Goal: Task Accomplishment & Management: Manage account settings

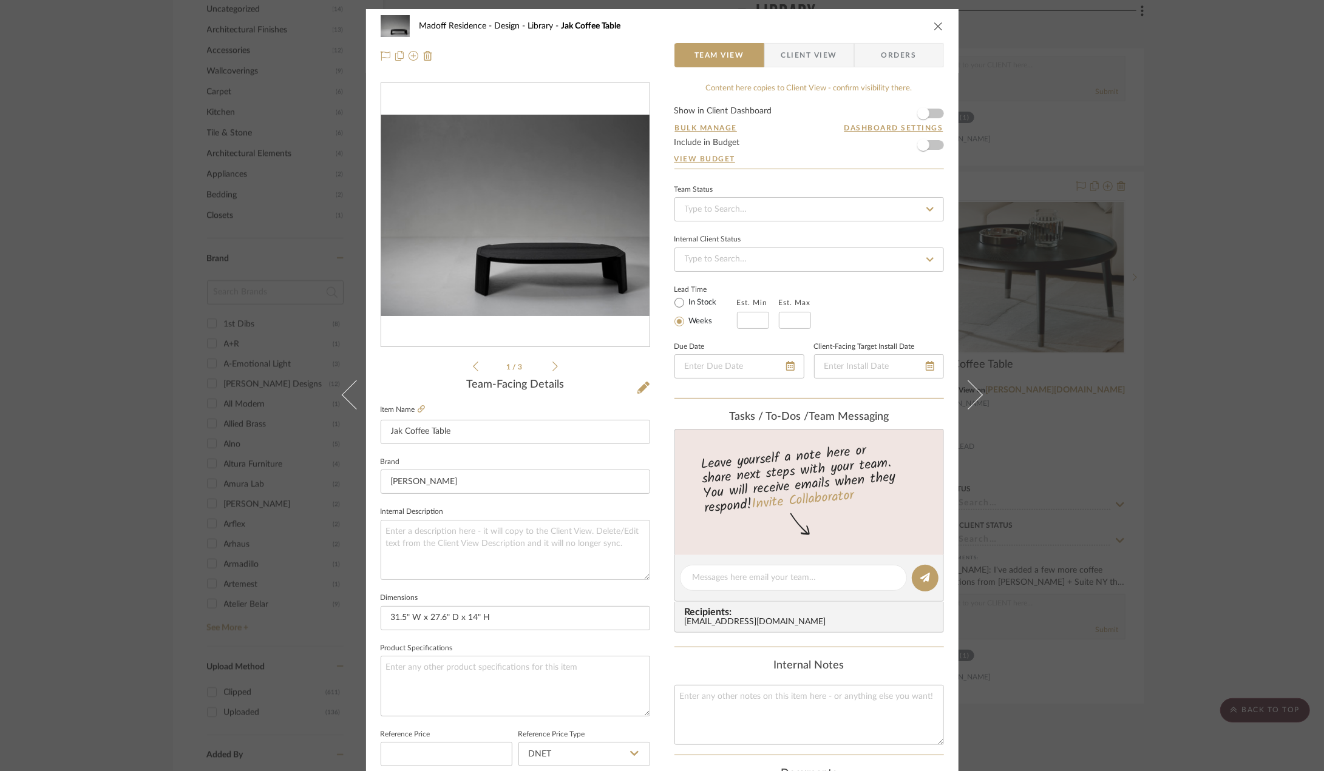
click at [1230, 380] on div "Madoff Residence - Design Library Jak Coffee Table Team View Client View Orders…" at bounding box center [662, 385] width 1324 height 771
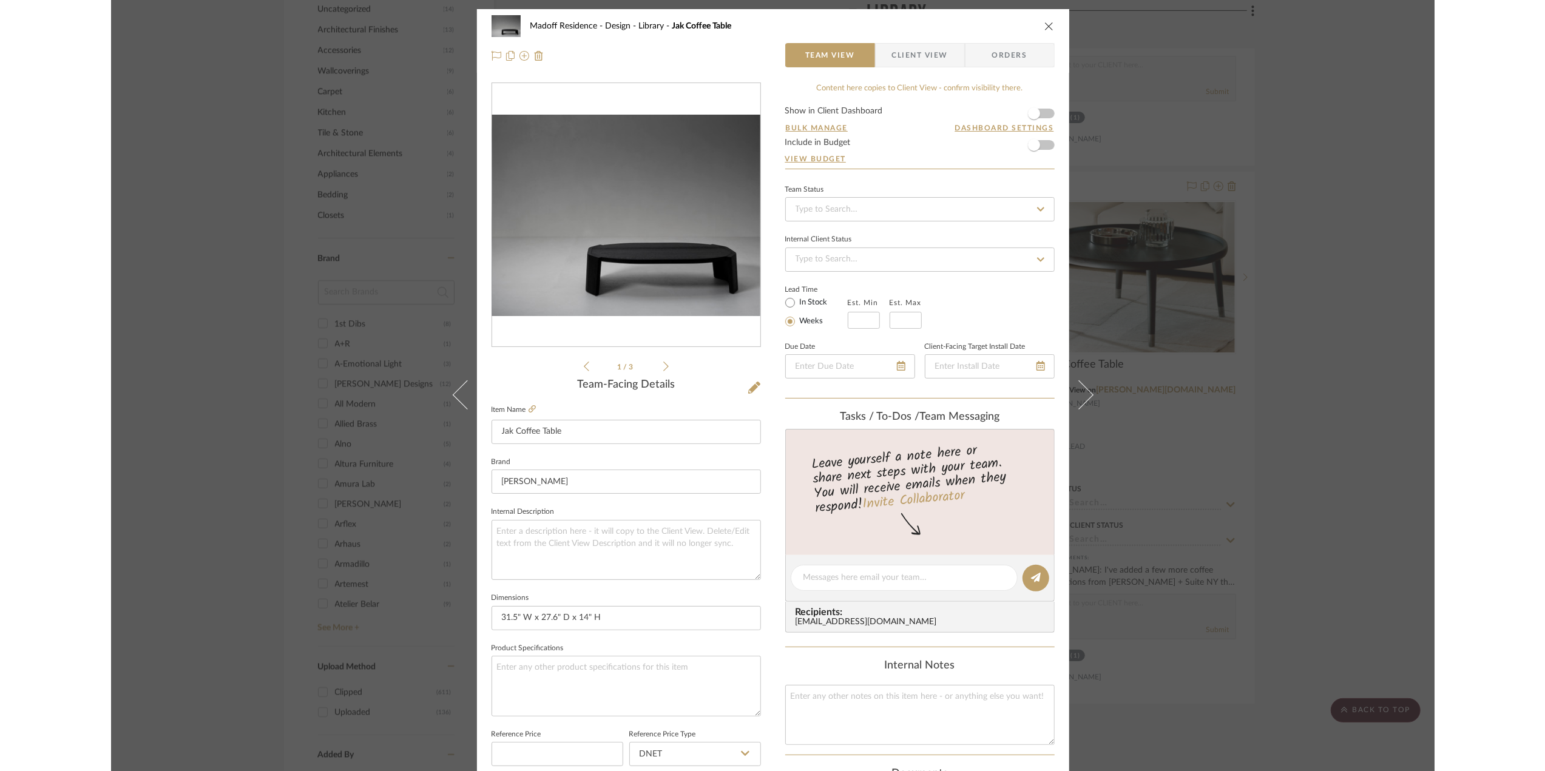
scroll to position [1517, 0]
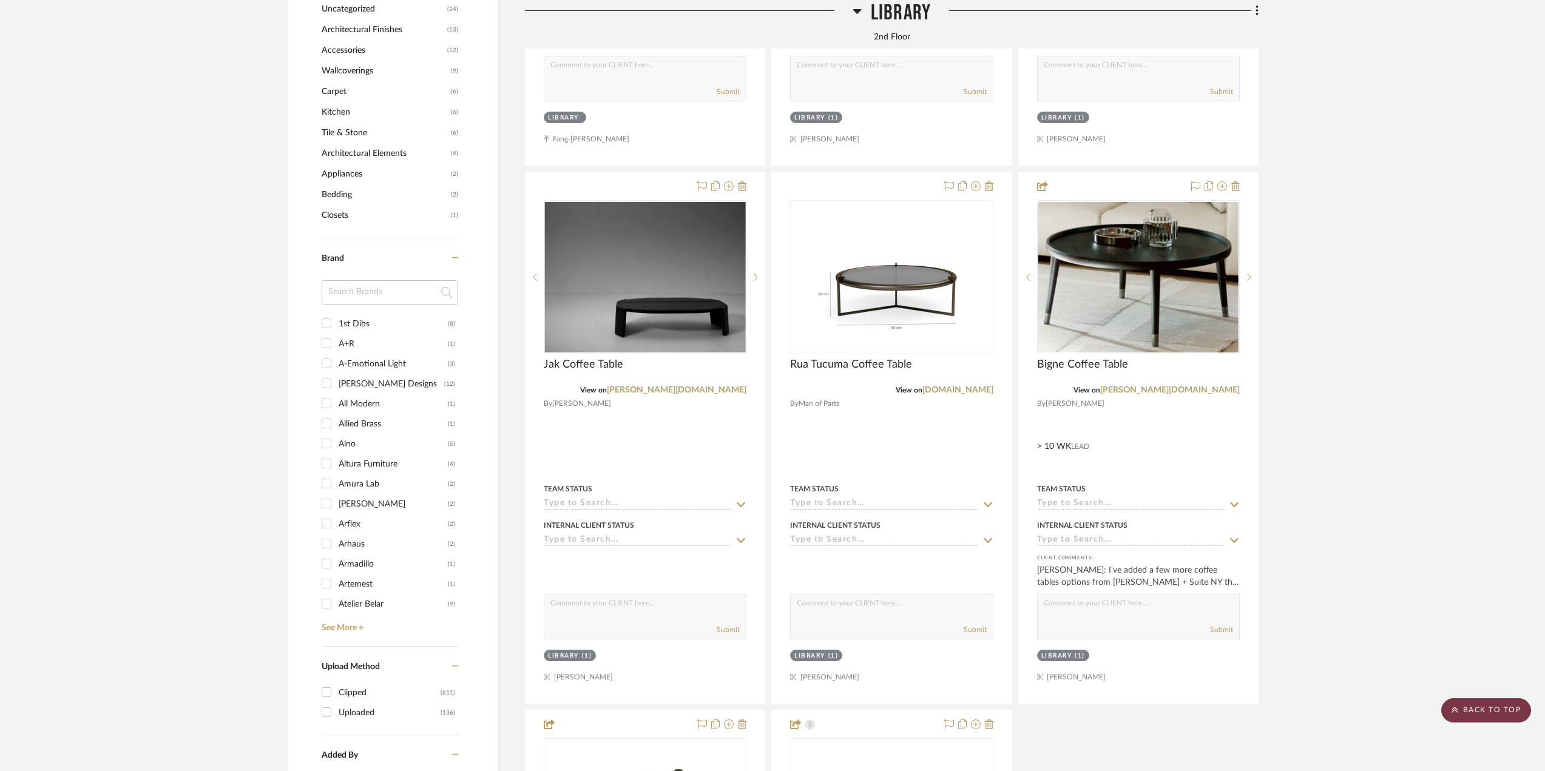
click at [1323, 705] on scroll-to-top-button "BACK TO TOP" at bounding box center [1487, 711] width 90 height 24
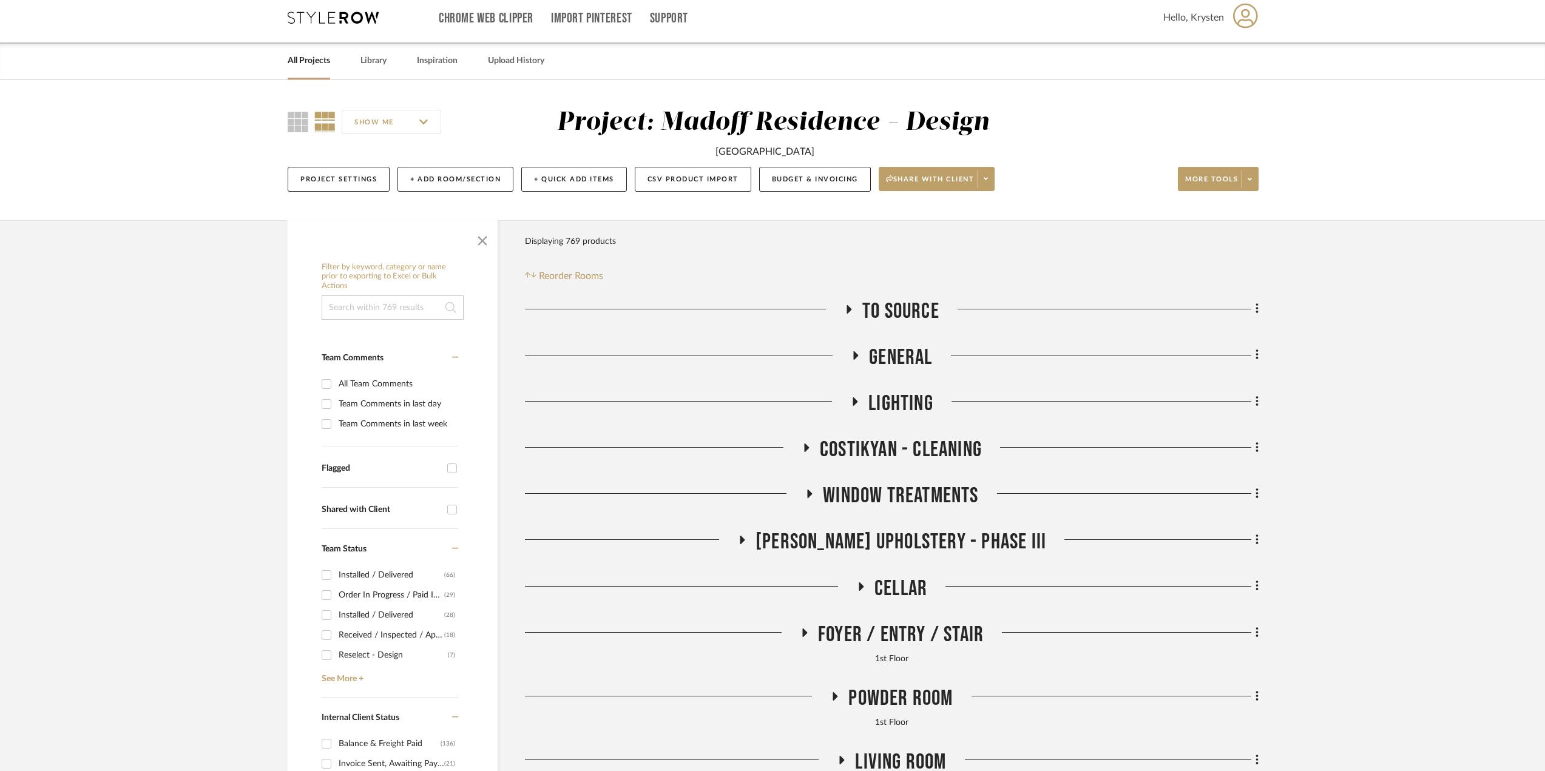
scroll to position [0, 0]
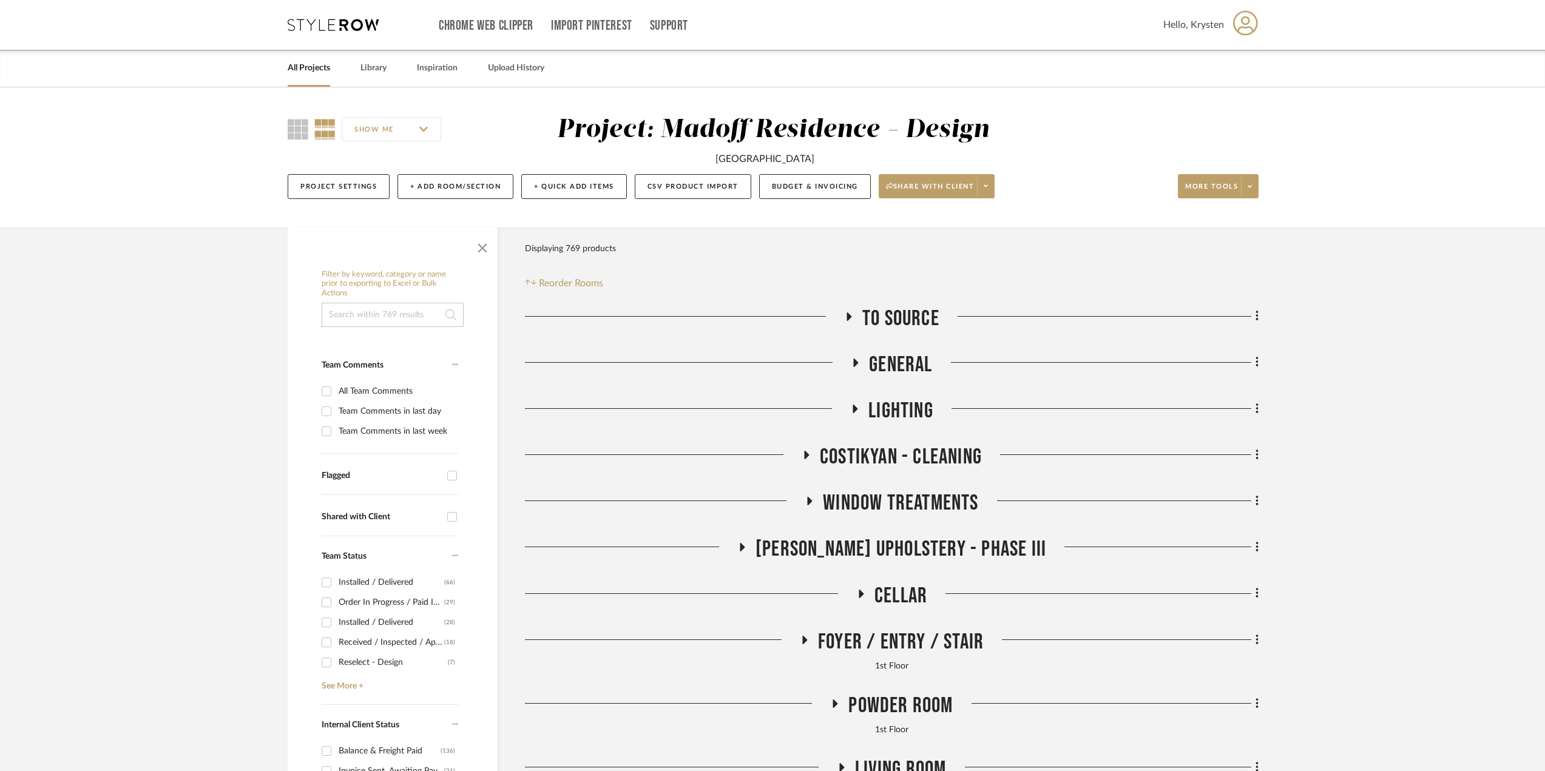
click at [322, 68] on link "All Projects" at bounding box center [309, 68] width 42 height 16
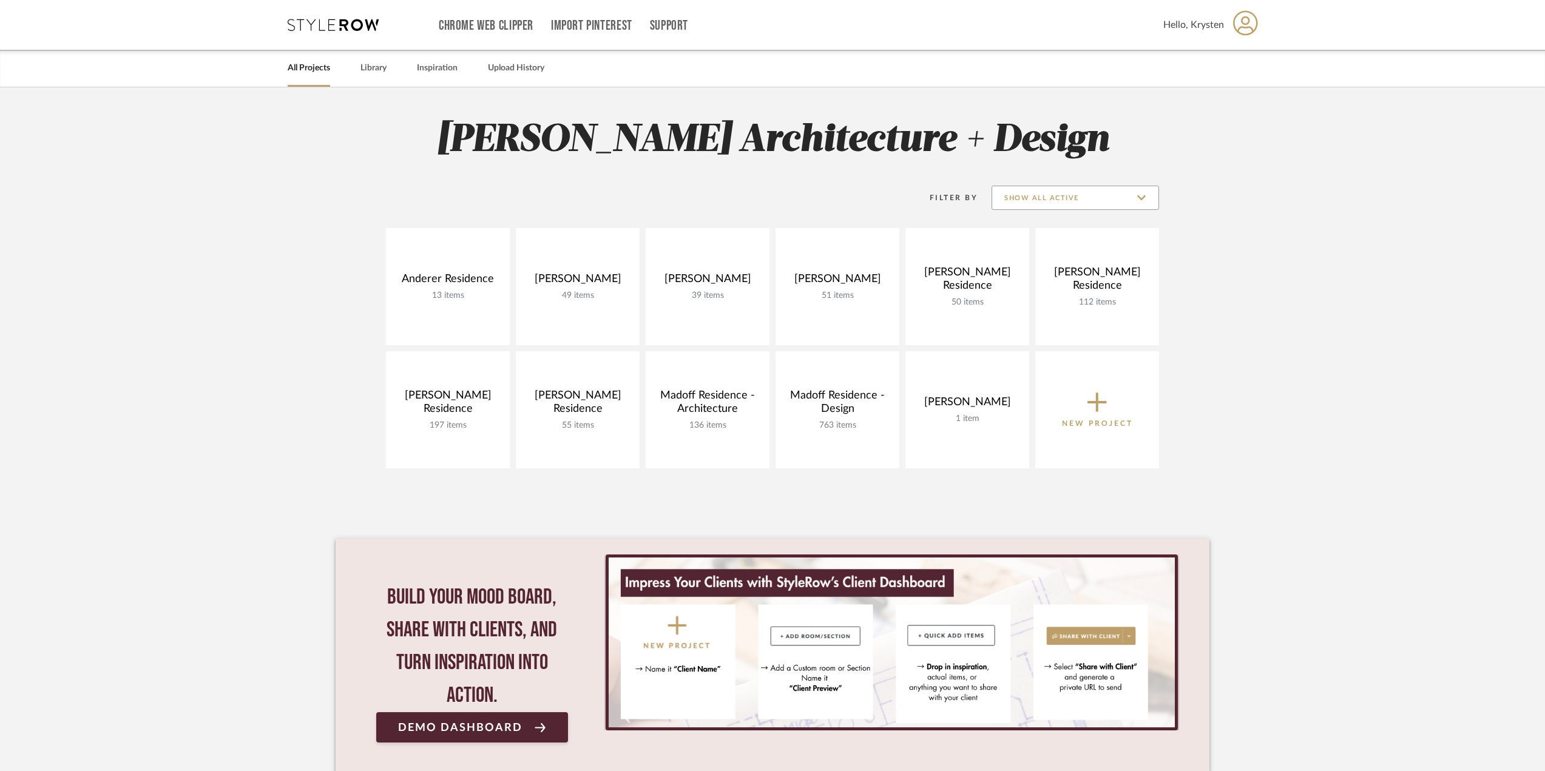
drag, startPoint x: 1079, startPoint y: 200, endPoint x: 1070, endPoint y: 202, distance: 8.7
click at [1079, 200] on input "Show All Active" at bounding box center [1076, 198] width 168 height 24
drag, startPoint x: 1035, startPoint y: 279, endPoint x: 1029, endPoint y: 279, distance: 6.1
click at [1035, 279] on span "Archived" at bounding box center [1075, 286] width 166 height 29
type input "Archived"
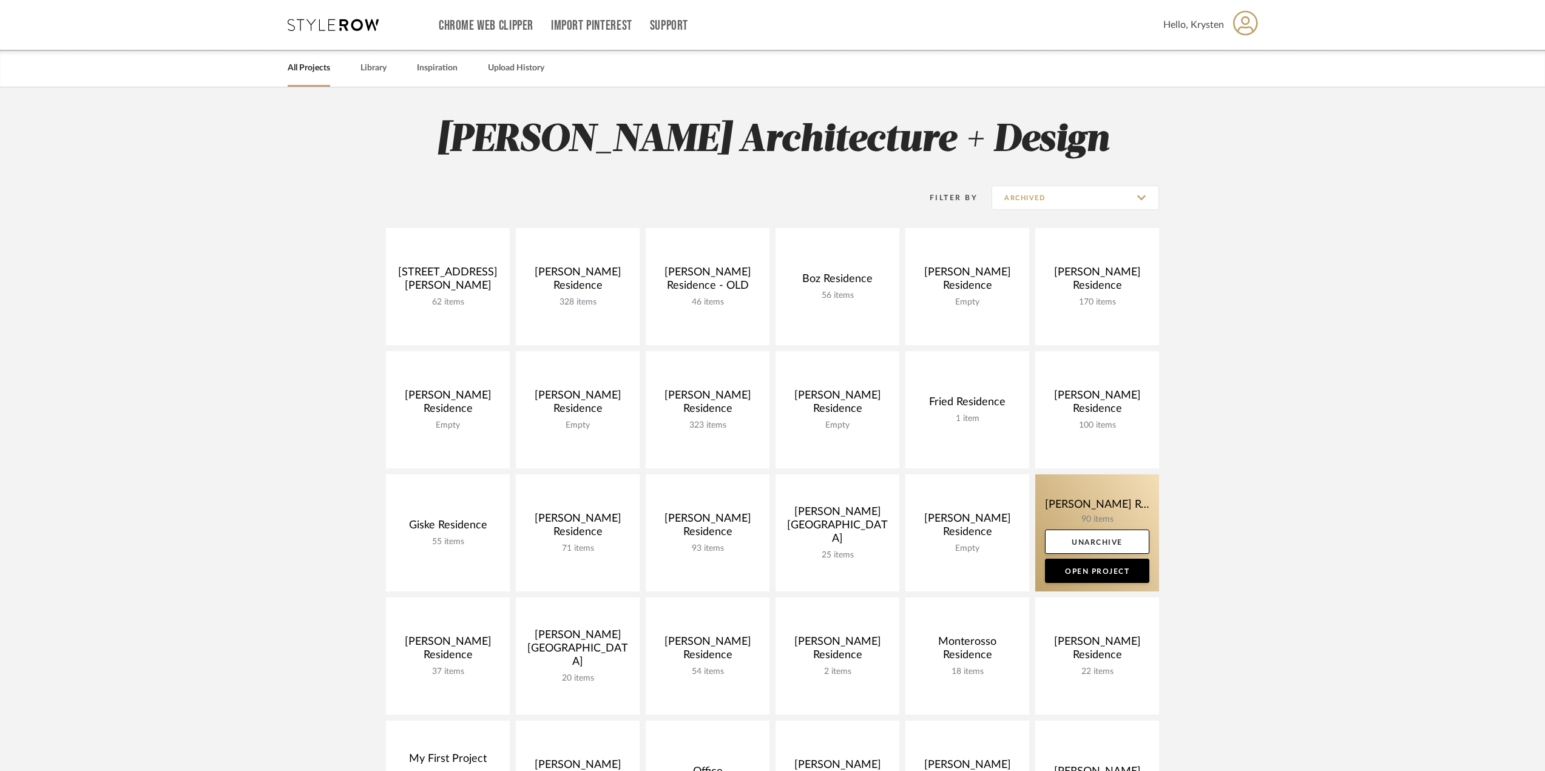
click at [1072, 495] on link at bounding box center [1097, 533] width 124 height 117
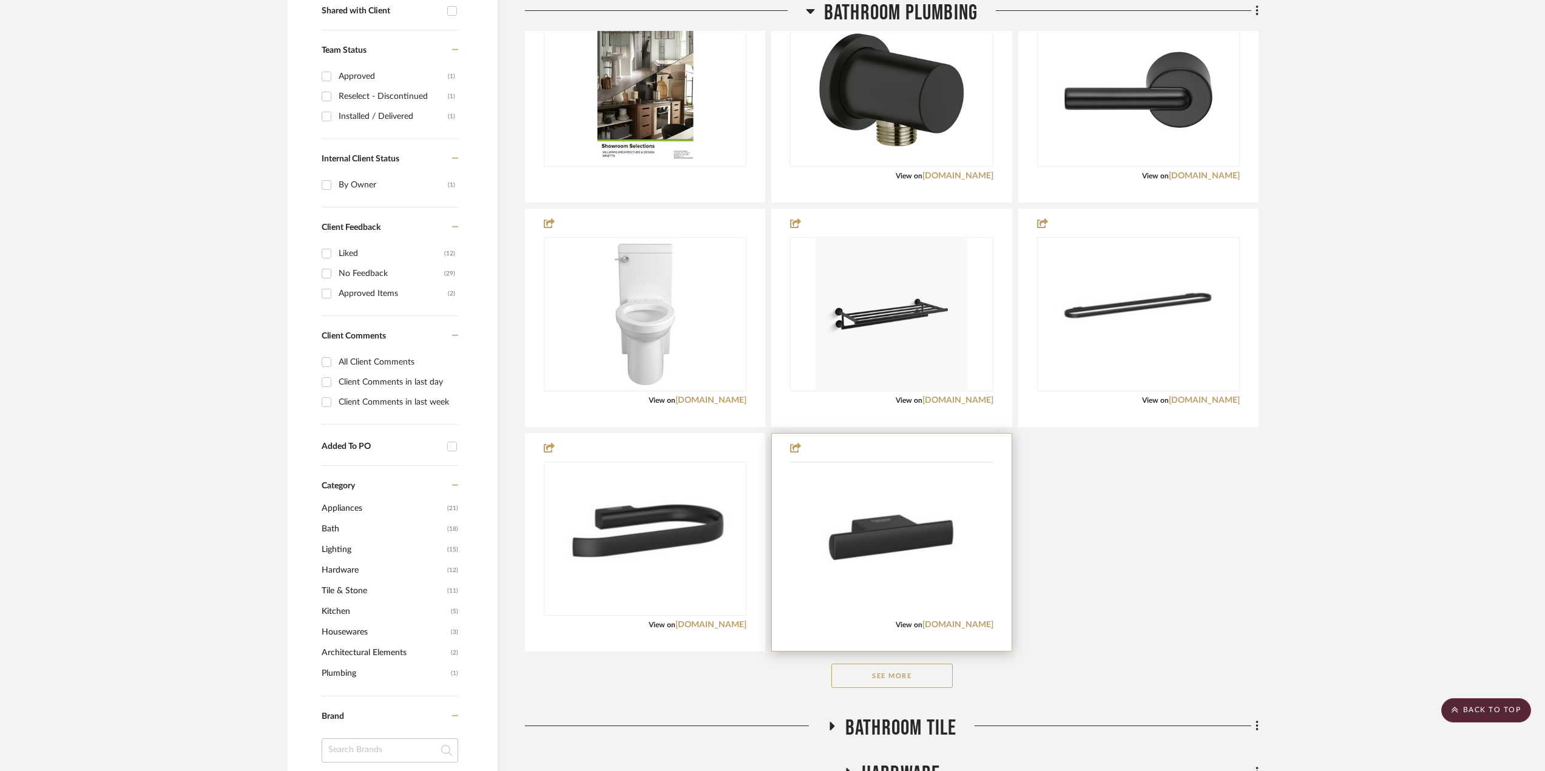
scroll to position [607, 0]
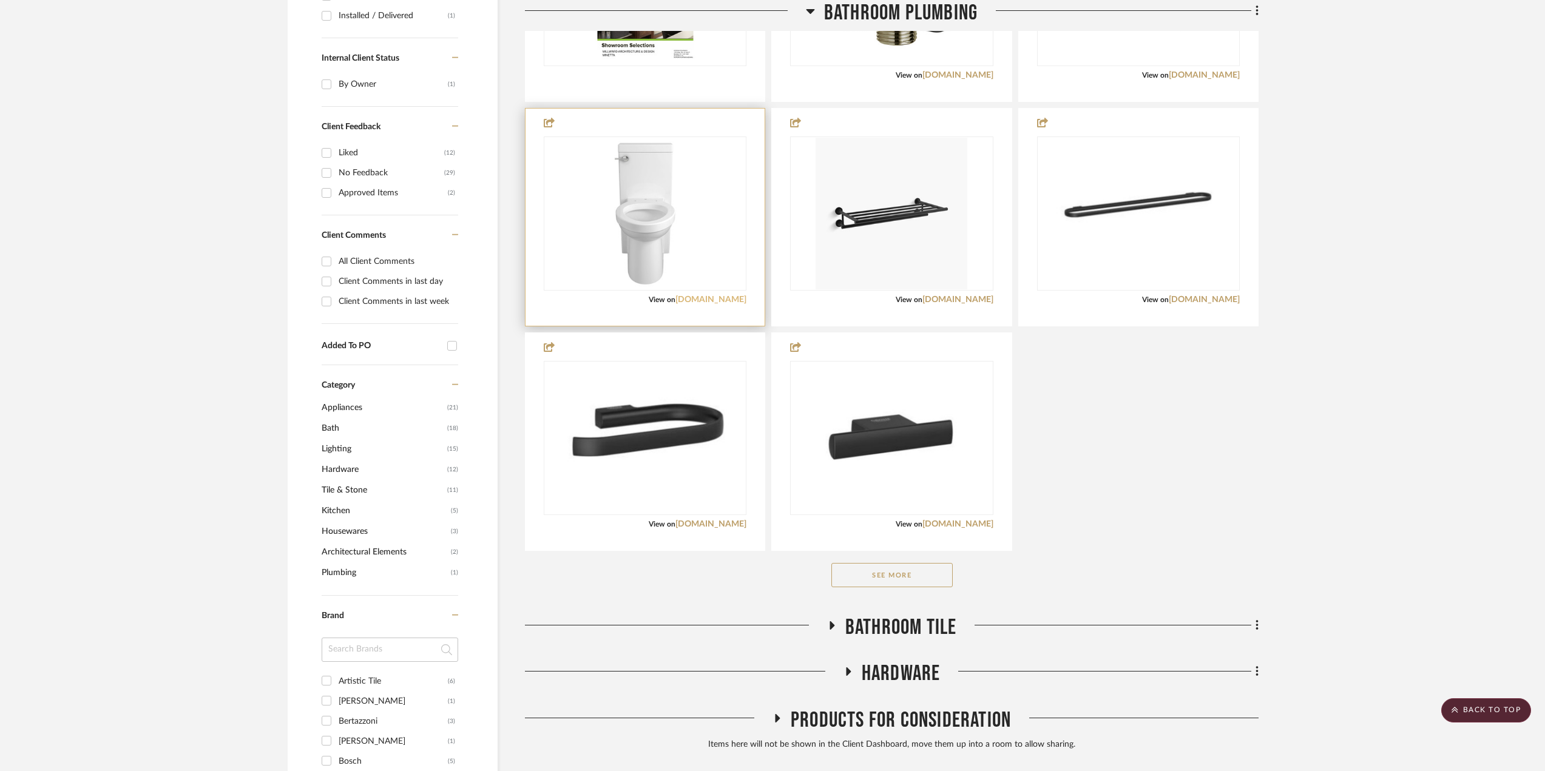
click at [721, 296] on link "[DOMAIN_NAME]" at bounding box center [711, 300] width 71 height 8
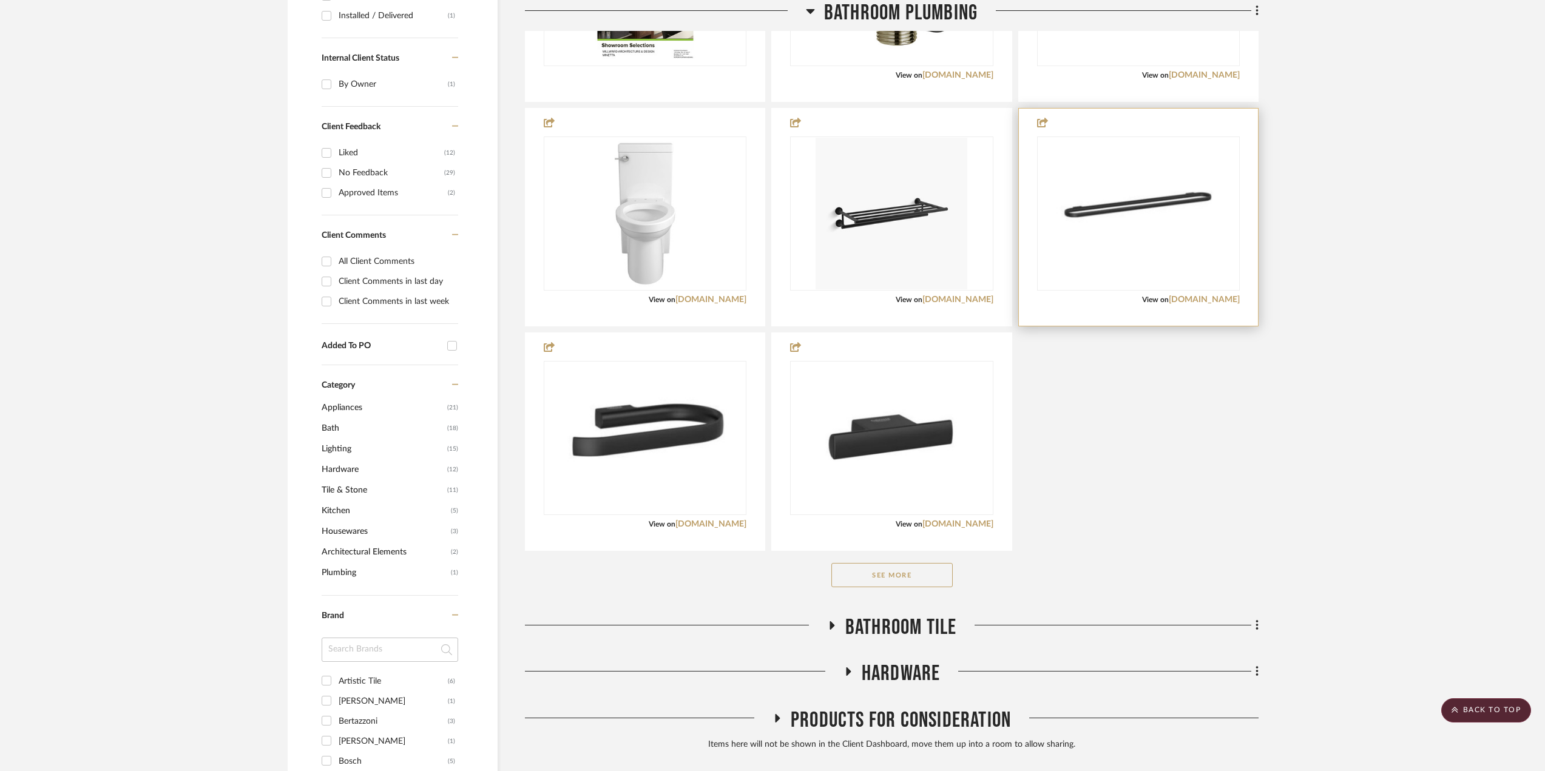
scroll to position [303, 0]
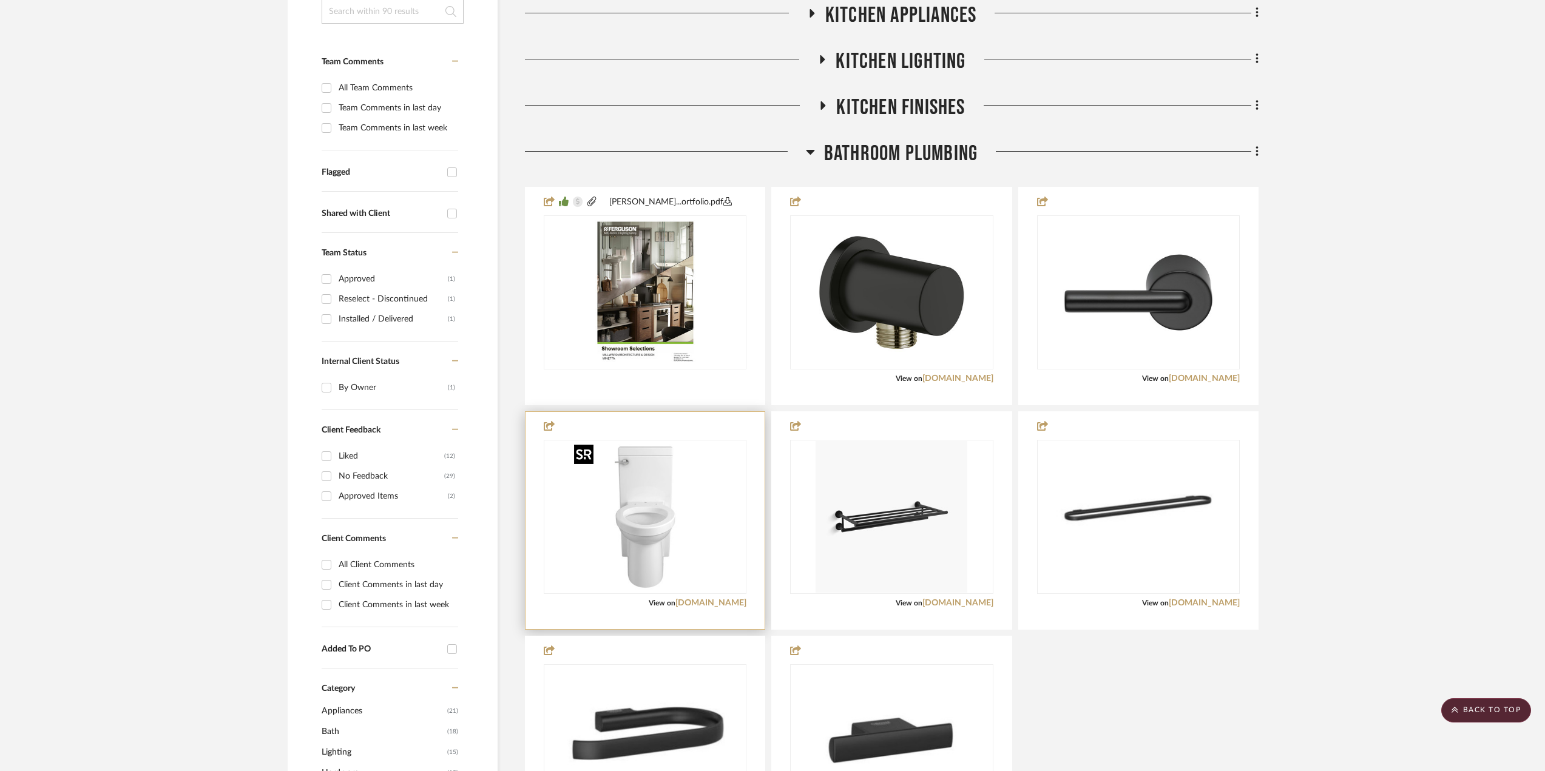
click at [635, 554] on img "0" at bounding box center [645, 517] width 152 height 152
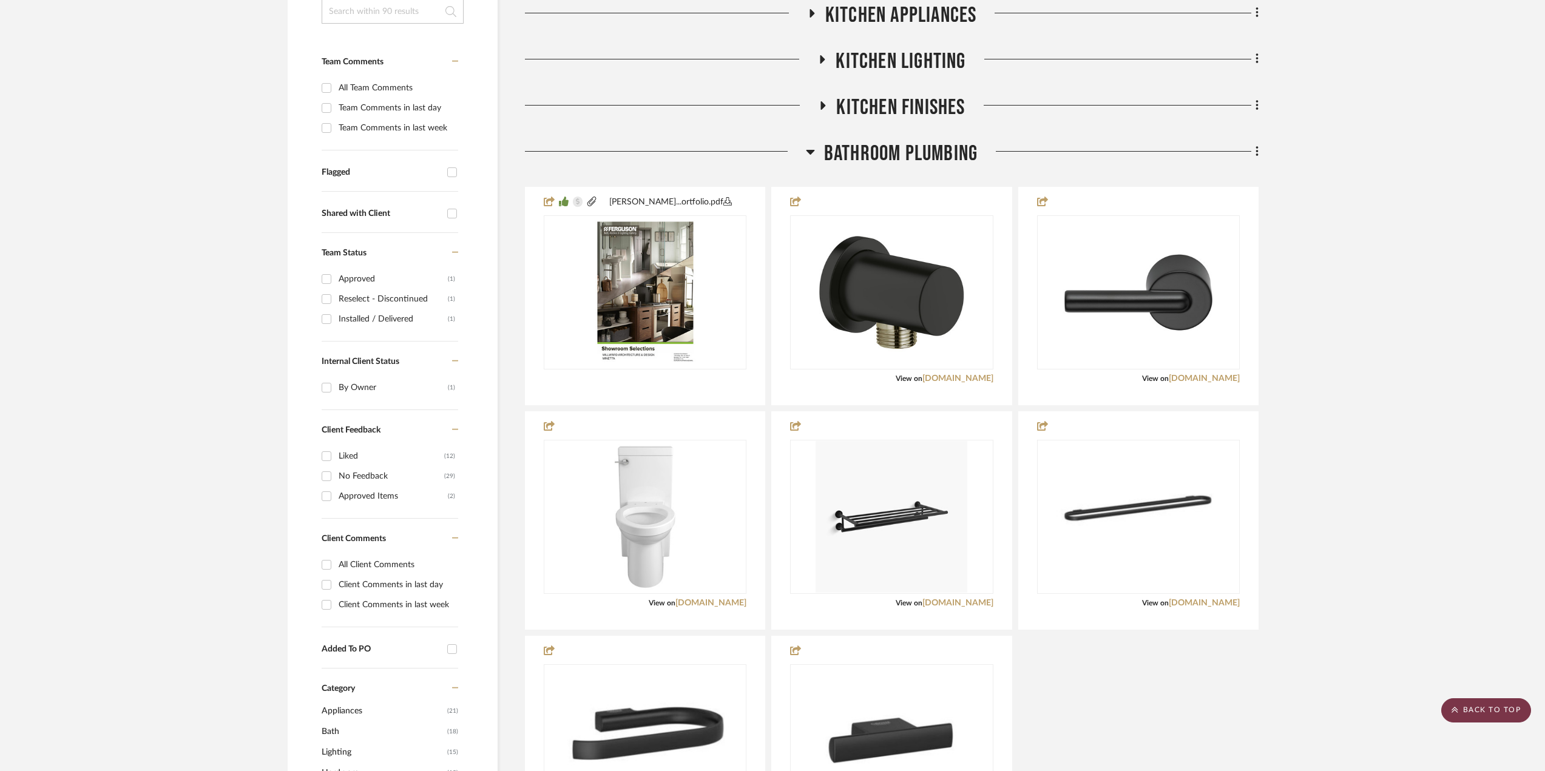
click at [1323, 714] on scroll-to-top-button "BACK TO TOP" at bounding box center [1487, 711] width 90 height 24
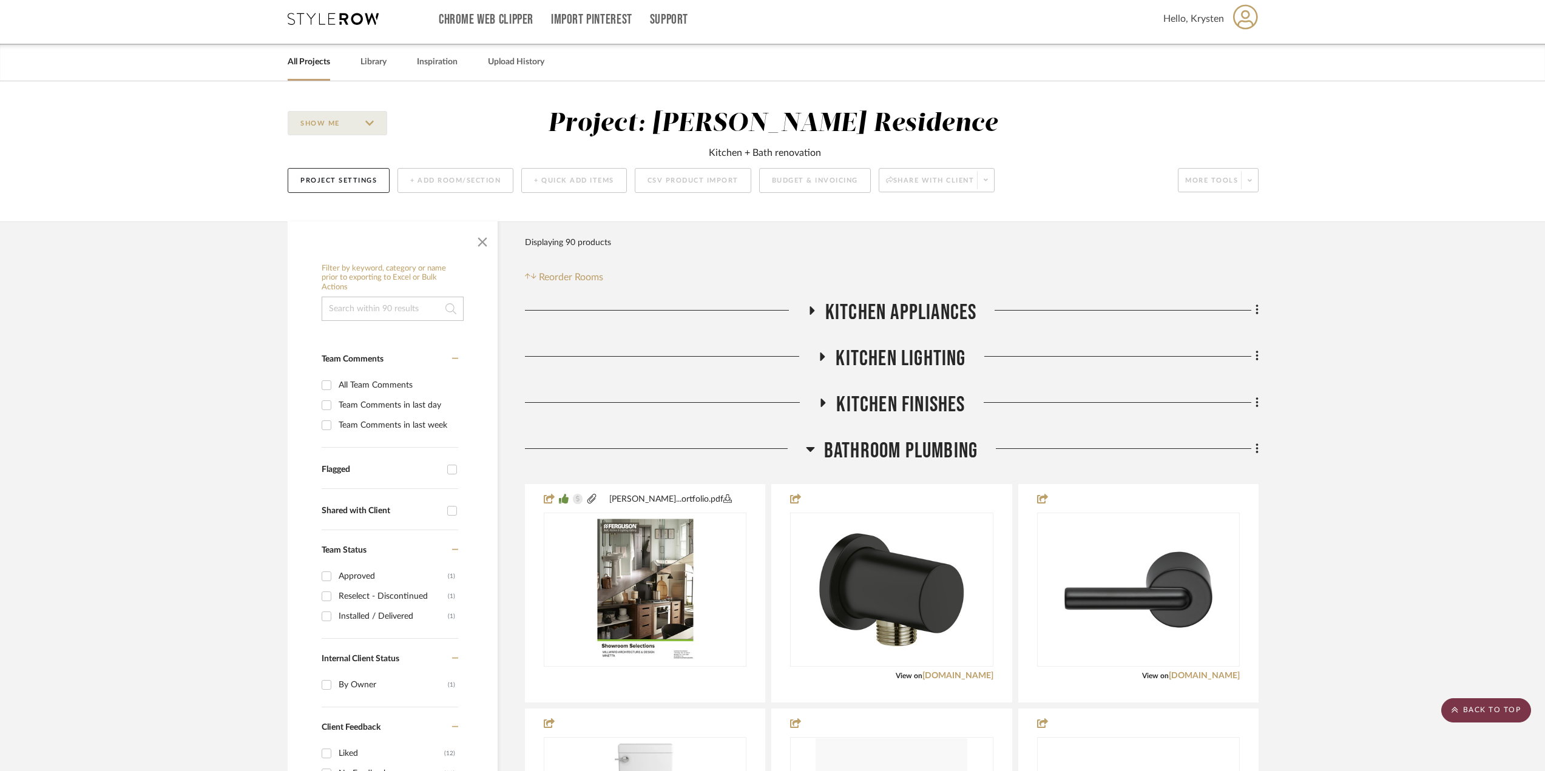
scroll to position [0, 0]
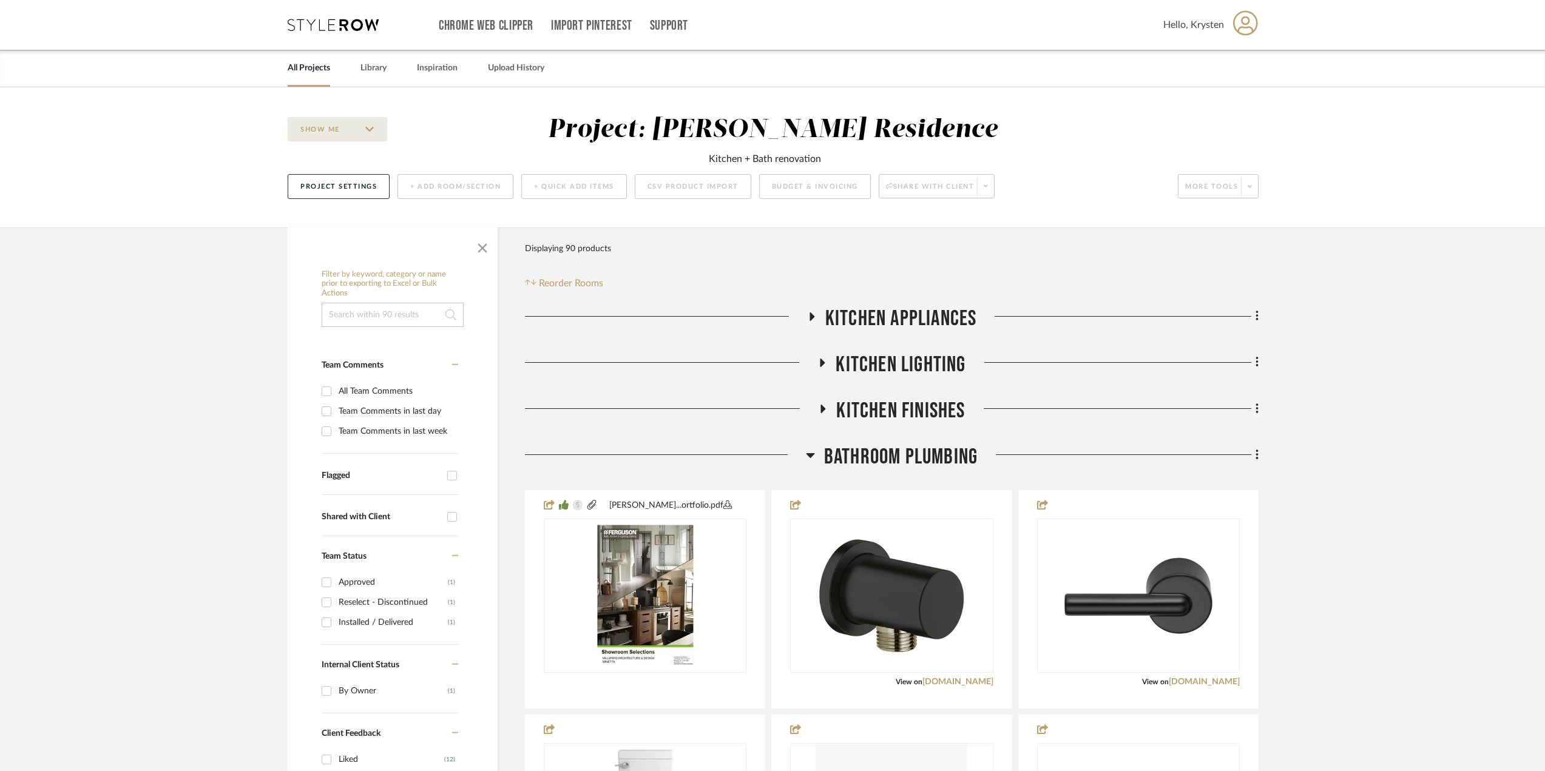
click at [304, 70] on link "All Projects" at bounding box center [309, 68] width 42 height 16
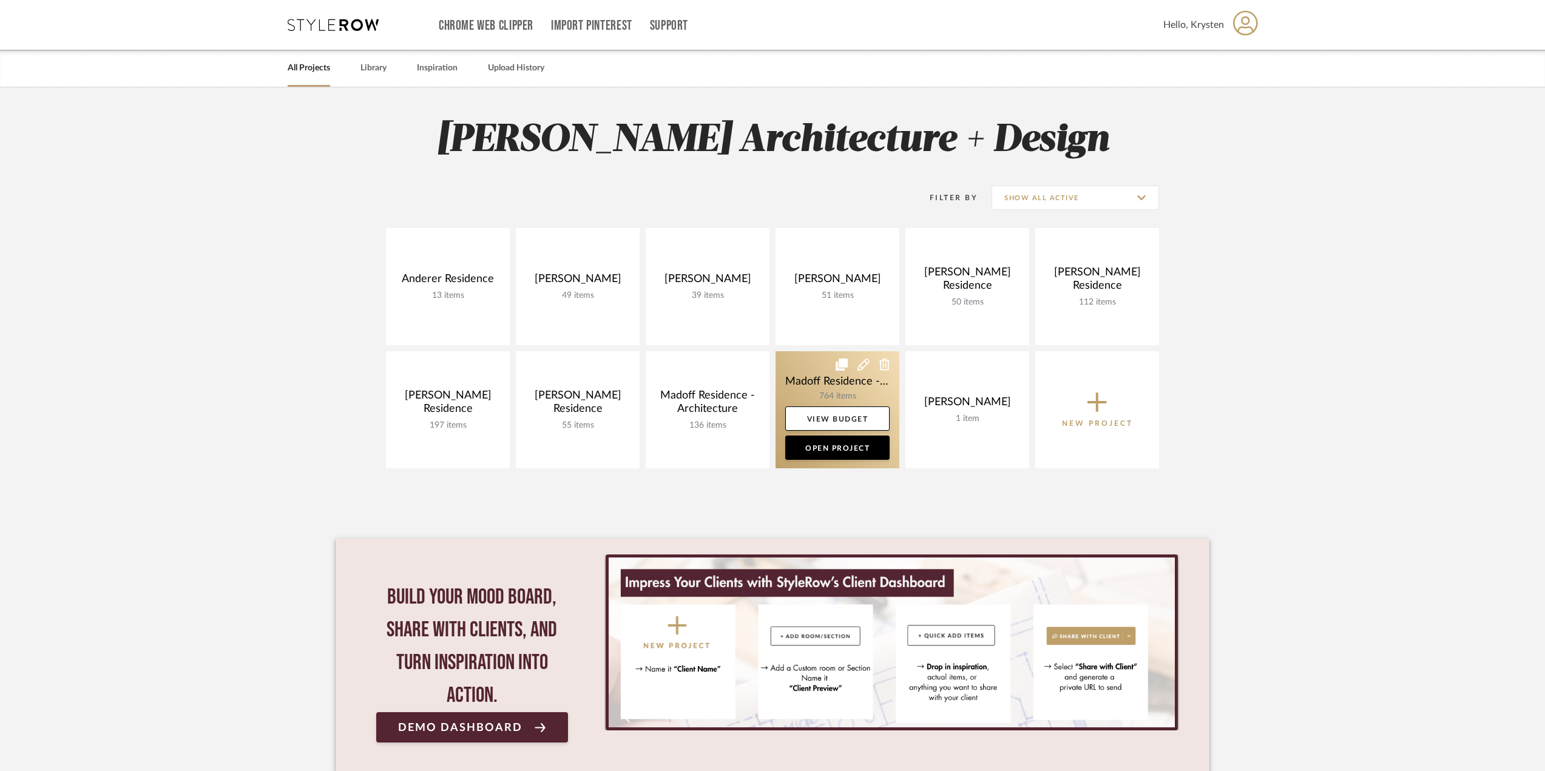
click at [808, 379] on link at bounding box center [838, 409] width 124 height 117
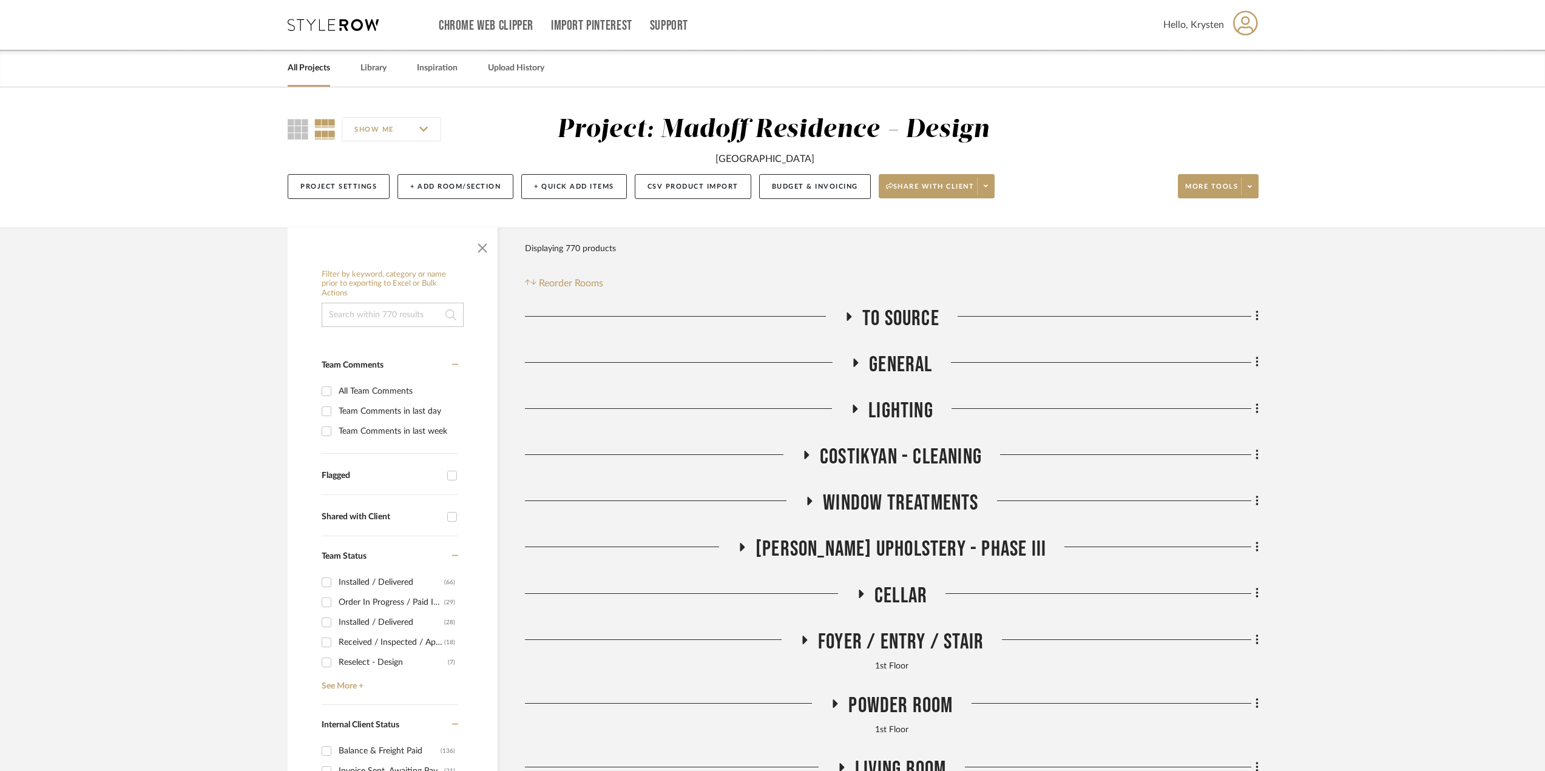
click at [898, 364] on span "General" at bounding box center [900, 365] width 63 height 26
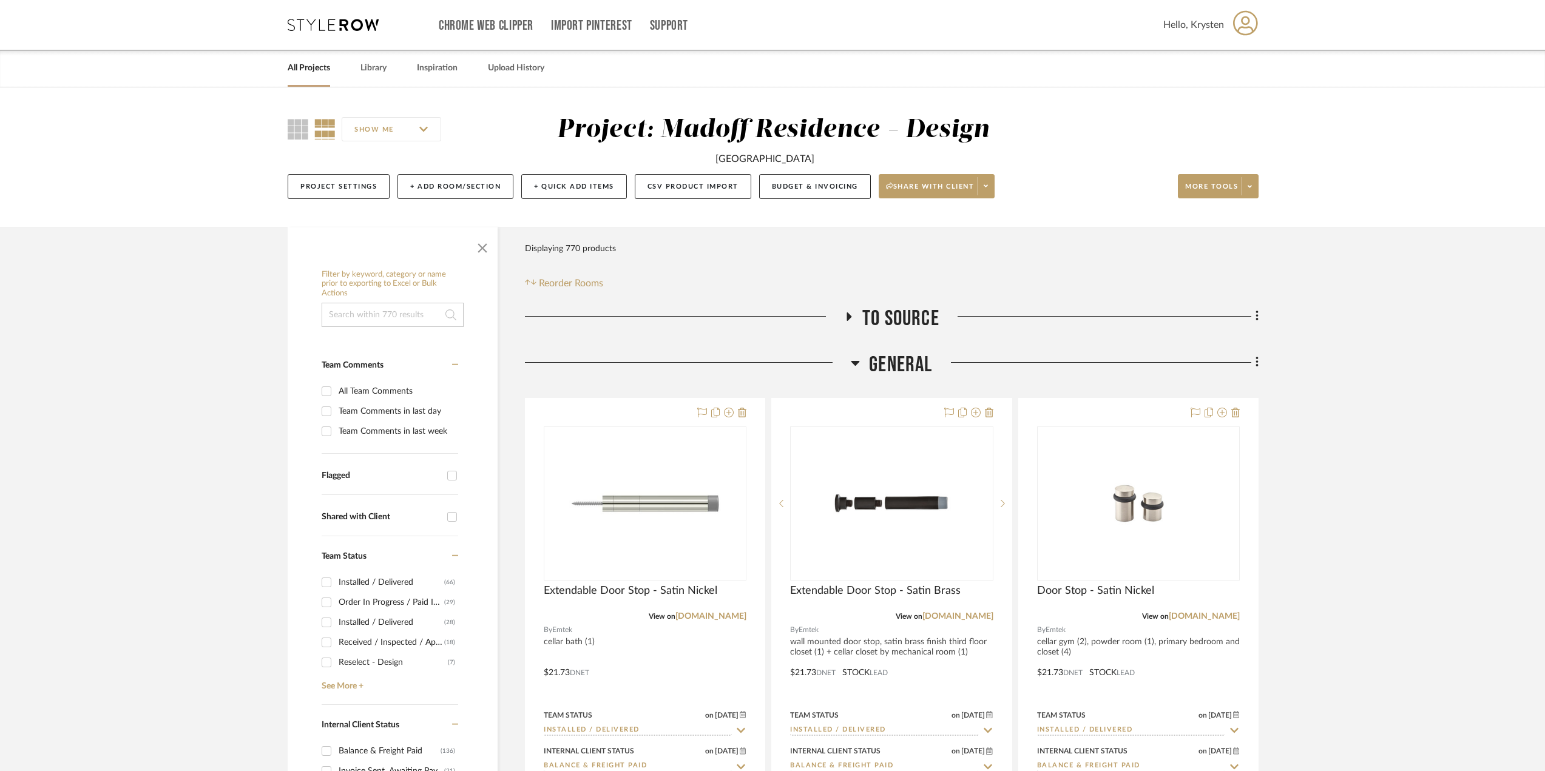
click at [898, 364] on span "General" at bounding box center [900, 365] width 63 height 26
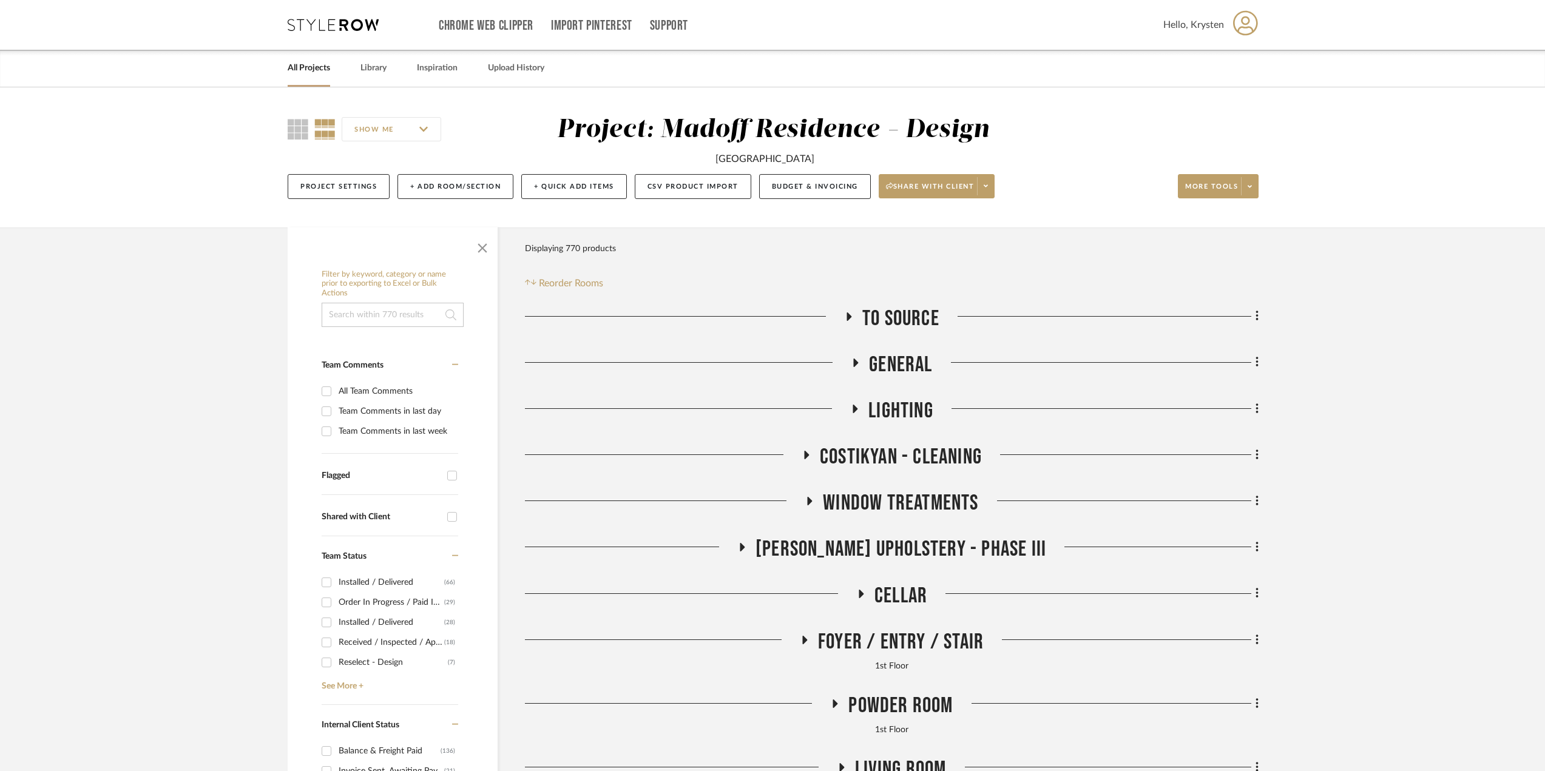
click at [887, 402] on span "Lighting" at bounding box center [901, 411] width 65 height 26
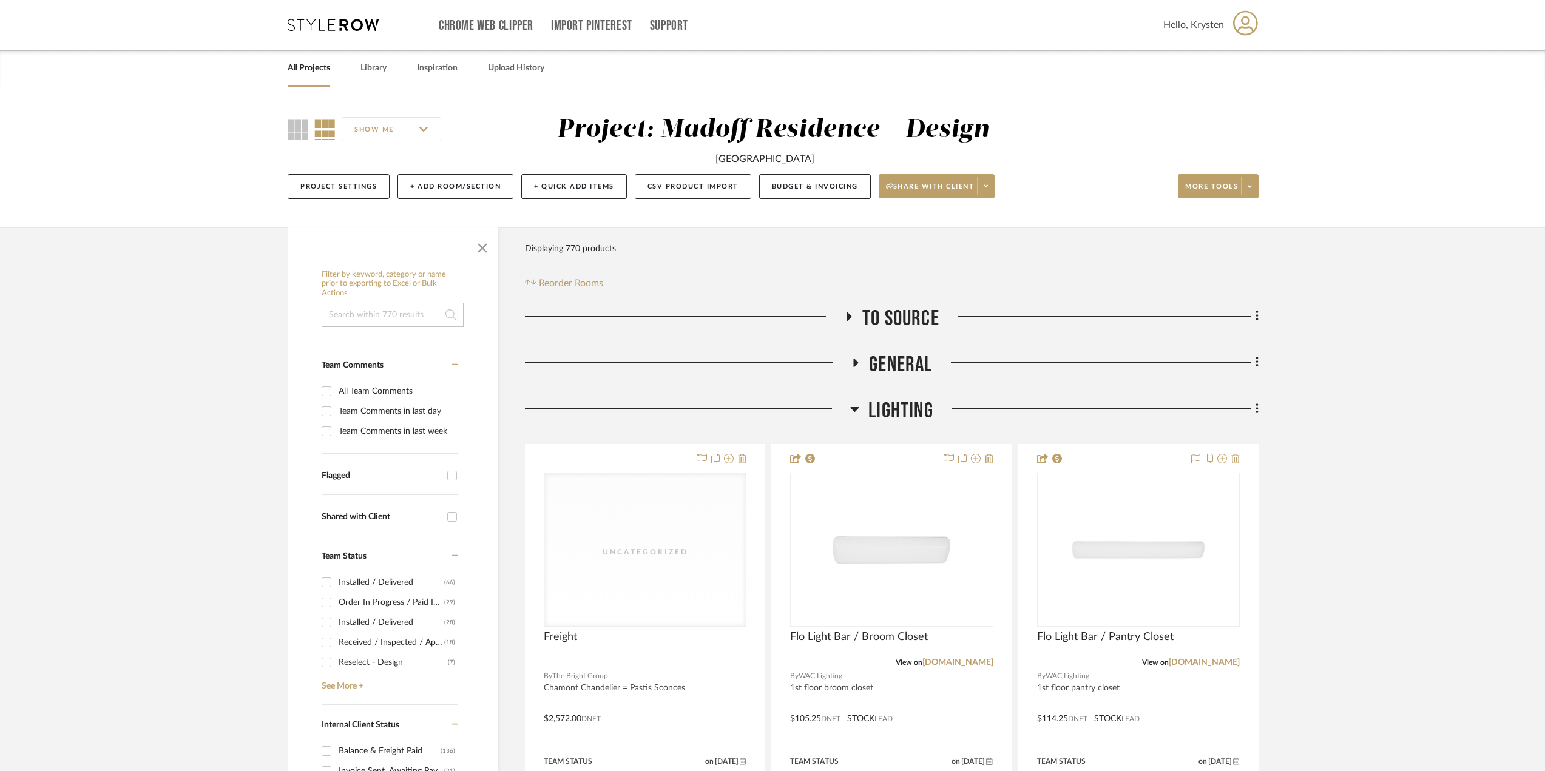
click at [887, 402] on span "Lighting" at bounding box center [901, 411] width 65 height 26
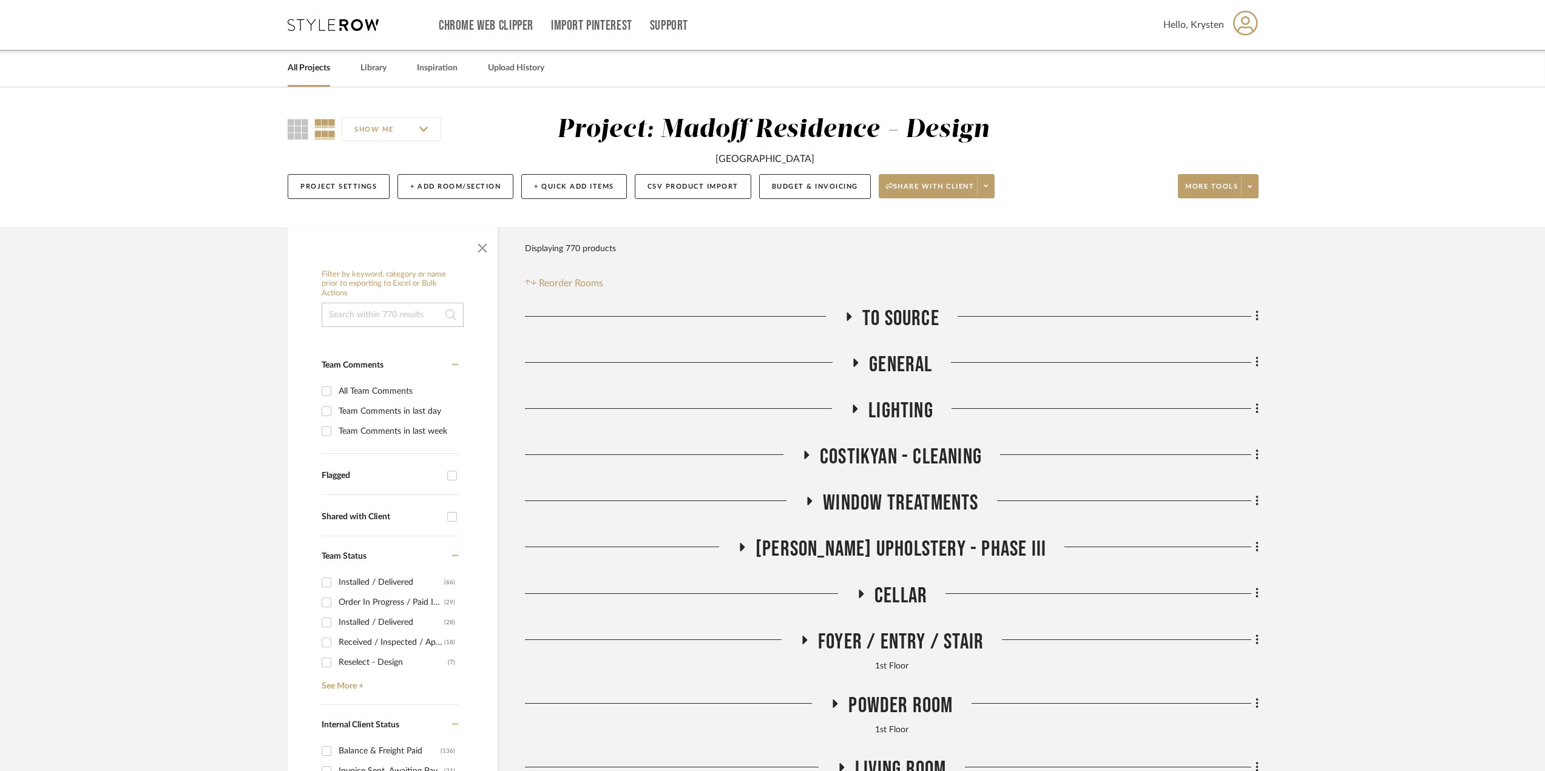
click at [895, 461] on span "Costikyan - Cleaning" at bounding box center [901, 457] width 162 height 26
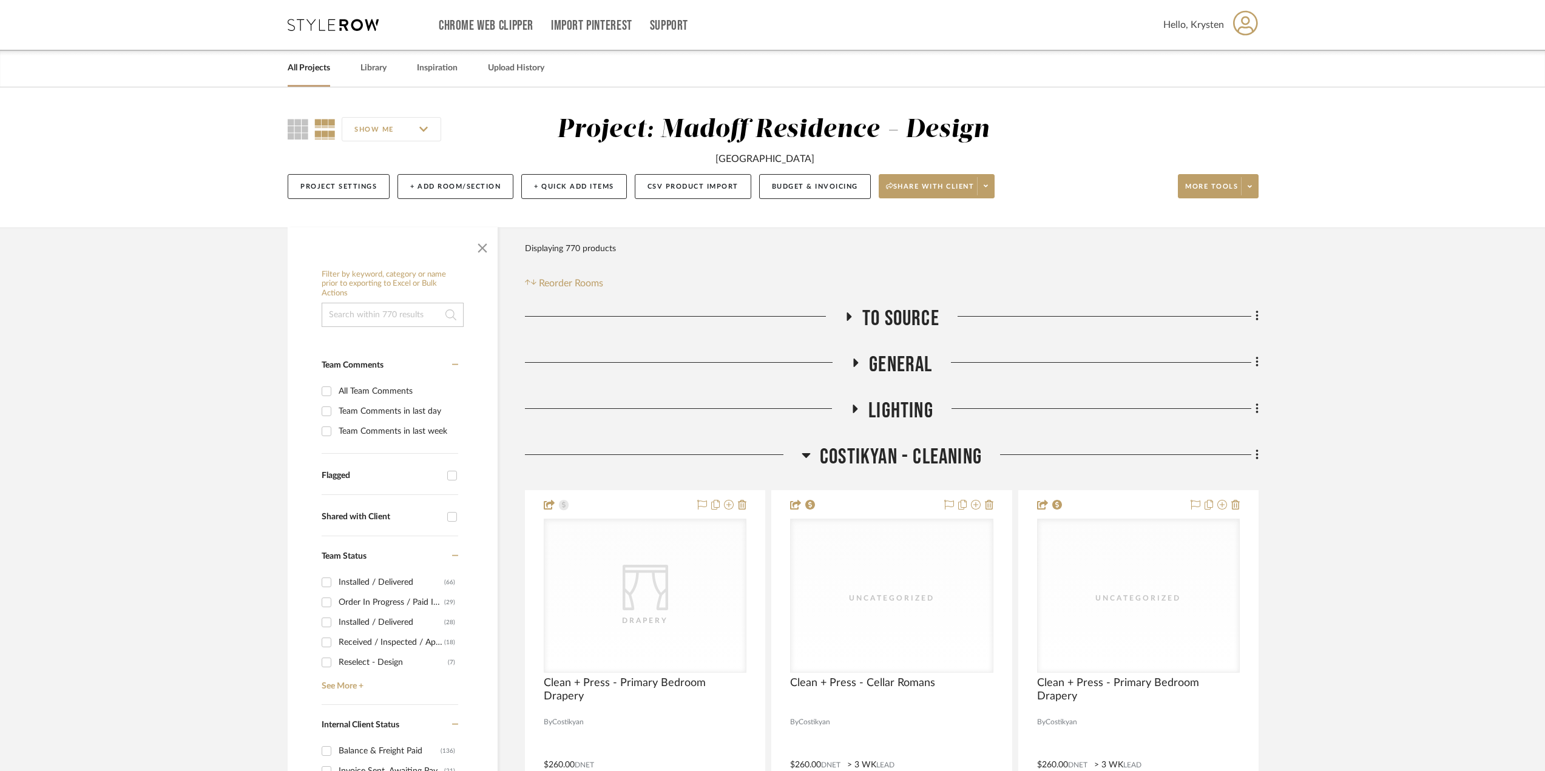
click at [873, 462] on span "Costikyan - Cleaning" at bounding box center [901, 457] width 162 height 26
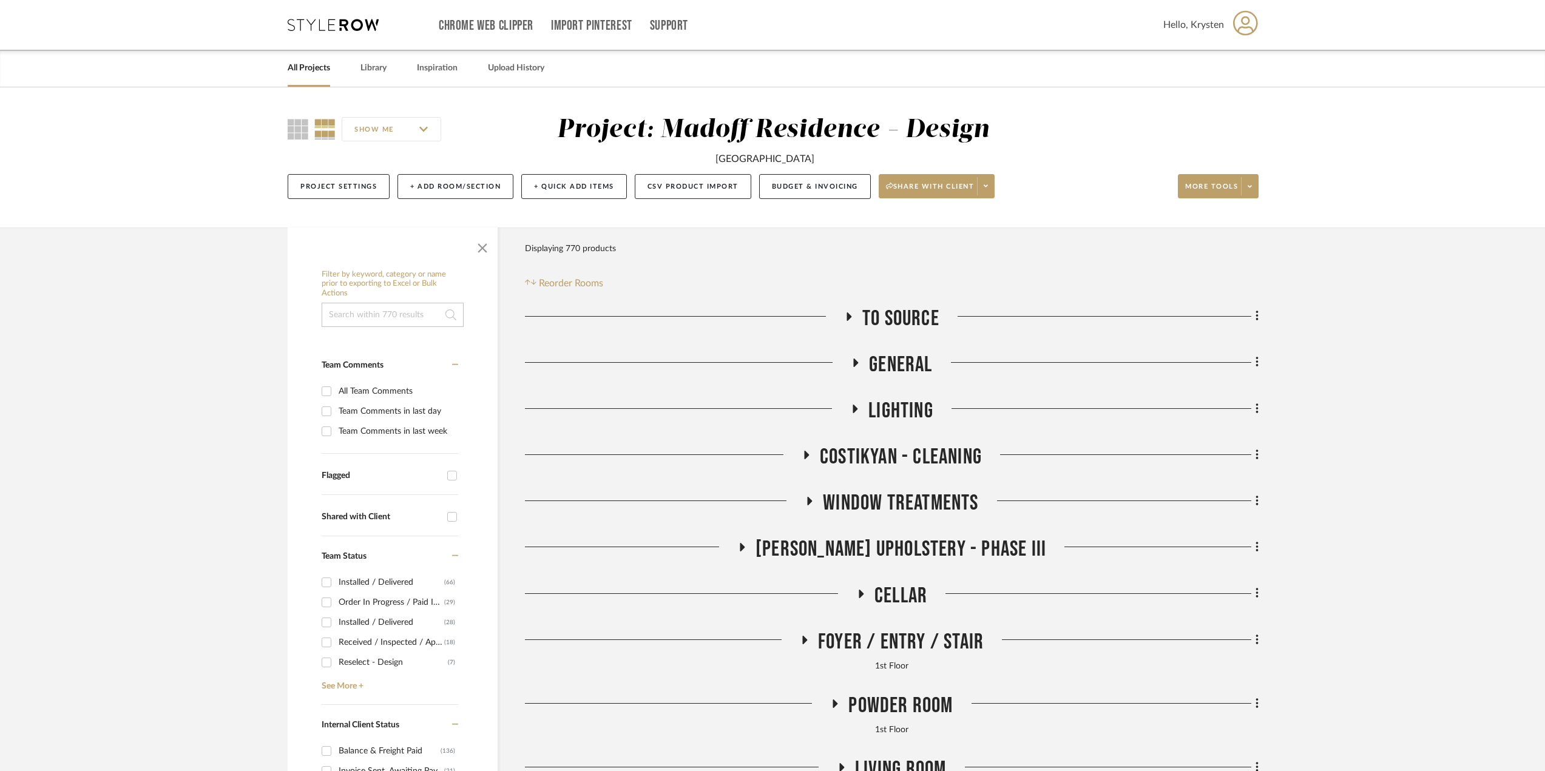
click at [868, 514] on span "Window Treatments" at bounding box center [900, 503] width 155 height 26
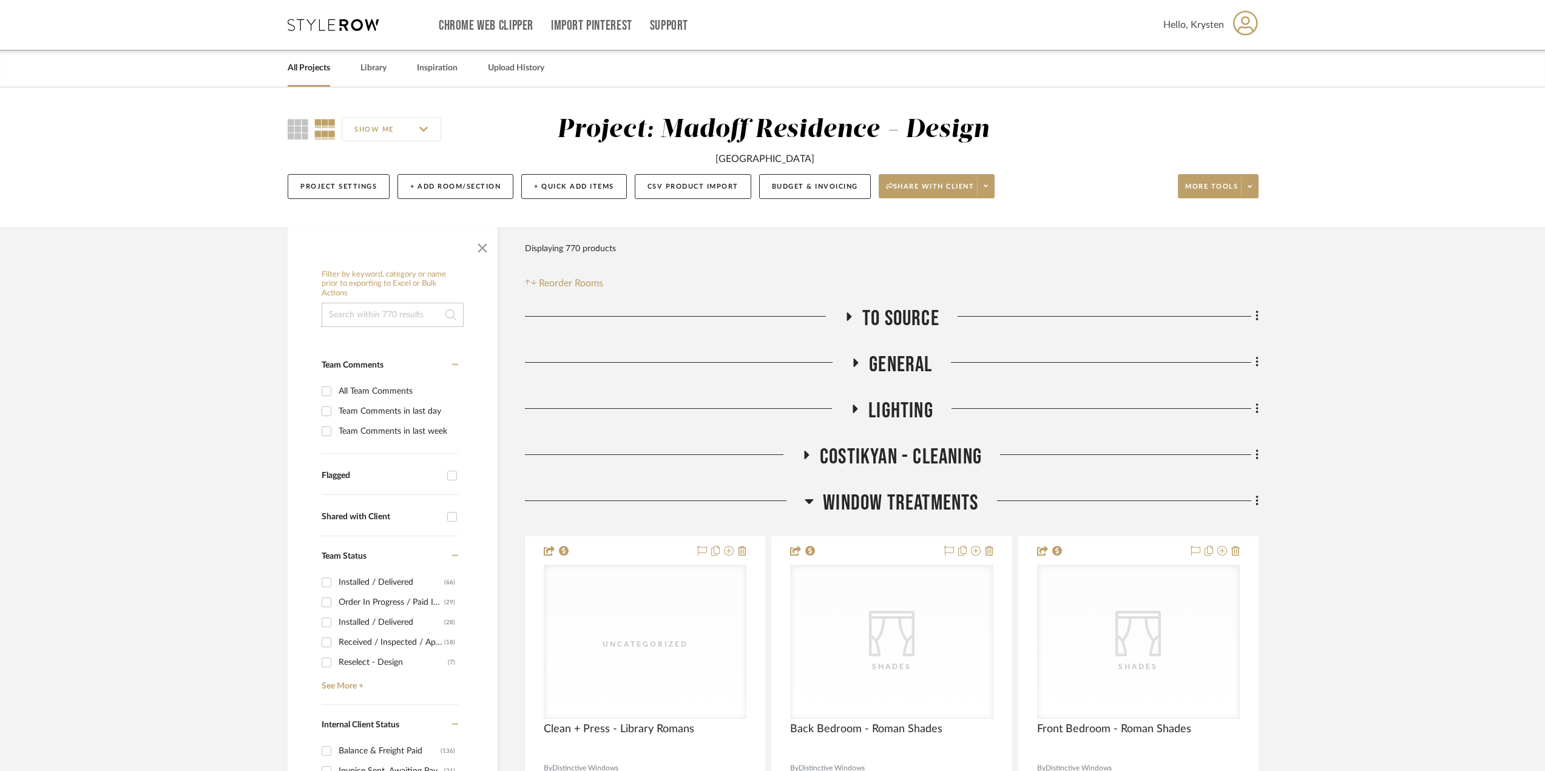
click at [859, 512] on span "Window Treatments" at bounding box center [900, 503] width 155 height 26
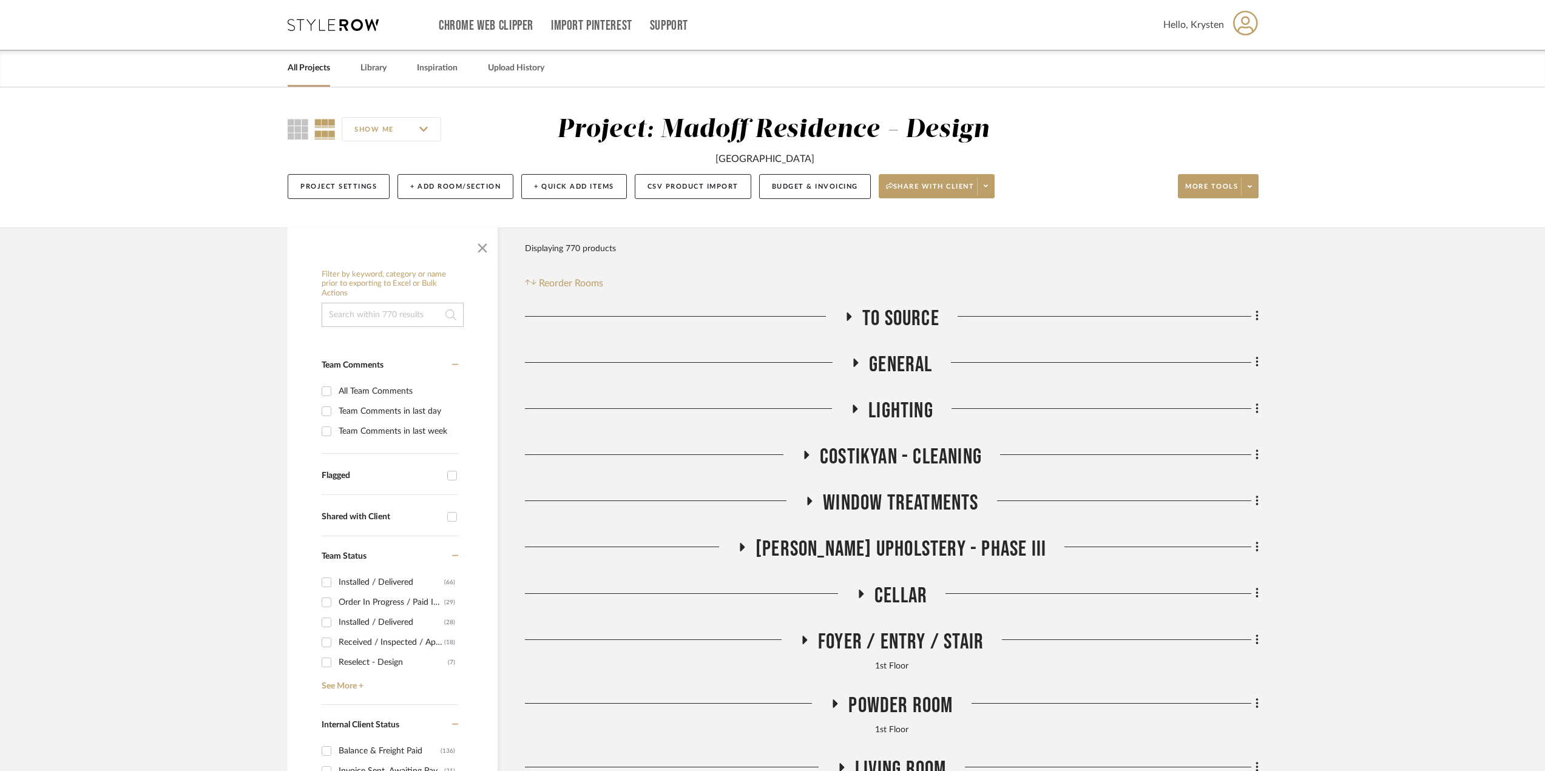
click at [858, 551] on span "[PERSON_NAME] Upholstery - Phase III" at bounding box center [901, 550] width 291 height 26
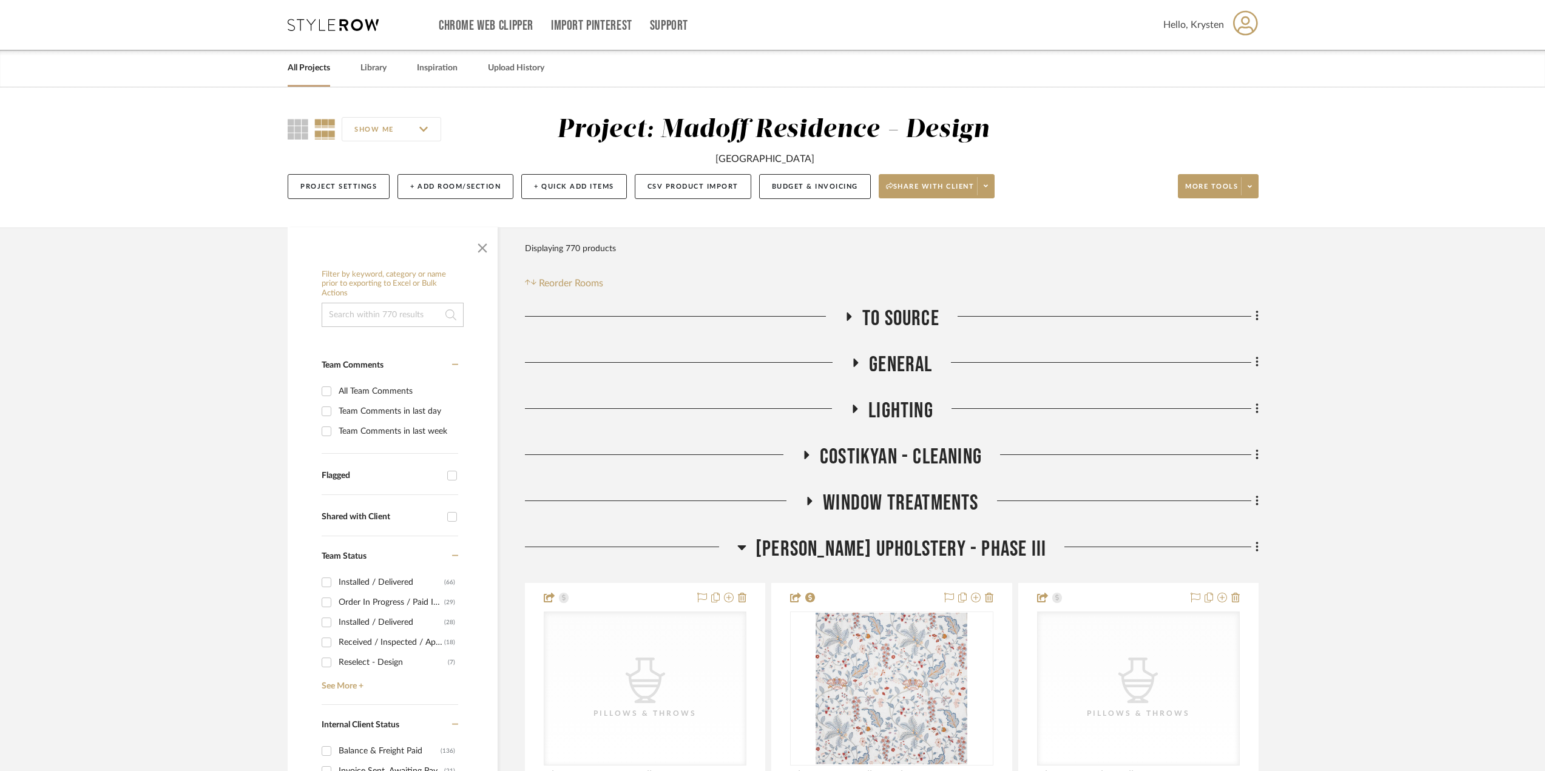
click at [858, 551] on span "[PERSON_NAME] Upholstery - Phase III" at bounding box center [901, 550] width 291 height 26
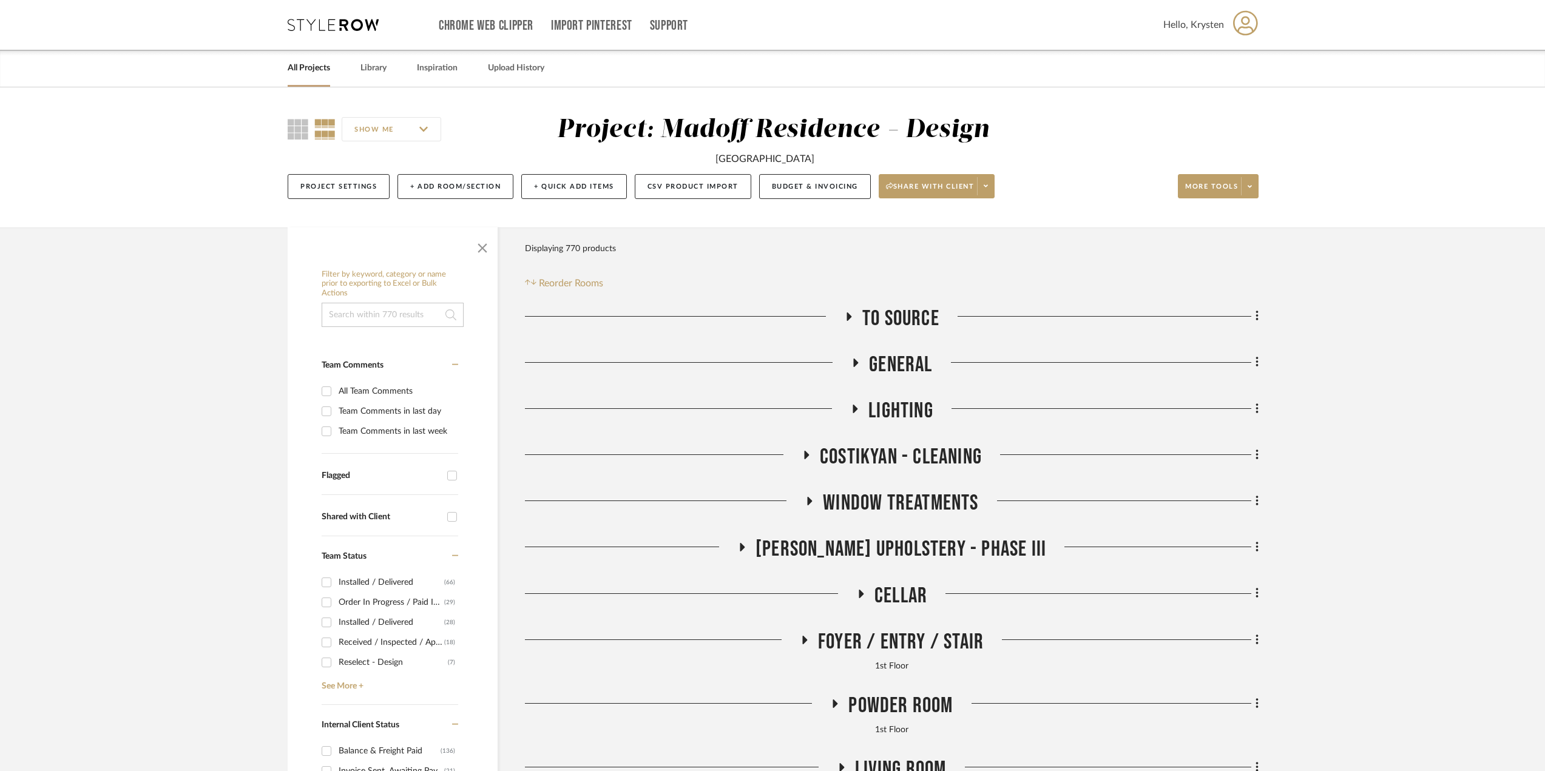
click at [883, 589] on span "Cellar" at bounding box center [901, 596] width 53 height 26
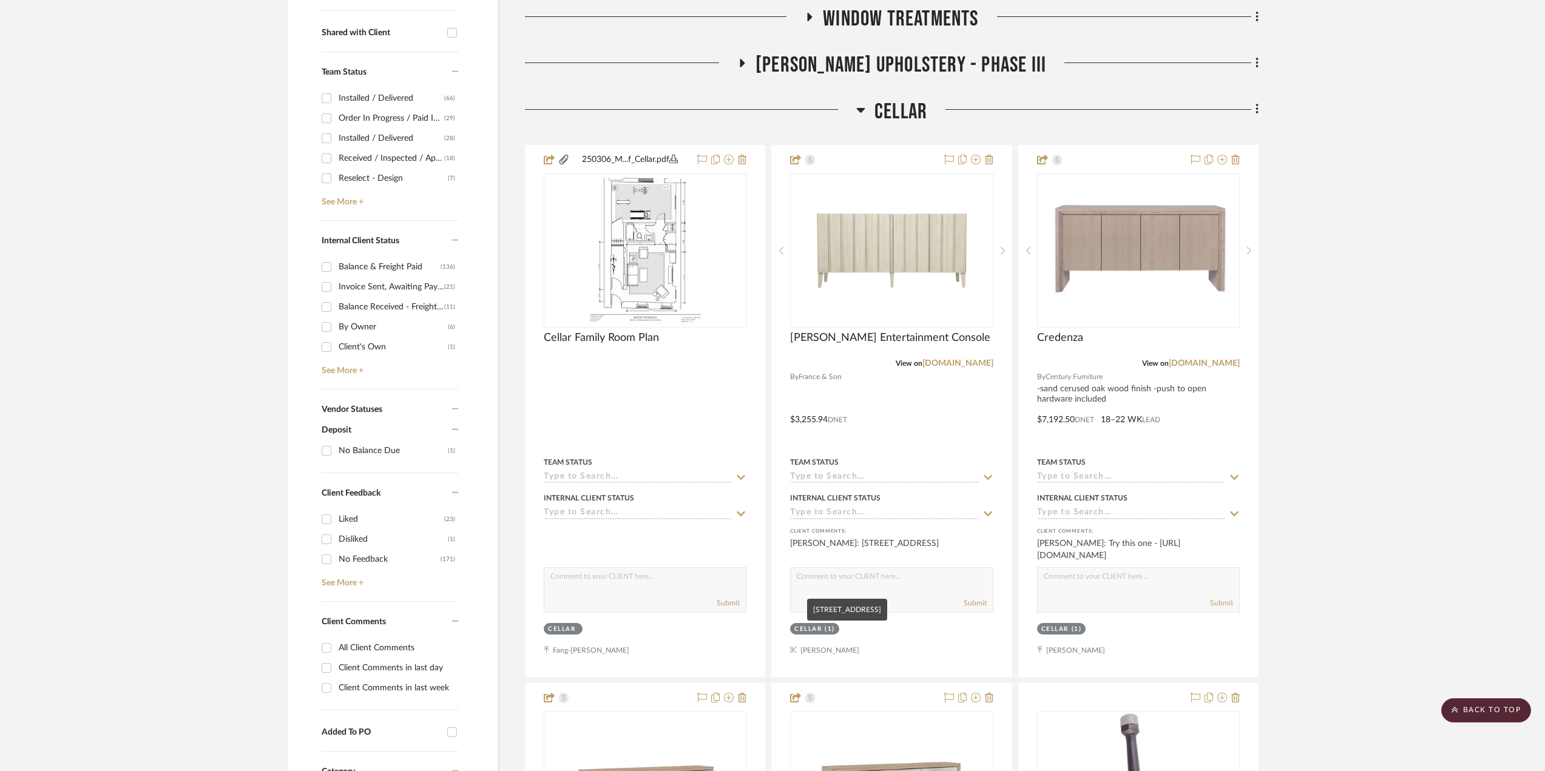
scroll to position [486, 0]
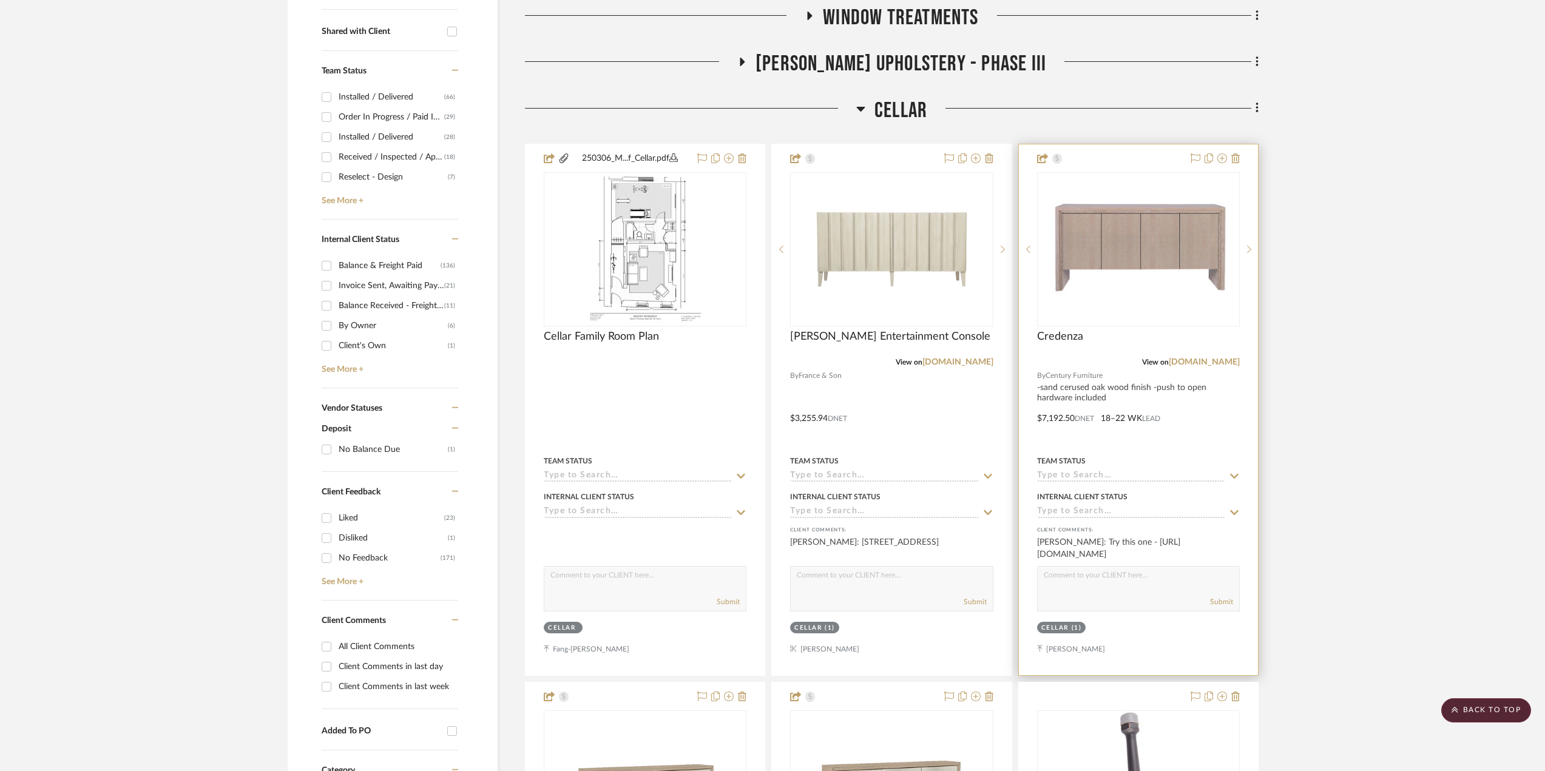
click at [1228, 421] on div at bounding box center [1138, 409] width 239 height 531
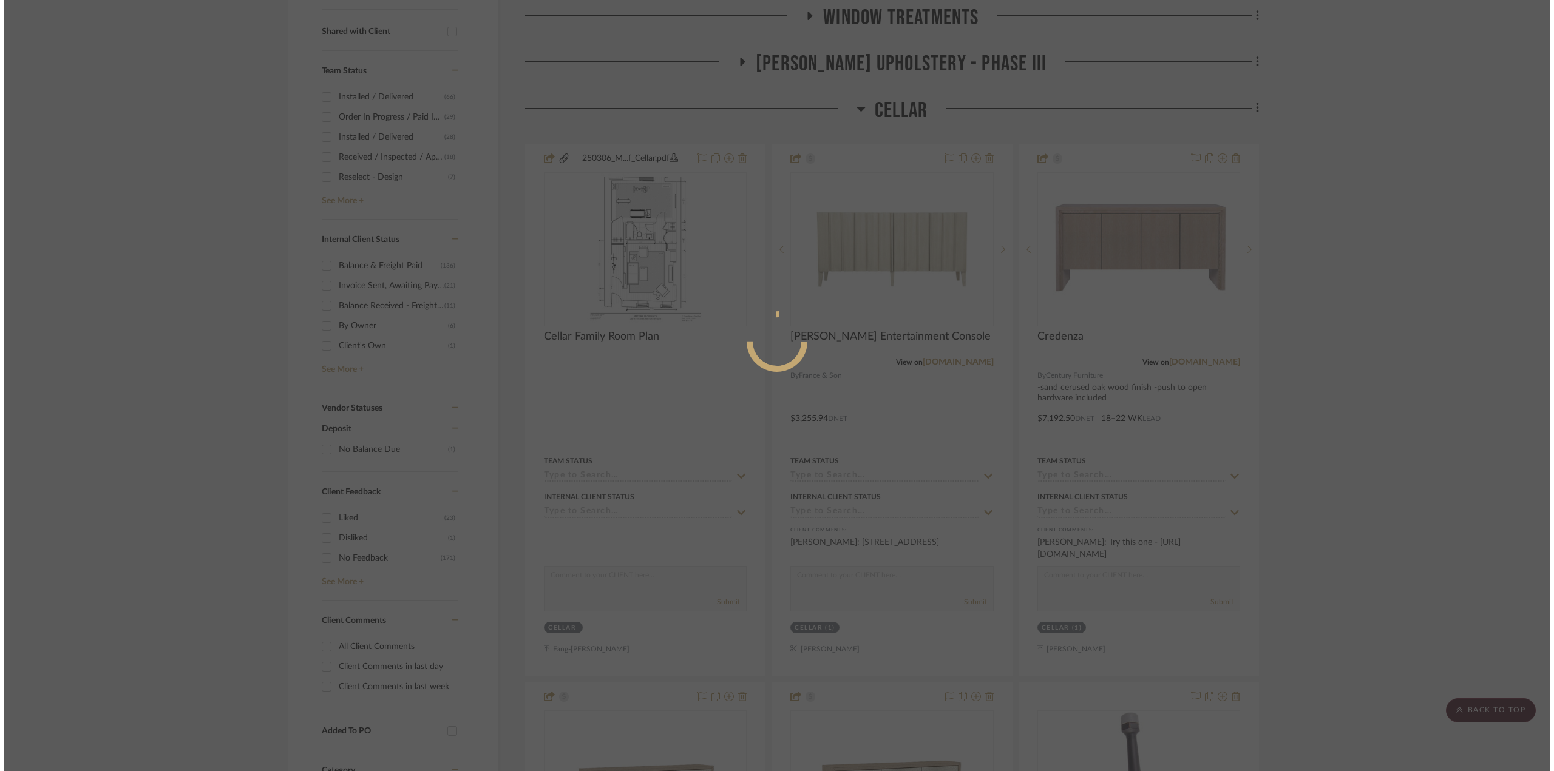
scroll to position [0, 0]
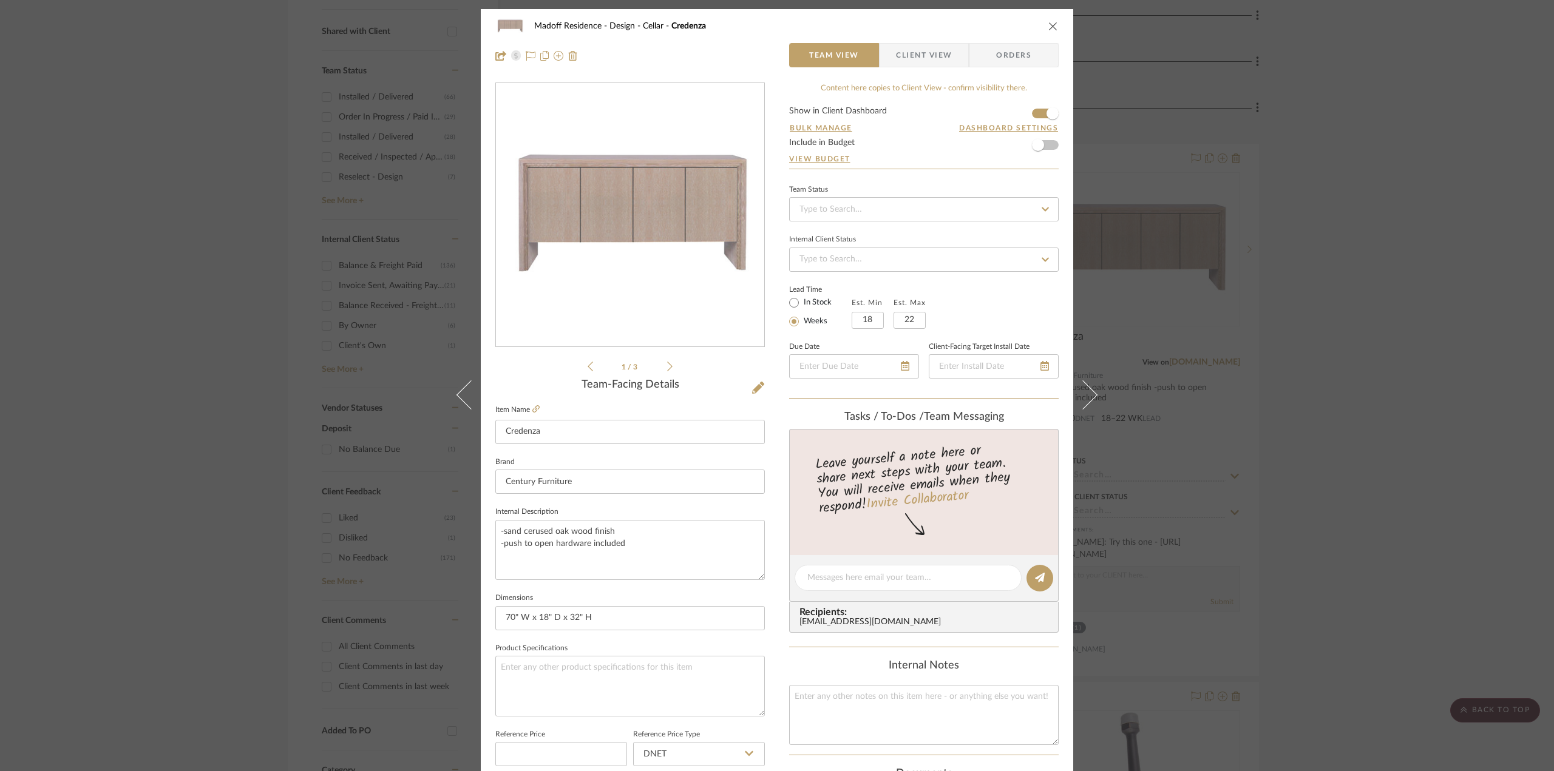
click at [667, 368] on icon at bounding box center [669, 366] width 5 height 11
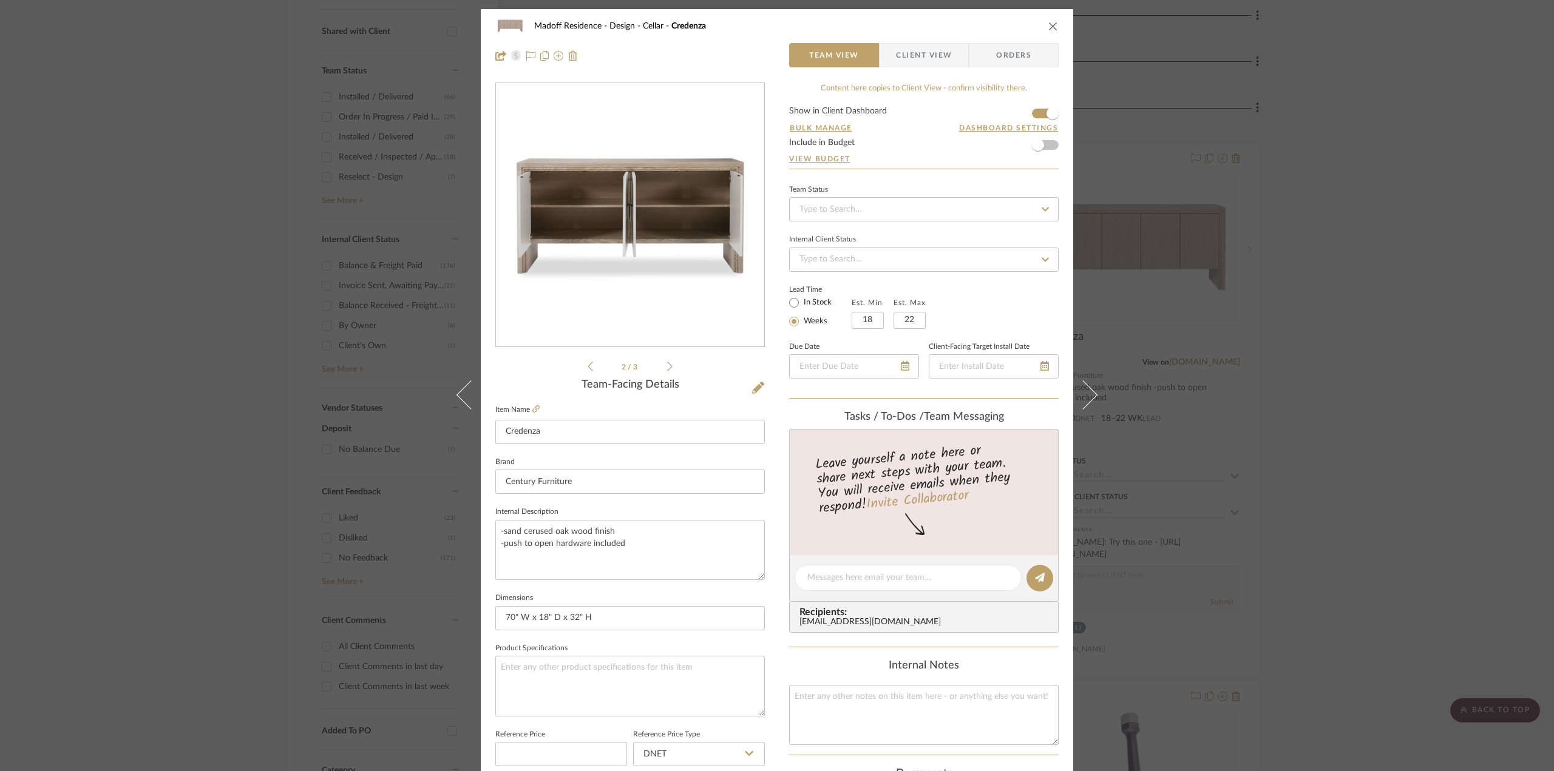
click at [667, 368] on icon at bounding box center [669, 366] width 5 height 11
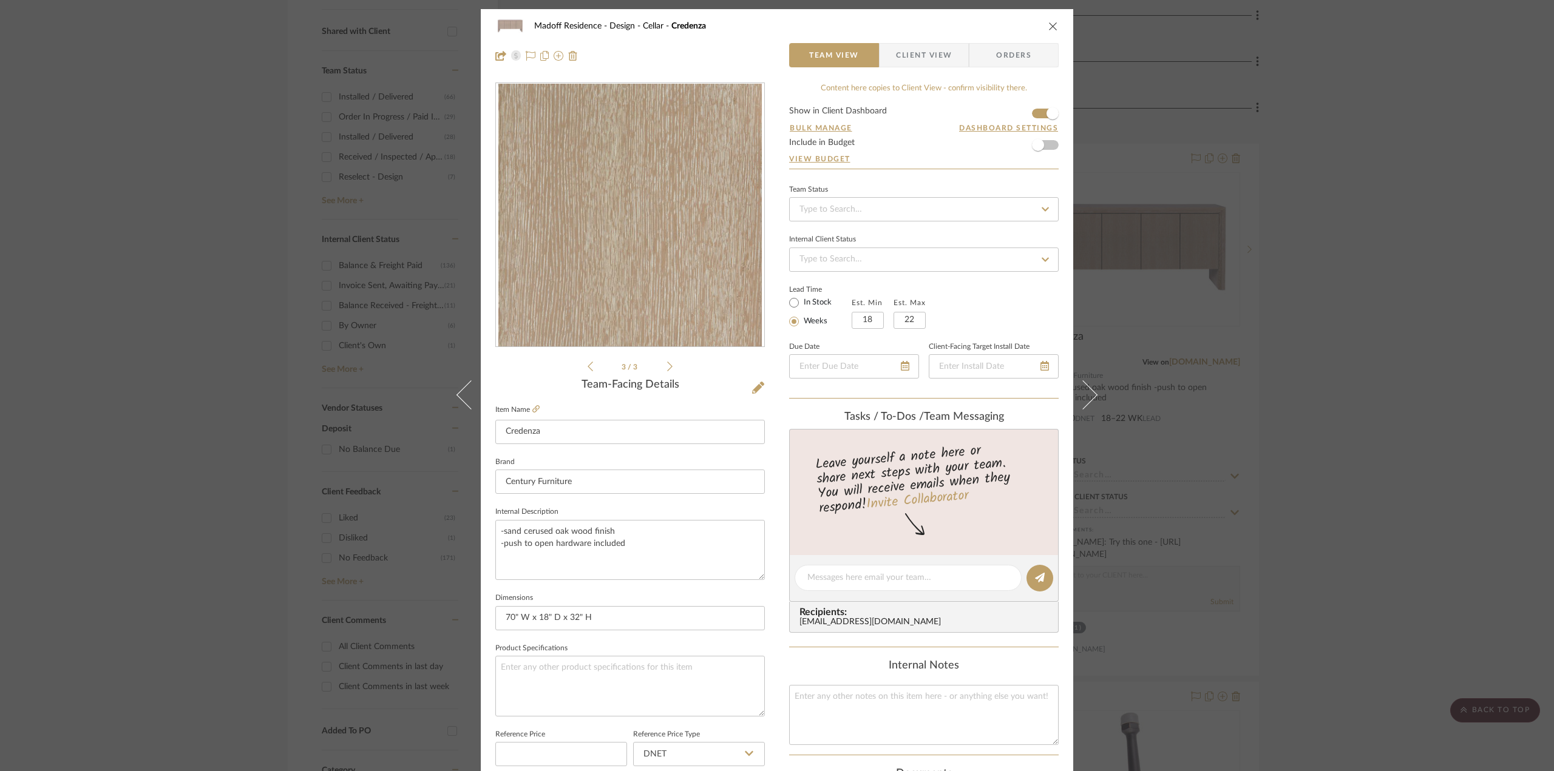
click at [667, 368] on icon at bounding box center [669, 366] width 5 height 11
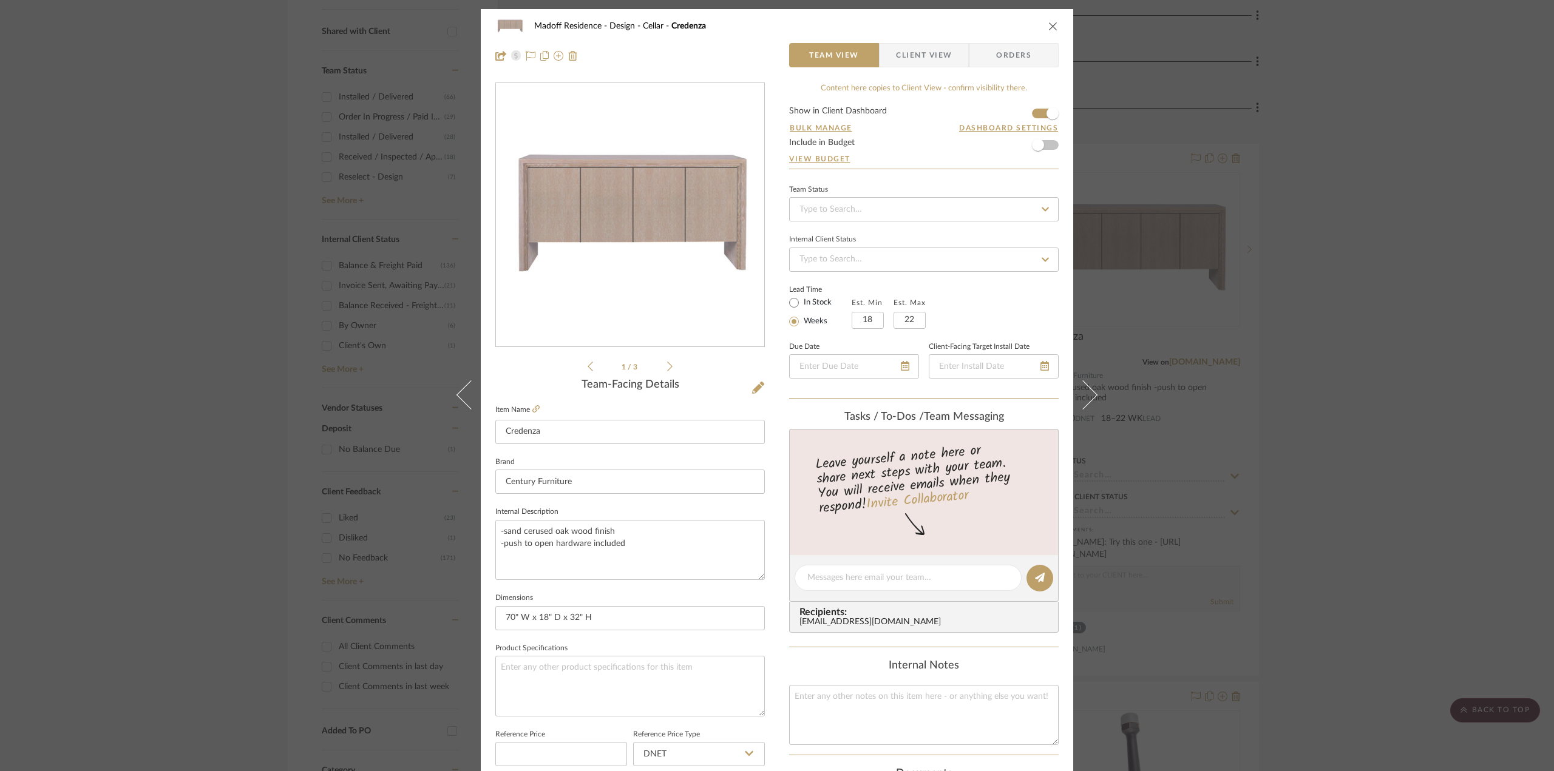
click at [1323, 499] on div "Madoff Residence - Design Cellar Credenza Team View Client View Orders 1 / 3 Te…" at bounding box center [777, 385] width 1554 height 771
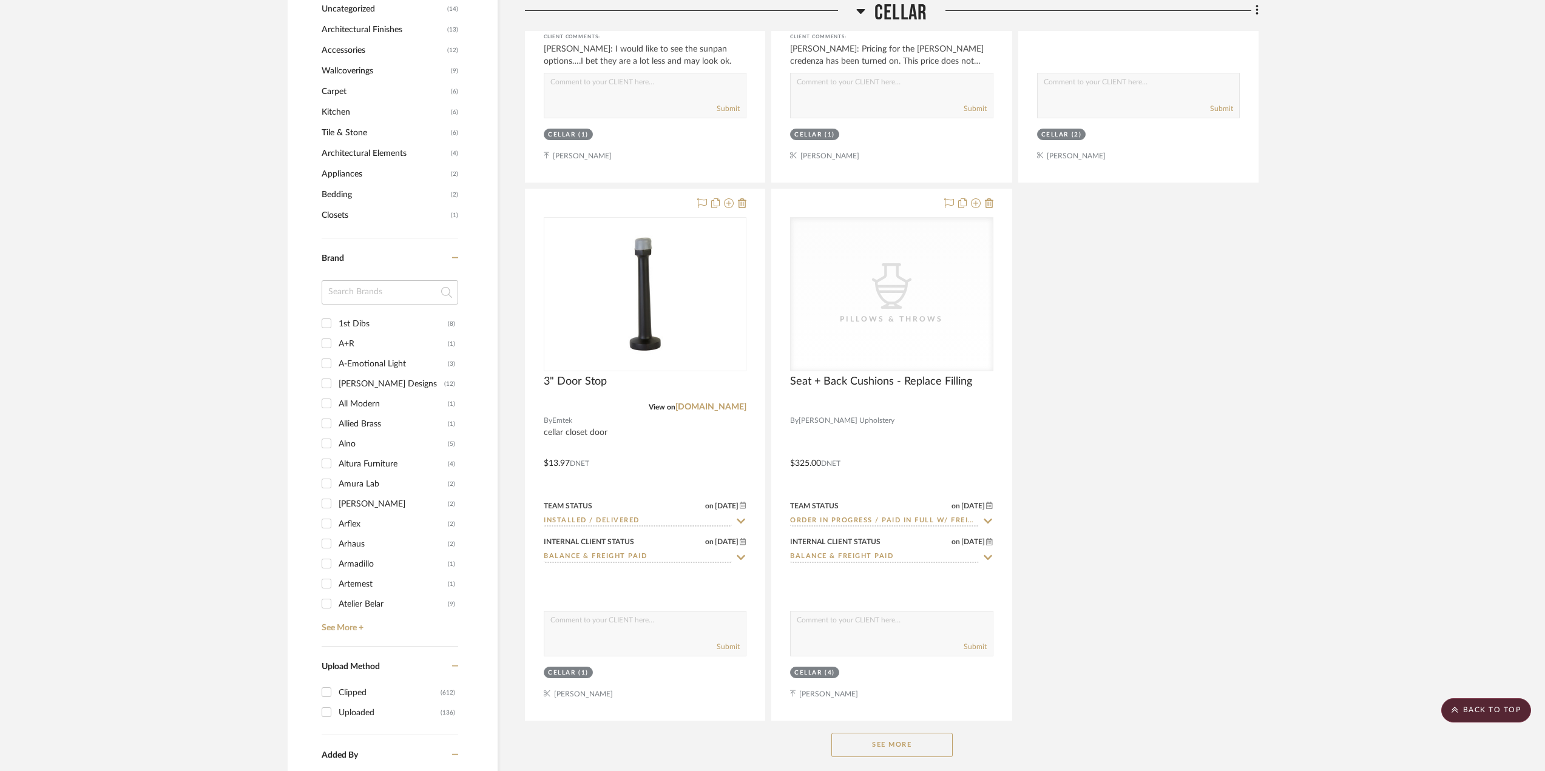
scroll to position [1760, 0]
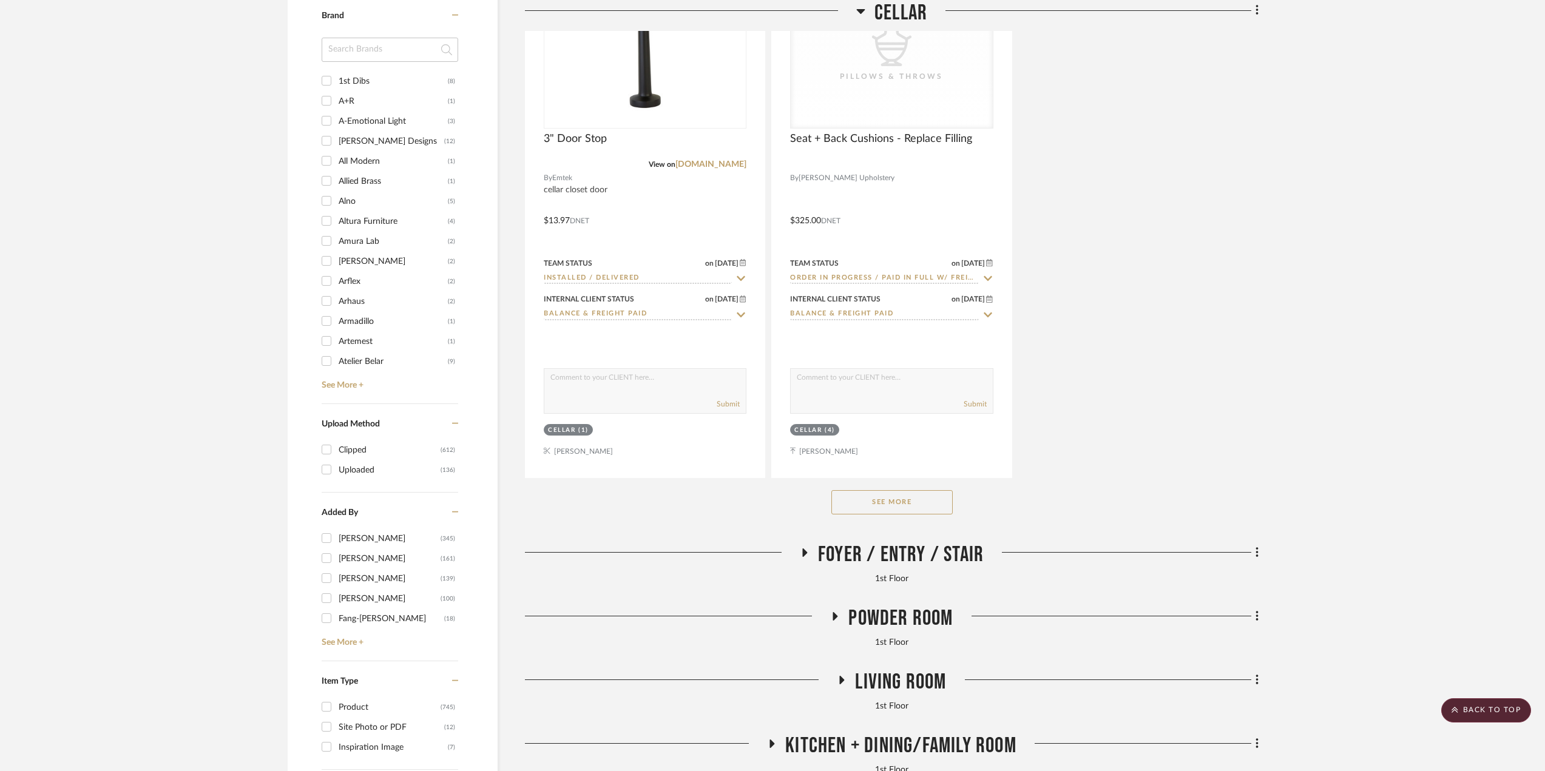
click at [915, 555] on span "Foyer / Entry / Stair" at bounding box center [901, 555] width 166 height 26
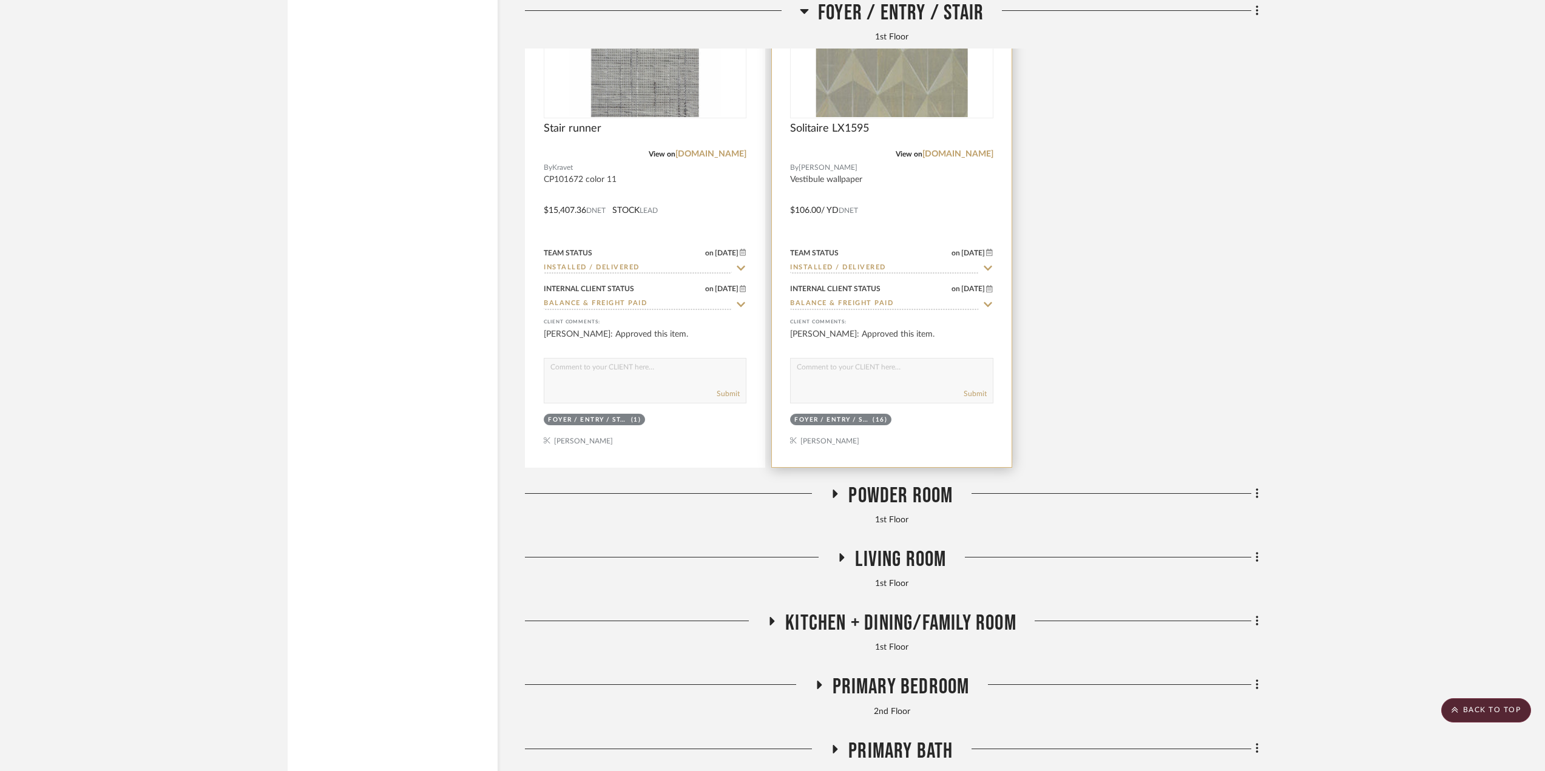
scroll to position [2974, 0]
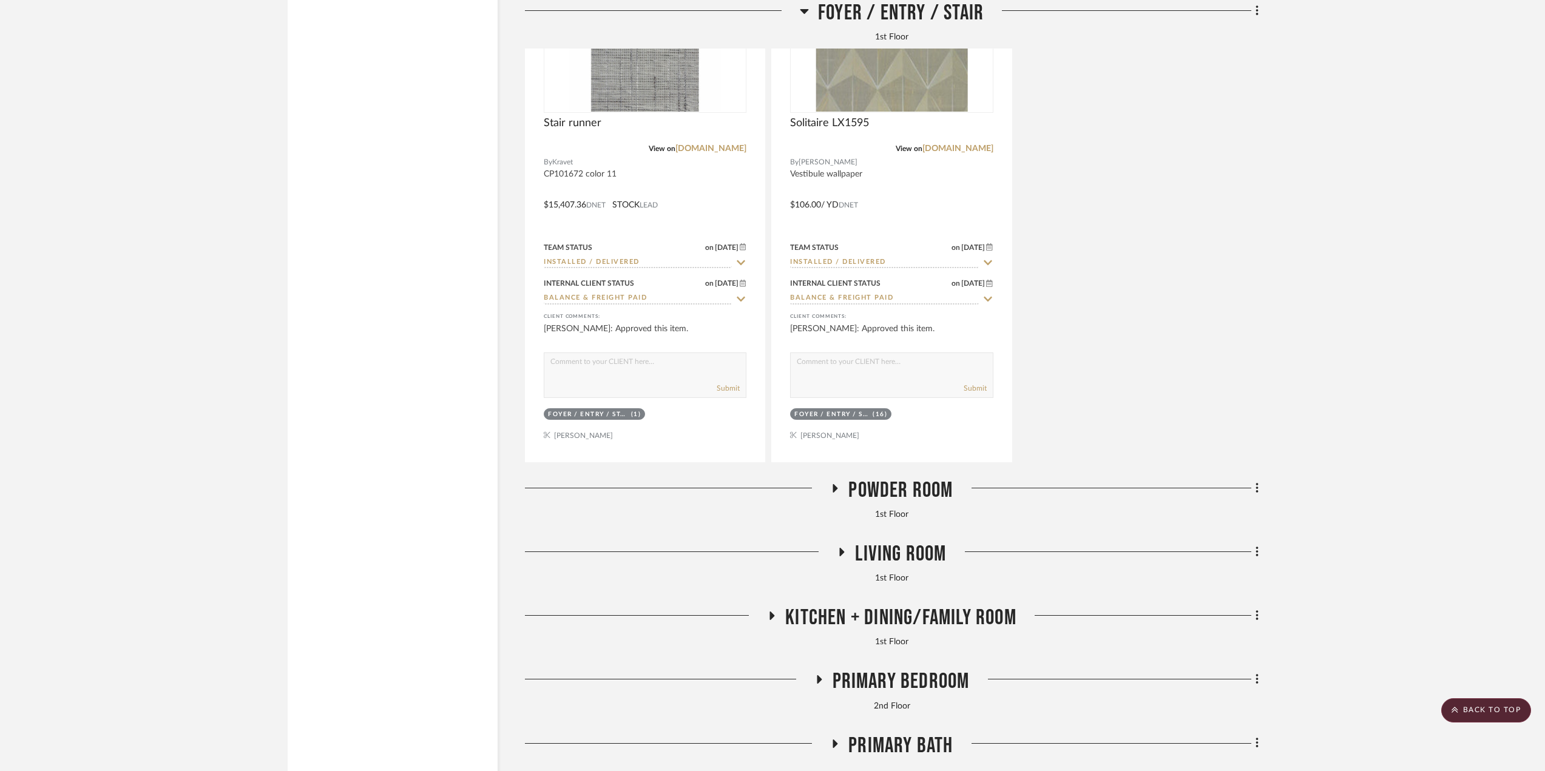
click at [909, 489] on span "Powder Room" at bounding box center [901, 491] width 104 height 26
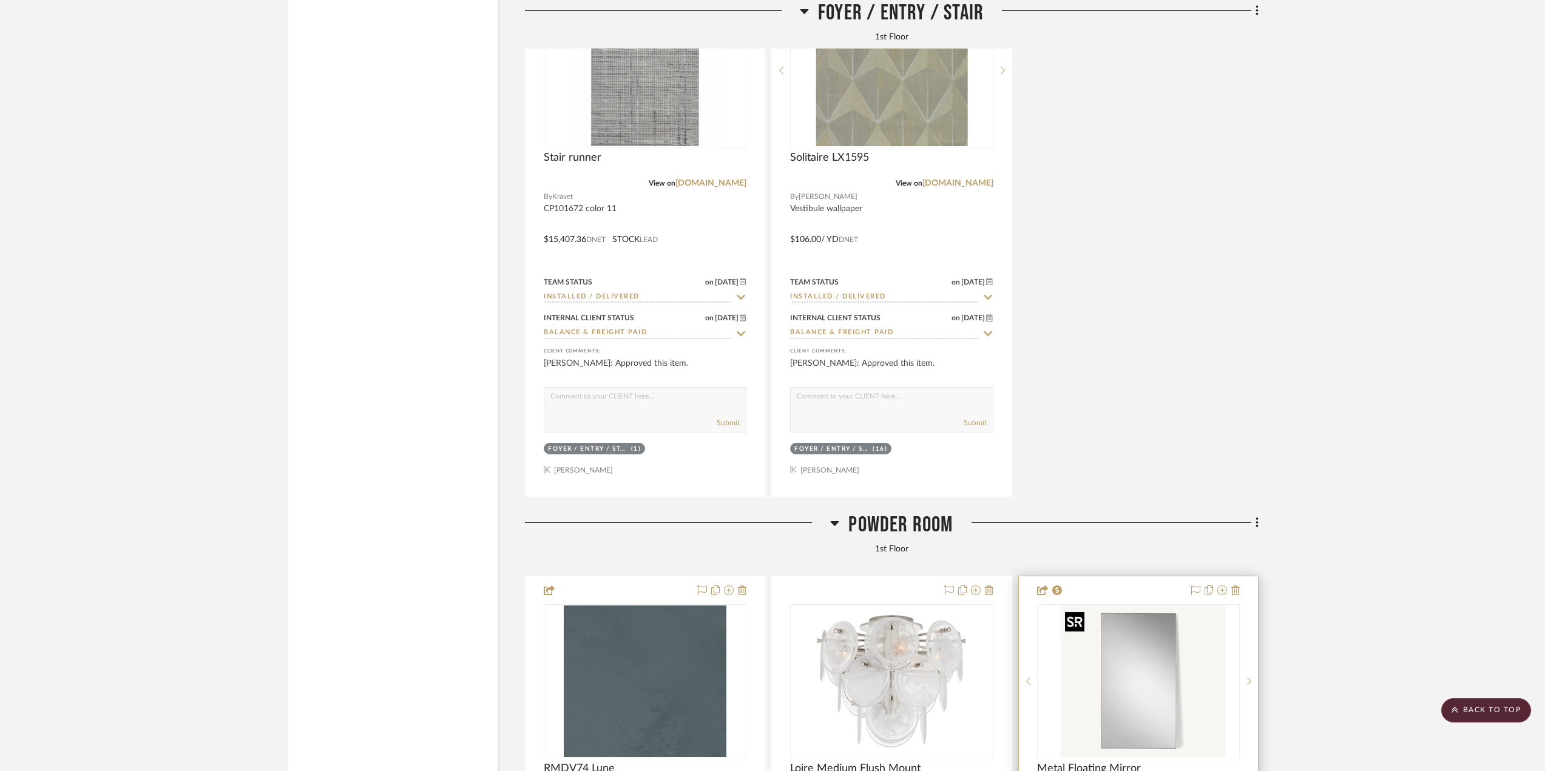
scroll to position [2792, 0]
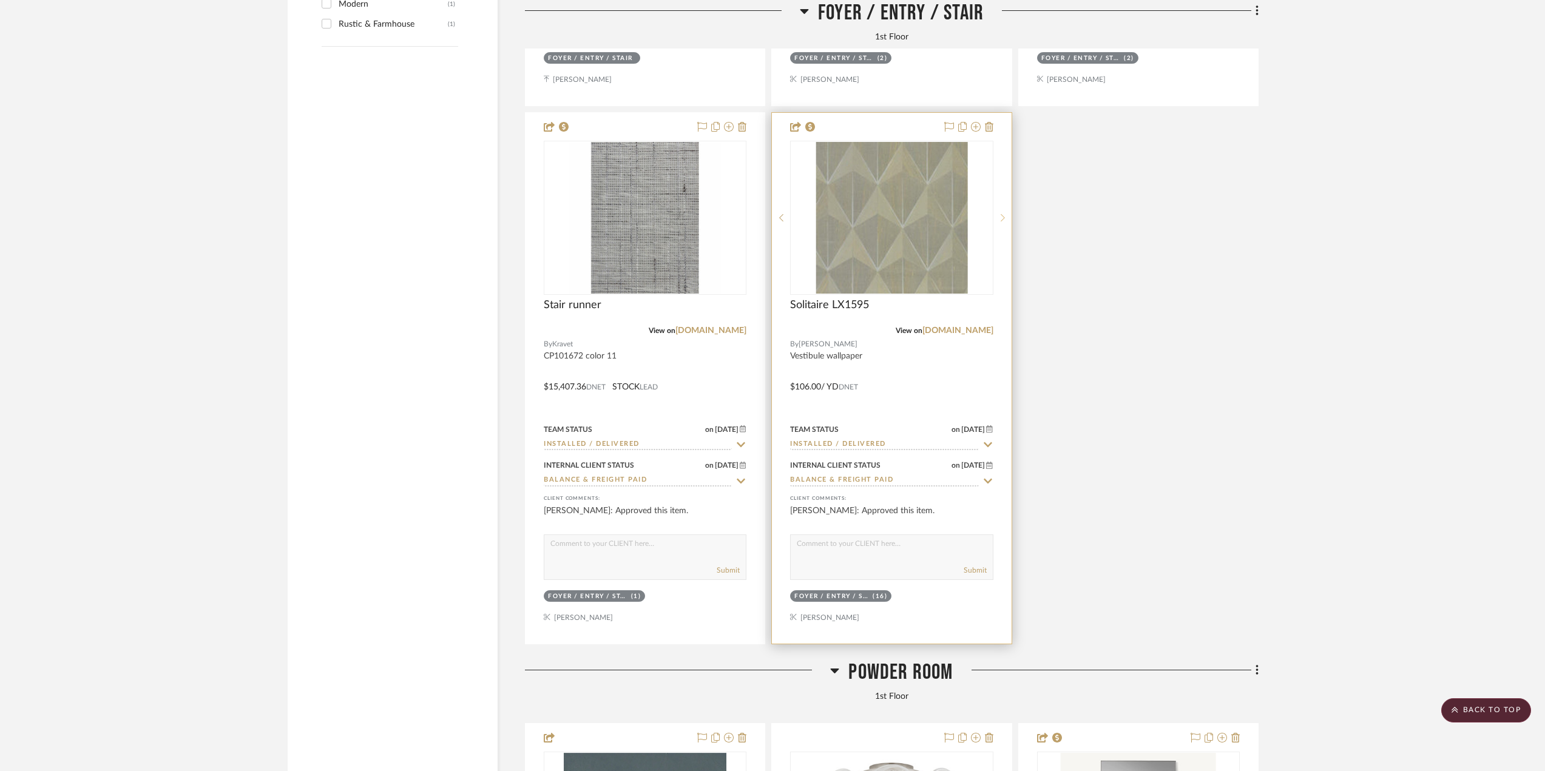
click at [1004, 221] on icon at bounding box center [1003, 218] width 4 height 8
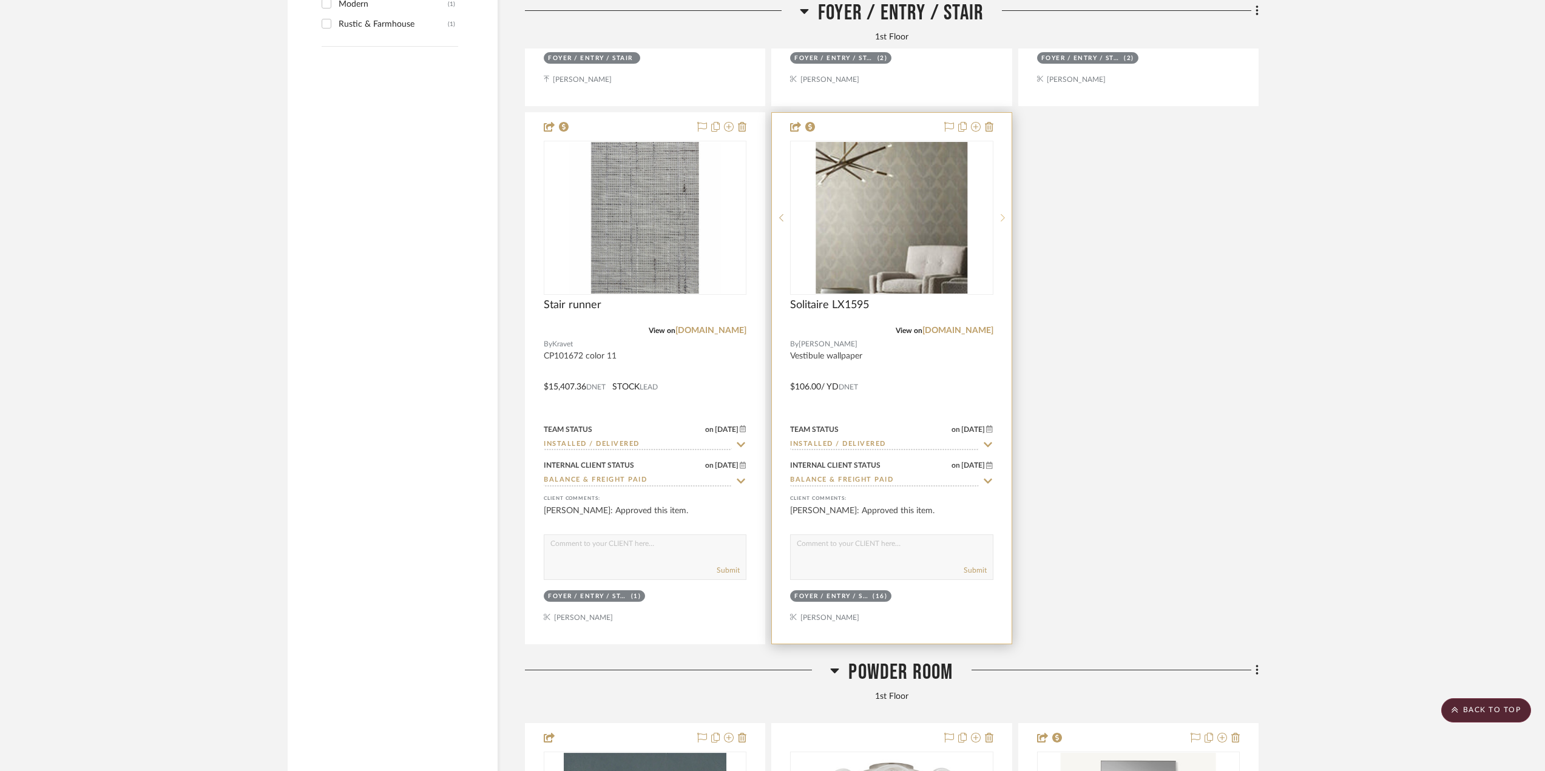
click at [1004, 221] on icon at bounding box center [1003, 218] width 4 height 8
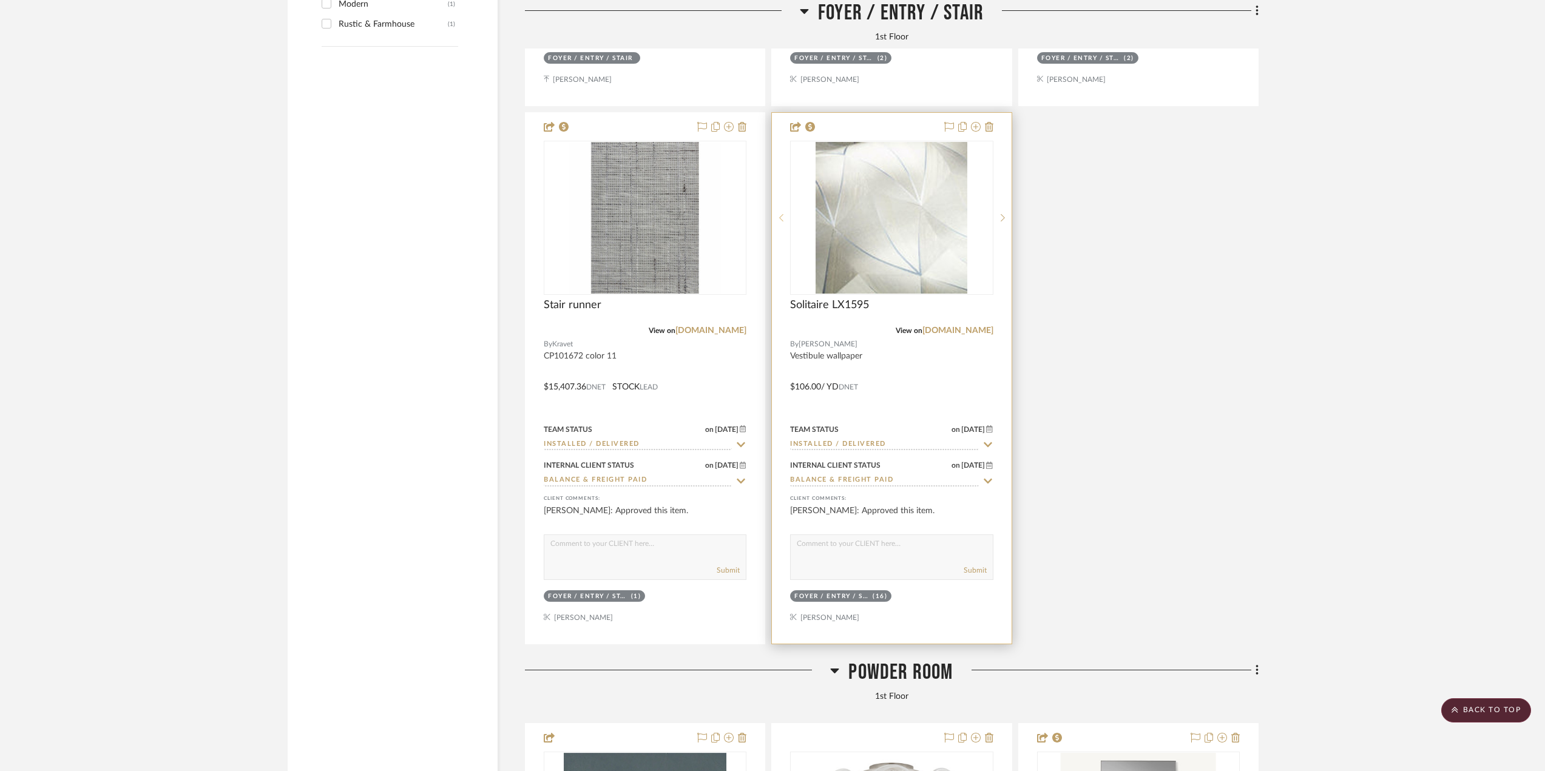
click at [782, 214] on div at bounding box center [781, 218] width 18 height 154
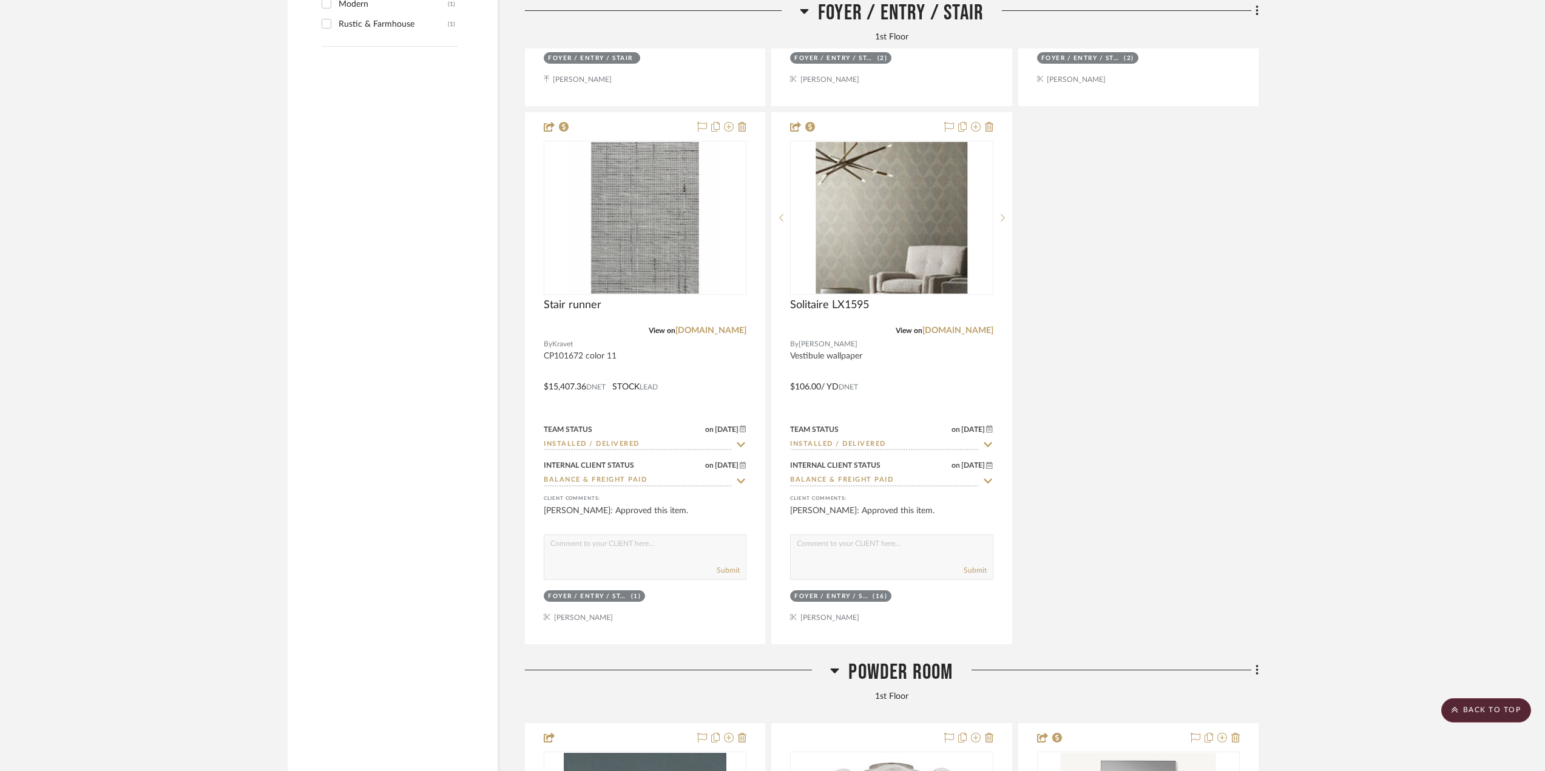
click at [1232, 406] on div "250306_M...ing Room.pdf Entry Plan By Unknown Team Status Internal Client Statu…" at bounding box center [892, 109] width 734 height 1071
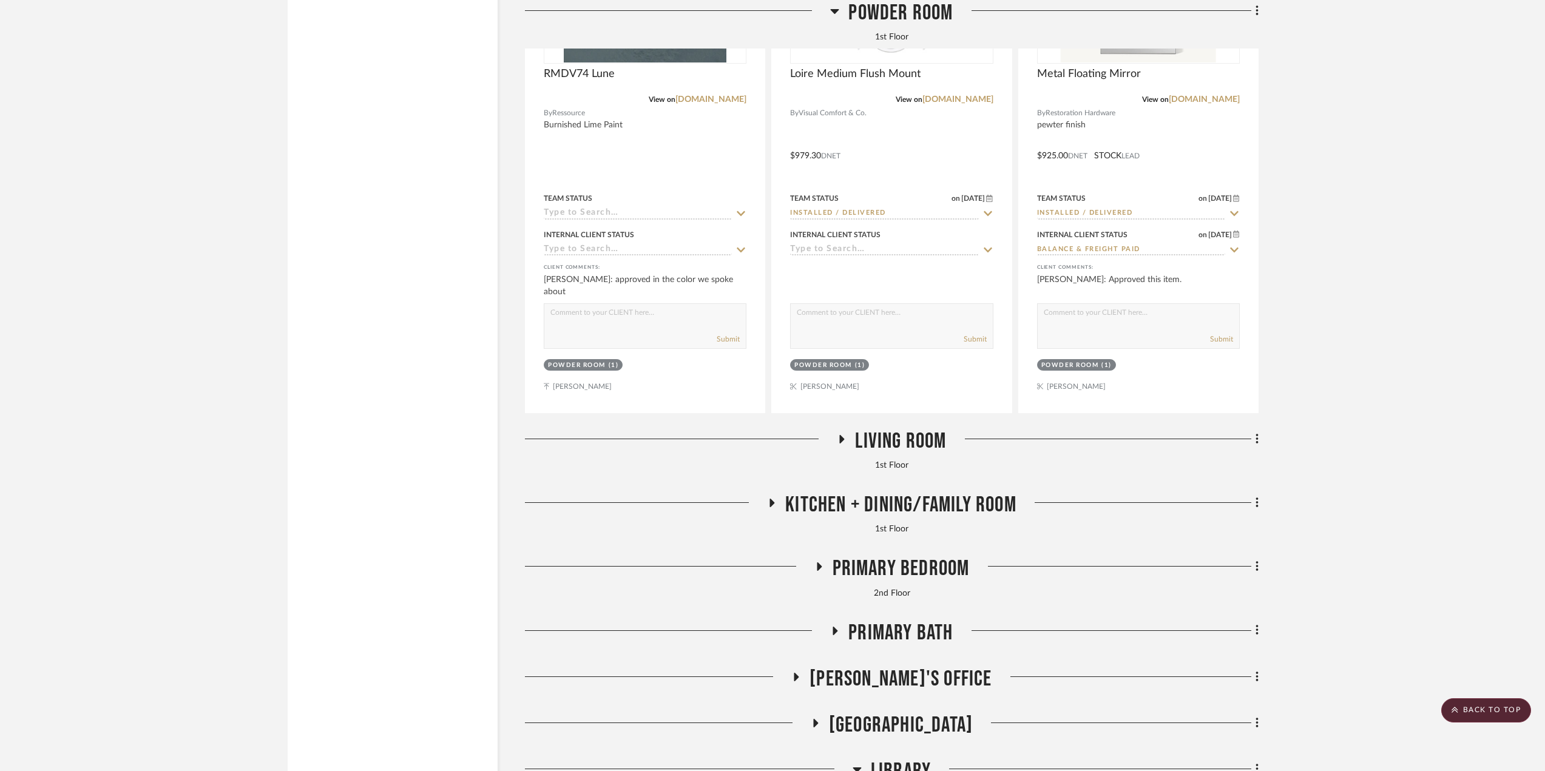
scroll to position [3642, 0]
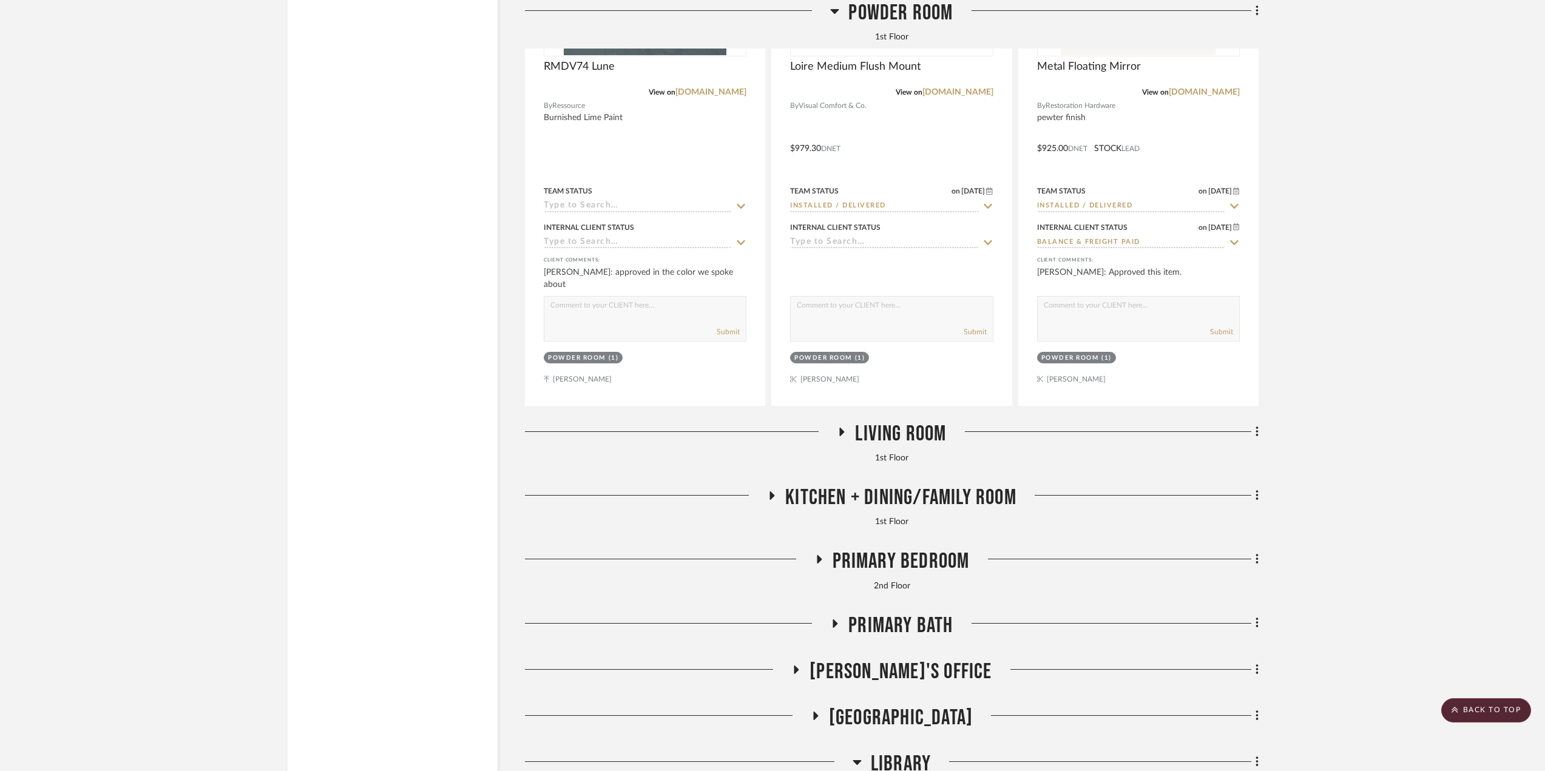
click at [875, 432] on span "Living Room" at bounding box center [900, 434] width 91 height 26
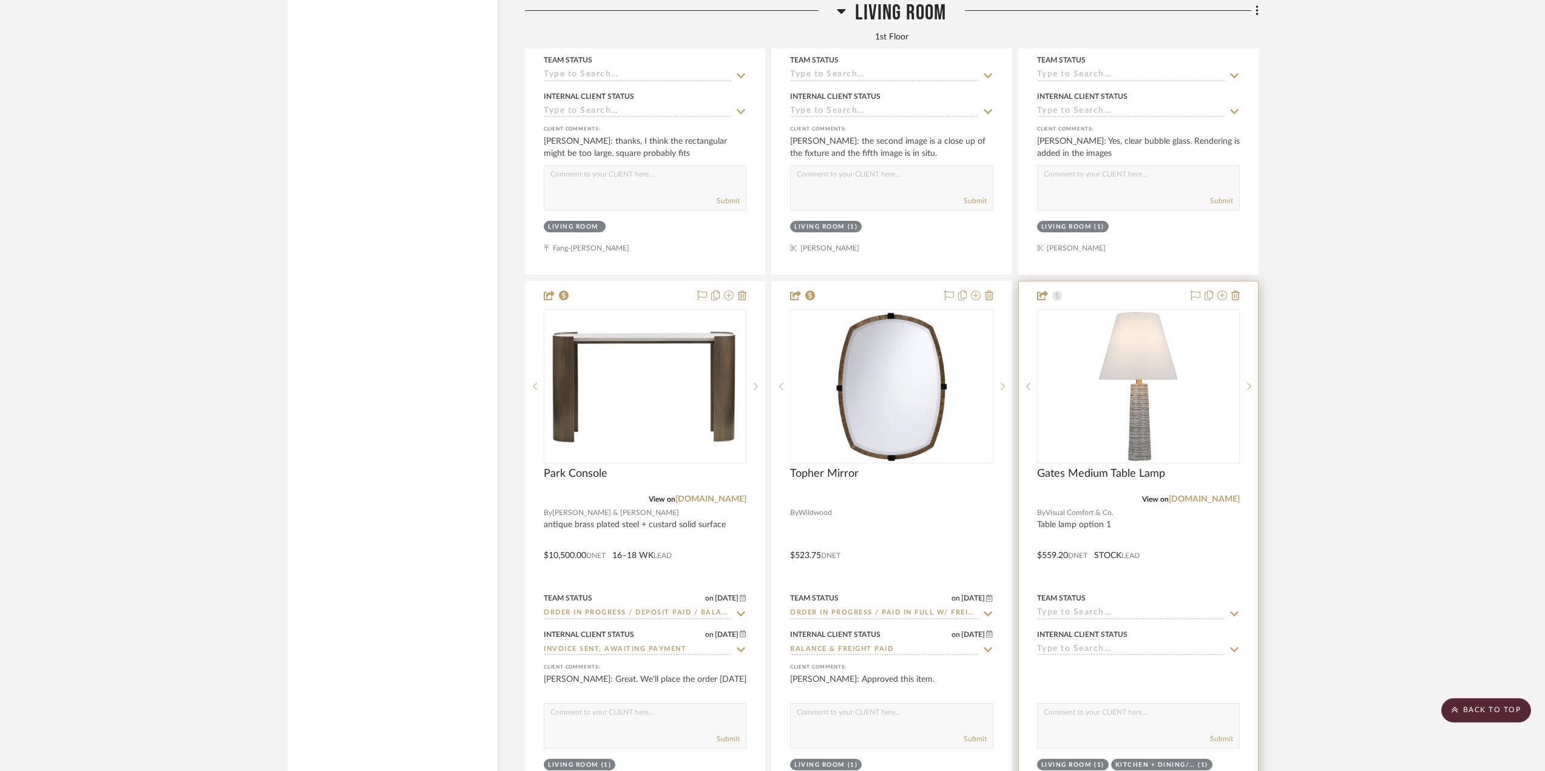
scroll to position [4492, 0]
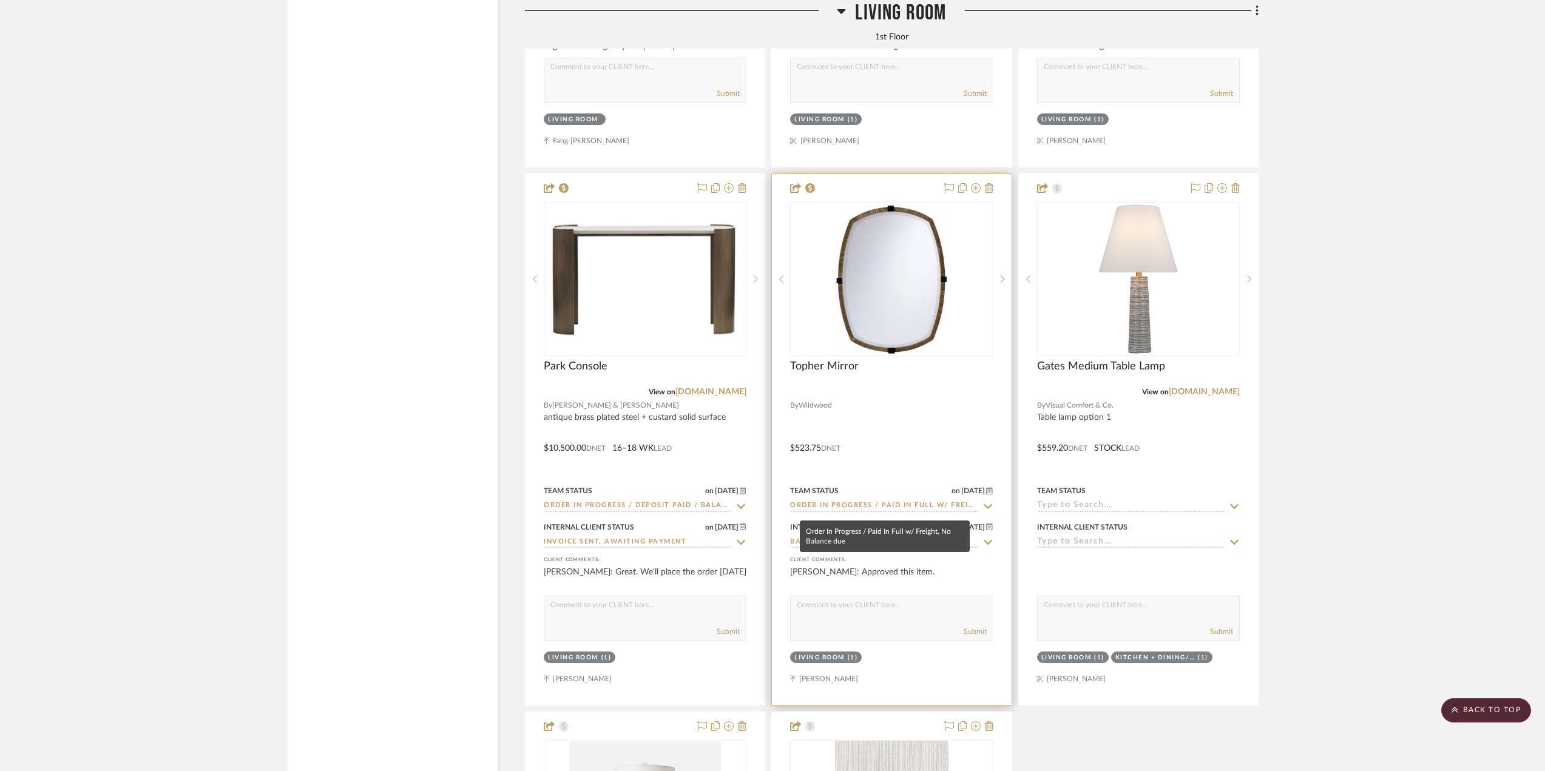
click at [878, 512] on input "Order In Progress / Paid In Full w/ Freight, No Balance due" at bounding box center [884, 507] width 188 height 12
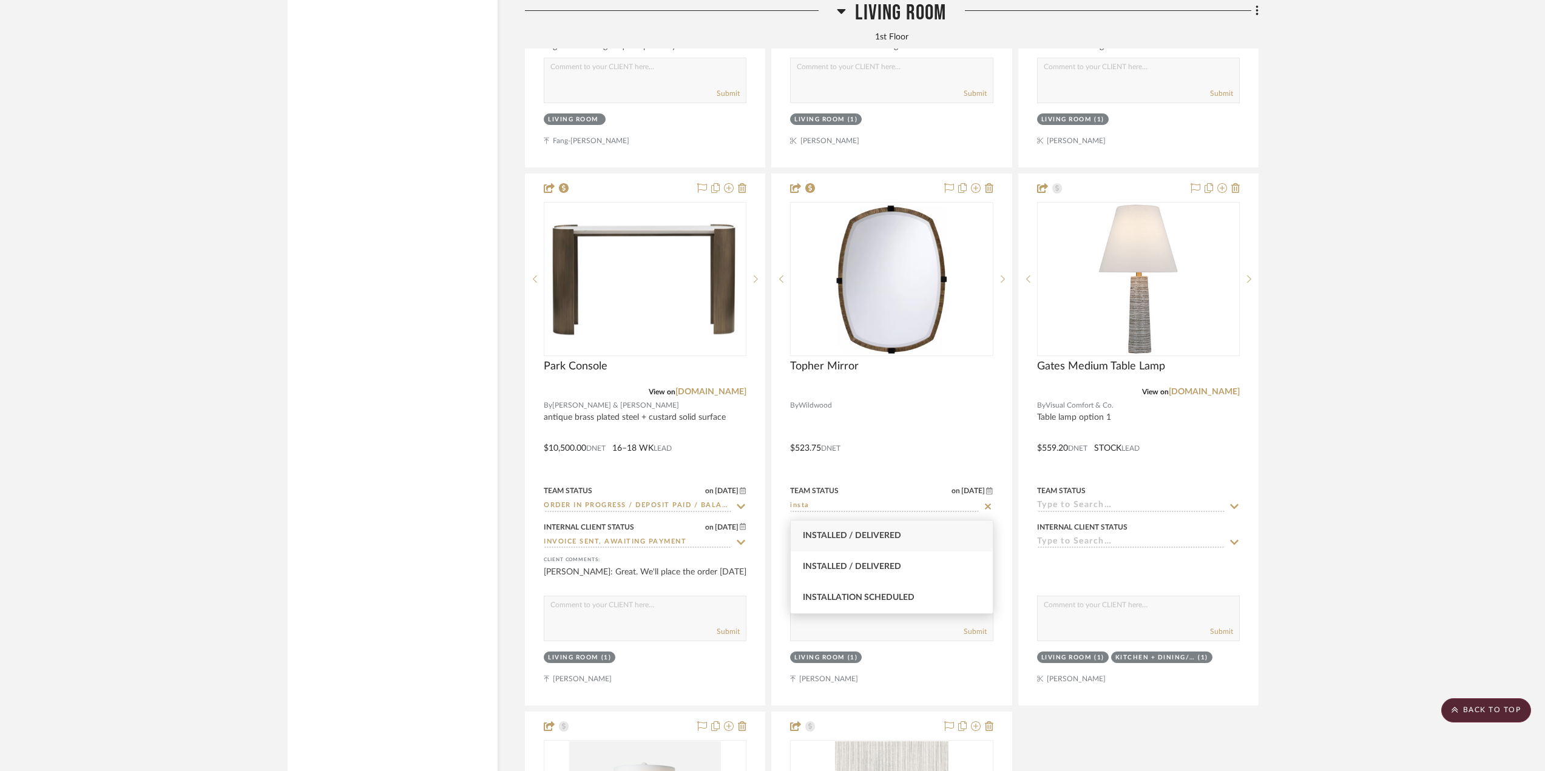
type input "insta"
click at [883, 529] on div "Installed / Delivered" at bounding box center [892, 536] width 202 height 31
type input "[DATE]"
type input "Installed / Delivered"
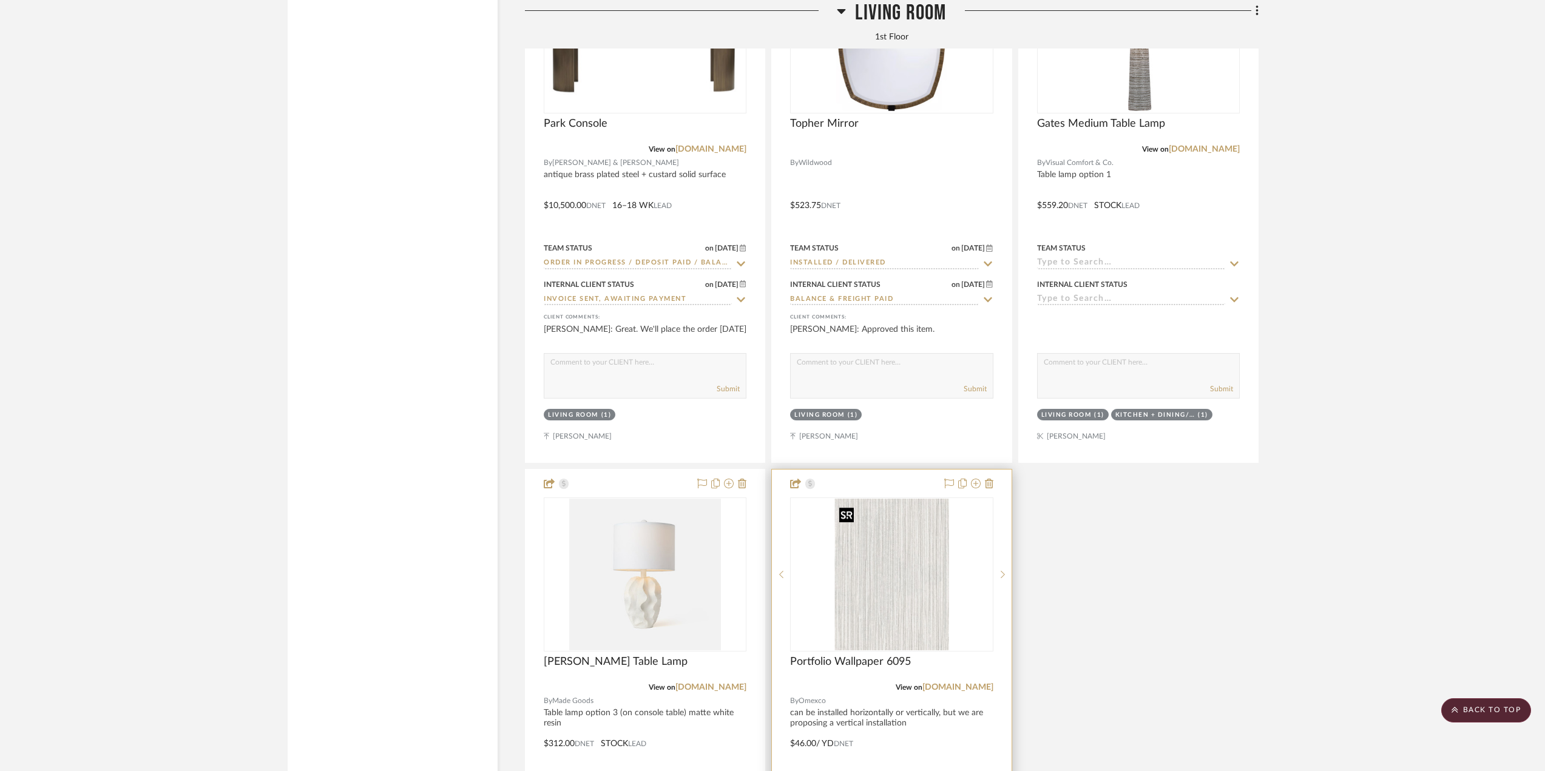
scroll to position [4977, 0]
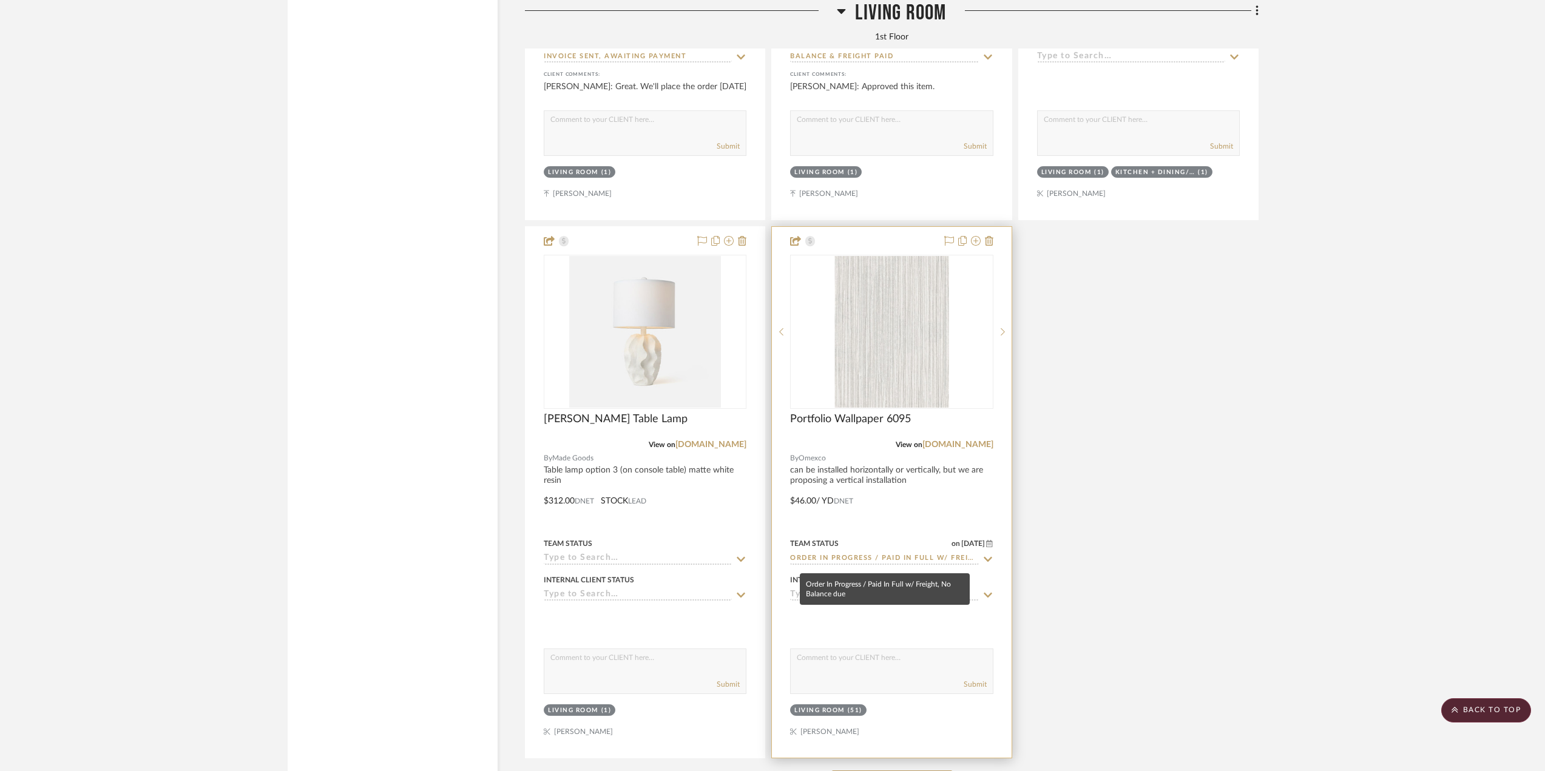
click at [872, 564] on input "Order In Progress / Paid In Full w/ Freight, No Balance due" at bounding box center [884, 560] width 188 height 12
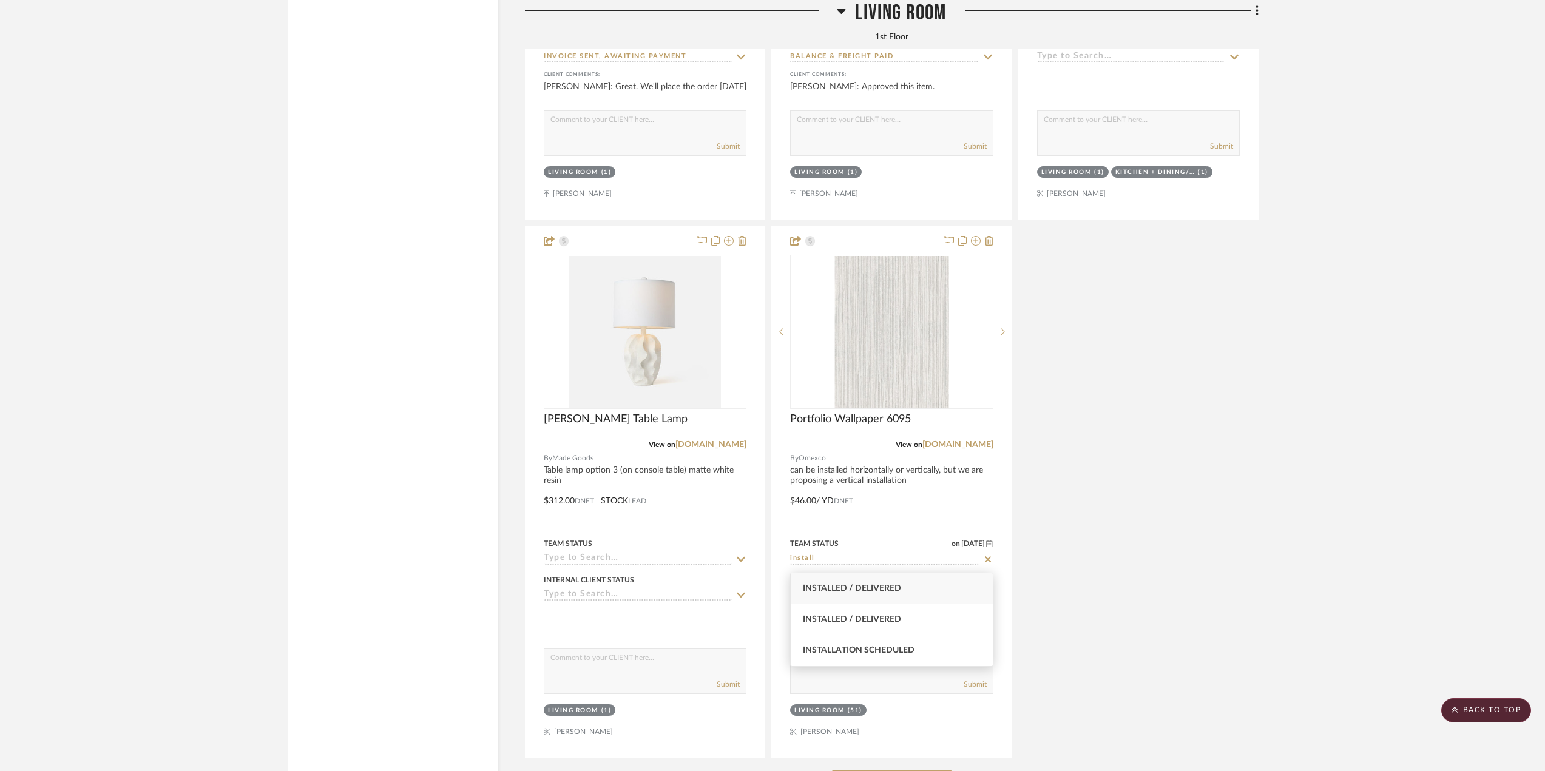
type input "install"
click at [876, 591] on span "Installed / Delivered" at bounding box center [852, 589] width 98 height 8
type input "[DATE]"
type input "Installed / Delivered"
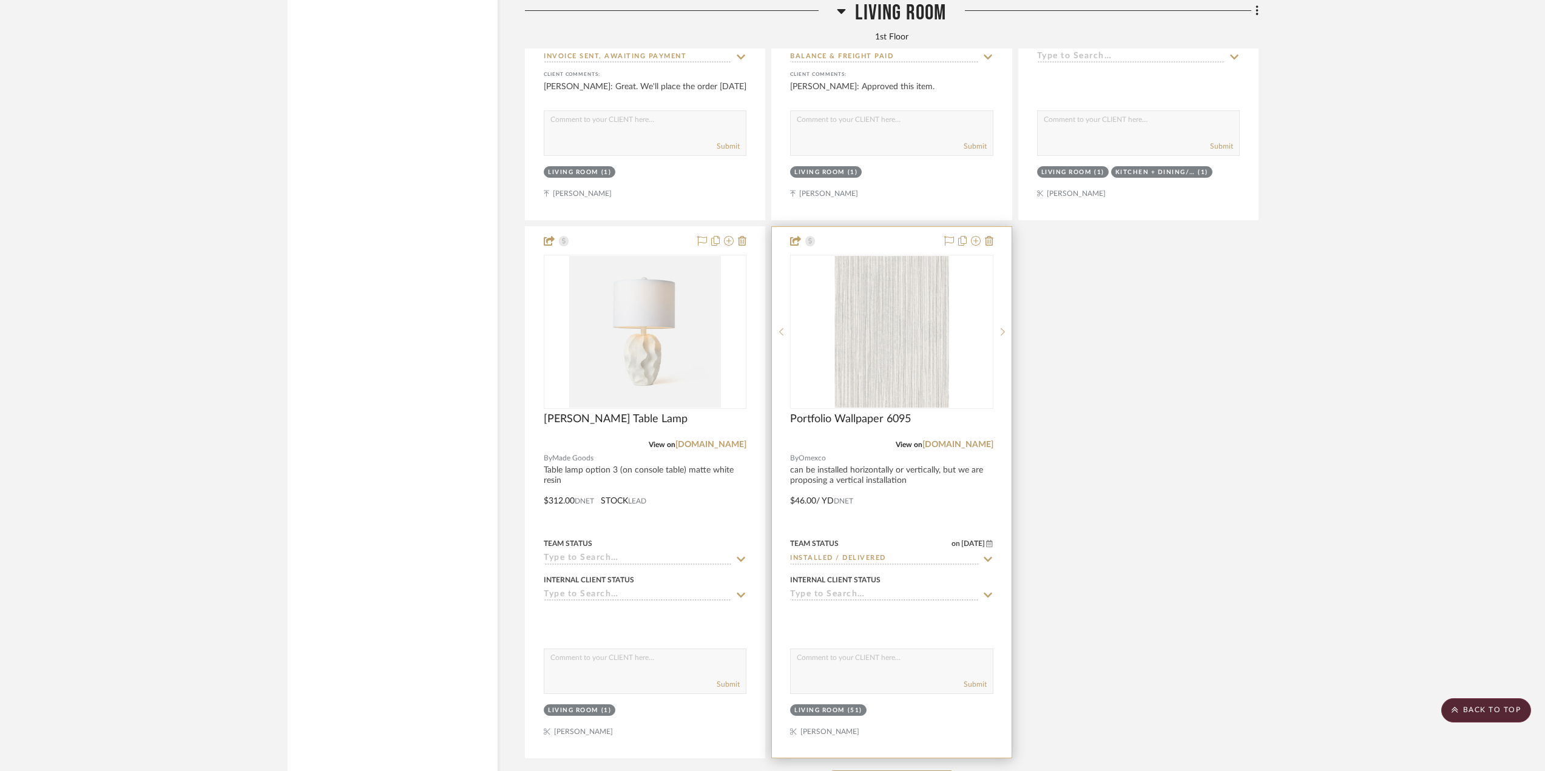
click at [927, 529] on div at bounding box center [891, 492] width 239 height 531
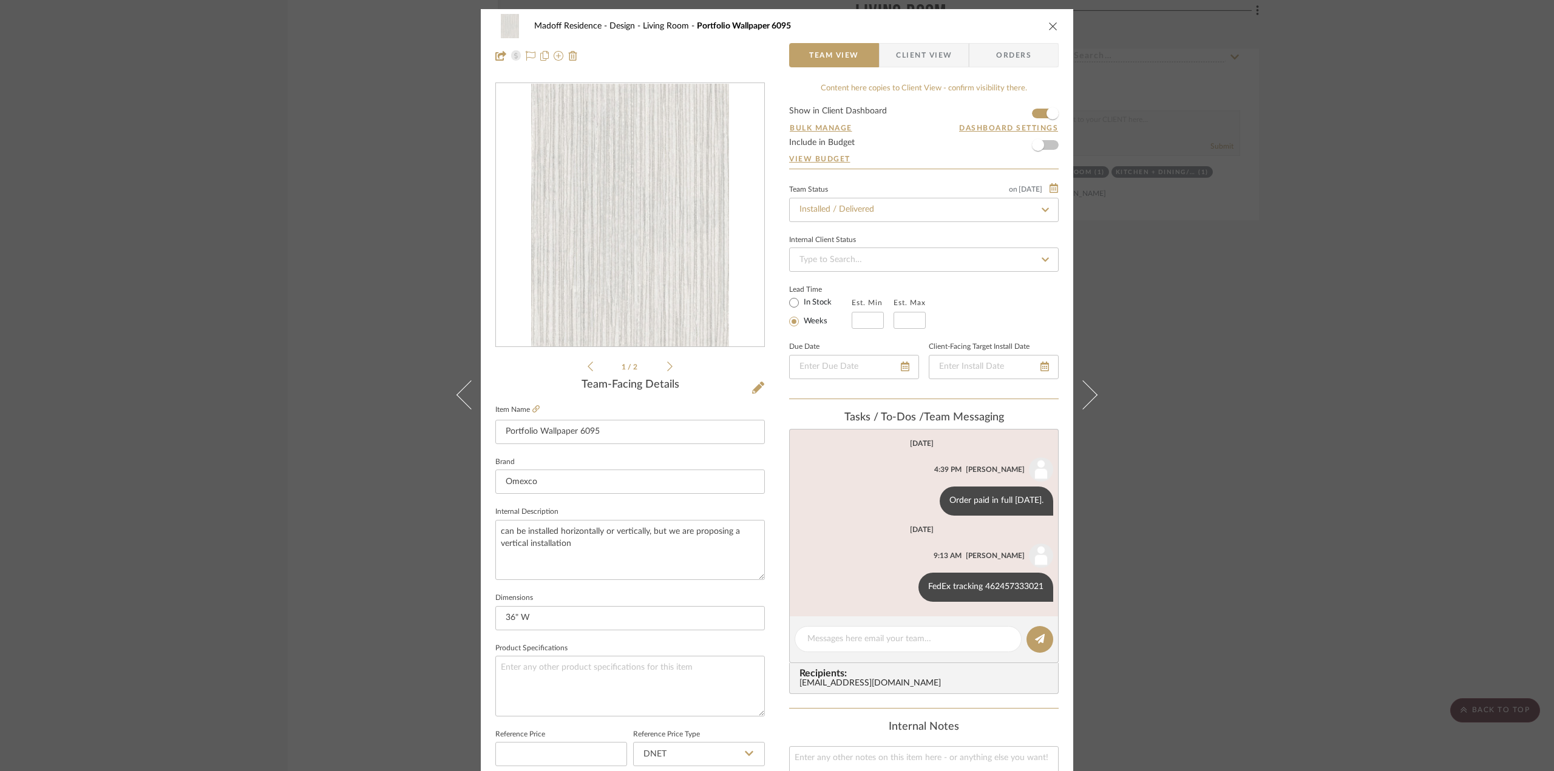
click at [1323, 459] on div "Madoff Residence - Design Living Room Portfolio Wallpaper 6095 Team View Client…" at bounding box center [777, 385] width 1554 height 771
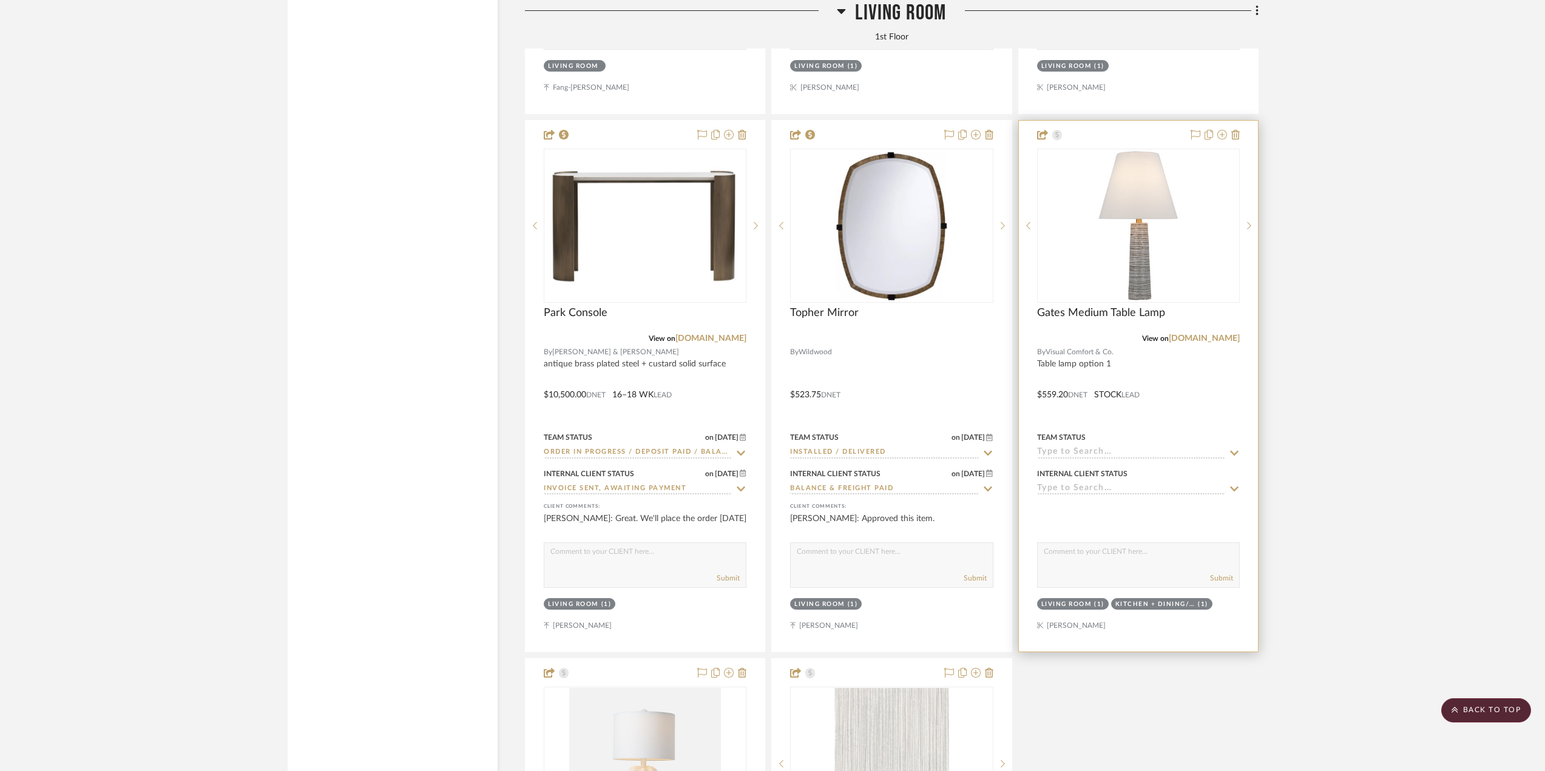
scroll to position [4492, 0]
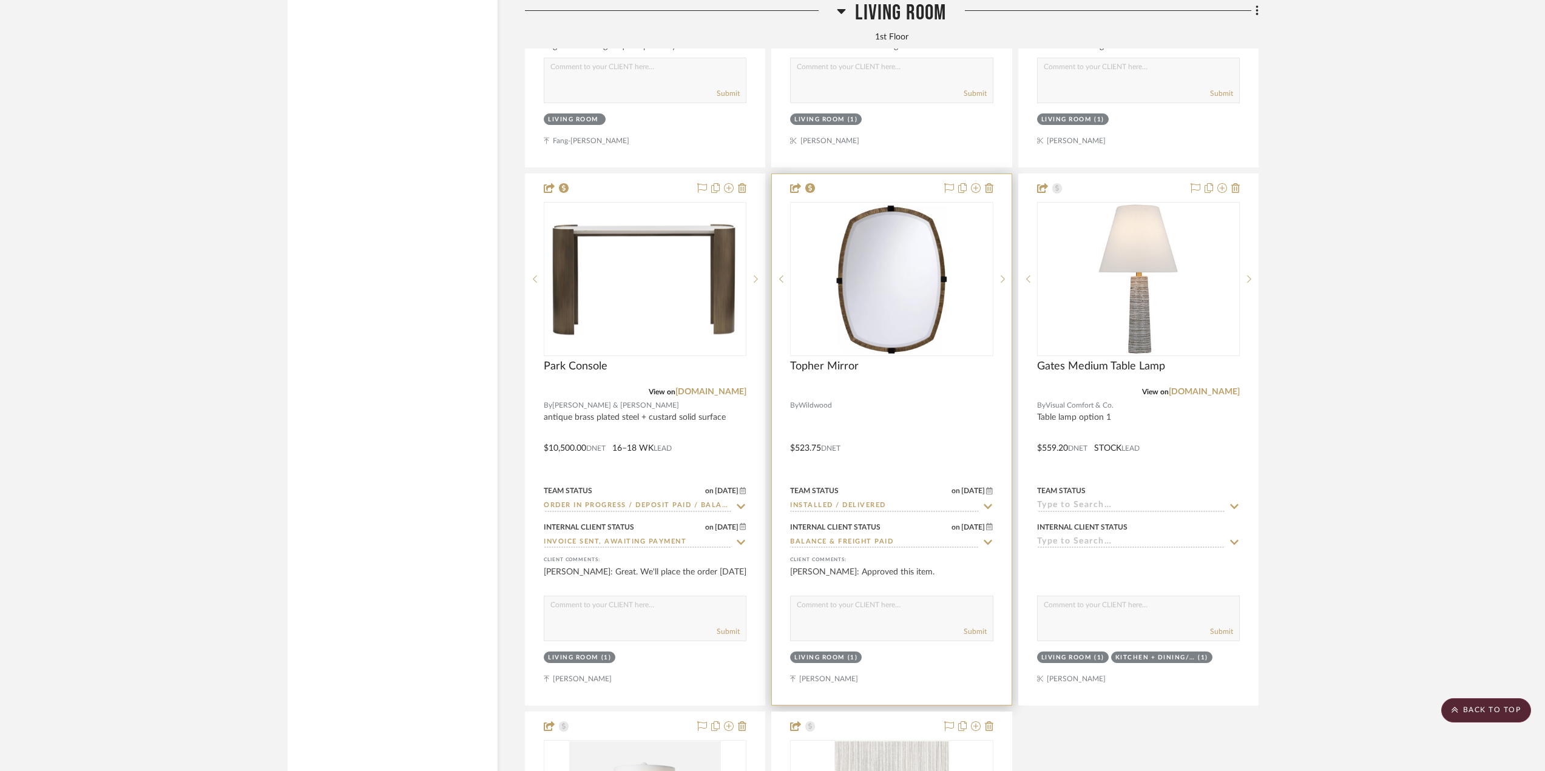
click at [904, 375] on div "Topher Mirror" at bounding box center [891, 373] width 203 height 27
click at [898, 435] on div at bounding box center [891, 439] width 239 height 531
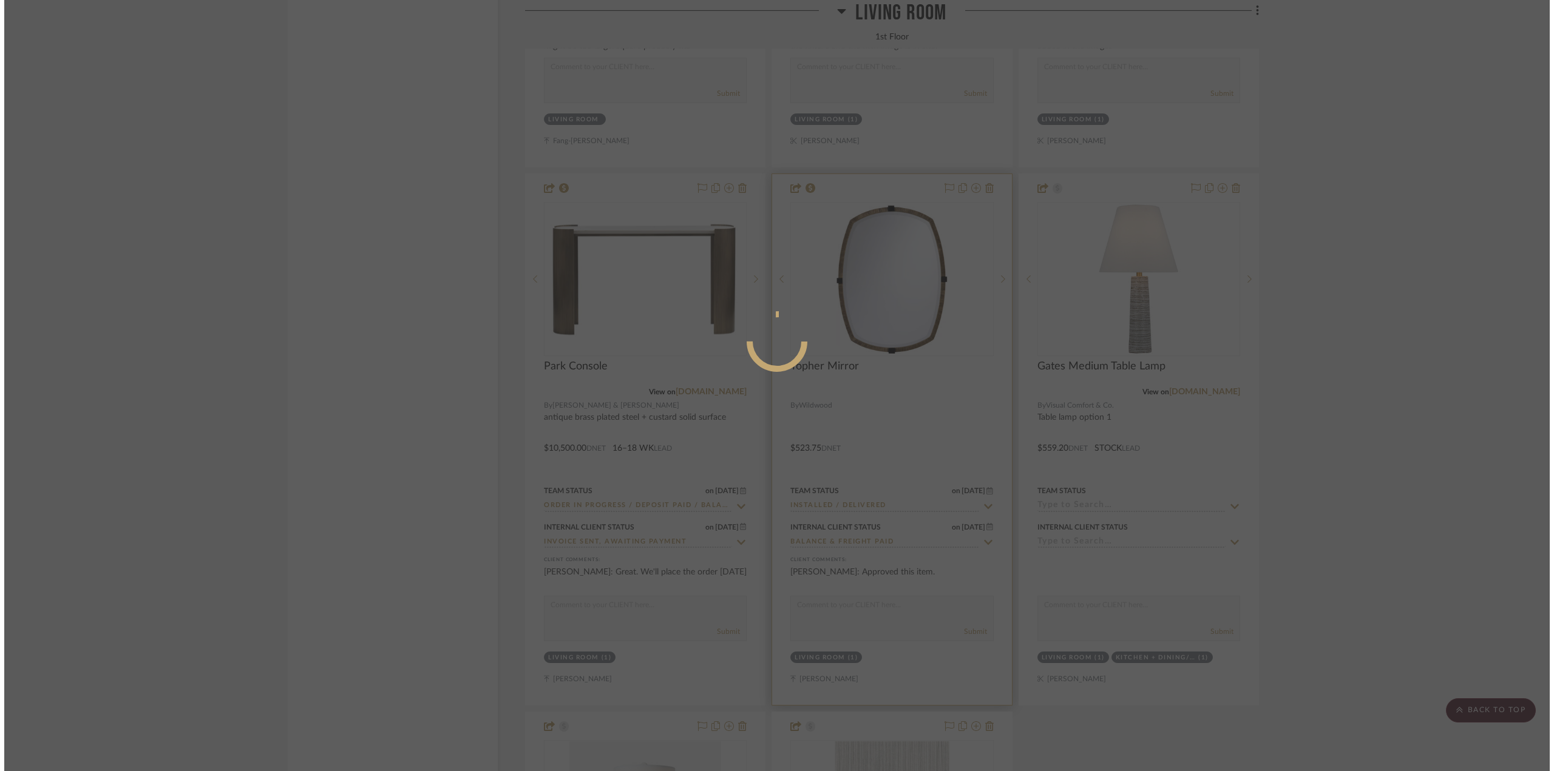
scroll to position [0, 0]
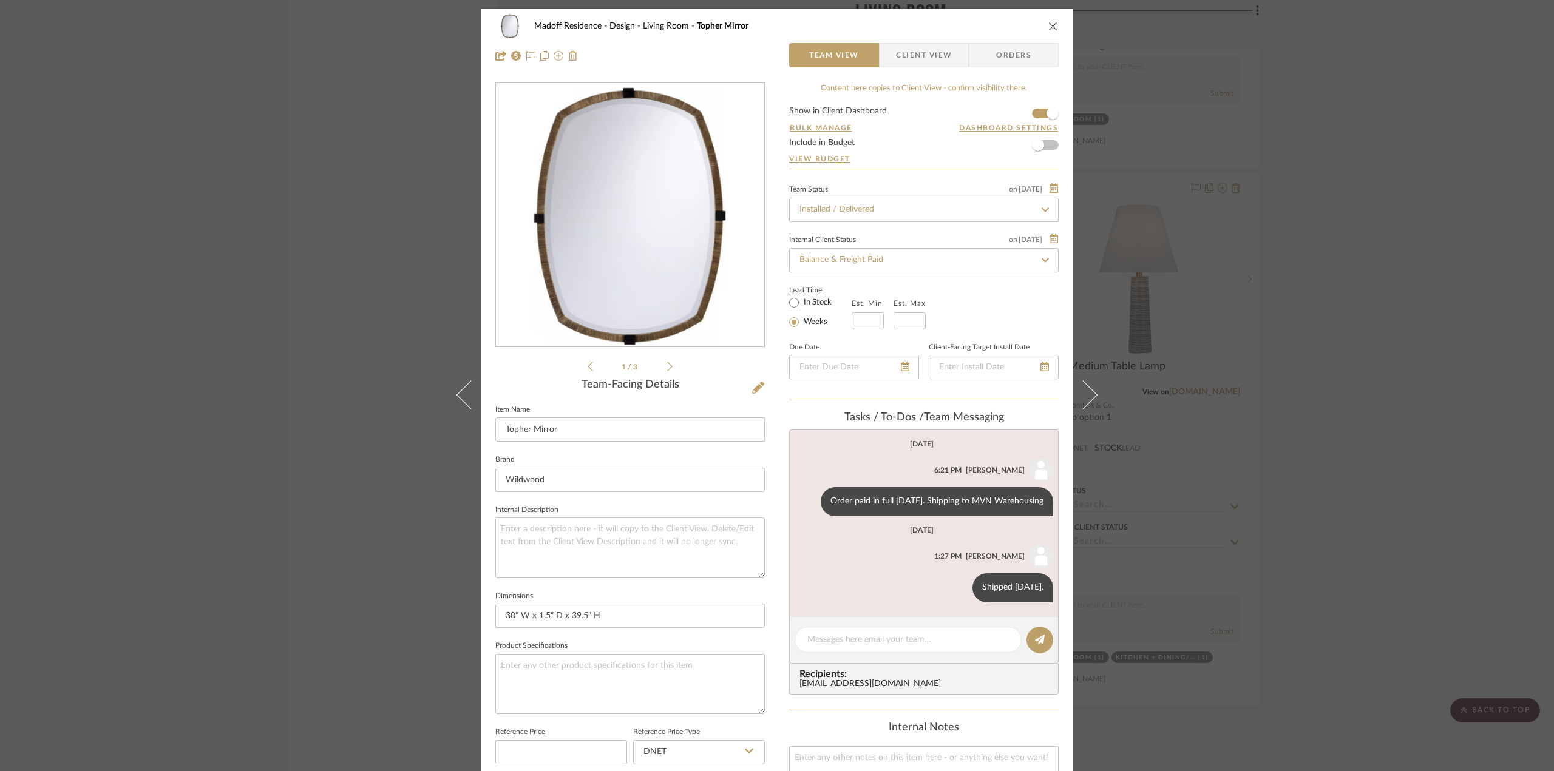
click at [1305, 510] on div "Madoff Residence - Design Living Room Topher Mirror Team View Client View Order…" at bounding box center [777, 385] width 1554 height 771
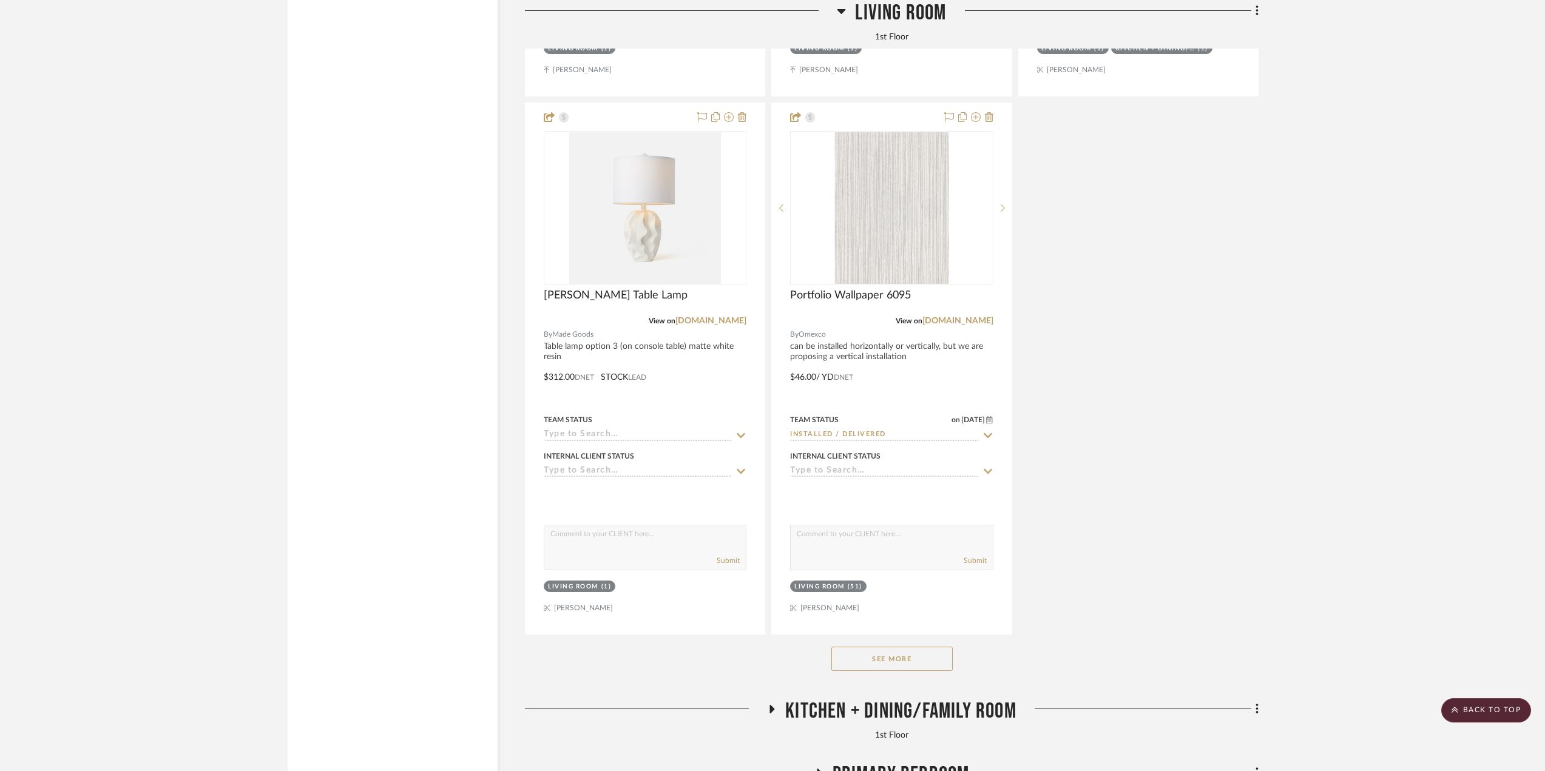
scroll to position [5159, 0]
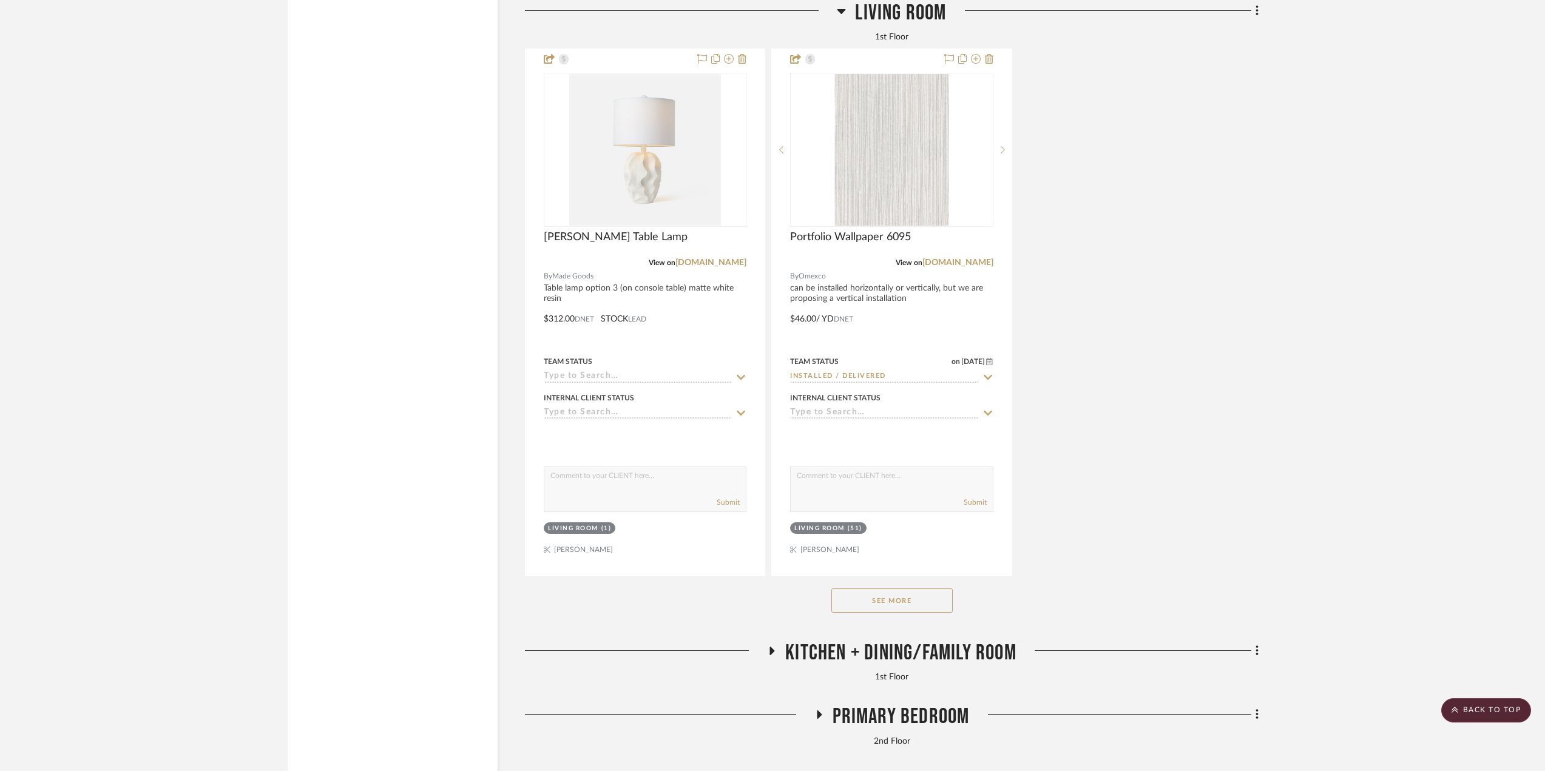
click at [919, 606] on button "See More" at bounding box center [892, 601] width 121 height 24
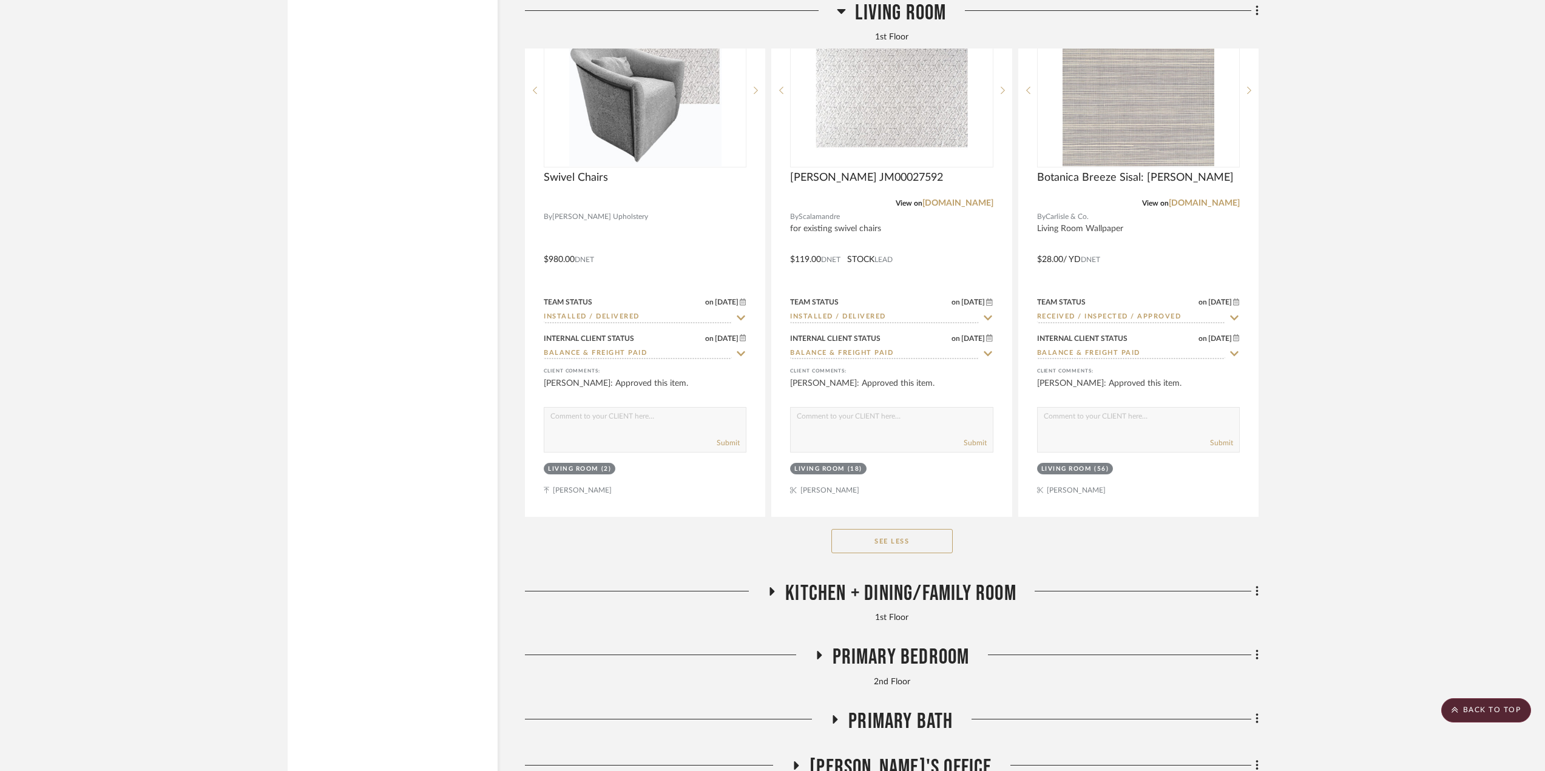
scroll to position [8498, 0]
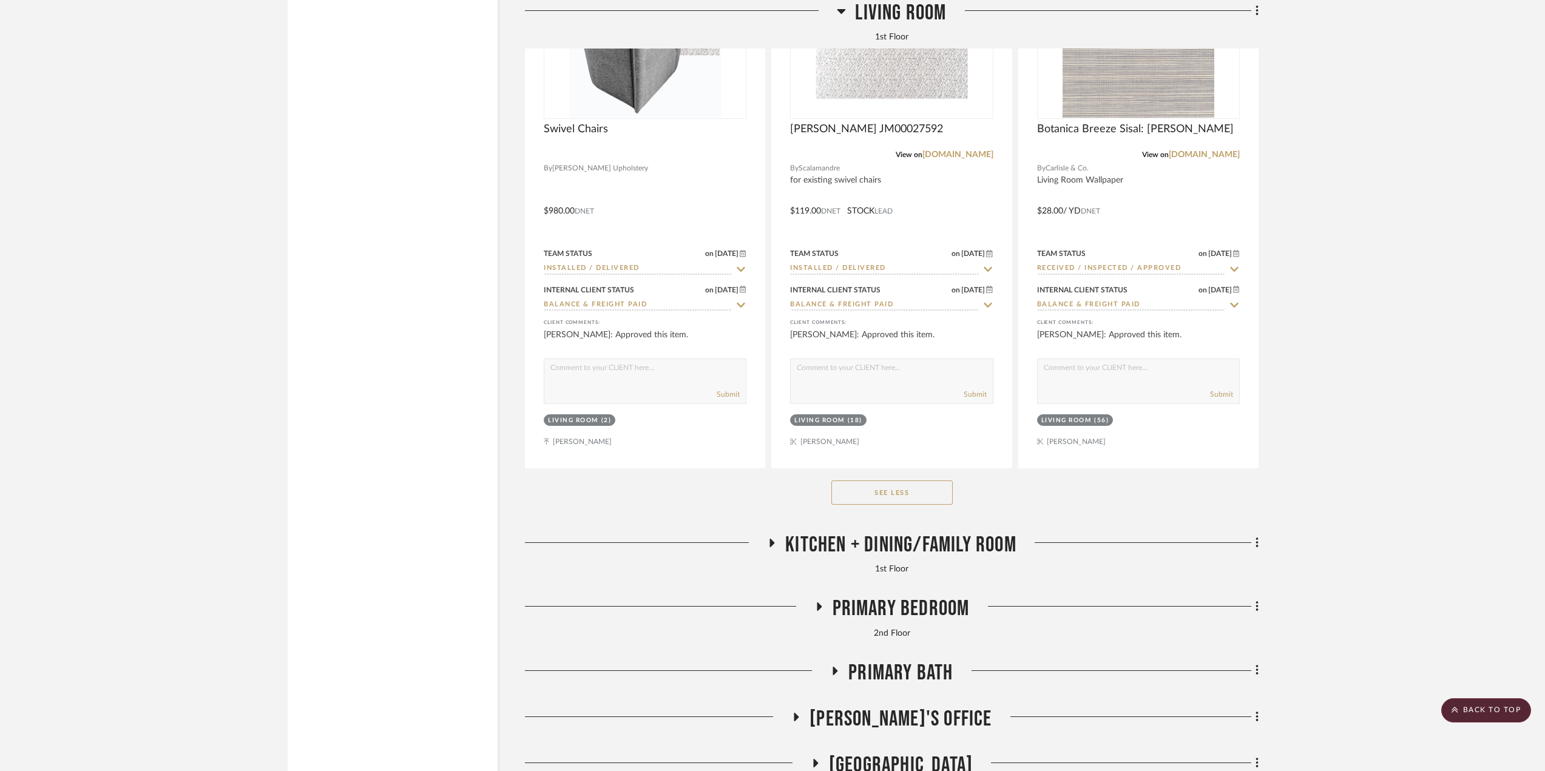
click at [872, 544] on span "Kitchen + Dining/Family Room" at bounding box center [900, 545] width 231 height 26
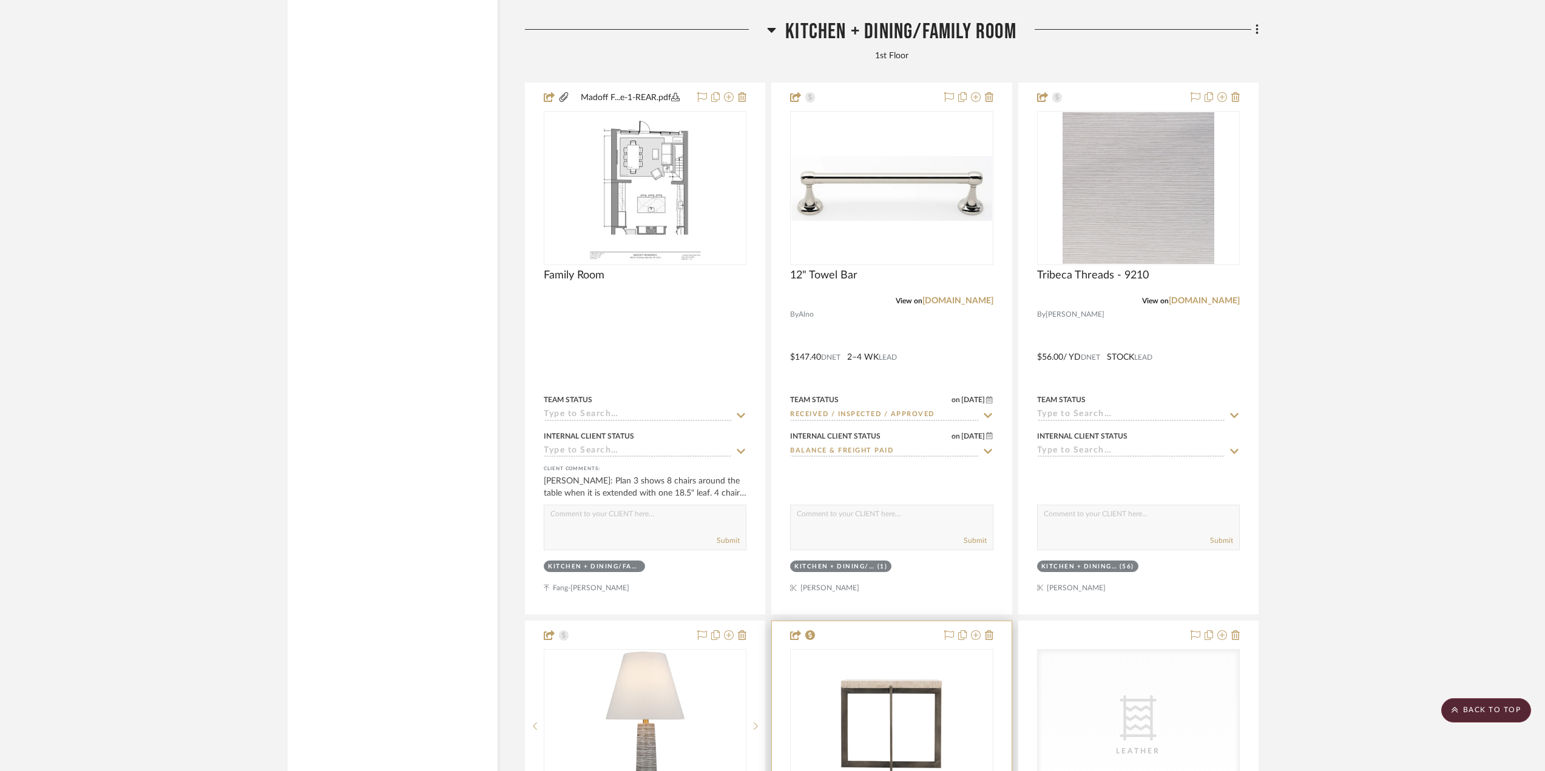
scroll to position [9105, 0]
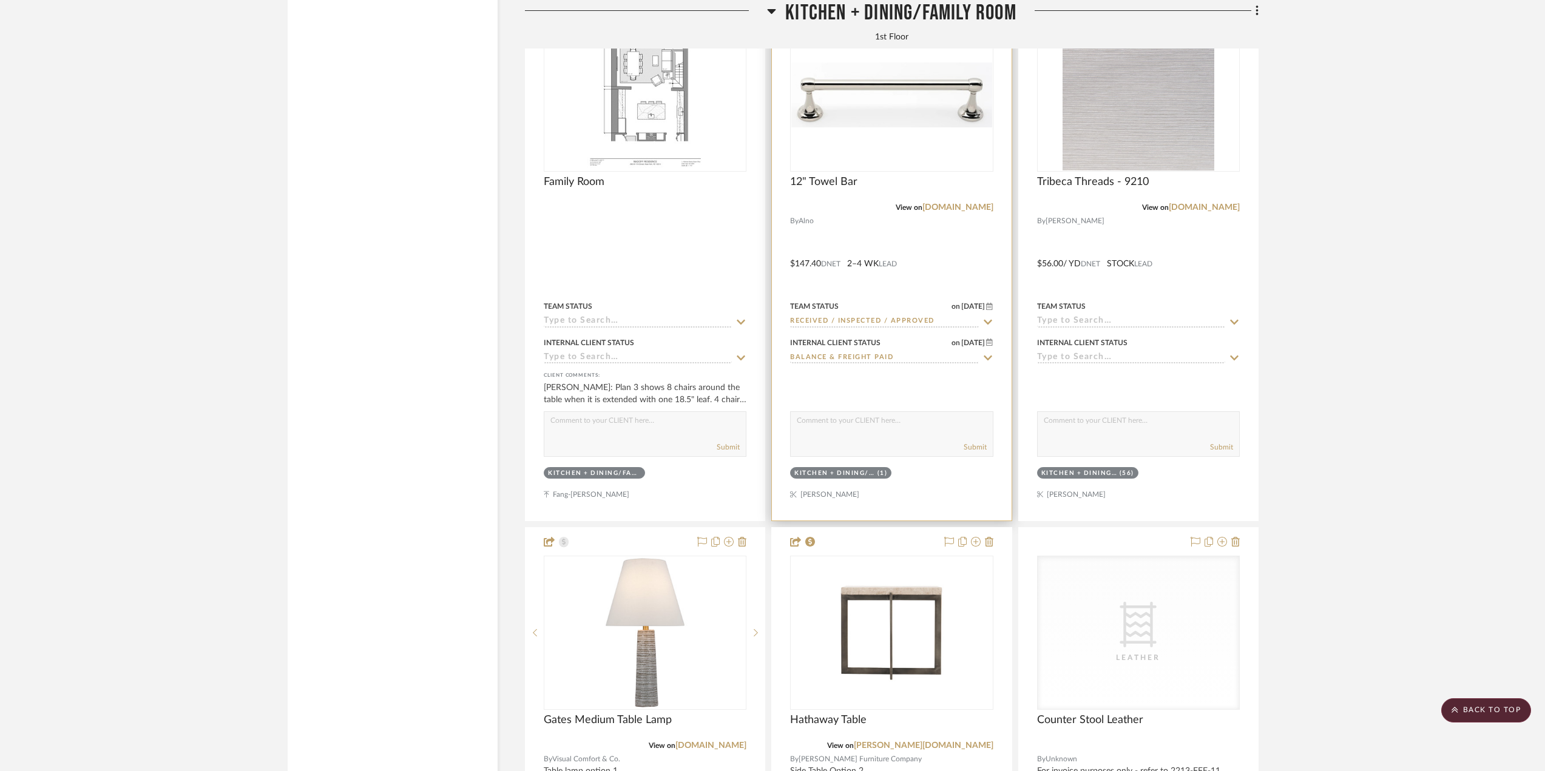
click at [944, 273] on div at bounding box center [891, 255] width 239 height 531
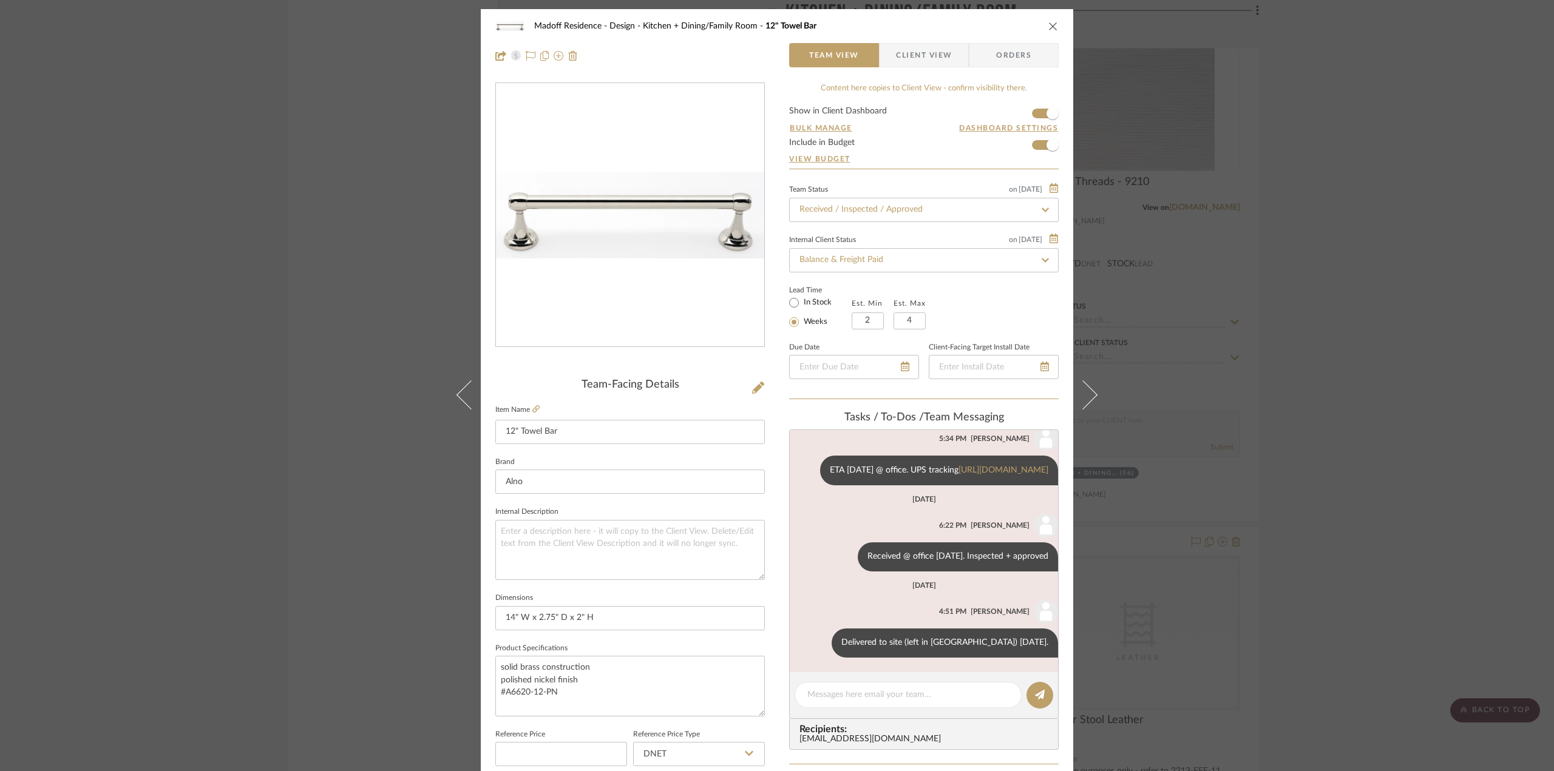
scroll to position [149, 0]
click at [1323, 405] on div "Madoff Residence - Design Kitchen + Dining/Family Room 12" Towel Bar Team View …" at bounding box center [777, 385] width 1554 height 771
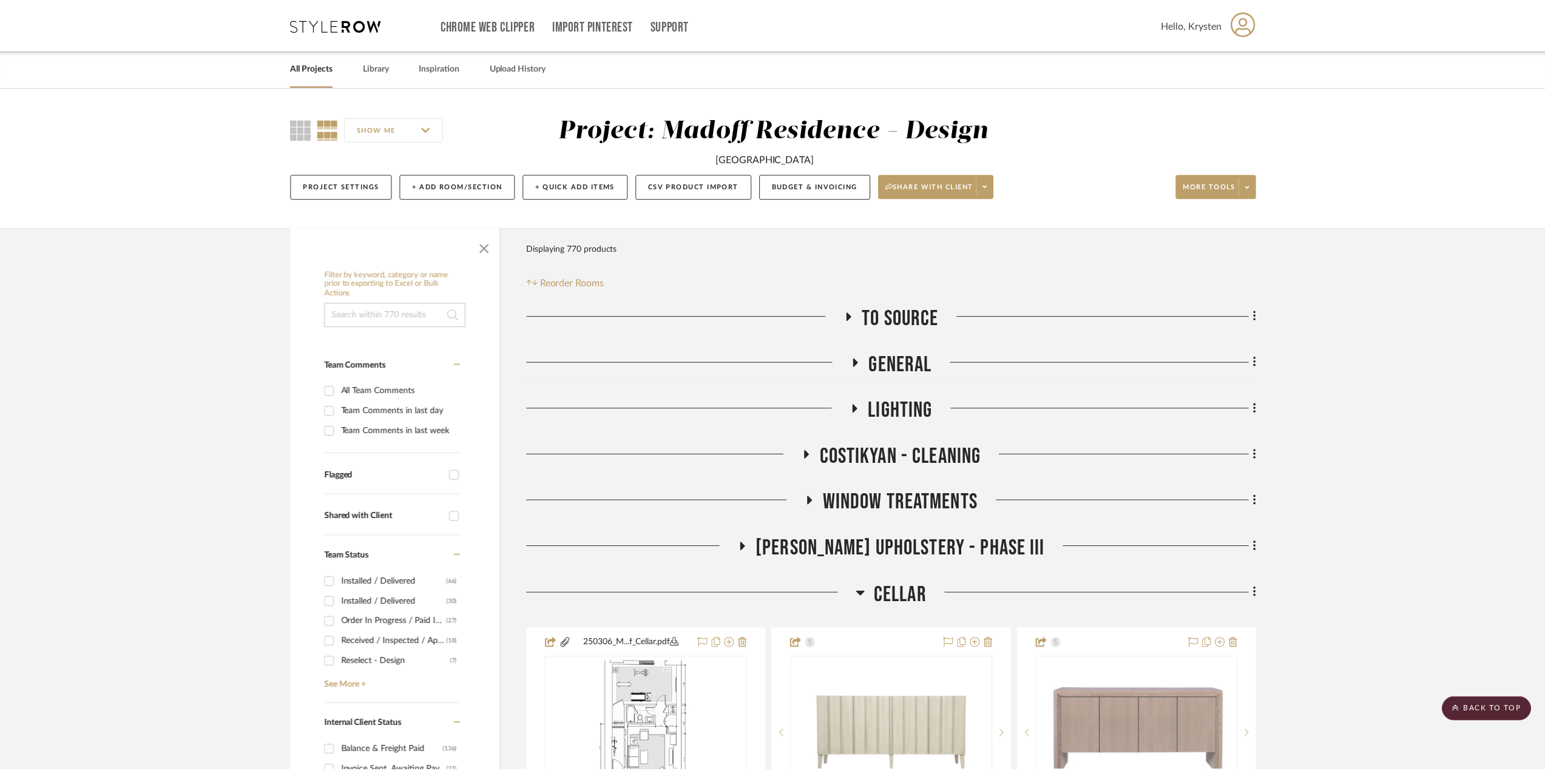
scroll to position [9105, 0]
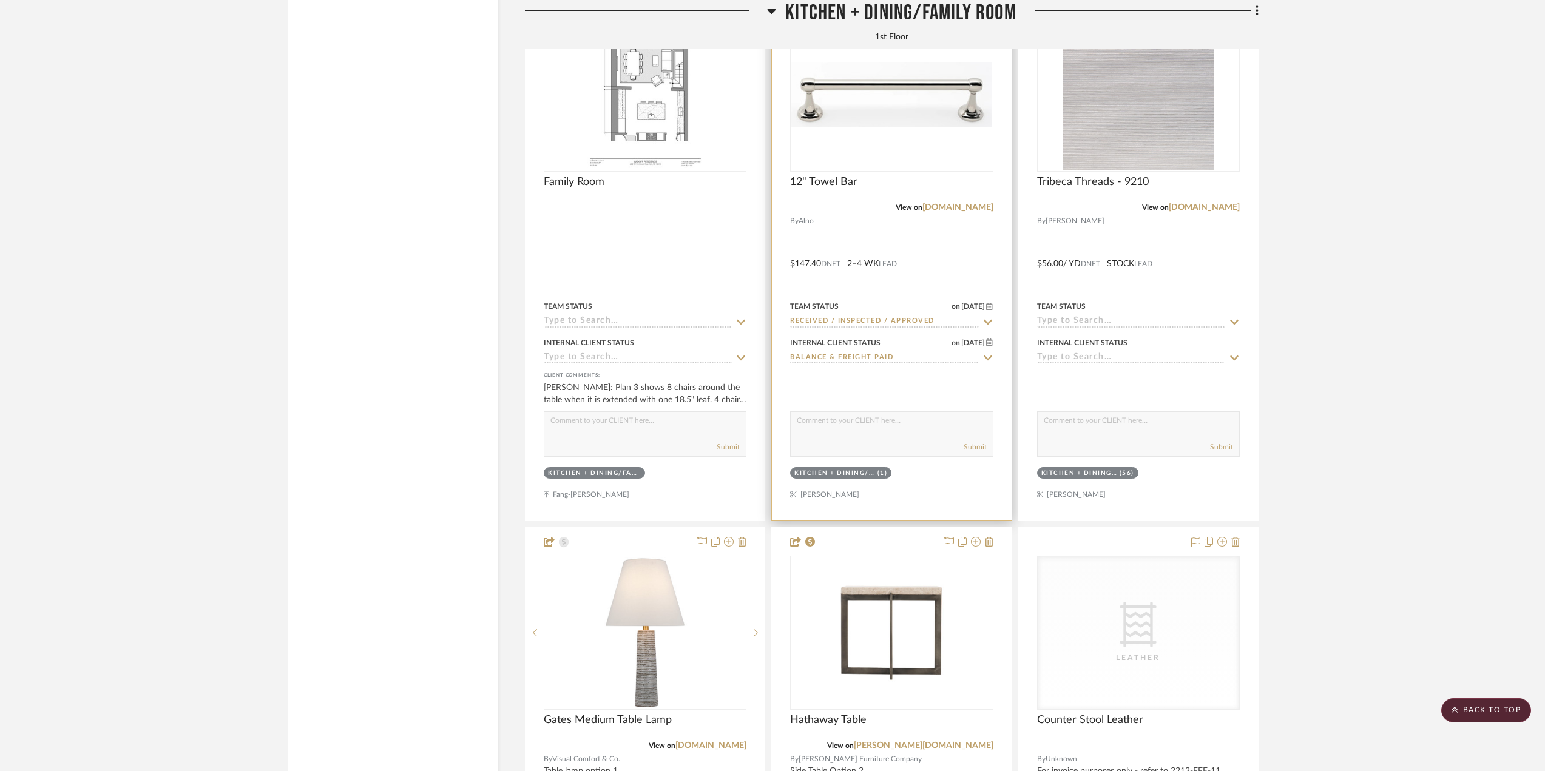
click at [897, 322] on div "Team Status on [DATE] [DATE] Received / Inspected / Approved" at bounding box center [891, 313] width 203 height 29
click at [897, 327] on input "Received / Inspected / Approved" at bounding box center [884, 322] width 188 height 12
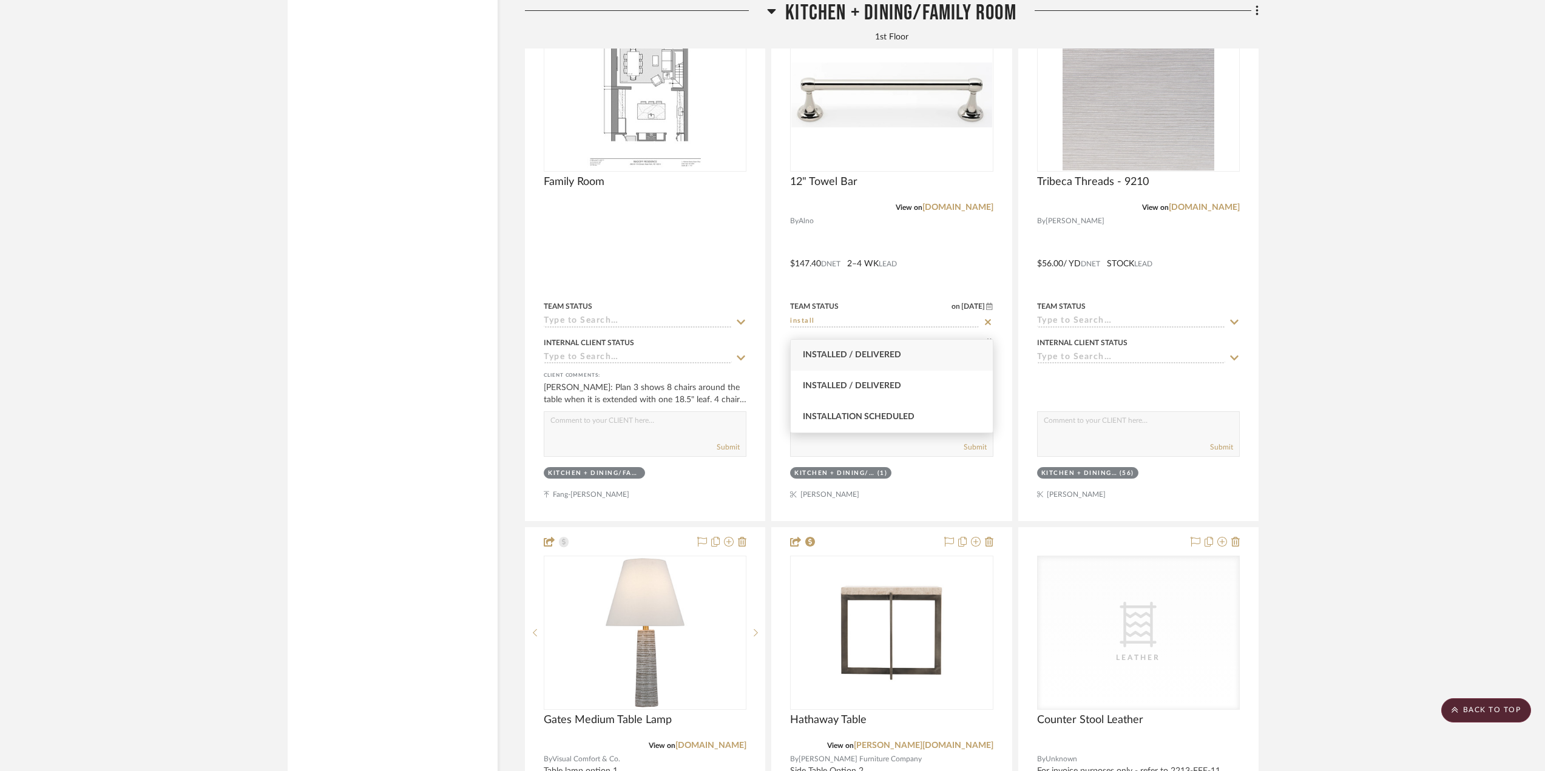
type input "install"
click at [896, 347] on div "Installed / Delivered" at bounding box center [892, 355] width 202 height 31
type input "[DATE]"
type input "Installed / Delivered"
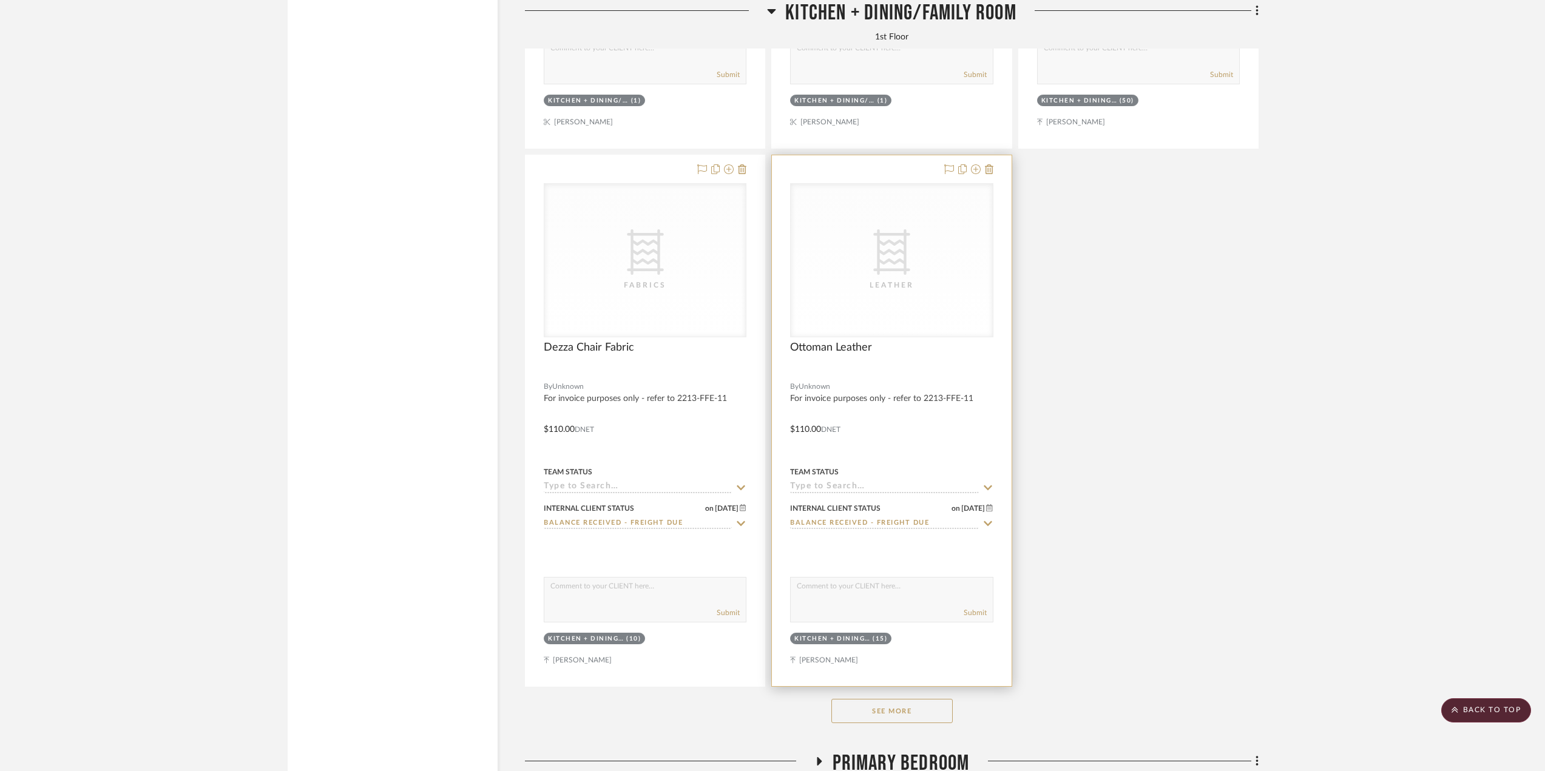
scroll to position [10136, 0]
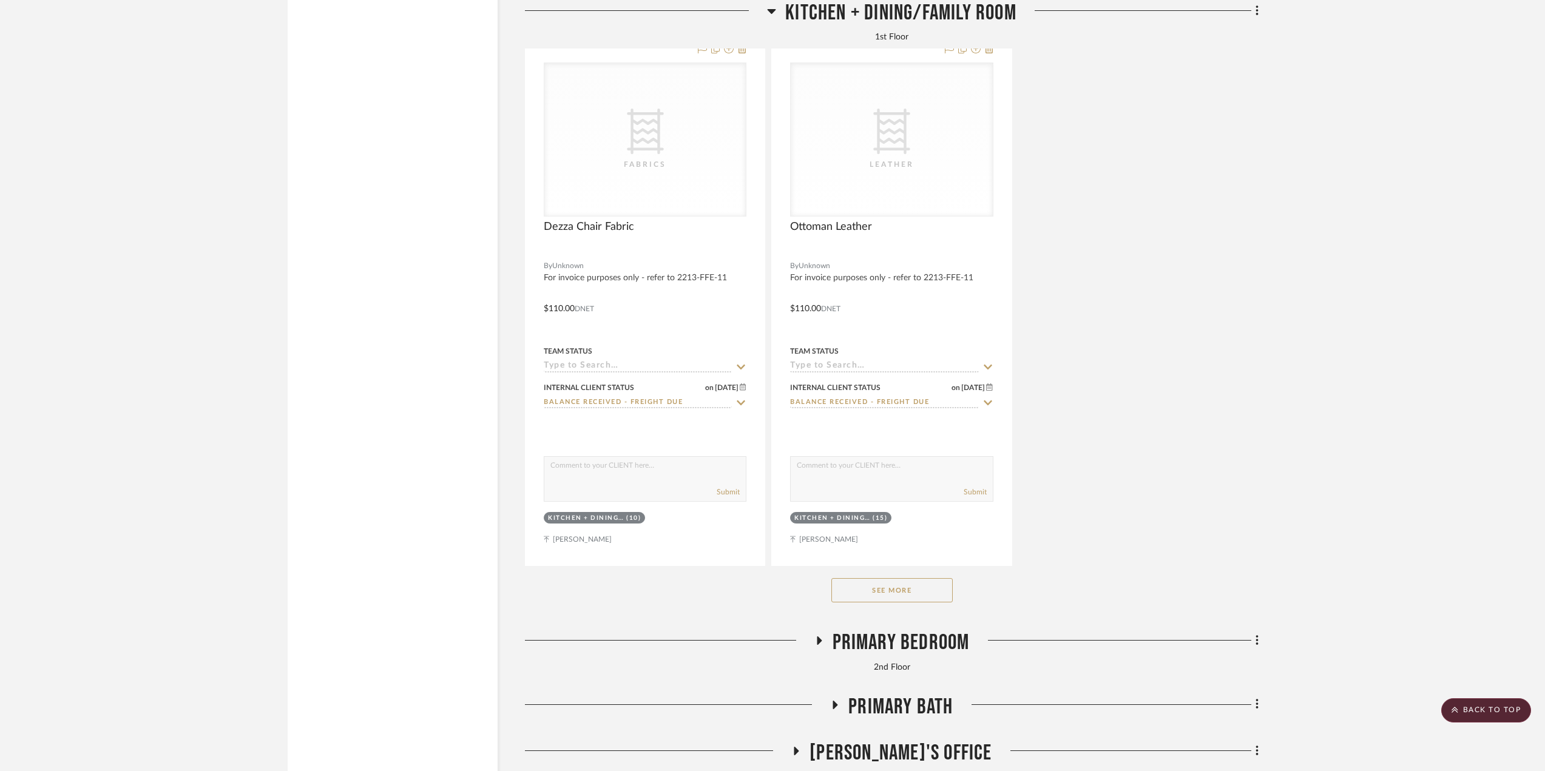
click at [909, 595] on button "See More" at bounding box center [892, 590] width 121 height 24
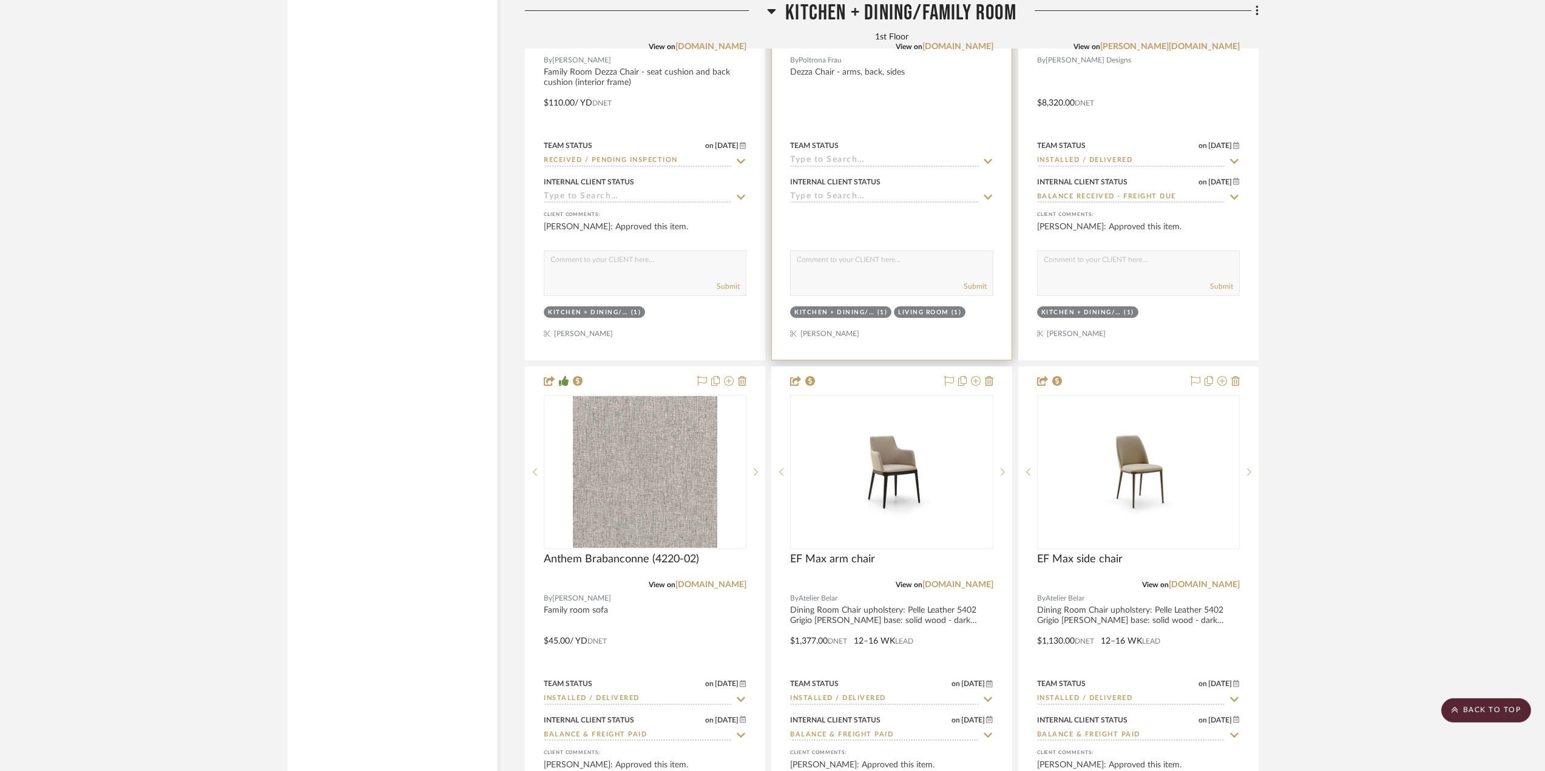
scroll to position [12139, 0]
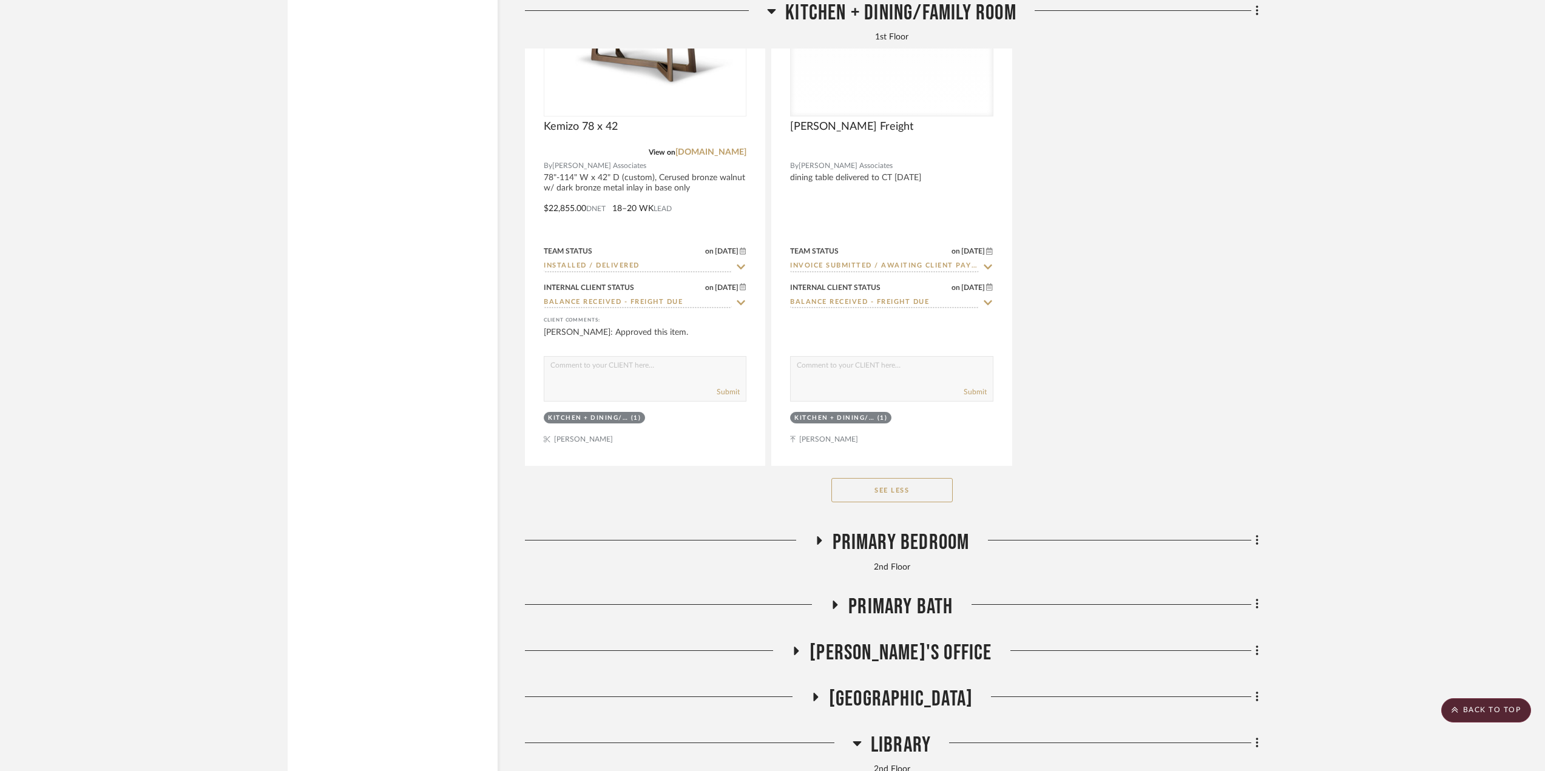
click at [903, 550] on span "Primary Bedroom" at bounding box center [901, 543] width 137 height 26
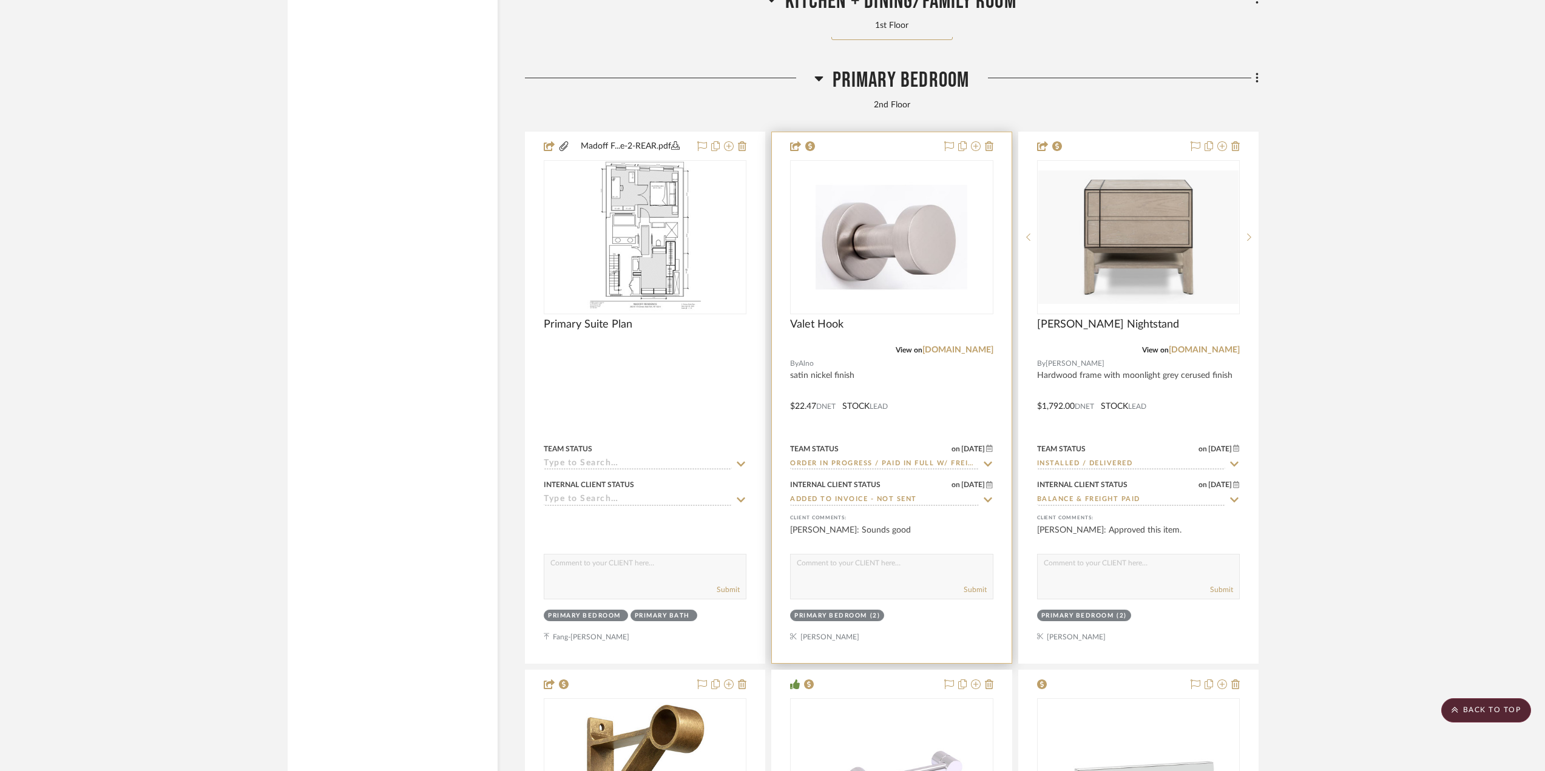
scroll to position [13414, 0]
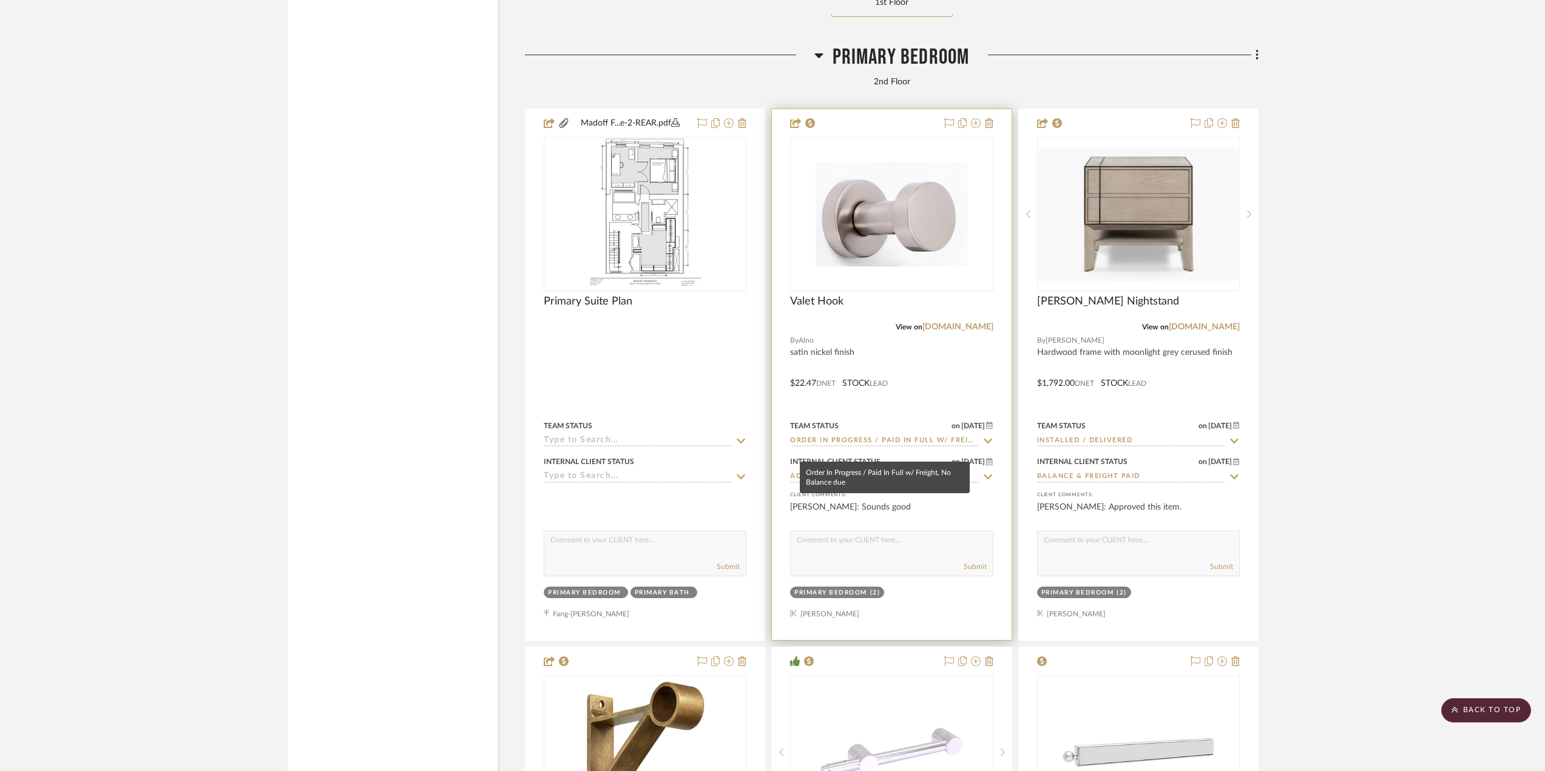
click at [891, 447] on input "Order In Progress / Paid In Full w/ Freight, No Balance due" at bounding box center [884, 442] width 188 height 12
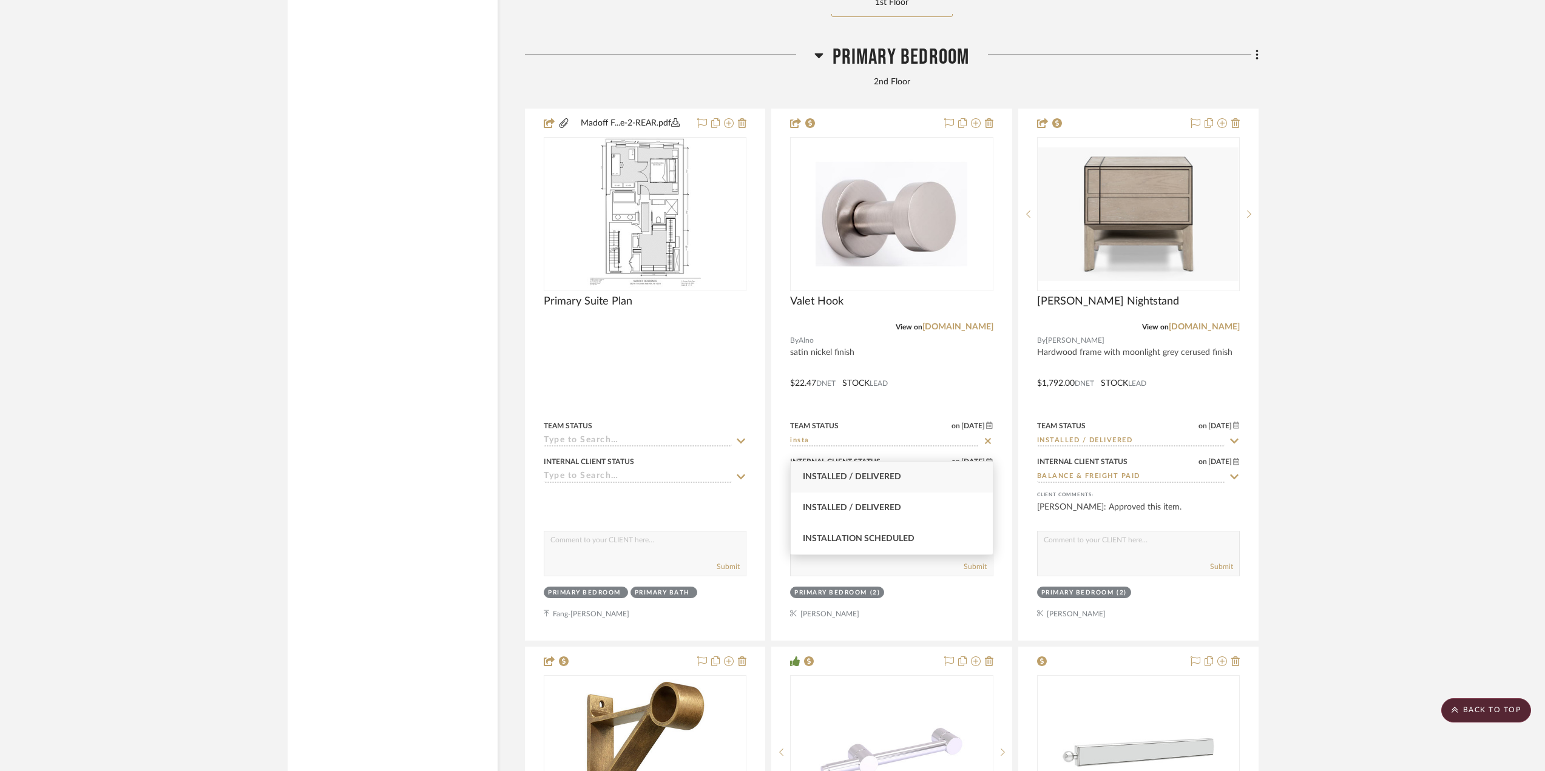
type input "insta"
click at [867, 480] on span "Installed / Delivered" at bounding box center [852, 477] width 98 height 8
type input "[DATE]"
type input "Installed / Delivered"
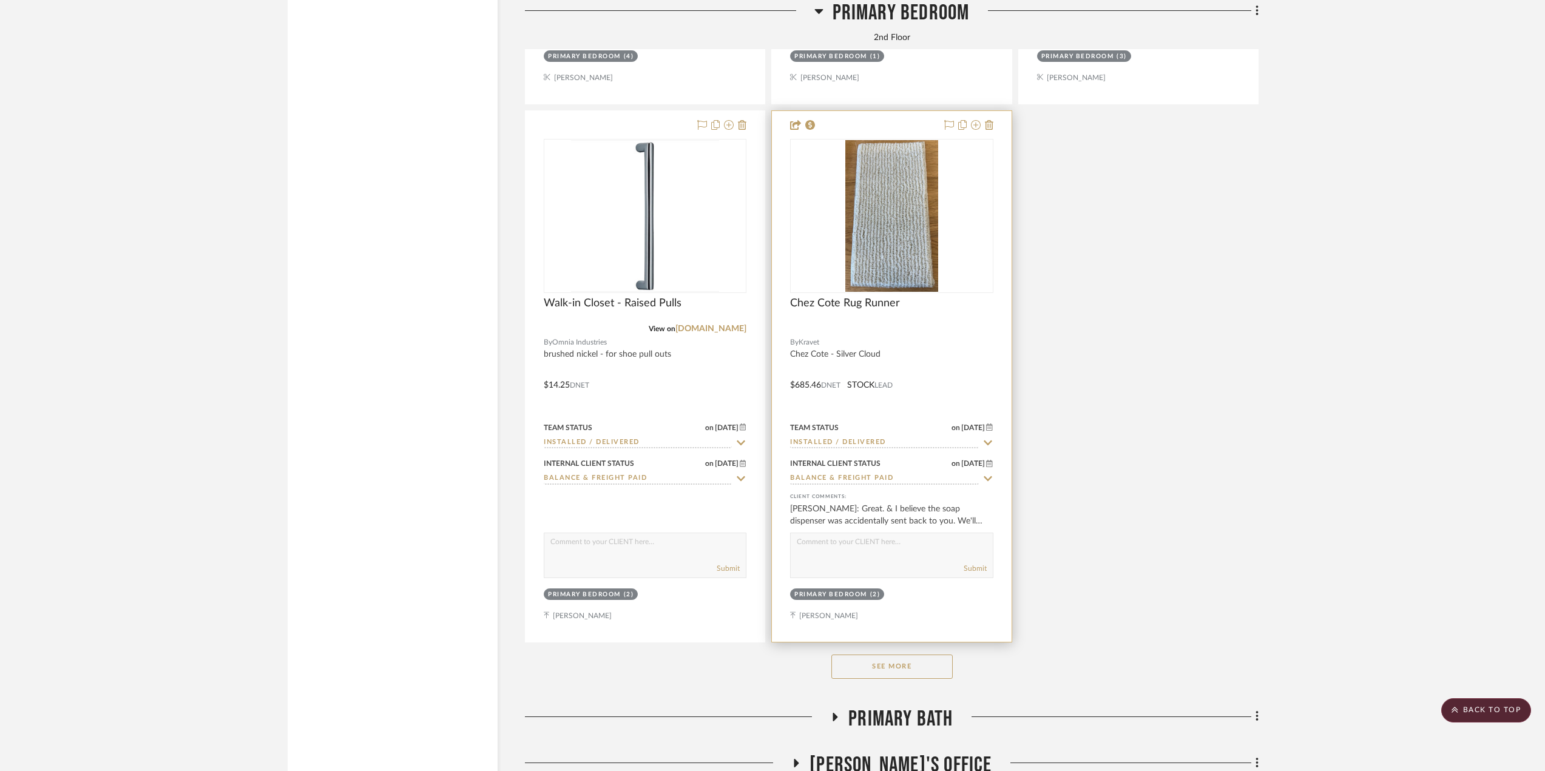
scroll to position [14507, 0]
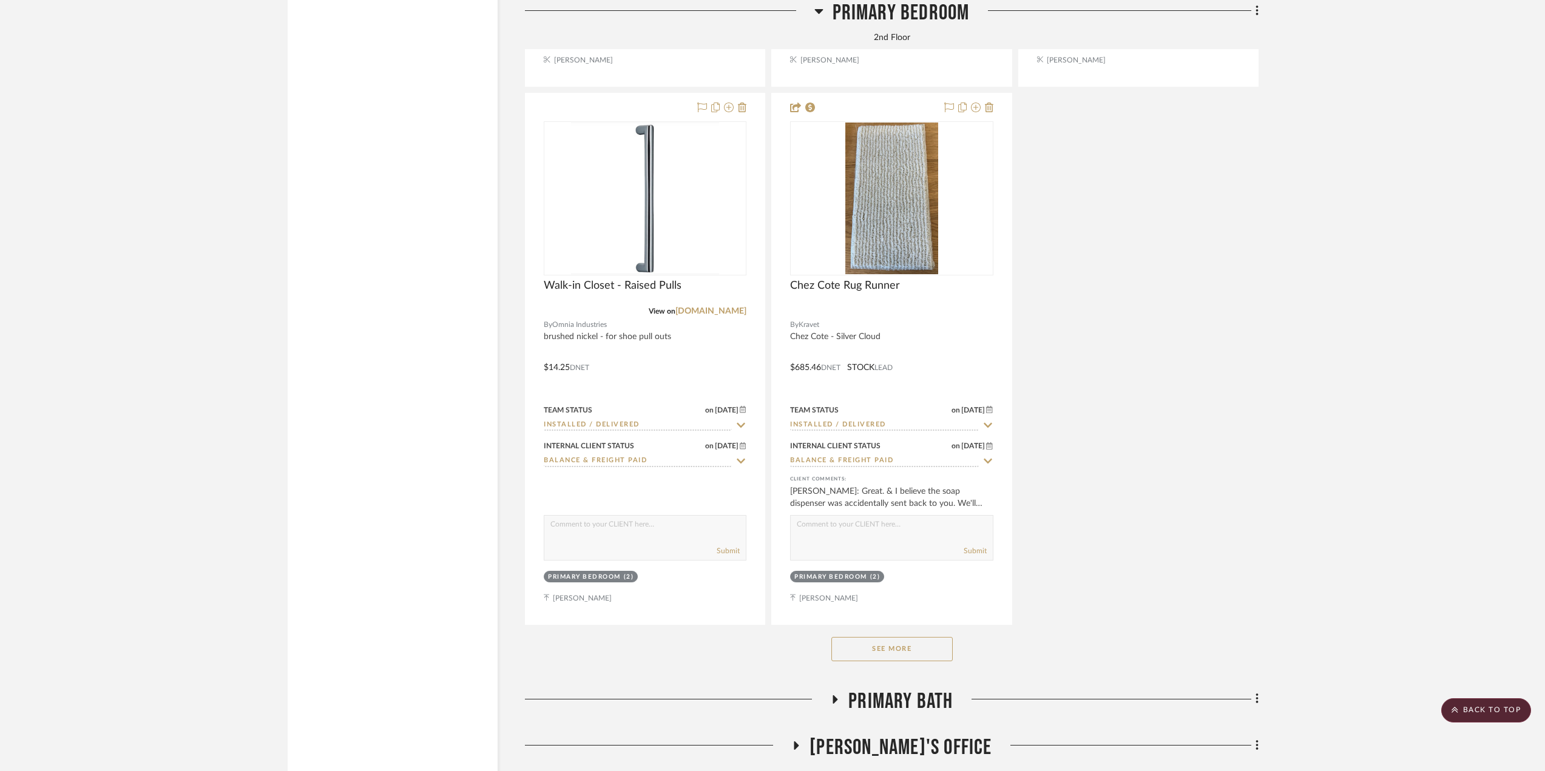
click at [873, 662] on button "See More" at bounding box center [892, 649] width 121 height 24
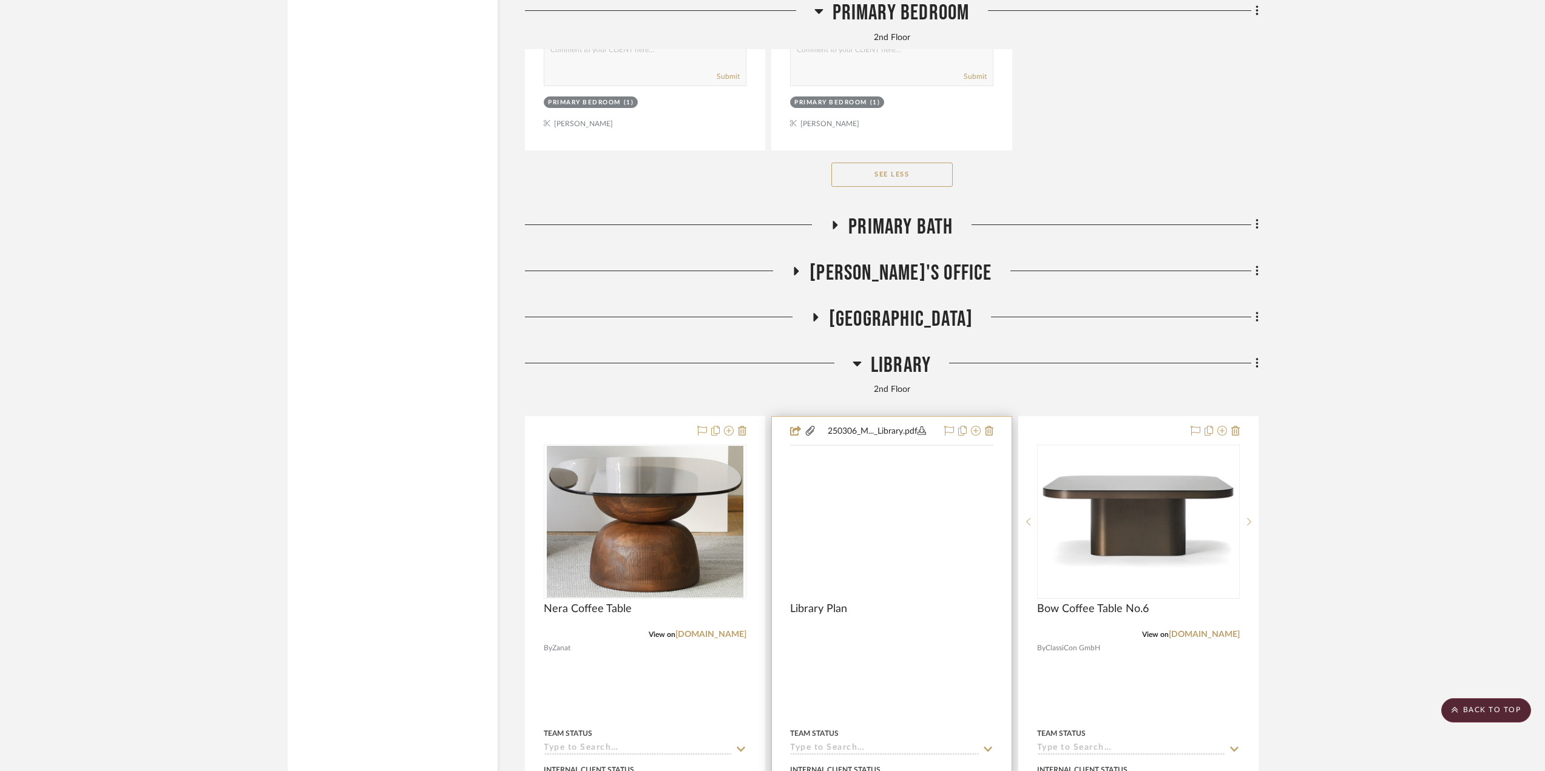
scroll to position [16145, 0]
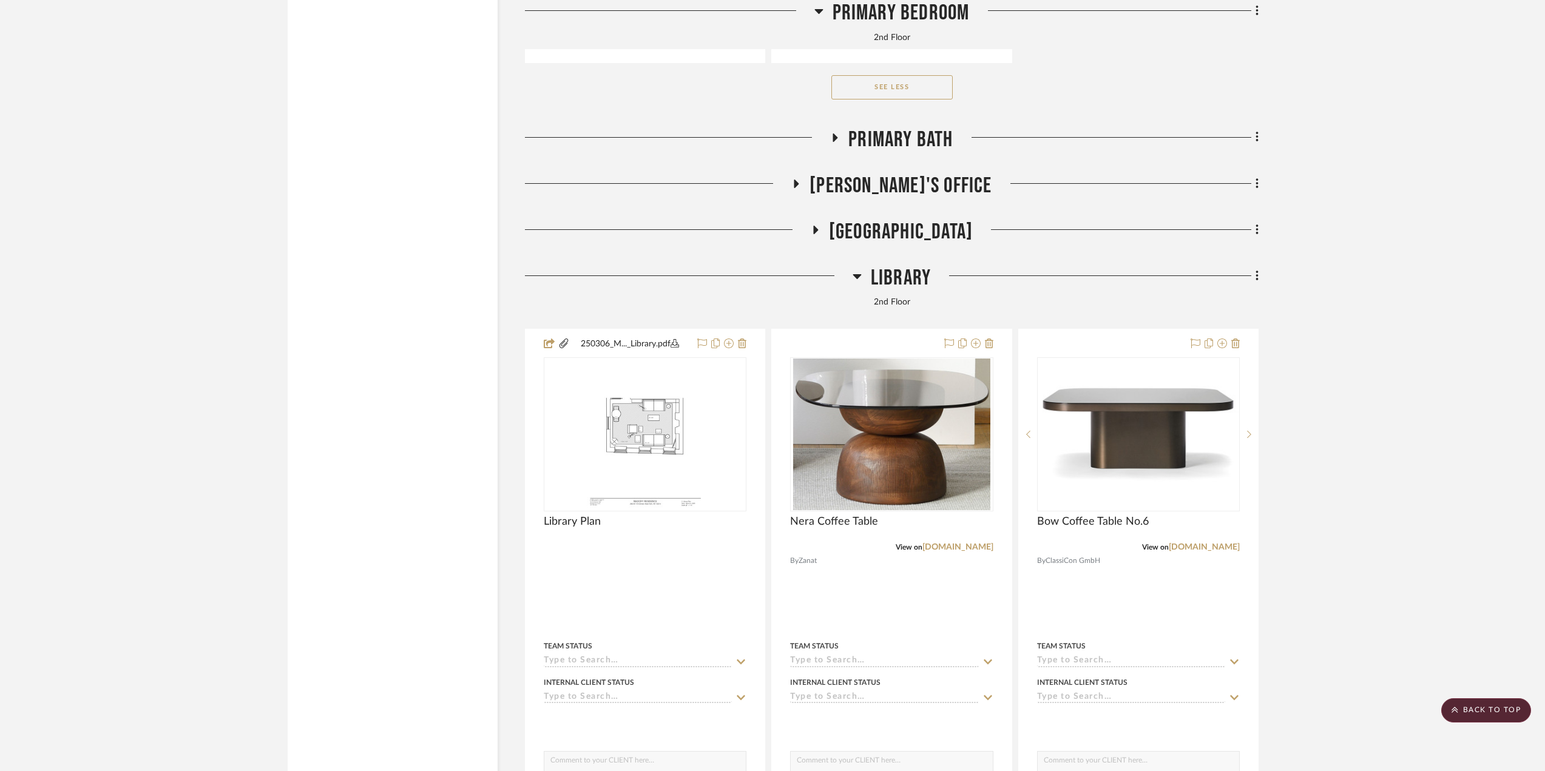
click at [858, 235] on span "[GEOGRAPHIC_DATA]" at bounding box center [901, 232] width 144 height 26
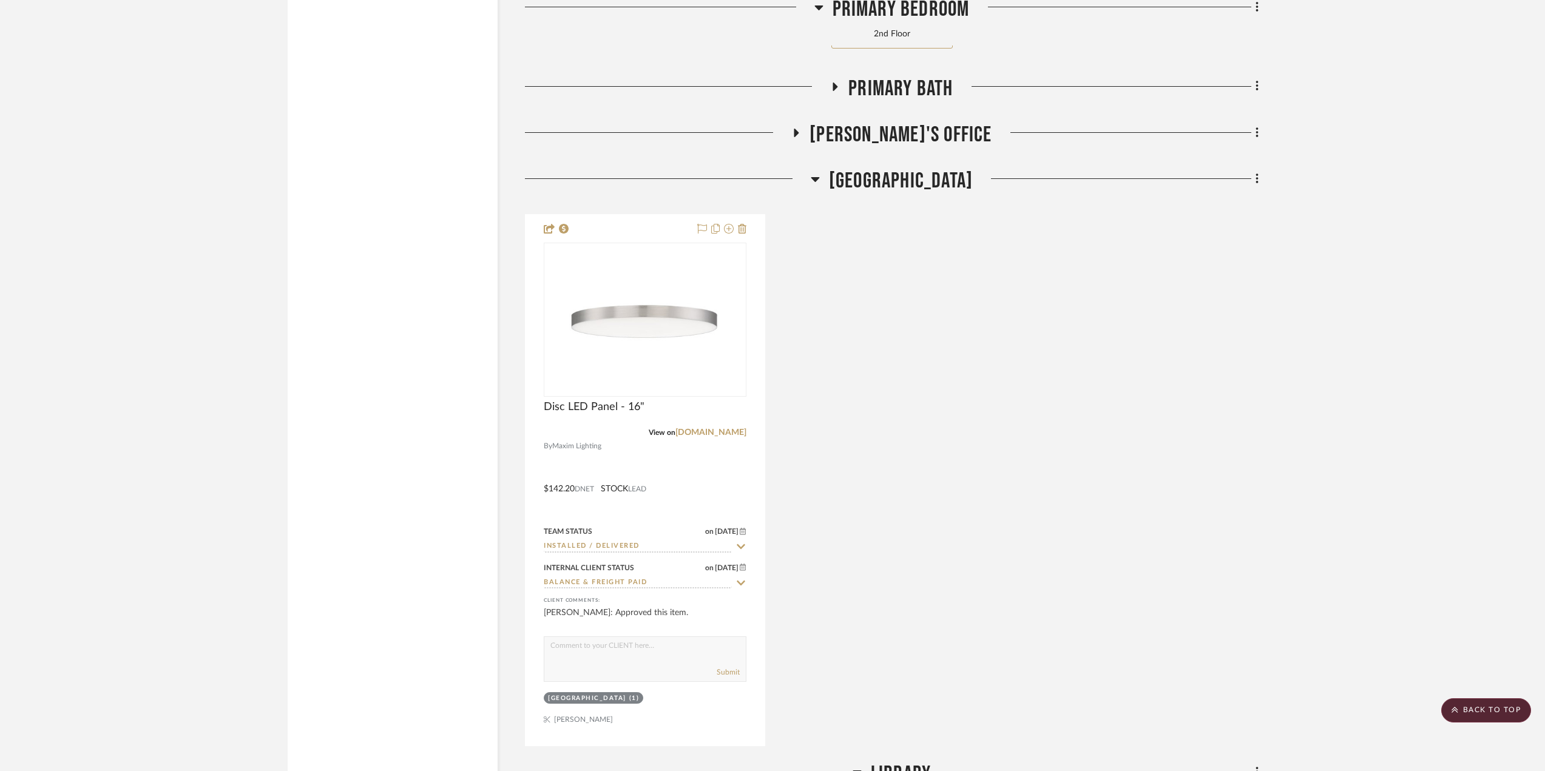
scroll to position [16267, 0]
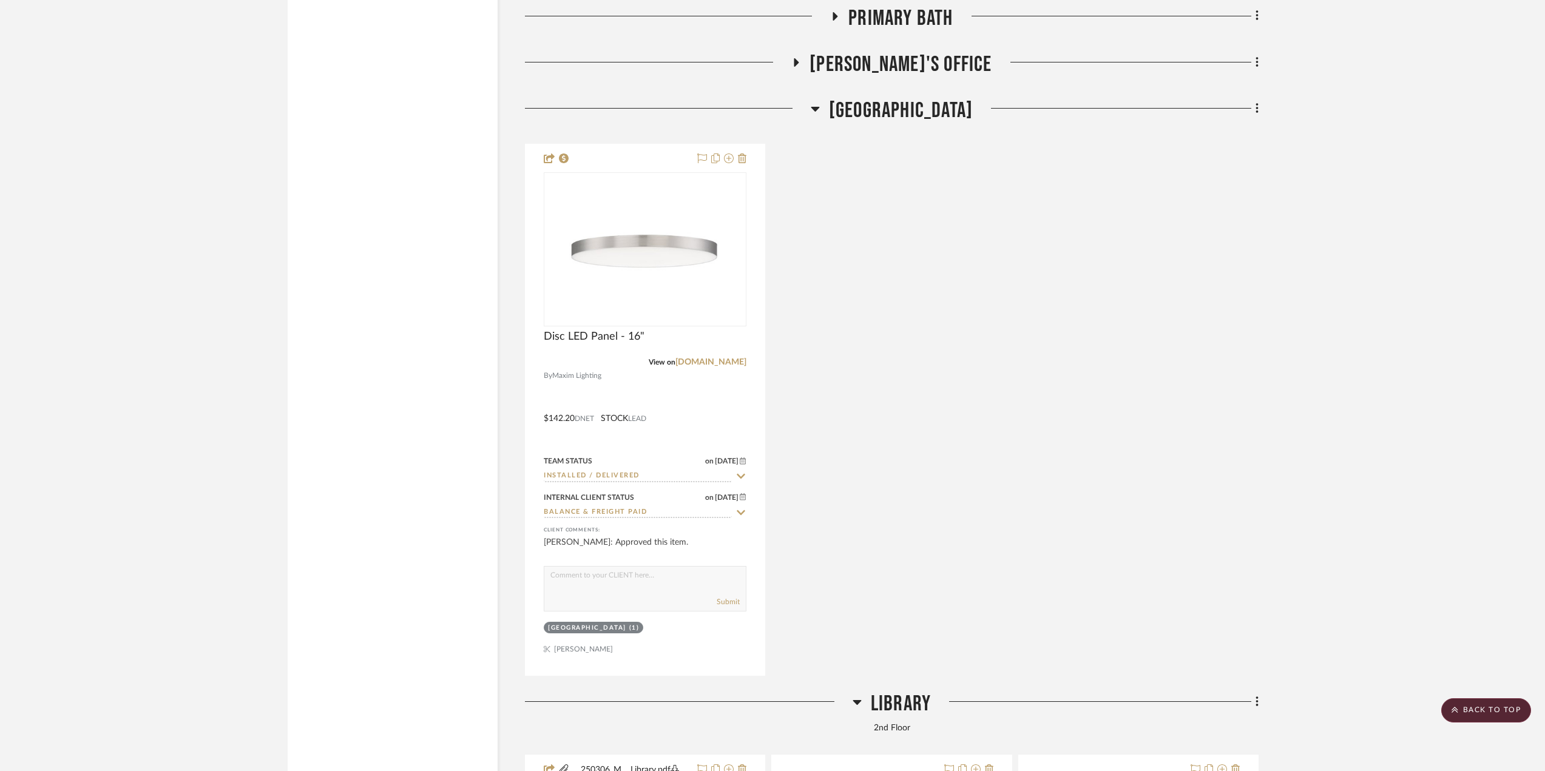
click at [832, 112] on span "[GEOGRAPHIC_DATA]" at bounding box center [901, 111] width 144 height 26
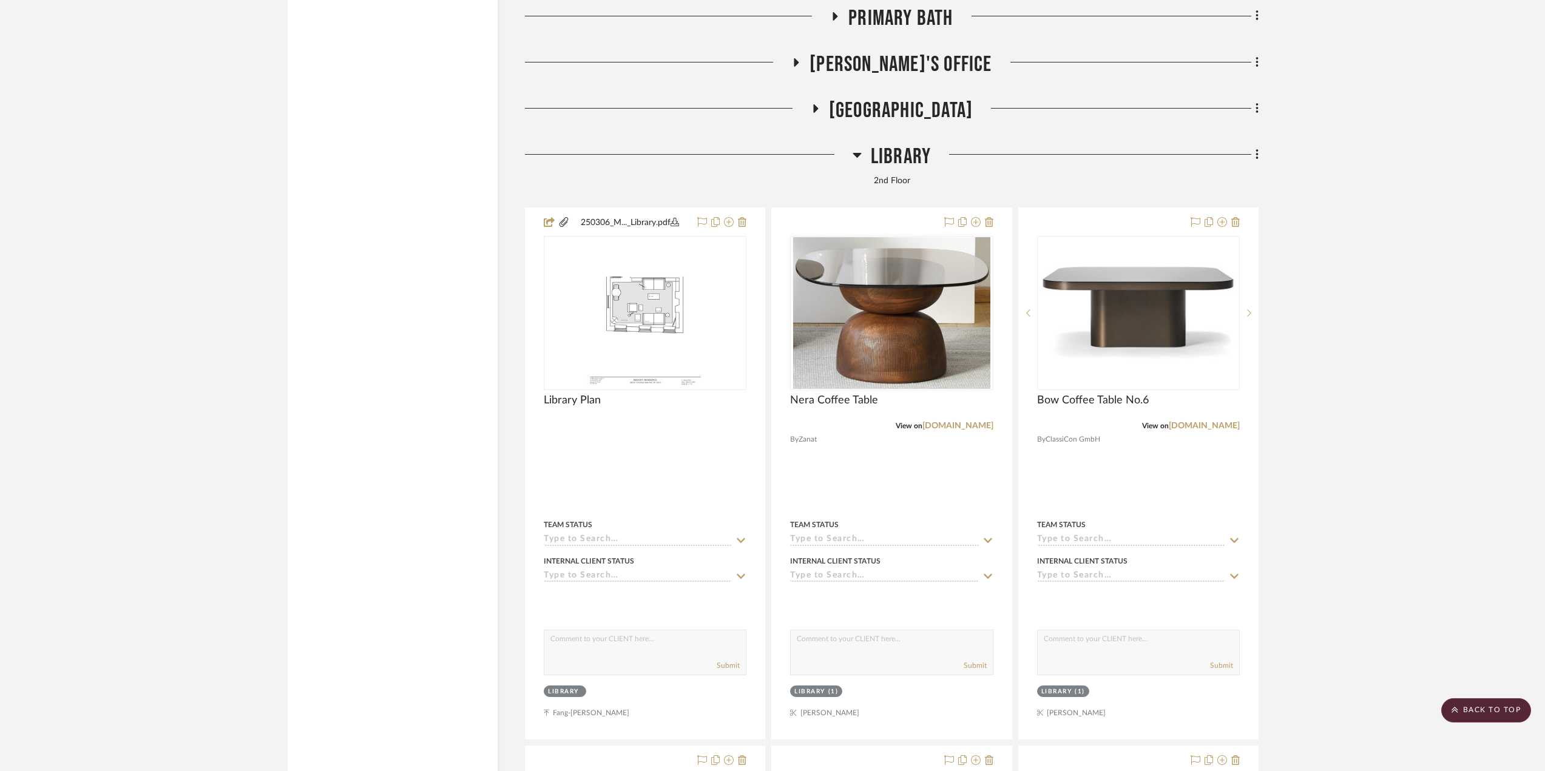
click at [853, 78] on span "[PERSON_NAME]'s Office" at bounding box center [901, 65] width 182 height 26
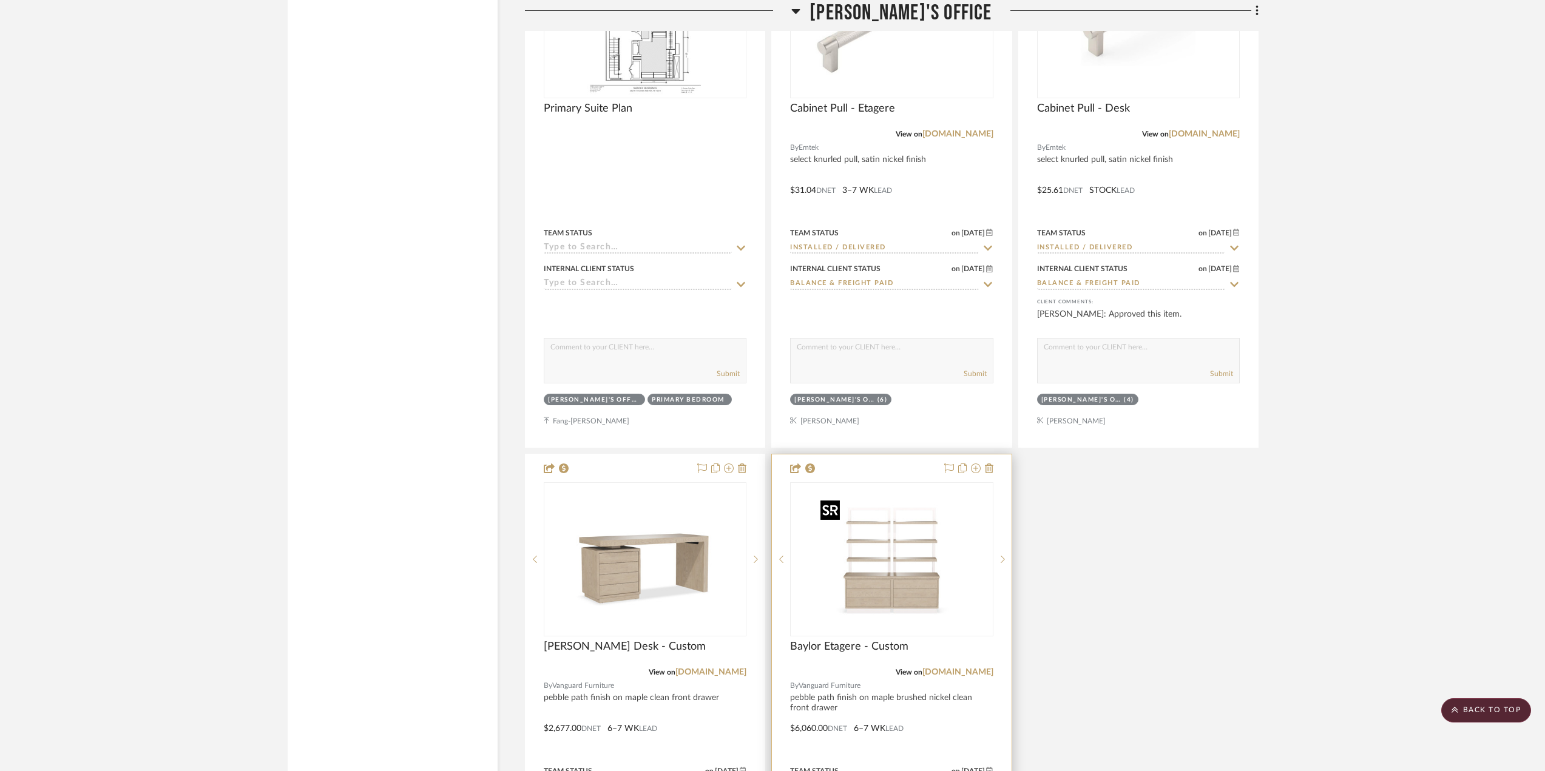
scroll to position [16692, 0]
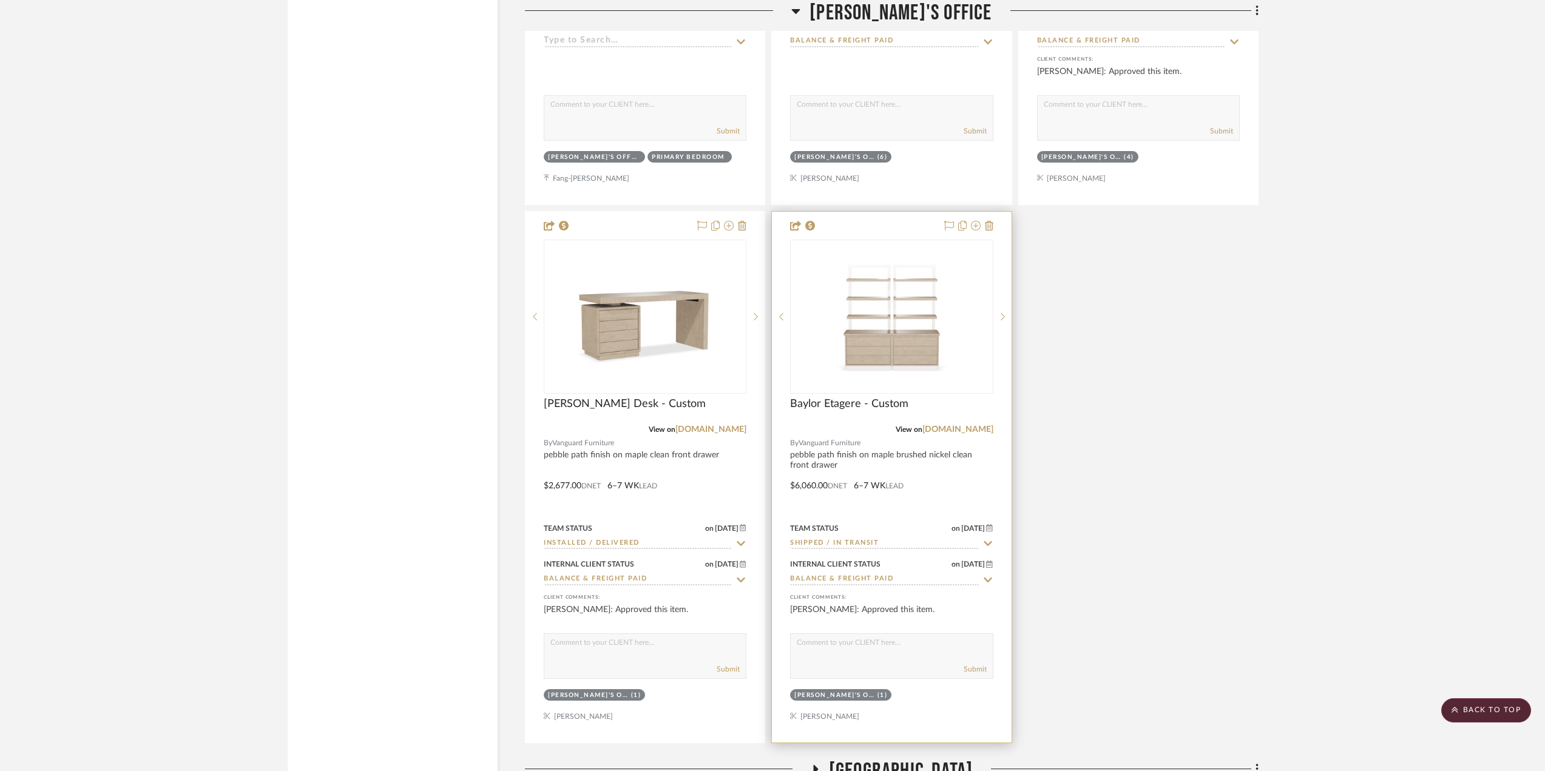
click at [839, 550] on input "Shipped / In Transit" at bounding box center [884, 544] width 188 height 12
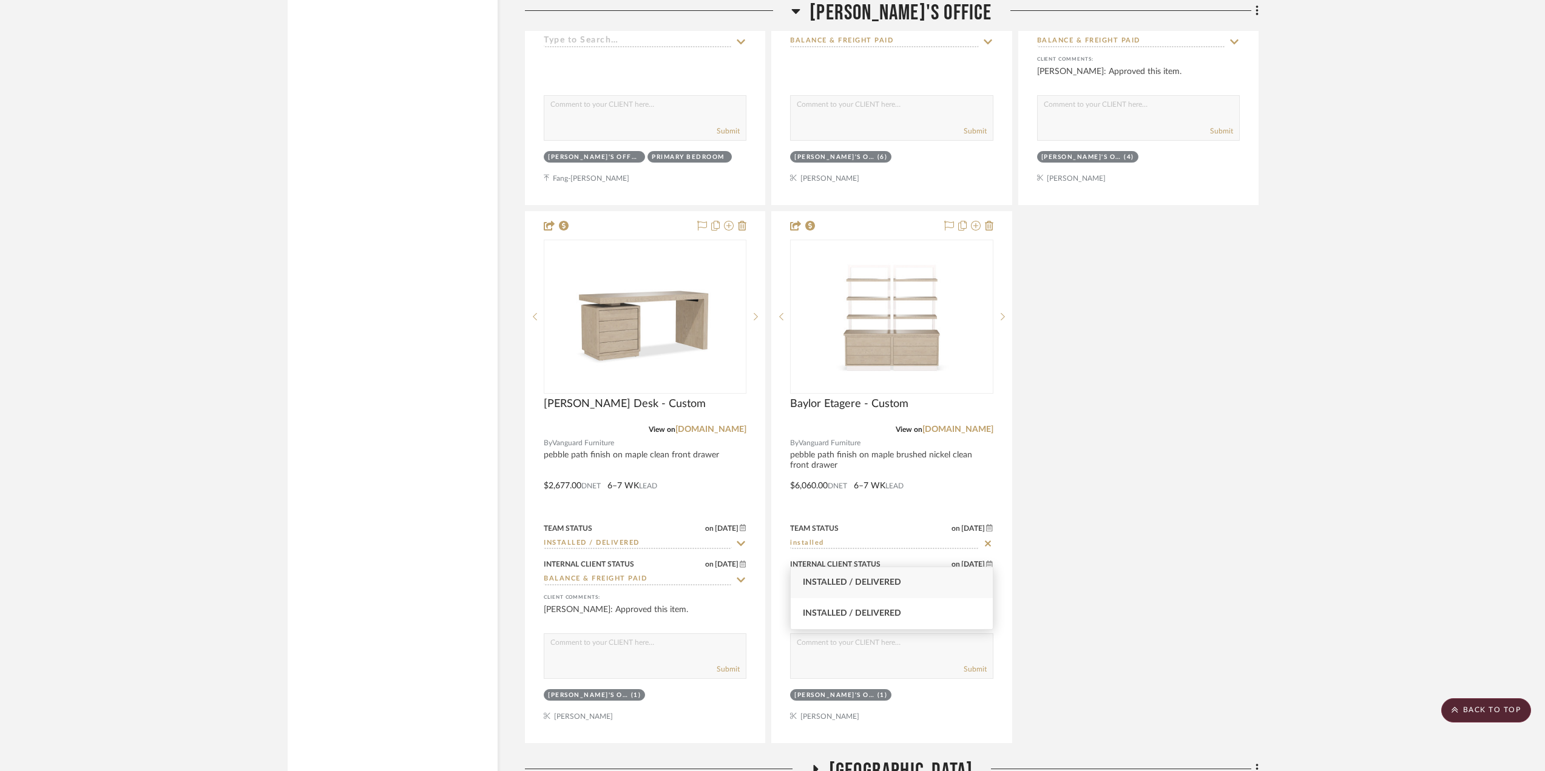
type input "installed"
click at [886, 575] on div "Installed / Delivered" at bounding box center [892, 583] width 202 height 31
type input "[DATE]"
type input "Installed / Delivered"
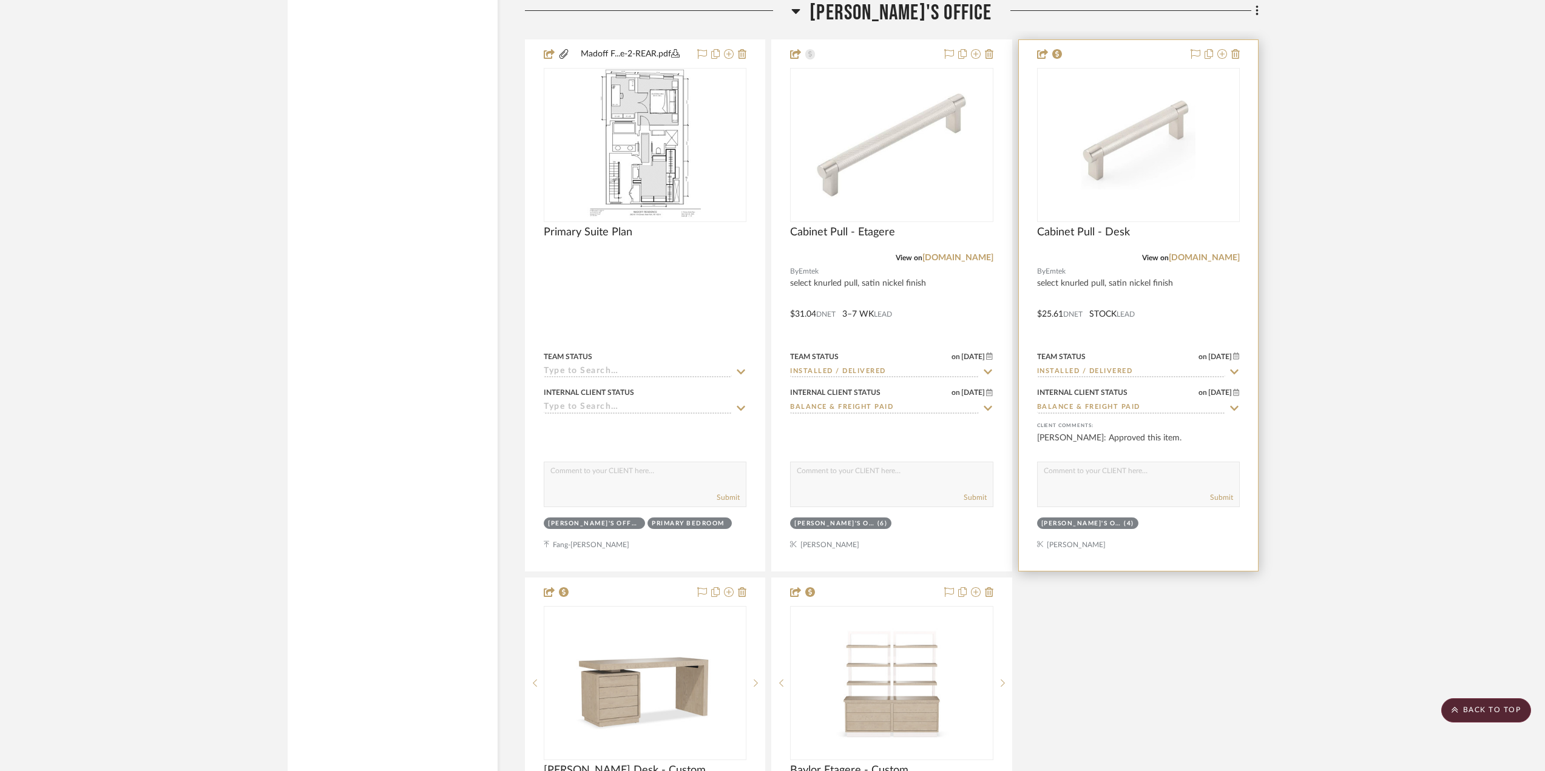
scroll to position [16145, 0]
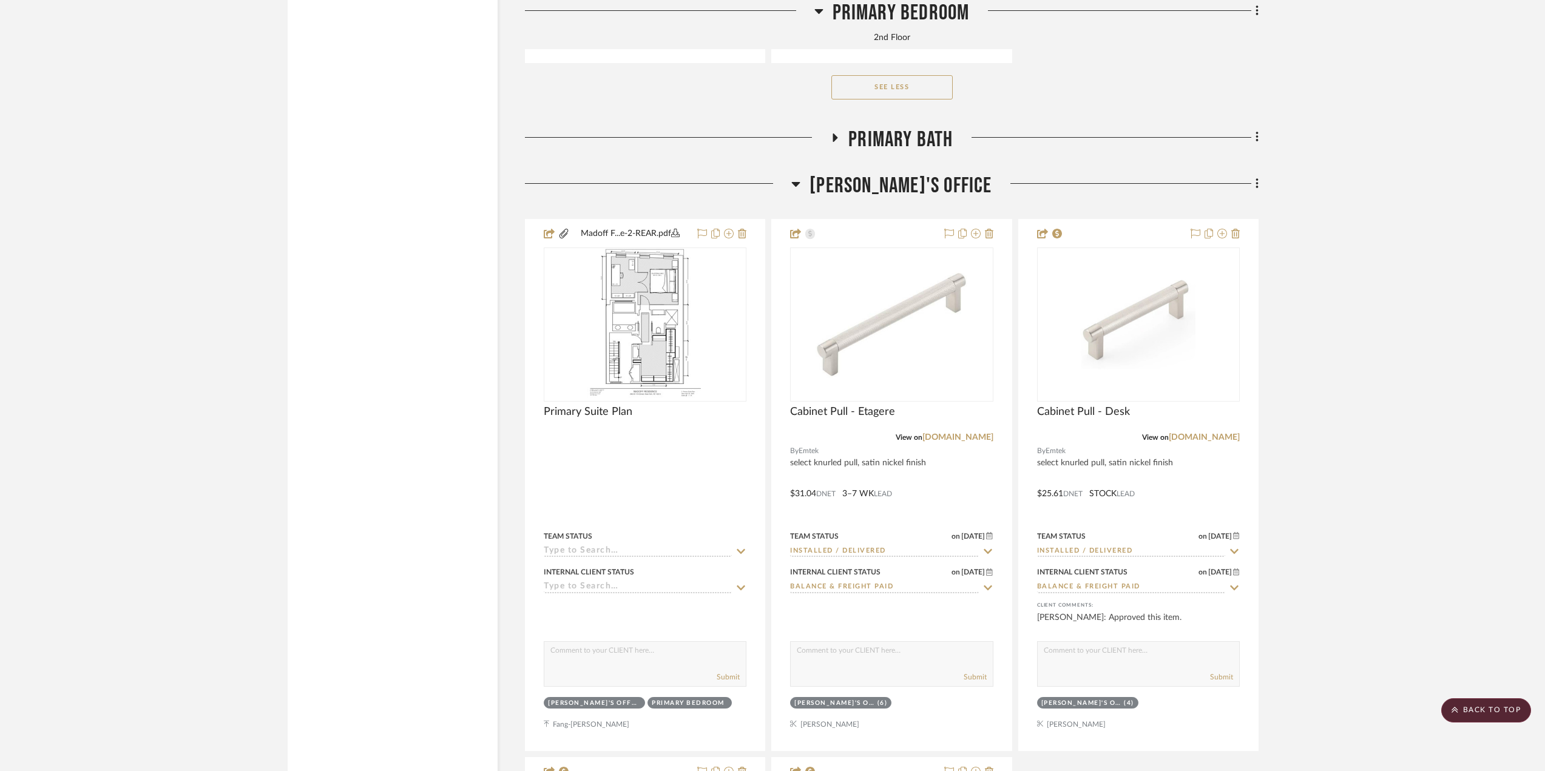
click at [896, 153] on span "Primary Bath" at bounding box center [901, 140] width 104 height 26
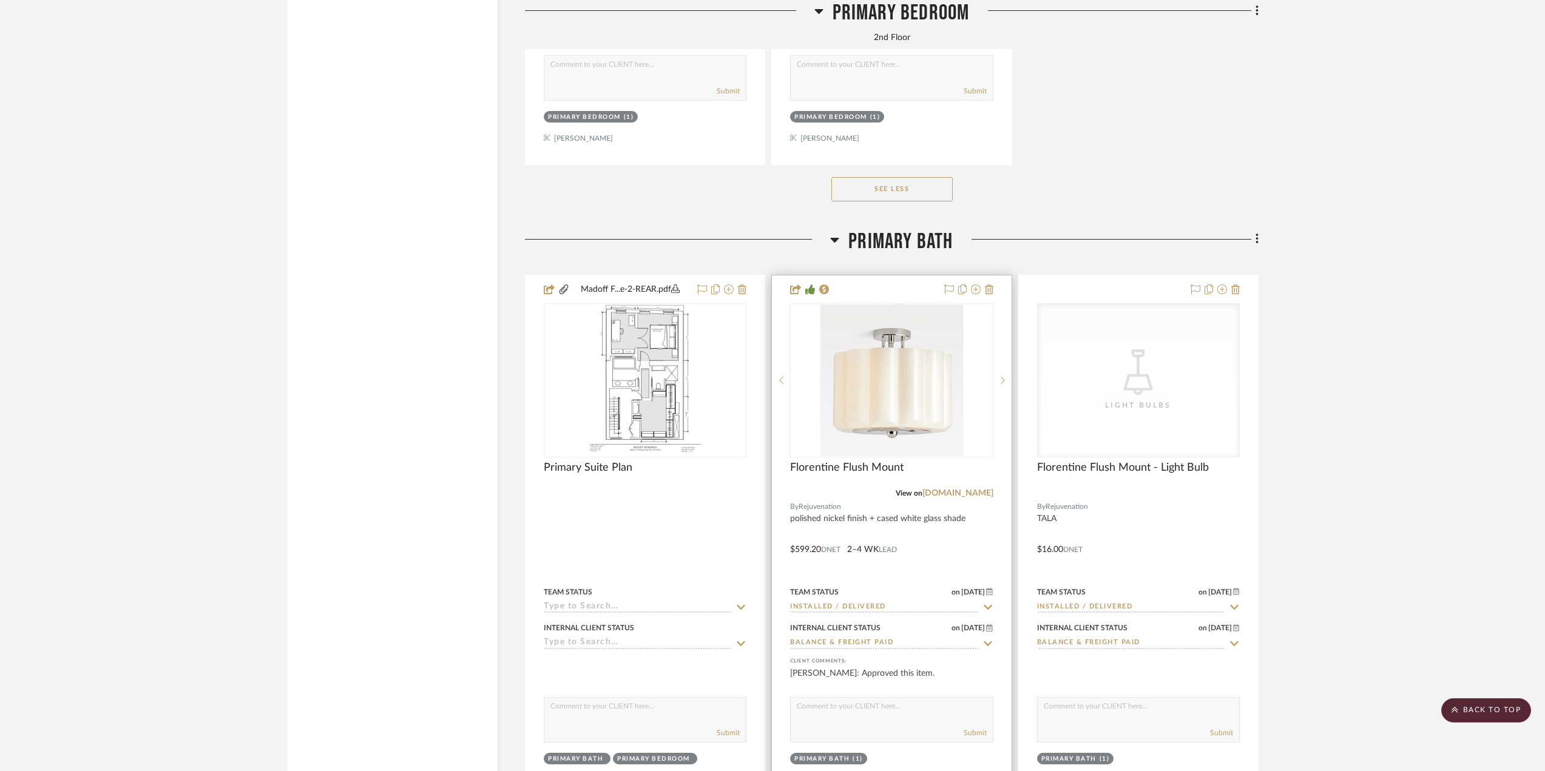
scroll to position [16024, 0]
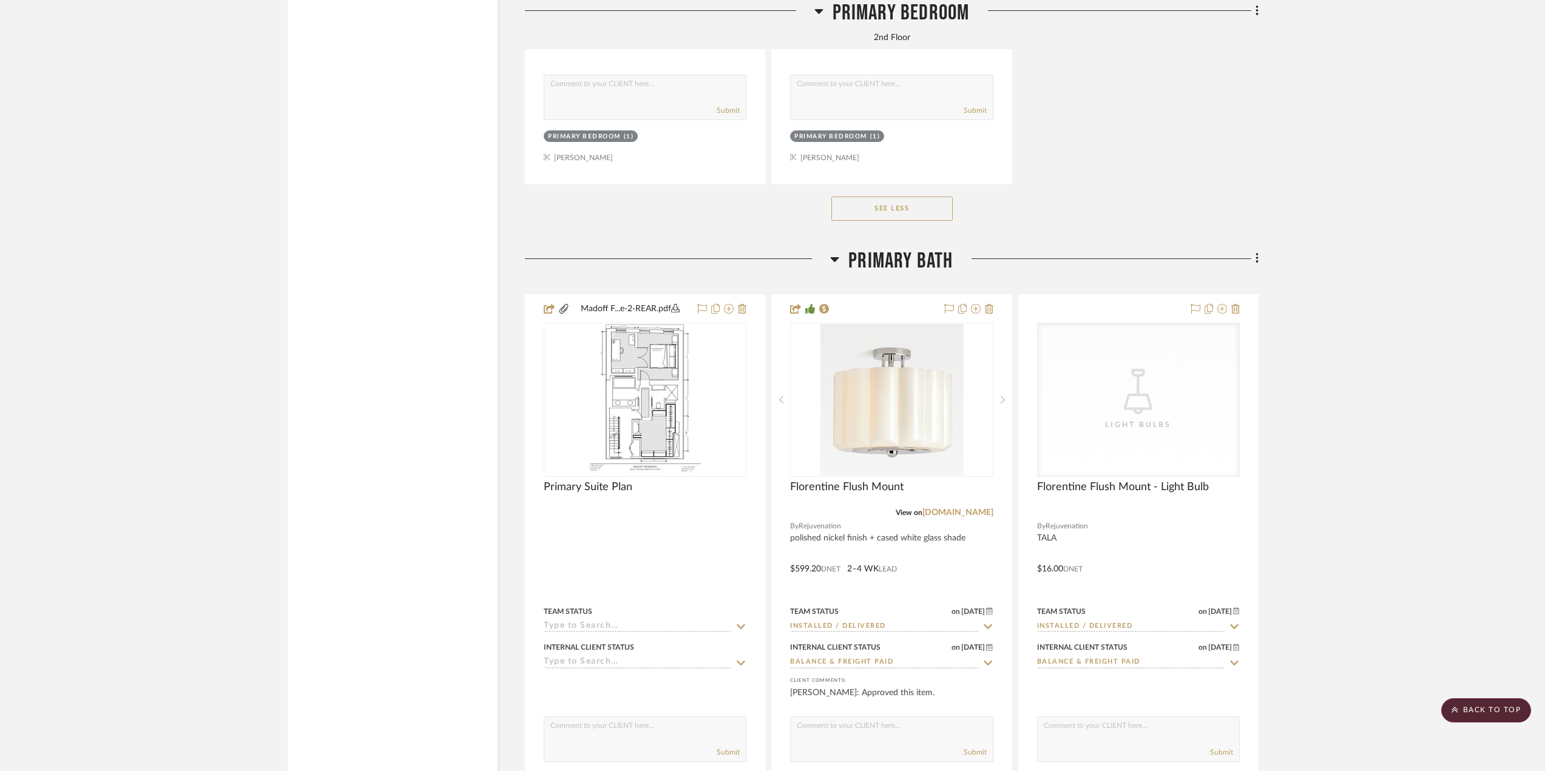
click at [886, 273] on span "Primary Bath" at bounding box center [901, 261] width 104 height 26
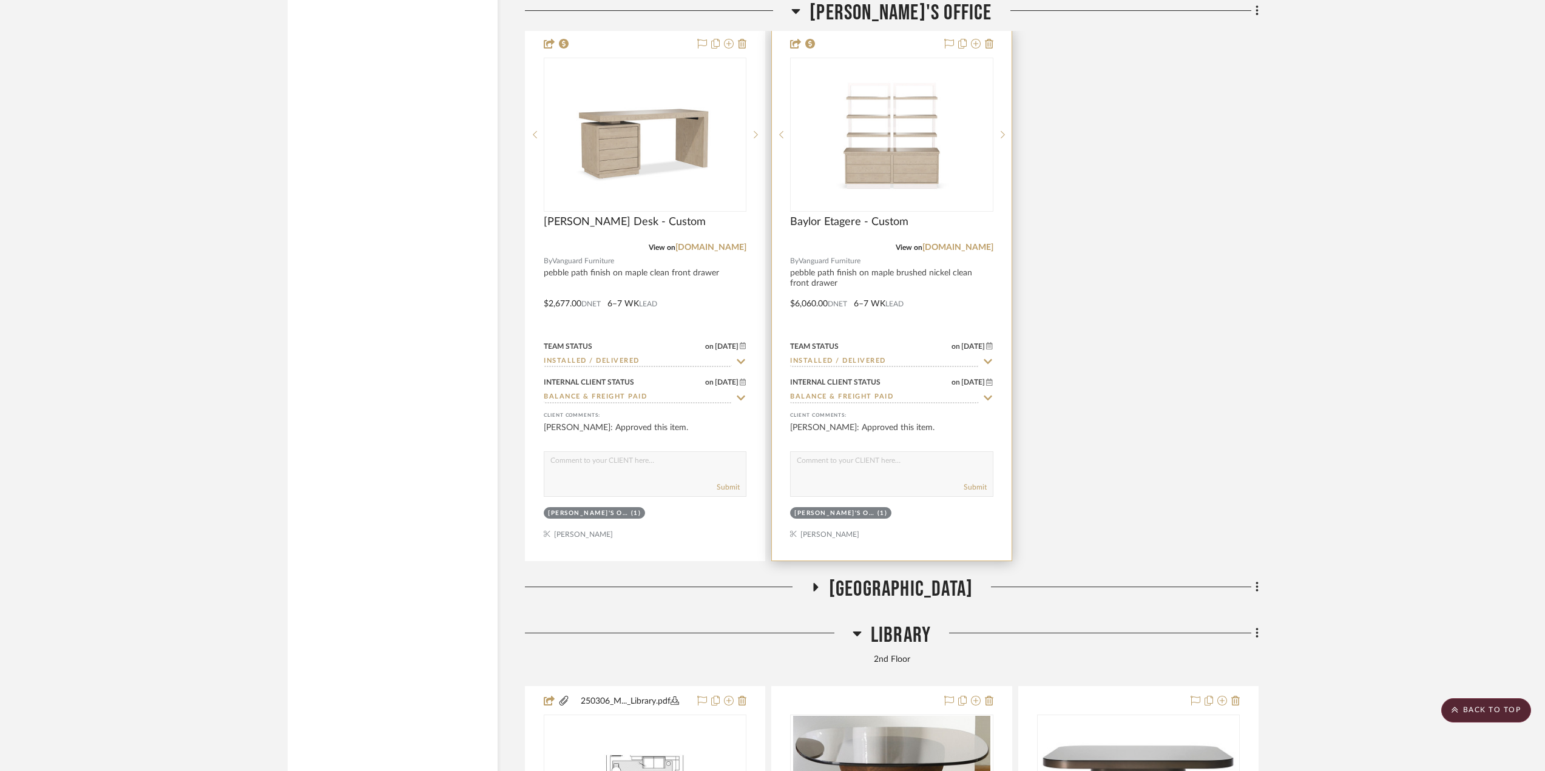
scroll to position [17056, 0]
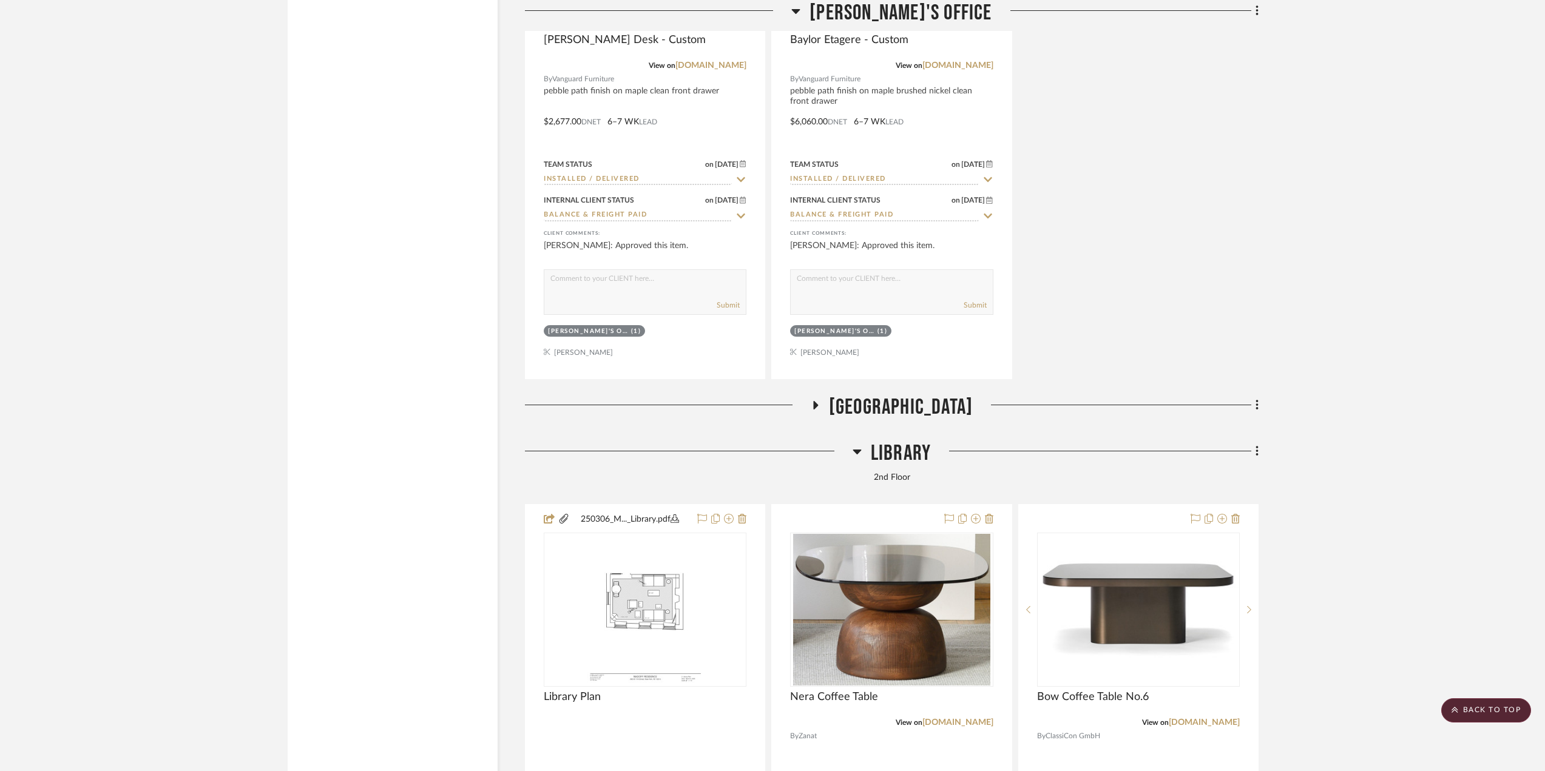
click at [834, 421] on span "[GEOGRAPHIC_DATA]" at bounding box center [901, 408] width 144 height 26
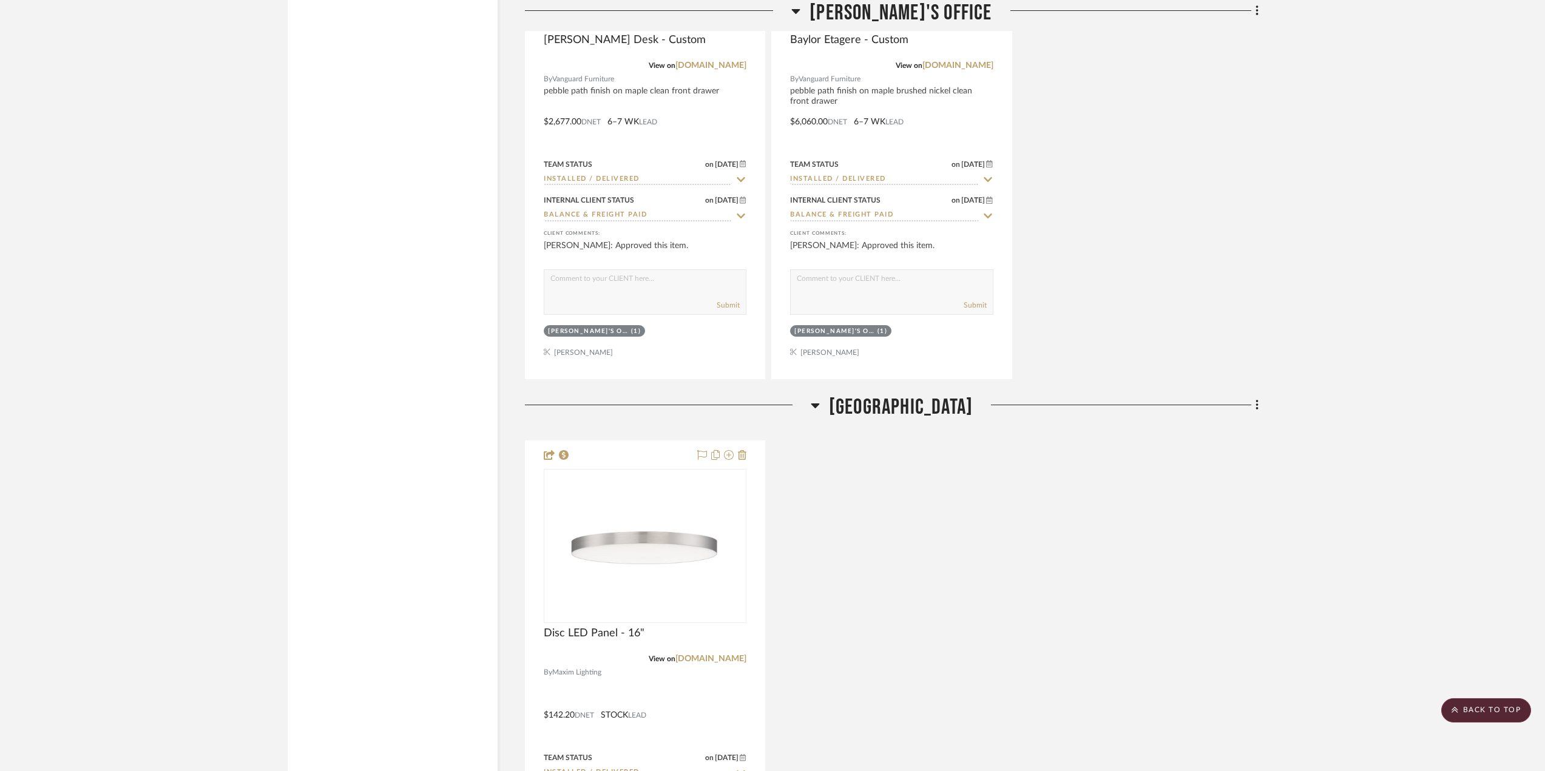
click at [834, 421] on span "[GEOGRAPHIC_DATA]" at bounding box center [901, 408] width 144 height 26
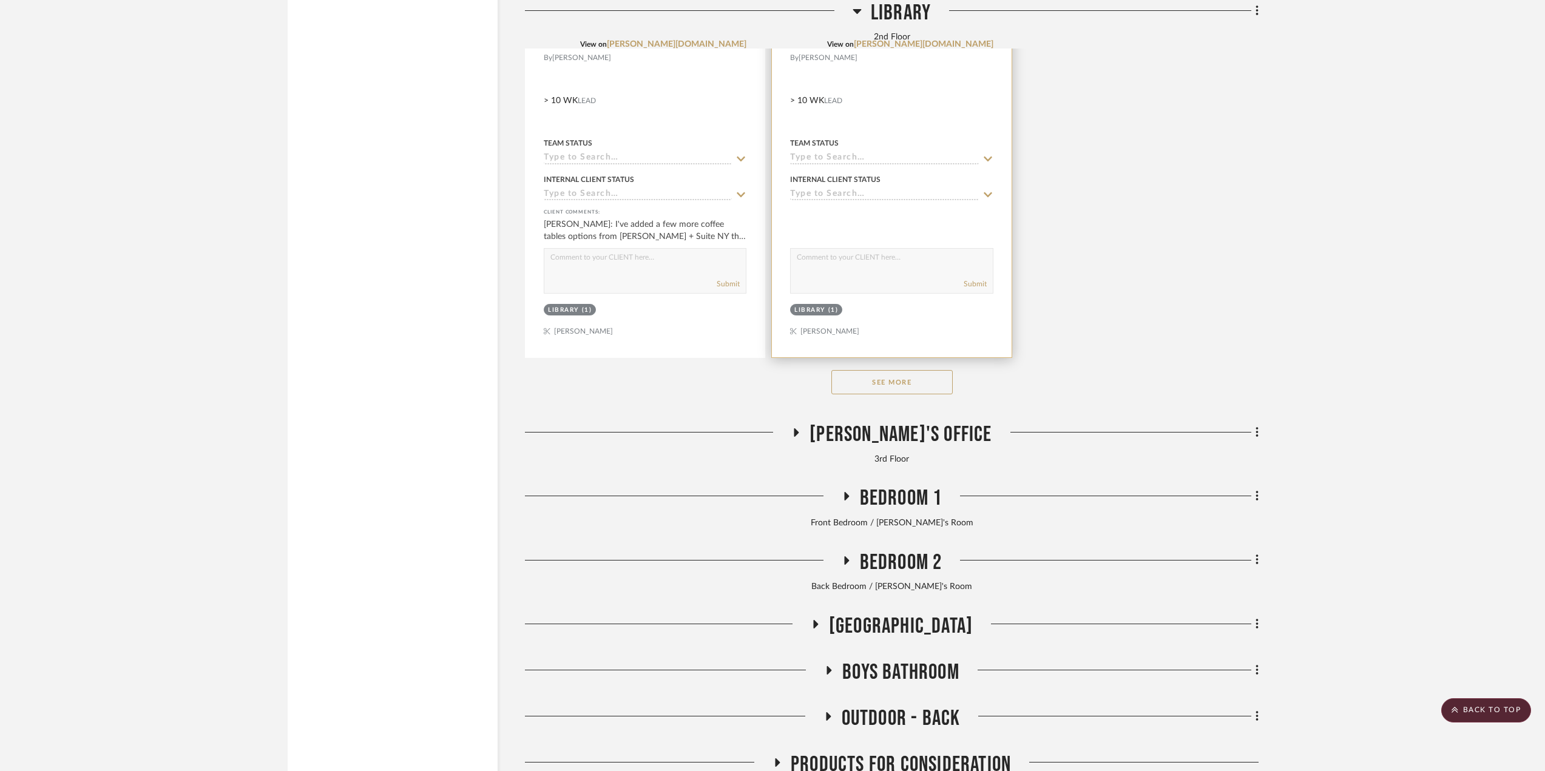
scroll to position [18816, 0]
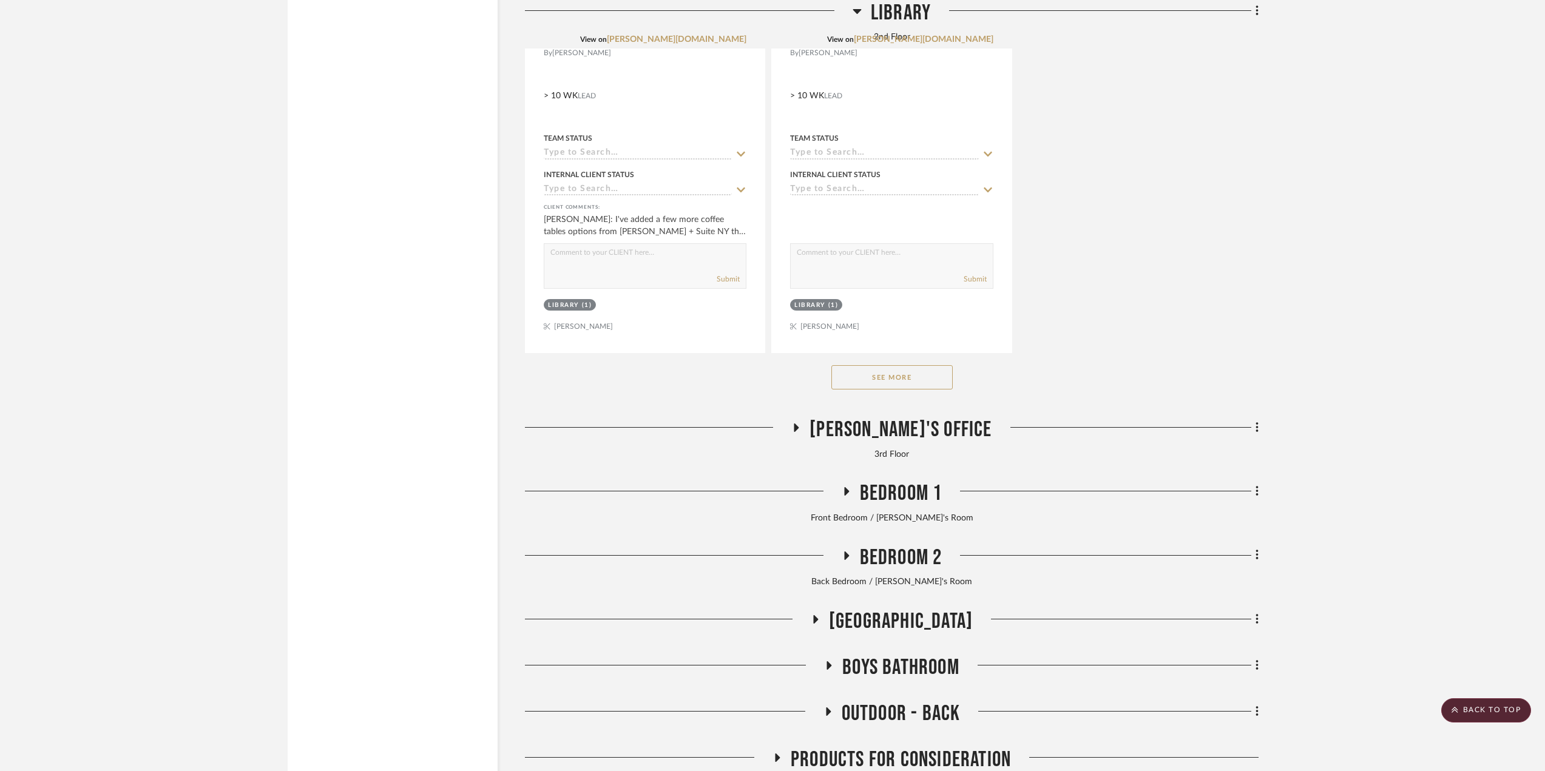
click at [859, 443] on span "[PERSON_NAME]'s Office" at bounding box center [901, 430] width 182 height 26
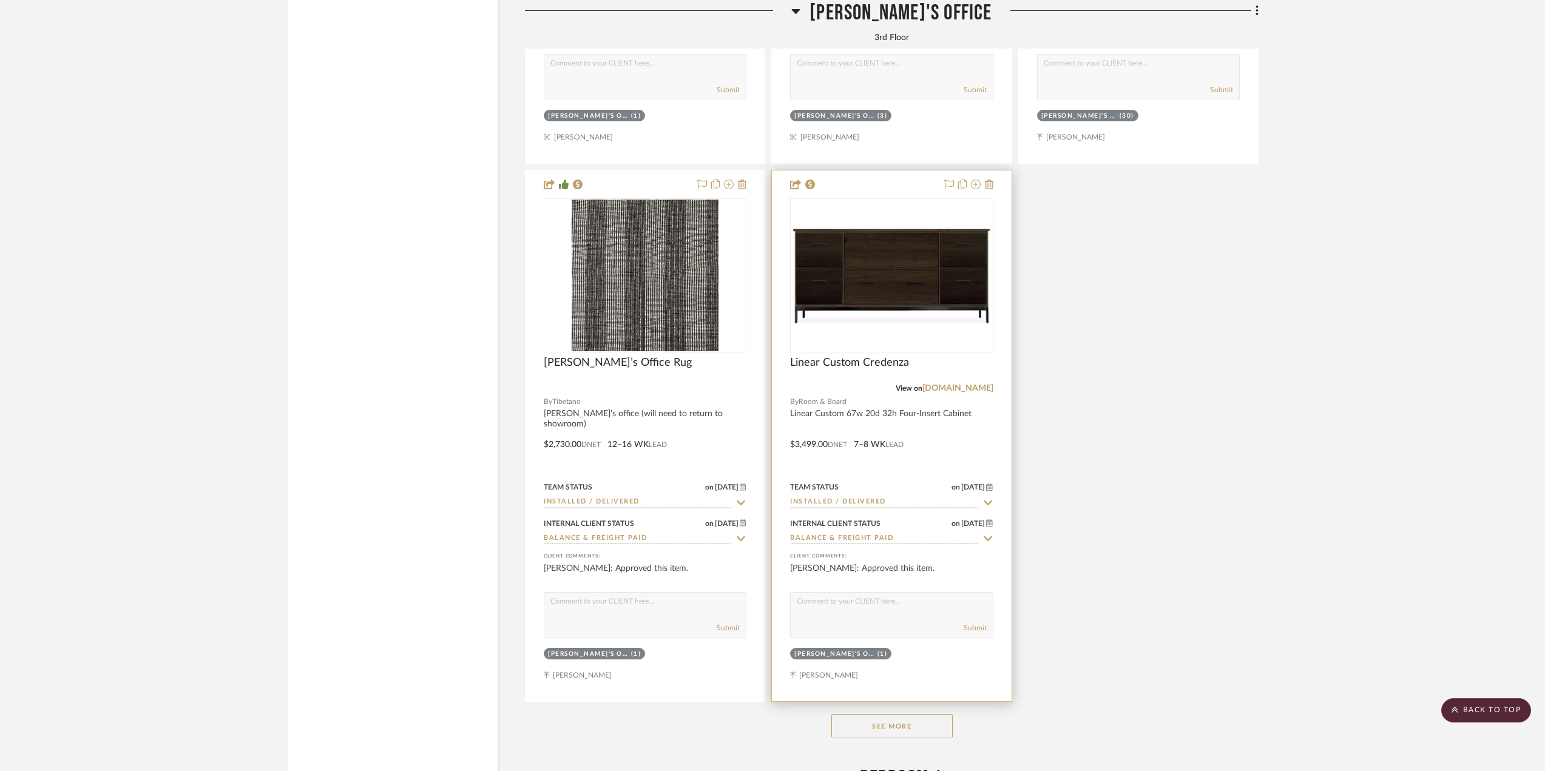
scroll to position [20273, 0]
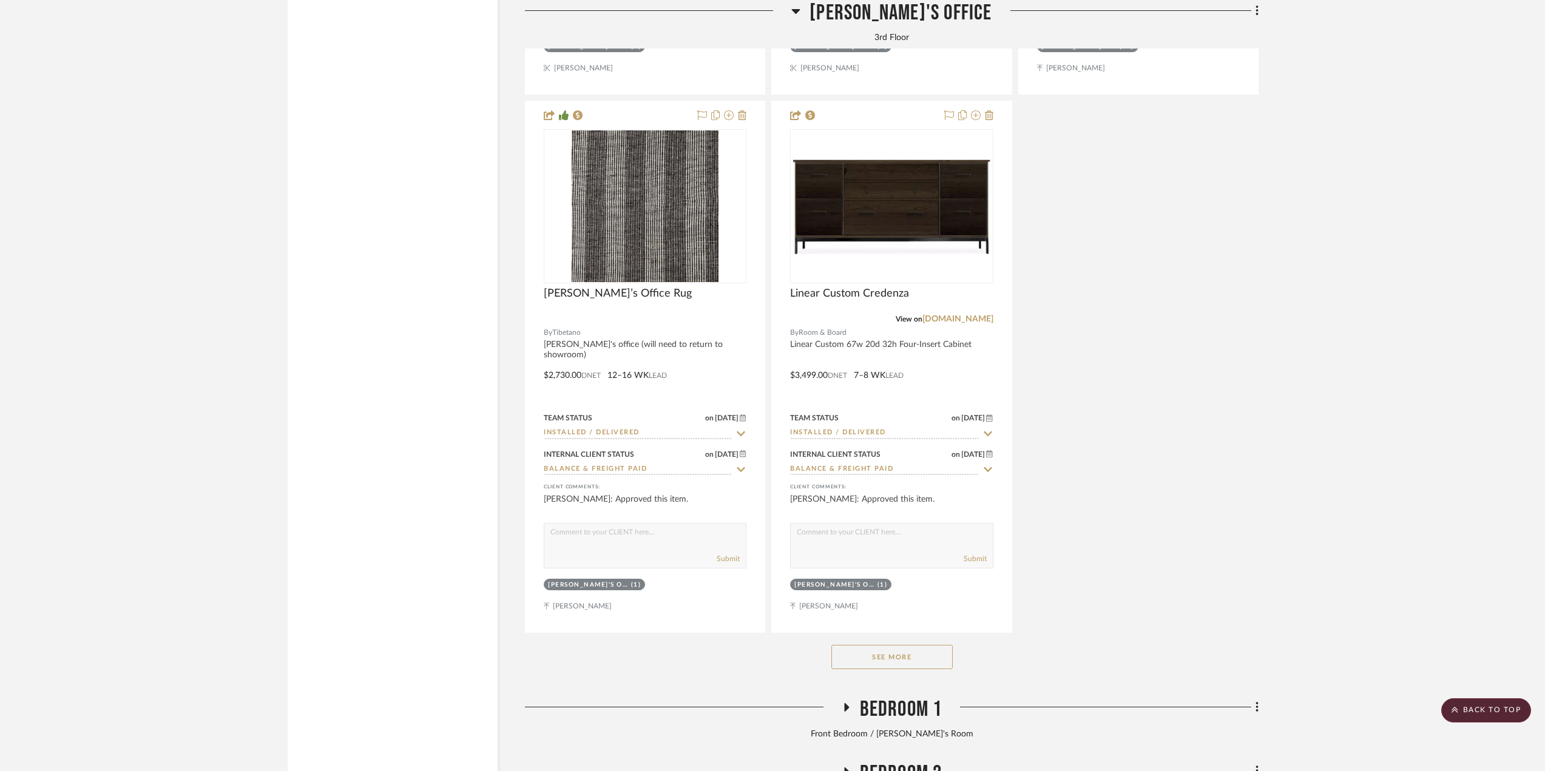
click at [904, 666] on button "See More" at bounding box center [892, 657] width 121 height 24
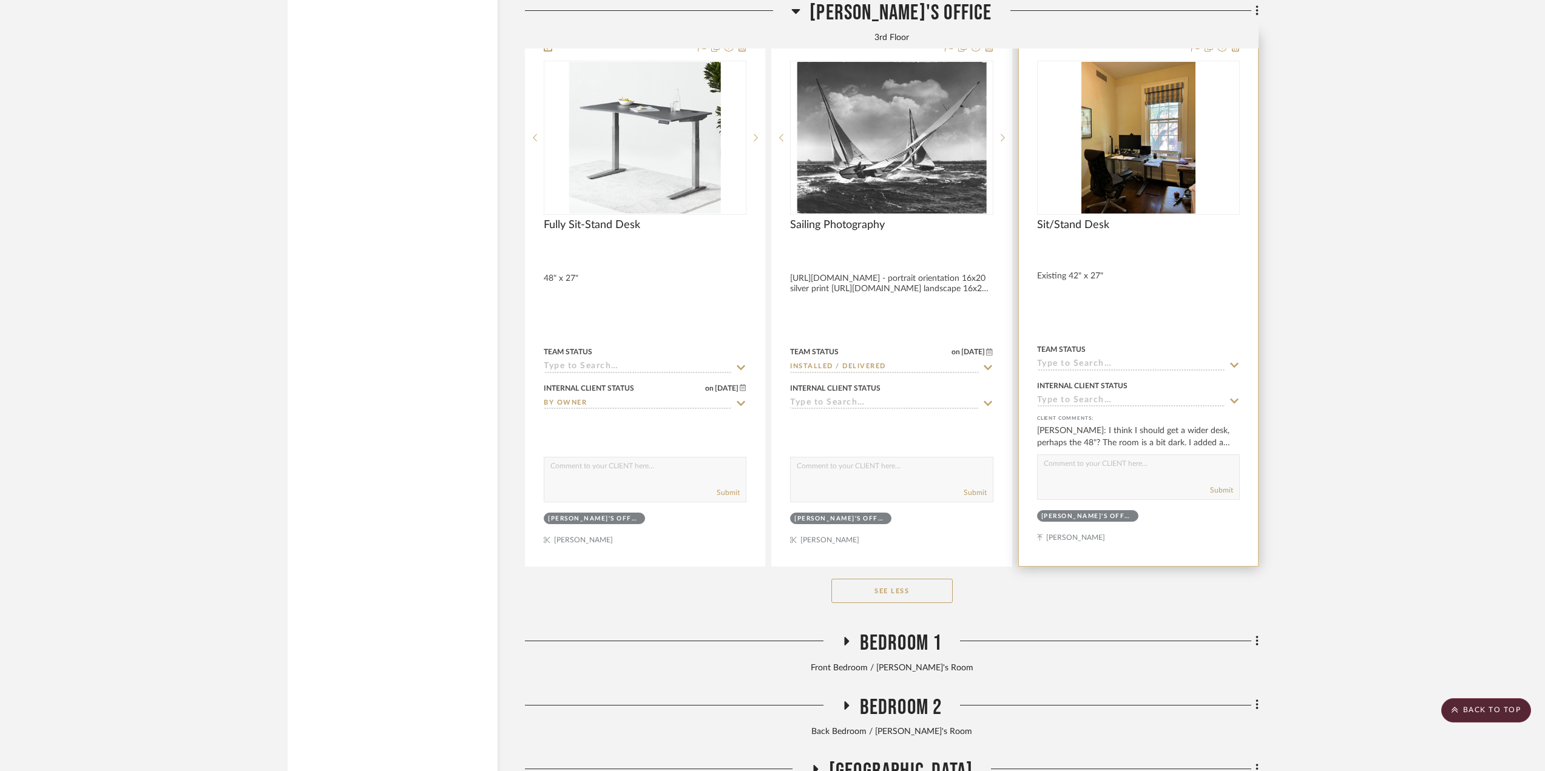
scroll to position [20941, 0]
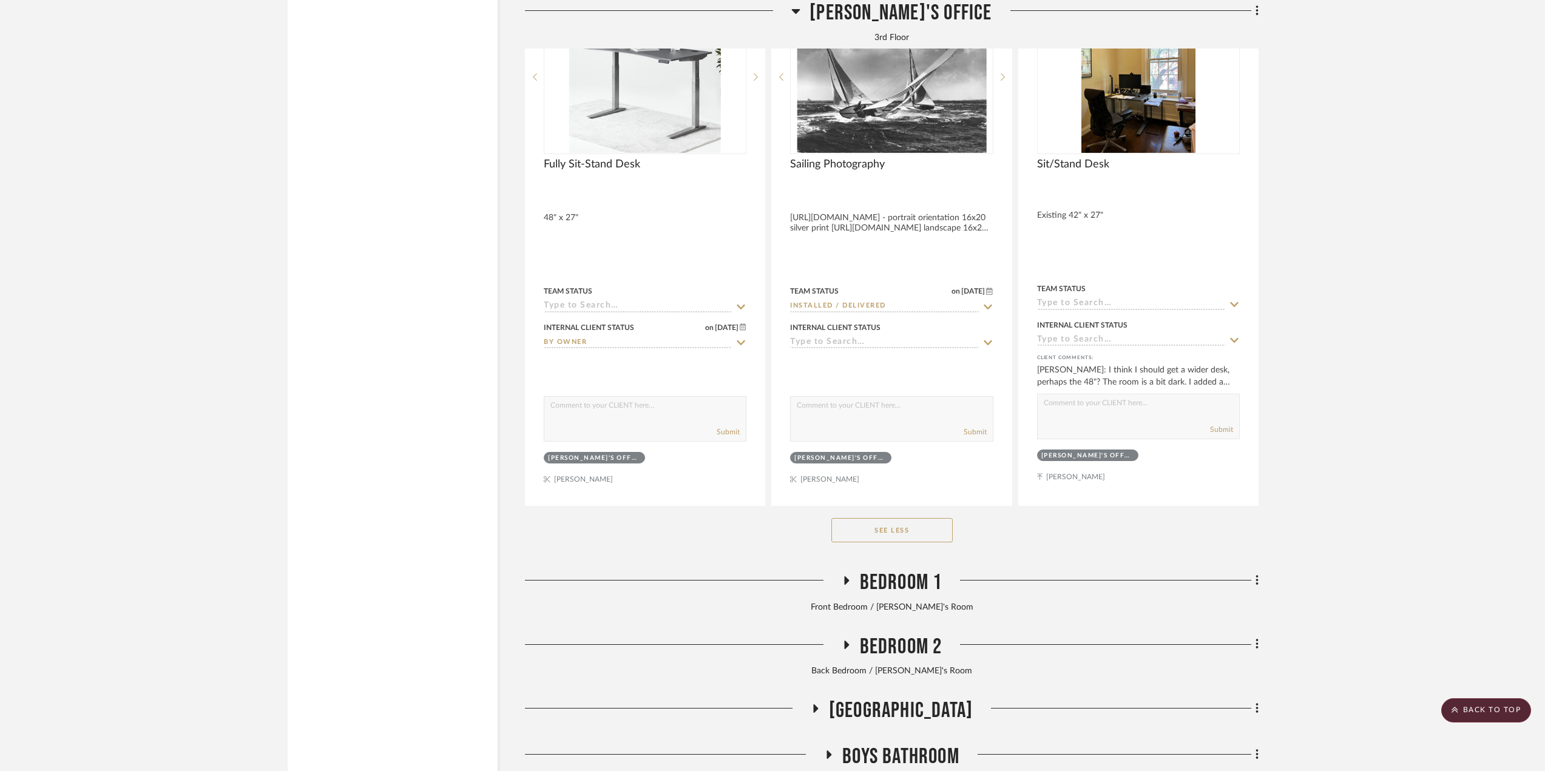
click at [879, 596] on span "Bedroom 1" at bounding box center [901, 583] width 83 height 26
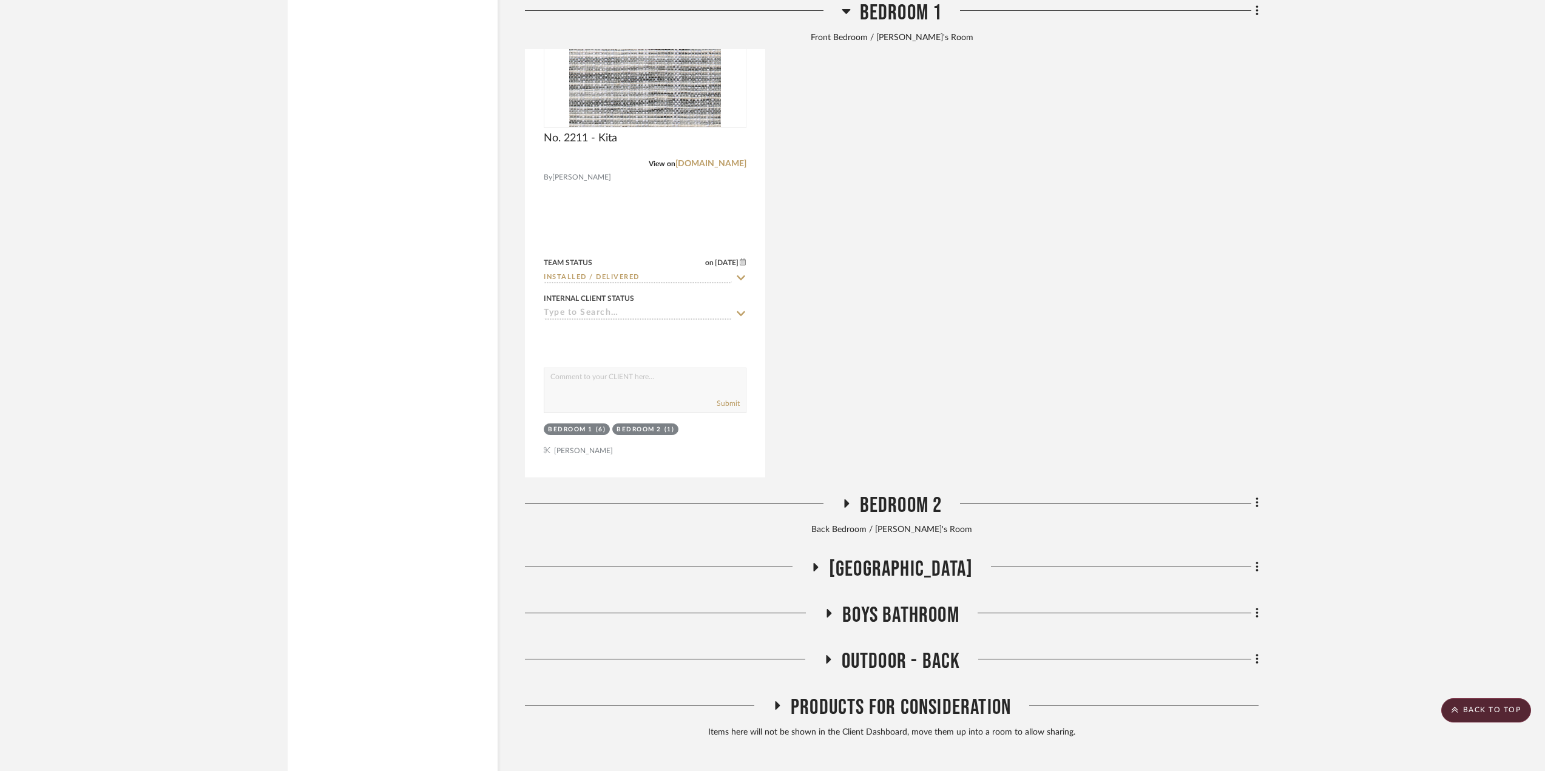
scroll to position [22253, 0]
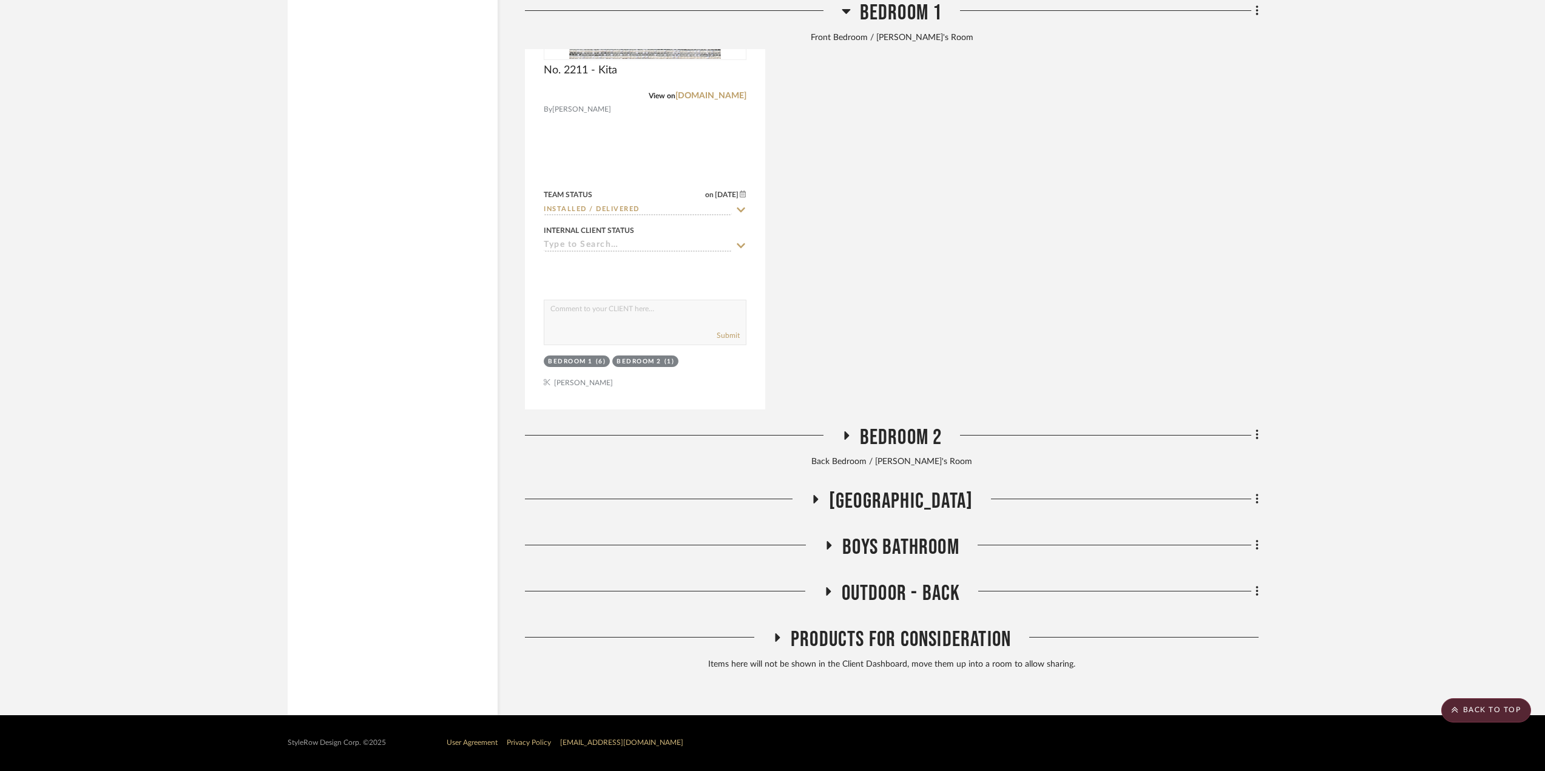
click at [844, 432] on icon at bounding box center [846, 435] width 15 height 9
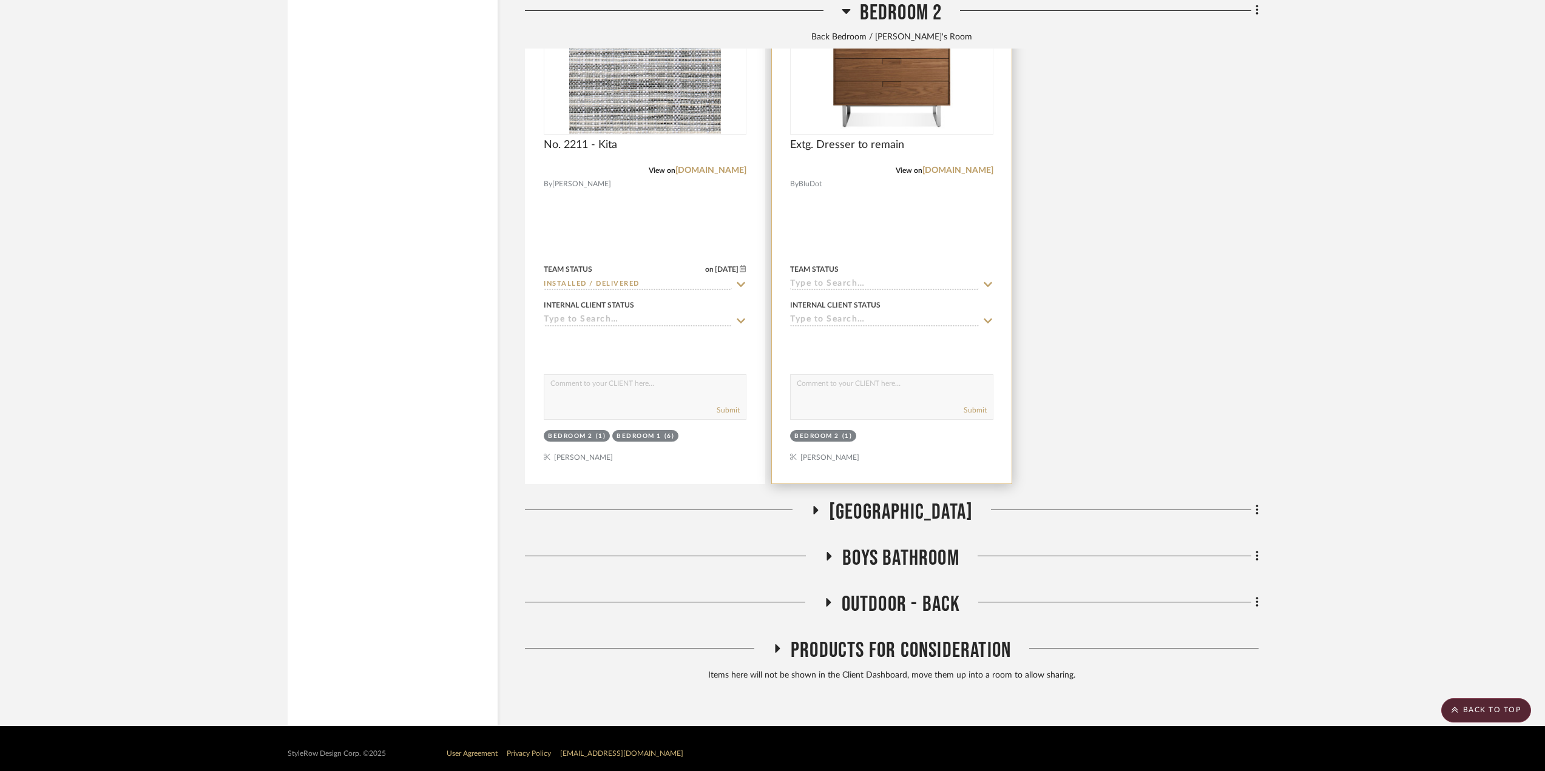
scroll to position [23340, 0]
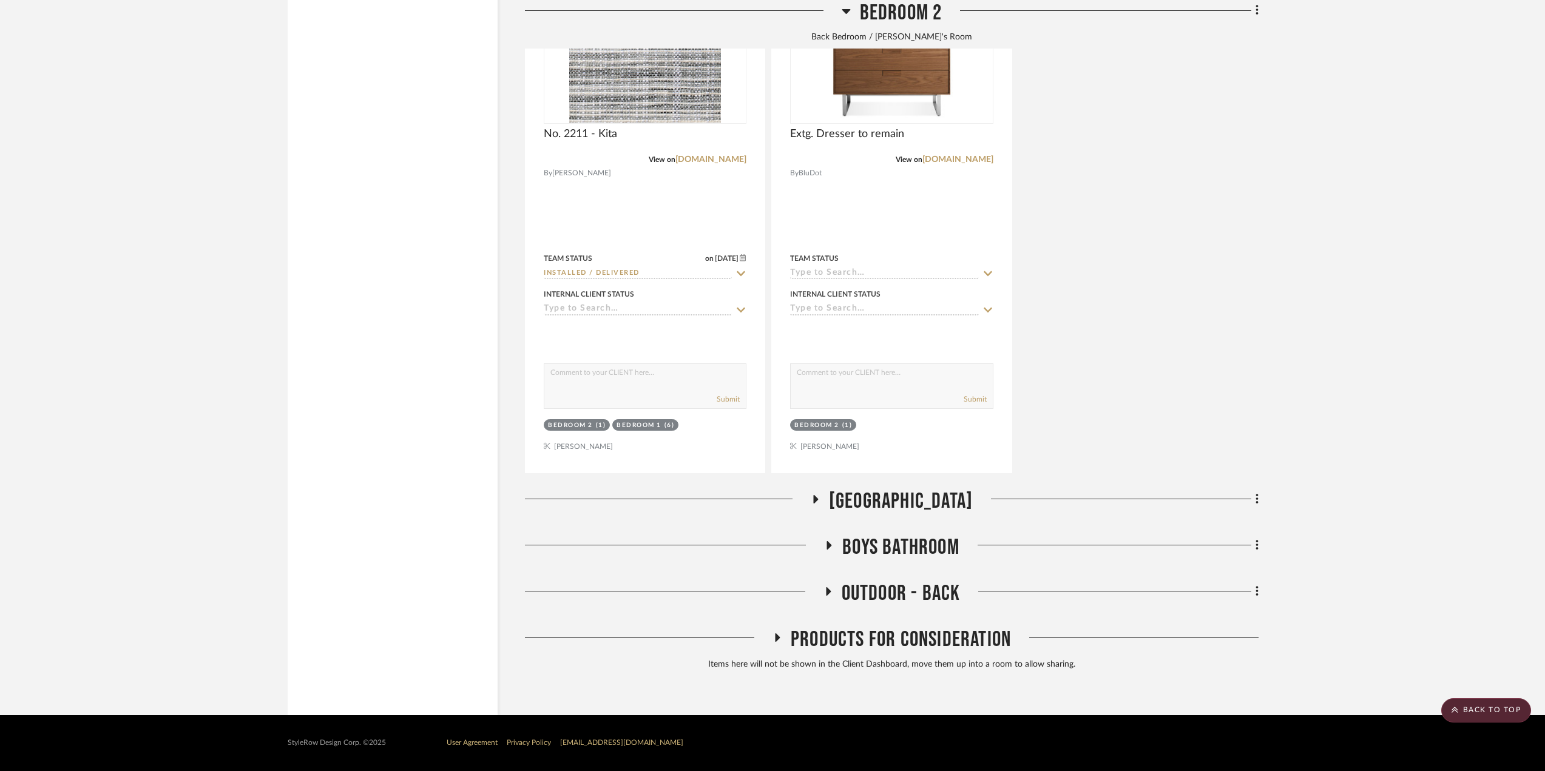
click at [895, 499] on span "[GEOGRAPHIC_DATA]" at bounding box center [901, 502] width 144 height 26
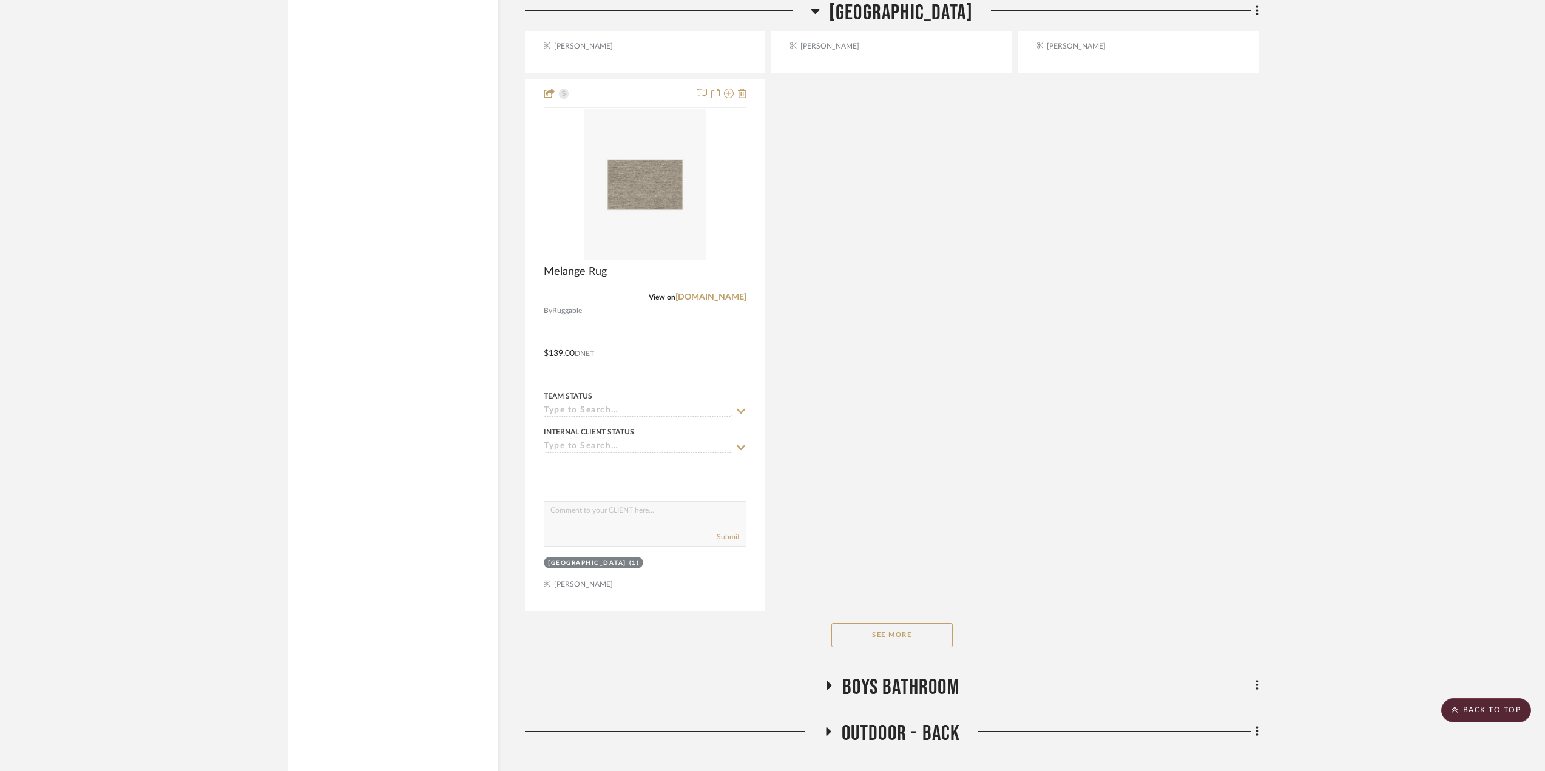
scroll to position [24918, 0]
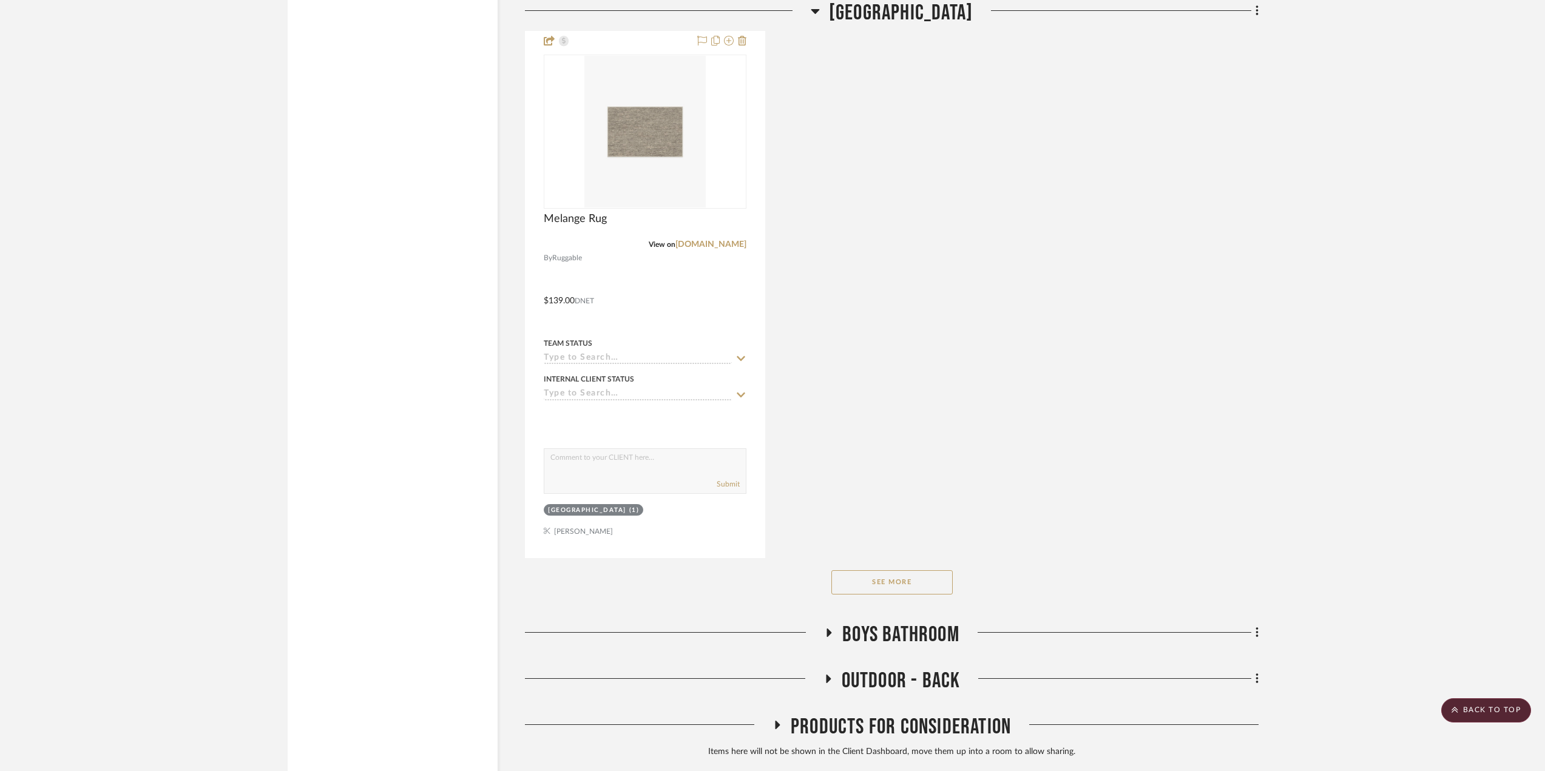
click at [878, 595] on button "See More" at bounding box center [892, 583] width 121 height 24
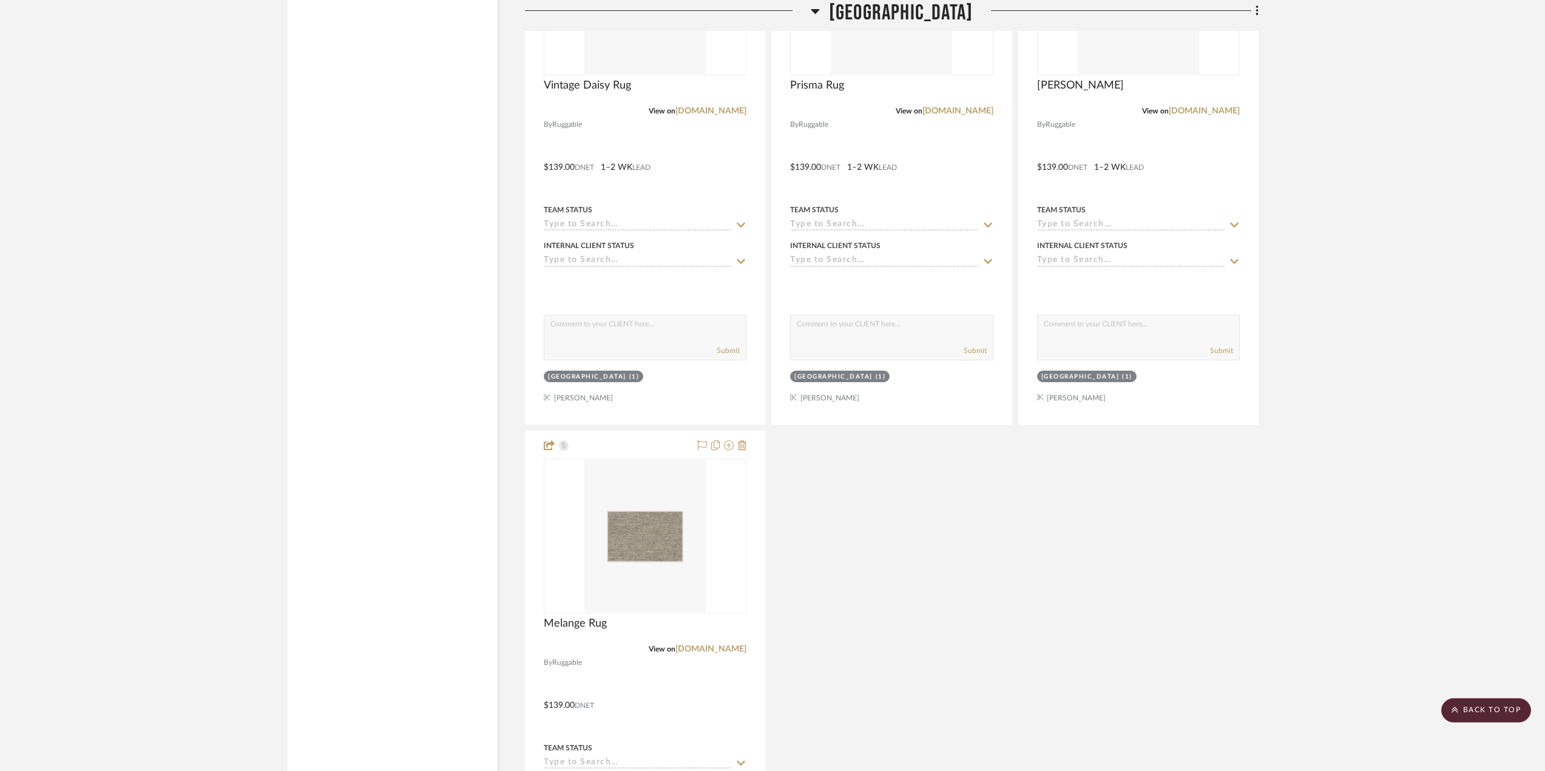
scroll to position [24432, 0]
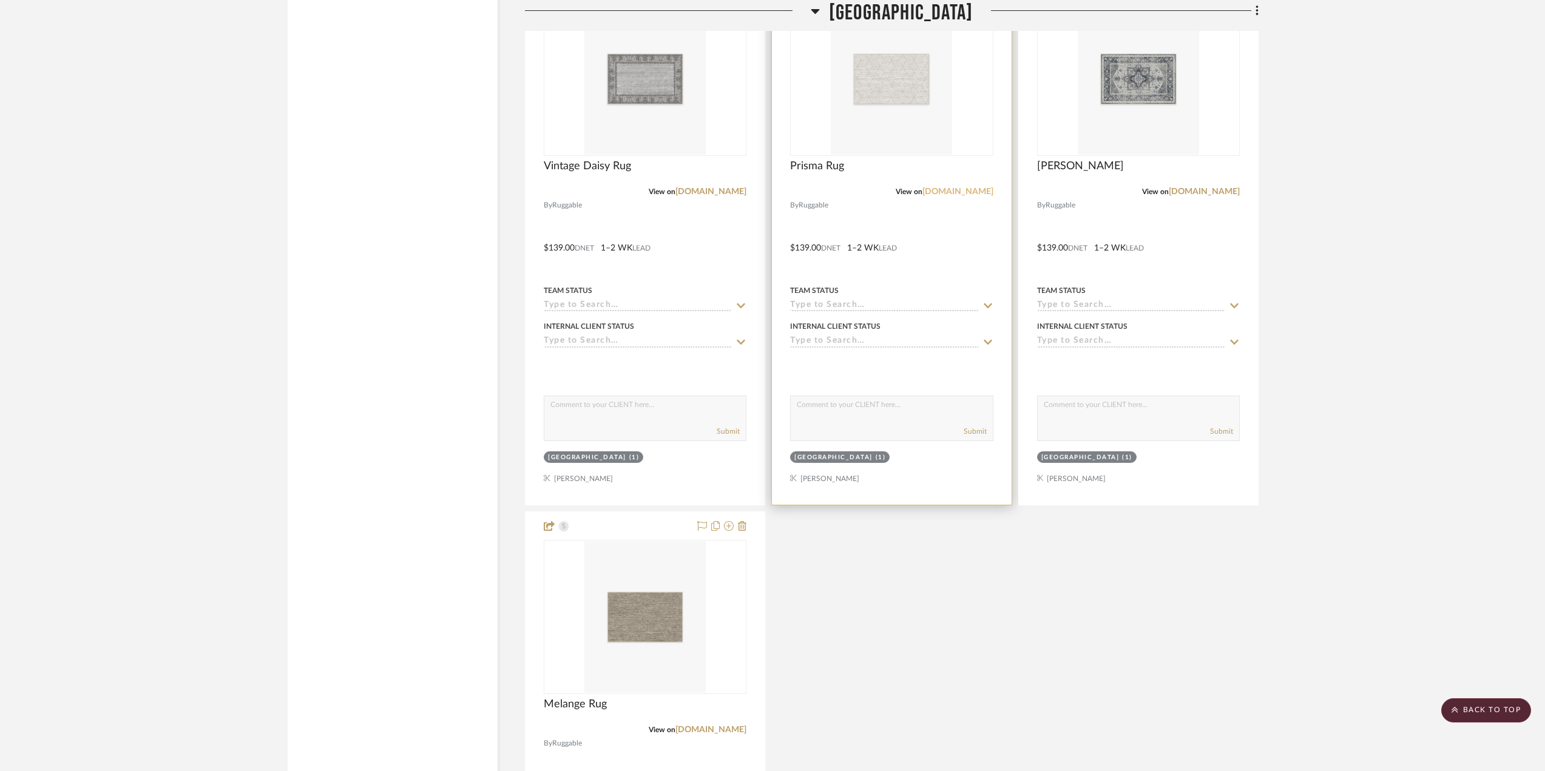
click at [977, 196] on link "[DOMAIN_NAME]" at bounding box center [958, 192] width 71 height 8
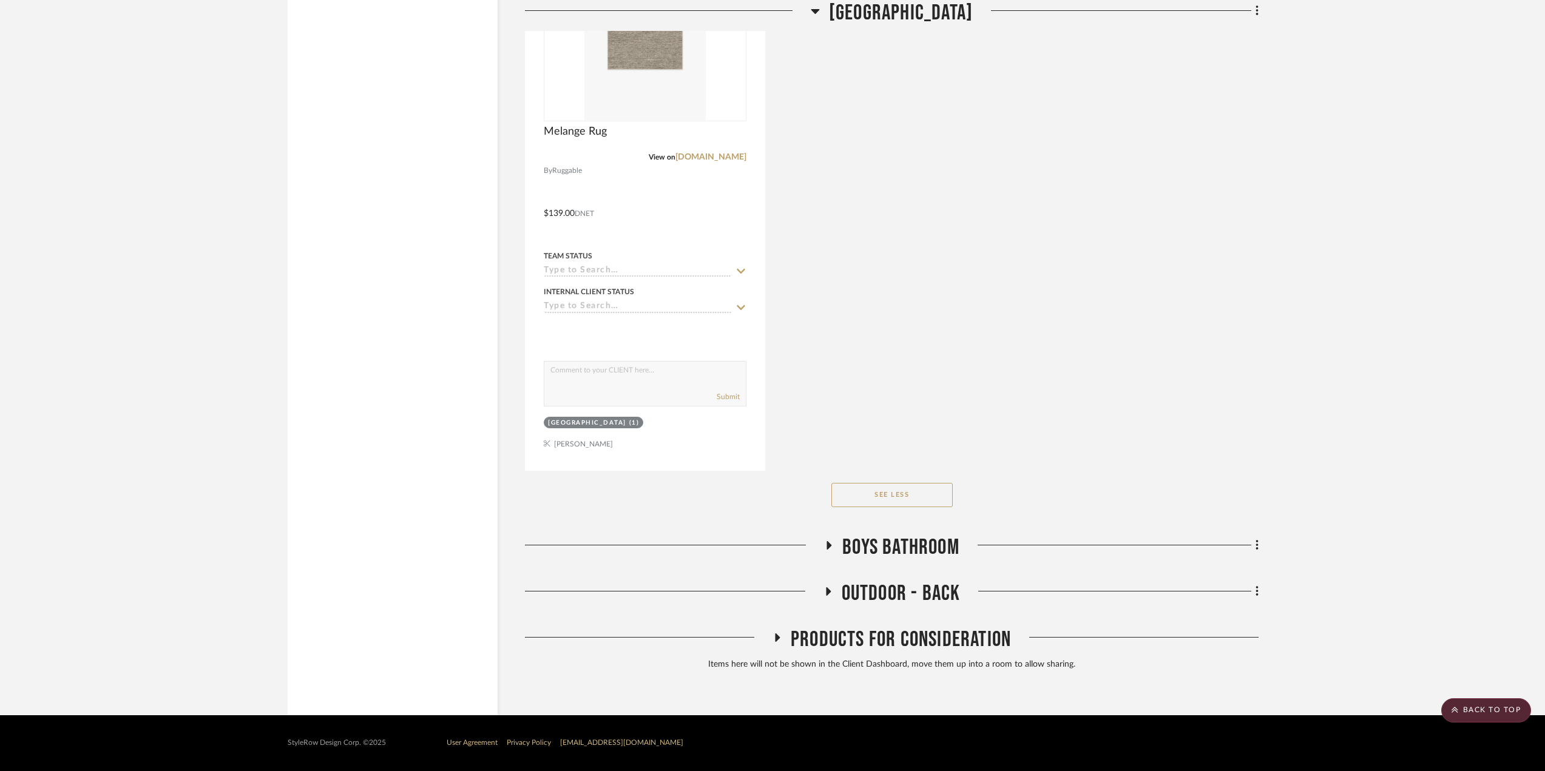
scroll to position [25014, 0]
click at [941, 552] on span "Boys Bathroom" at bounding box center [900, 548] width 117 height 26
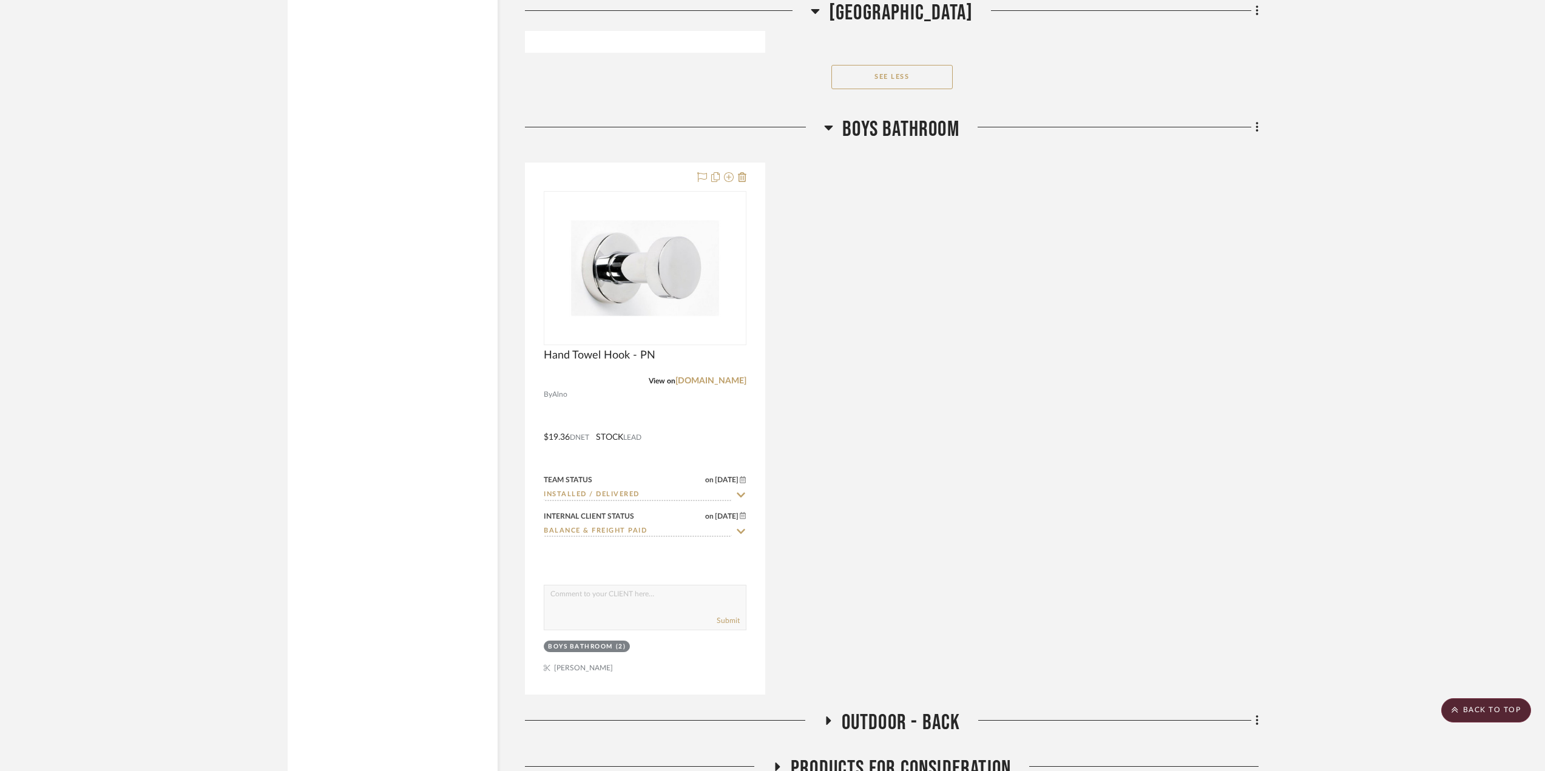
scroll to position [25499, 0]
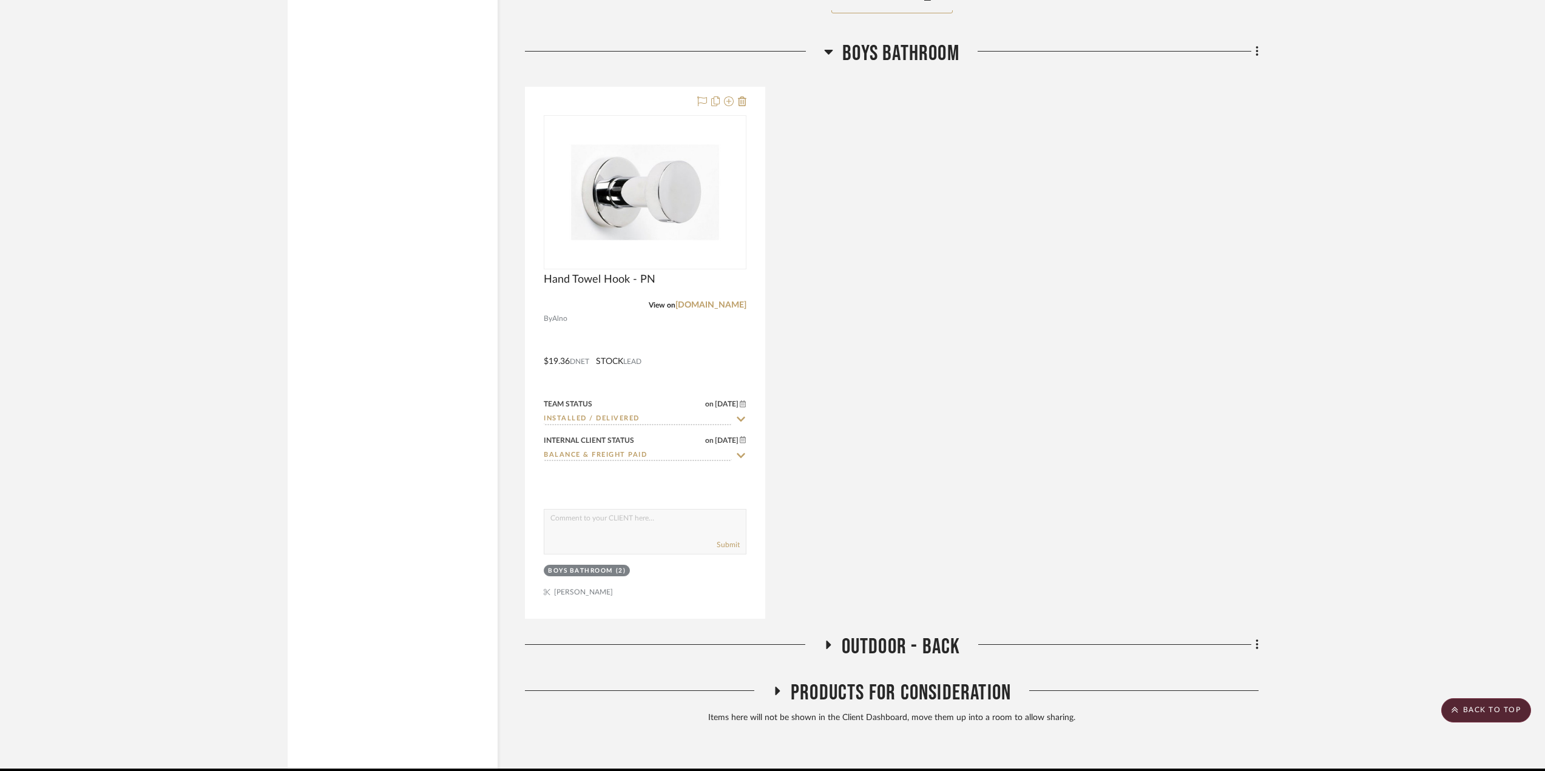
click at [918, 656] on span "Outdoor - Back" at bounding box center [901, 647] width 119 height 26
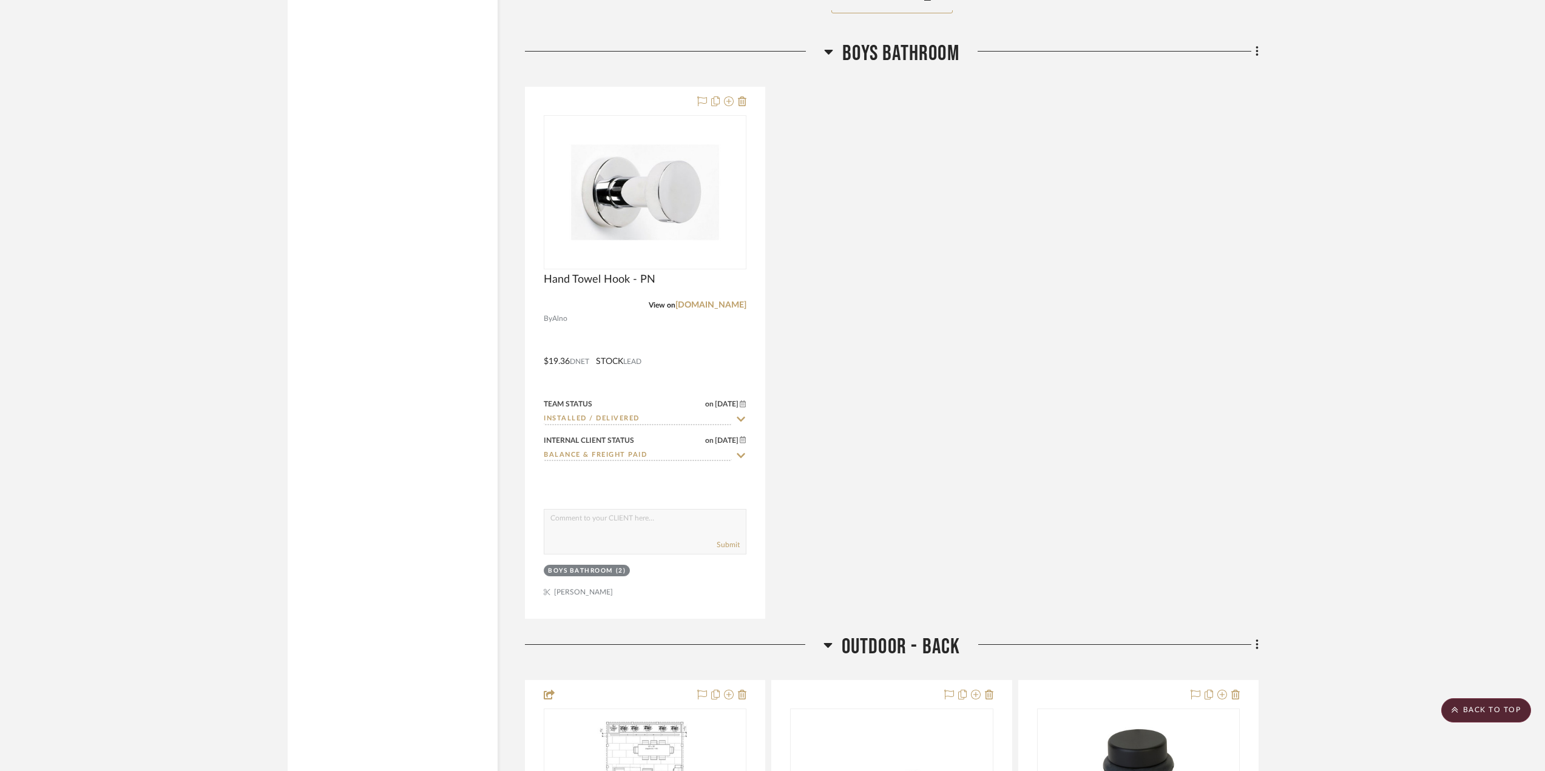
click at [905, 656] on span "Outdoor - Back" at bounding box center [901, 647] width 119 height 26
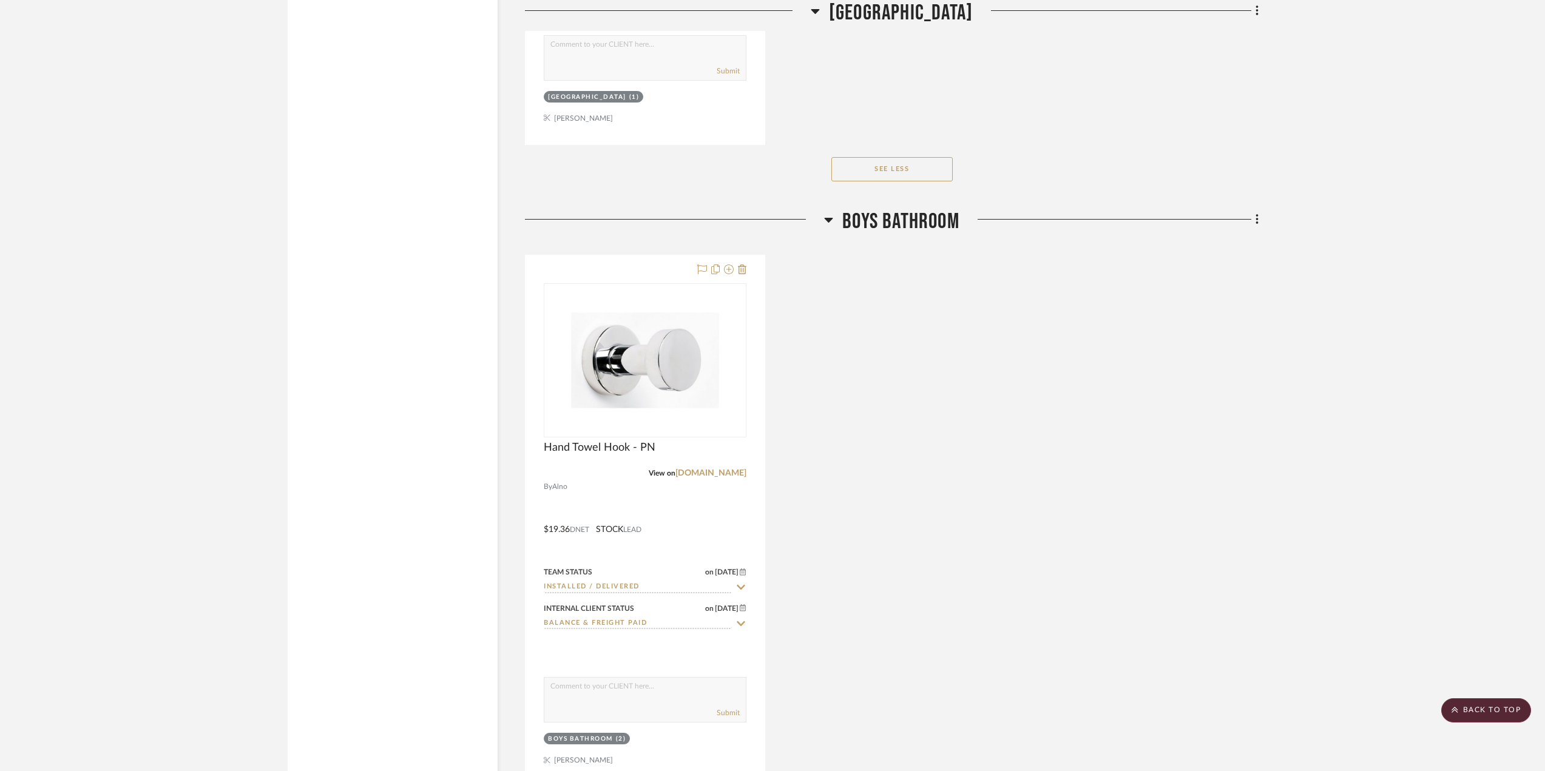
scroll to position [25257, 0]
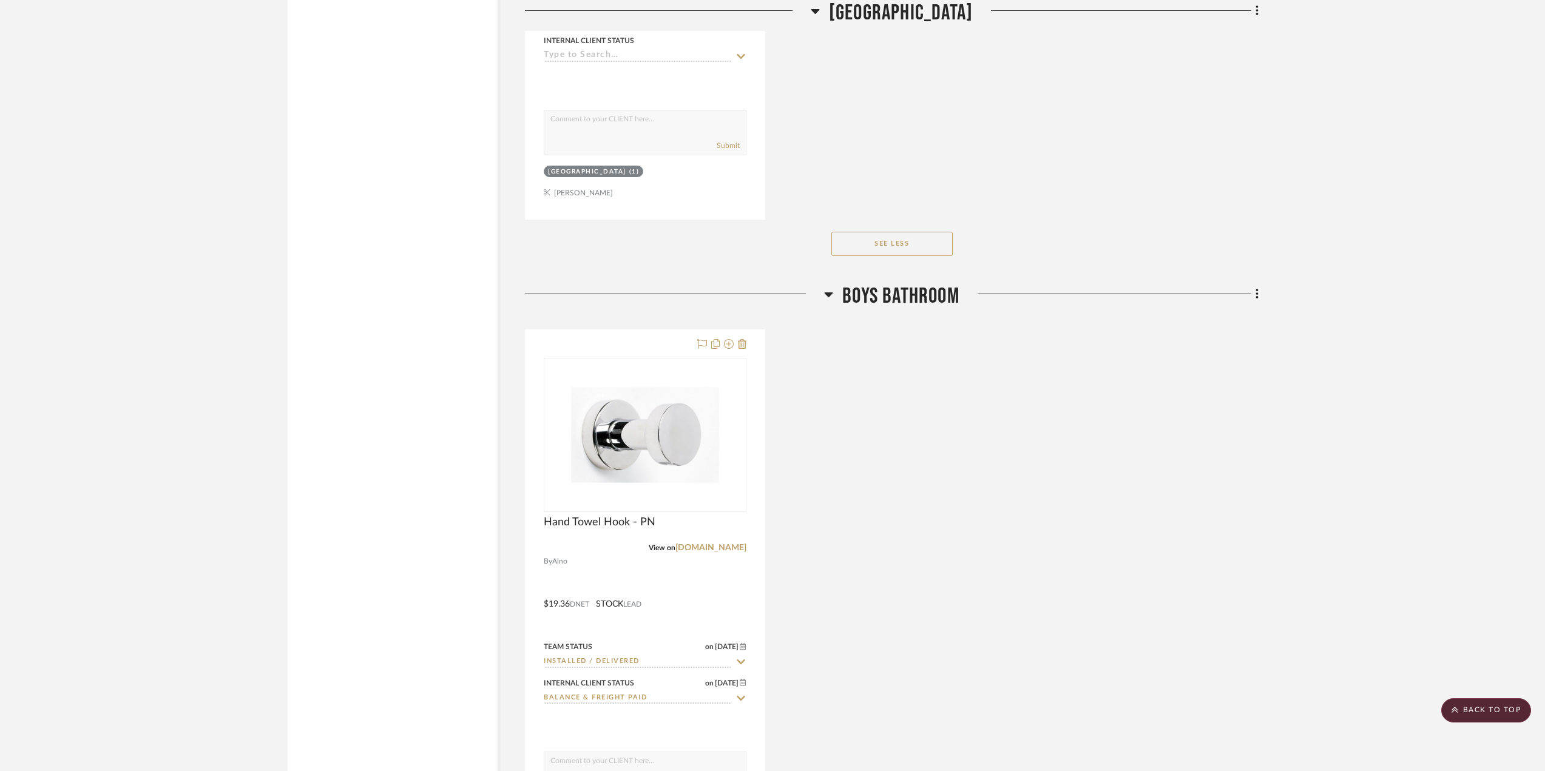
click at [870, 298] on span "Boys Bathroom" at bounding box center [900, 296] width 117 height 26
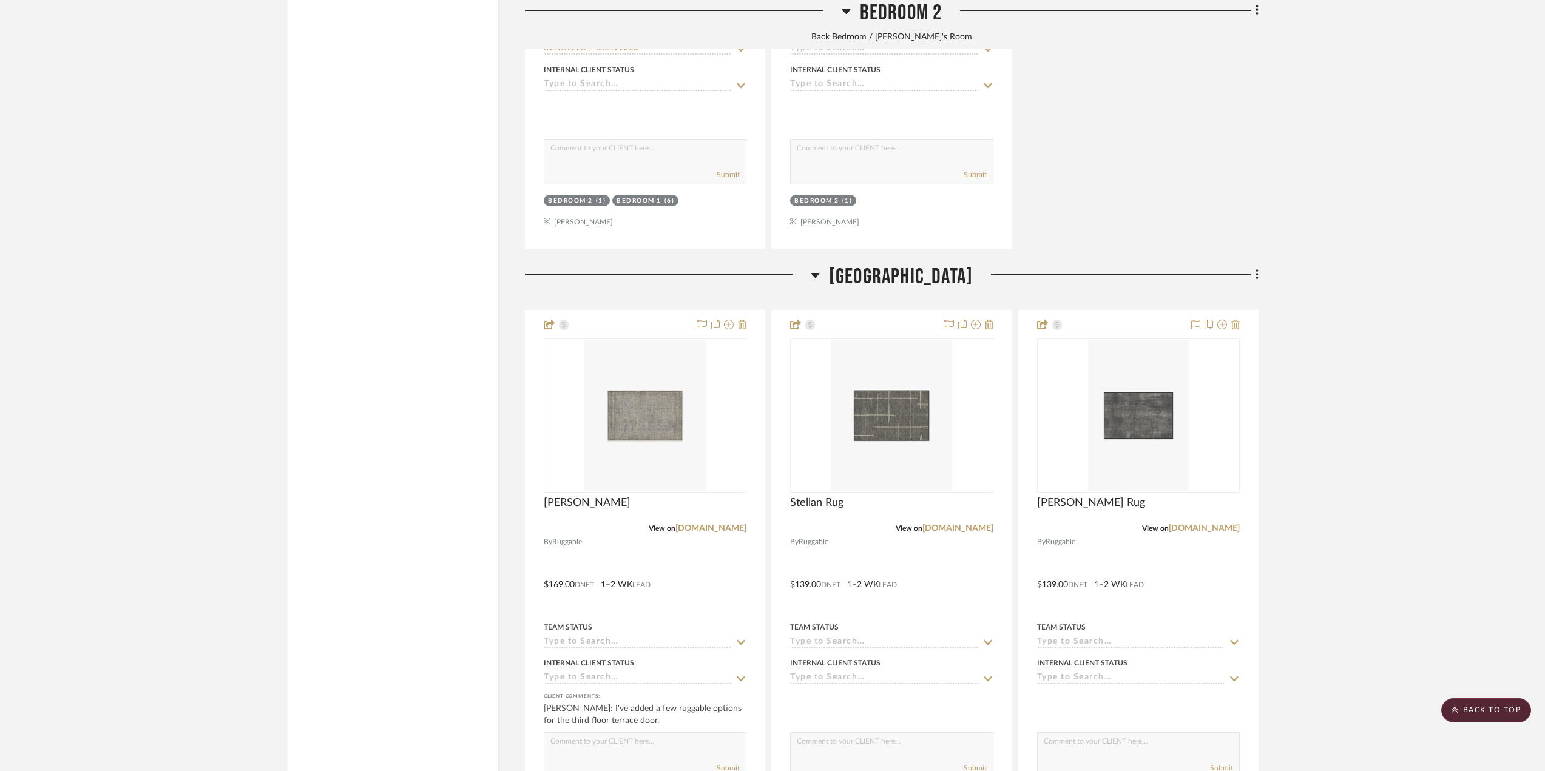
click at [892, 276] on span "[GEOGRAPHIC_DATA]" at bounding box center [901, 277] width 144 height 26
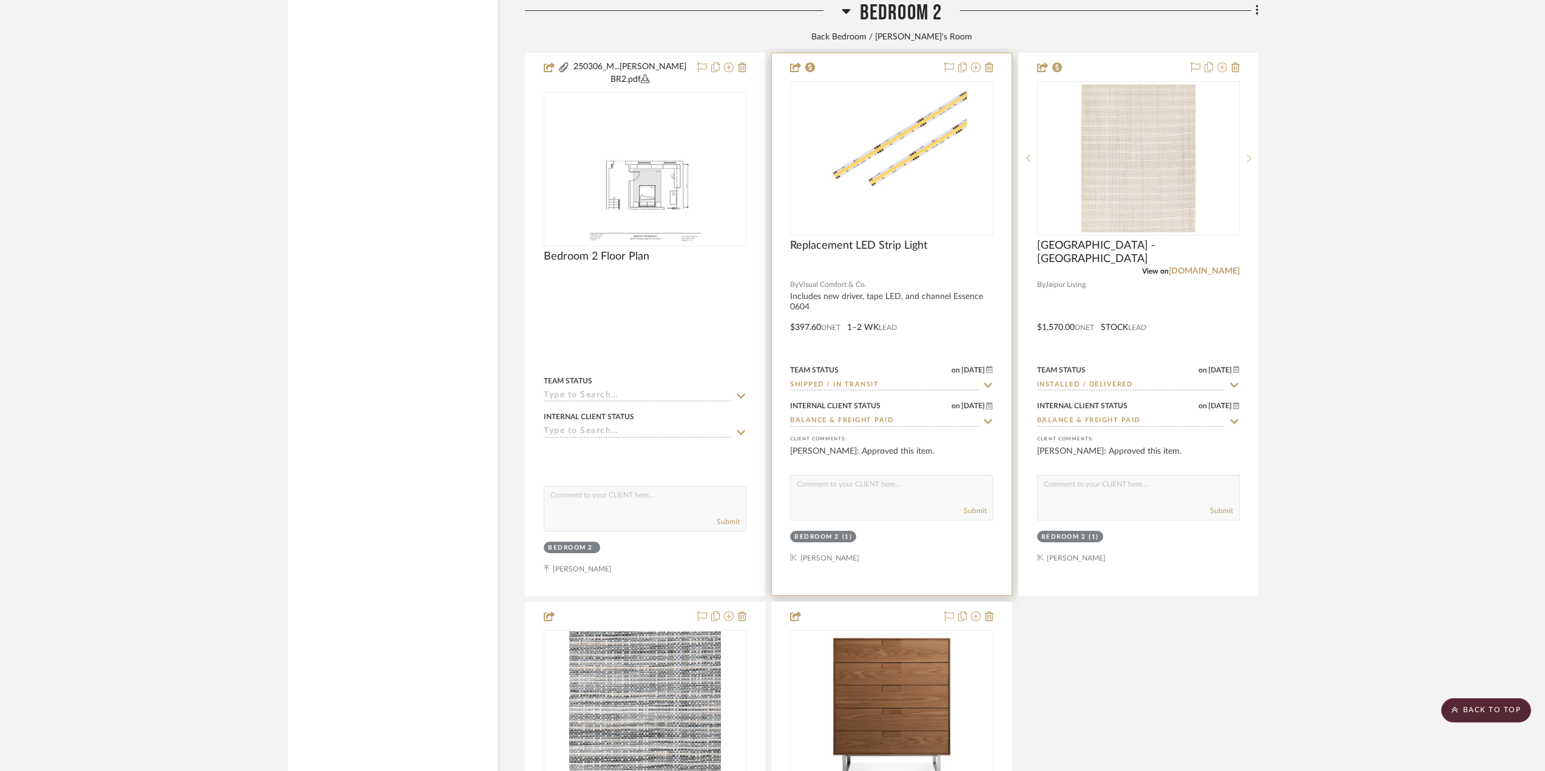
scroll to position [22429, 0]
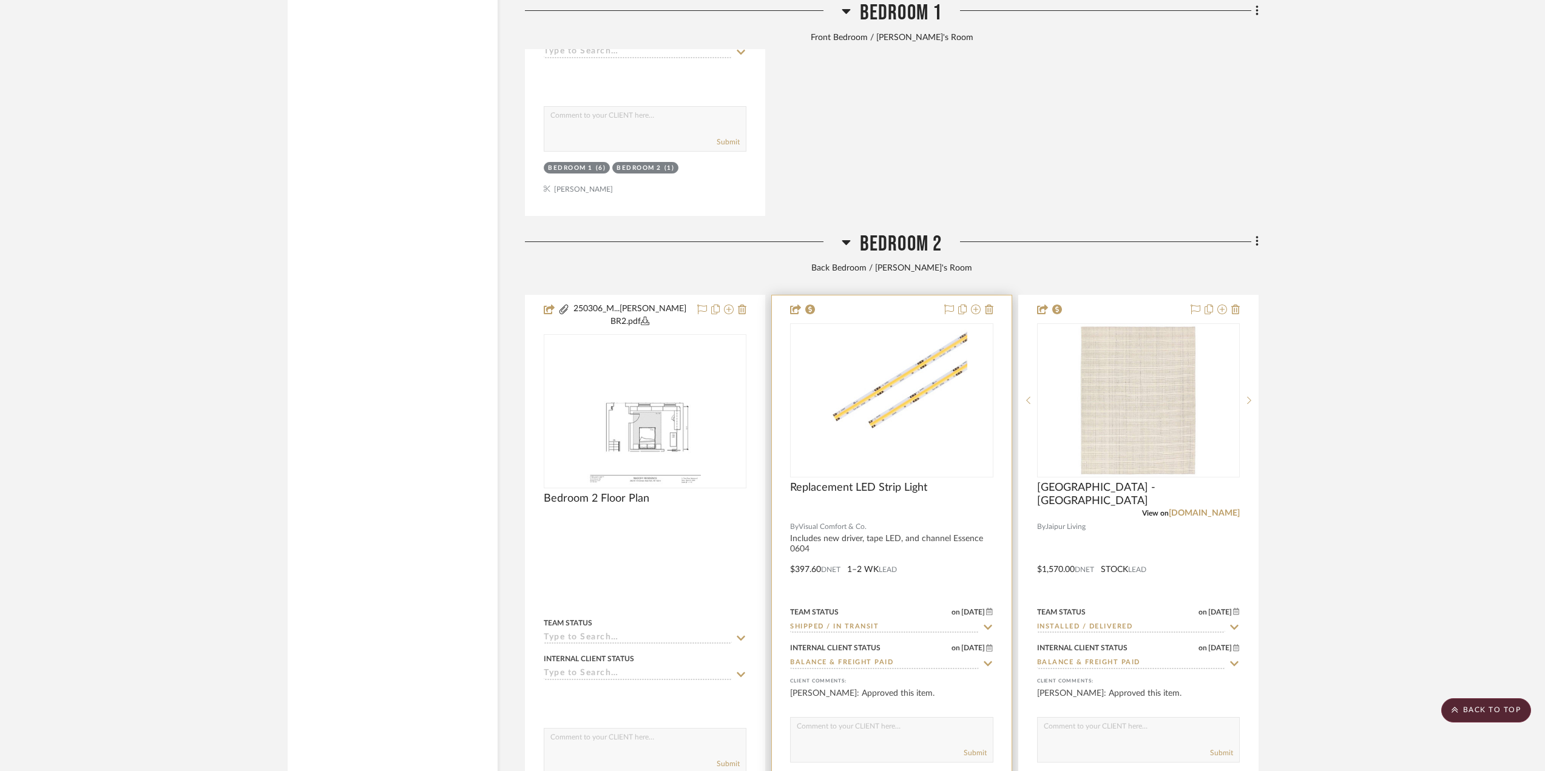
click at [907, 634] on div "Team Status on [DATE] [DATE] Shipped / In Transit" at bounding box center [891, 619] width 203 height 29
click at [904, 634] on input "Shipped / In Transit" at bounding box center [884, 628] width 188 height 12
click at [975, 634] on input "Shipped / In Transit" at bounding box center [884, 628] width 188 height 12
type input "installed"
click at [869, 672] on span "Installed / Delivered" at bounding box center [852, 671] width 98 height 8
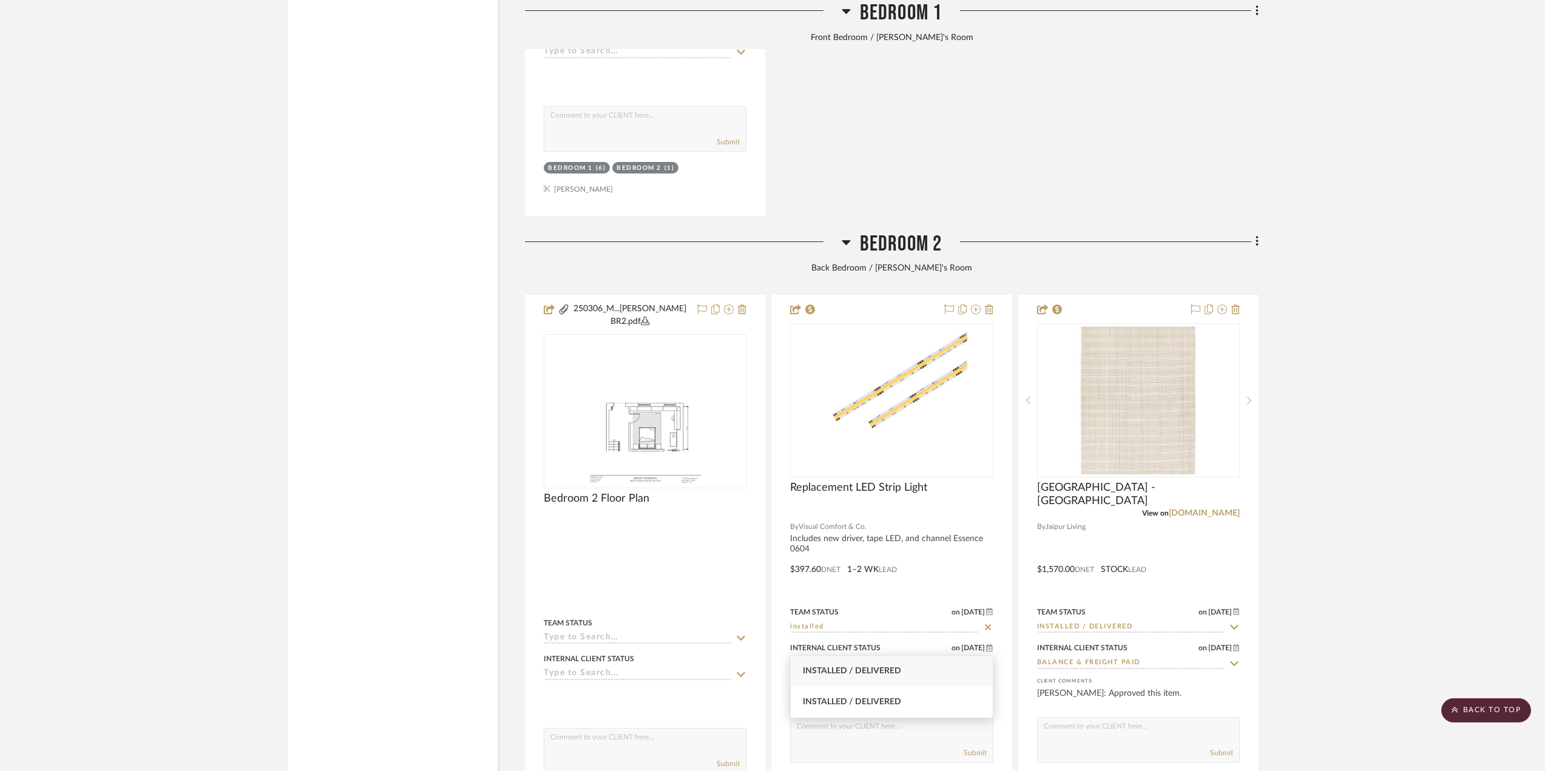
type input "[DATE]"
type input "Installed / Delivered"
click at [929, 257] on span "Bedroom 2" at bounding box center [901, 244] width 83 height 26
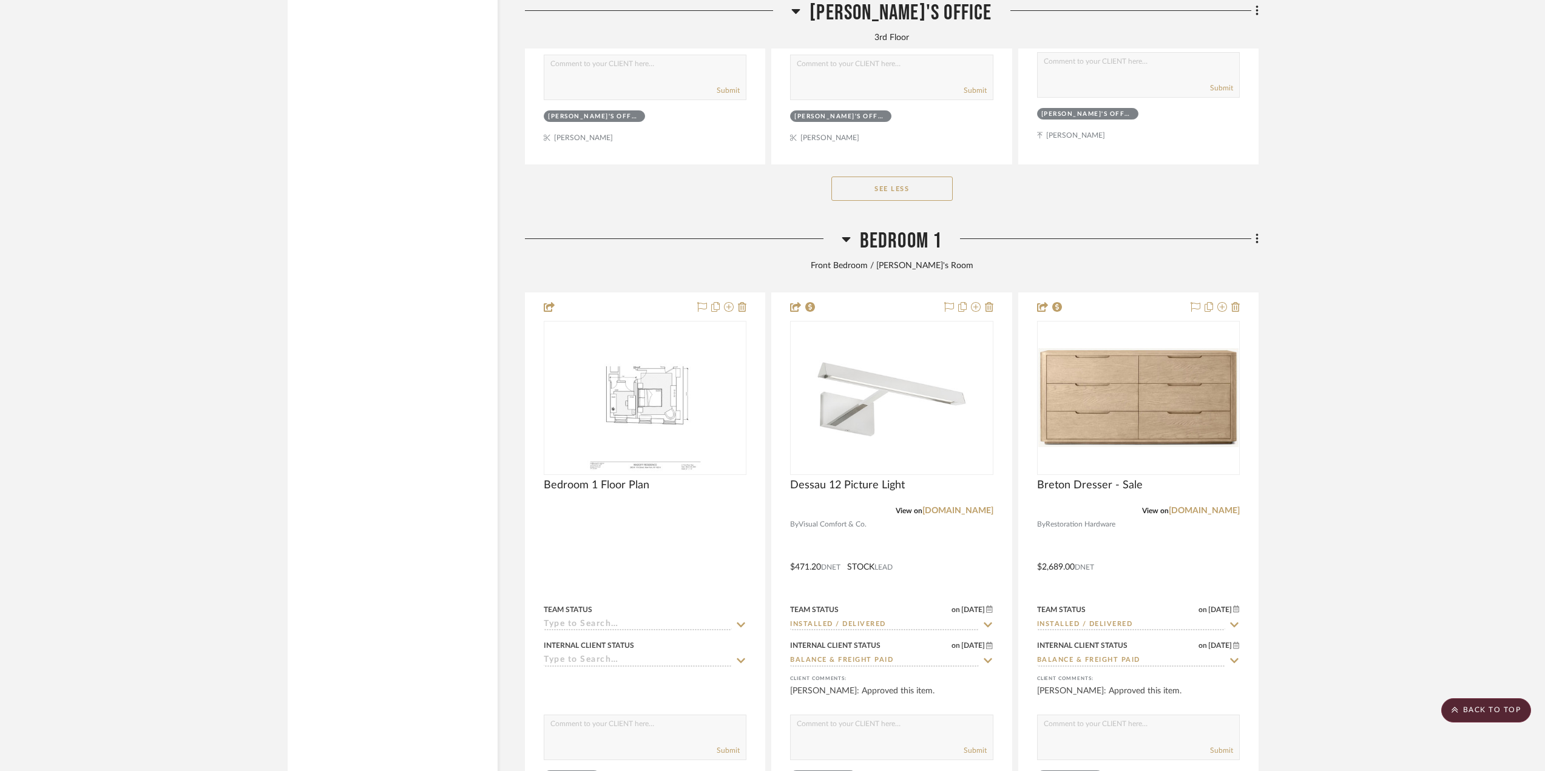
click at [925, 246] on span "Bedroom 1" at bounding box center [901, 241] width 83 height 26
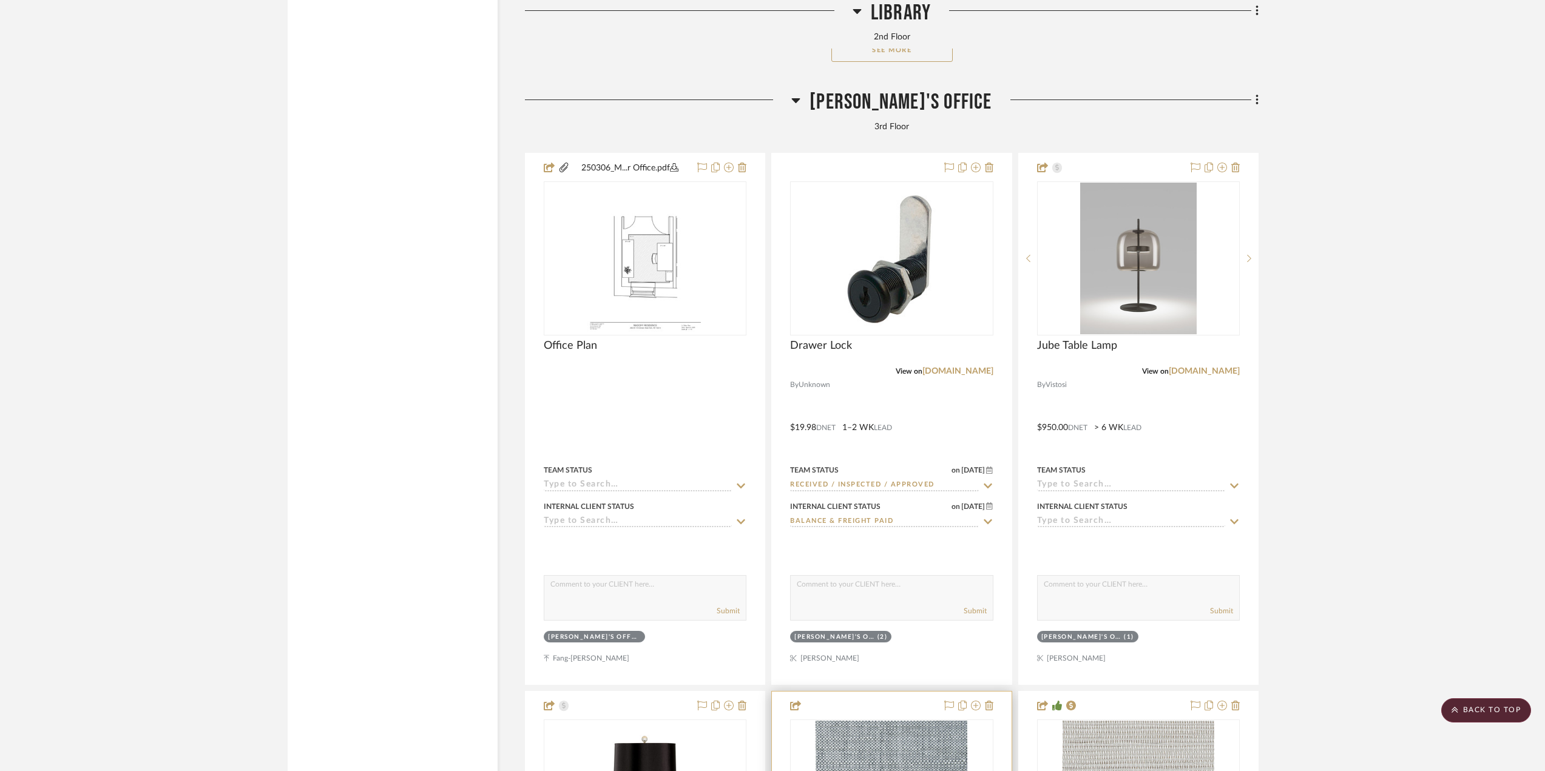
scroll to position [19103, 0]
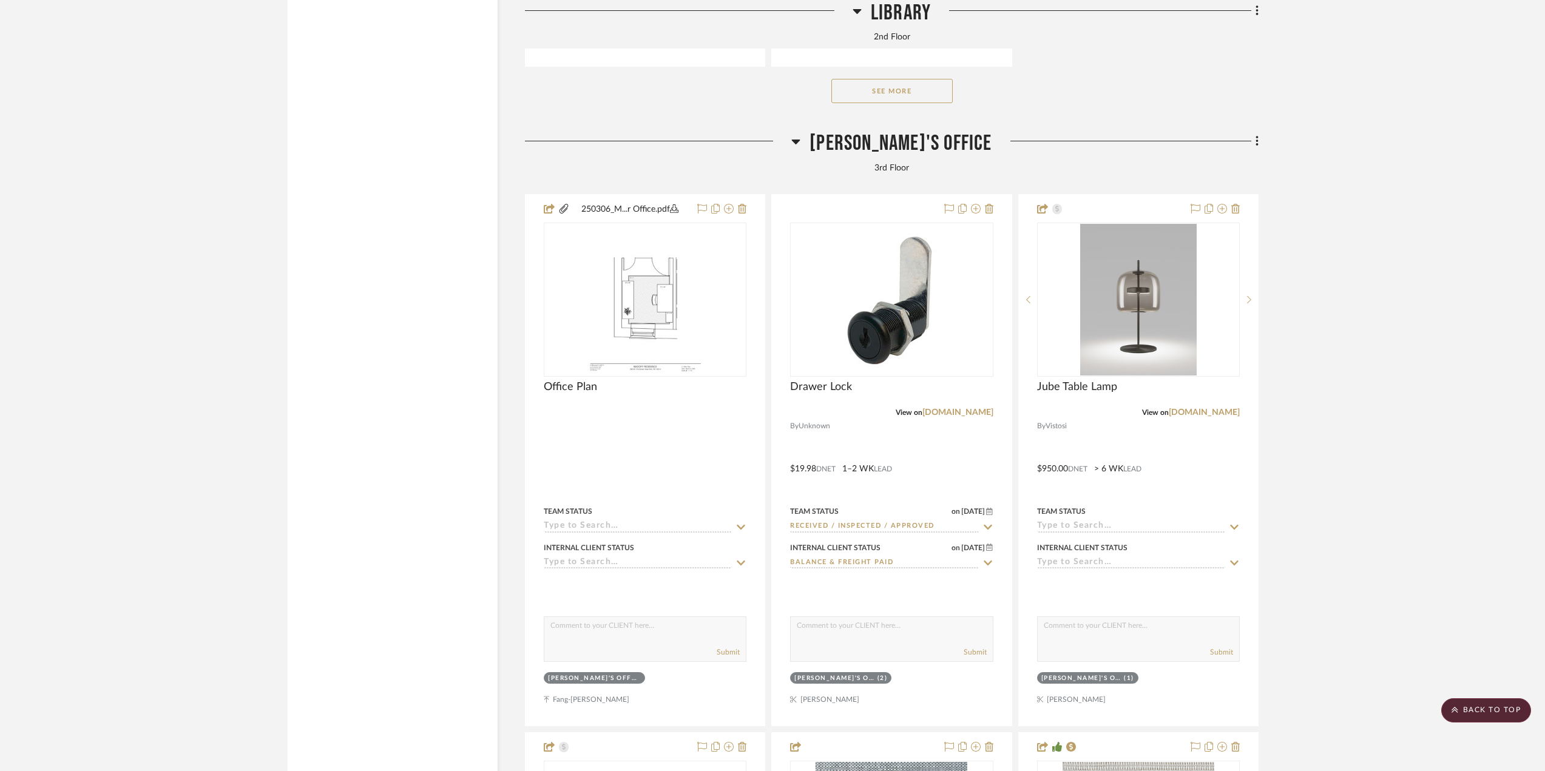
click at [932, 157] on span "[PERSON_NAME]'s Office" at bounding box center [901, 143] width 182 height 26
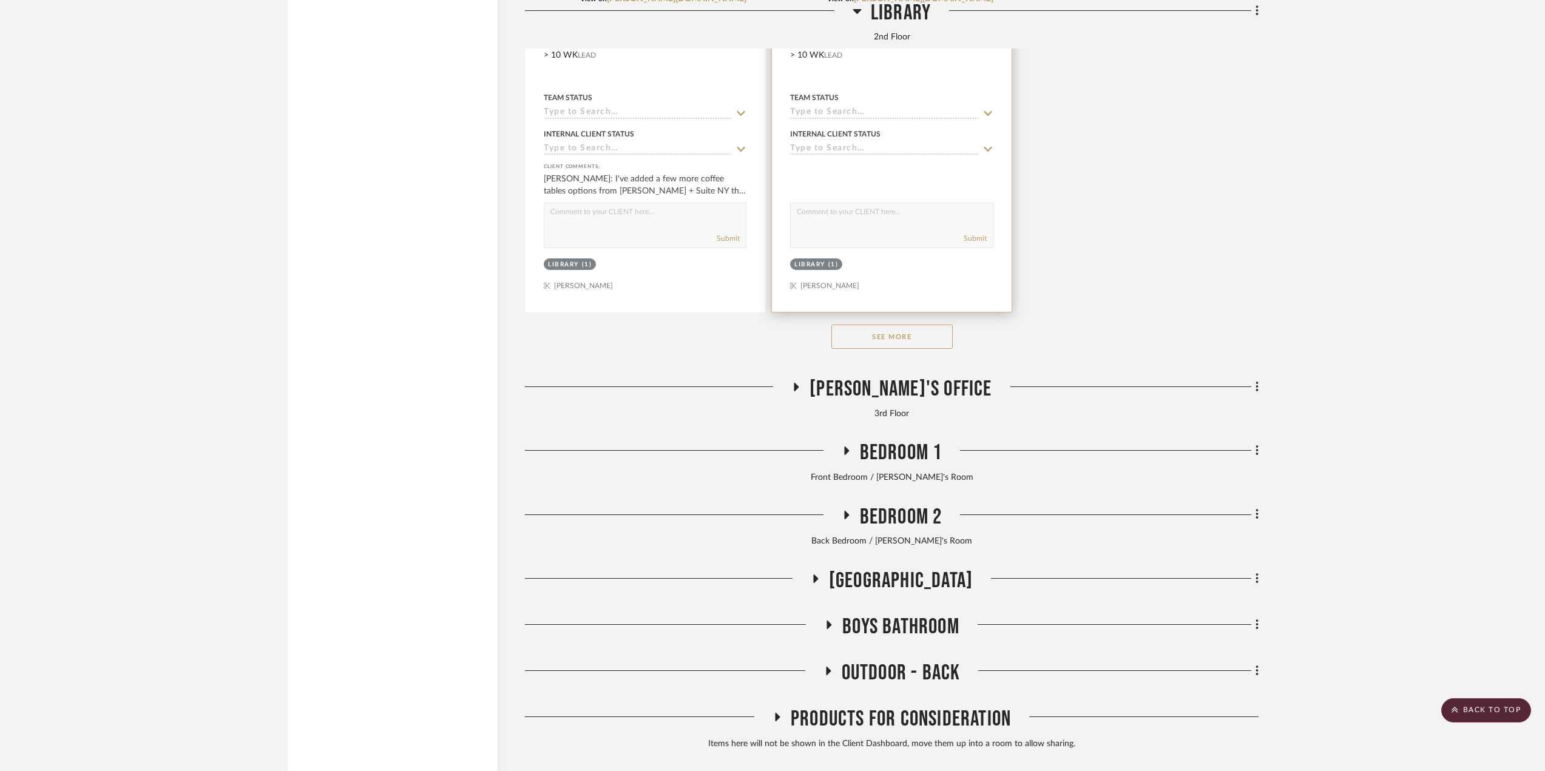
scroll to position [18708, 0]
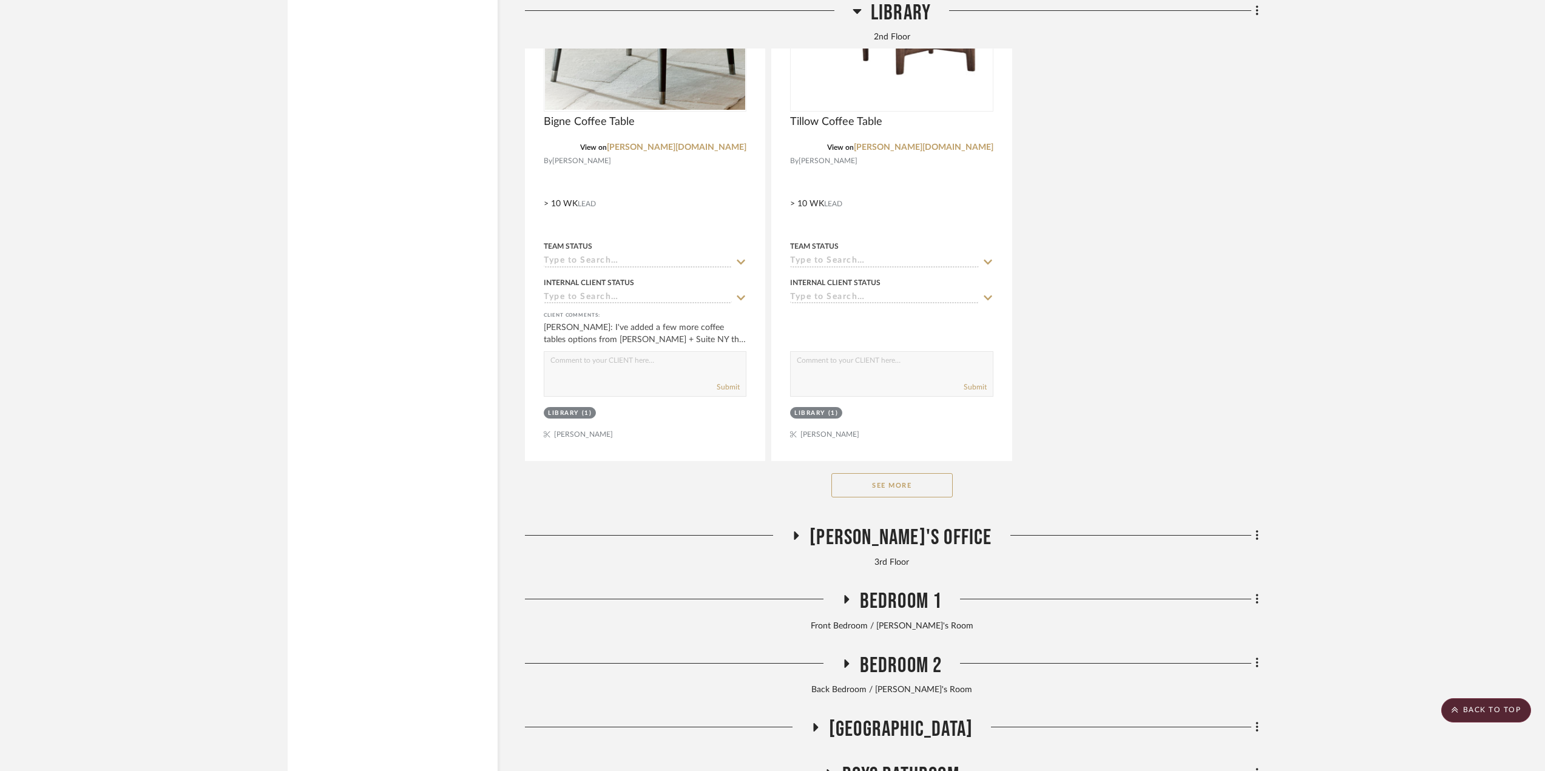
click at [909, 498] on button "See More" at bounding box center [892, 485] width 121 height 24
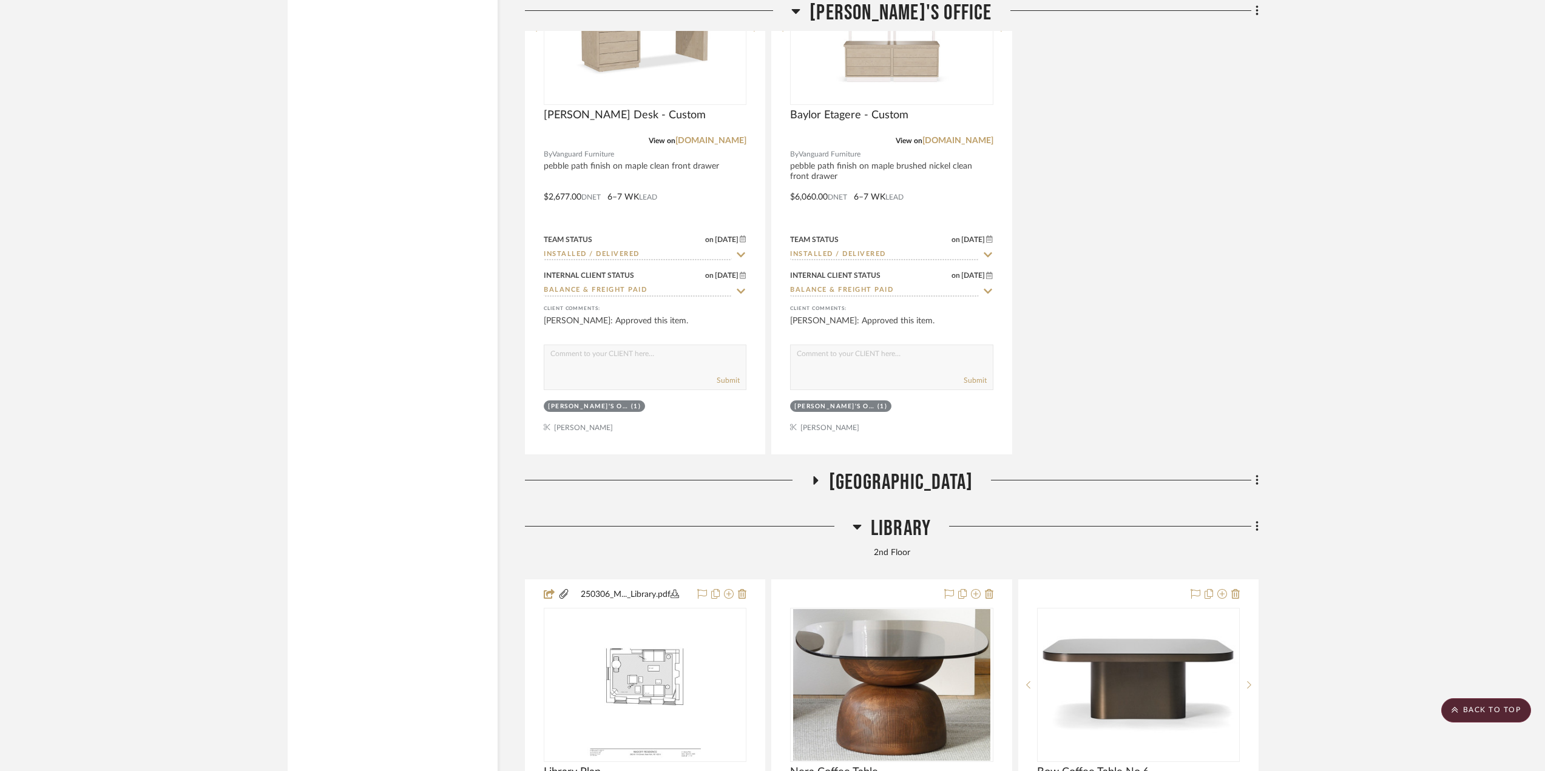
scroll to position [16948, 0]
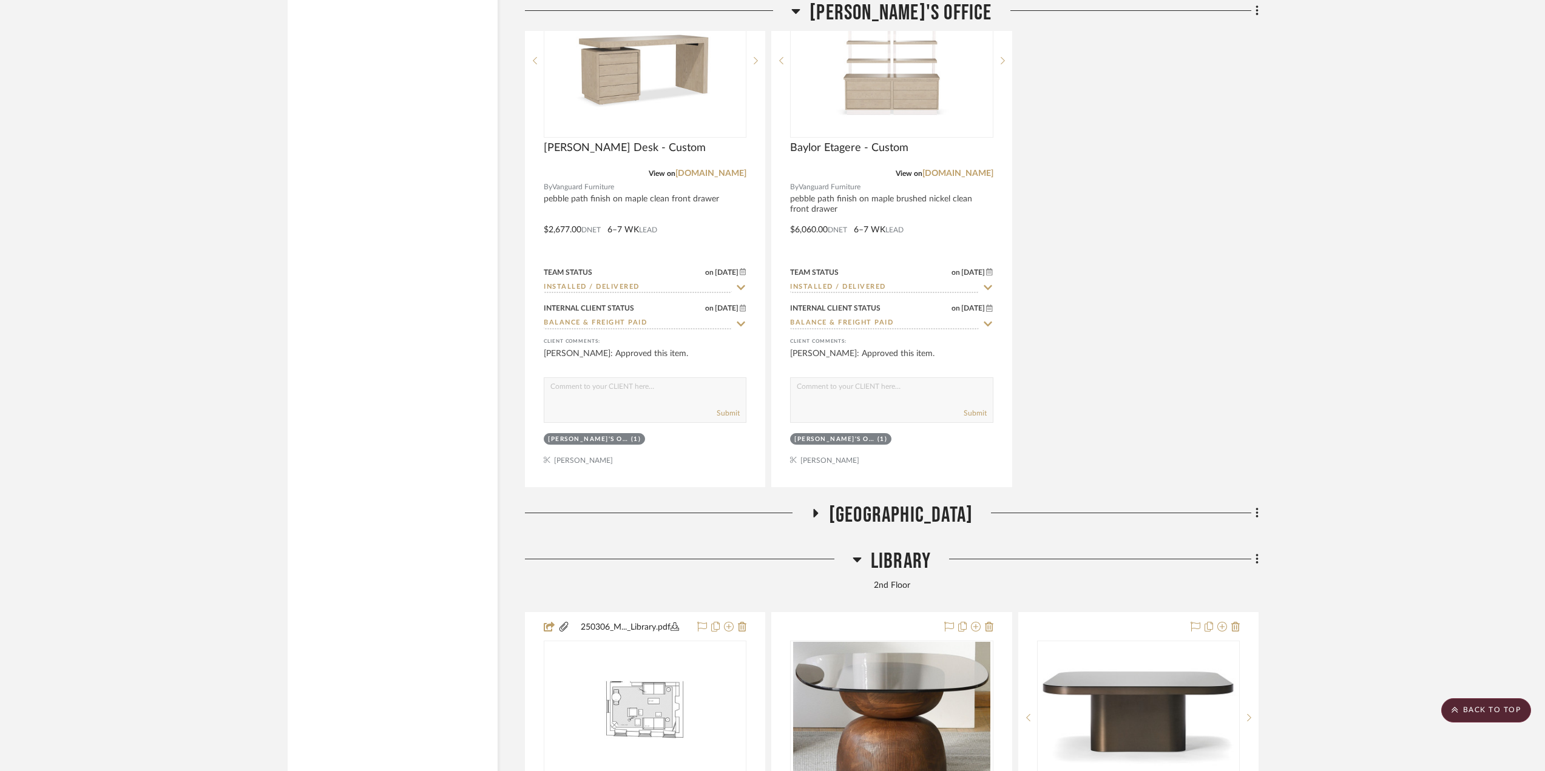
click at [905, 561] on span "Library" at bounding box center [901, 562] width 60 height 26
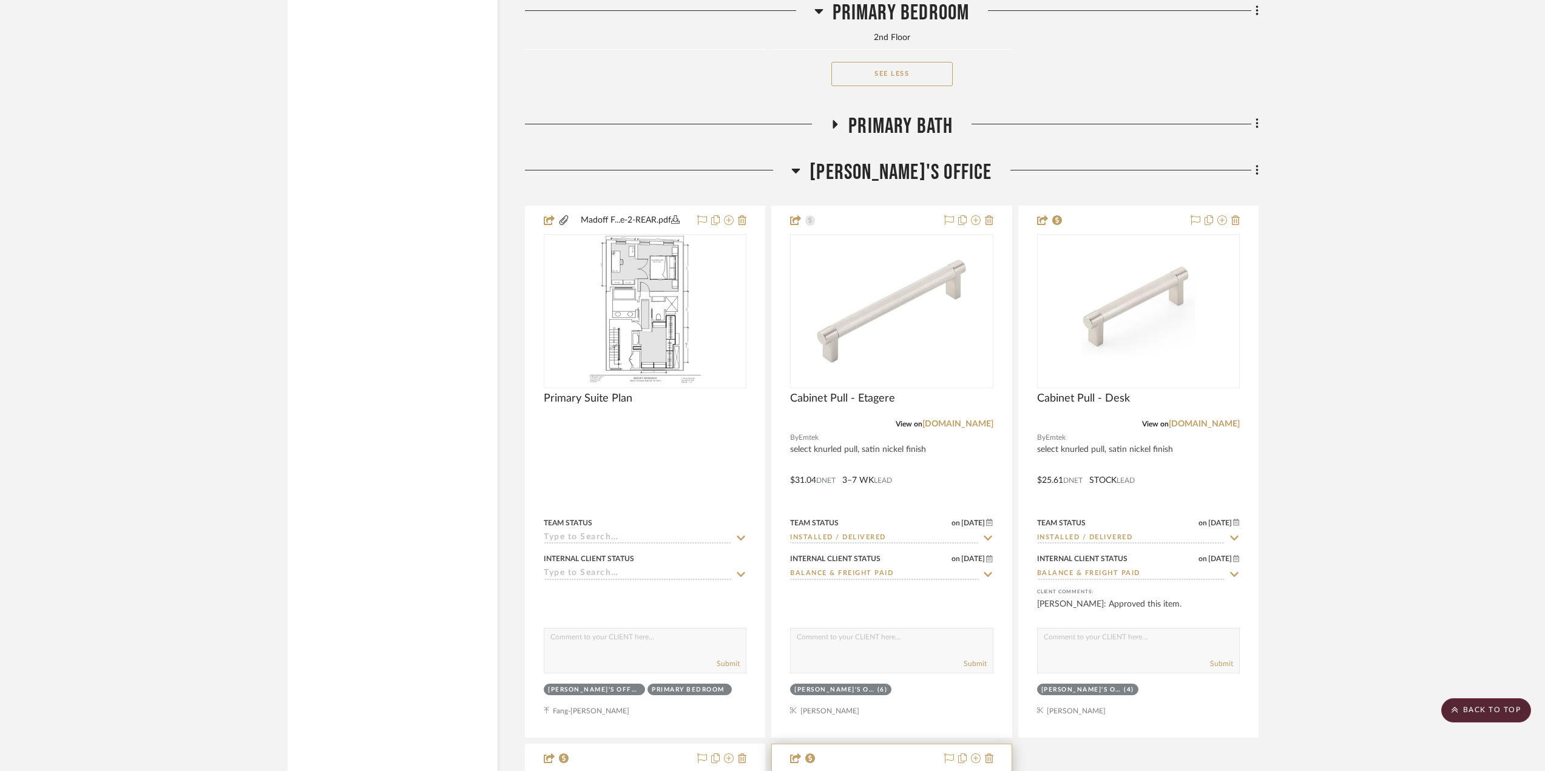
scroll to position [15977, 0]
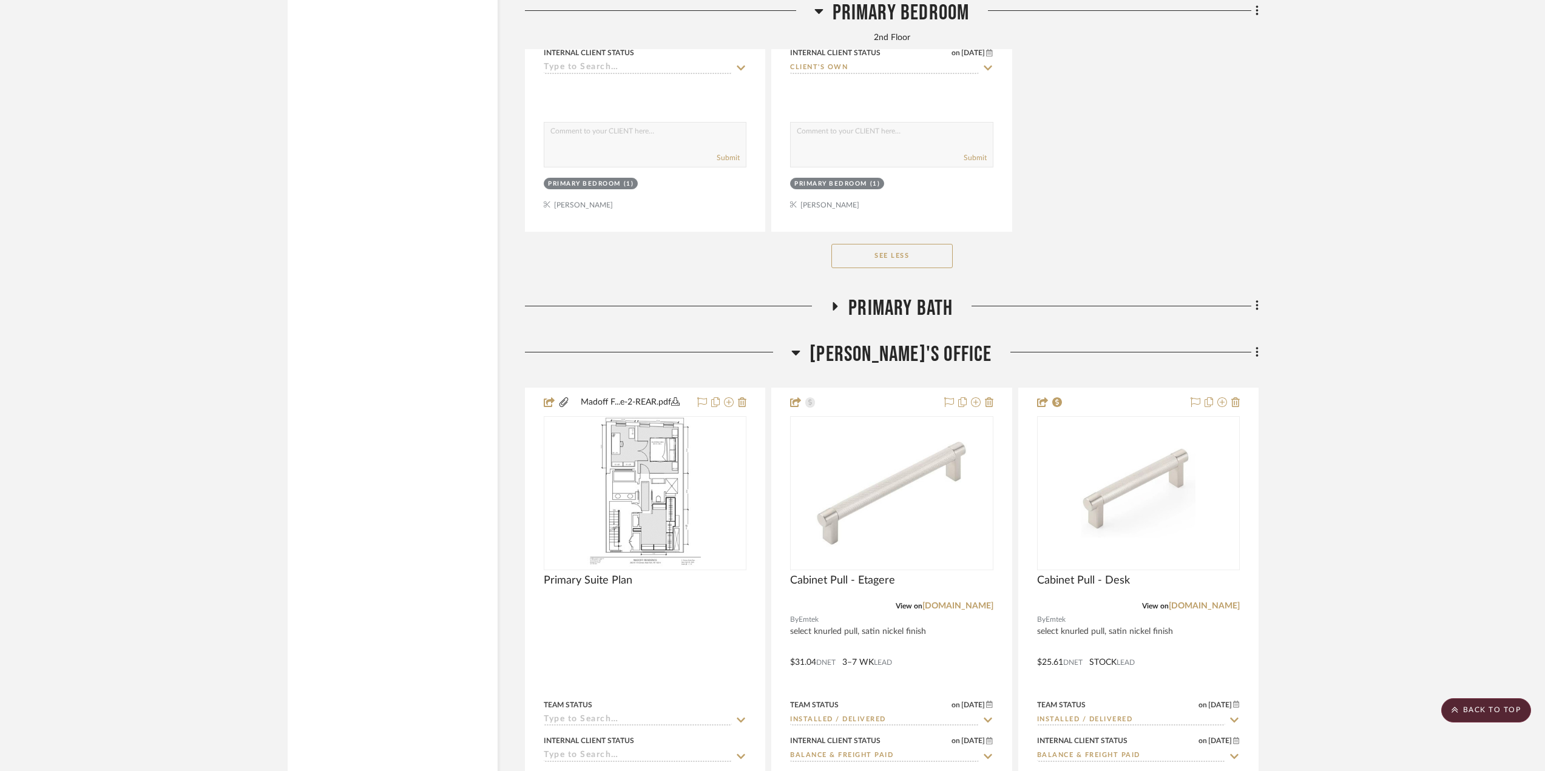
click at [886, 361] on span "[PERSON_NAME]'s Office" at bounding box center [901, 355] width 182 height 26
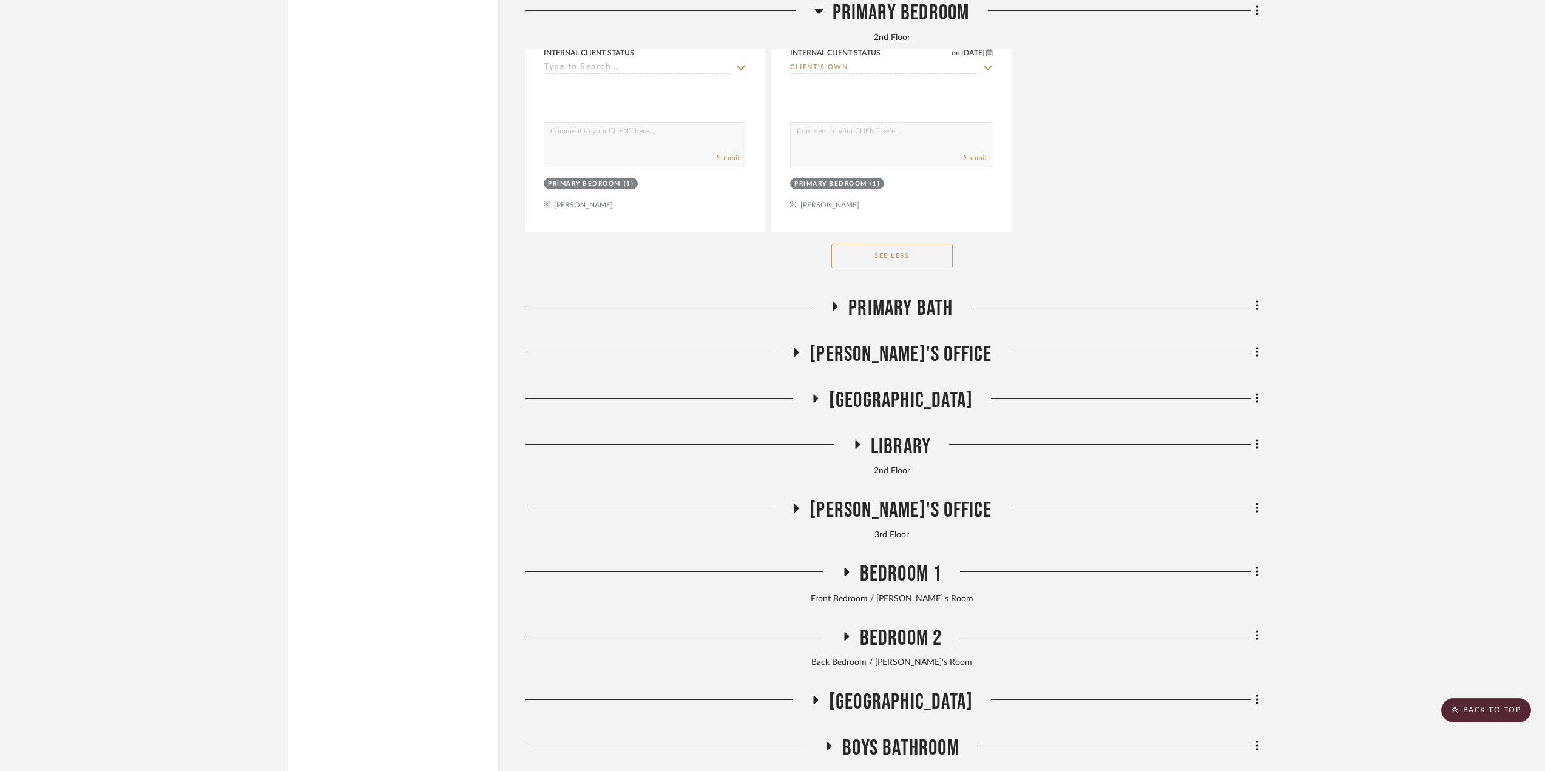
click at [878, 317] on span "Primary Bath" at bounding box center [901, 309] width 104 height 26
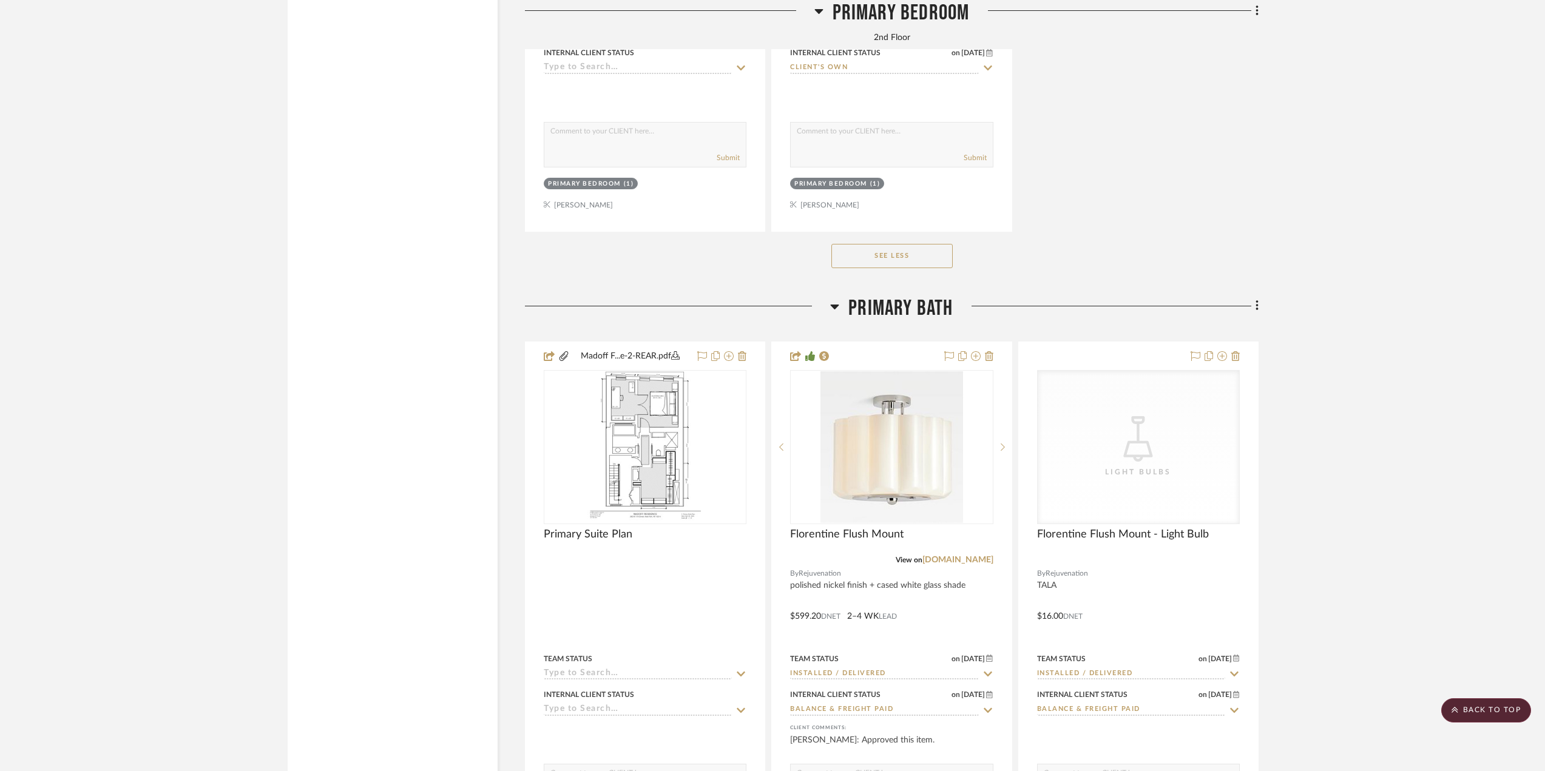
click at [873, 320] on span "Primary Bath" at bounding box center [901, 309] width 104 height 26
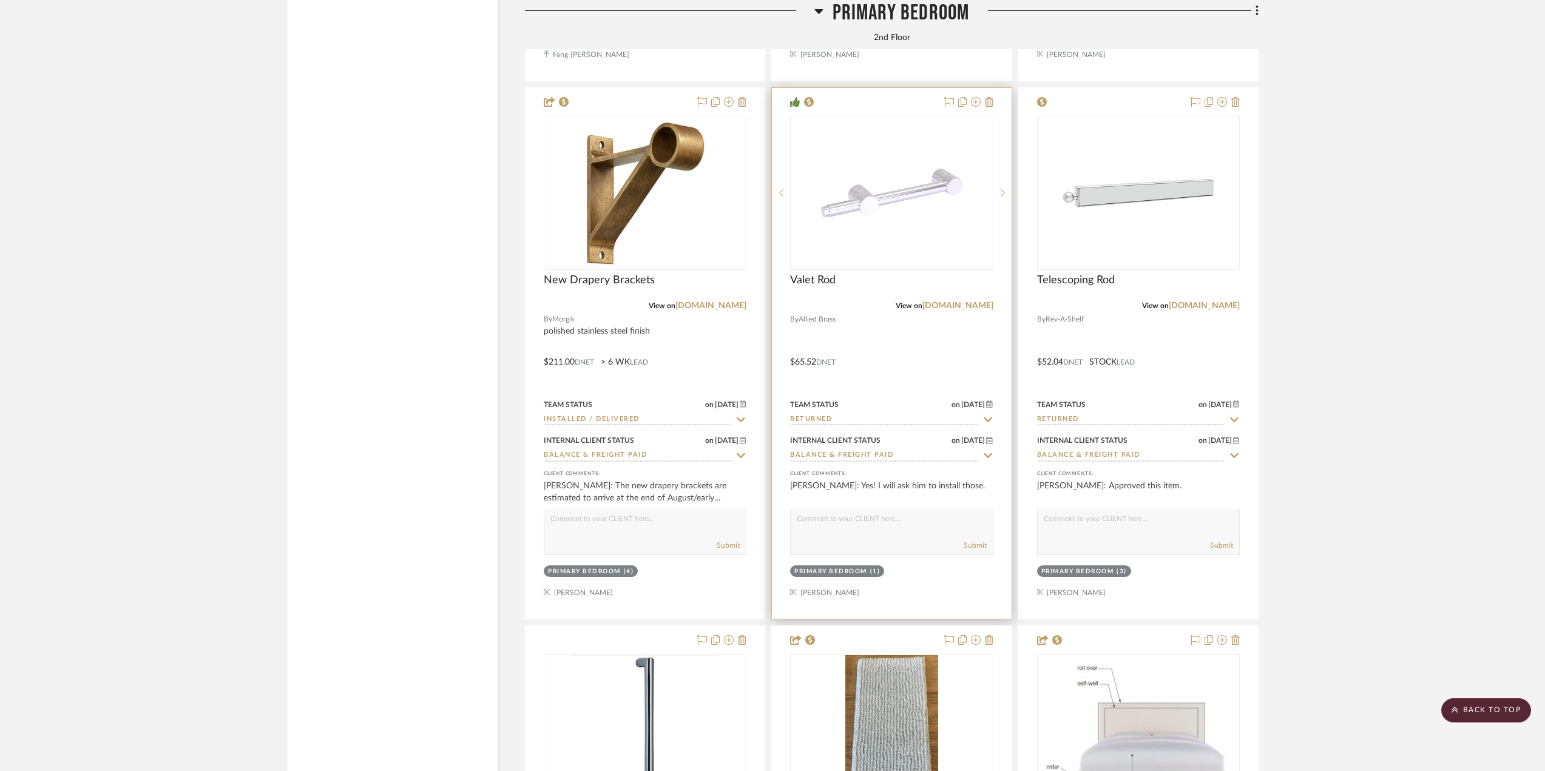
scroll to position [13731, 0]
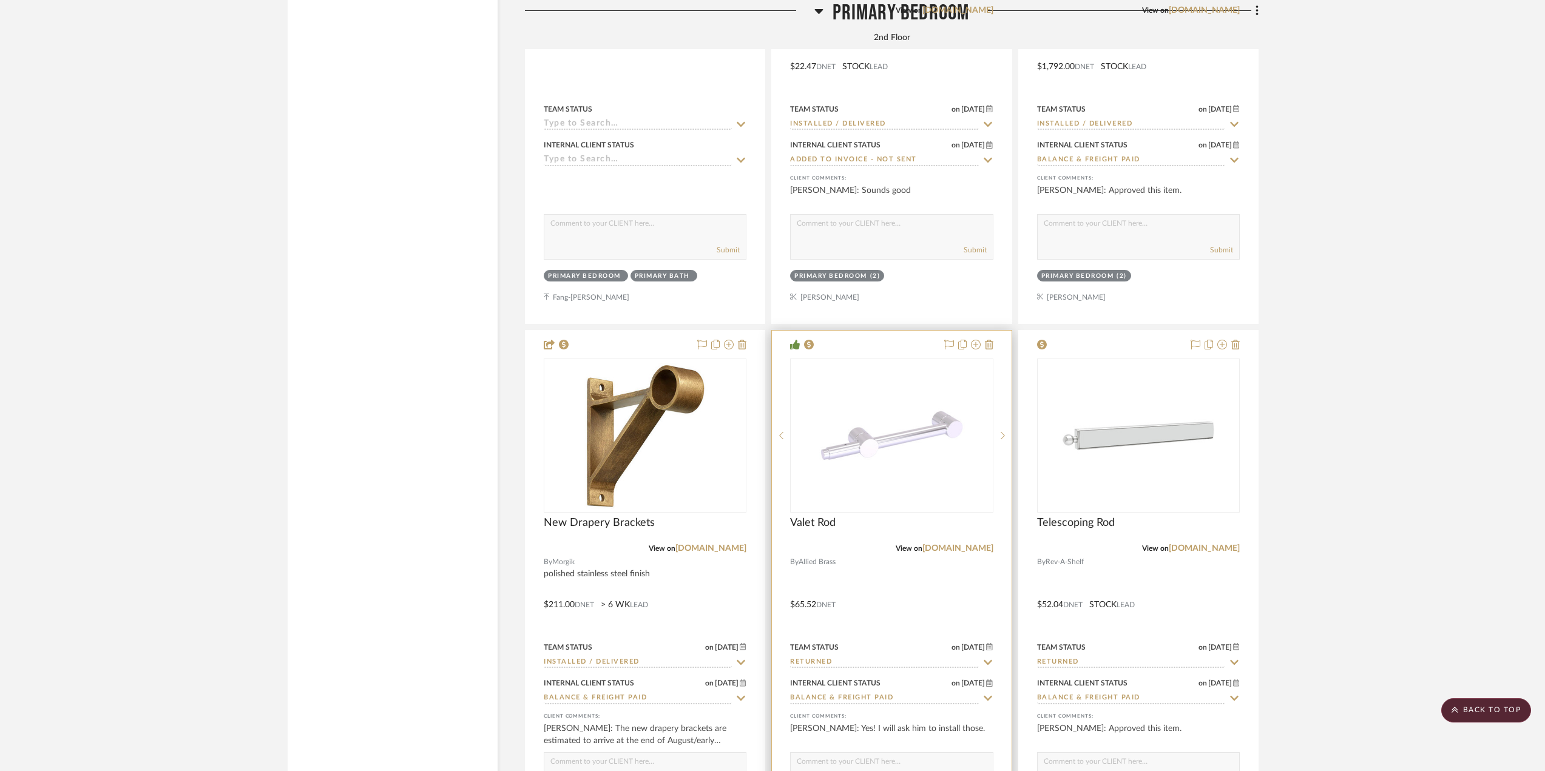
click at [930, 610] on div at bounding box center [891, 596] width 239 height 531
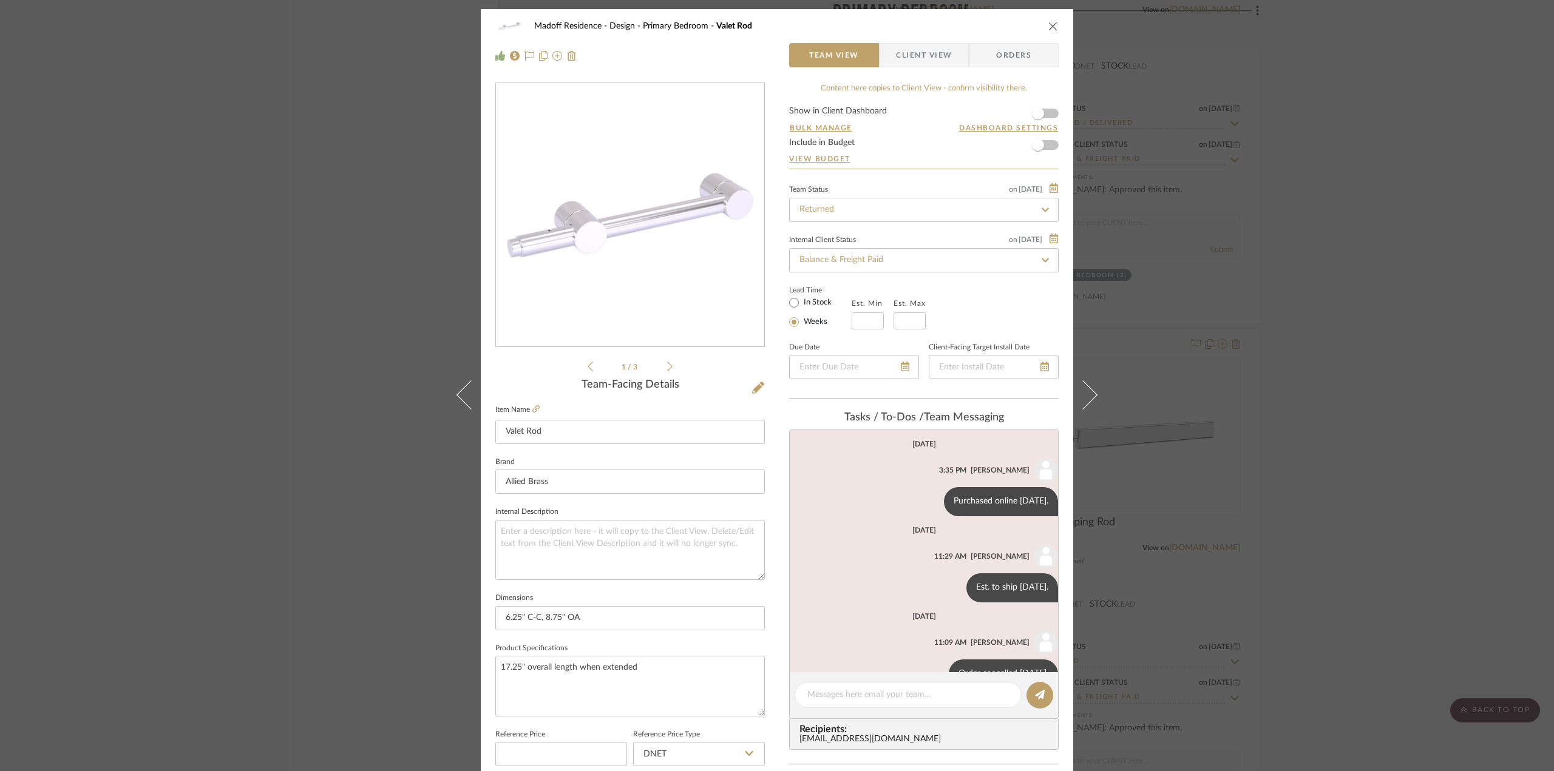
scroll to position [118, 0]
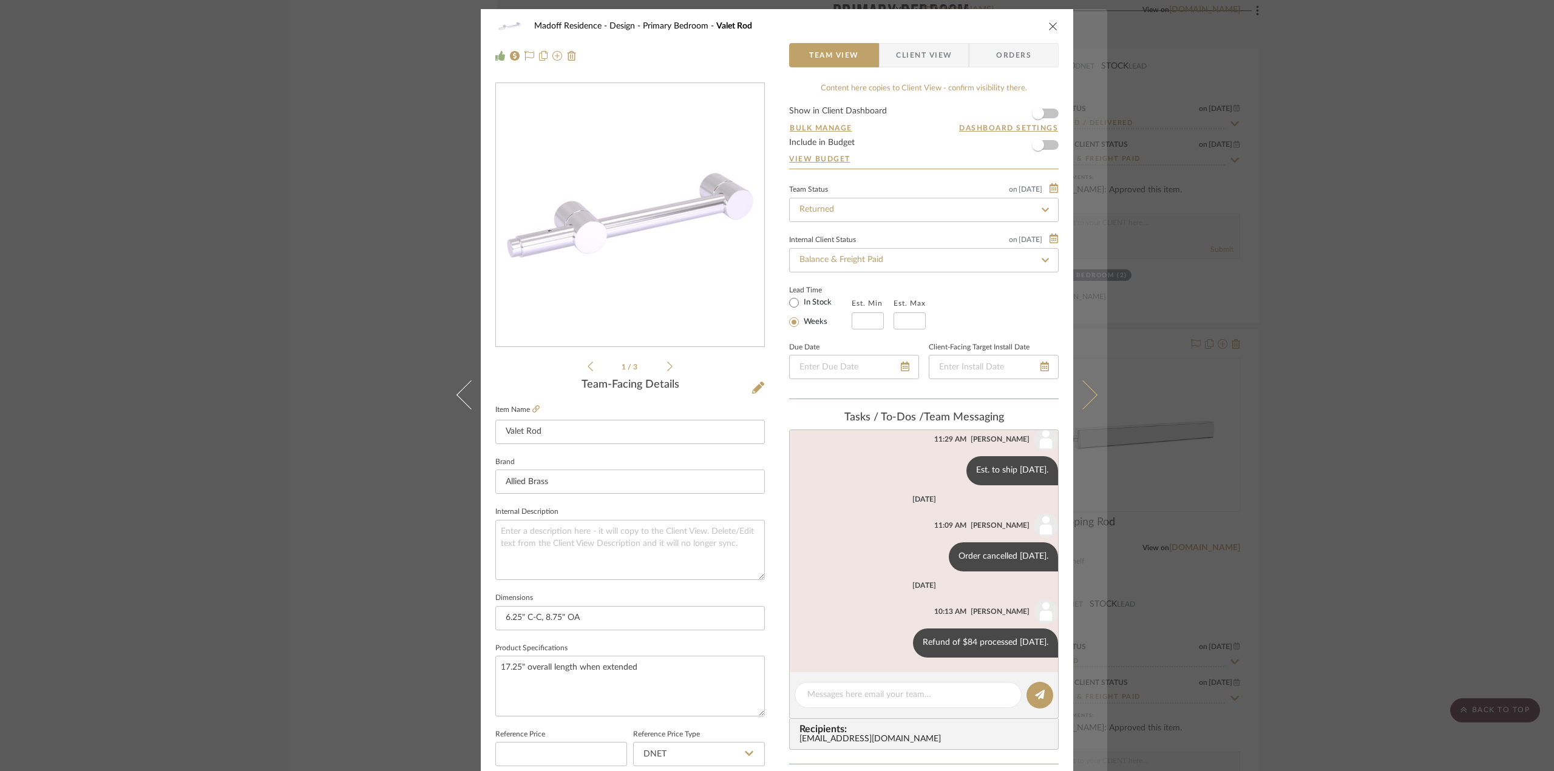
click at [1094, 382] on button at bounding box center [1090, 394] width 34 height 771
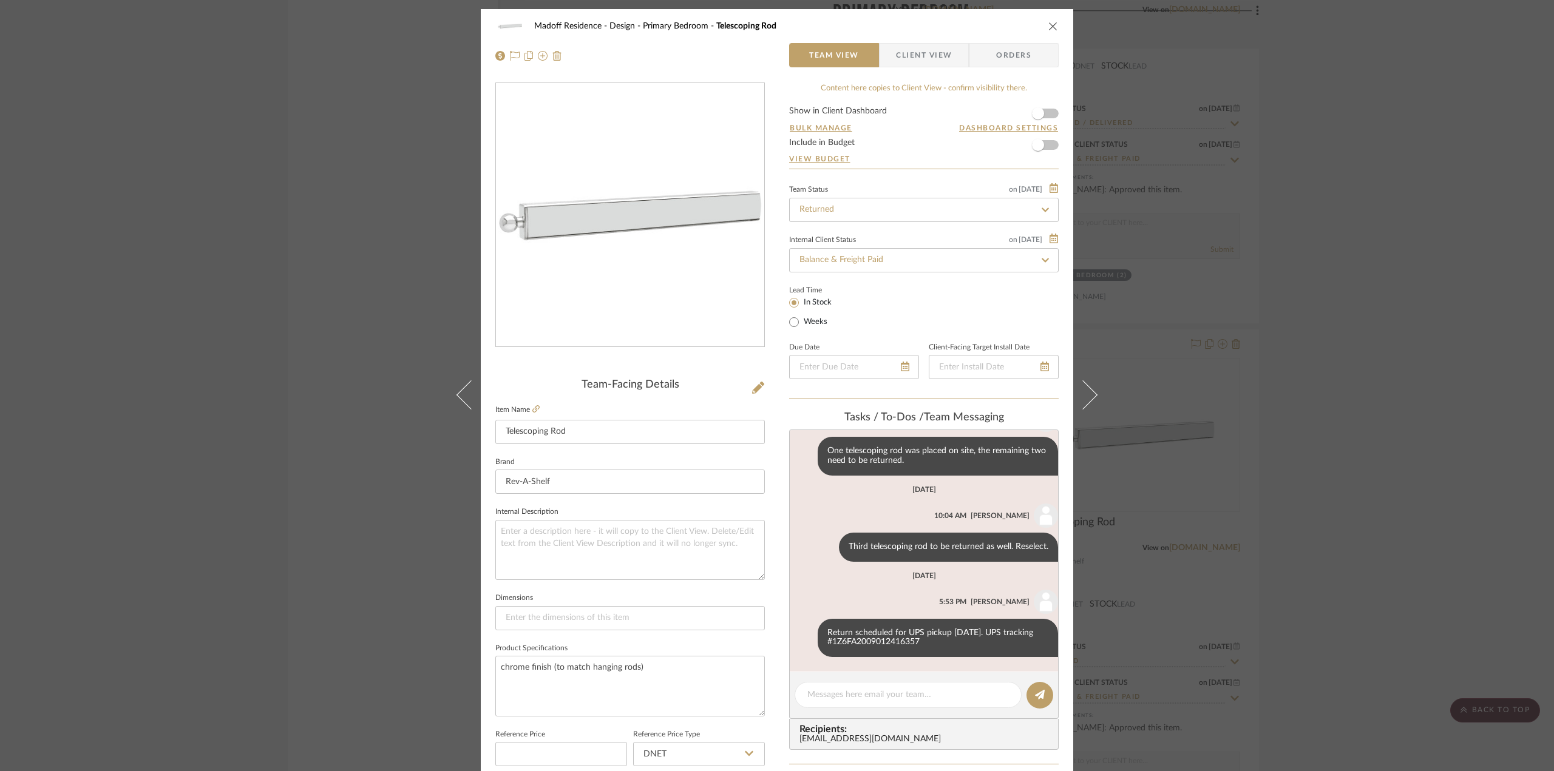
scroll to position [138, 0]
click at [1323, 315] on div "Madoff Residence - Design Primary Bedroom Telescoping Rod Team View Client View…" at bounding box center [777, 385] width 1554 height 771
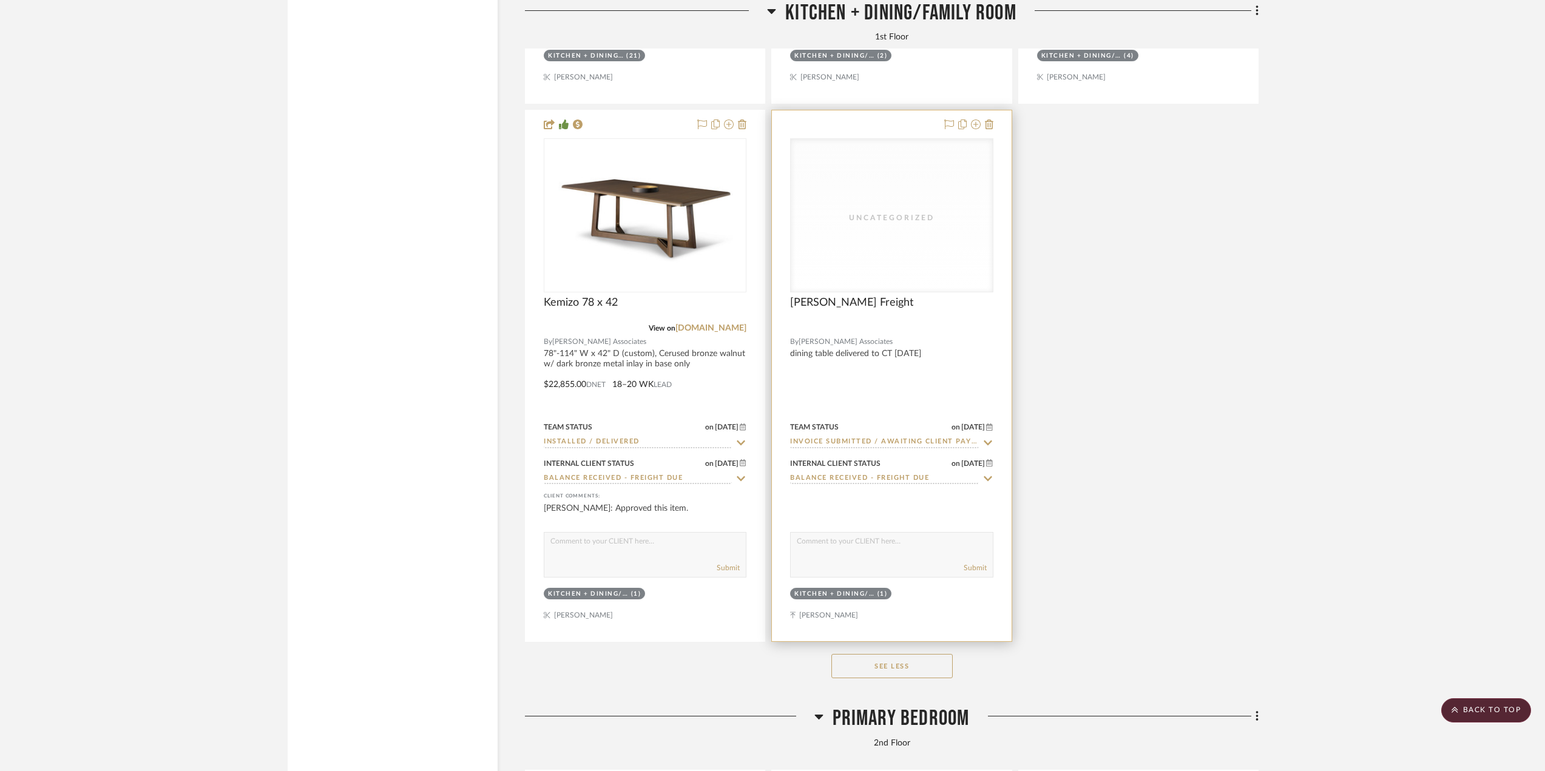
scroll to position [12699, 0]
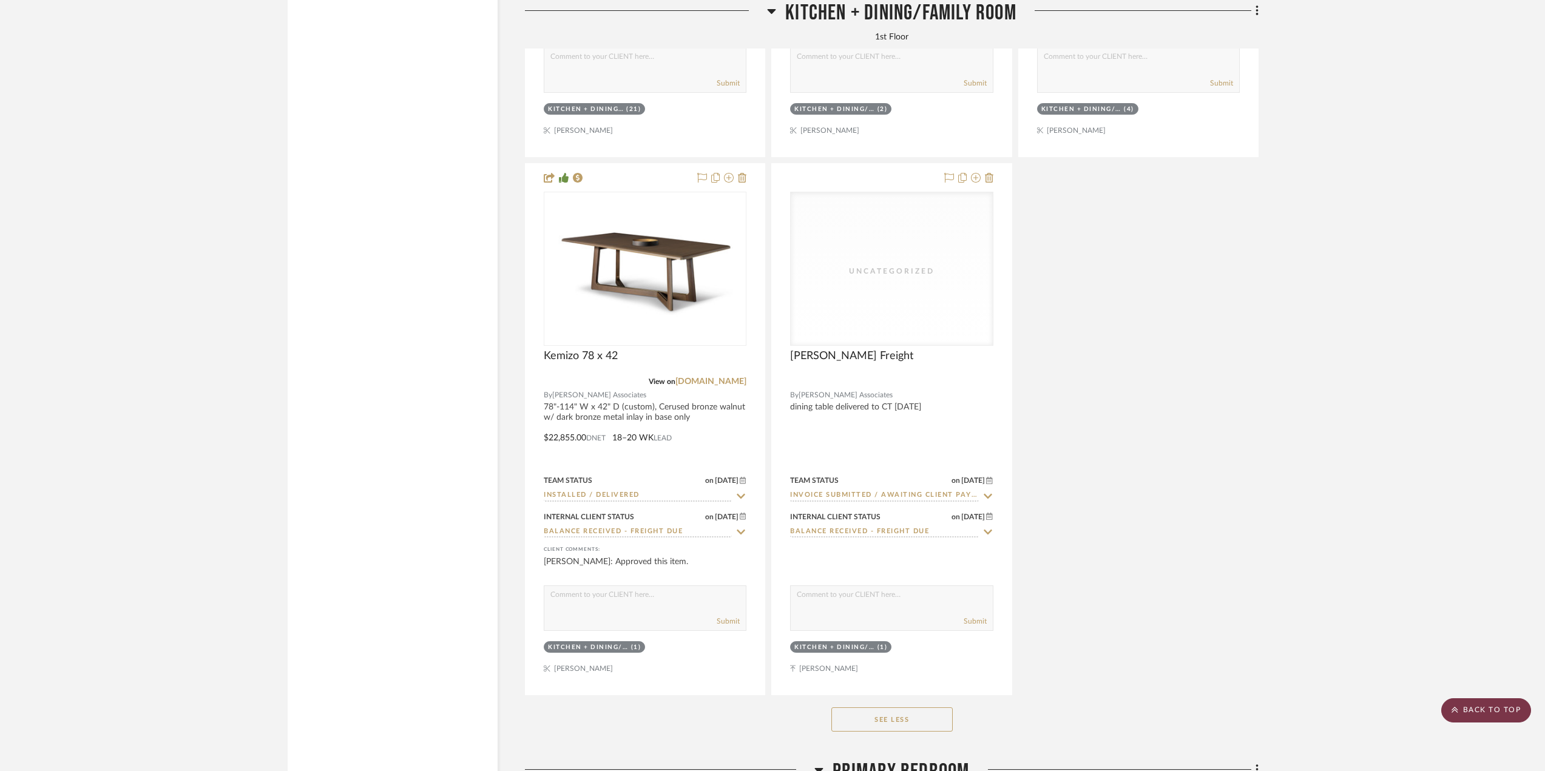
click at [1323, 714] on scroll-to-top-button "BACK TO TOP" at bounding box center [1487, 711] width 90 height 24
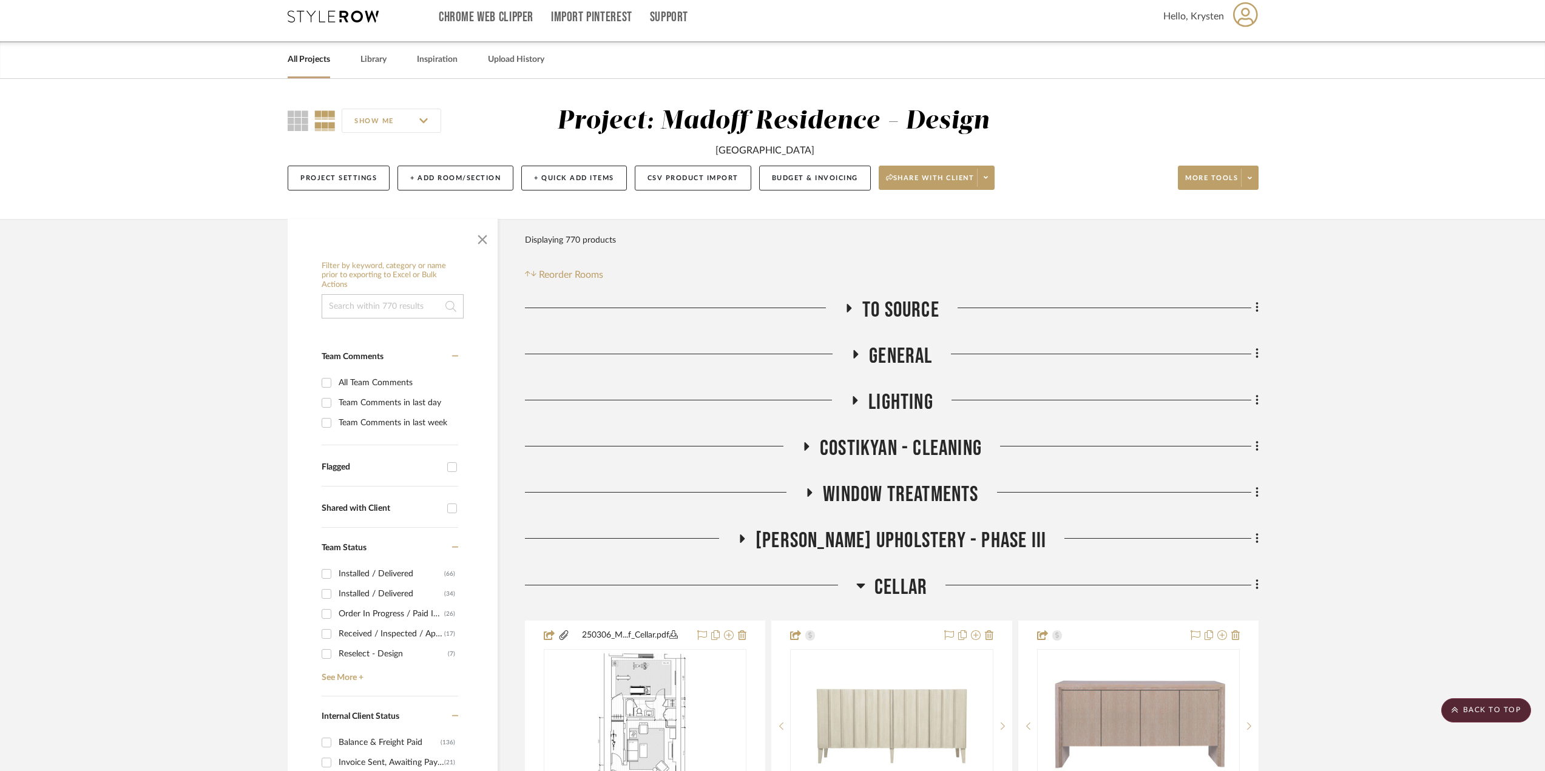
scroll to position [0, 0]
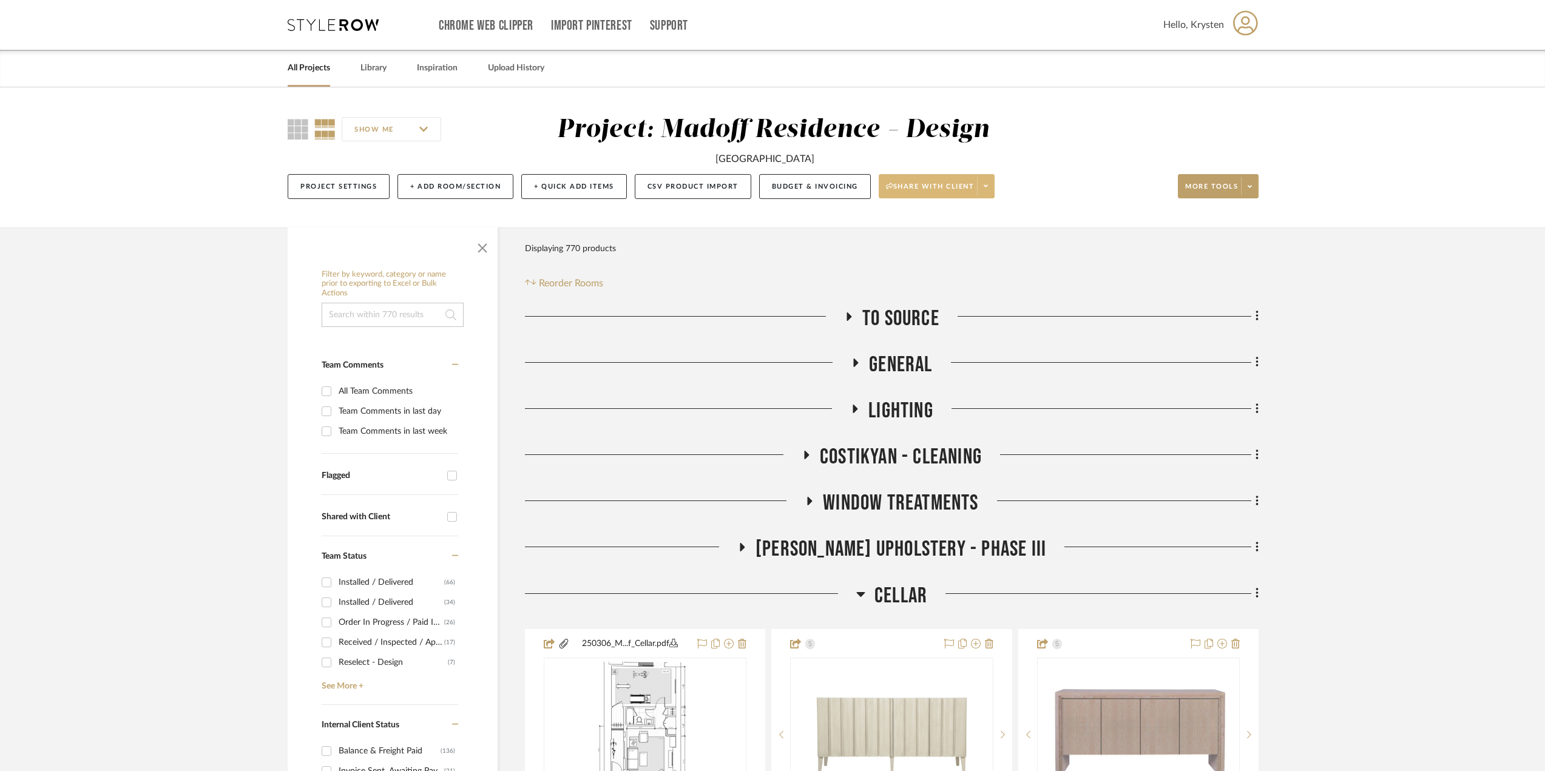
click at [932, 184] on span "Share with client" at bounding box center [930, 191] width 89 height 18
click at [919, 214] on button "Preview Client Dashboard" at bounding box center [940, 220] width 128 height 29
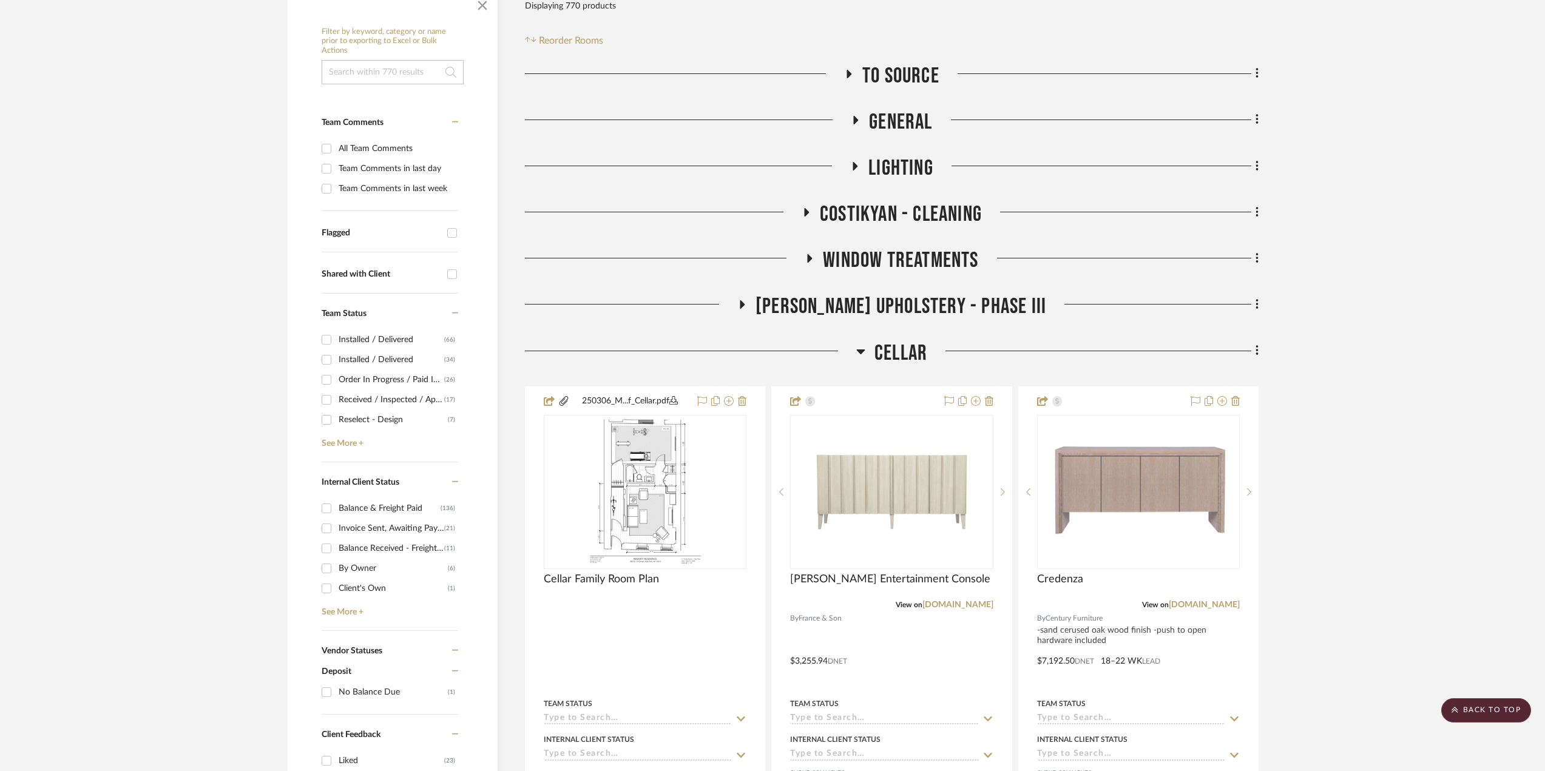
click at [889, 350] on span "Cellar" at bounding box center [901, 354] width 53 height 26
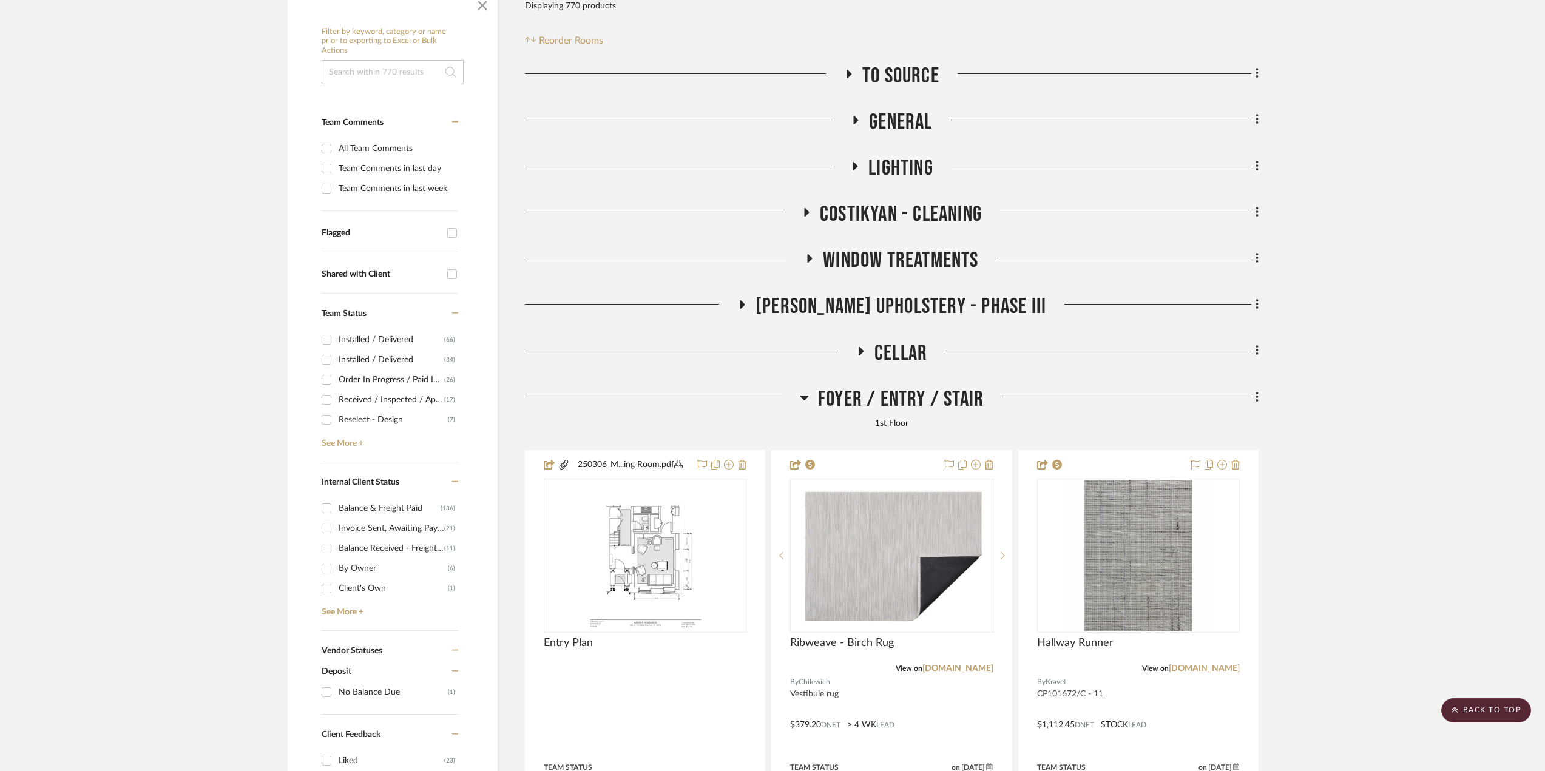
click at [853, 394] on span "Foyer / Entry / Stair" at bounding box center [901, 400] width 166 height 26
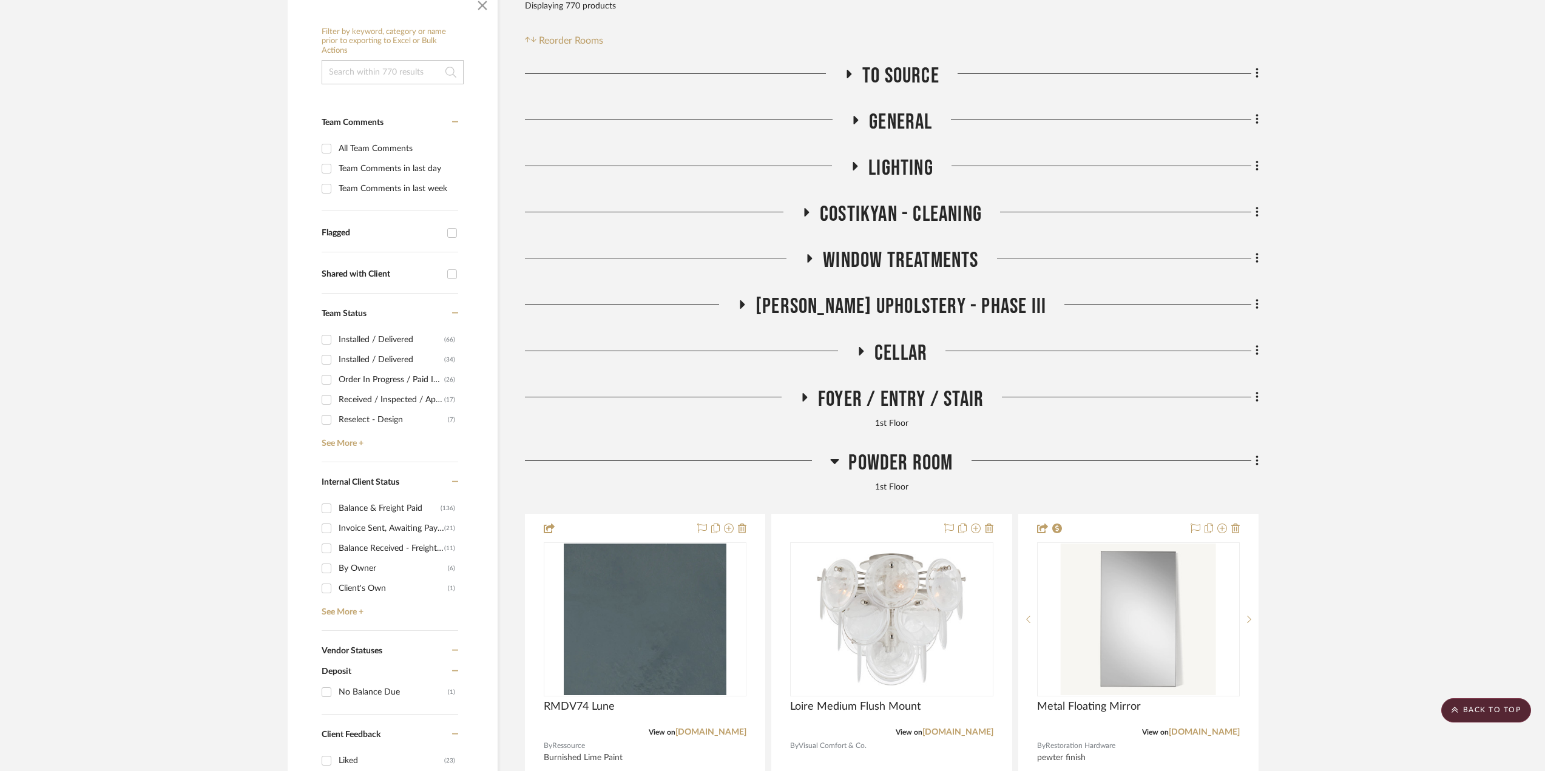
click at [856, 458] on span "Powder Room" at bounding box center [901, 463] width 104 height 26
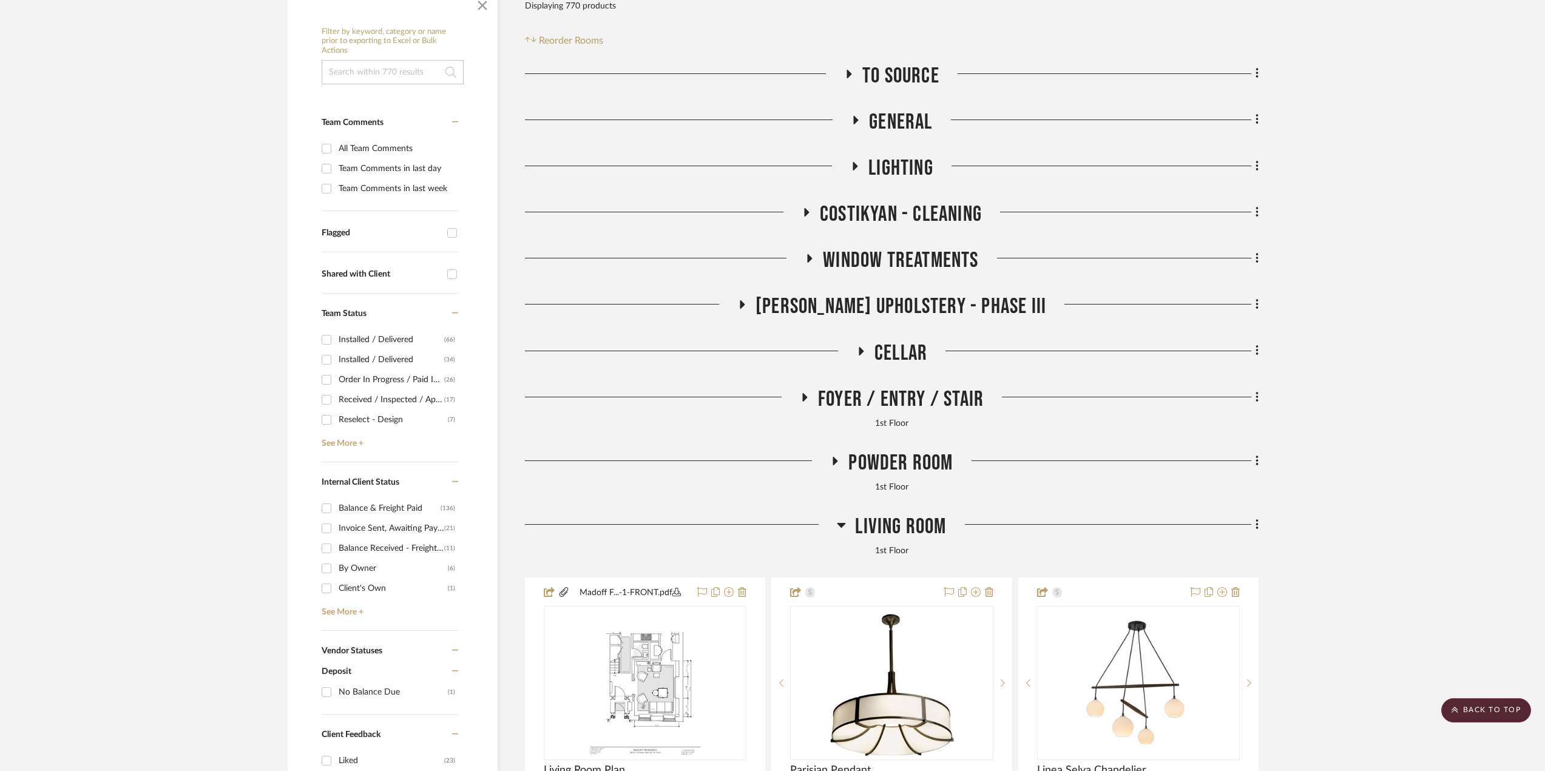
click at [859, 524] on span "Living Room" at bounding box center [900, 527] width 91 height 26
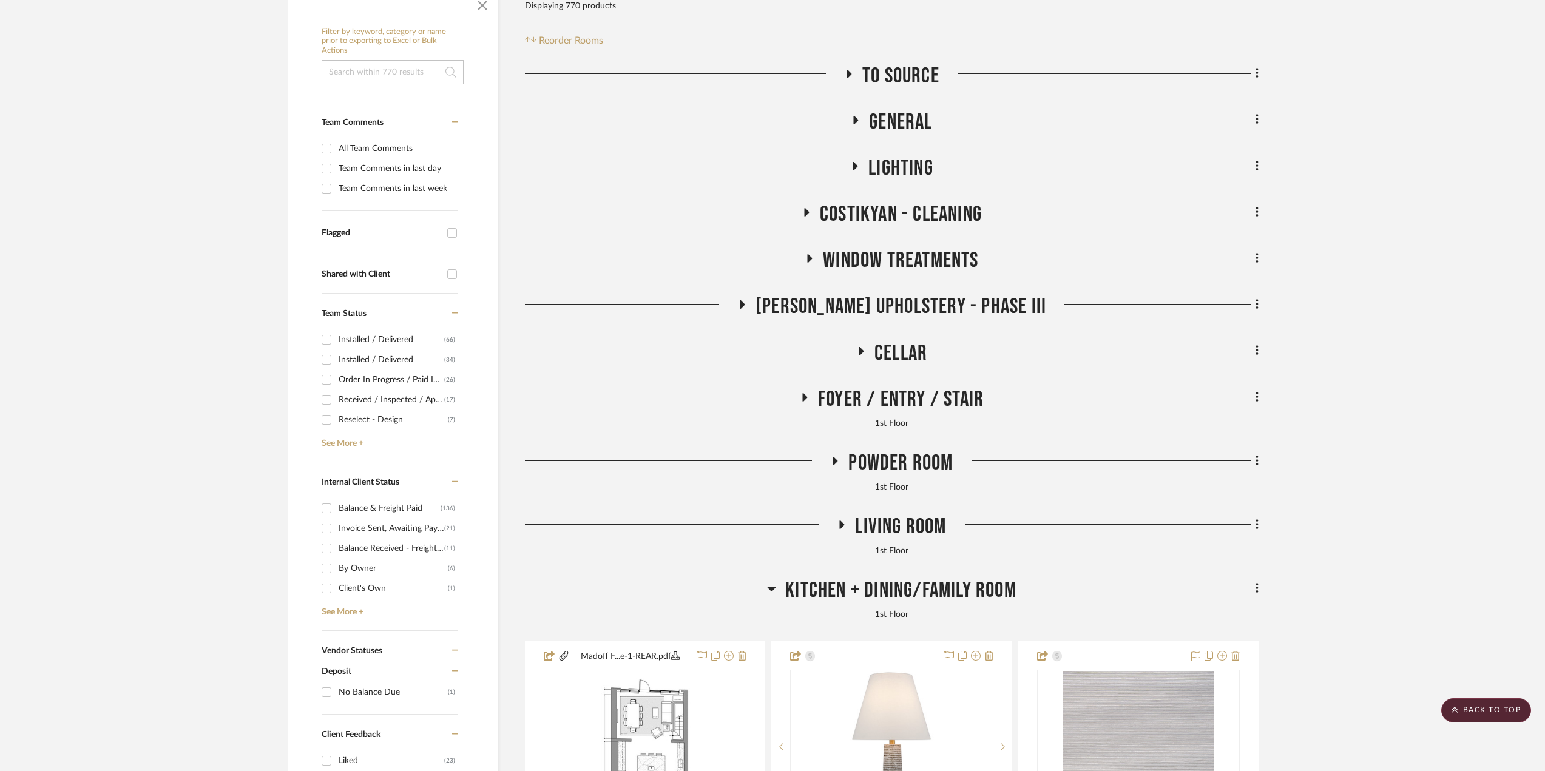
click at [874, 585] on span "Kitchen + Dining/Family Room" at bounding box center [900, 591] width 231 height 26
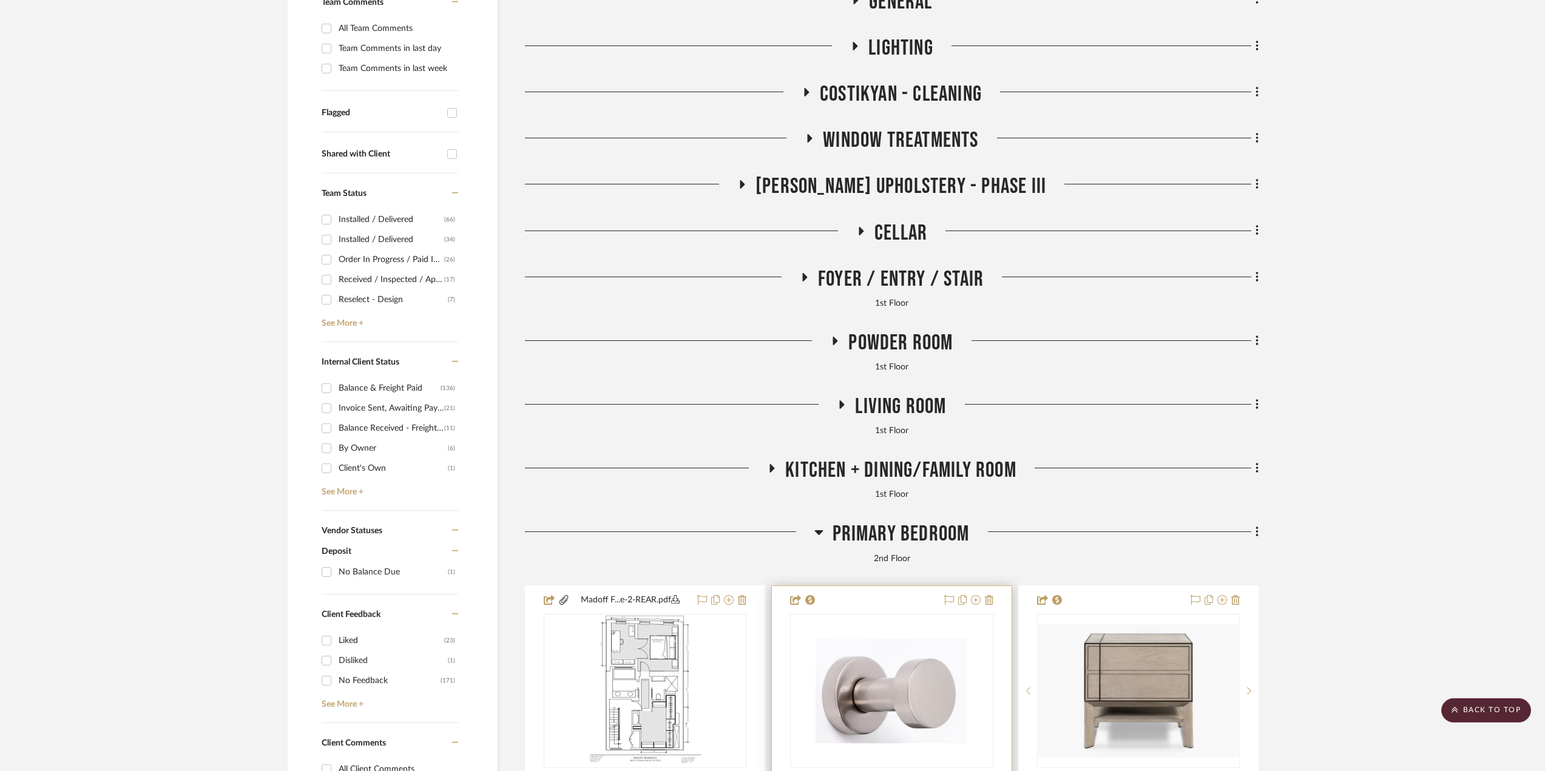
scroll to position [486, 0]
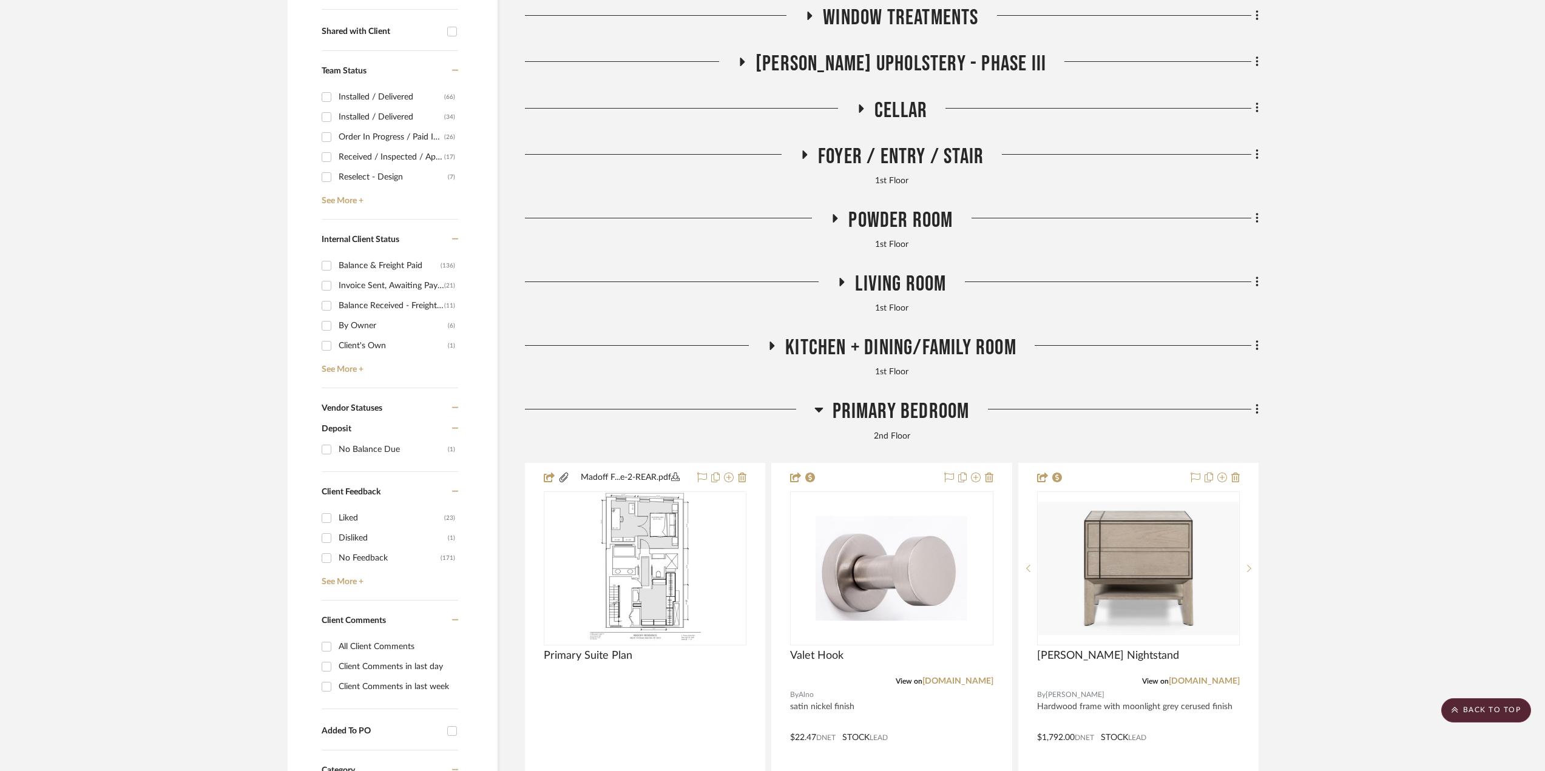
click at [892, 405] on span "Primary Bedroom" at bounding box center [901, 412] width 137 height 26
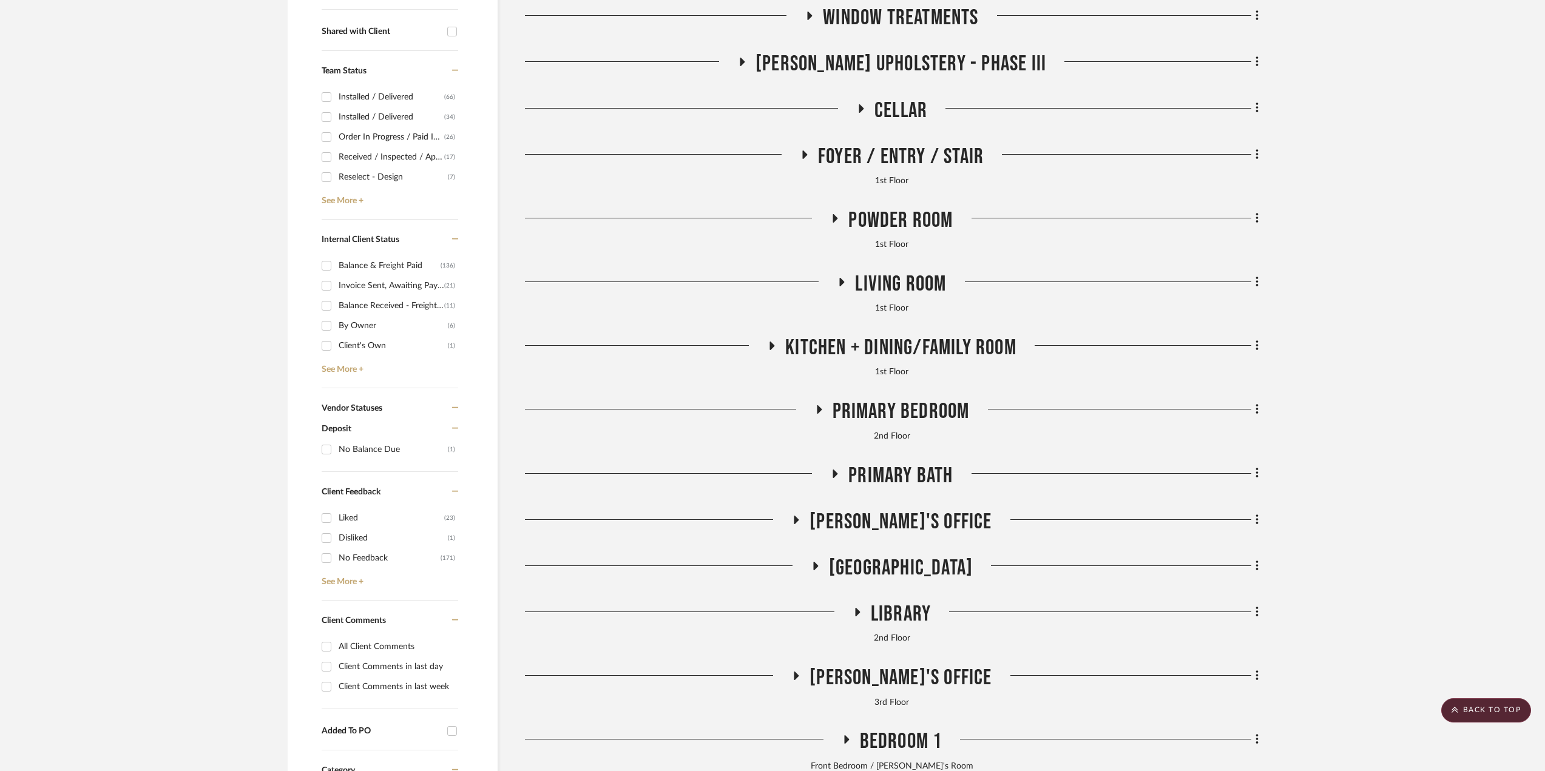
click at [895, 468] on span "Primary Bath" at bounding box center [901, 476] width 104 height 26
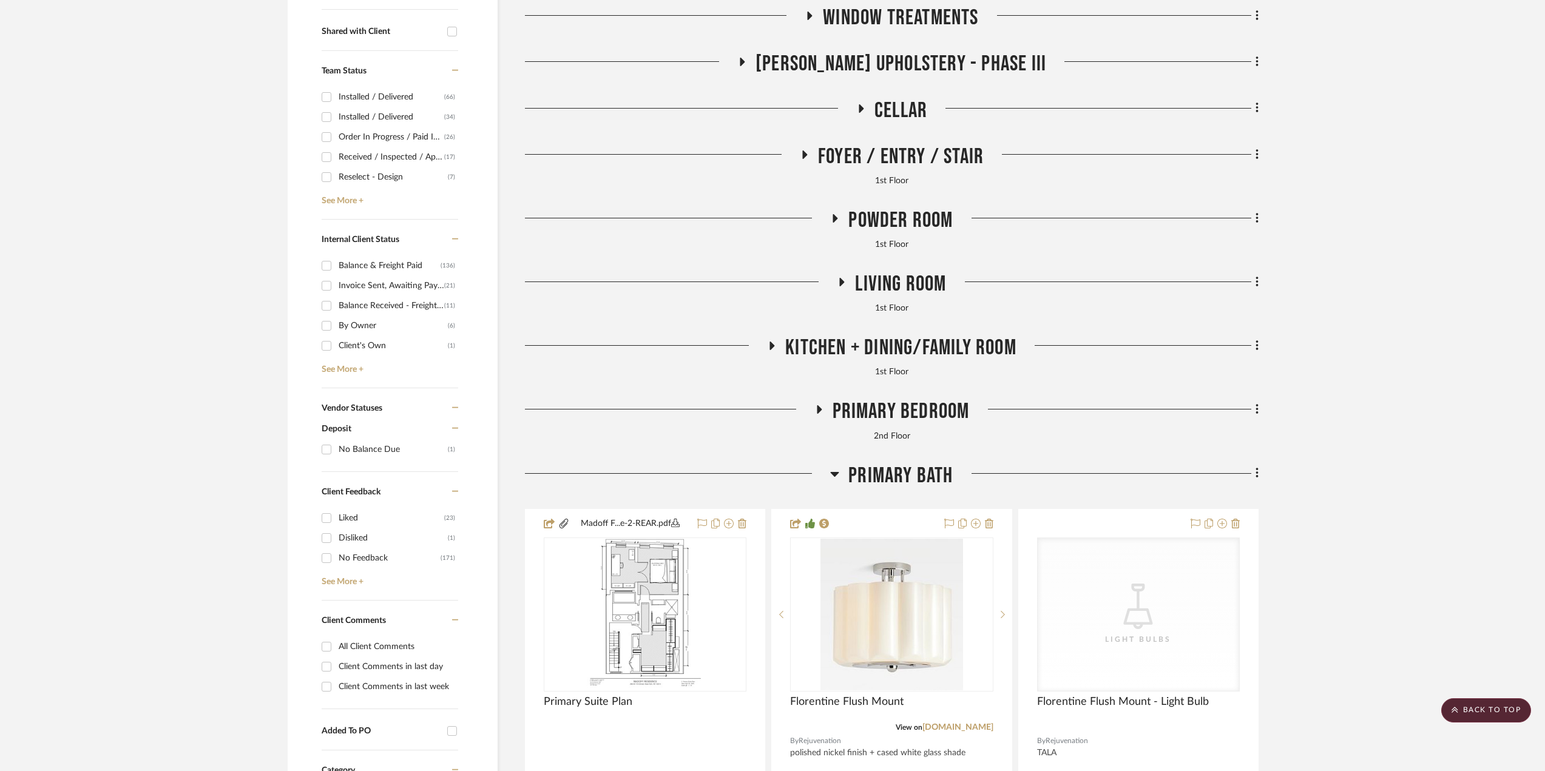
click at [904, 478] on span "Primary Bath" at bounding box center [901, 476] width 104 height 26
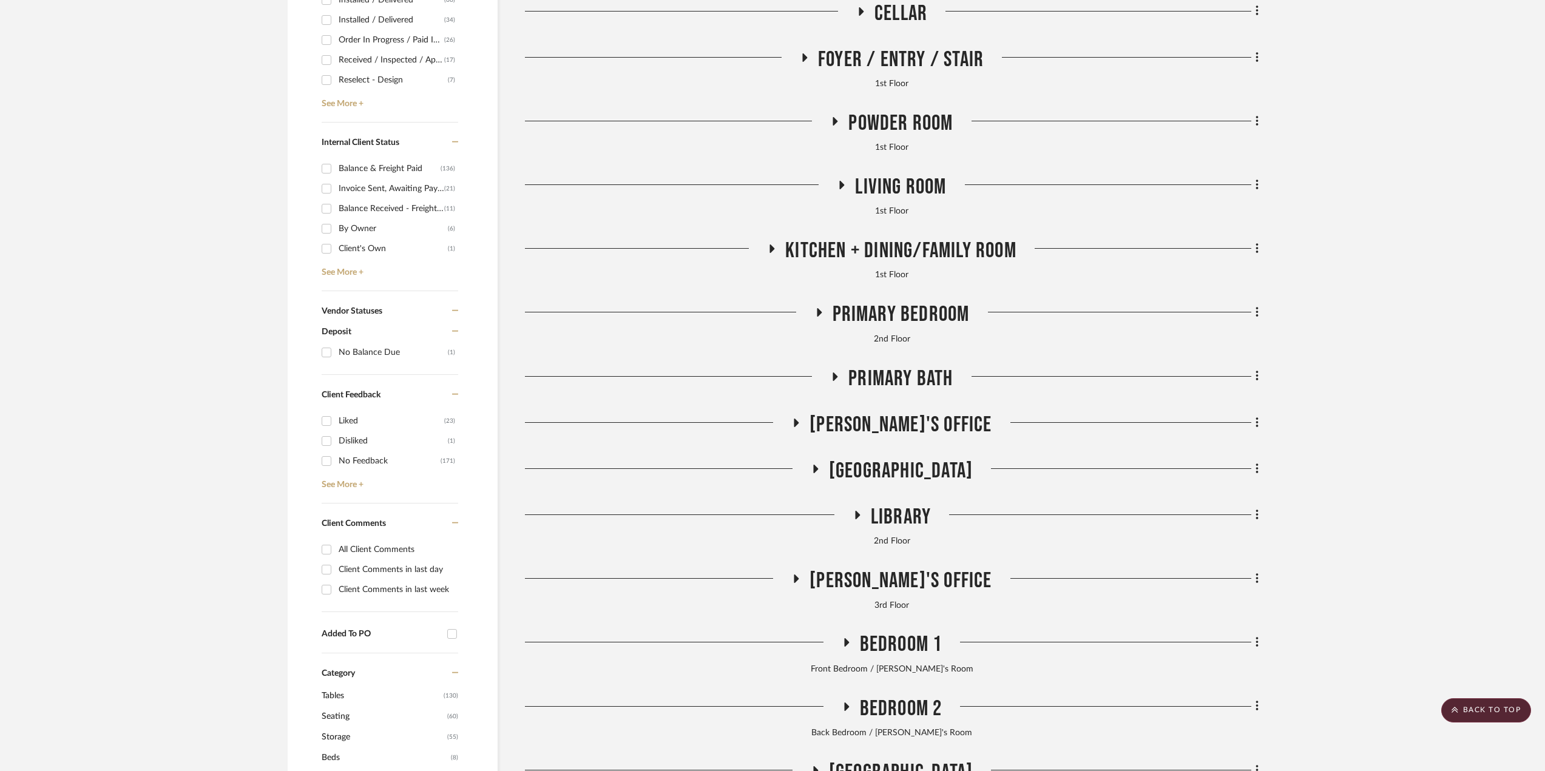
scroll to position [789, 0]
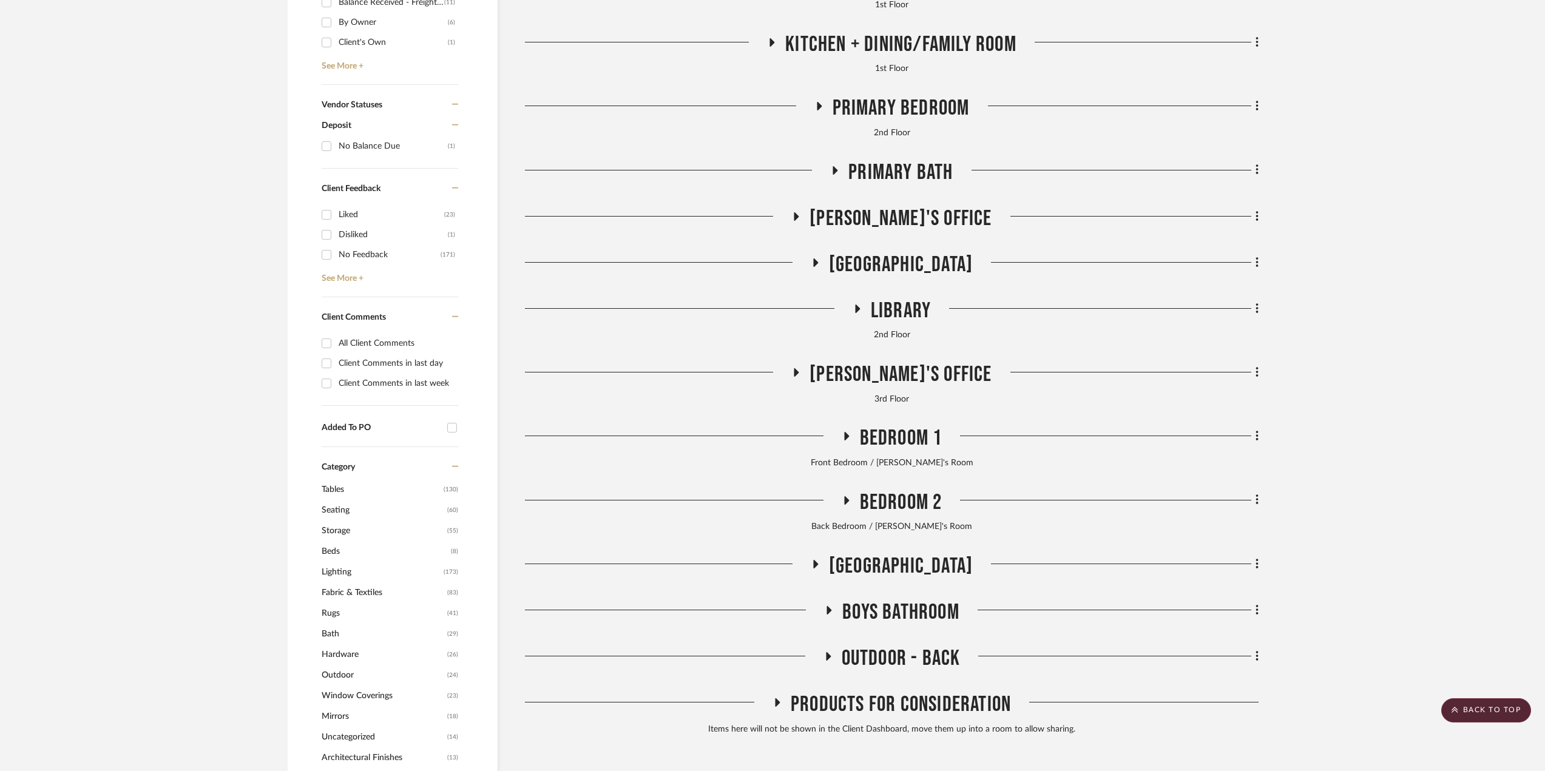
click at [903, 393] on div "[PERSON_NAME]'s Office" at bounding box center [892, 377] width 734 height 31
click at [896, 365] on span "[PERSON_NAME]'s Office" at bounding box center [901, 375] width 182 height 26
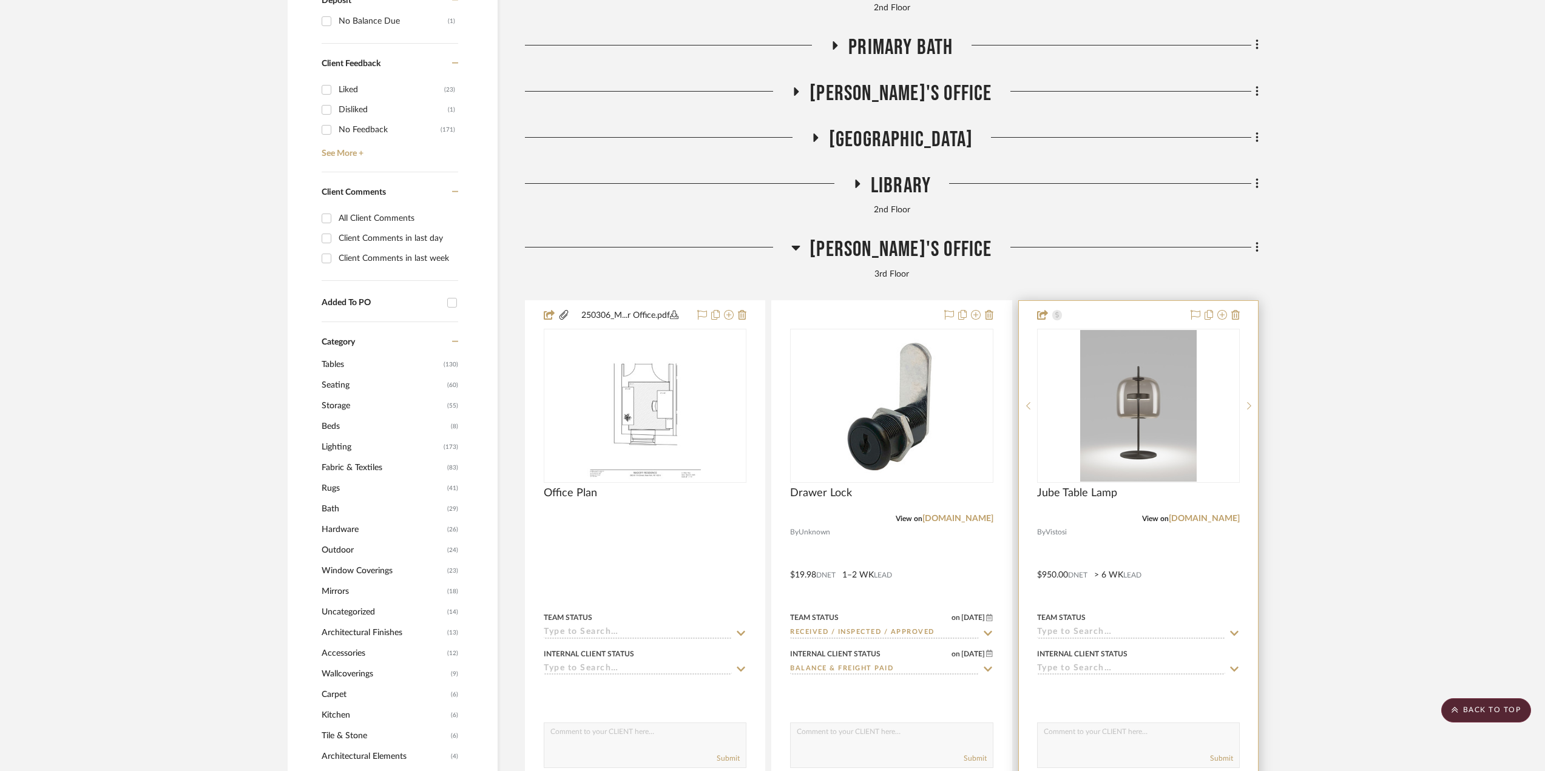
scroll to position [1032, 0]
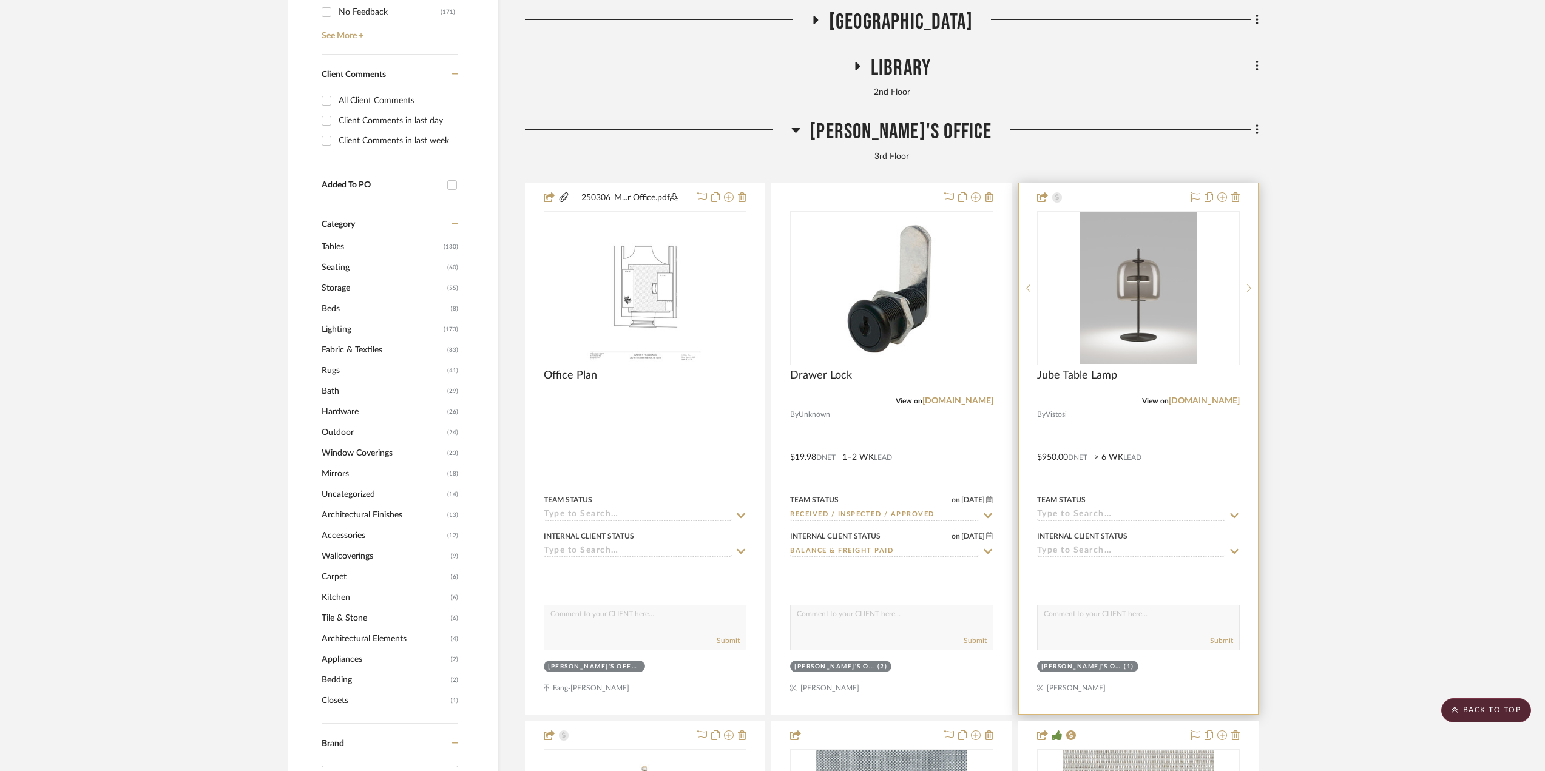
click at [1178, 481] on div at bounding box center [1138, 448] width 239 height 531
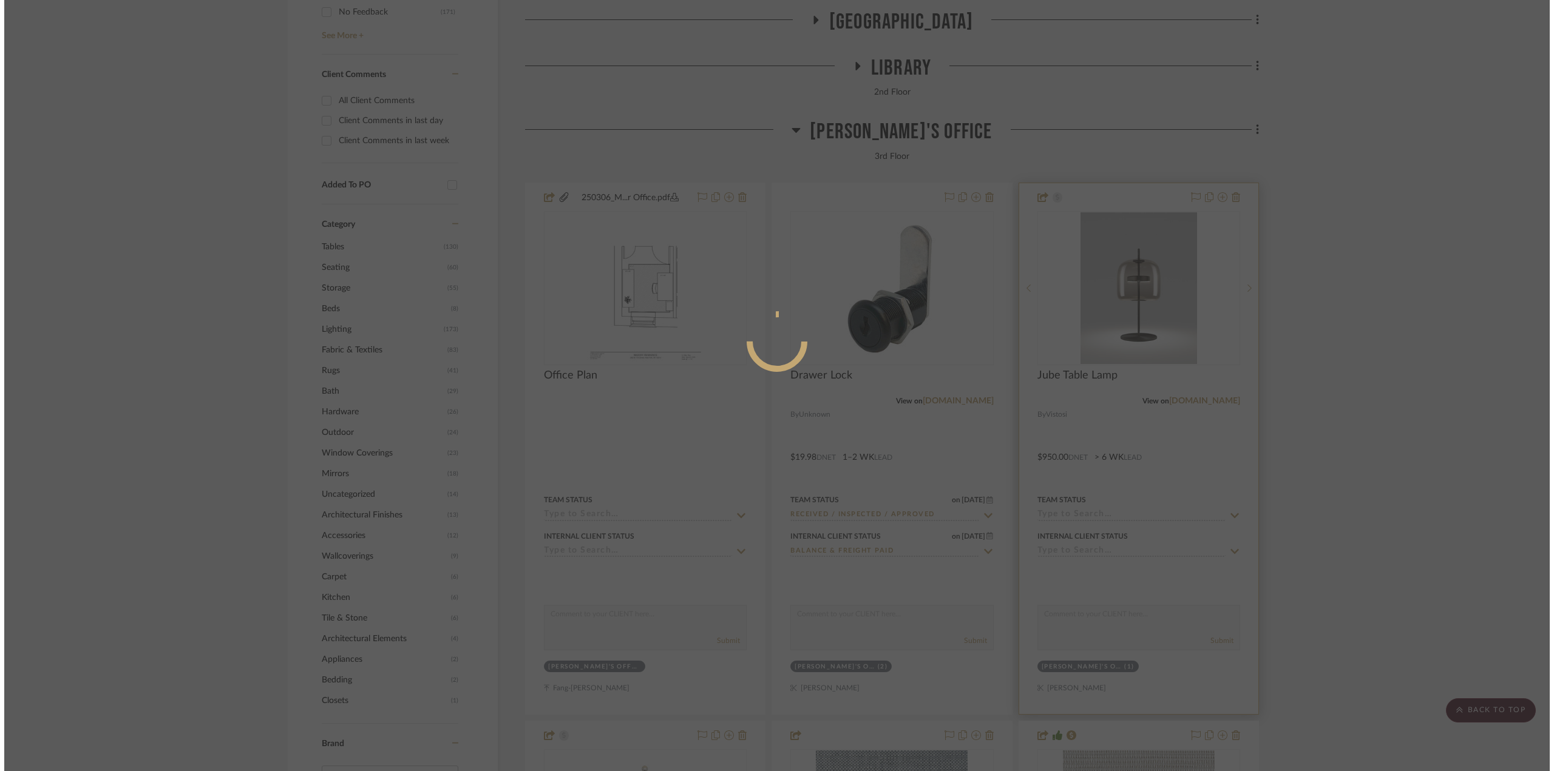
scroll to position [0, 0]
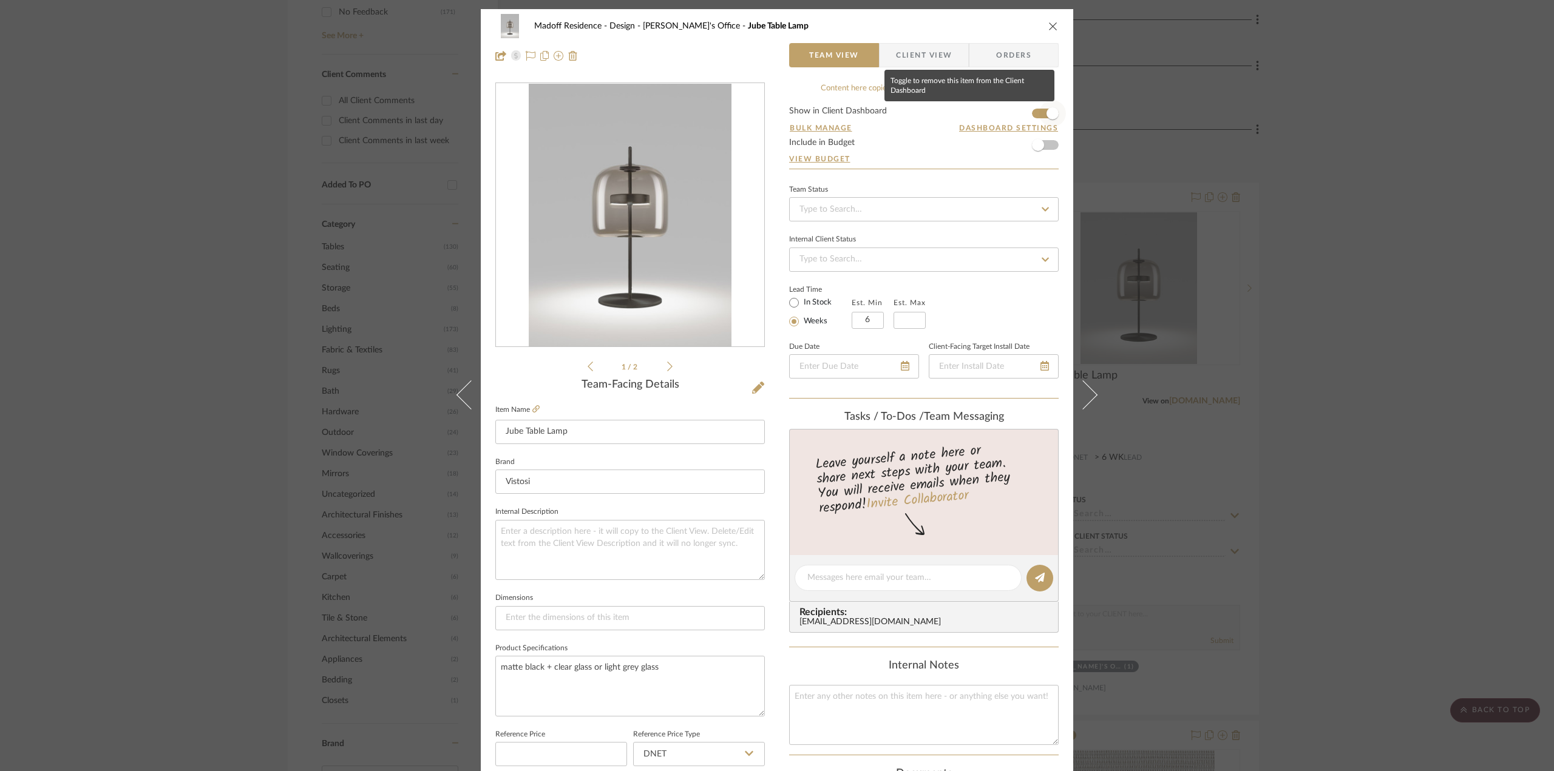
click at [1048, 112] on span "button" at bounding box center [1052, 113] width 12 height 12
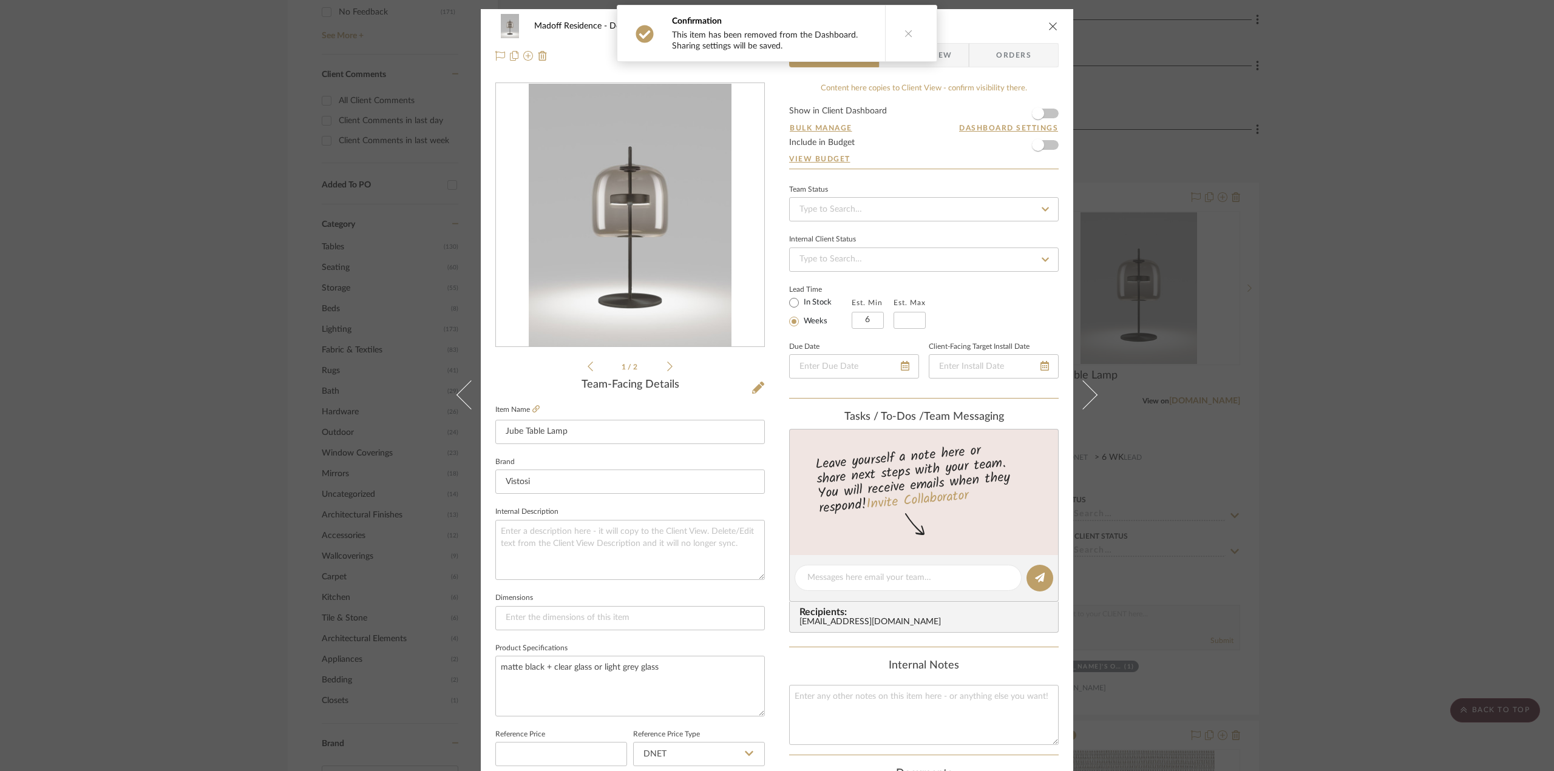
click at [1323, 411] on div "Madoff Residence - Design [PERSON_NAME]'s Office Jube Table Lamp Team View Clie…" at bounding box center [777, 385] width 1554 height 771
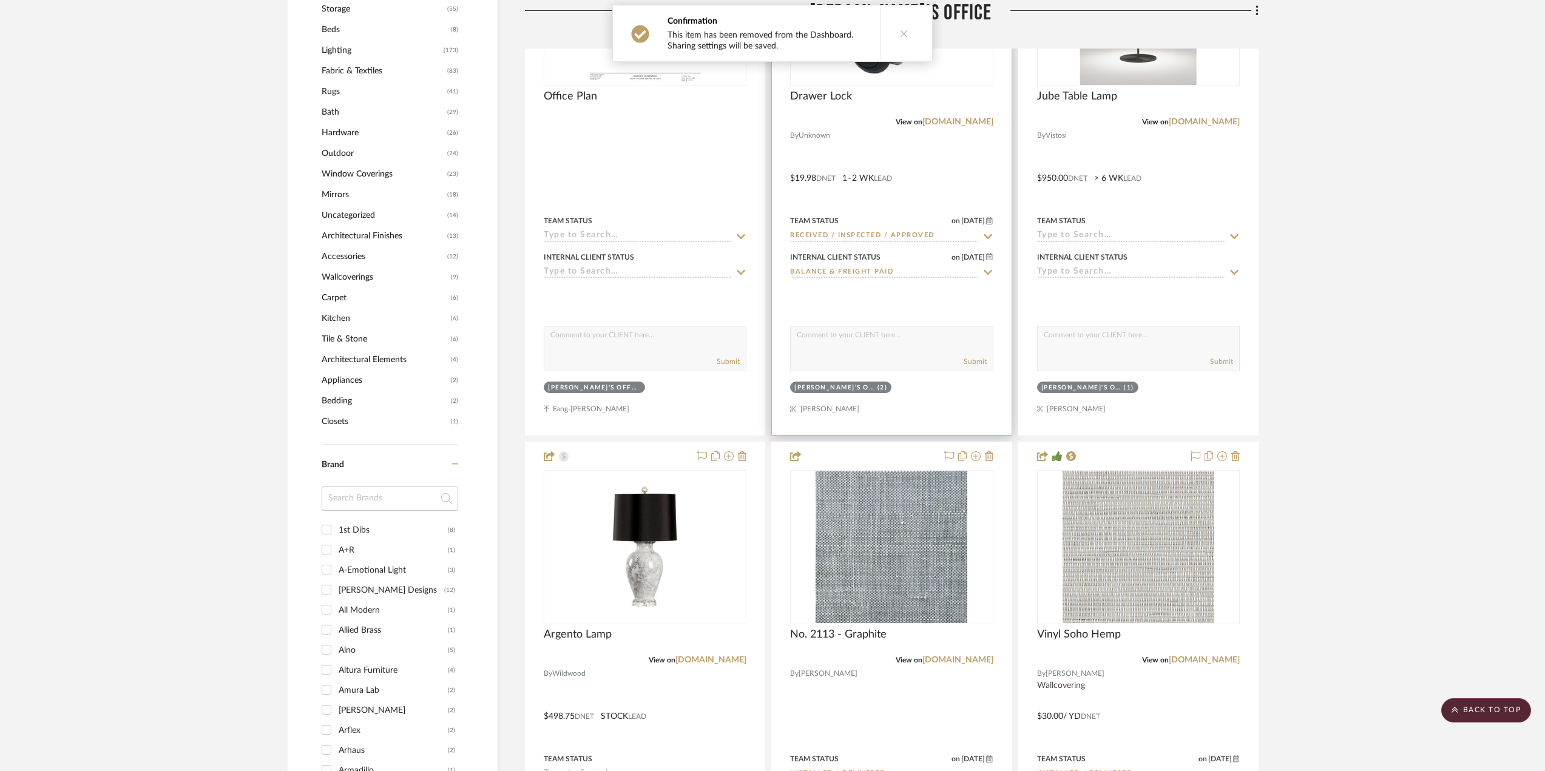
scroll to position [1396, 0]
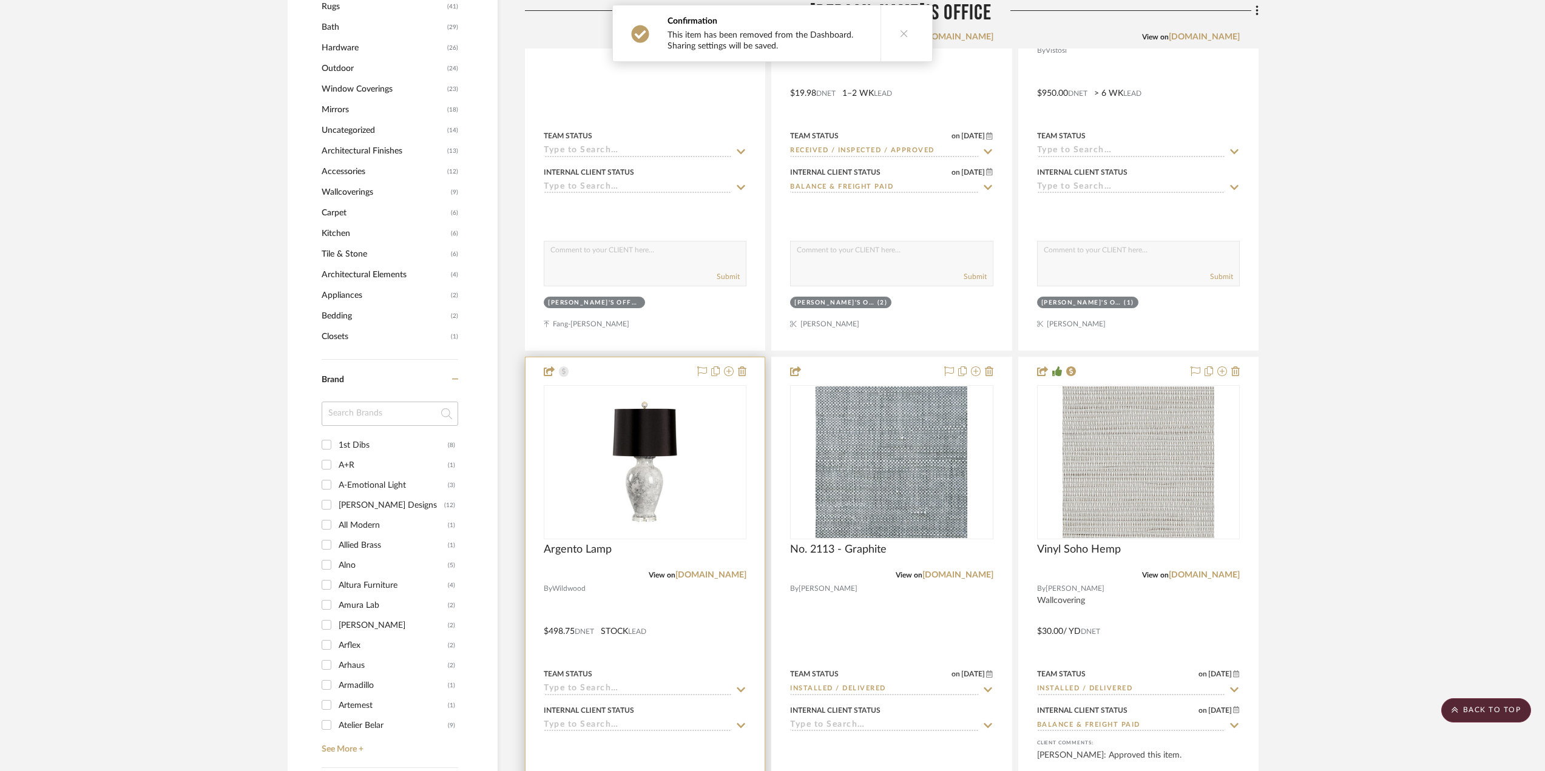
click at [705, 600] on div at bounding box center [645, 623] width 239 height 531
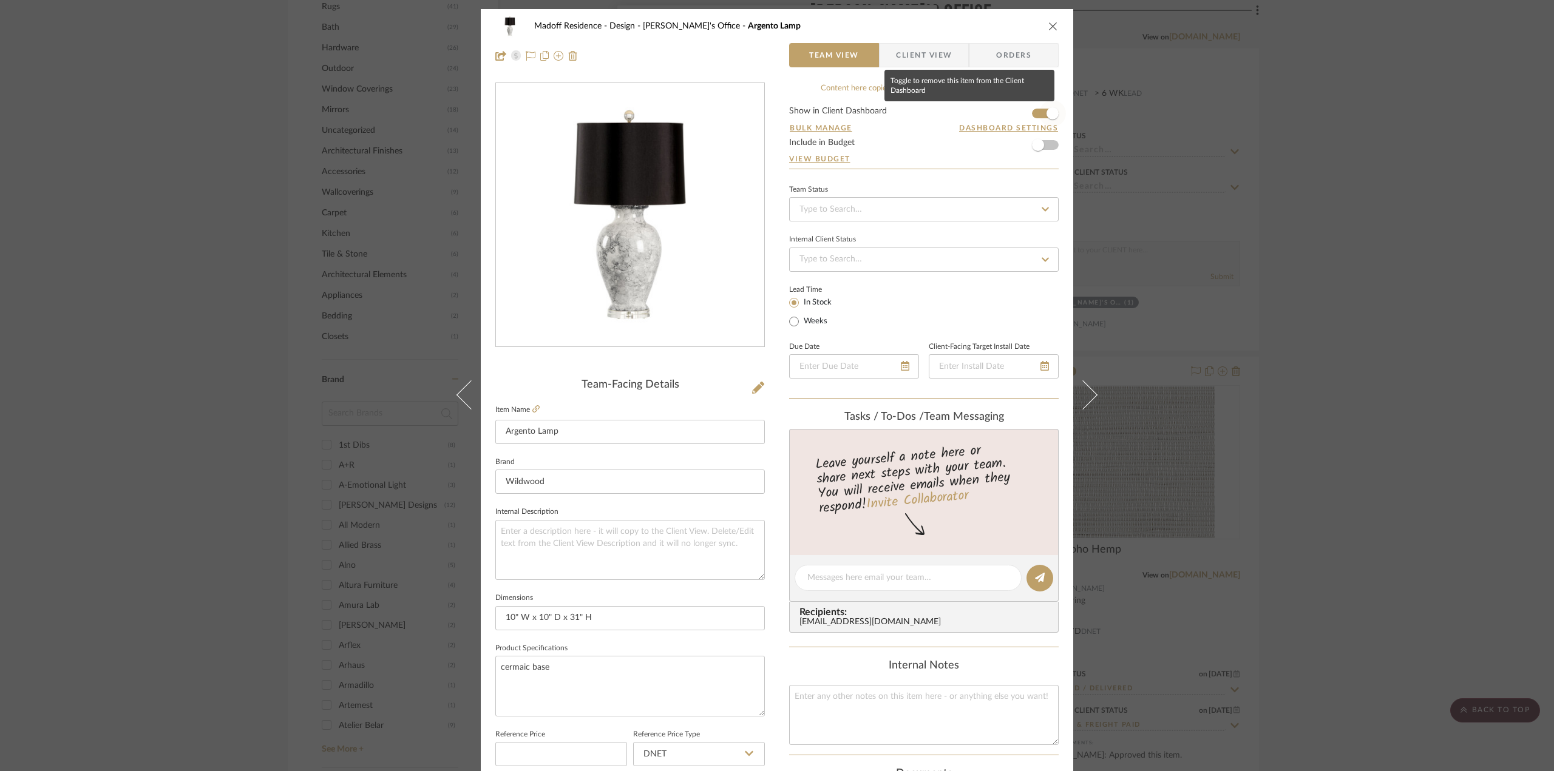
click at [1043, 118] on span "button" at bounding box center [1052, 113] width 27 height 27
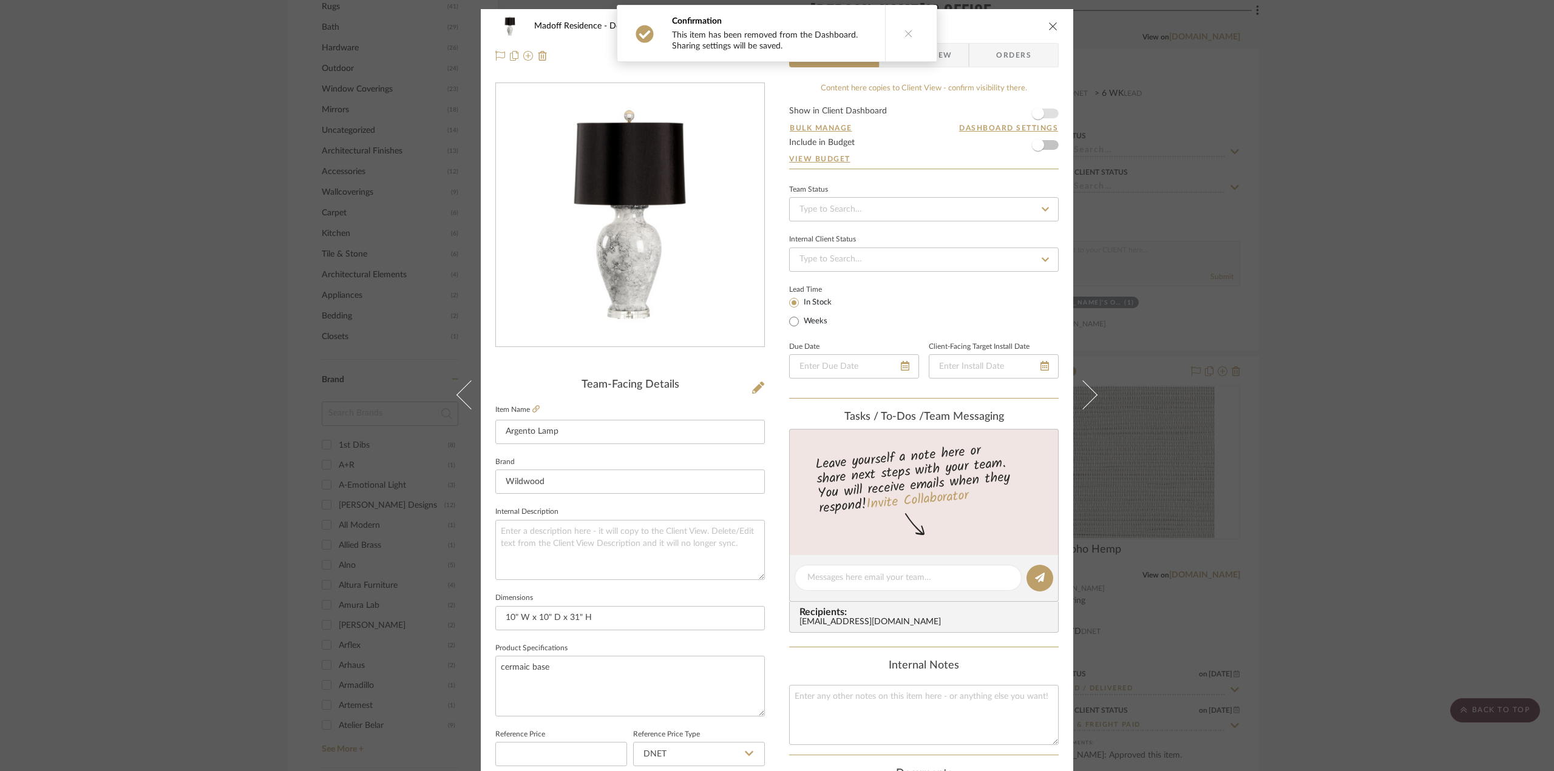
scroll to position [303, 0]
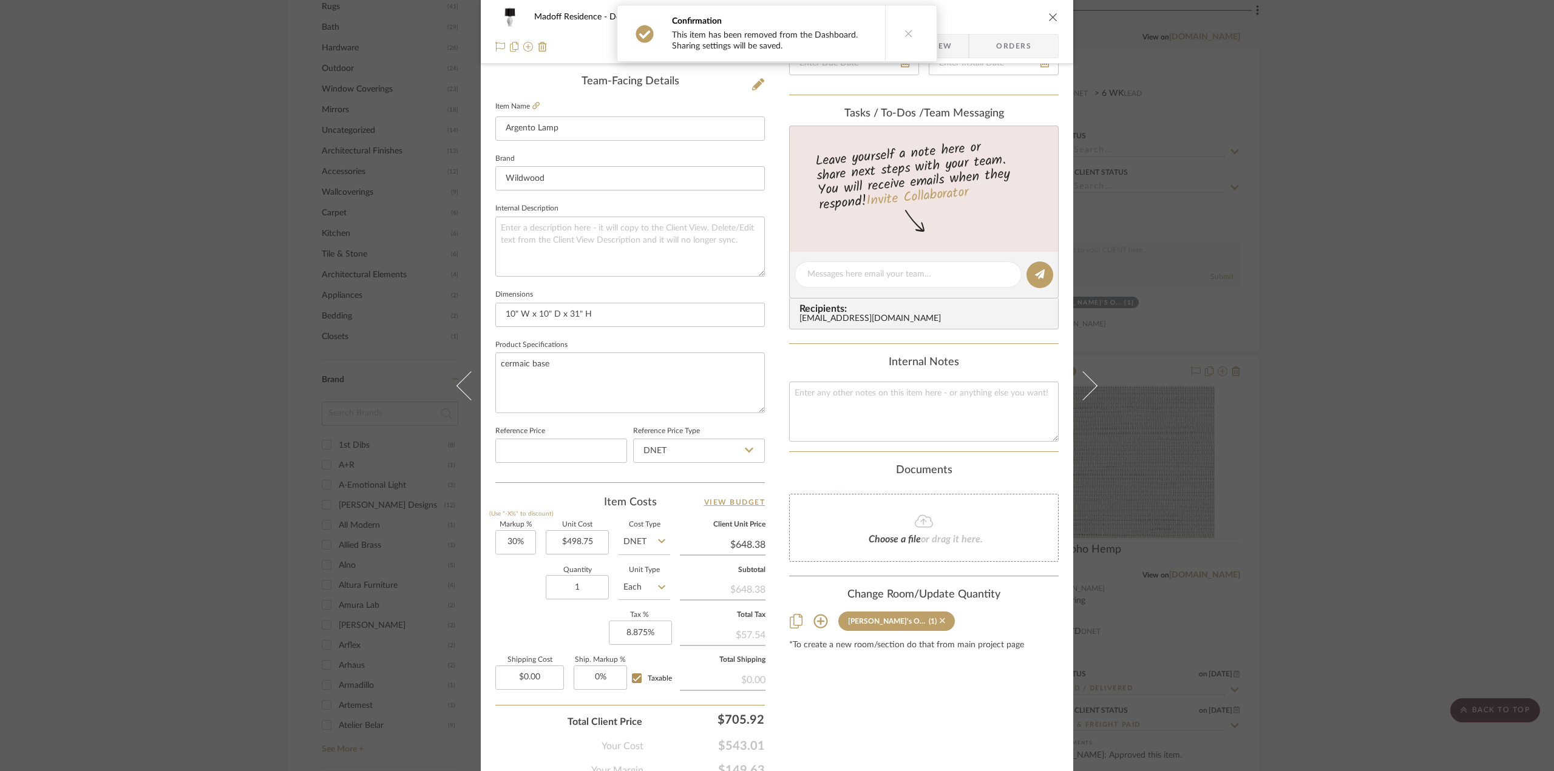
click at [940, 620] on icon at bounding box center [942, 621] width 5 height 8
click at [1323, 571] on div "Madoff Residence - Design [PERSON_NAME]'s Office Argento Lamp Team View Client …" at bounding box center [777, 385] width 1554 height 771
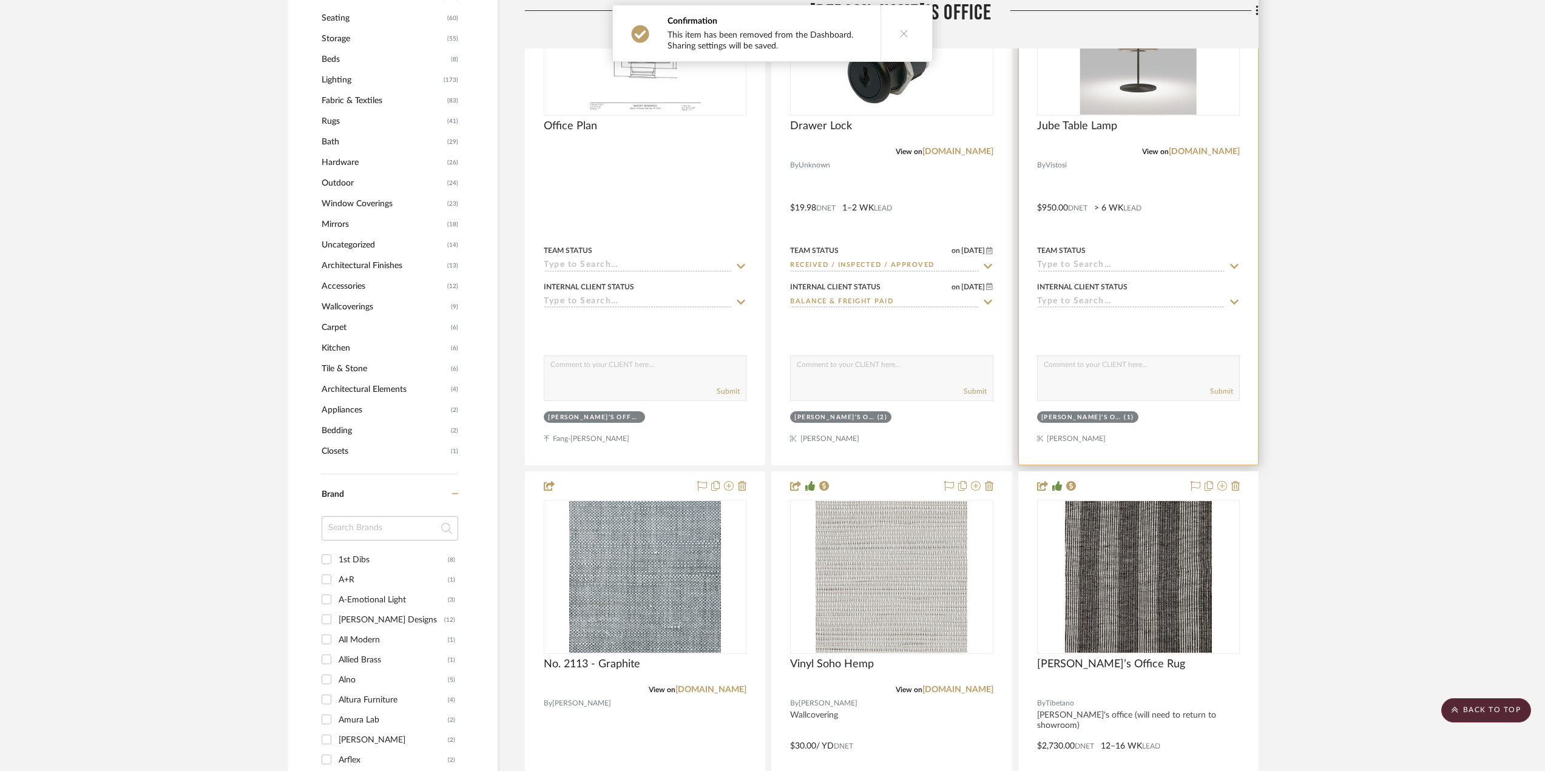
scroll to position [1153, 0]
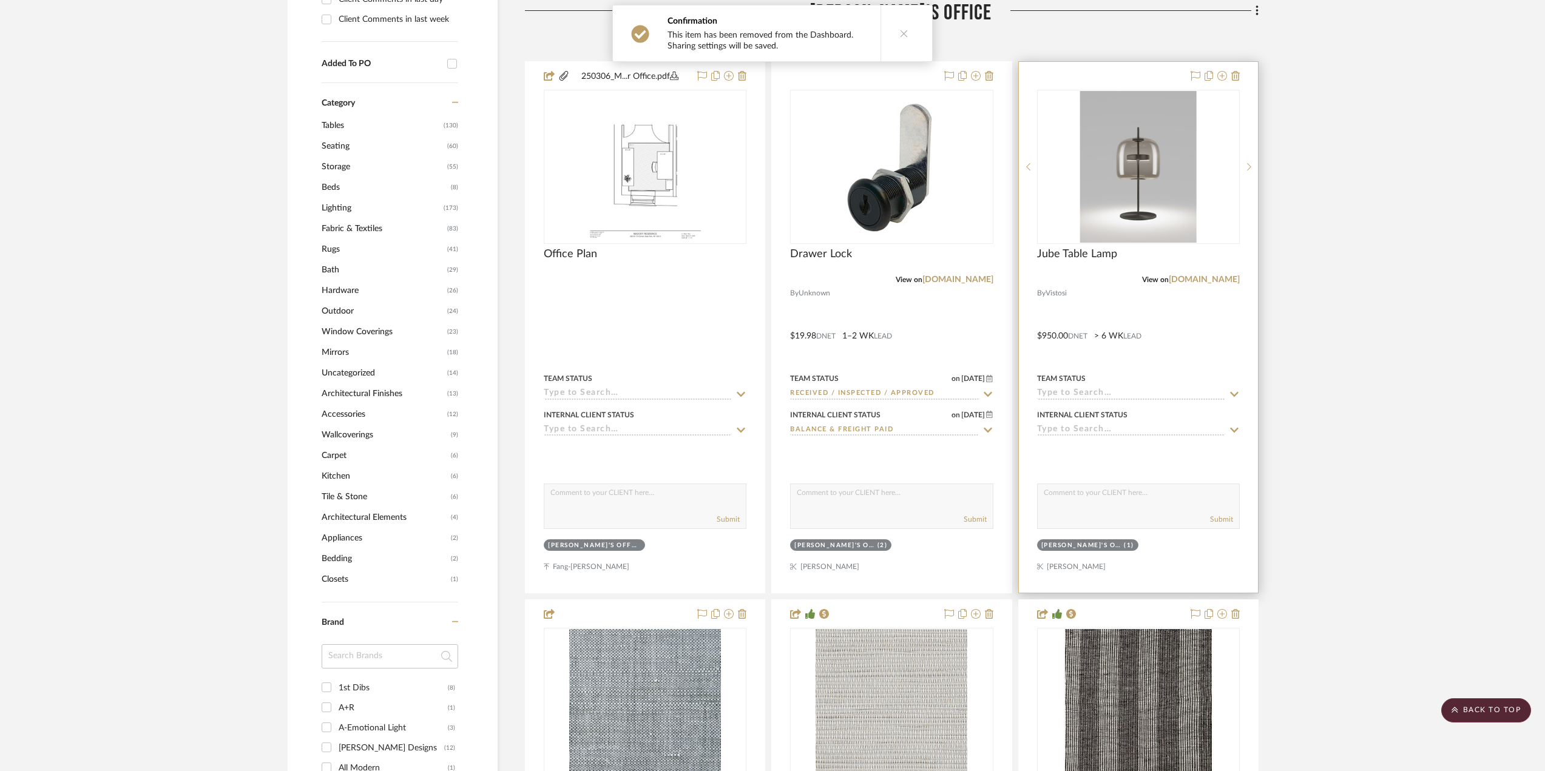
click at [1203, 324] on div at bounding box center [1138, 327] width 239 height 531
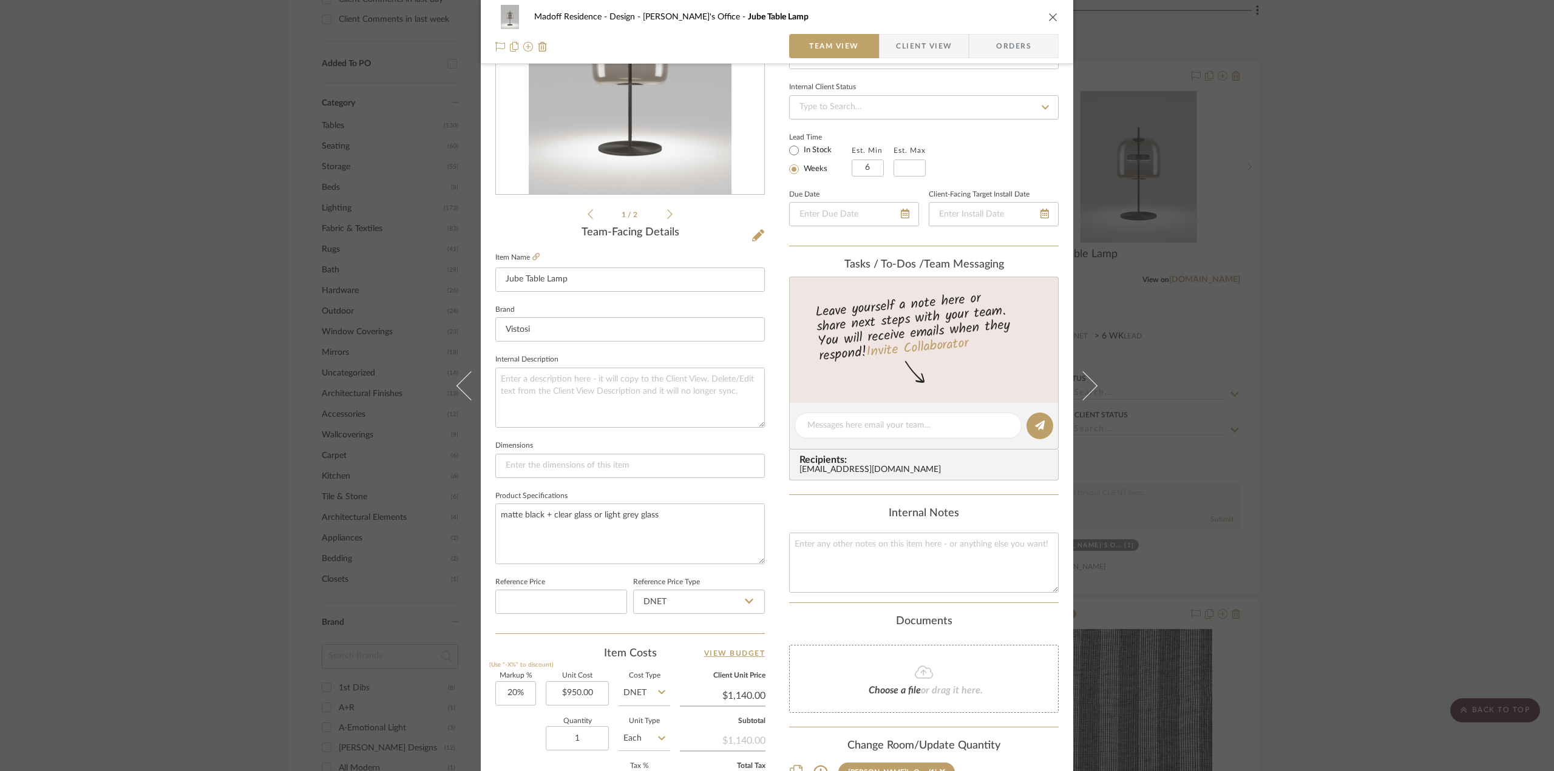
scroll to position [243, 0]
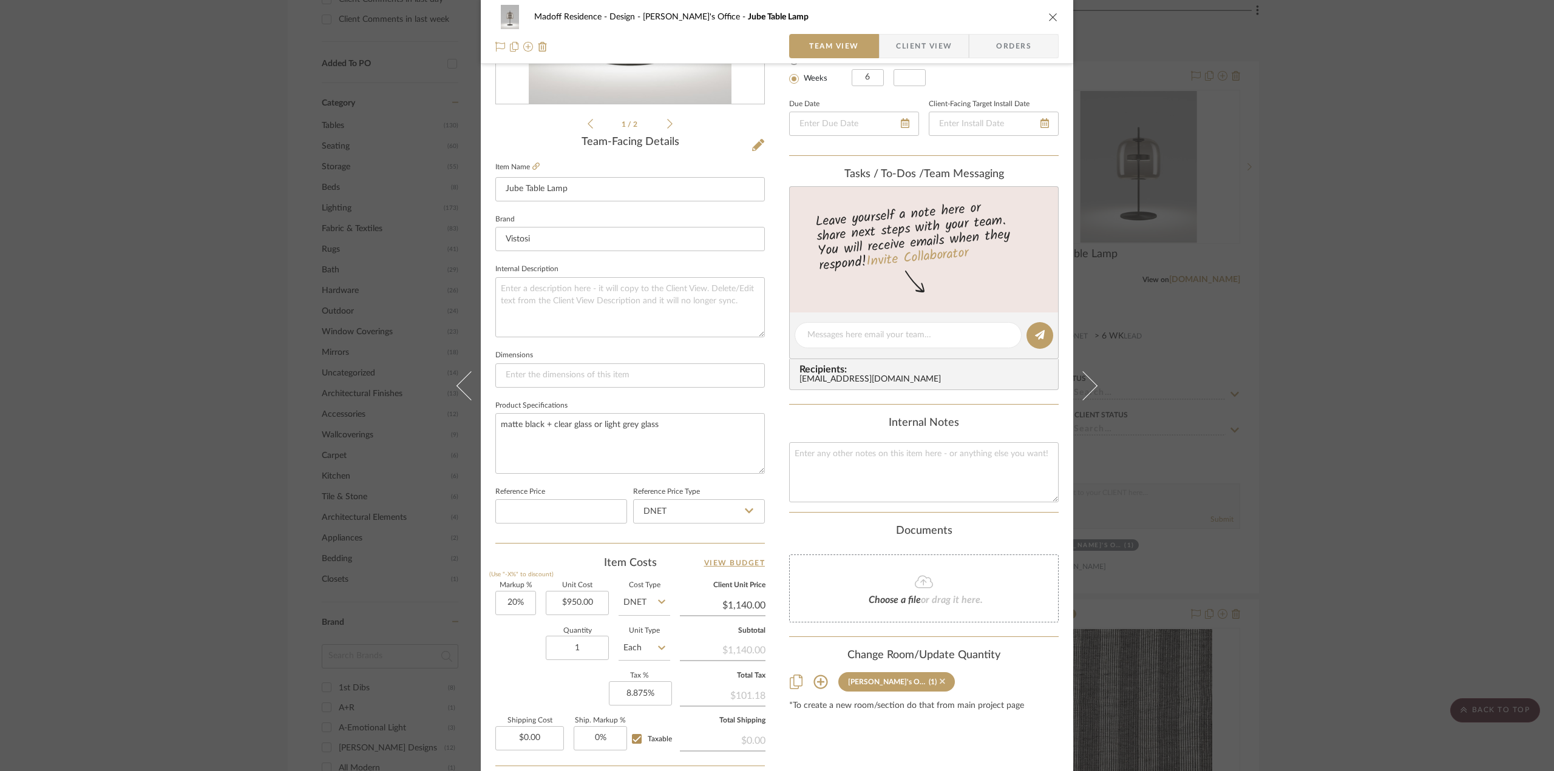
click at [940, 677] on icon at bounding box center [942, 681] width 5 height 8
click at [1323, 608] on div "Madoff Residence - Design [PERSON_NAME]'s Office Jube Table Lamp Team View Clie…" at bounding box center [777, 385] width 1554 height 771
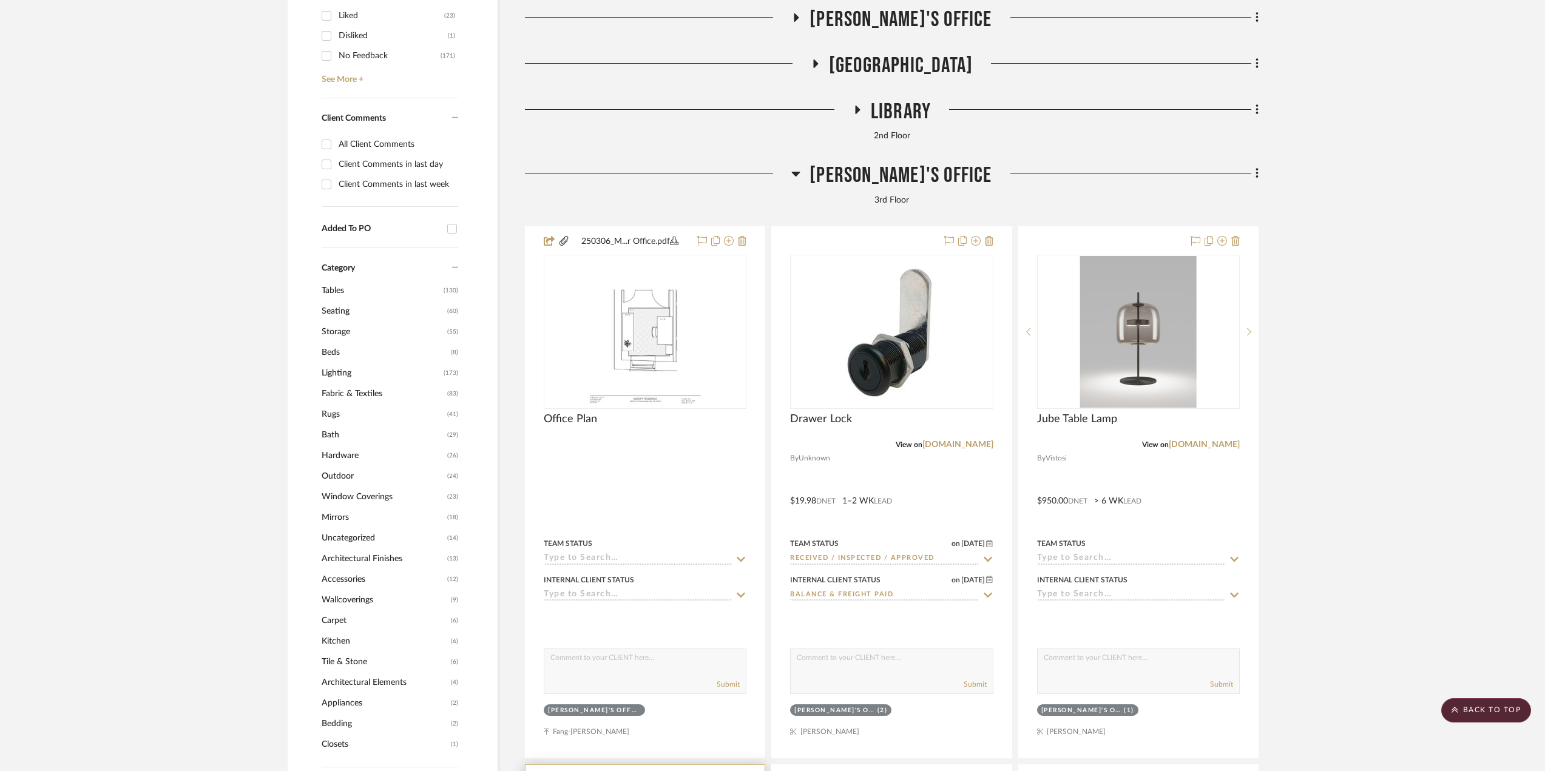
scroll to position [850, 0]
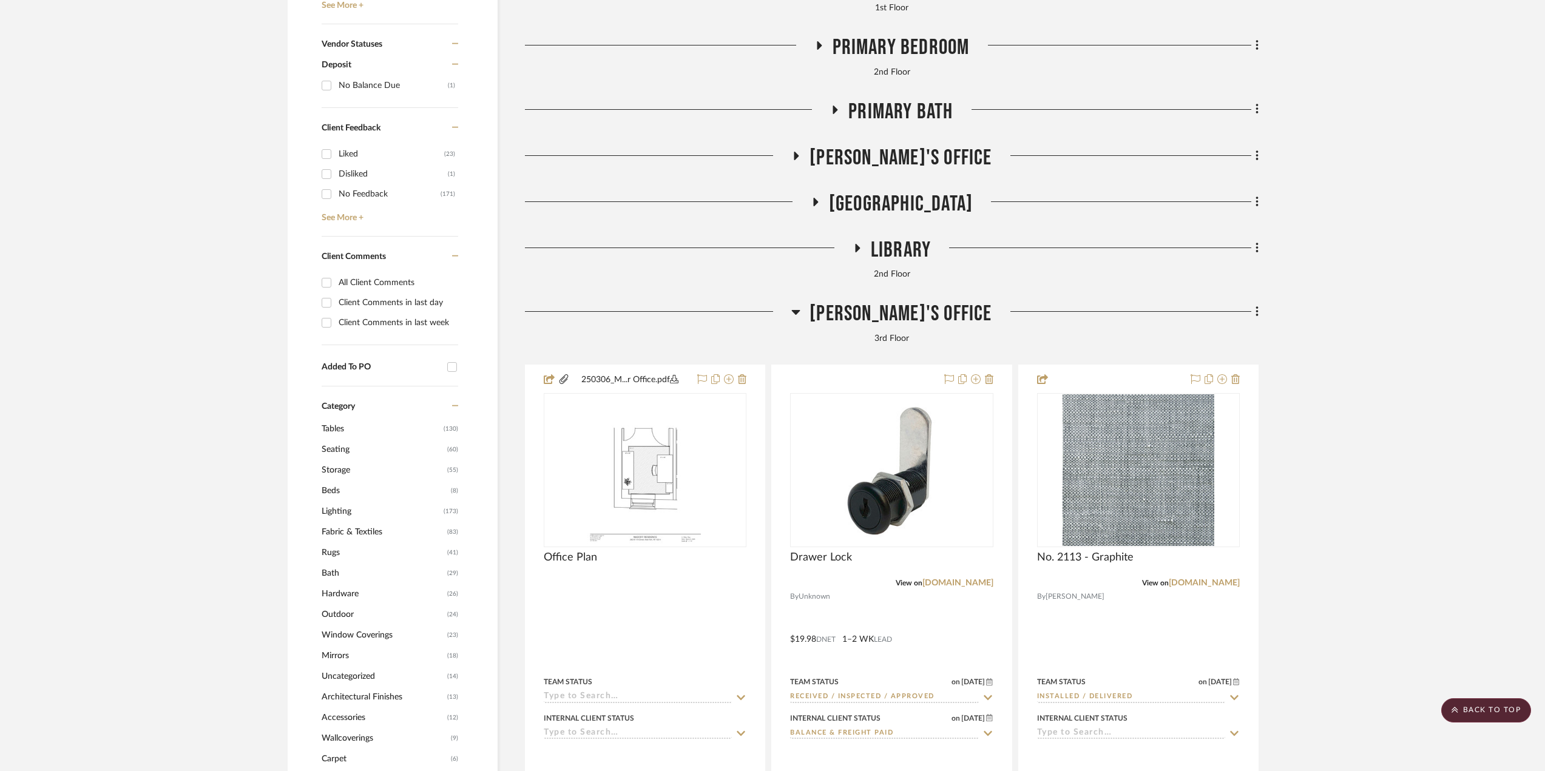
click at [880, 318] on span "[PERSON_NAME]'s Office" at bounding box center [901, 314] width 182 height 26
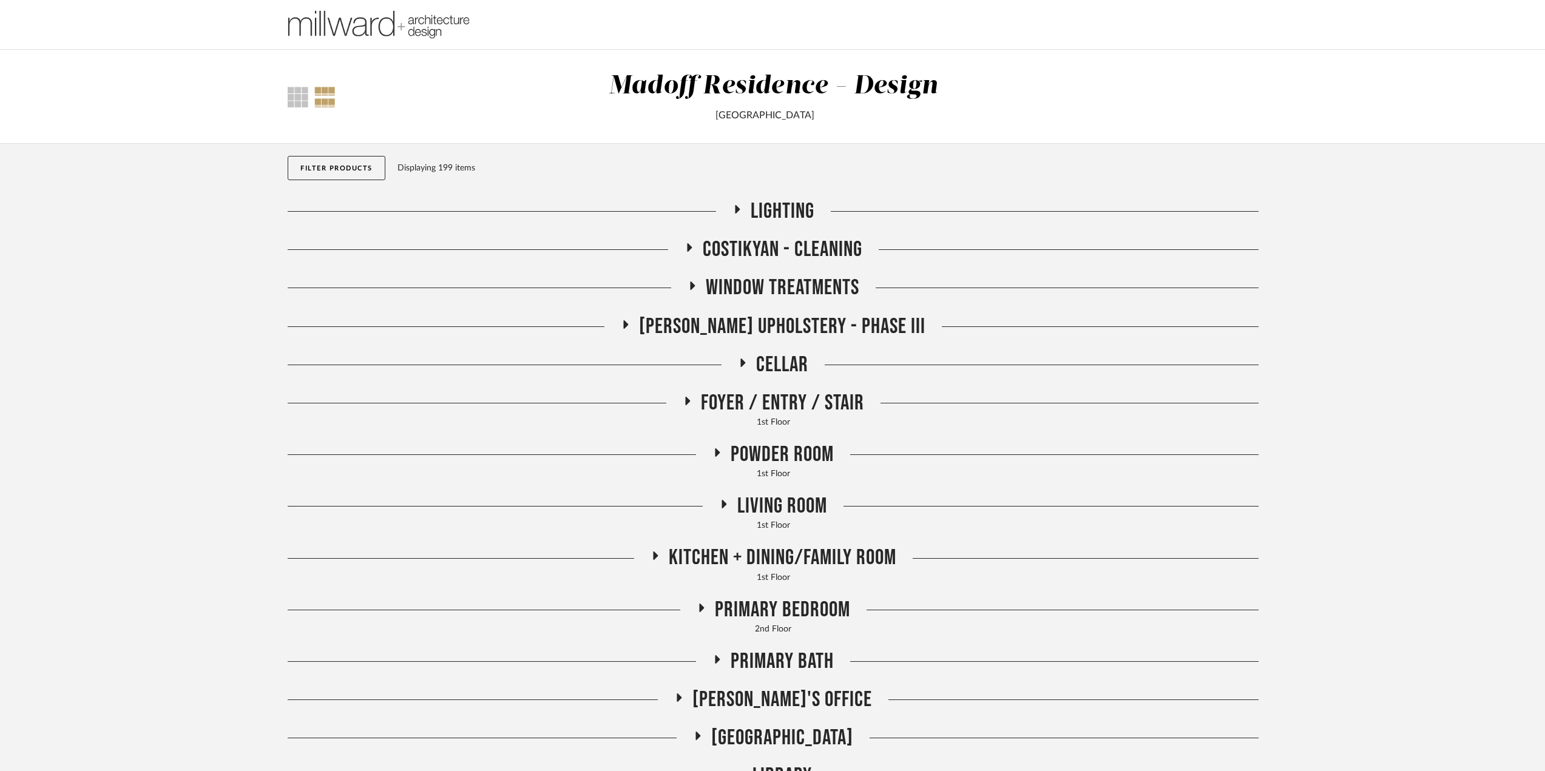
click at [783, 214] on span "Lighting" at bounding box center [783, 211] width 64 height 26
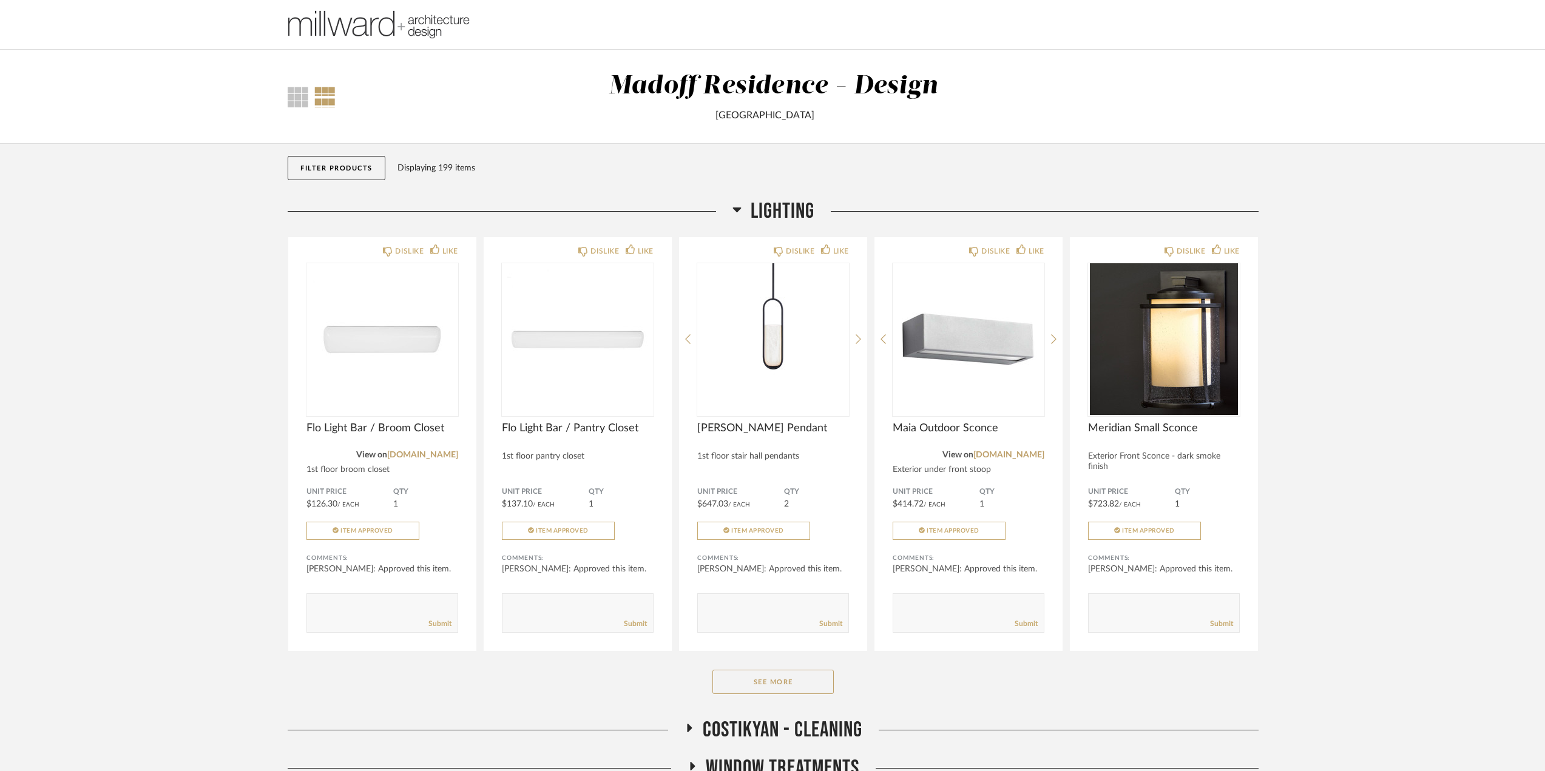
click at [778, 213] on span "Lighting" at bounding box center [783, 211] width 64 height 26
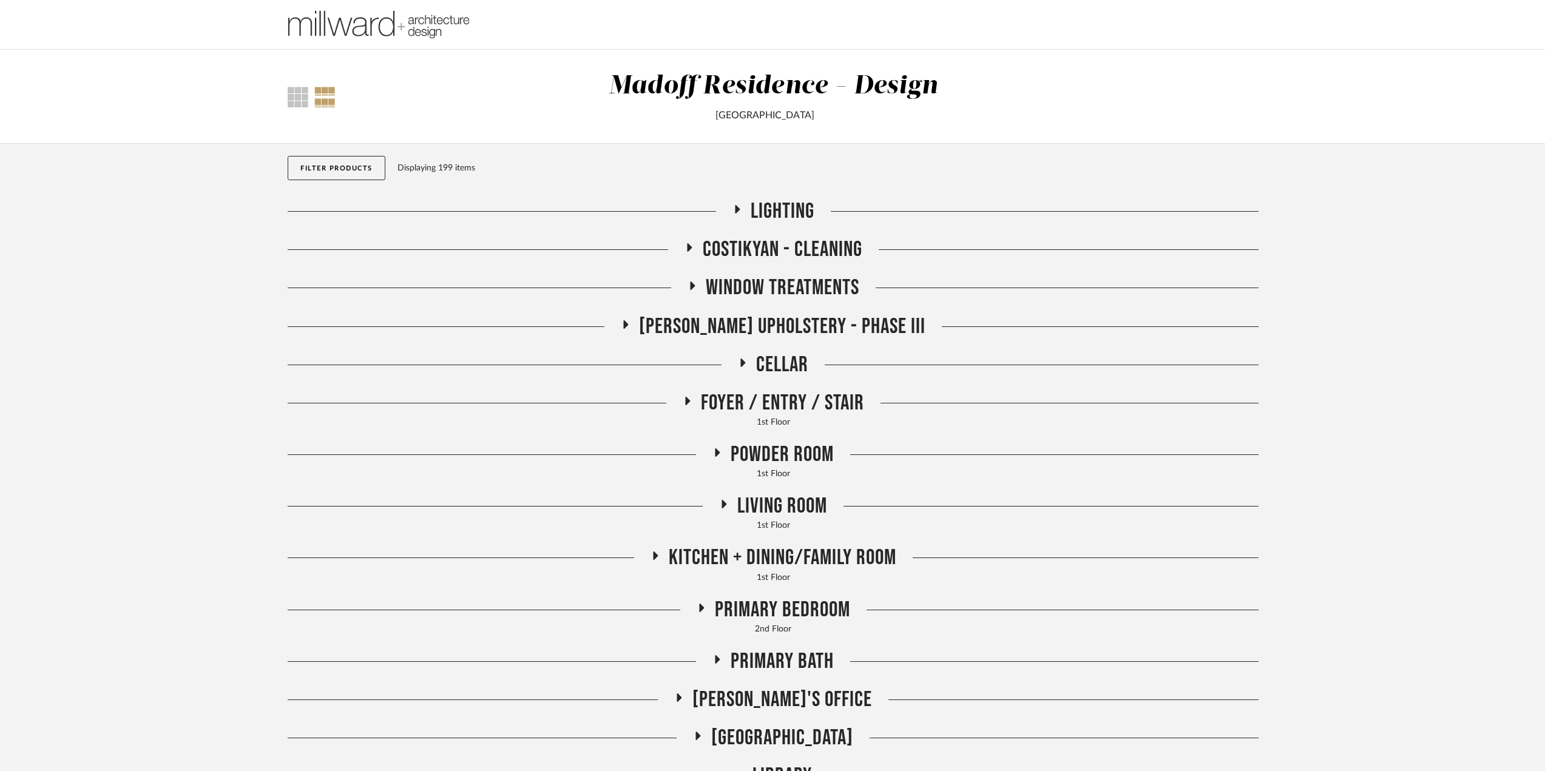
click at [751, 249] on span "Costikyan - Cleaning" at bounding box center [783, 250] width 160 height 26
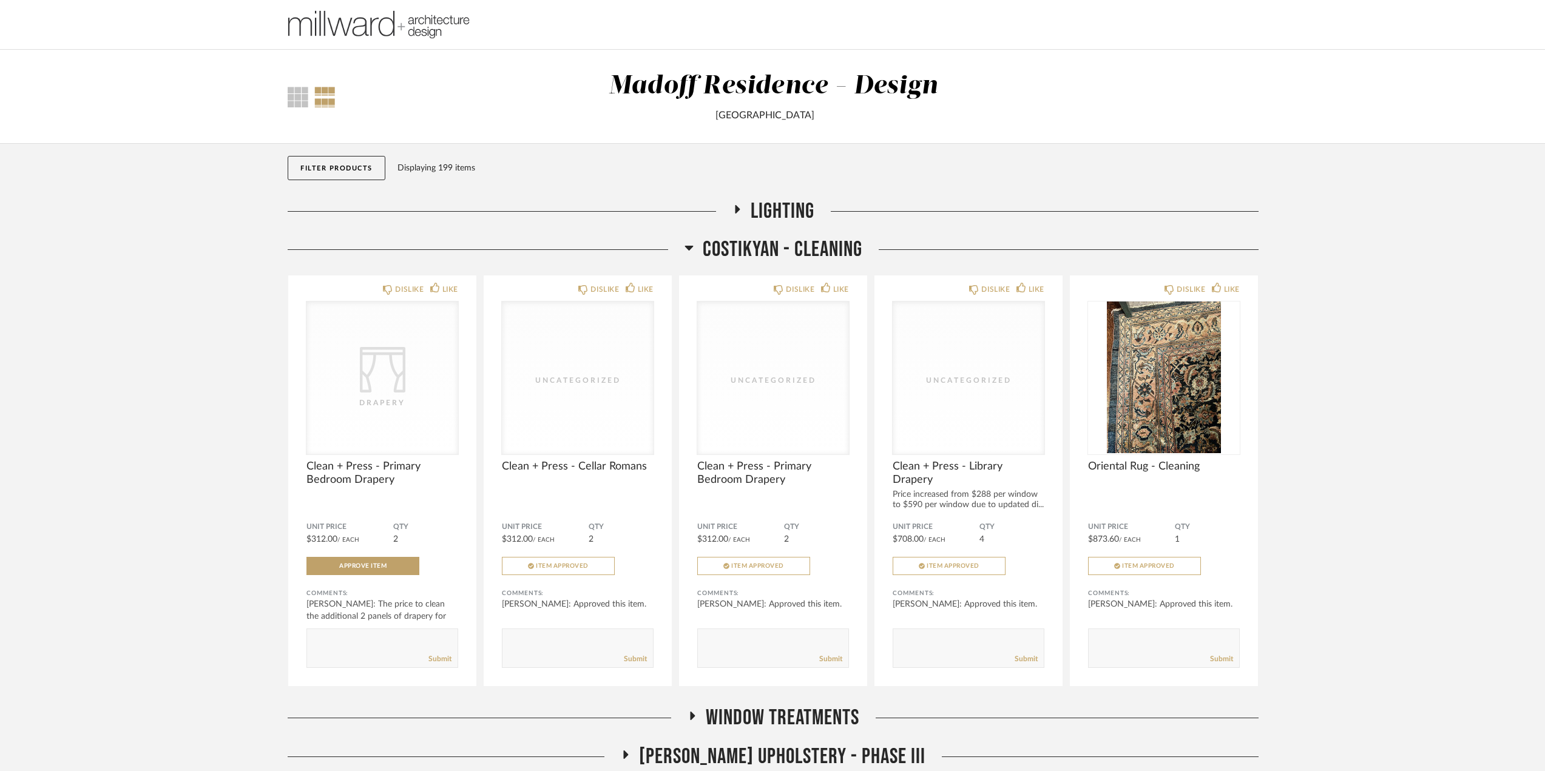
click at [748, 250] on span "Costikyan - Cleaning" at bounding box center [783, 250] width 160 height 26
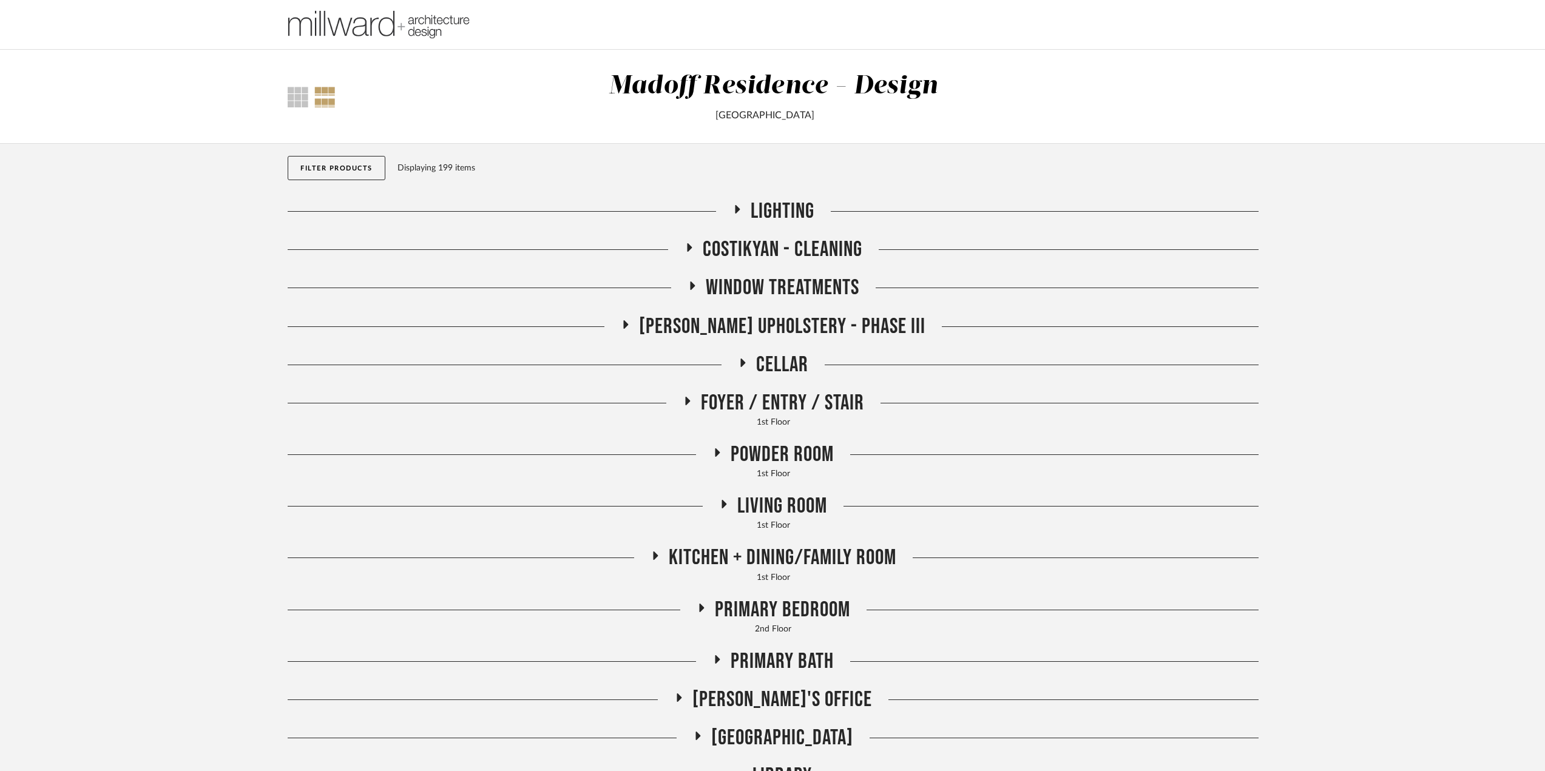
click at [769, 283] on span "Window Treatments" at bounding box center [783, 288] width 154 height 26
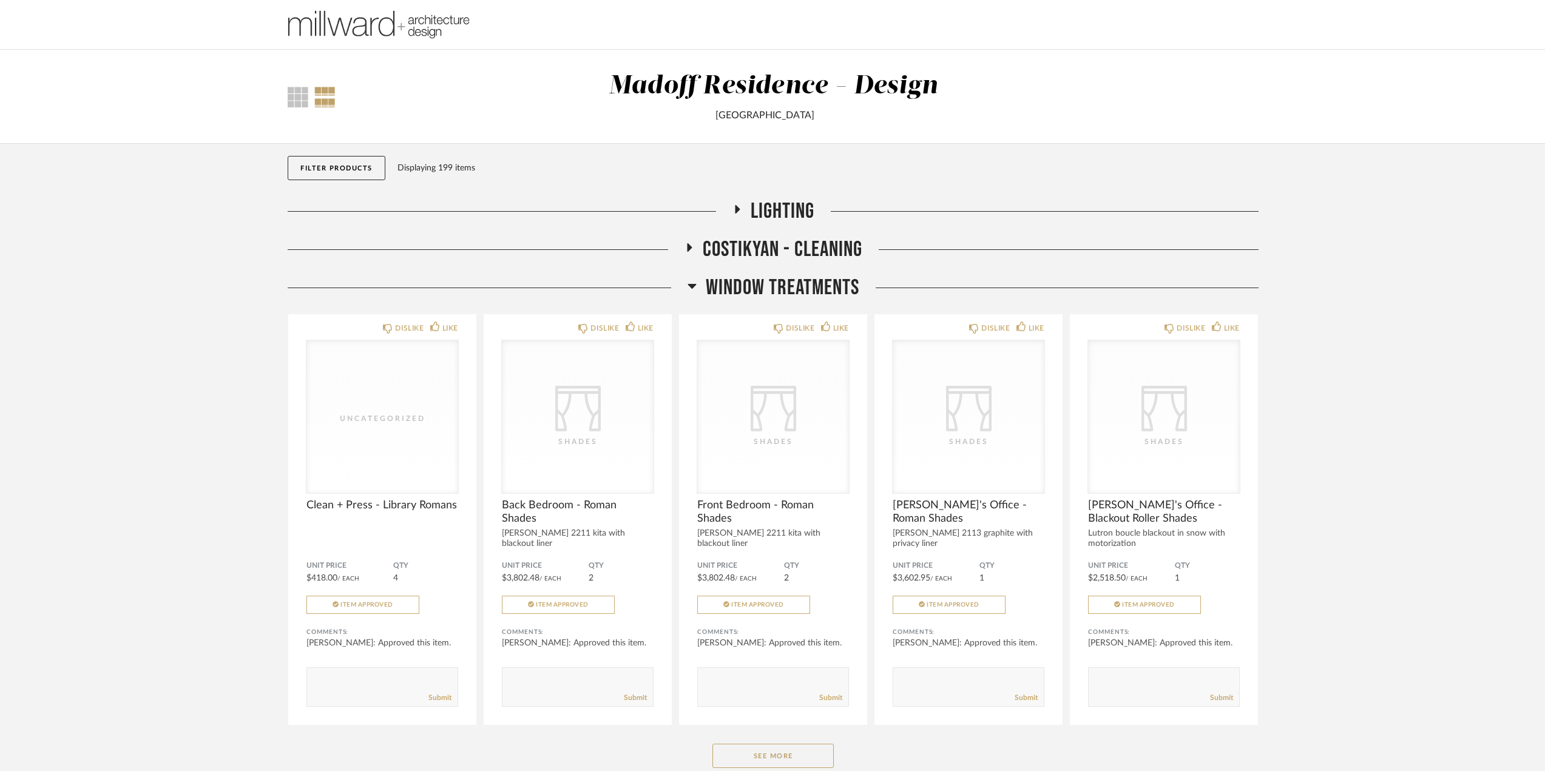
click at [766, 242] on span "Costikyan - Cleaning" at bounding box center [783, 250] width 160 height 26
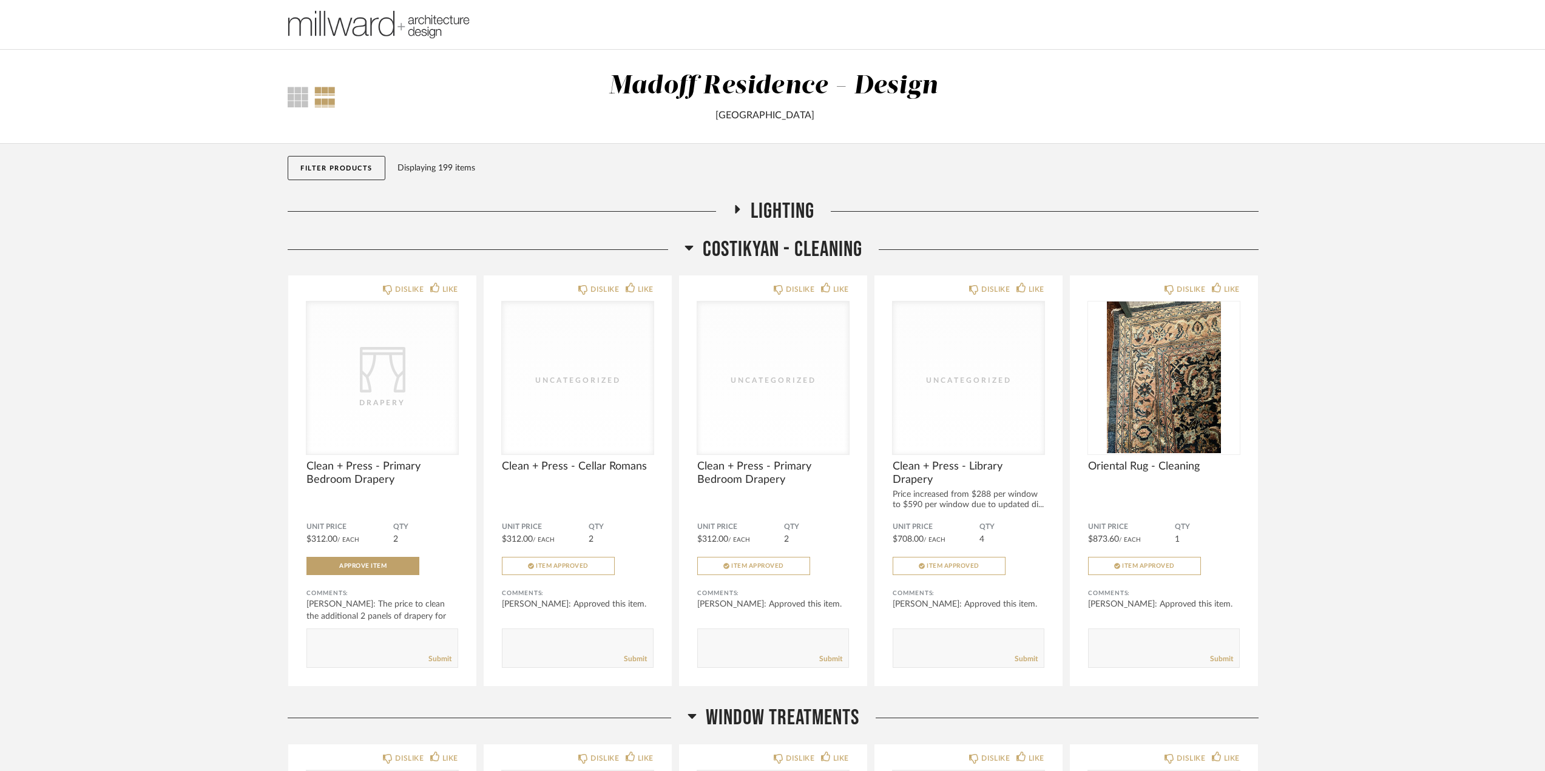
click at [766, 242] on span "Costikyan - Cleaning" at bounding box center [783, 250] width 160 height 26
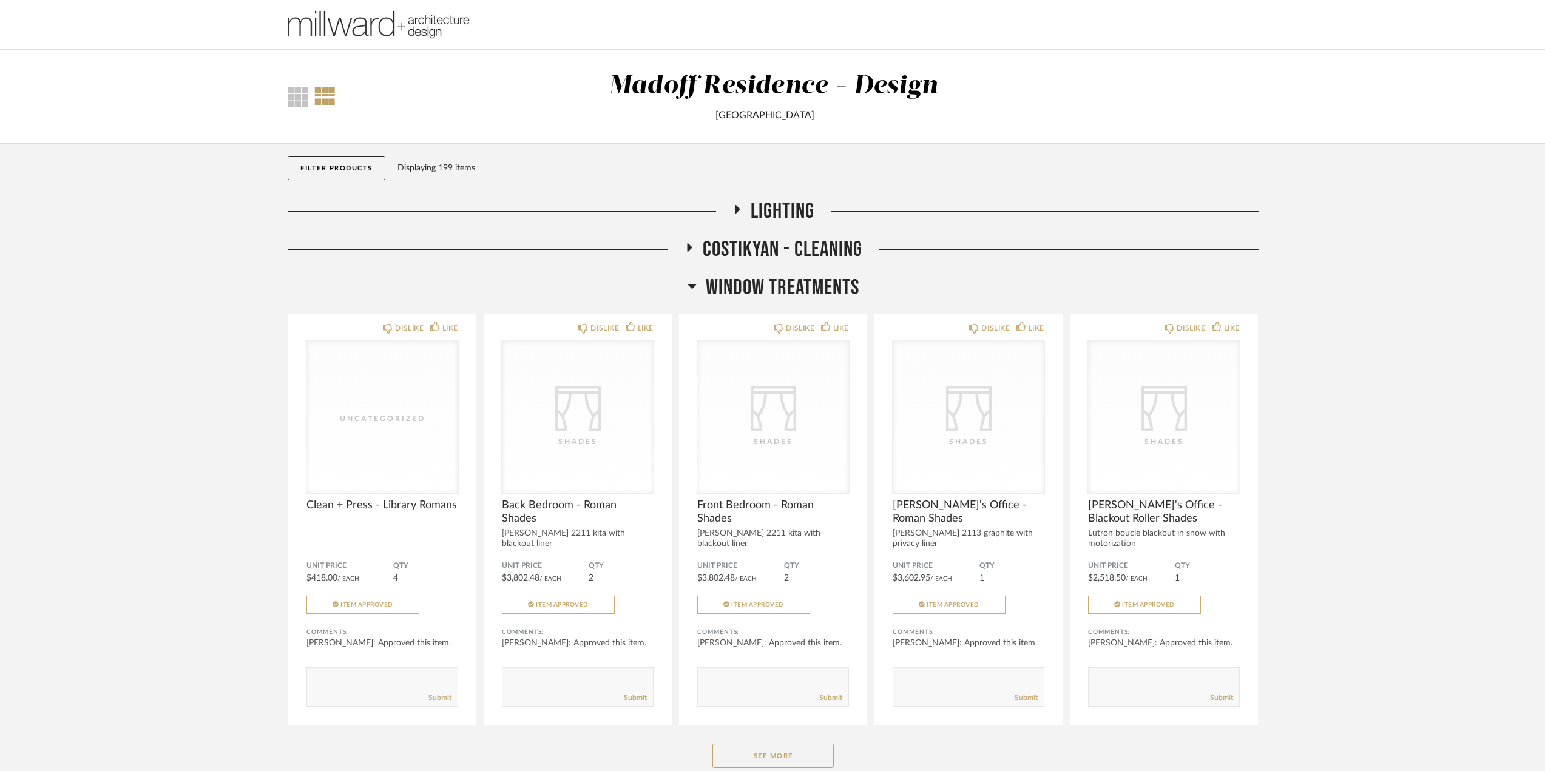
click at [794, 275] on span "Window Treatments" at bounding box center [783, 288] width 154 height 26
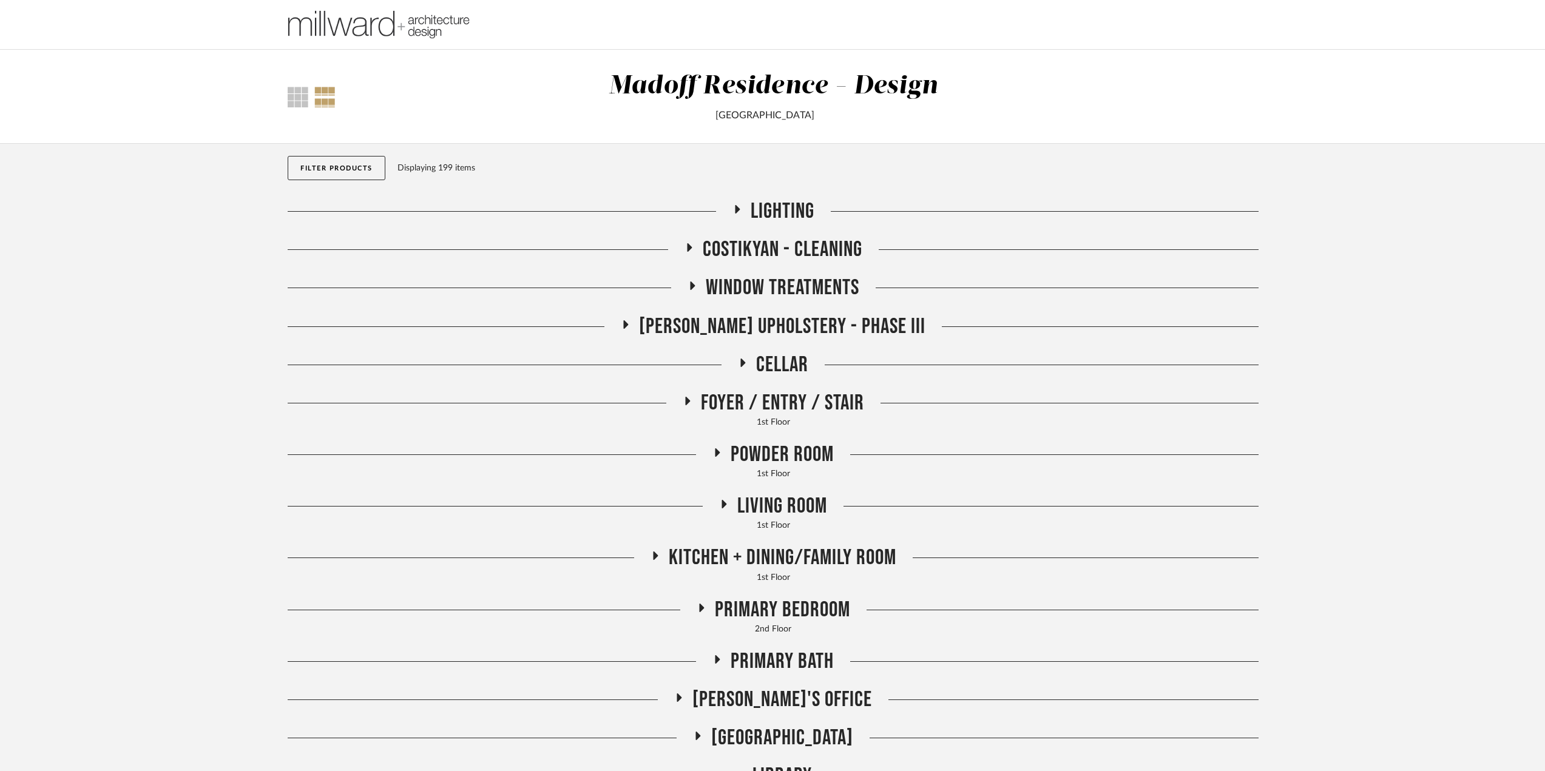
click at [778, 311] on div "Window Treatments" at bounding box center [773, 294] width 971 height 38
click at [776, 322] on span "[PERSON_NAME] Upholstery - Phase III" at bounding box center [782, 327] width 286 height 26
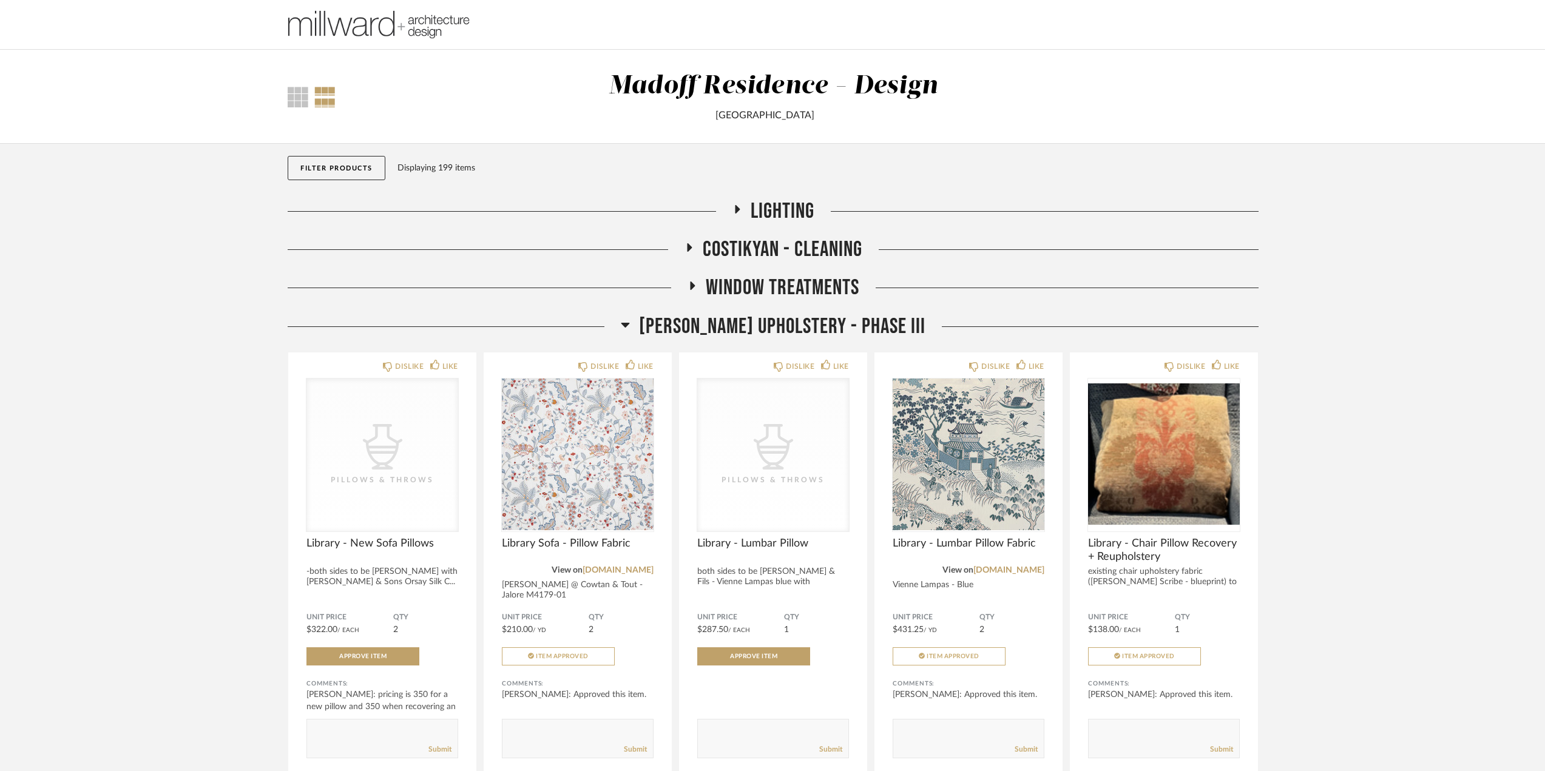
click at [776, 322] on span "[PERSON_NAME] Upholstery - Phase III" at bounding box center [782, 327] width 286 height 26
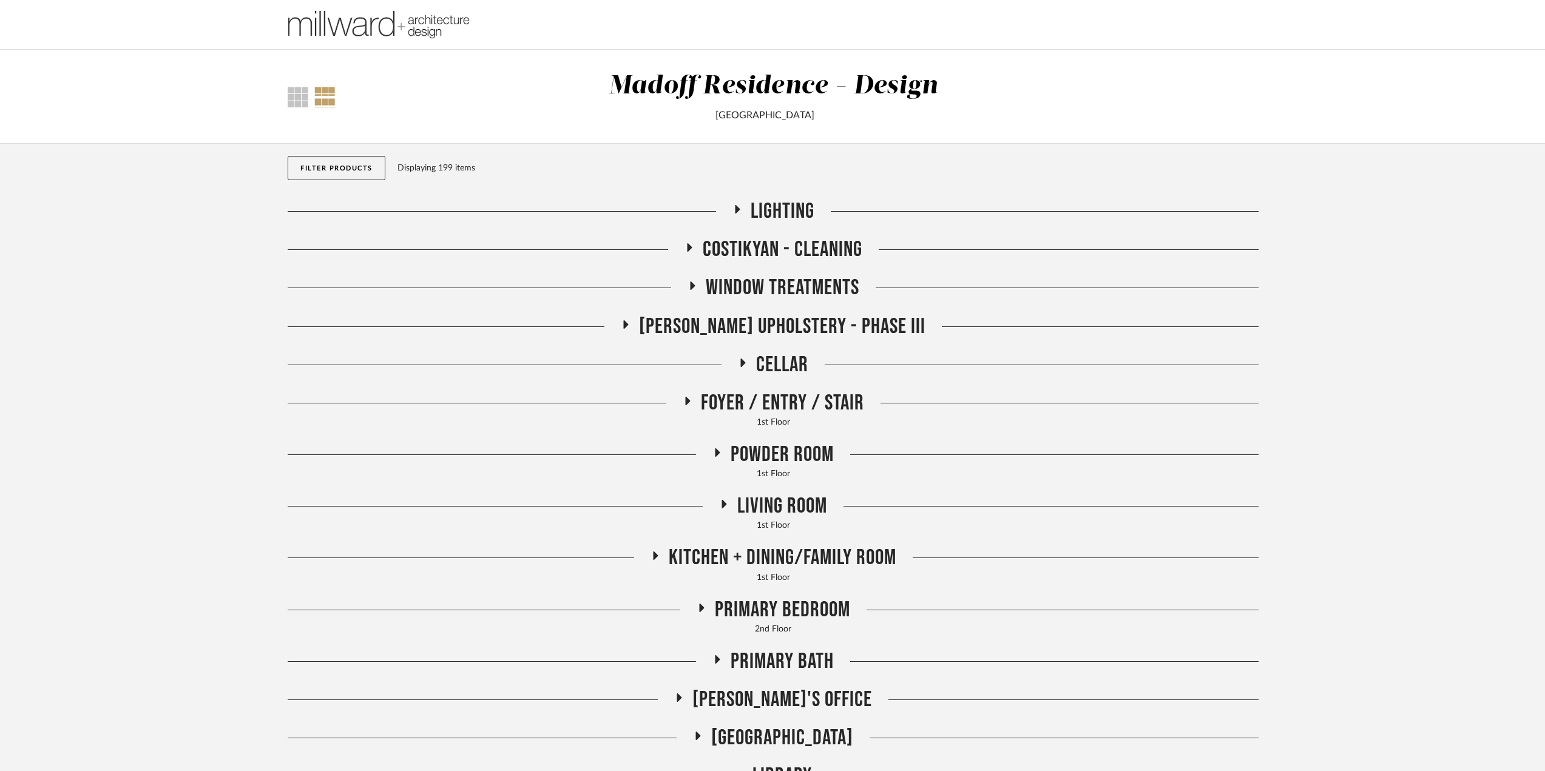
click at [783, 362] on span "Cellar" at bounding box center [782, 365] width 52 height 26
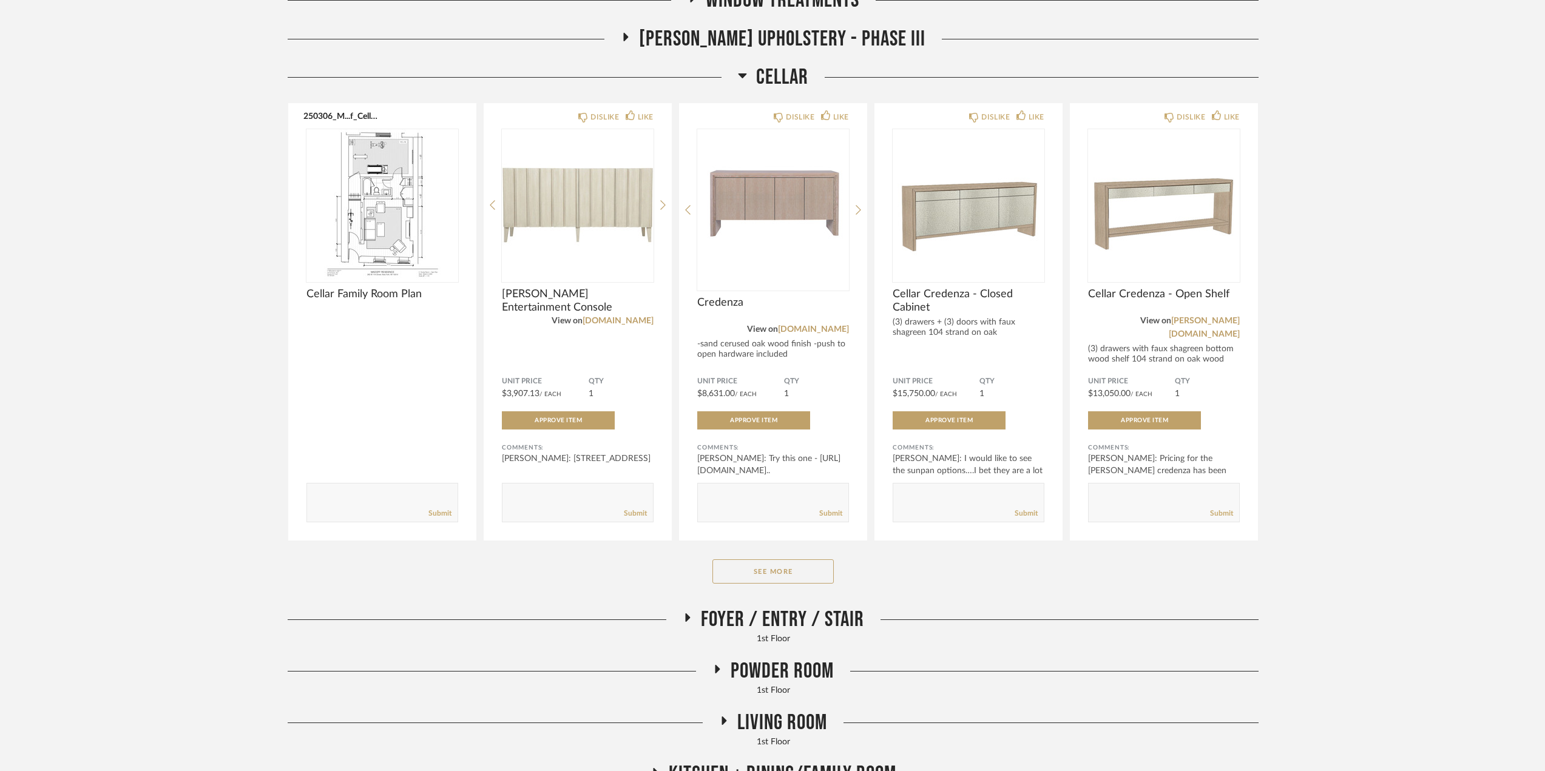
scroll to position [303, 0]
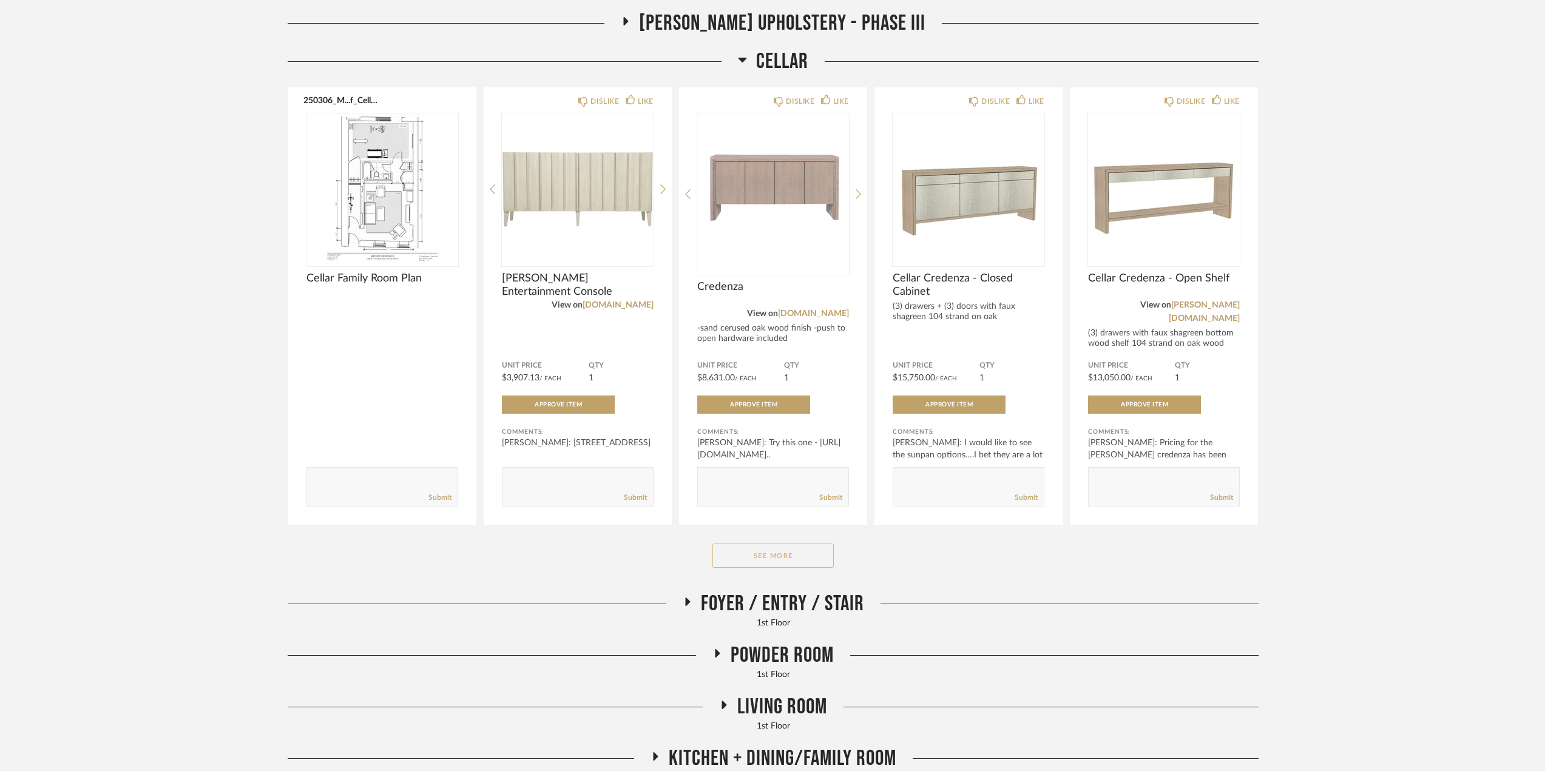
click at [772, 558] on button "See More" at bounding box center [773, 556] width 121 height 24
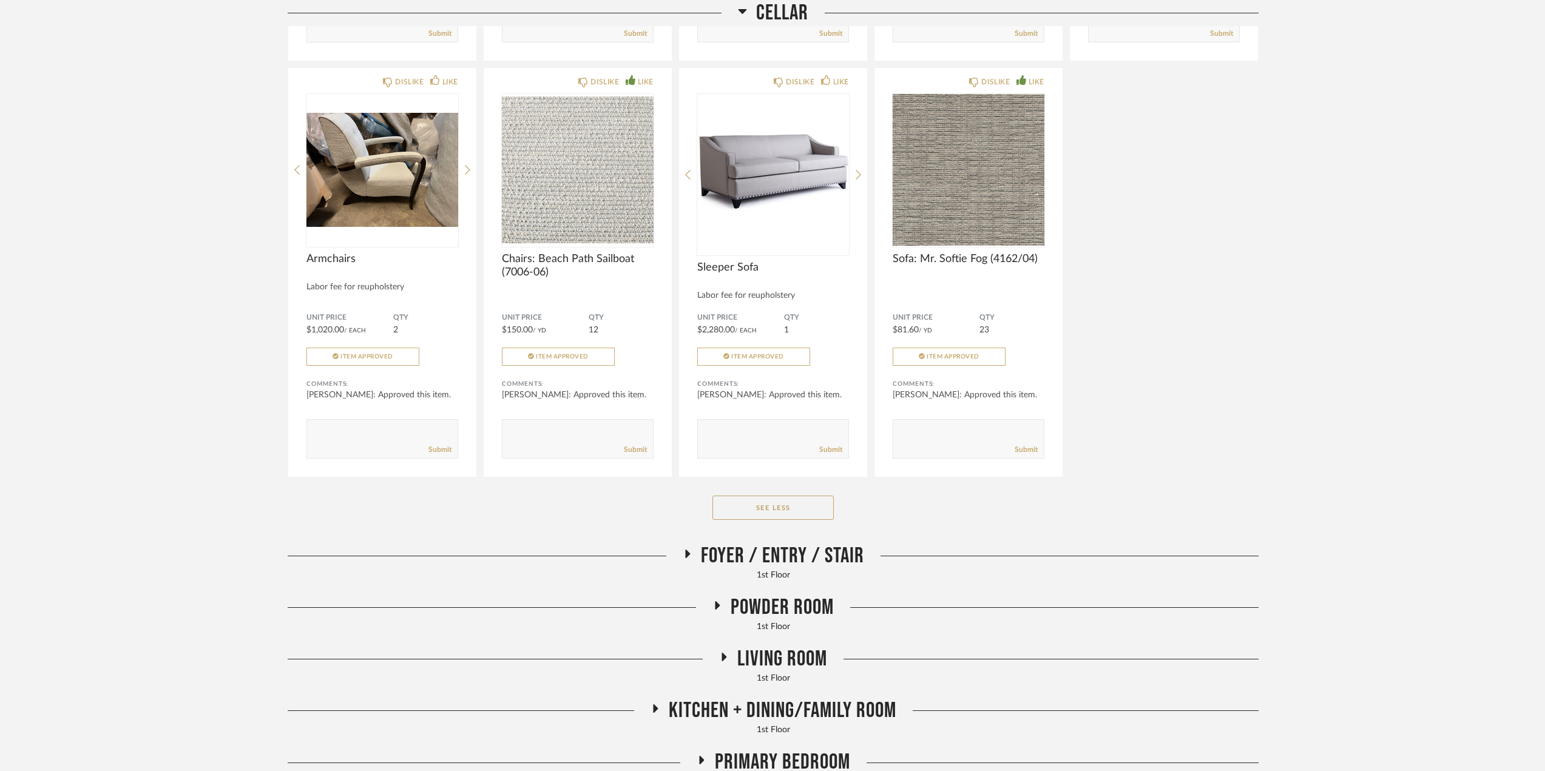
scroll to position [1275, 0]
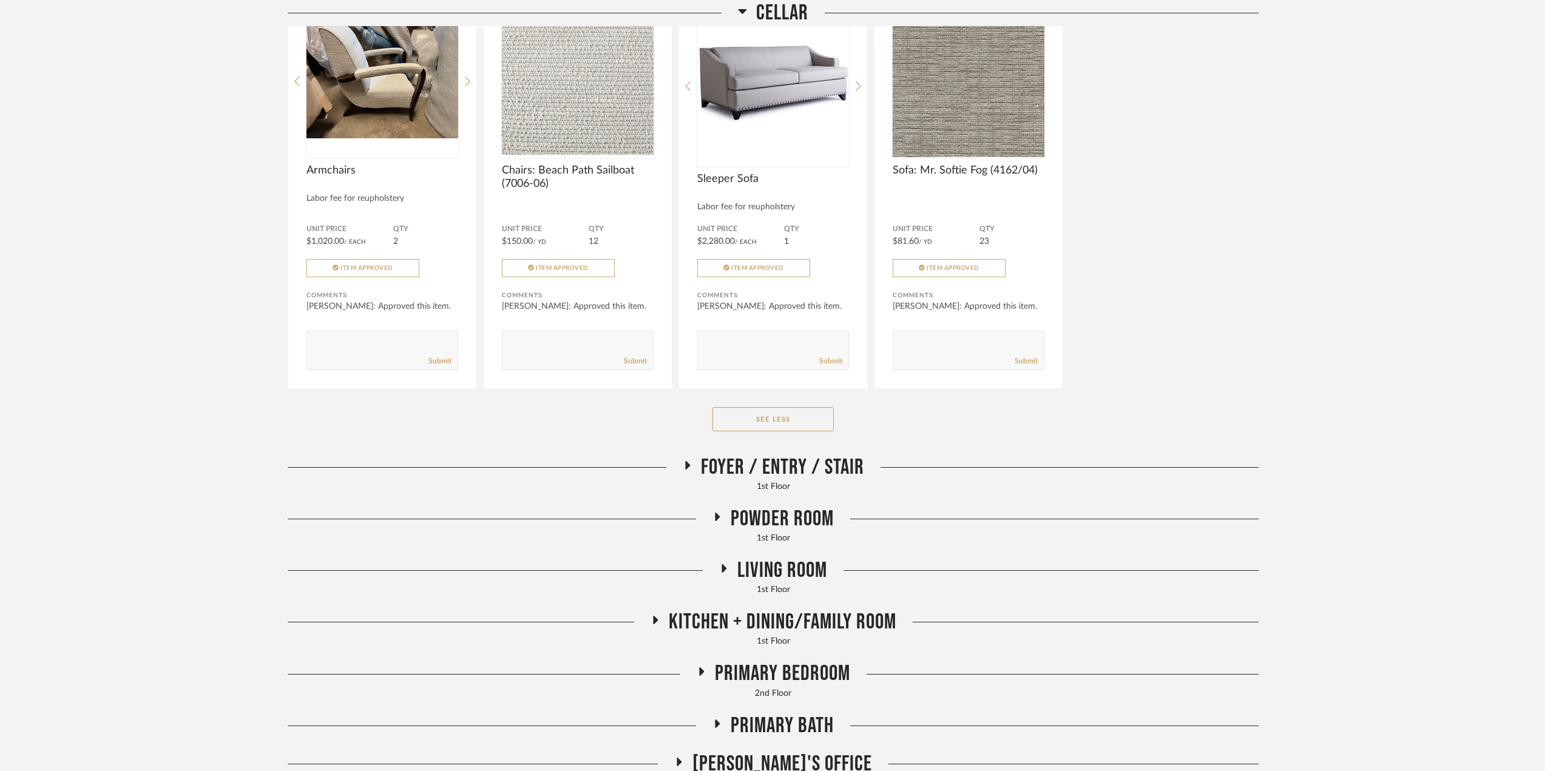
click at [790, 462] on span "Foyer / Entry / Stair" at bounding box center [782, 468] width 163 height 26
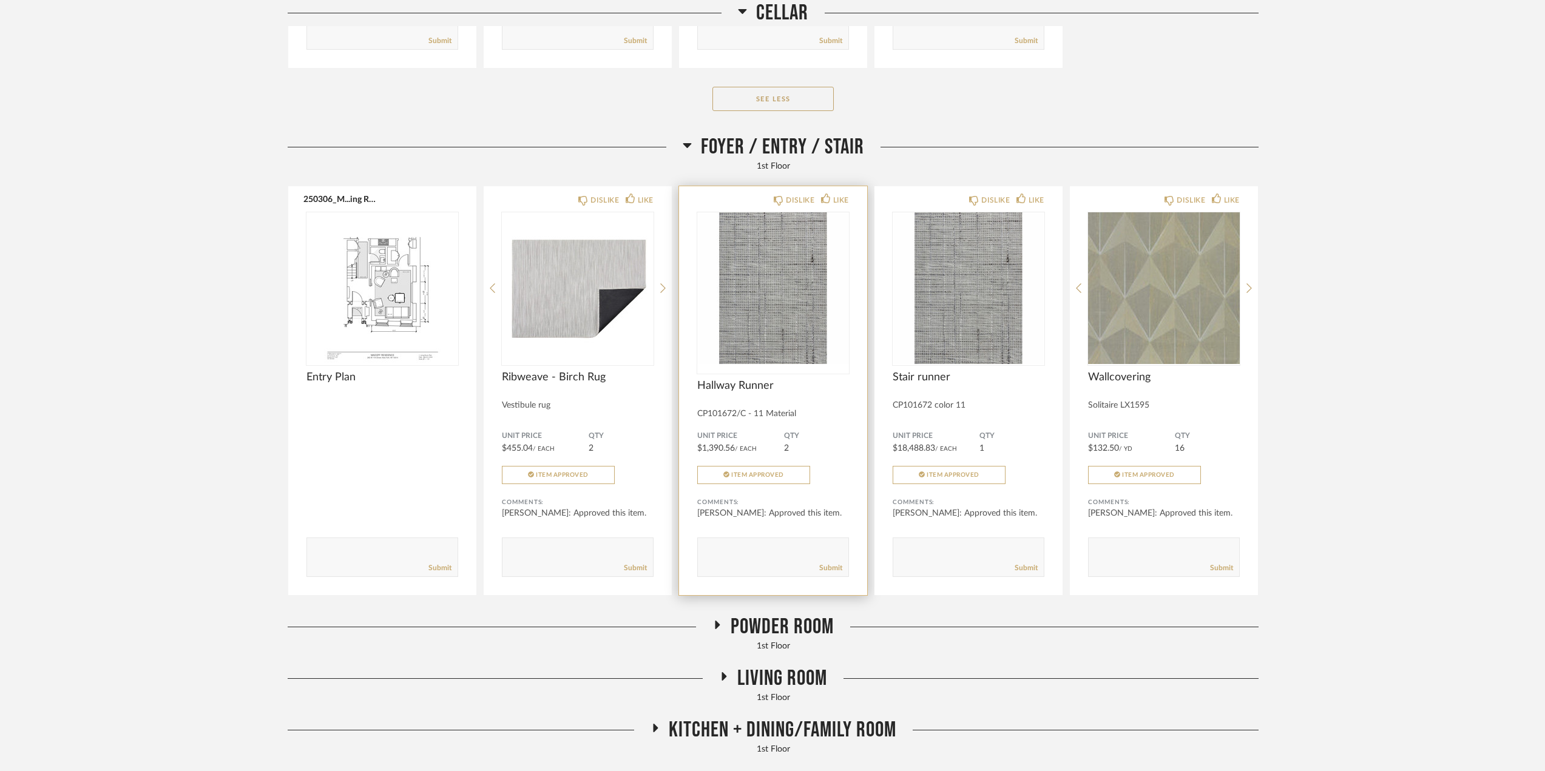
scroll to position [1700, 0]
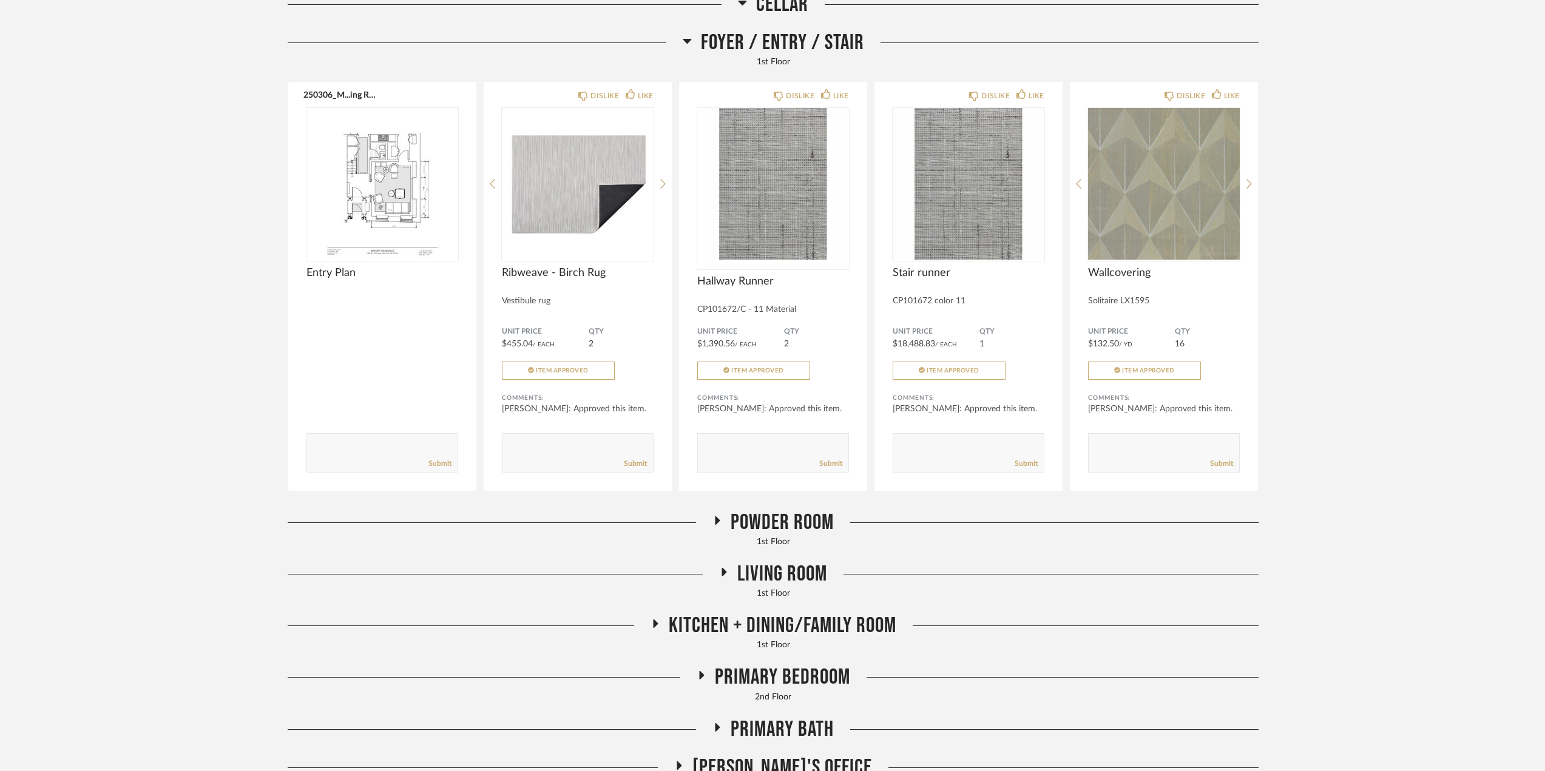
click at [794, 520] on span "Powder Room" at bounding box center [782, 523] width 103 height 26
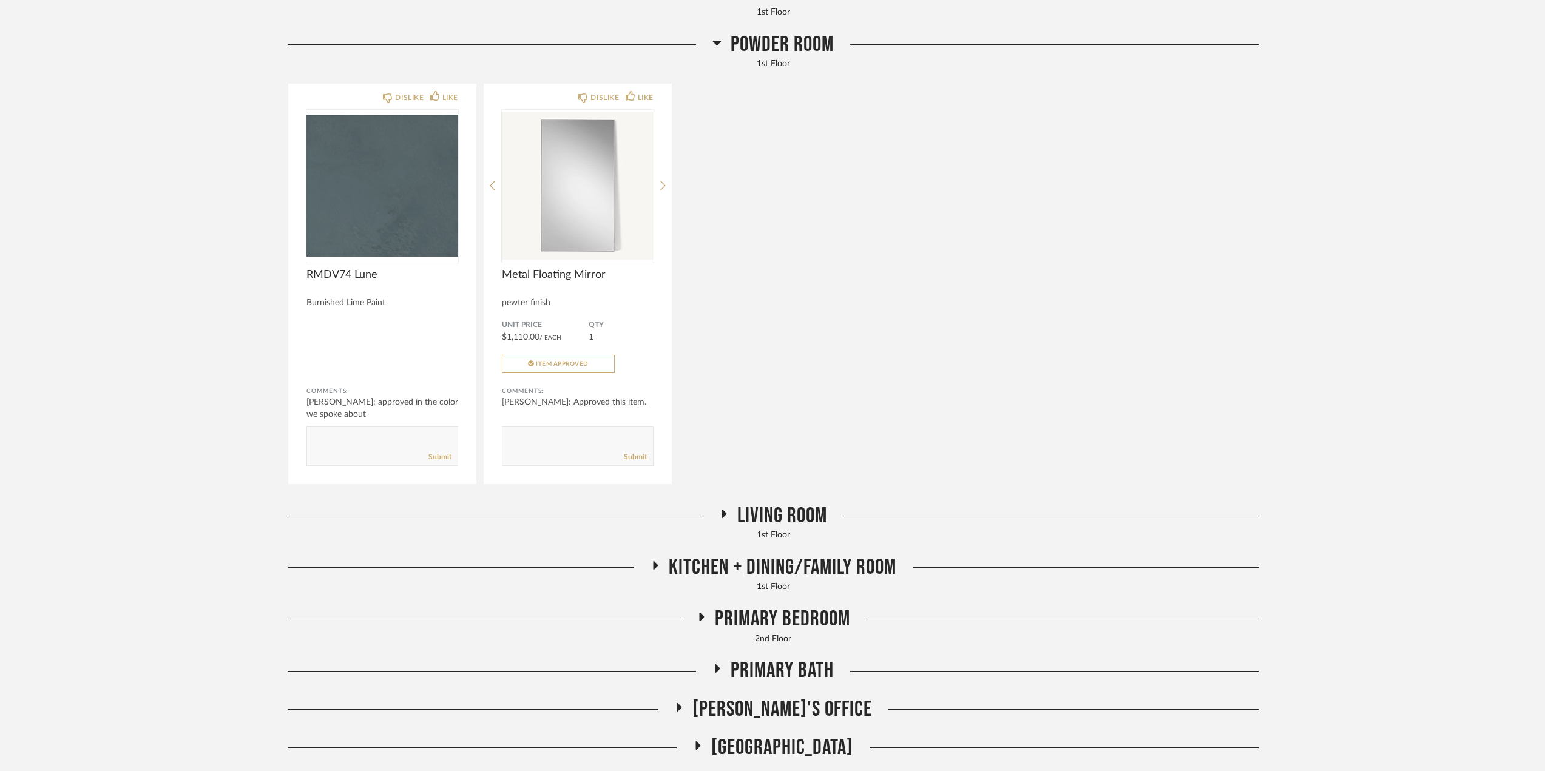
scroll to position [2185, 0]
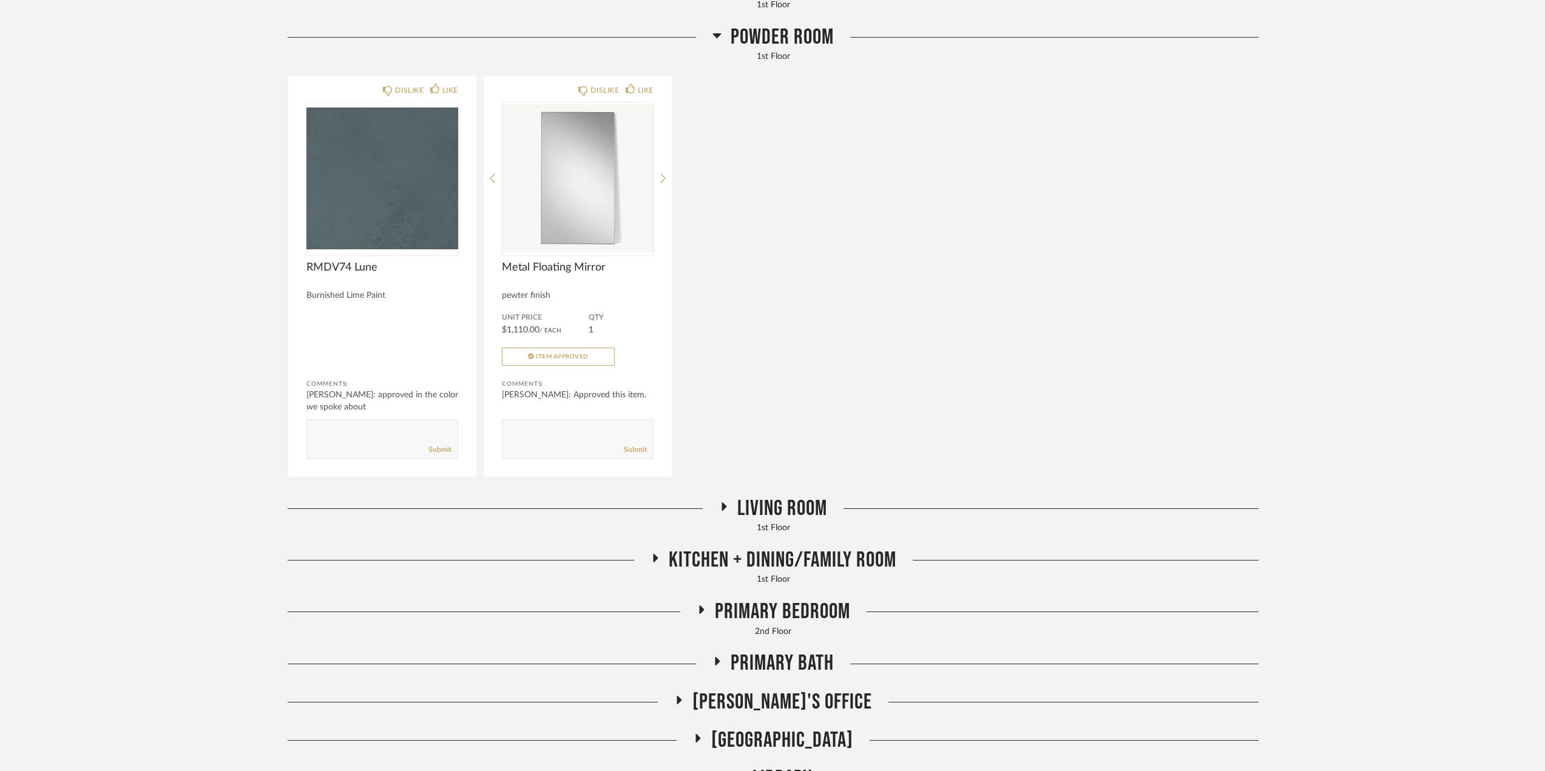
click at [748, 498] on span "Living Room" at bounding box center [782, 509] width 90 height 26
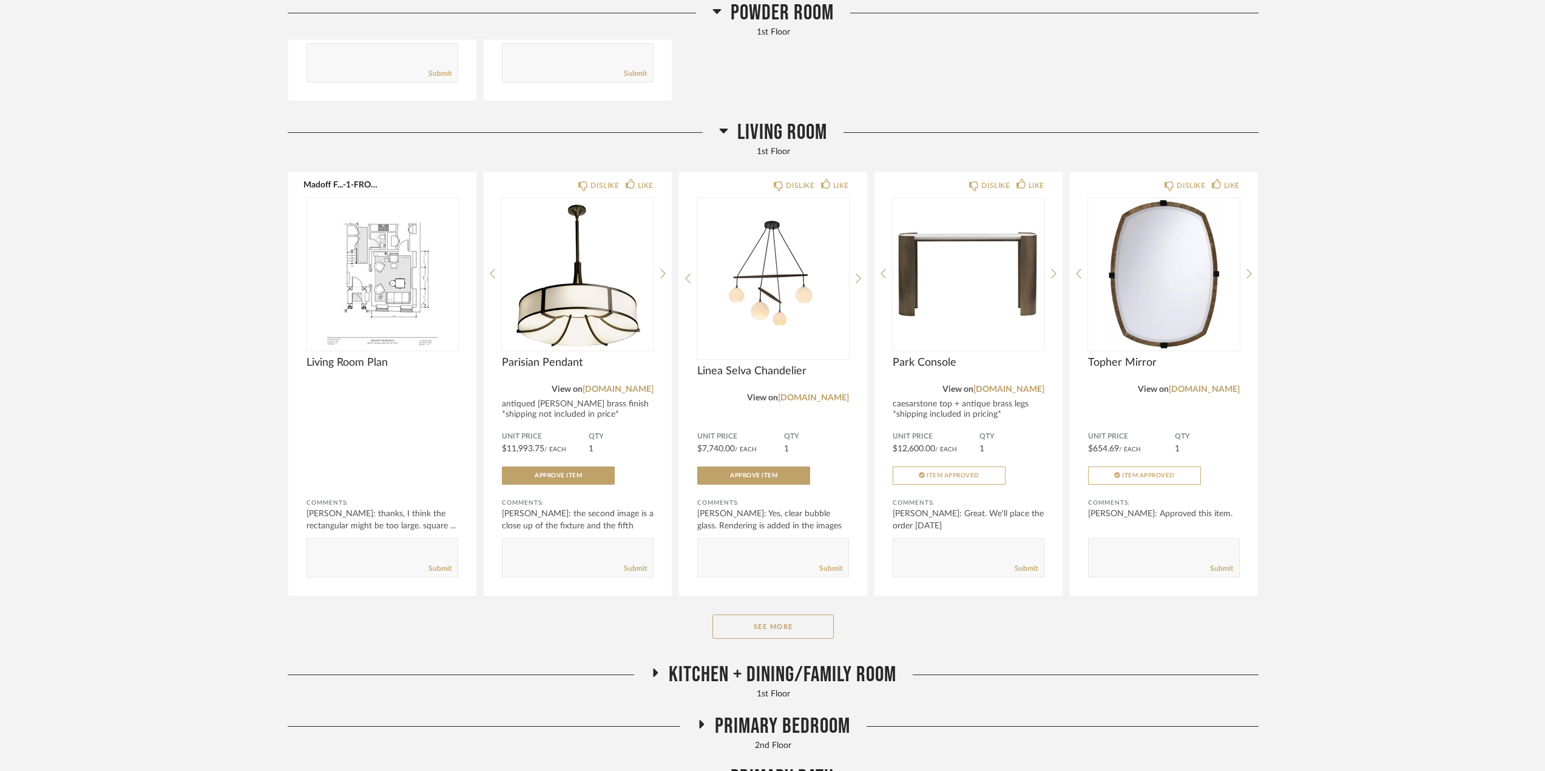
scroll to position [2671, 0]
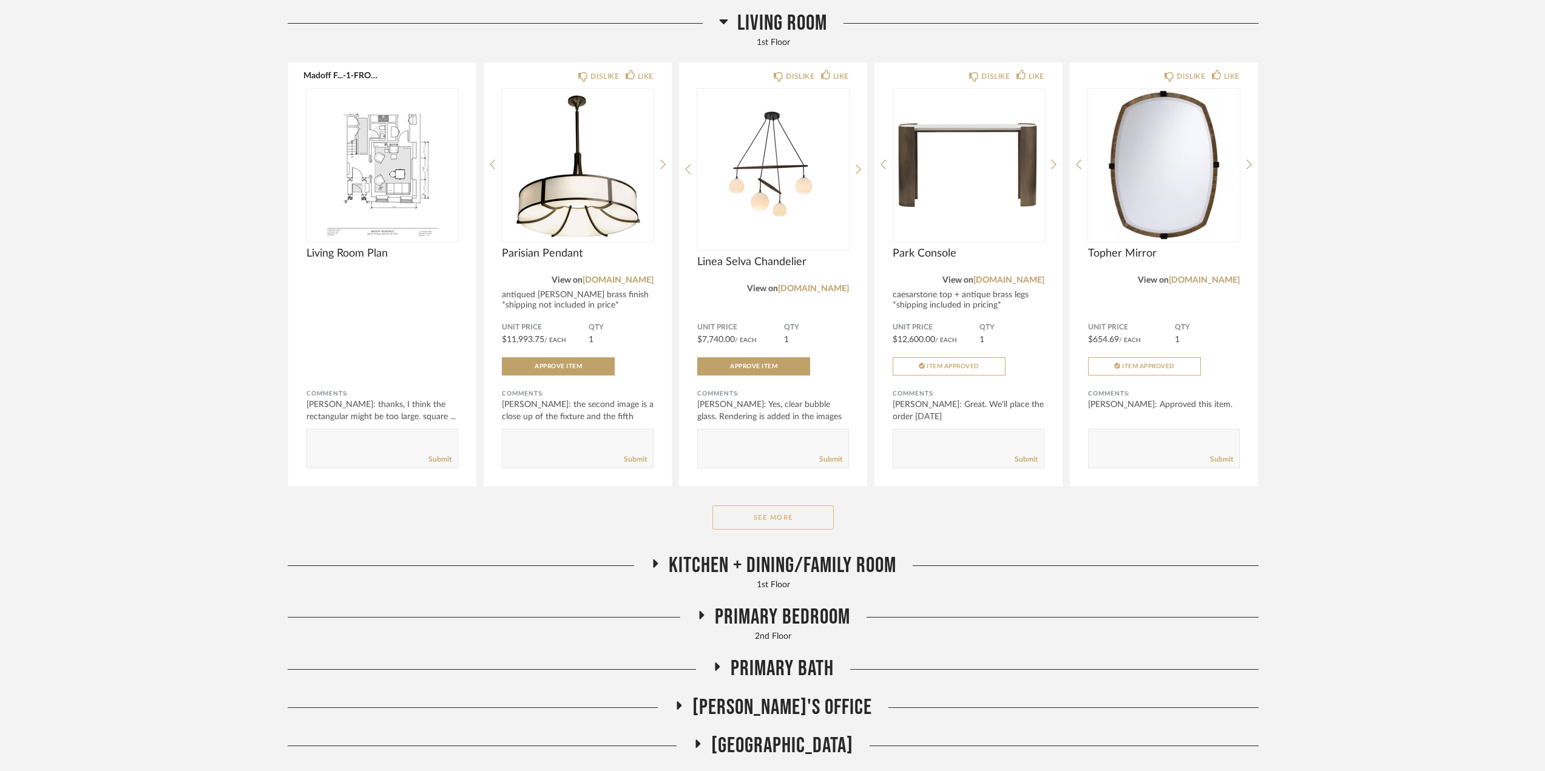
click at [768, 519] on button "See More" at bounding box center [773, 518] width 121 height 24
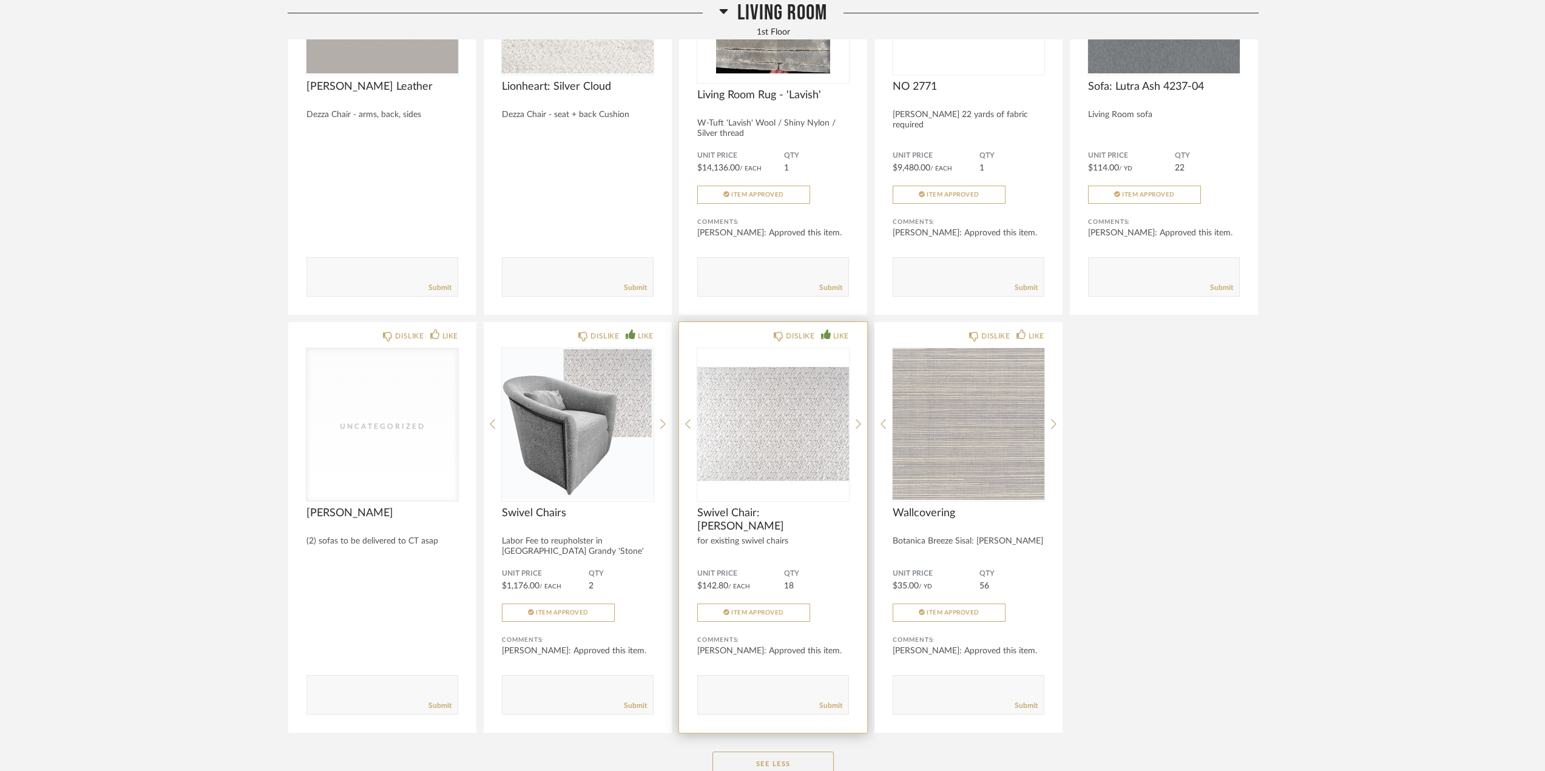
scroll to position [4370, 0]
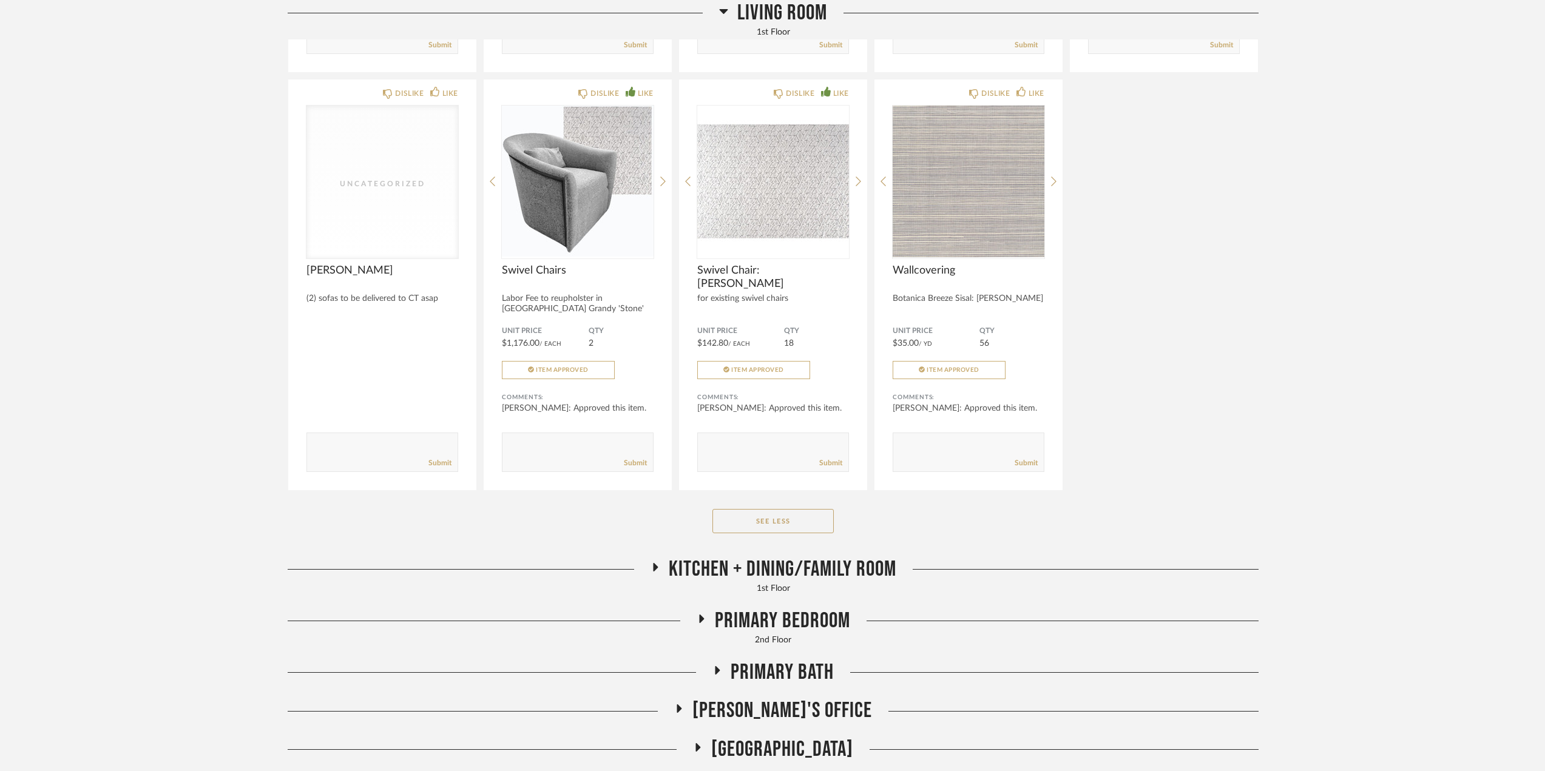
click at [821, 557] on span "Kitchen + Dining/Family Room" at bounding box center [783, 570] width 228 height 26
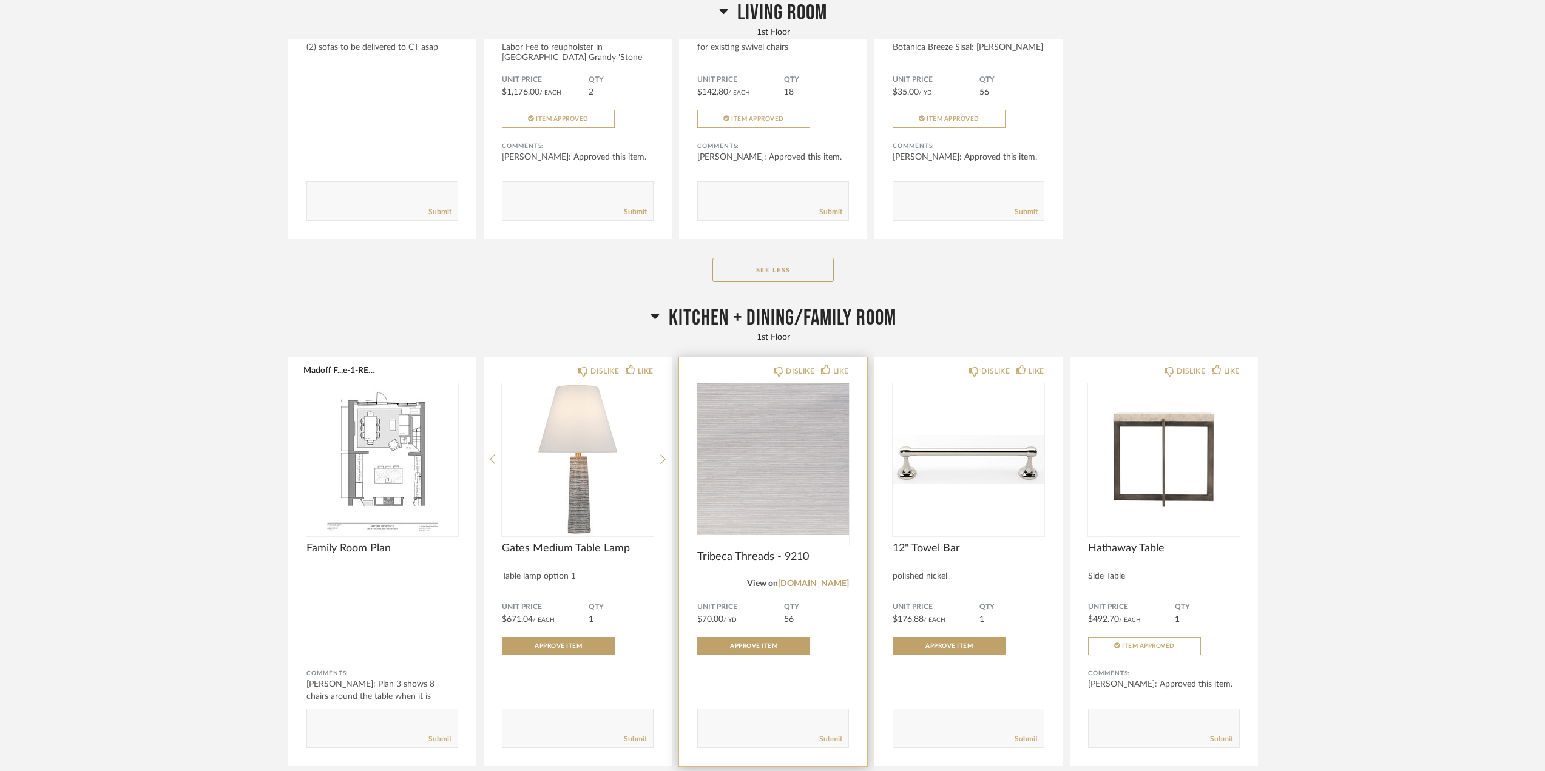
scroll to position [4856, 0]
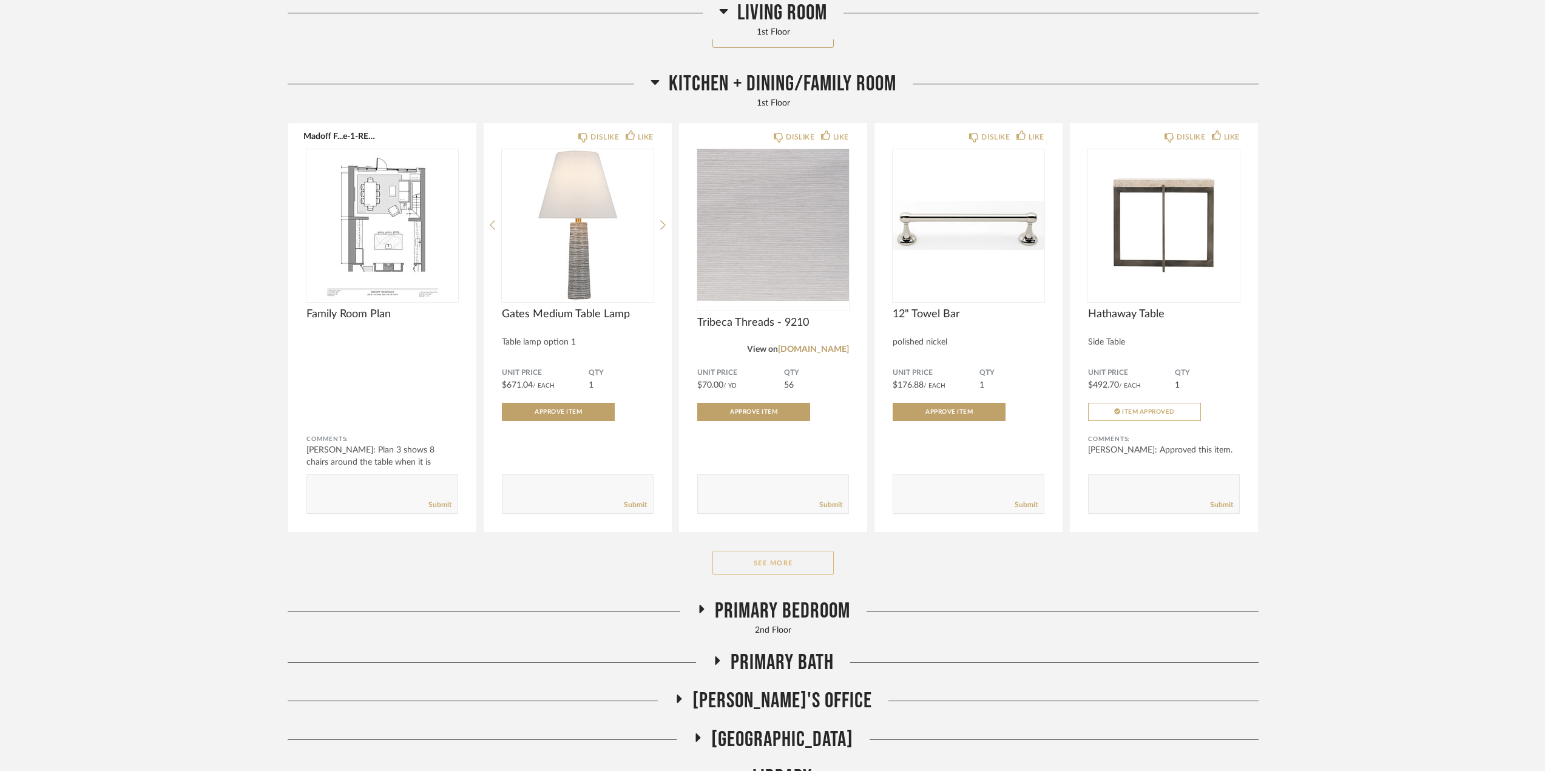
click at [810, 554] on button "See More" at bounding box center [773, 563] width 121 height 24
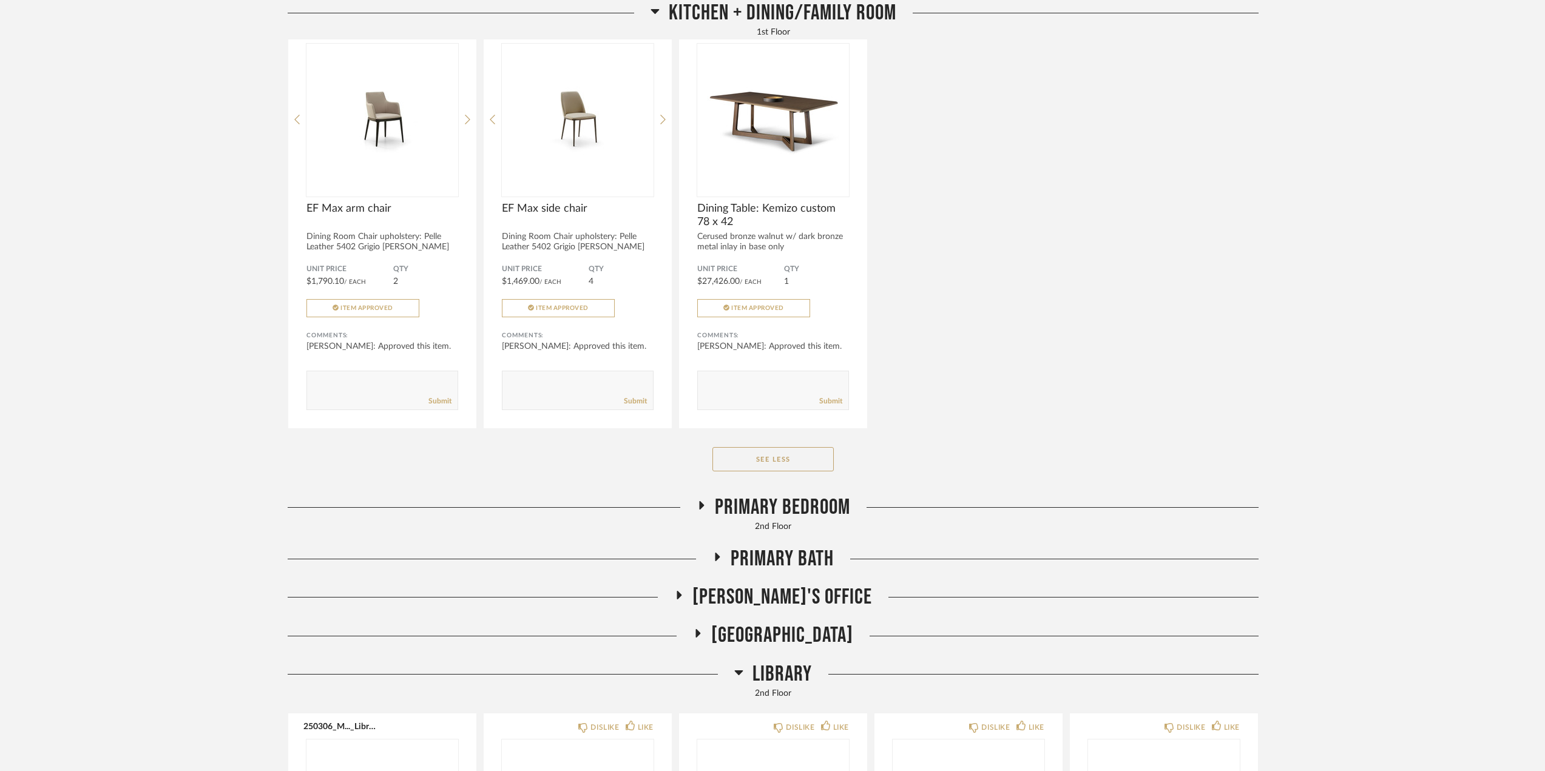
scroll to position [6252, 0]
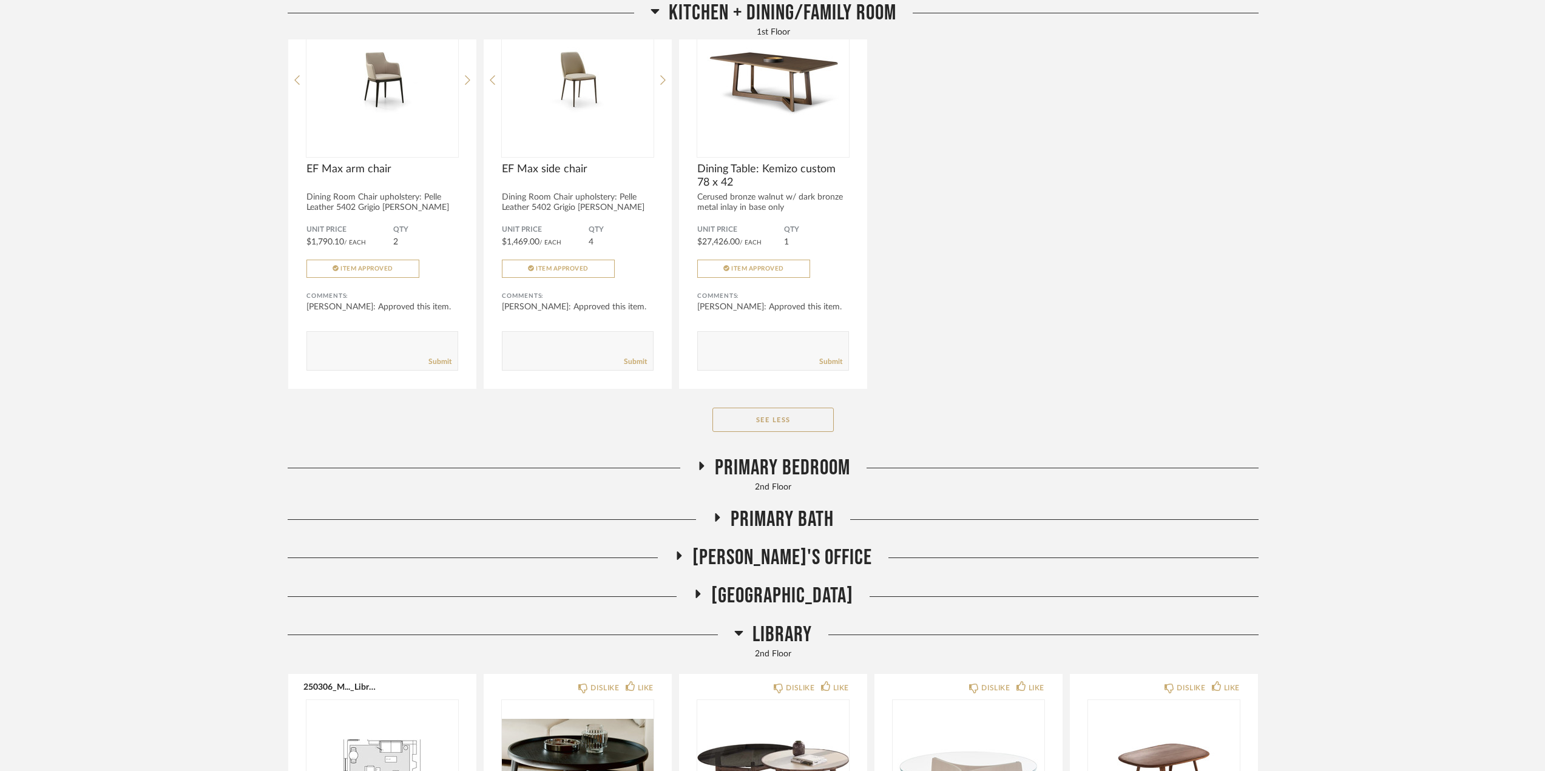
click at [736, 455] on span "Primary Bedroom" at bounding box center [782, 468] width 135 height 26
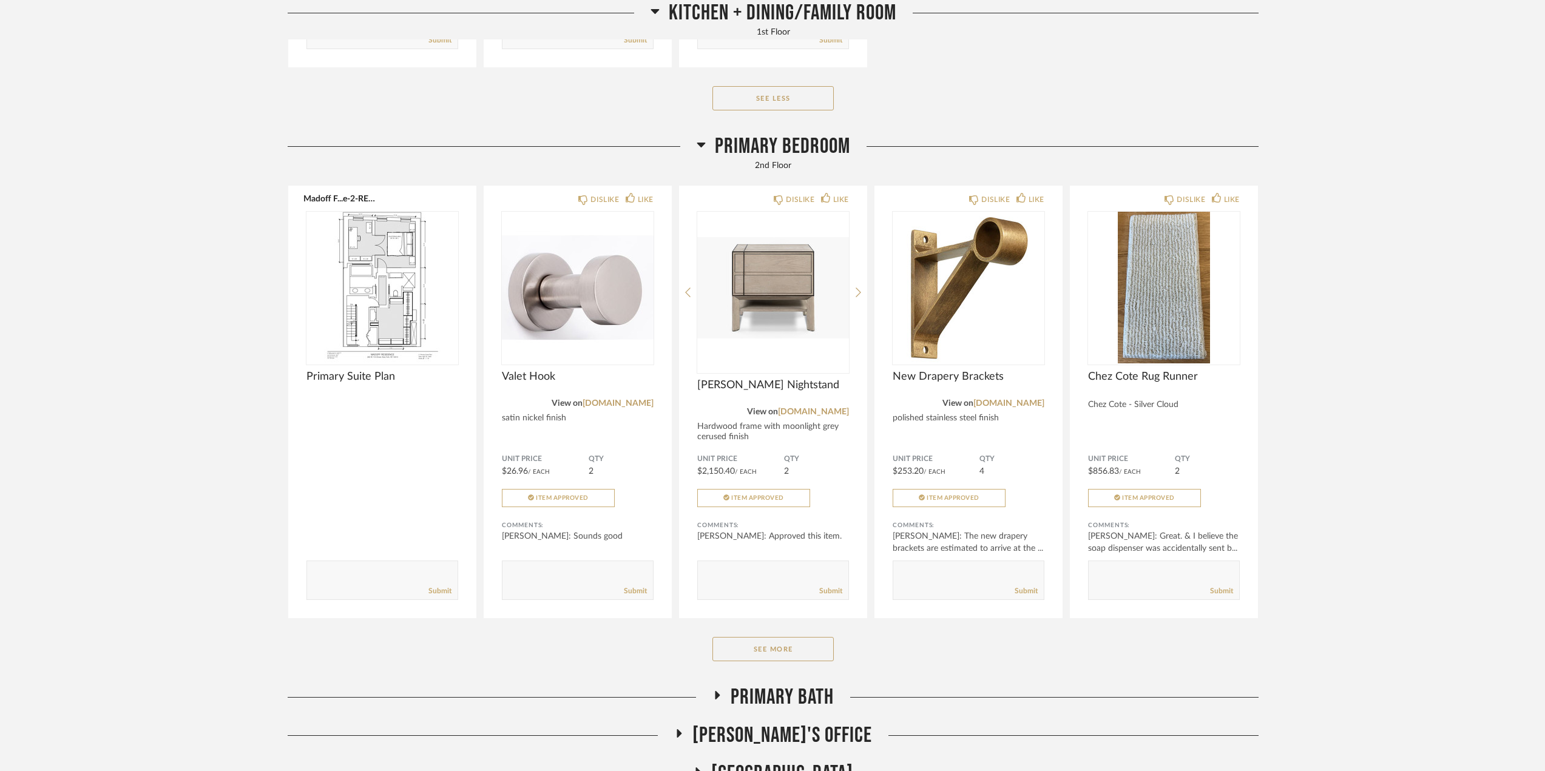
scroll to position [6677, 0]
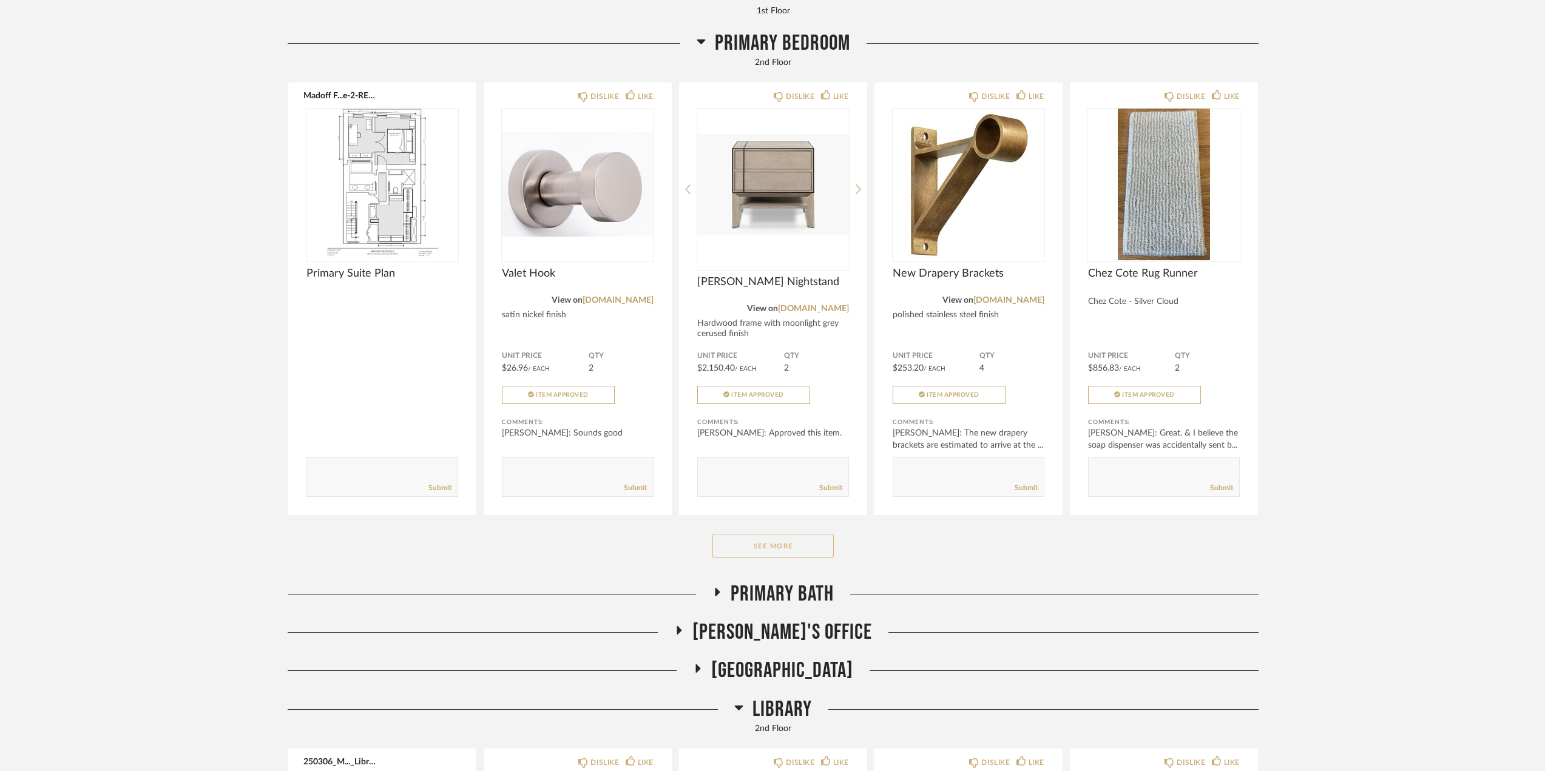
click at [816, 545] on button "See More" at bounding box center [773, 546] width 121 height 24
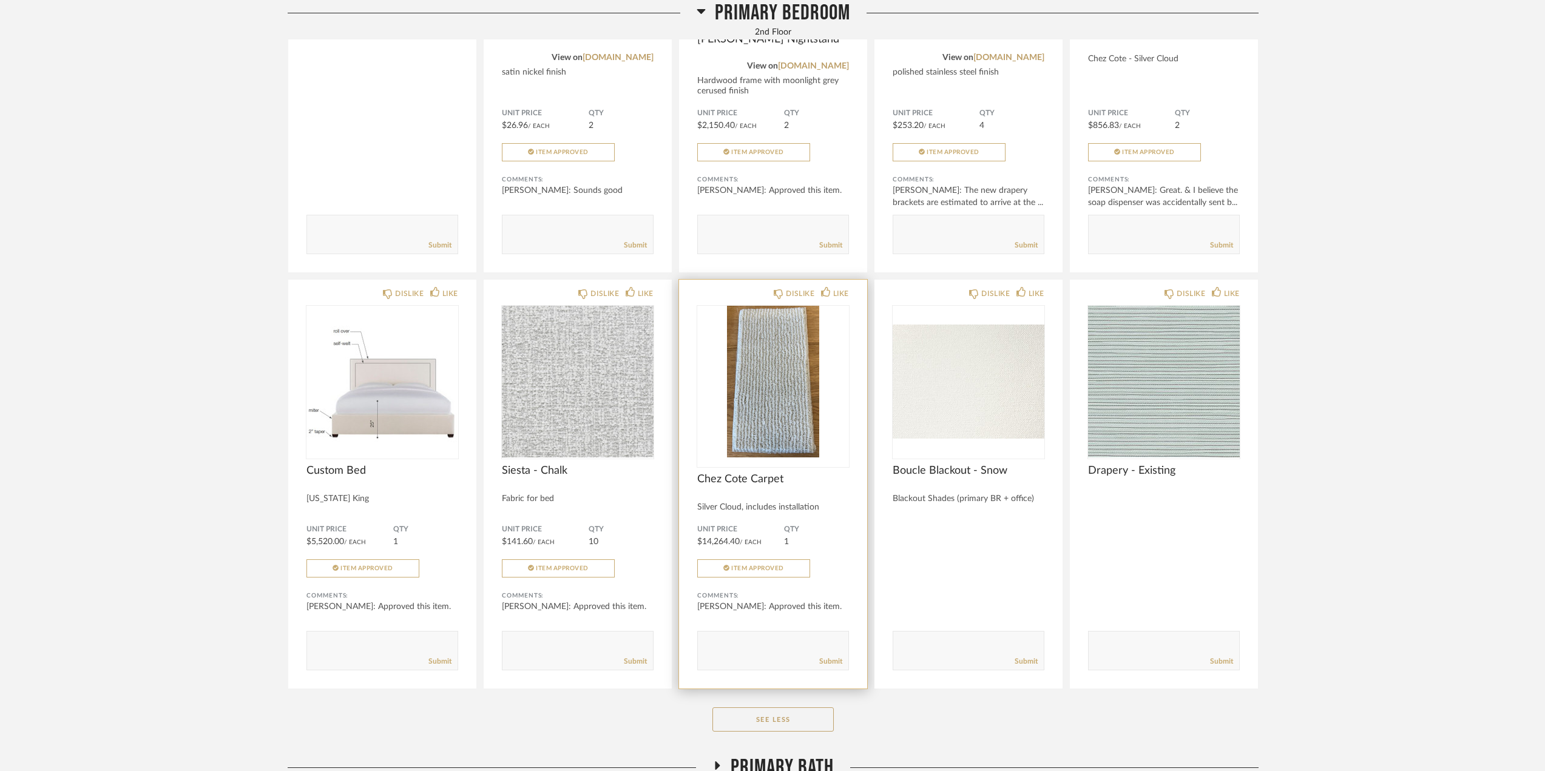
scroll to position [7102, 0]
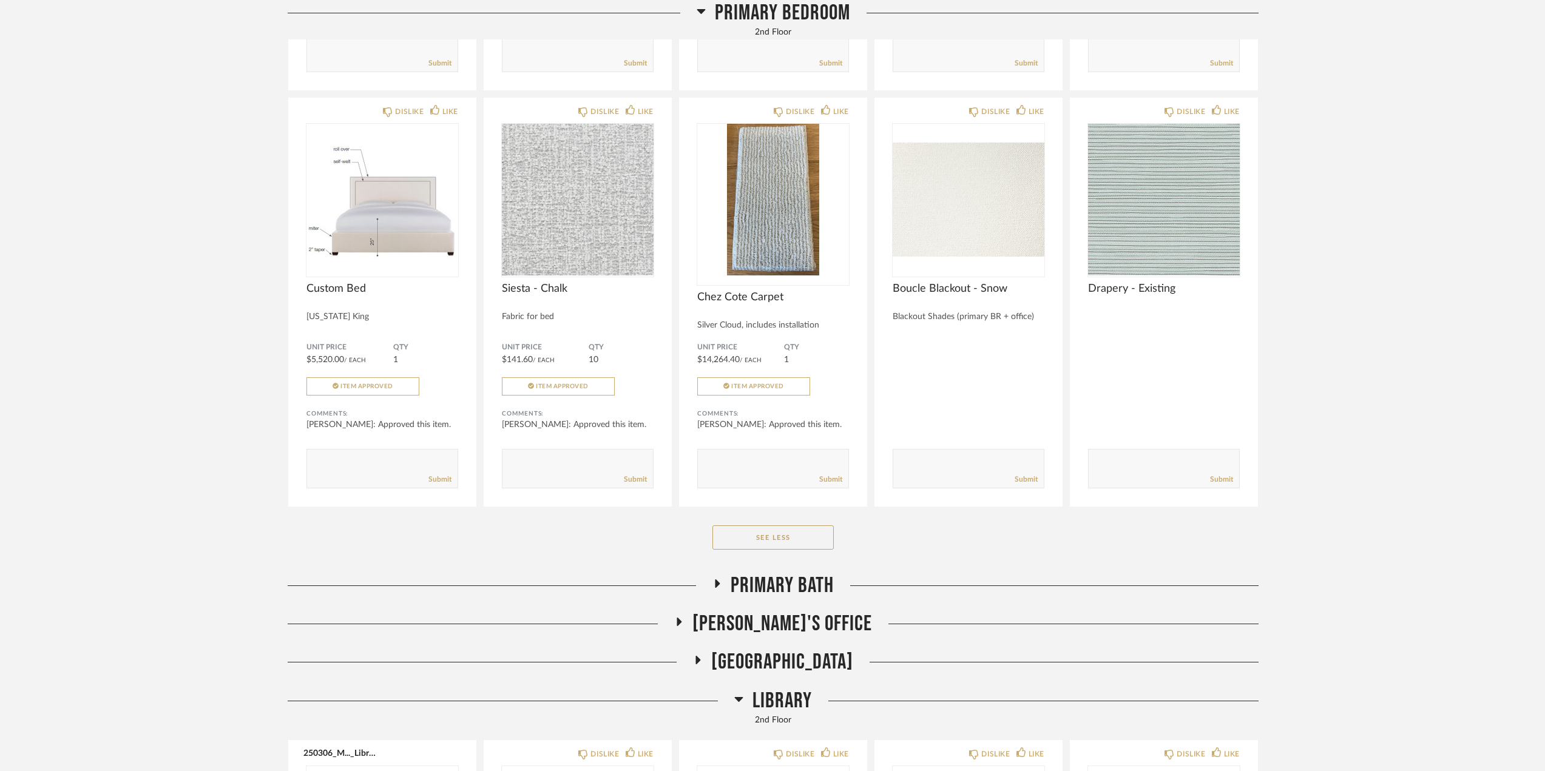
click at [796, 573] on span "Primary Bath" at bounding box center [782, 586] width 103 height 26
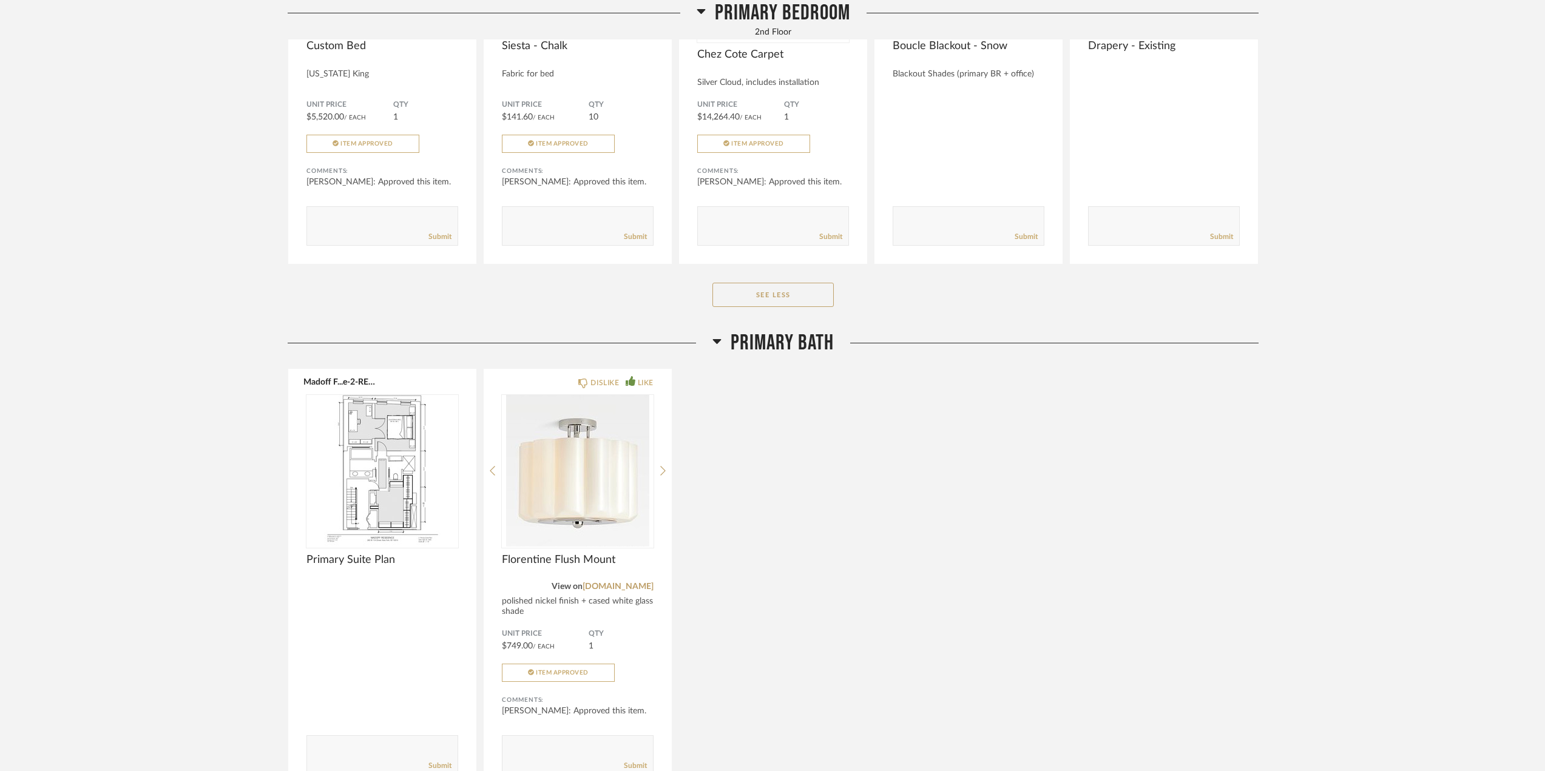
scroll to position [7587, 0]
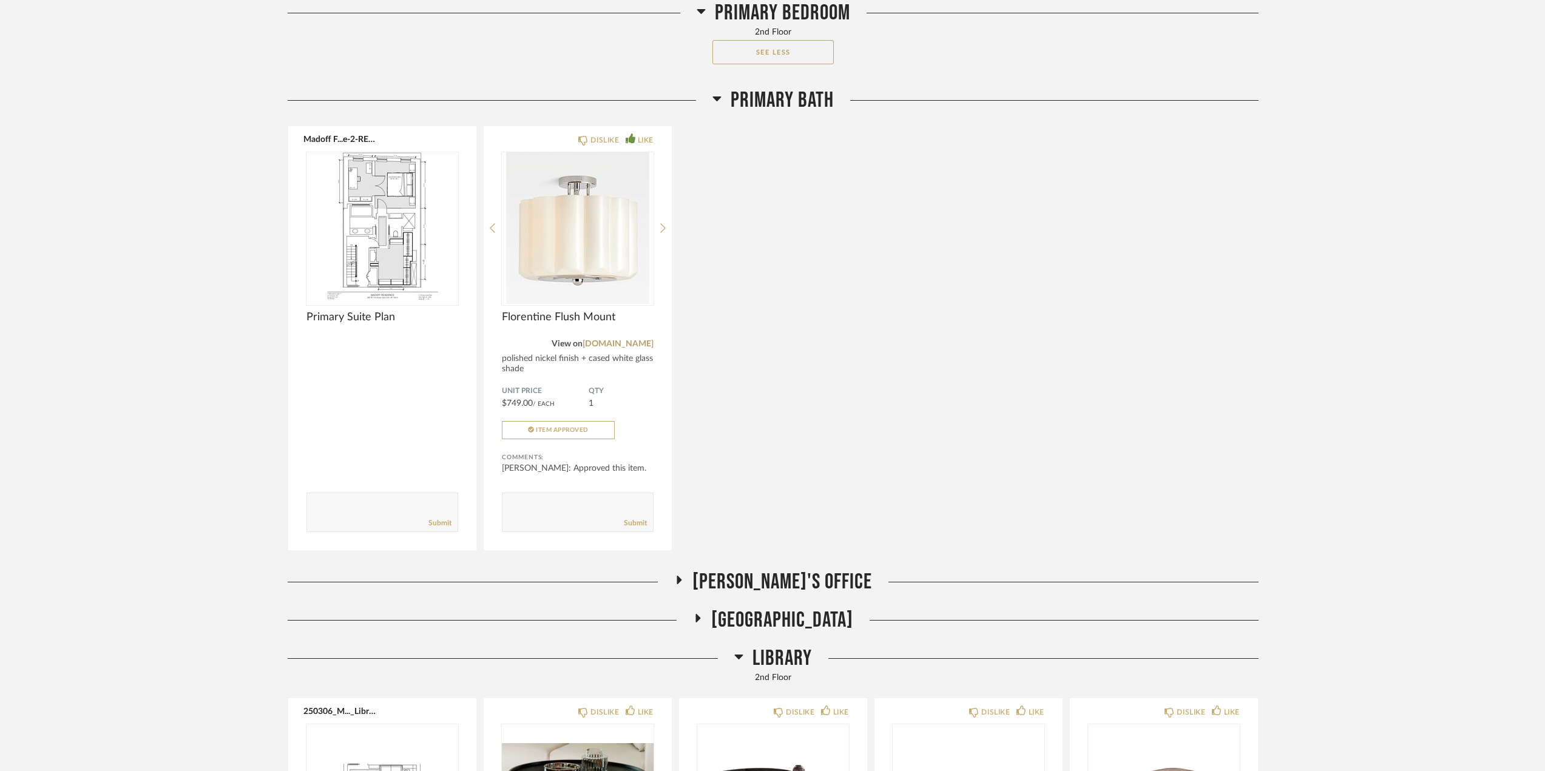
drag, startPoint x: 788, startPoint y: 577, endPoint x: 795, endPoint y: 591, distance: 15.7
click at [789, 577] on span "[PERSON_NAME]'s Office" at bounding box center [783, 582] width 180 height 26
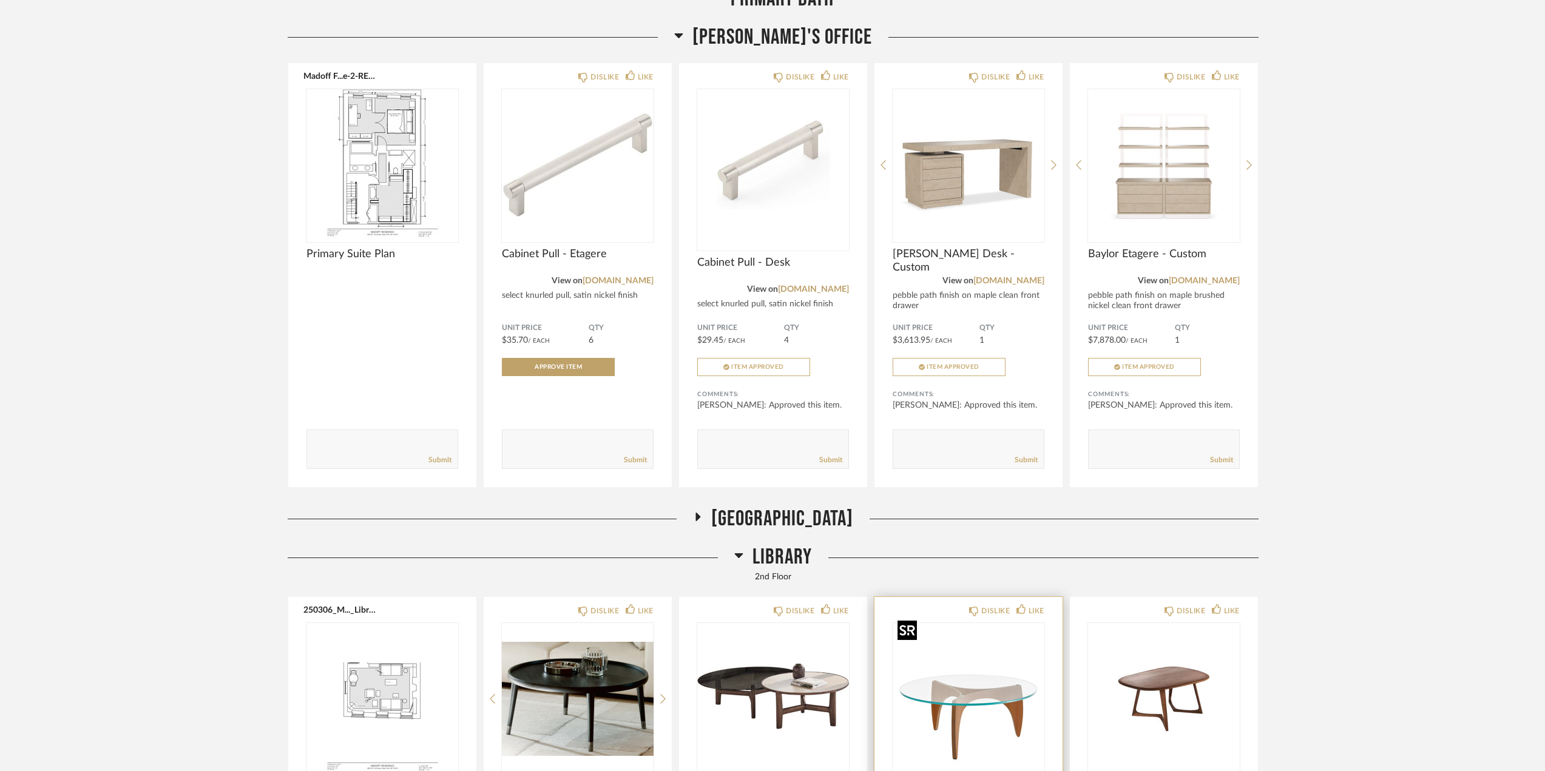
scroll to position [8133, 0]
click at [845, 515] on span "[GEOGRAPHIC_DATA]" at bounding box center [782, 518] width 142 height 26
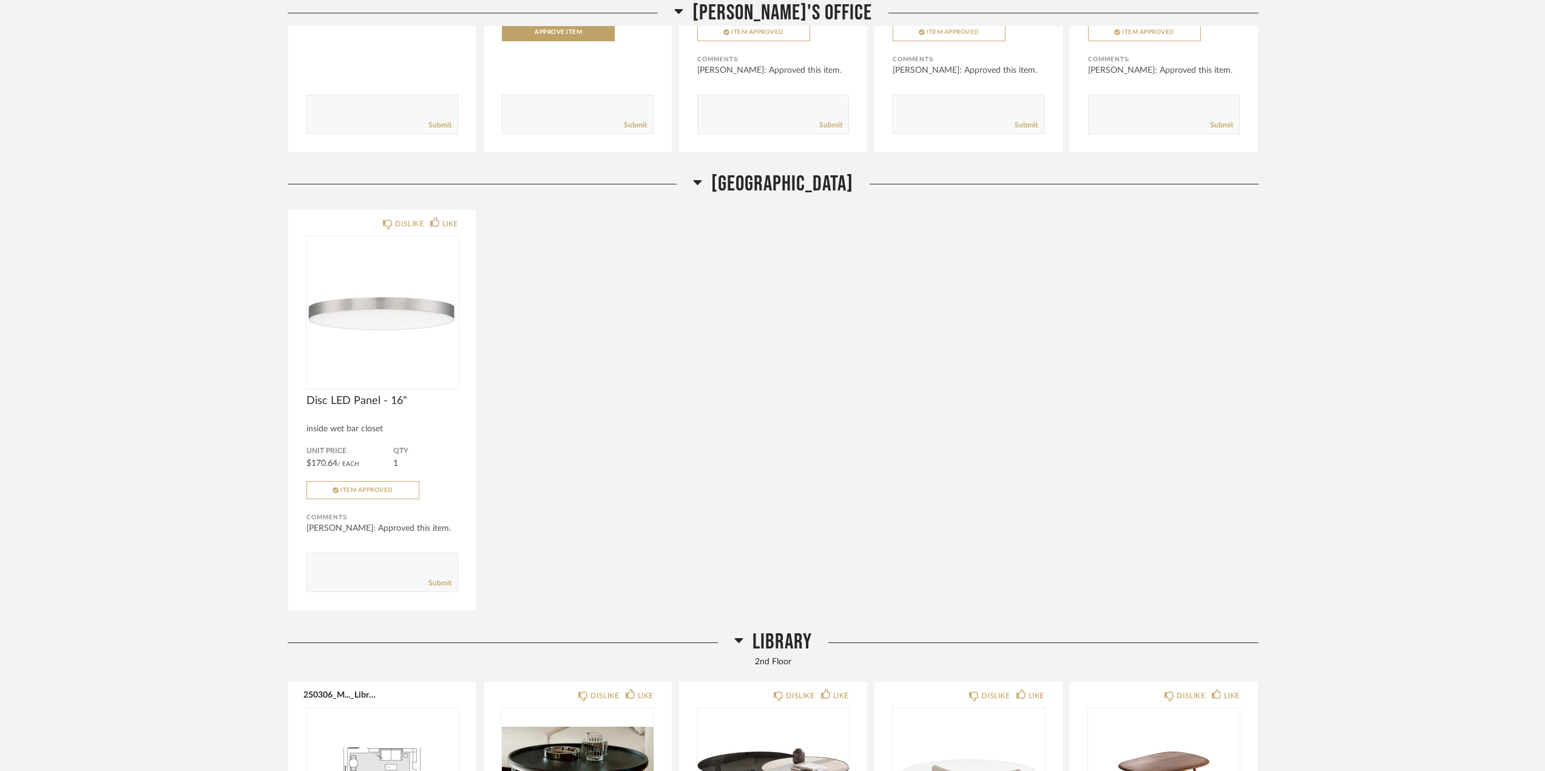
scroll to position [8498, 0]
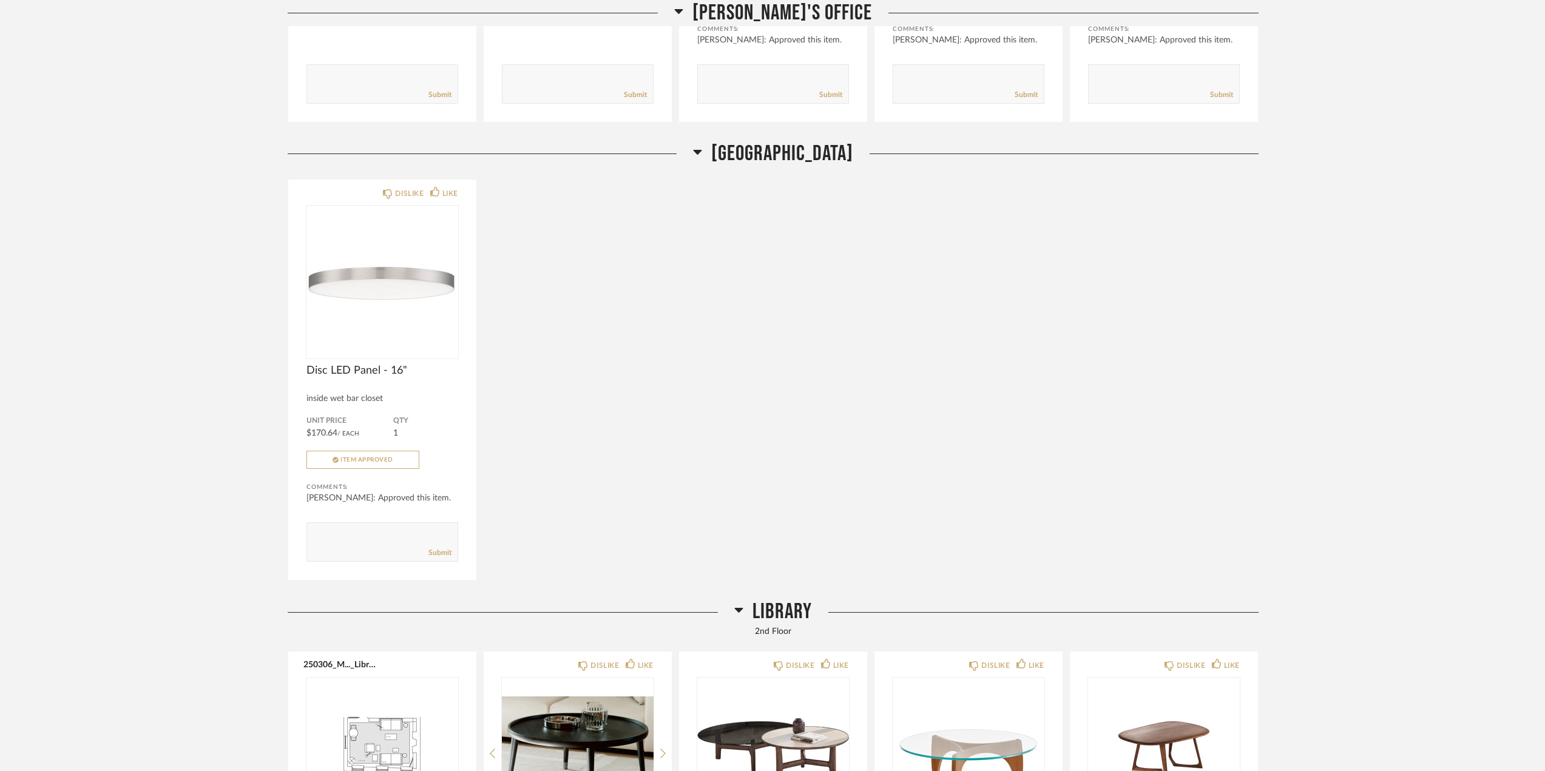
click at [789, 599] on span "Library" at bounding box center [782, 612] width 59 height 26
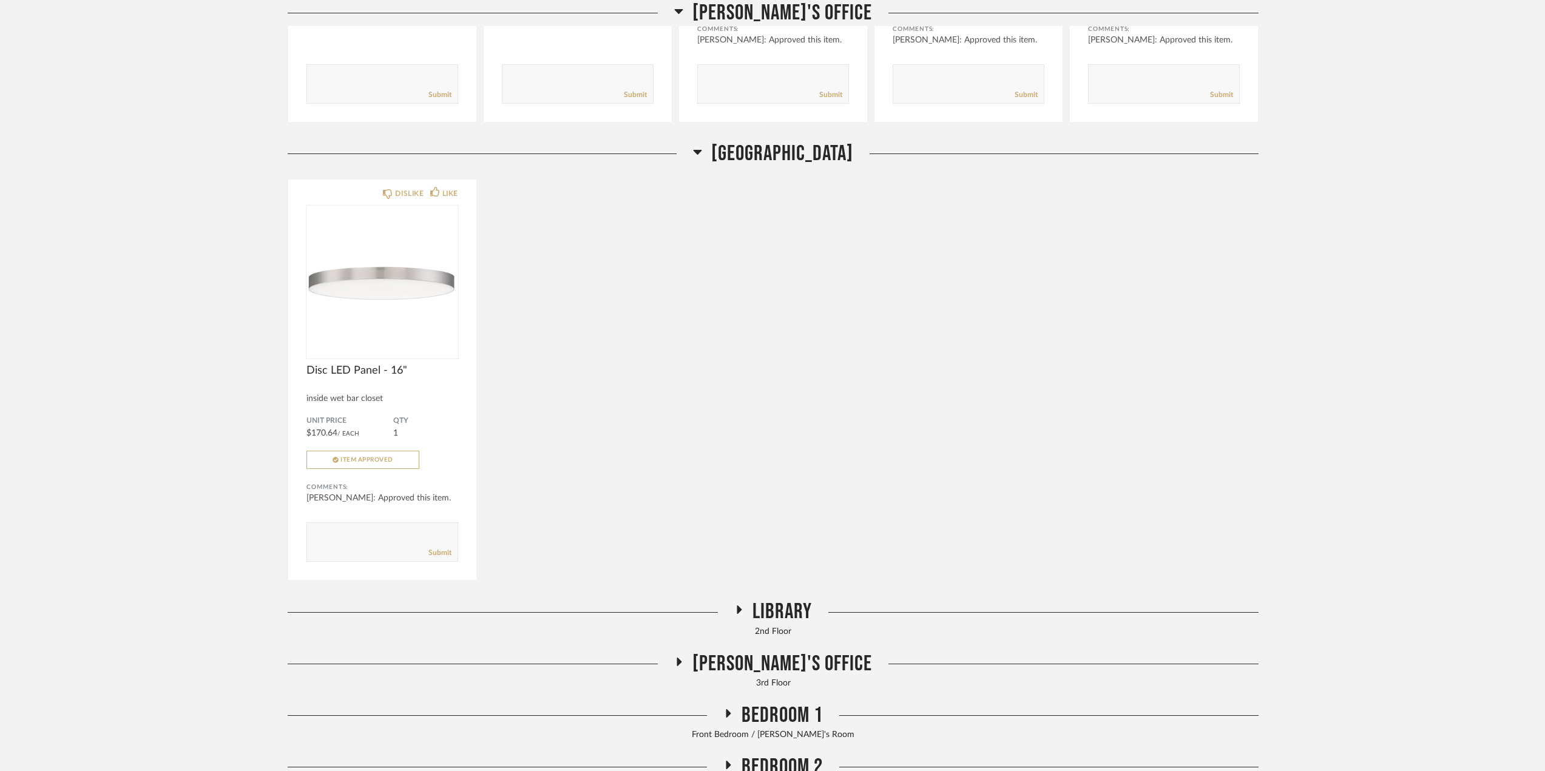
click at [789, 599] on span "Library" at bounding box center [782, 612] width 59 height 26
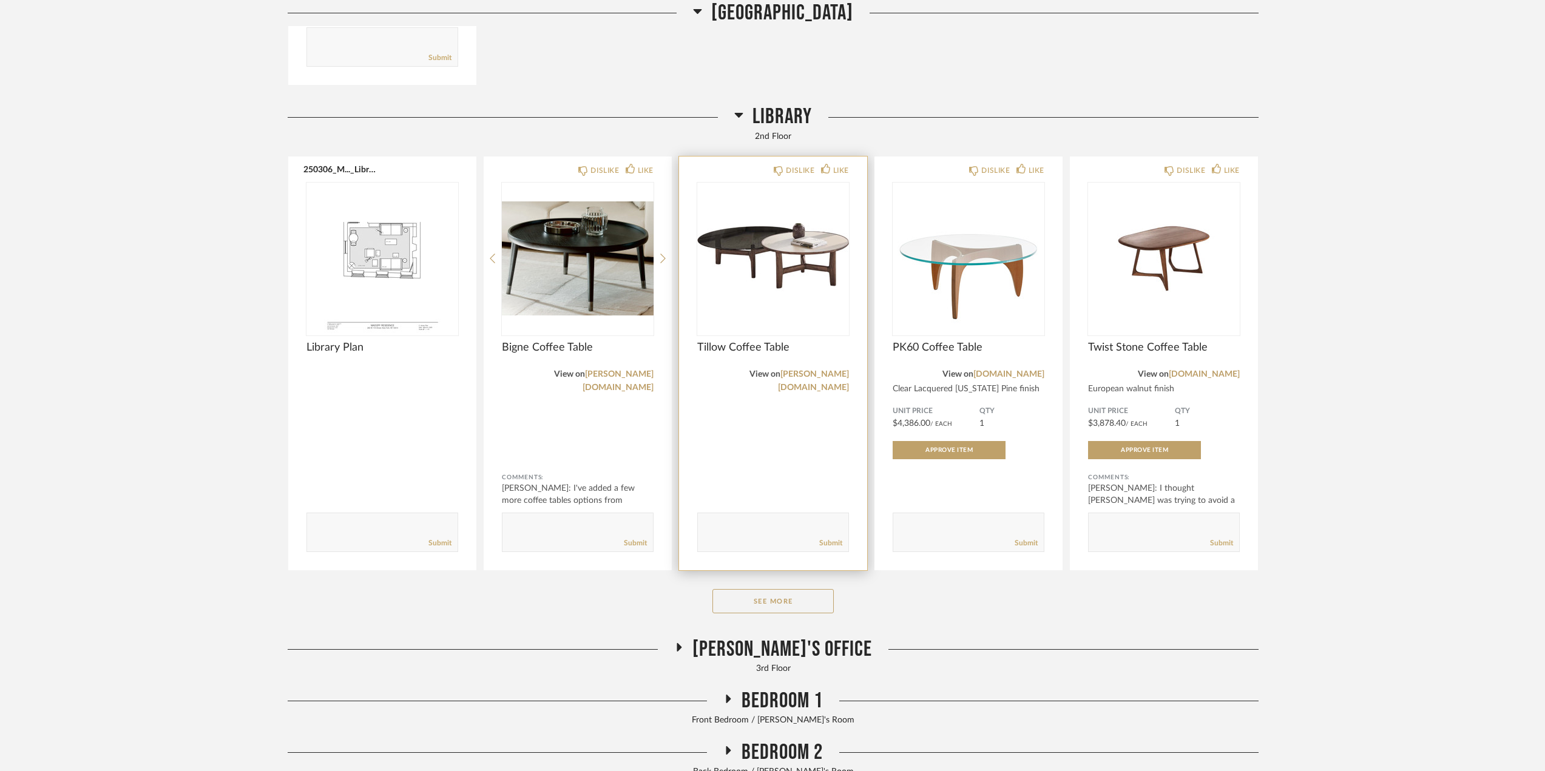
scroll to position [9044, 0]
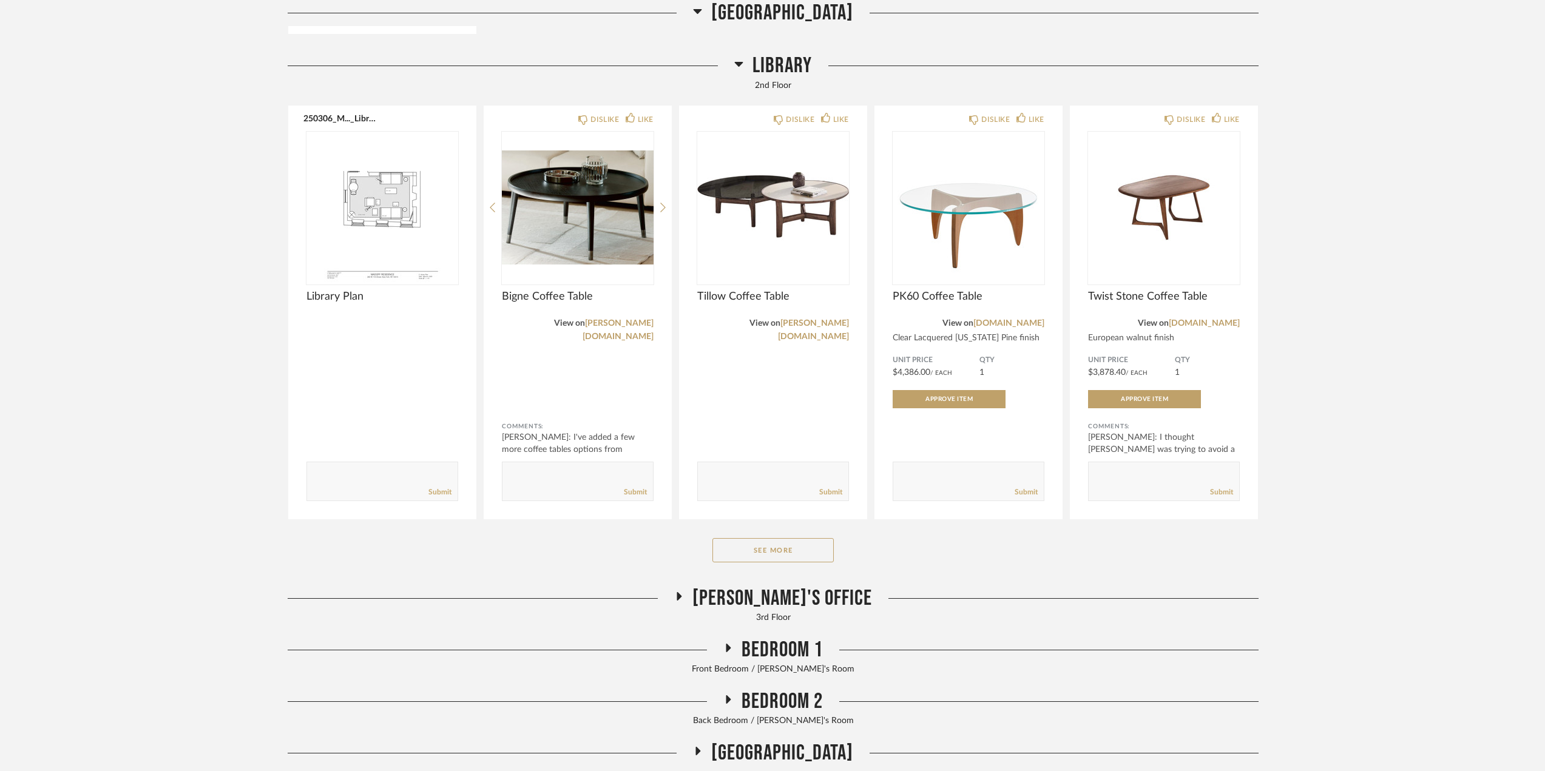
click at [780, 587] on span "[PERSON_NAME]'s Office" at bounding box center [783, 599] width 180 height 26
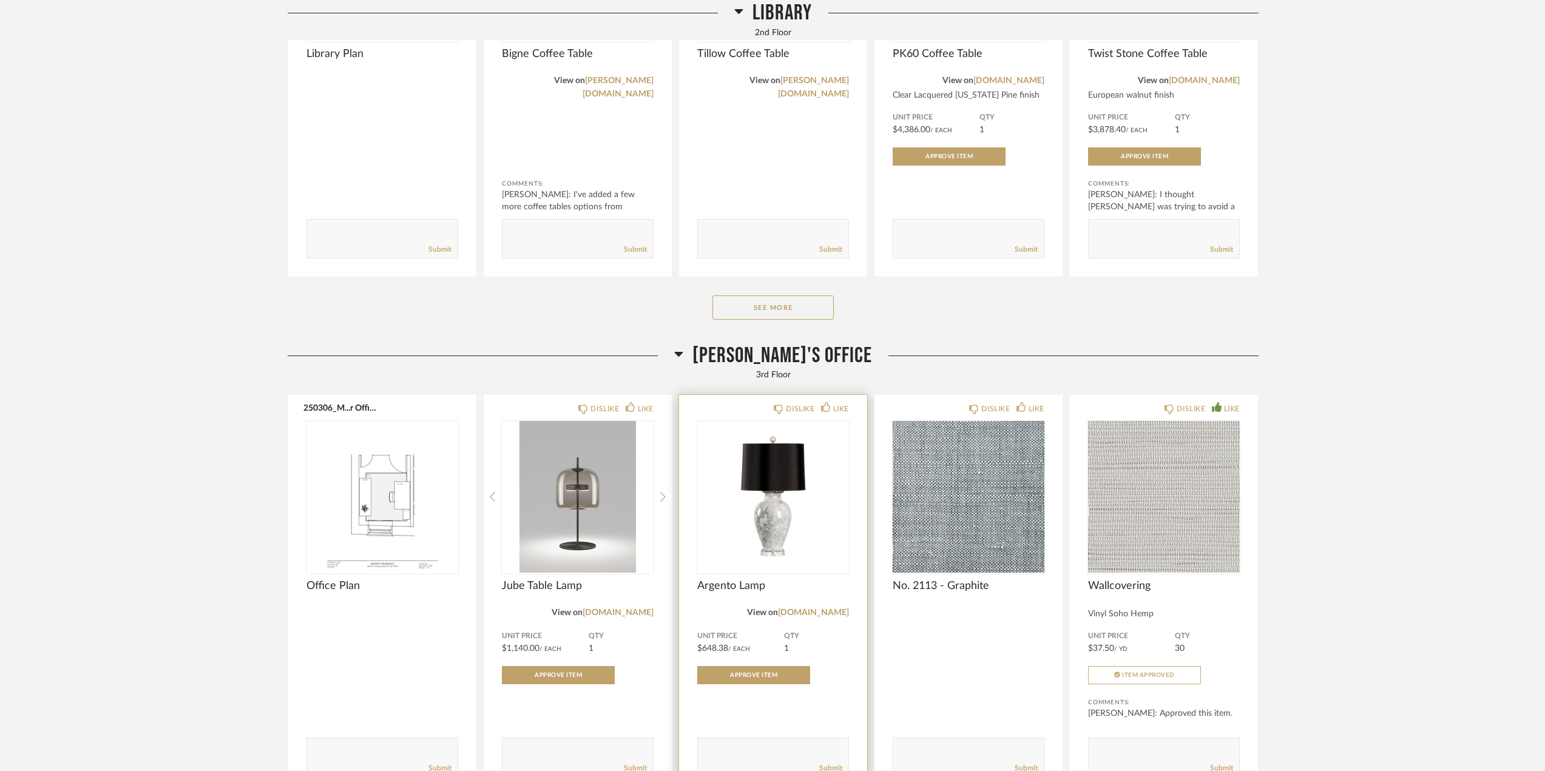
scroll to position [9529, 0]
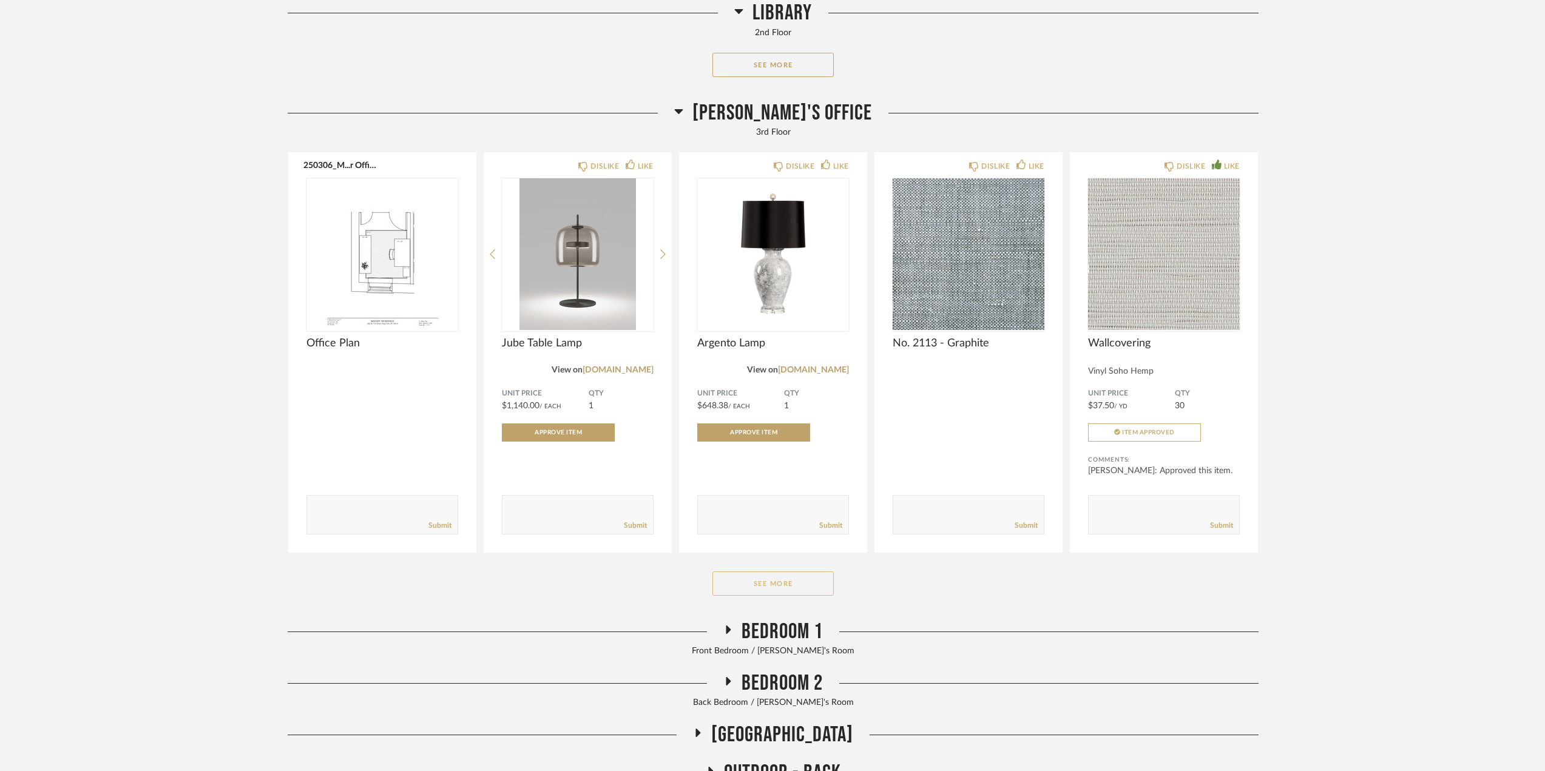
click at [798, 581] on button "See More" at bounding box center [773, 584] width 121 height 24
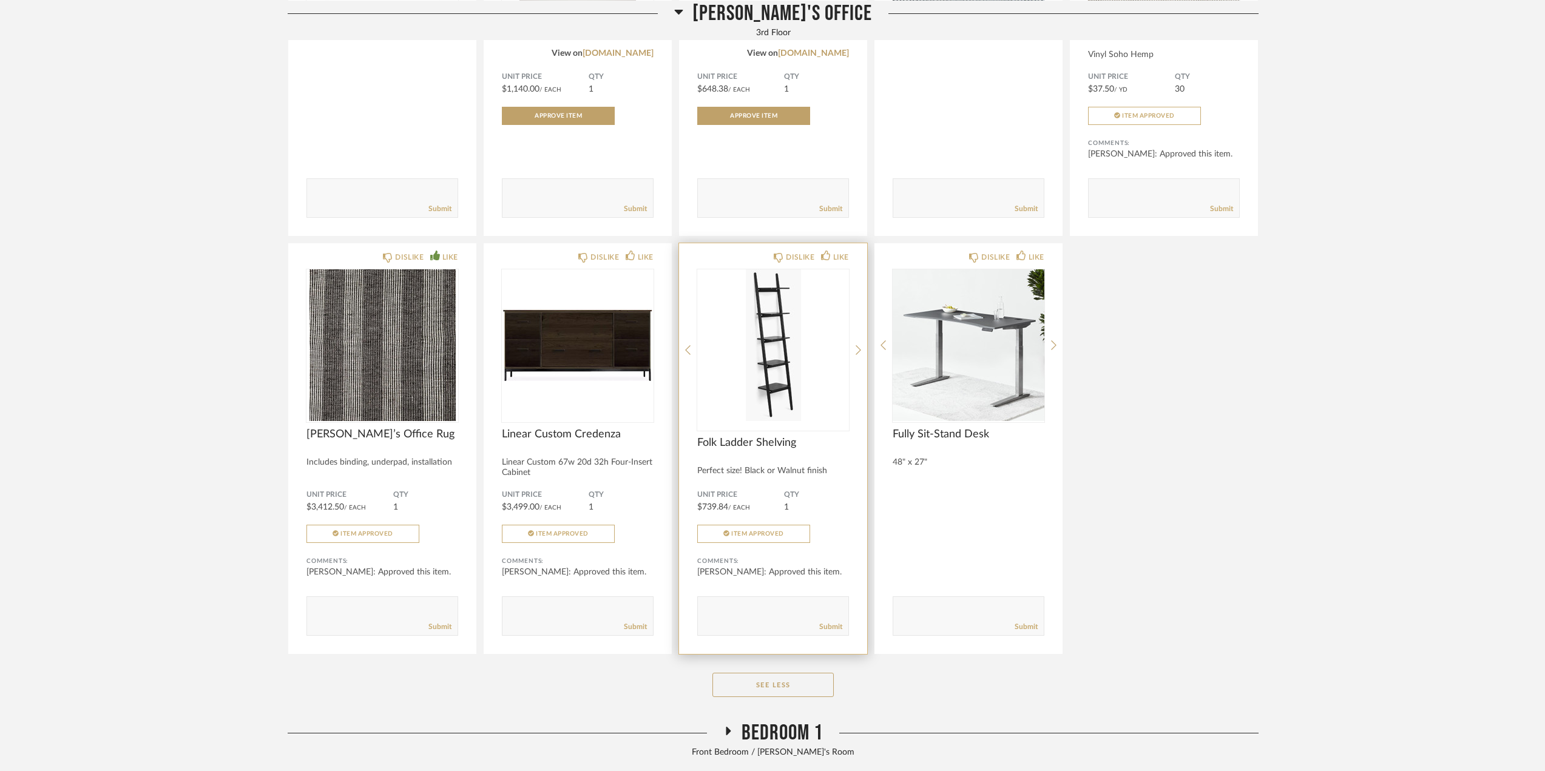
scroll to position [9954, 0]
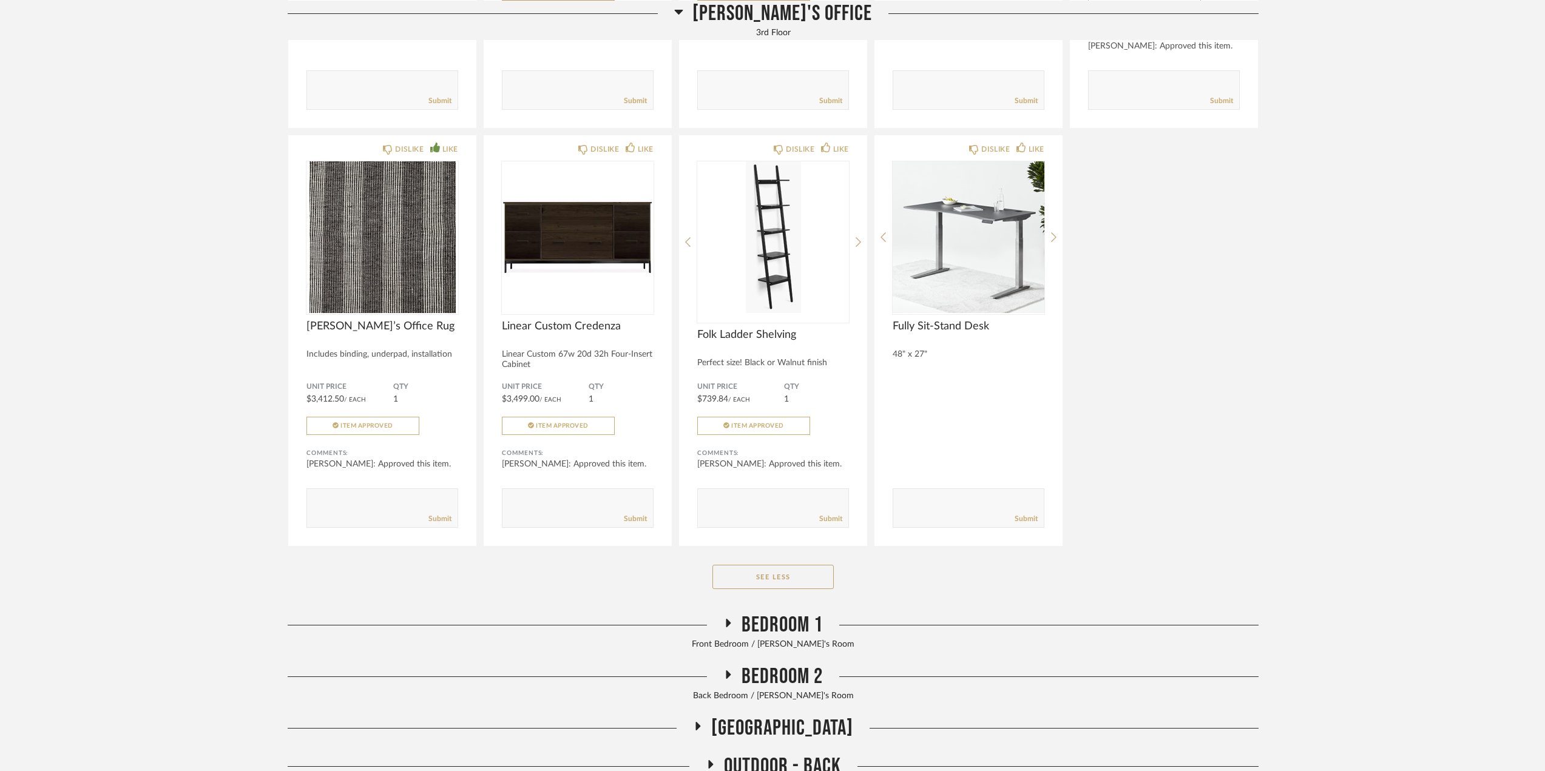
click at [784, 612] on span "Bedroom 1" at bounding box center [782, 625] width 81 height 26
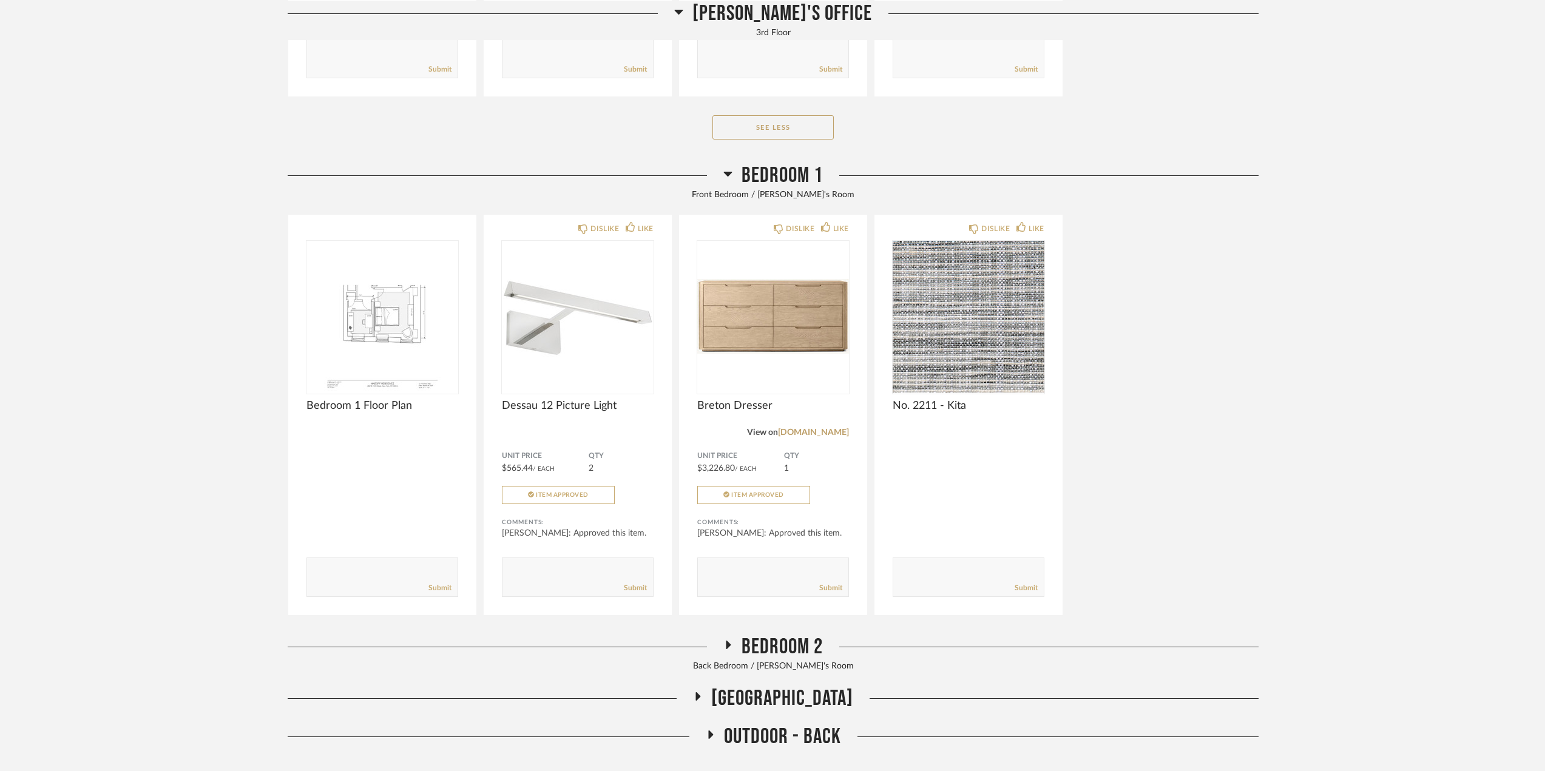
scroll to position [10468, 0]
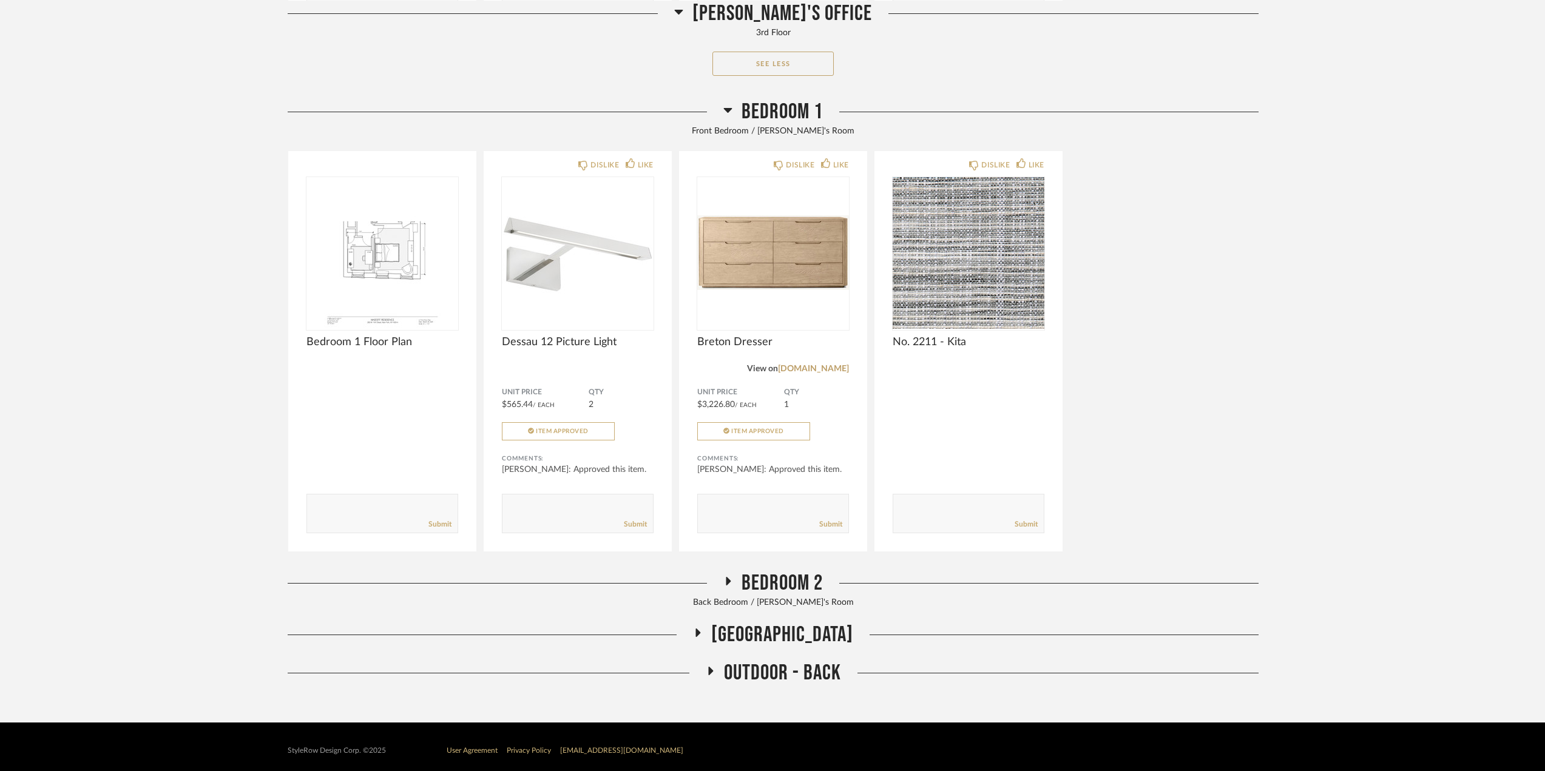
click at [808, 579] on span "Bedroom 2" at bounding box center [782, 584] width 81 height 26
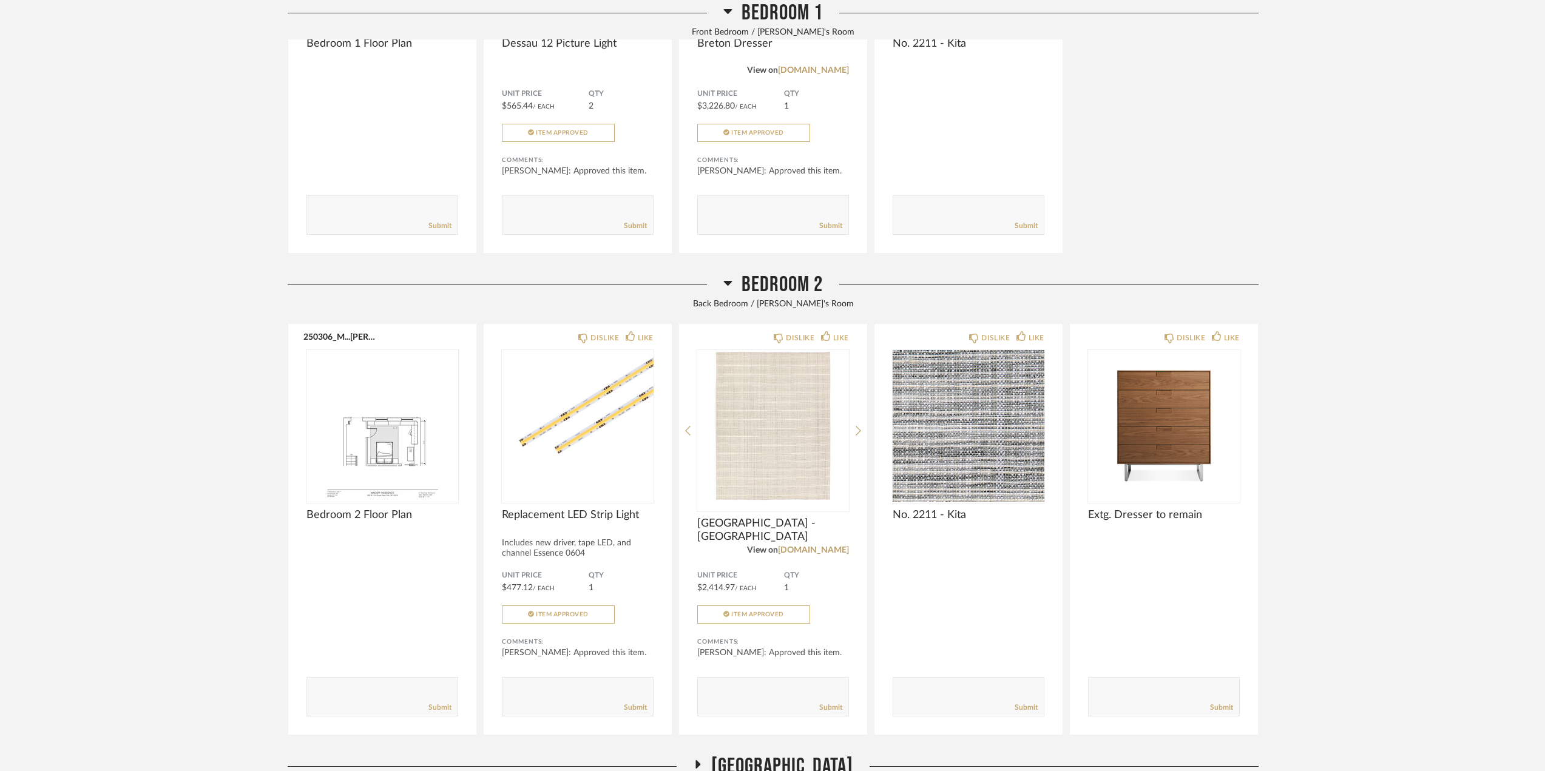
scroll to position [10898, 0]
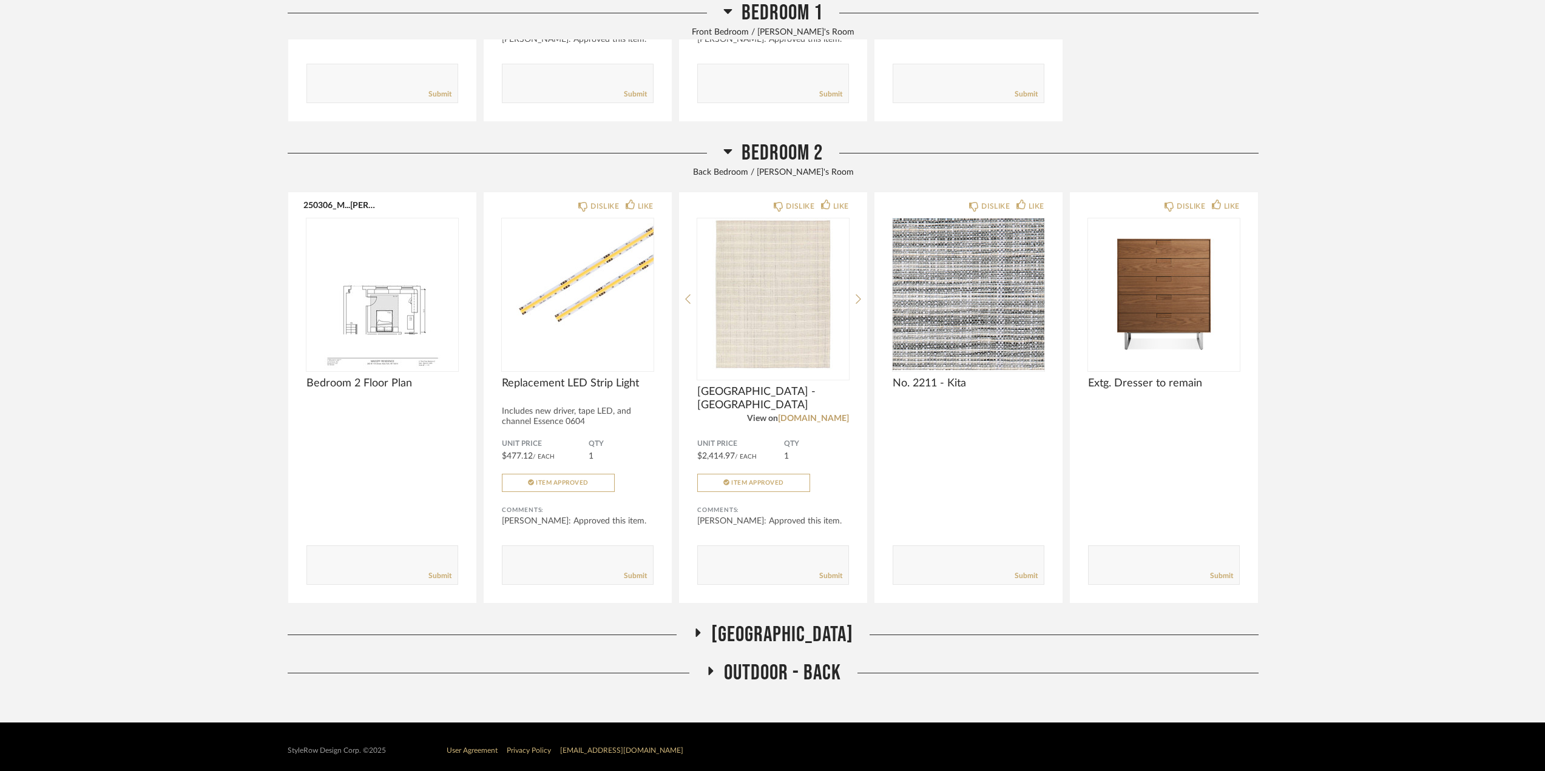
click at [773, 629] on span "[GEOGRAPHIC_DATA]" at bounding box center [782, 635] width 142 height 26
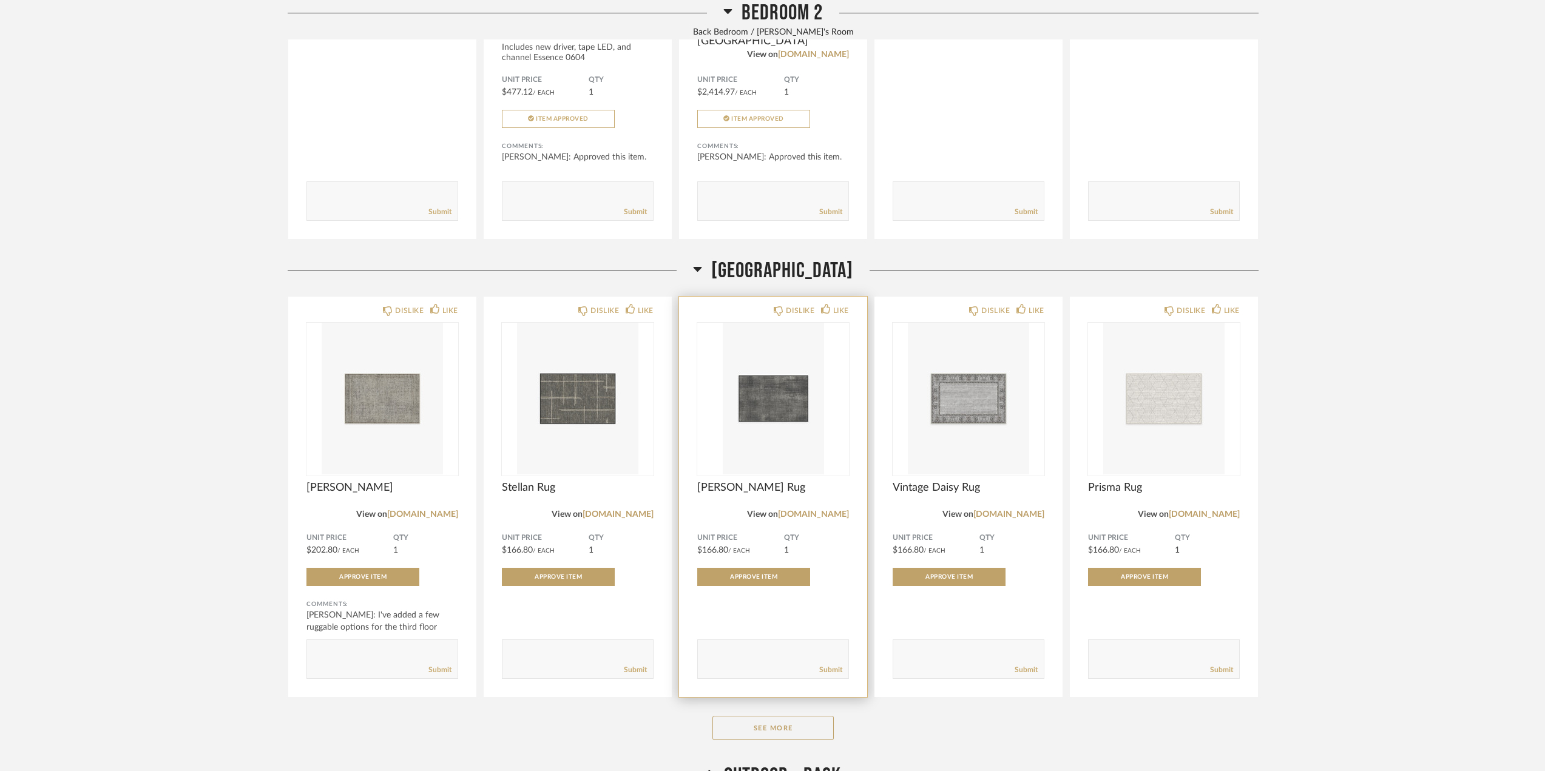
scroll to position [11366, 0]
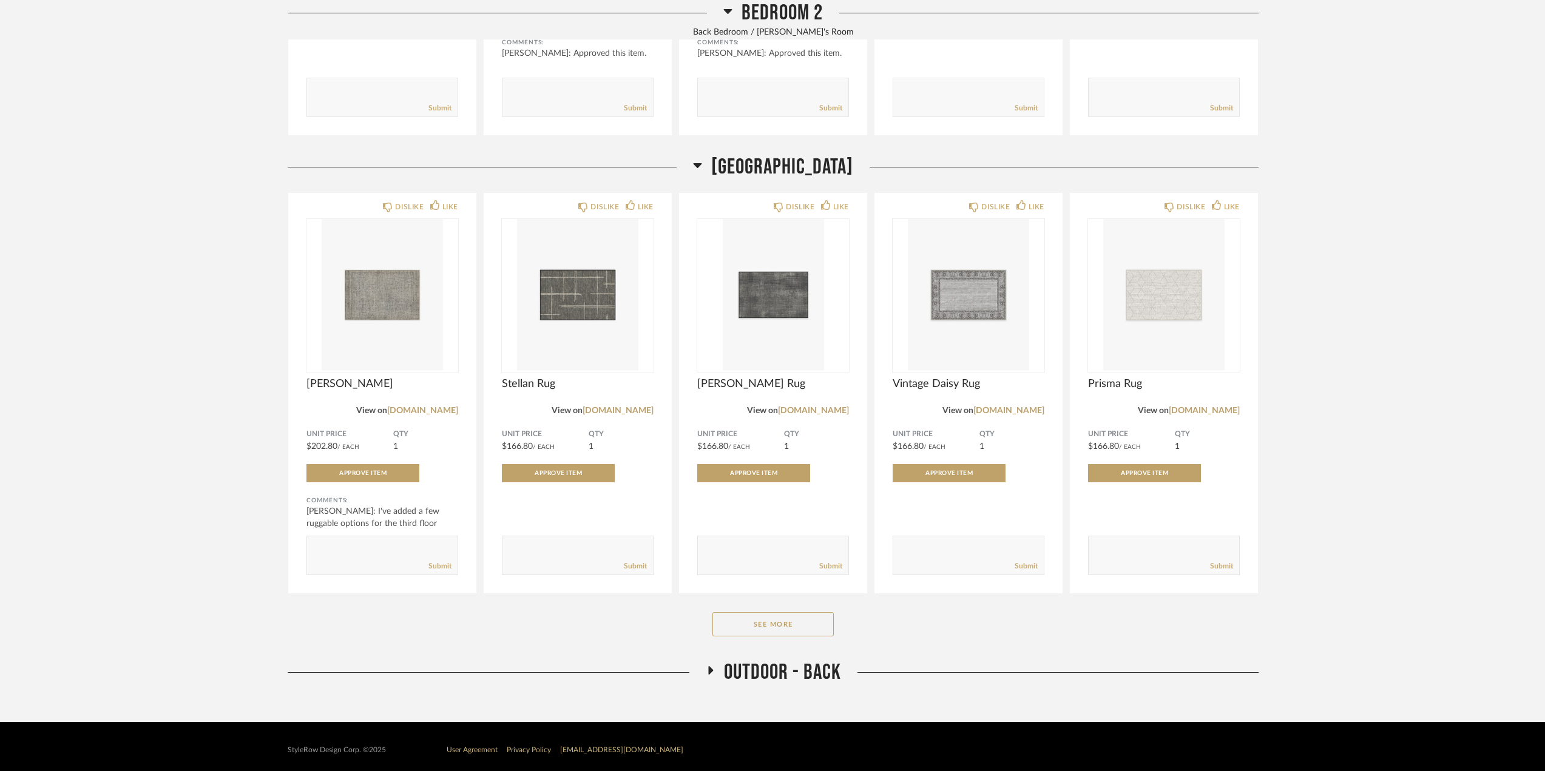
click at [758, 660] on span "Outdoor - Back" at bounding box center [782, 673] width 117 height 26
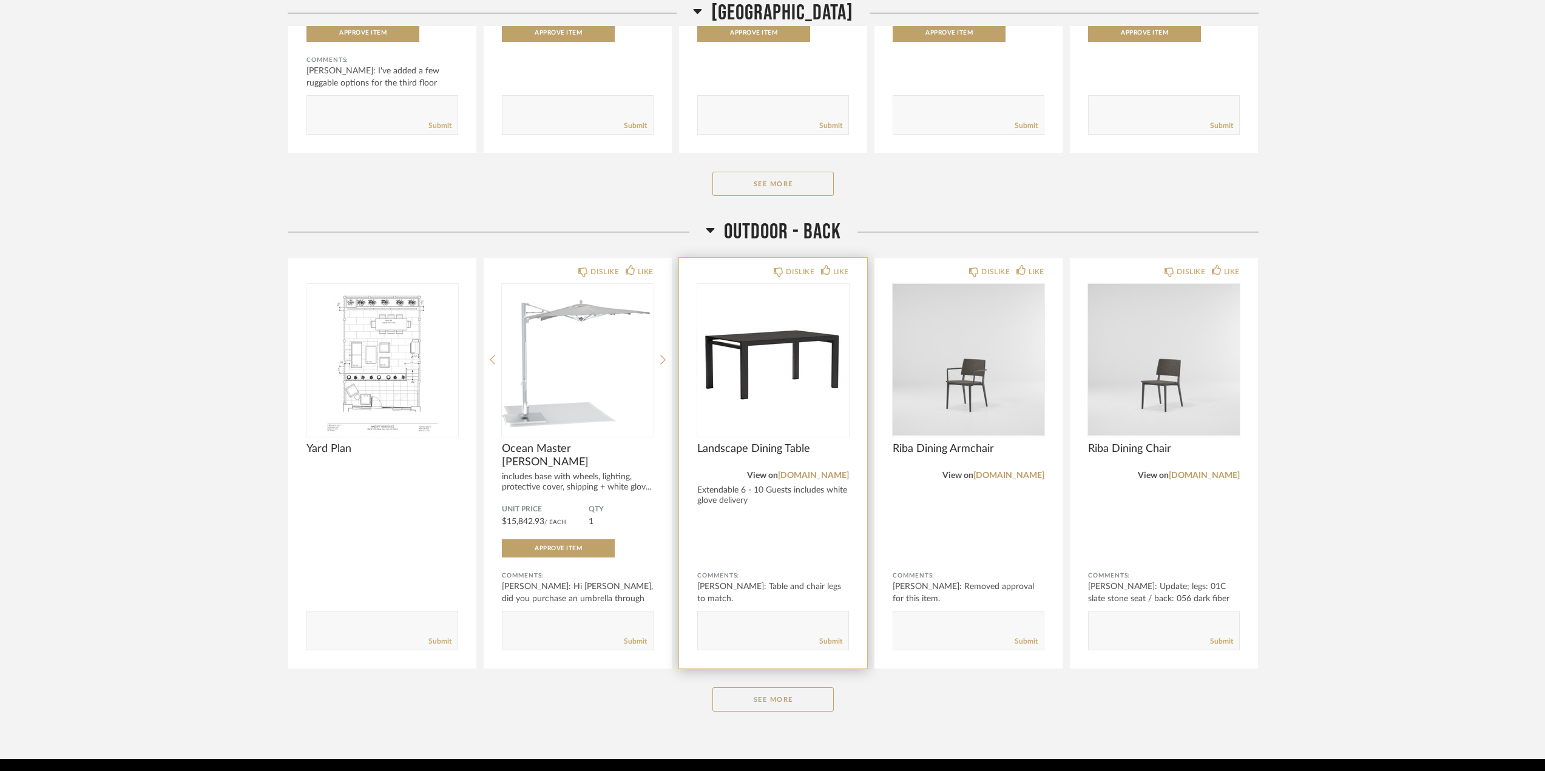
scroll to position [11843, 0]
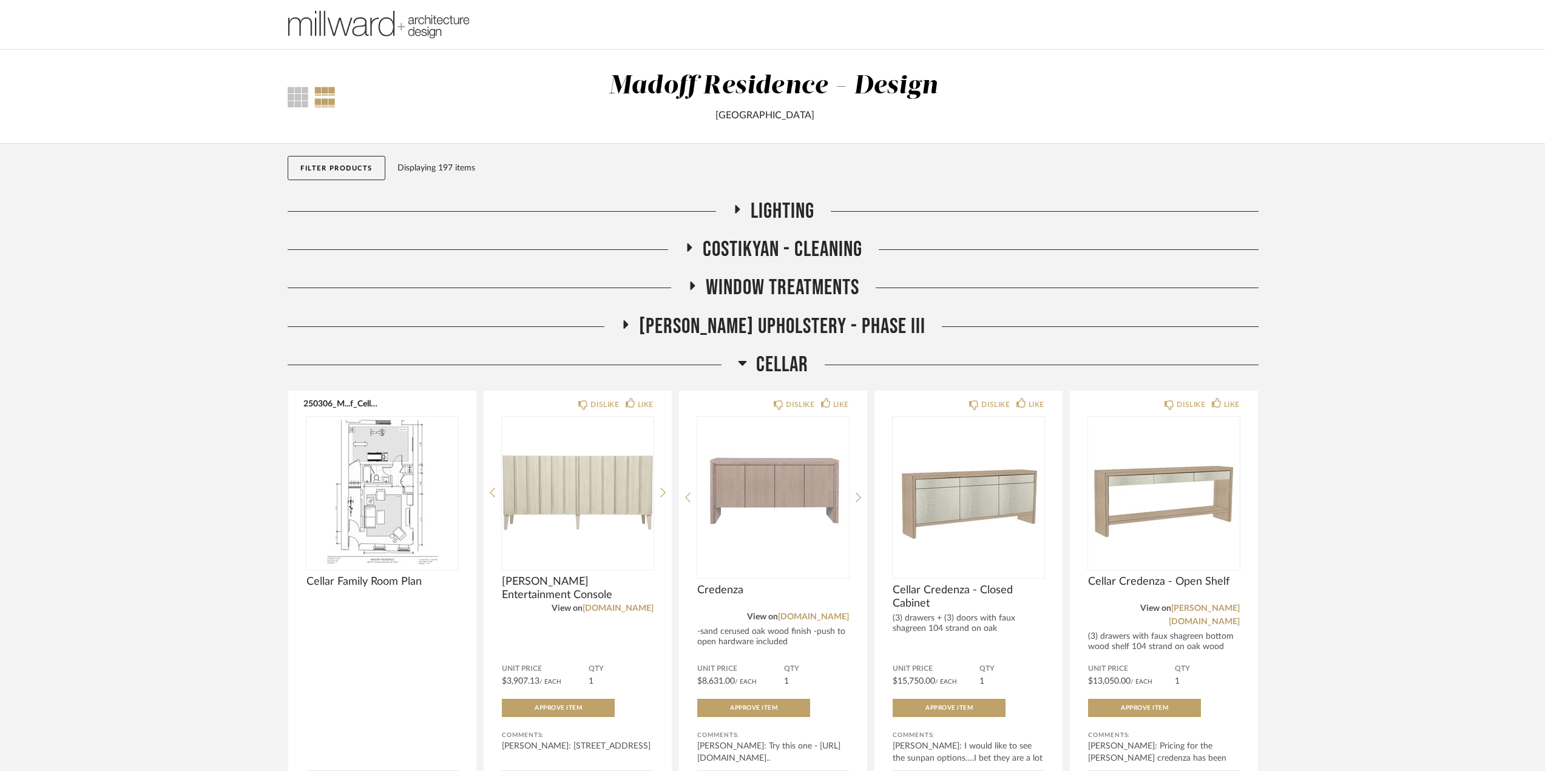
click at [768, 361] on span "Cellar" at bounding box center [782, 365] width 52 height 26
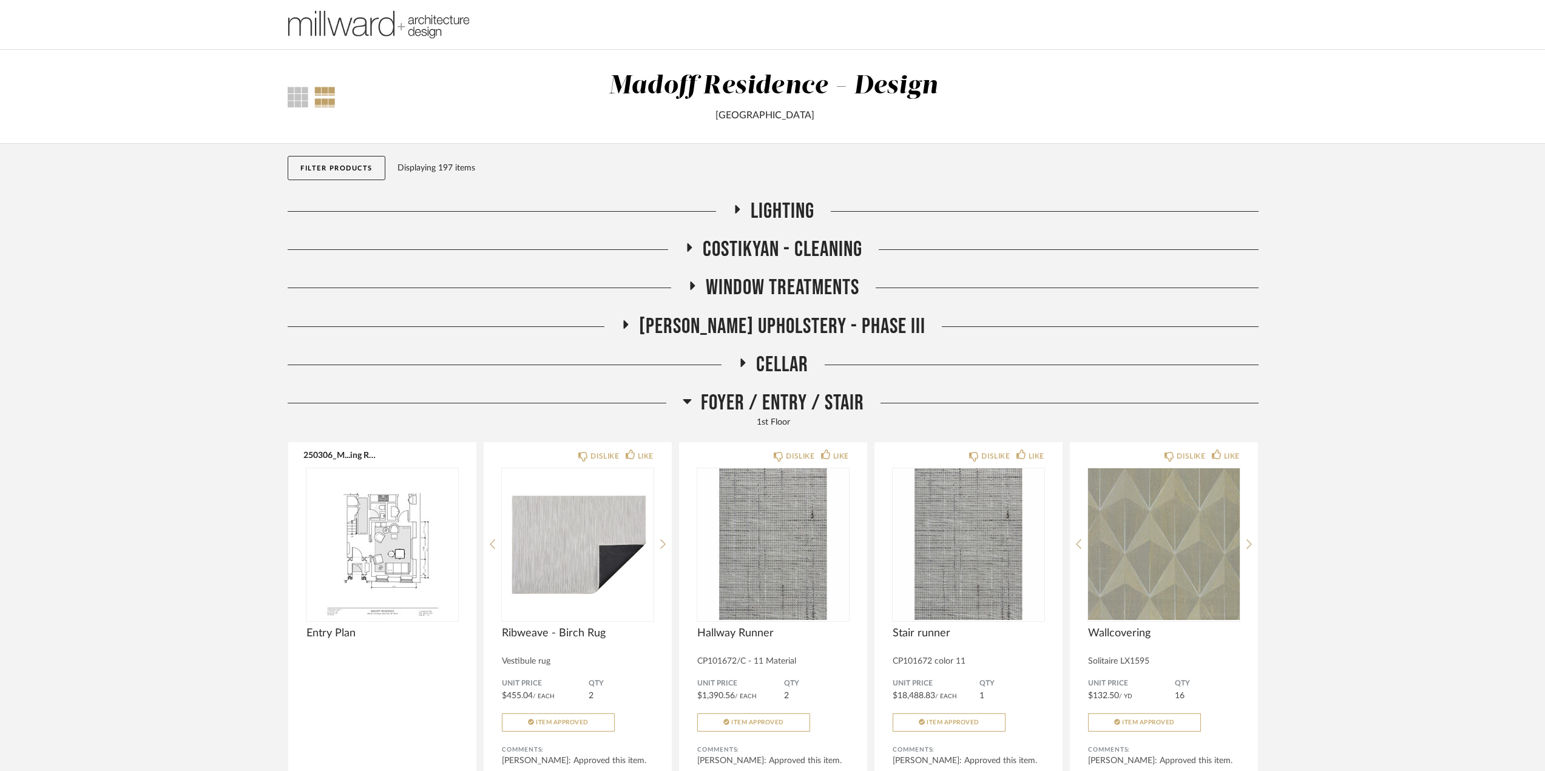
click at [778, 391] on span "Foyer / Entry / Stair" at bounding box center [782, 403] width 163 height 26
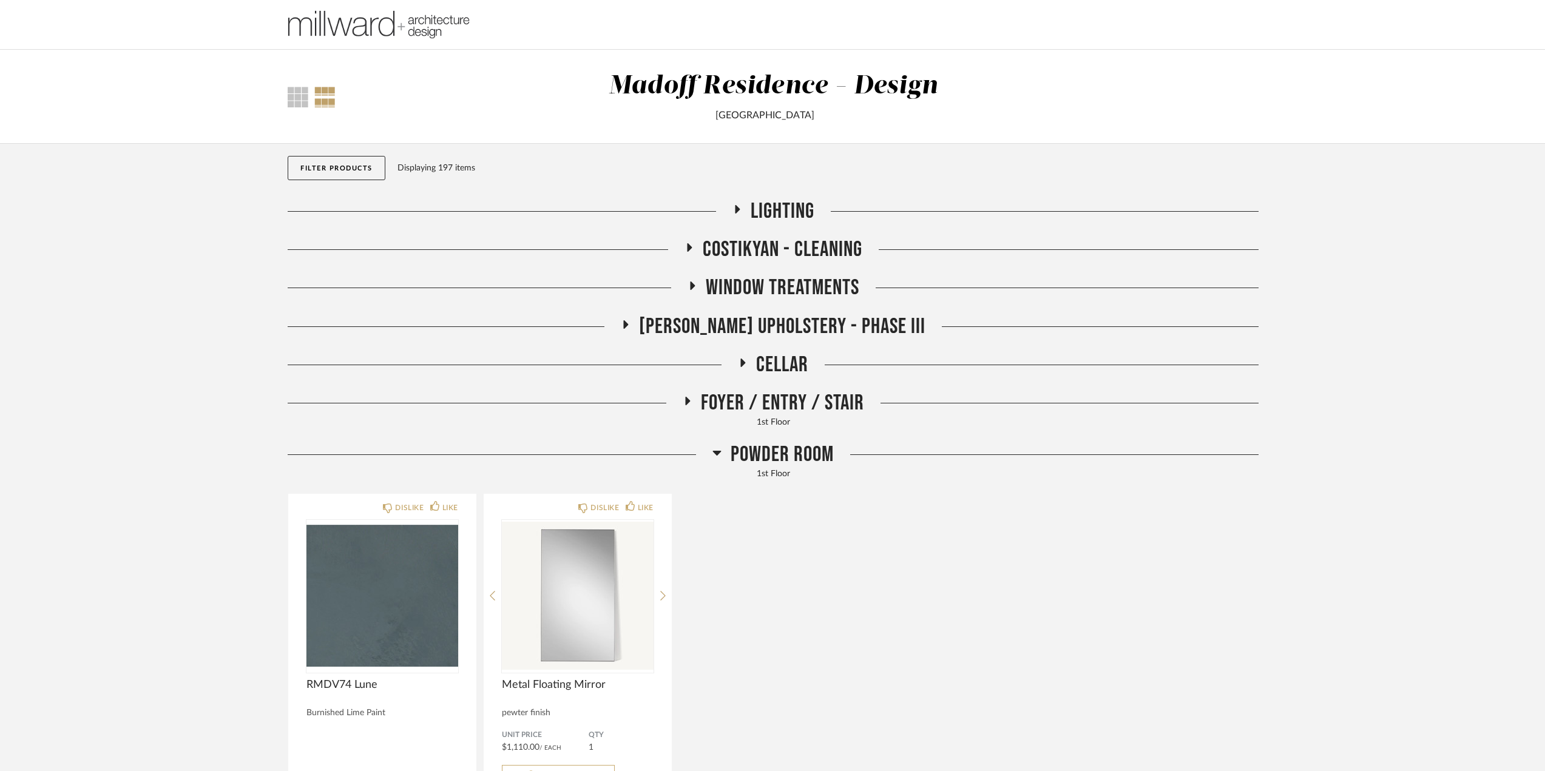
click at [781, 459] on span "Powder Room" at bounding box center [782, 455] width 103 height 26
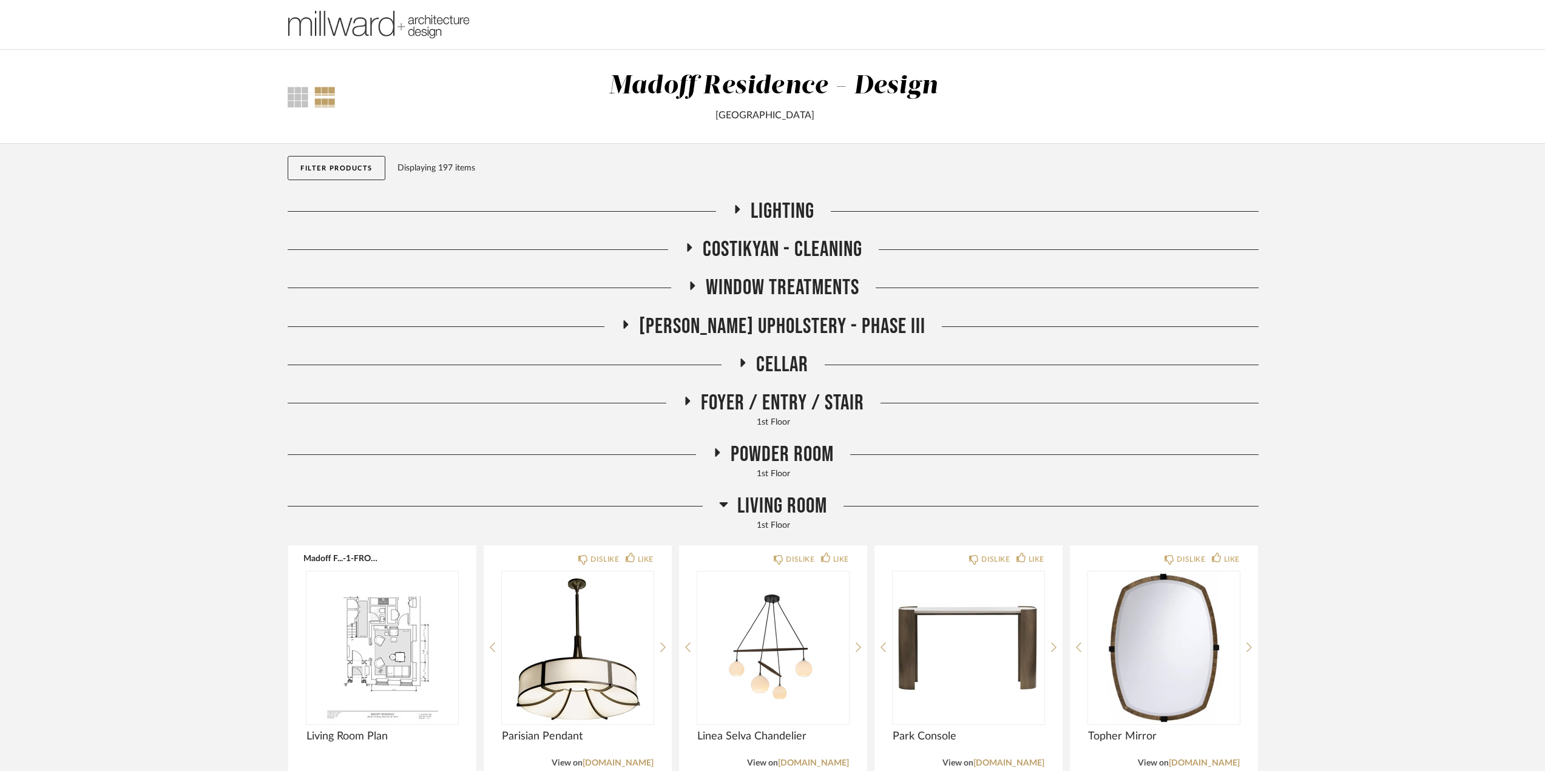
click at [782, 505] on span "Living Room" at bounding box center [782, 506] width 90 height 26
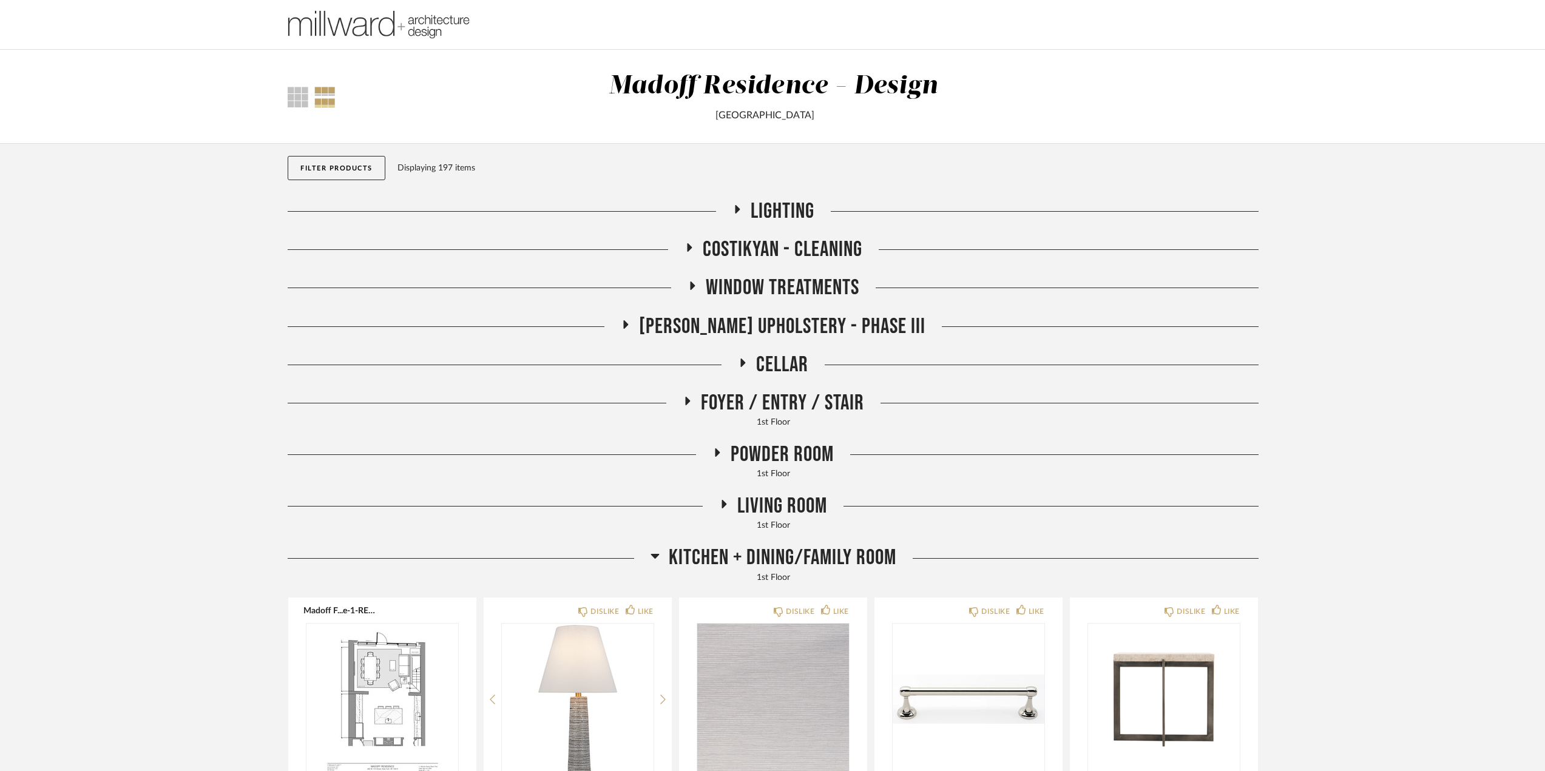
click at [798, 552] on span "Kitchen + Dining/Family Room" at bounding box center [783, 558] width 228 height 26
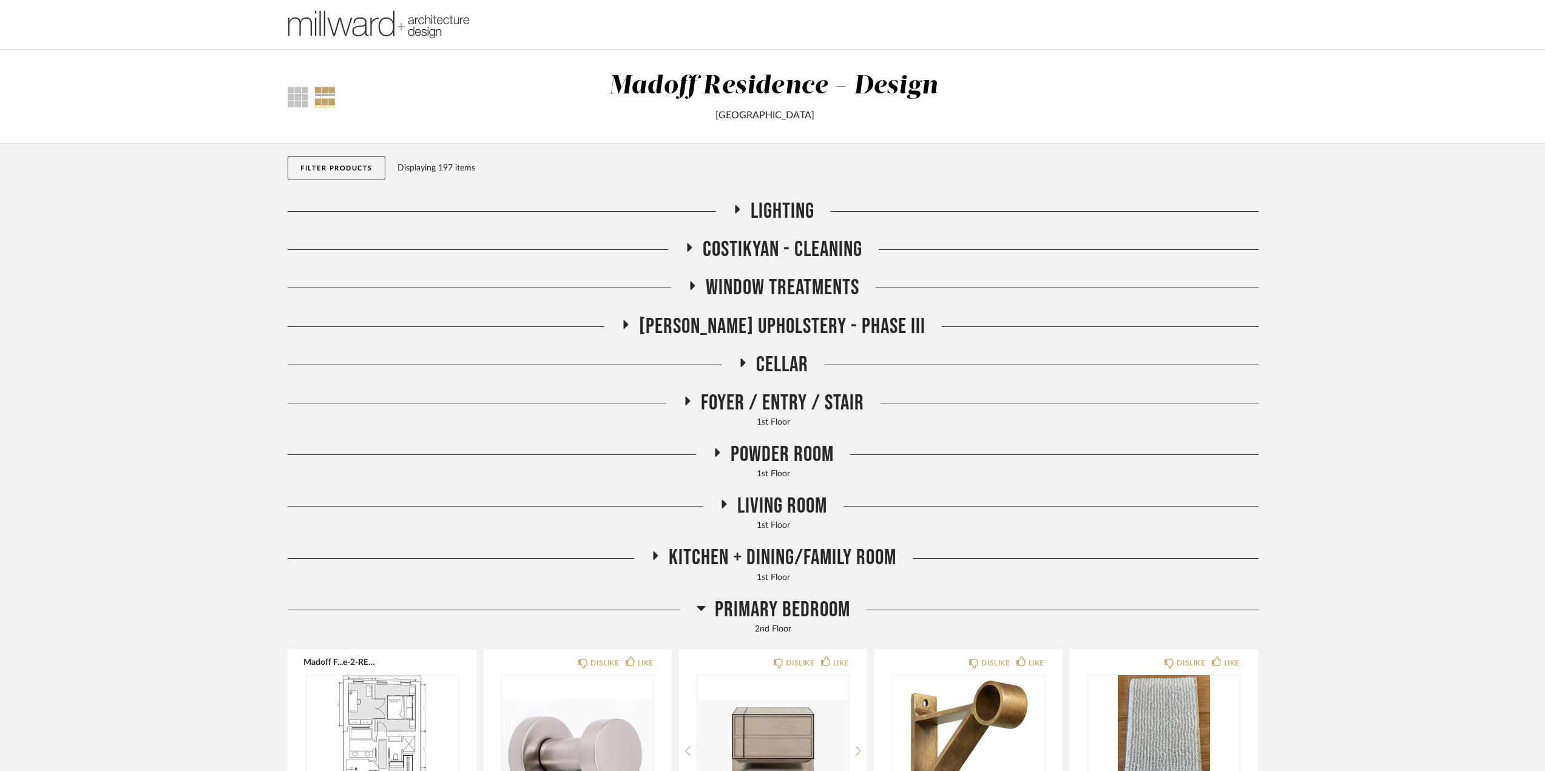
click at [815, 601] on span "Primary Bedroom" at bounding box center [782, 610] width 135 height 26
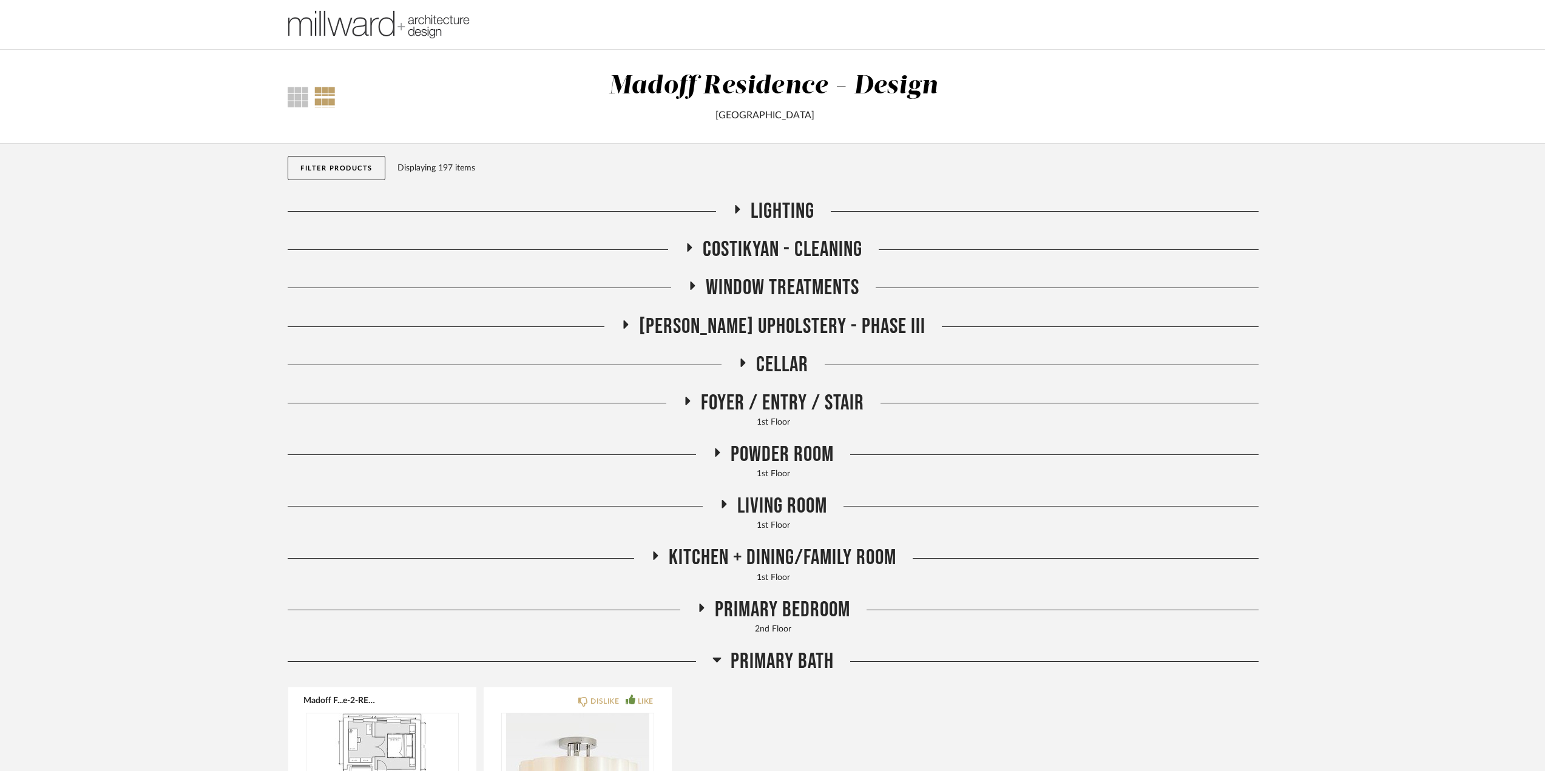
click at [775, 663] on span "Primary Bath" at bounding box center [782, 662] width 103 height 26
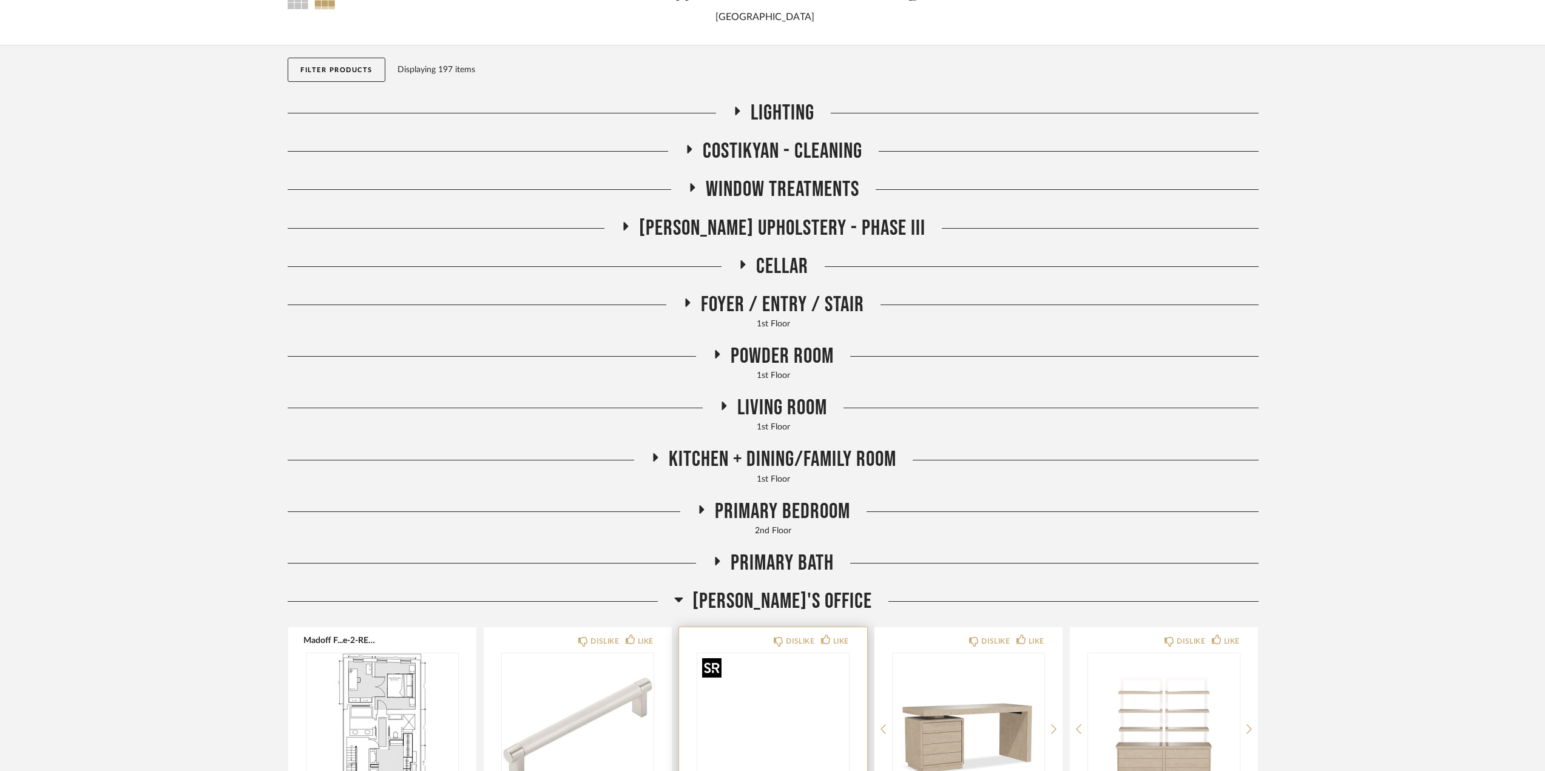
scroll to position [243, 0]
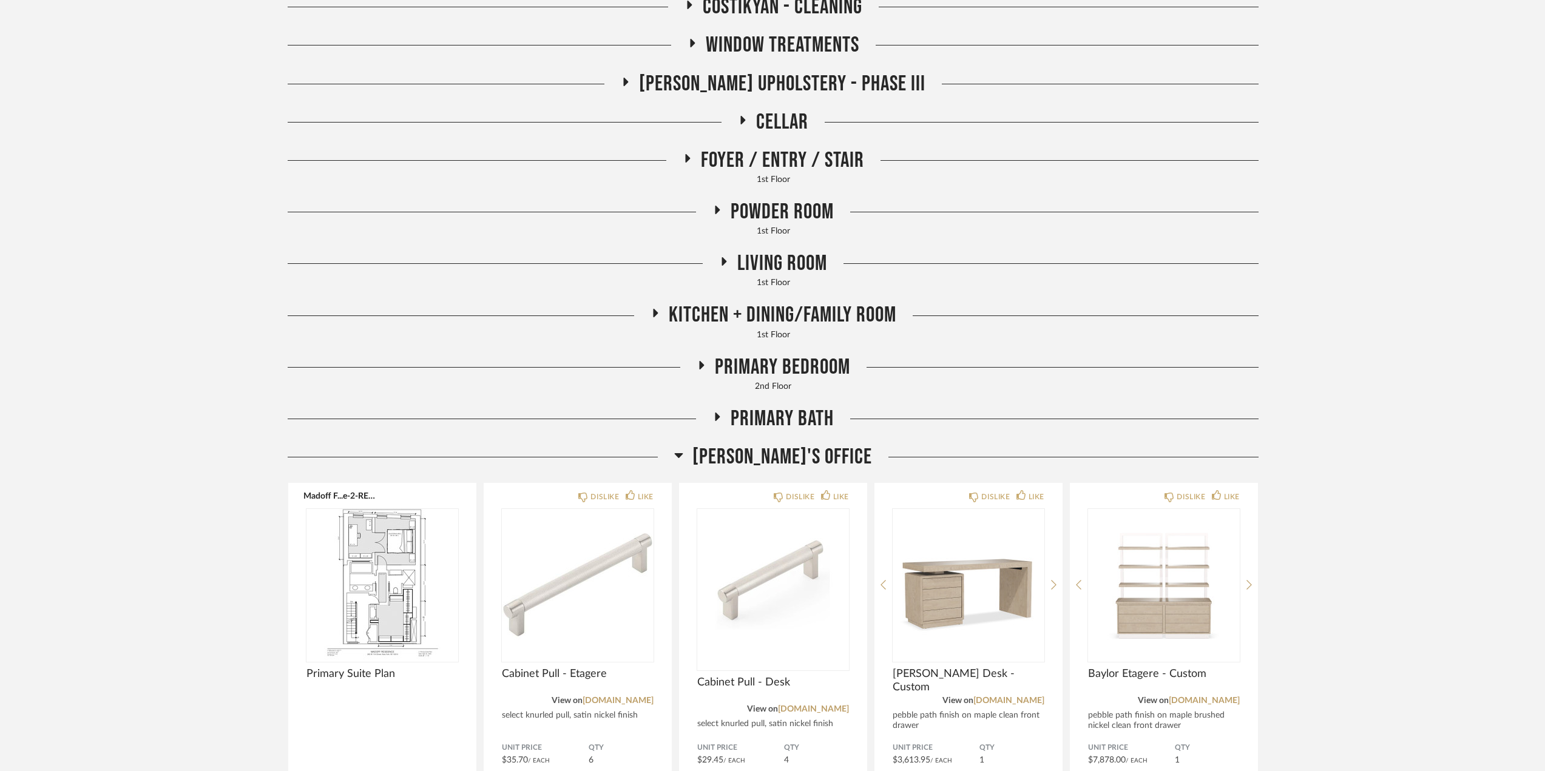
click at [748, 459] on span "[PERSON_NAME]'s Office" at bounding box center [783, 457] width 180 height 26
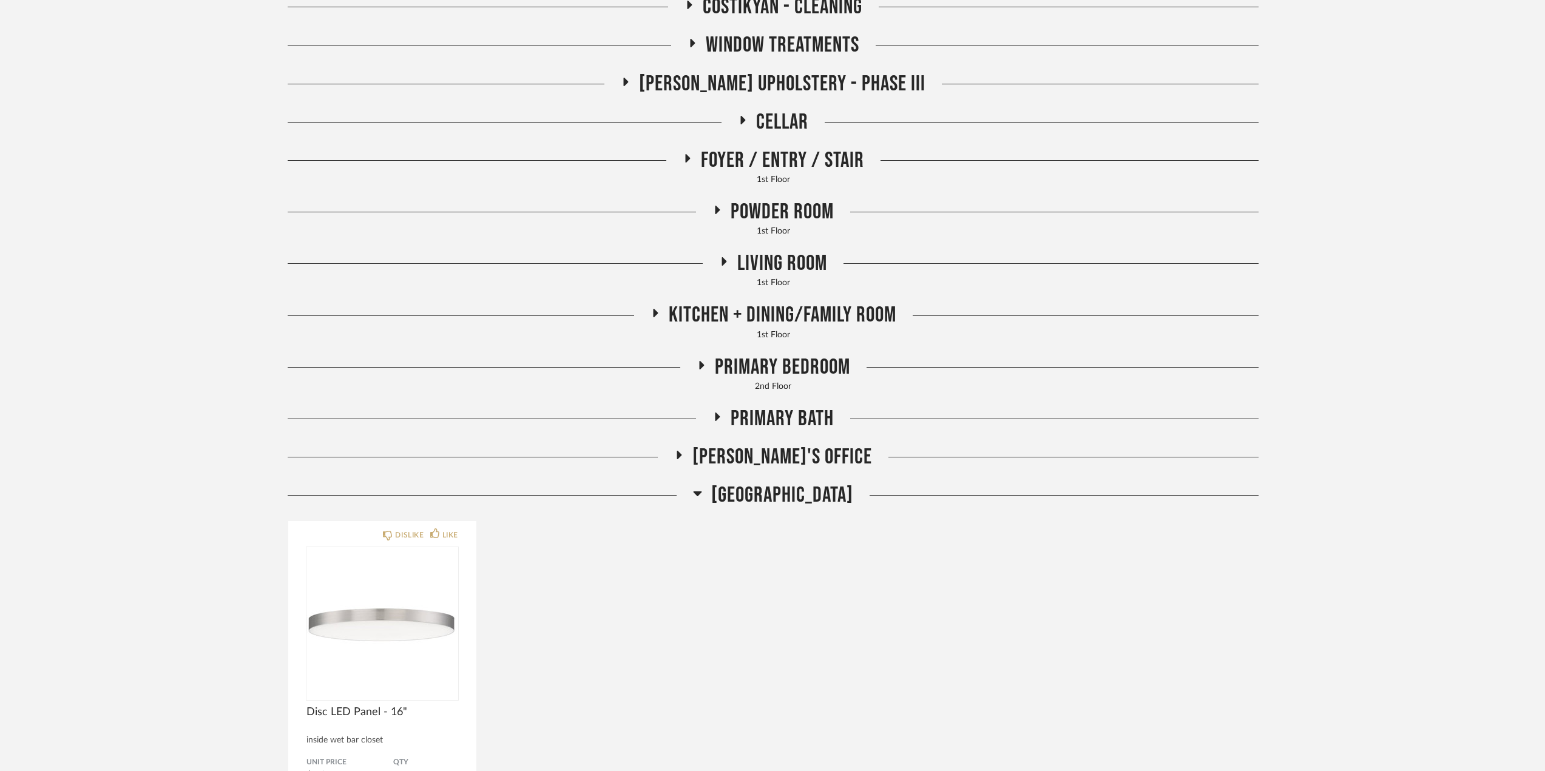
click at [742, 493] on span "[GEOGRAPHIC_DATA]" at bounding box center [782, 496] width 142 height 26
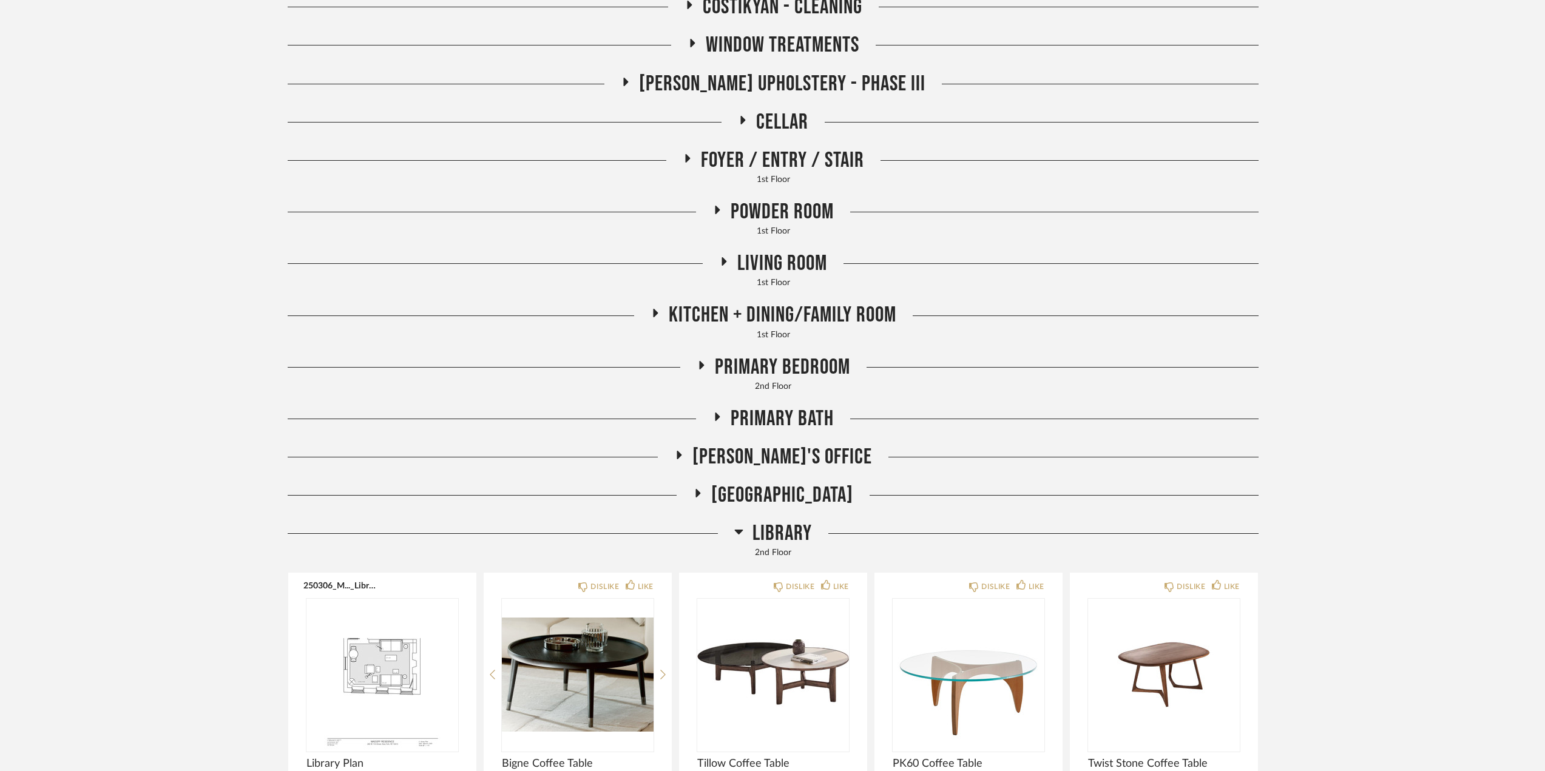
click at [765, 537] on span "Library" at bounding box center [782, 534] width 59 height 26
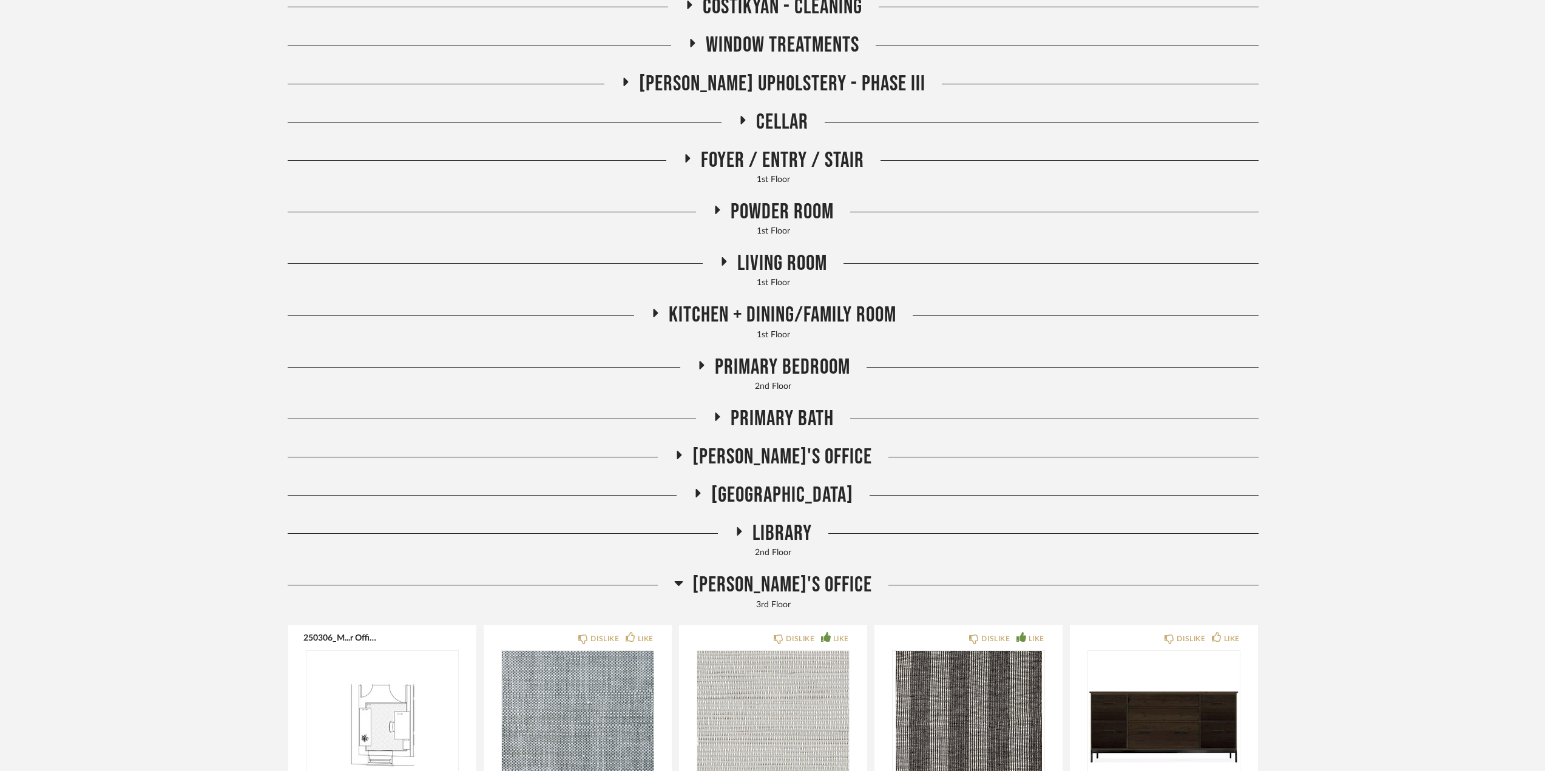
click at [761, 582] on span "[PERSON_NAME]'s Office" at bounding box center [783, 585] width 180 height 26
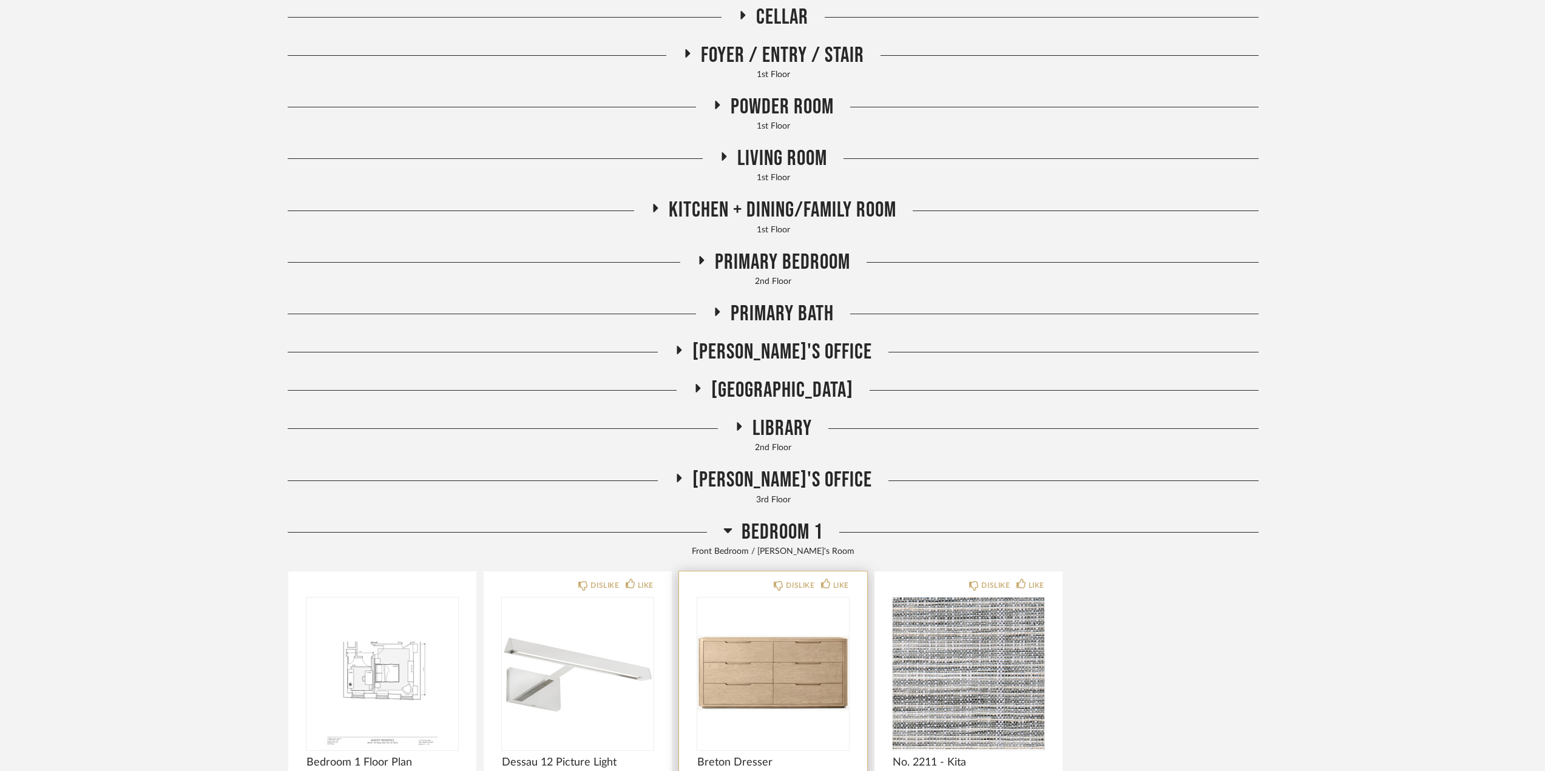
scroll to position [425, 0]
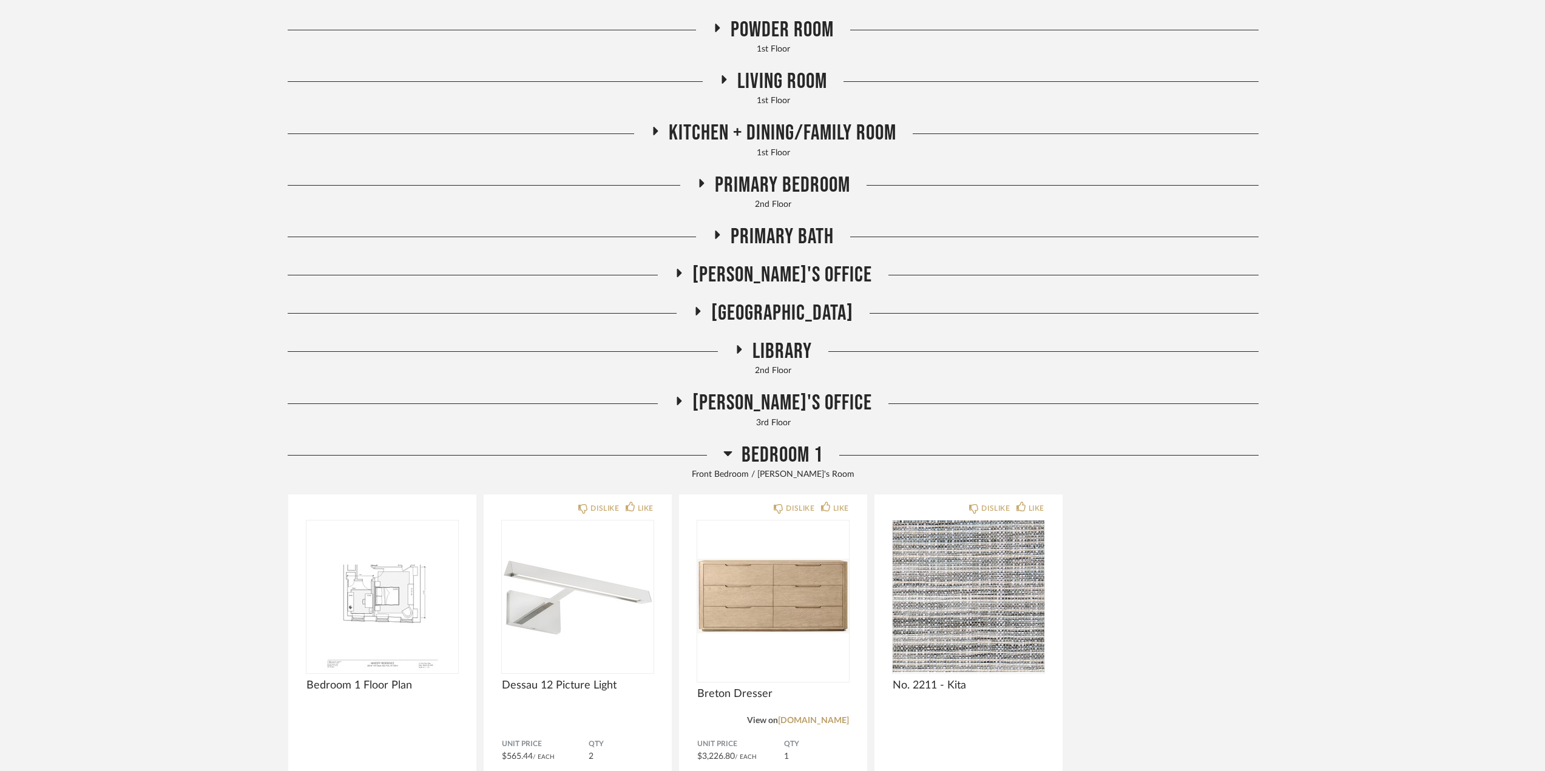
click at [808, 458] on span "Bedroom 1" at bounding box center [782, 455] width 81 height 26
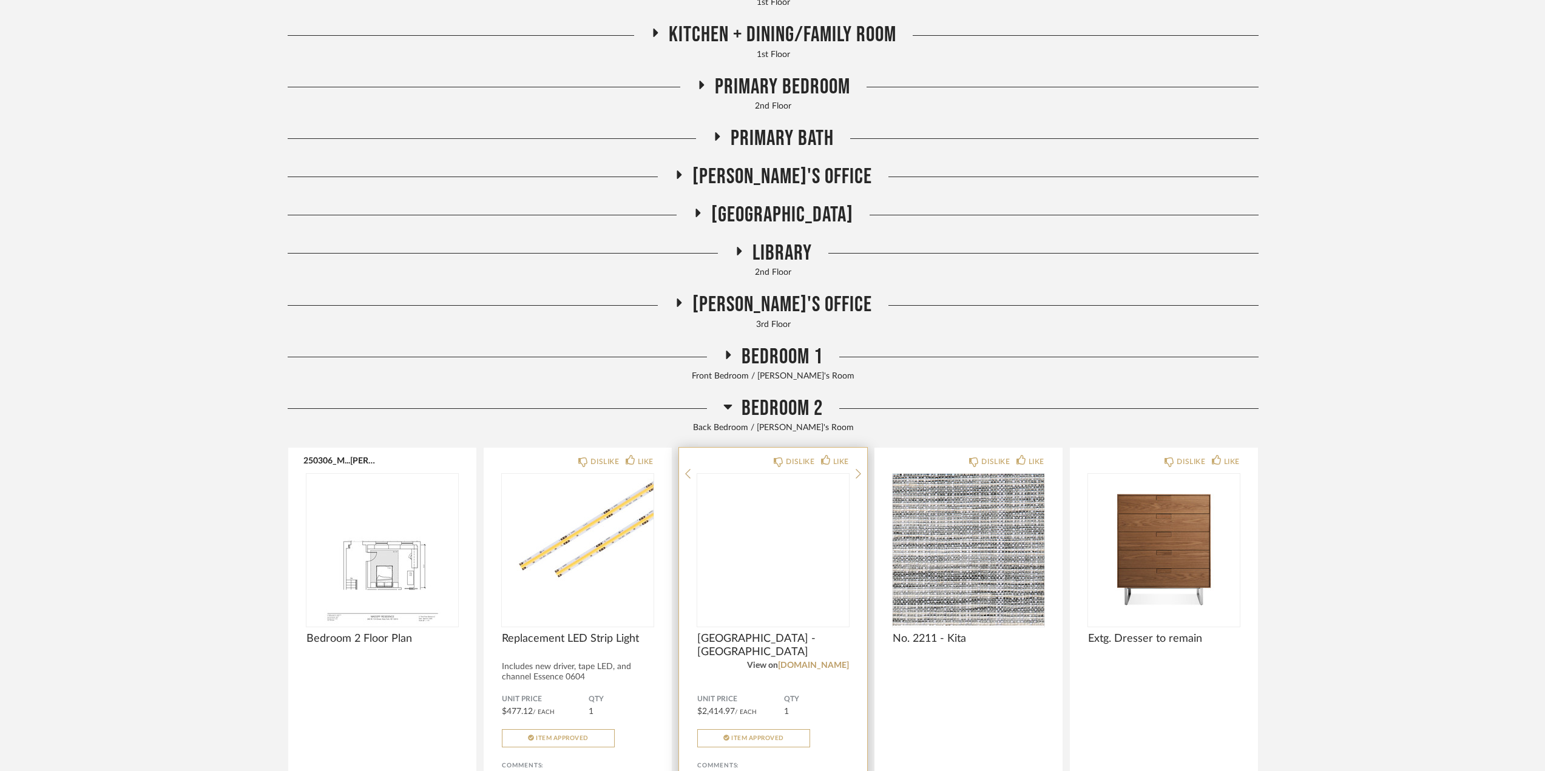
scroll to position [607, 0]
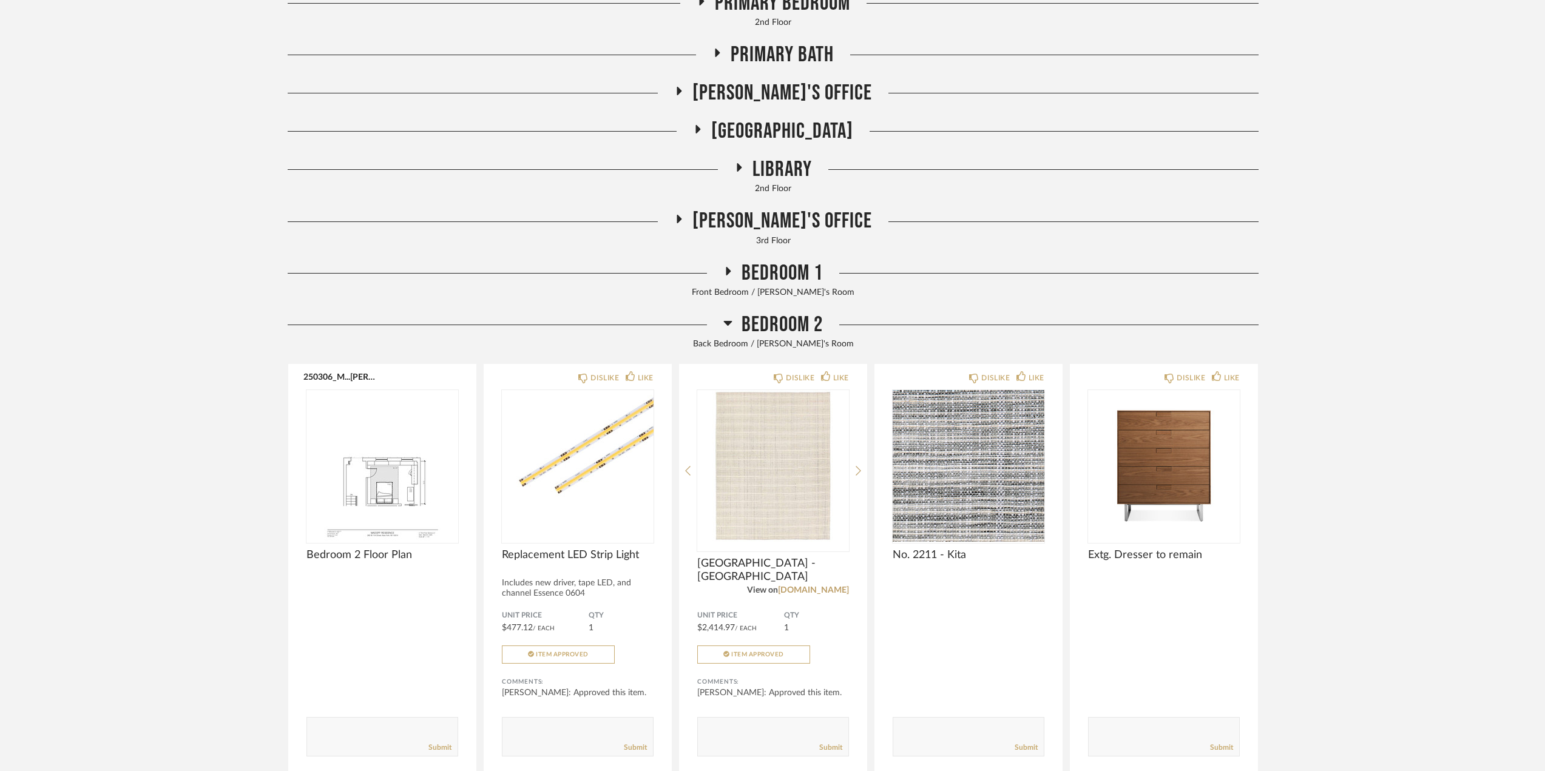
click at [782, 332] on span "Bedroom 2" at bounding box center [782, 325] width 81 height 26
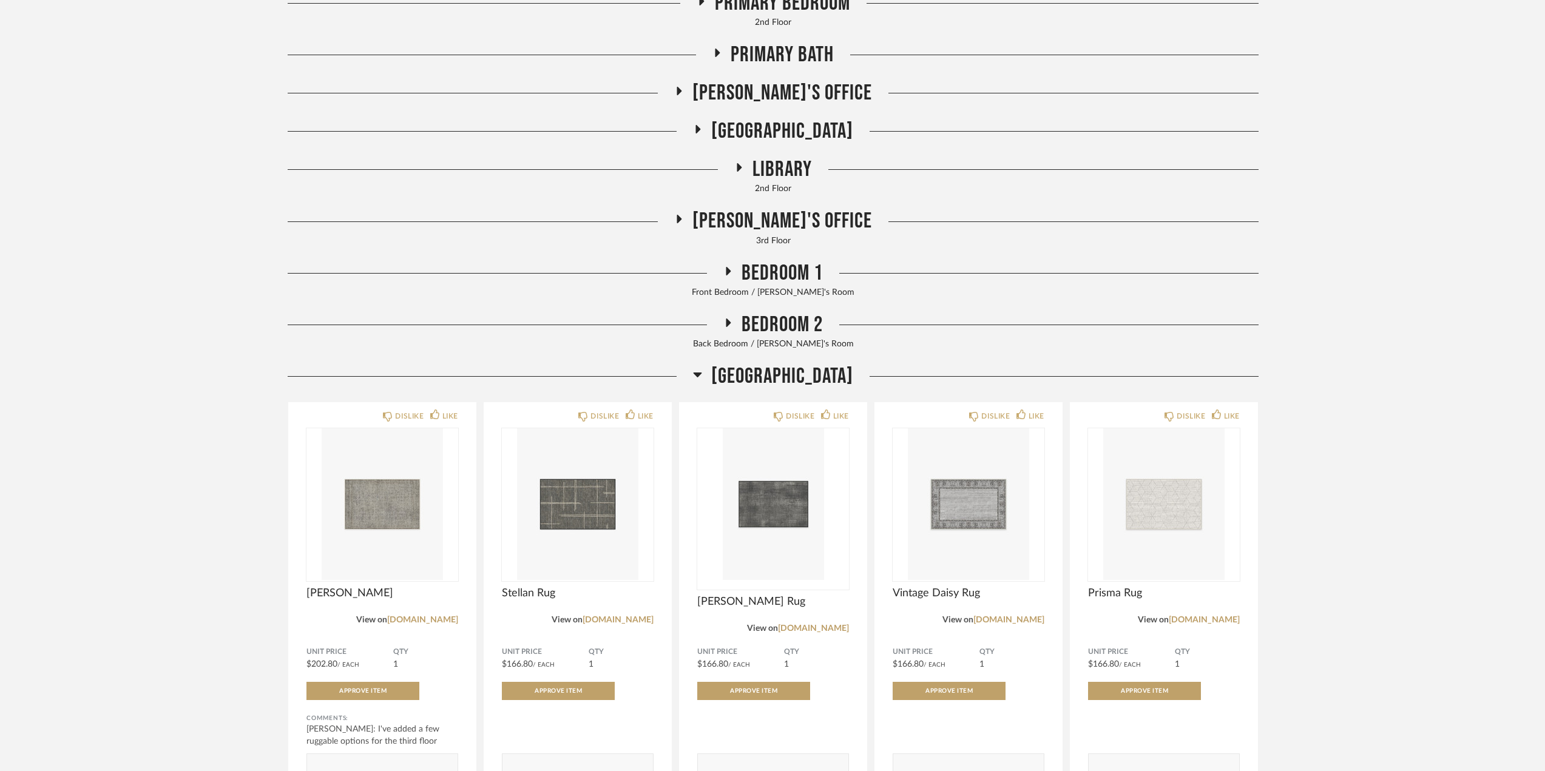
click at [787, 378] on span "[GEOGRAPHIC_DATA]" at bounding box center [782, 377] width 142 height 26
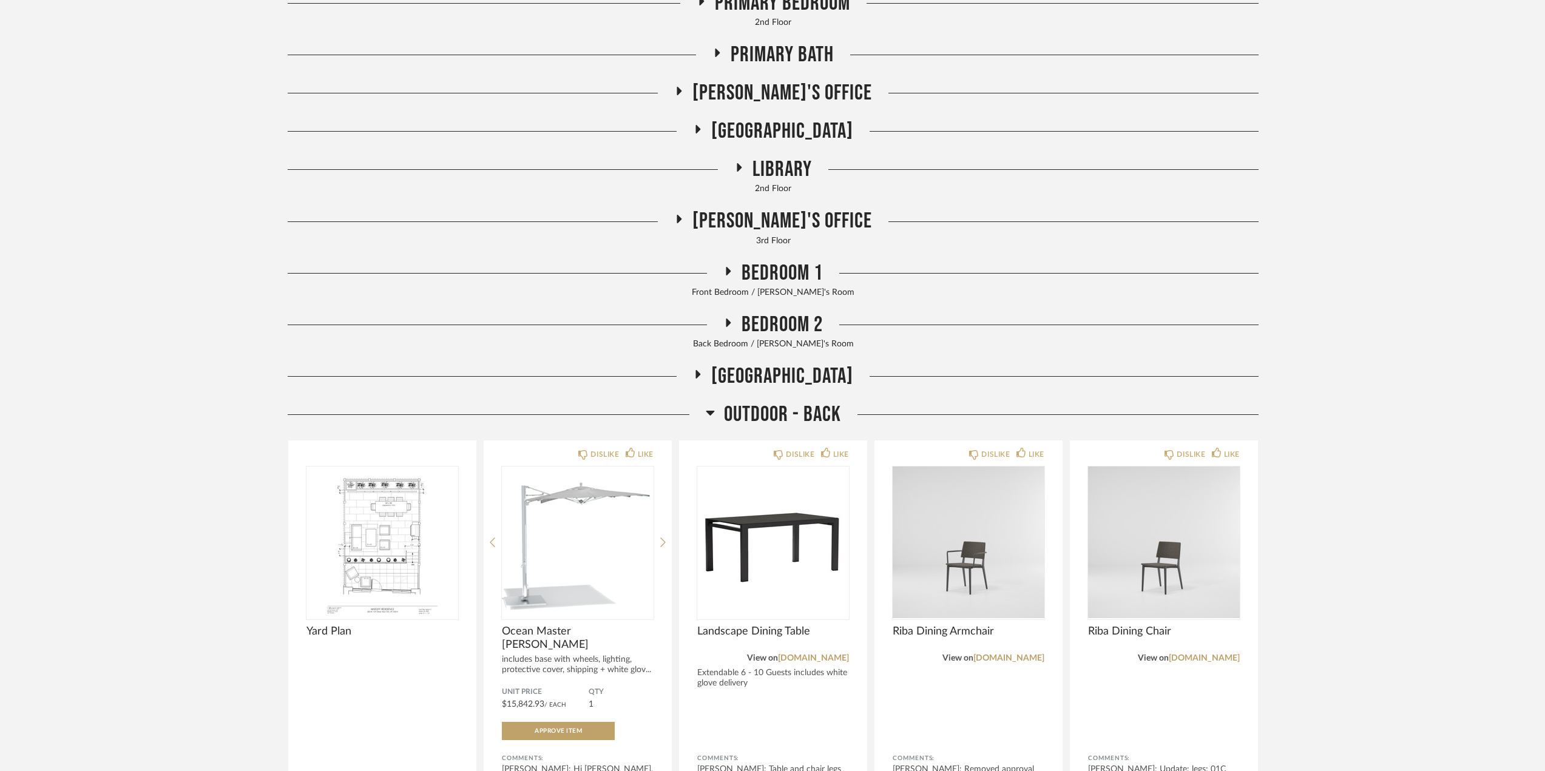
click at [773, 405] on span "Outdoor - Back" at bounding box center [782, 415] width 117 height 26
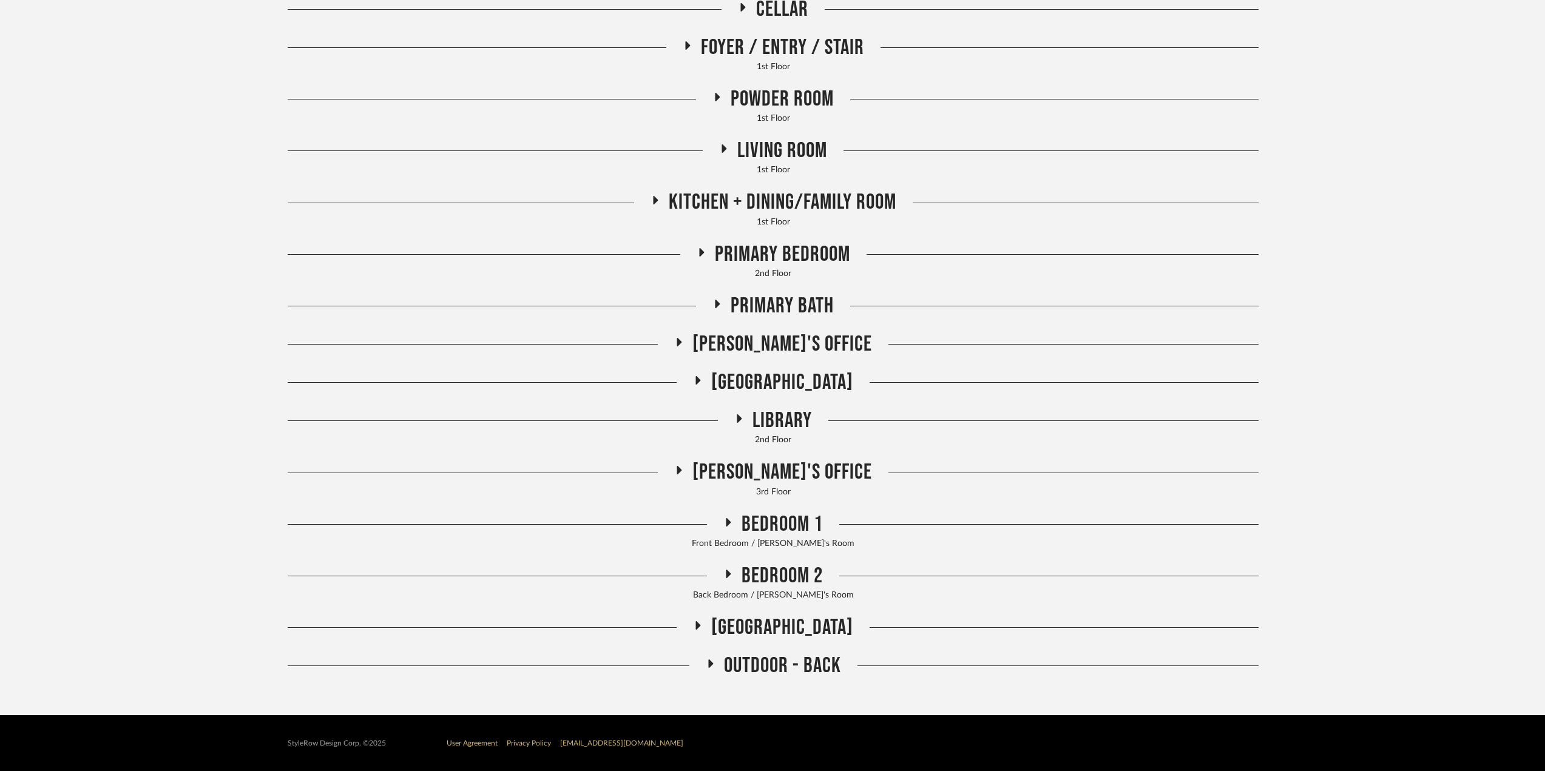
scroll to position [356, 0]
click at [789, 581] on span "Bedroom 2" at bounding box center [782, 576] width 81 height 26
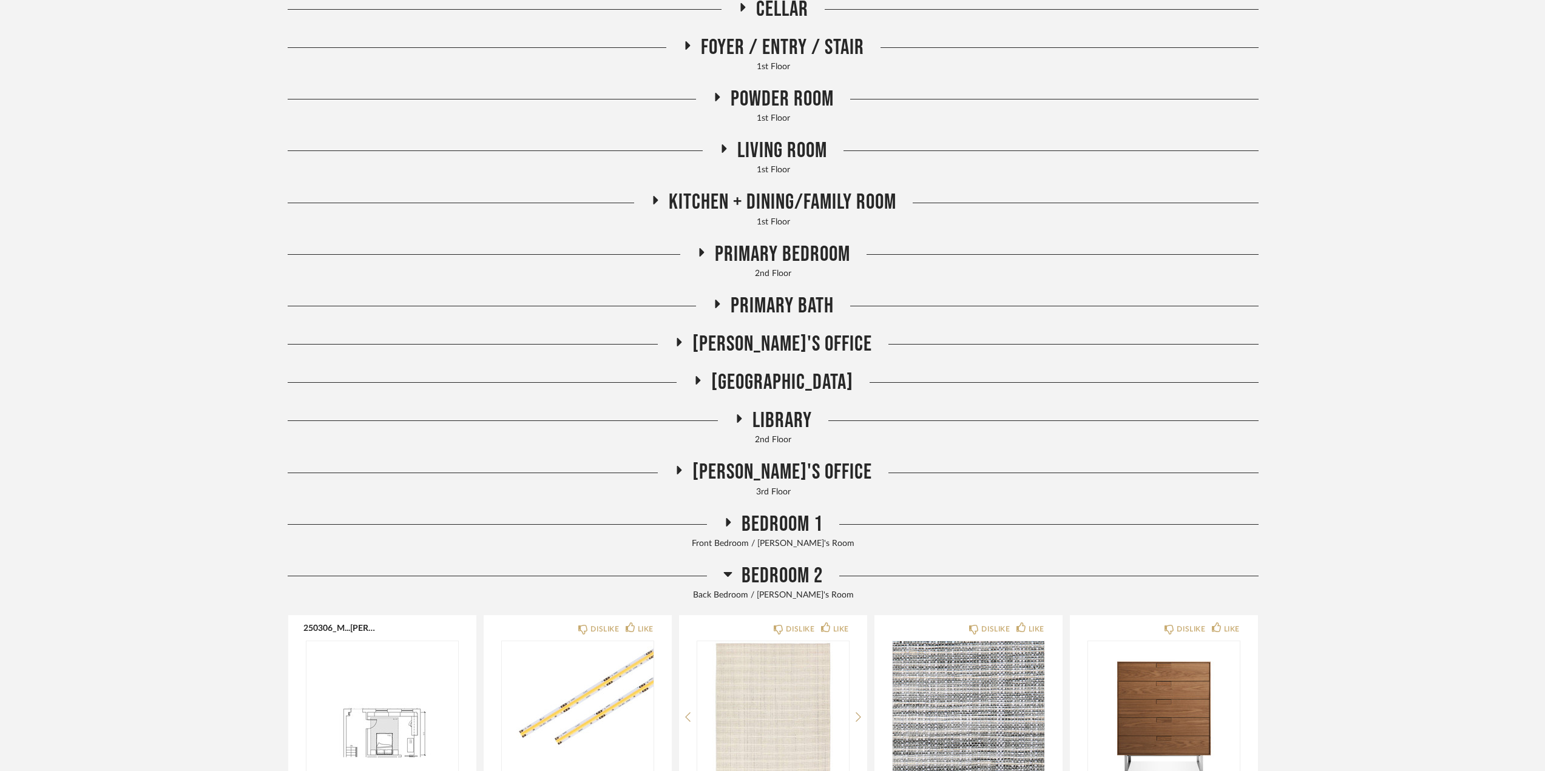
scroll to position [607, 0]
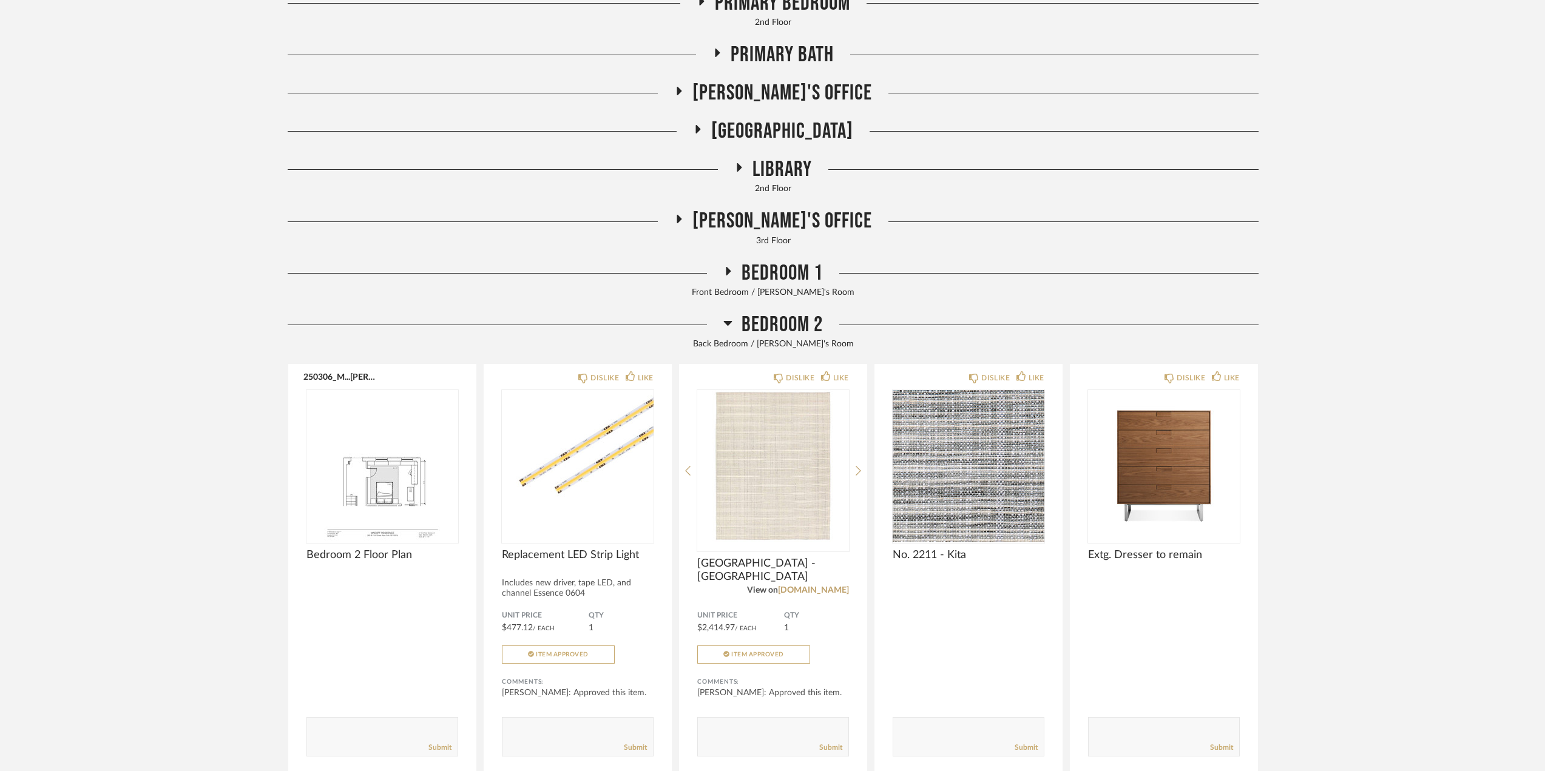
click at [776, 334] on span "Bedroom 2" at bounding box center [782, 325] width 81 height 26
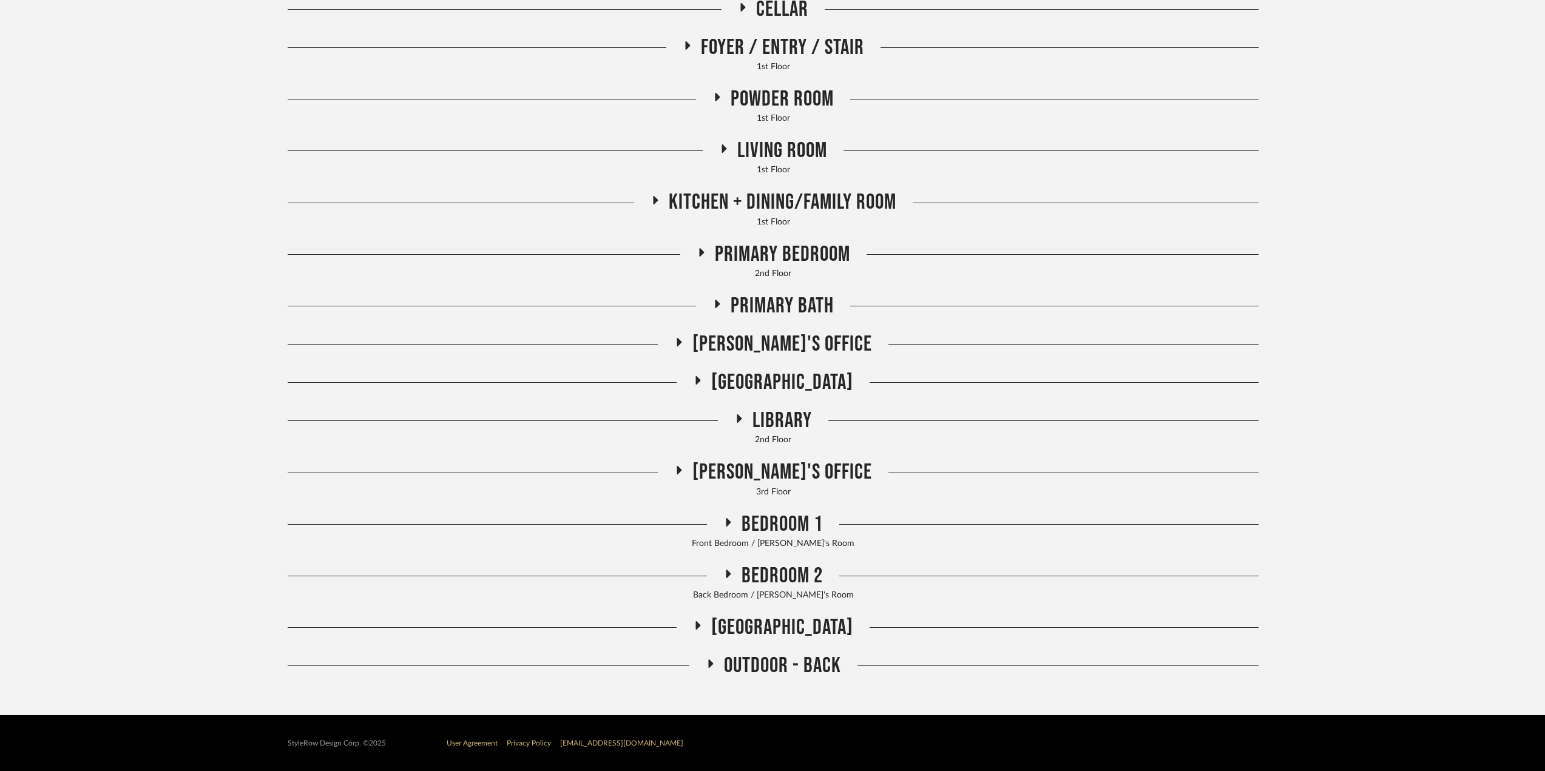
scroll to position [356, 0]
click at [776, 376] on span "[GEOGRAPHIC_DATA]" at bounding box center [782, 383] width 142 height 26
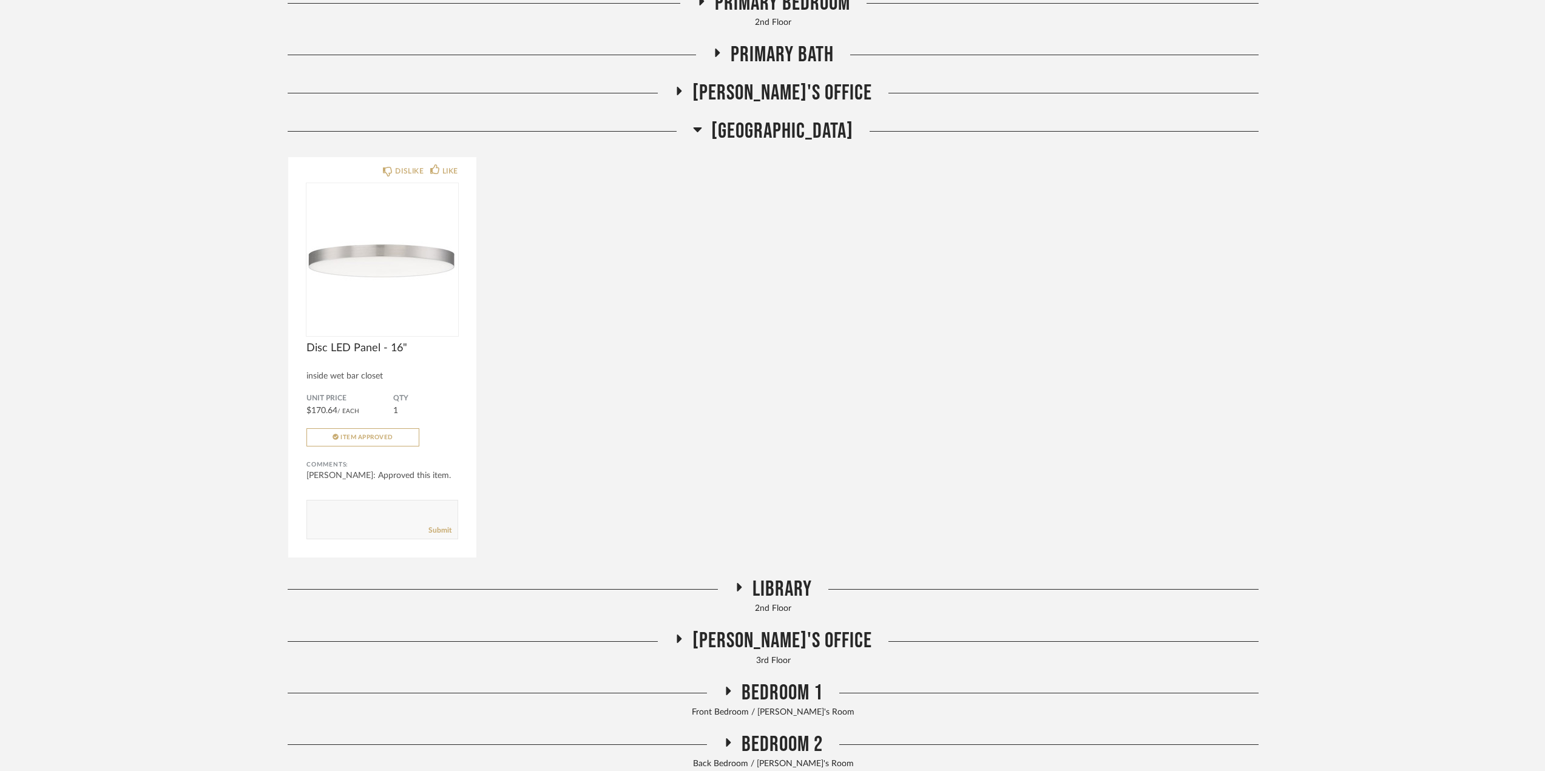
click at [782, 144] on span "[GEOGRAPHIC_DATA]" at bounding box center [782, 131] width 142 height 26
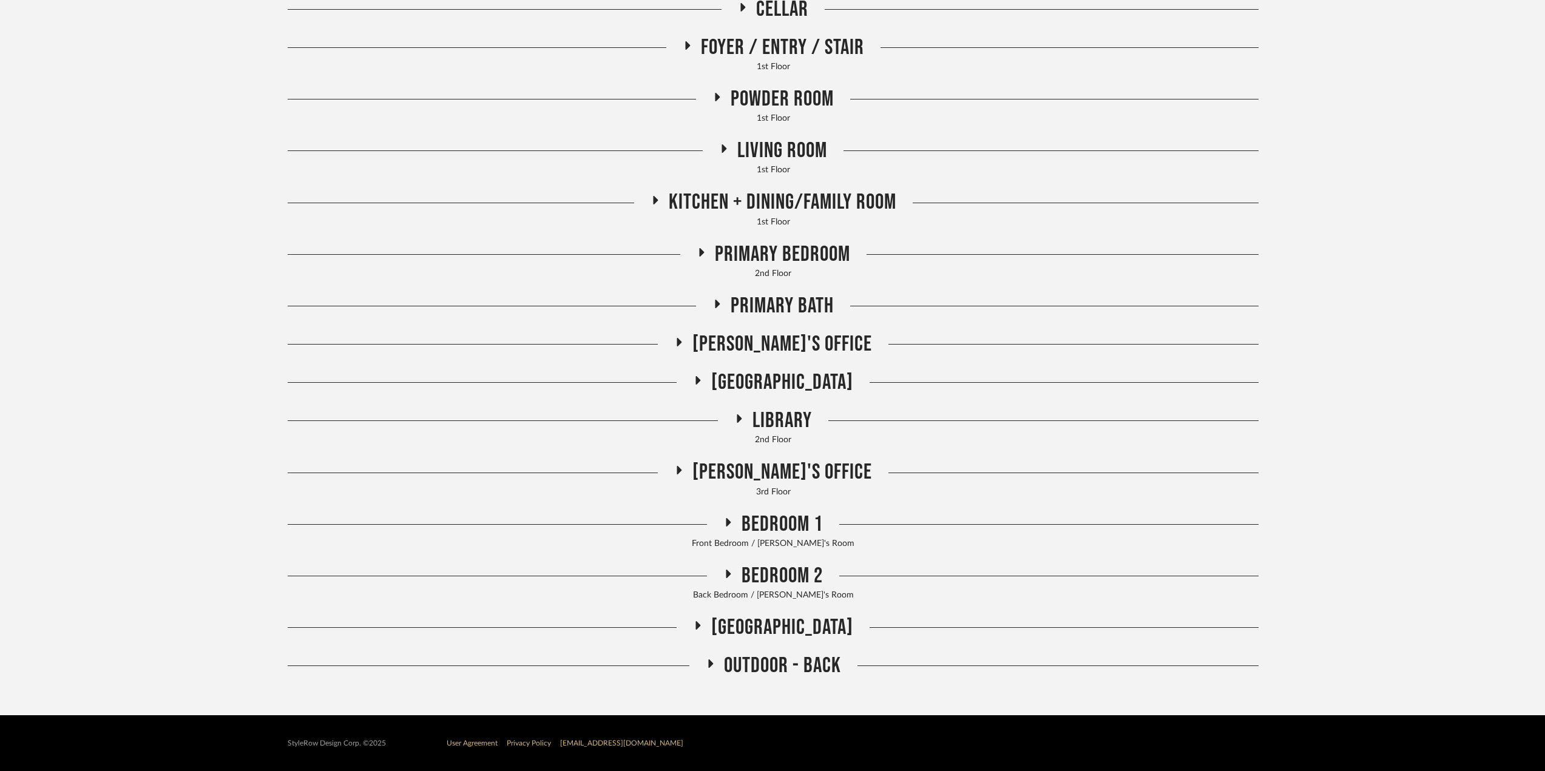
click at [797, 341] on span "[PERSON_NAME]'s Office" at bounding box center [783, 344] width 180 height 26
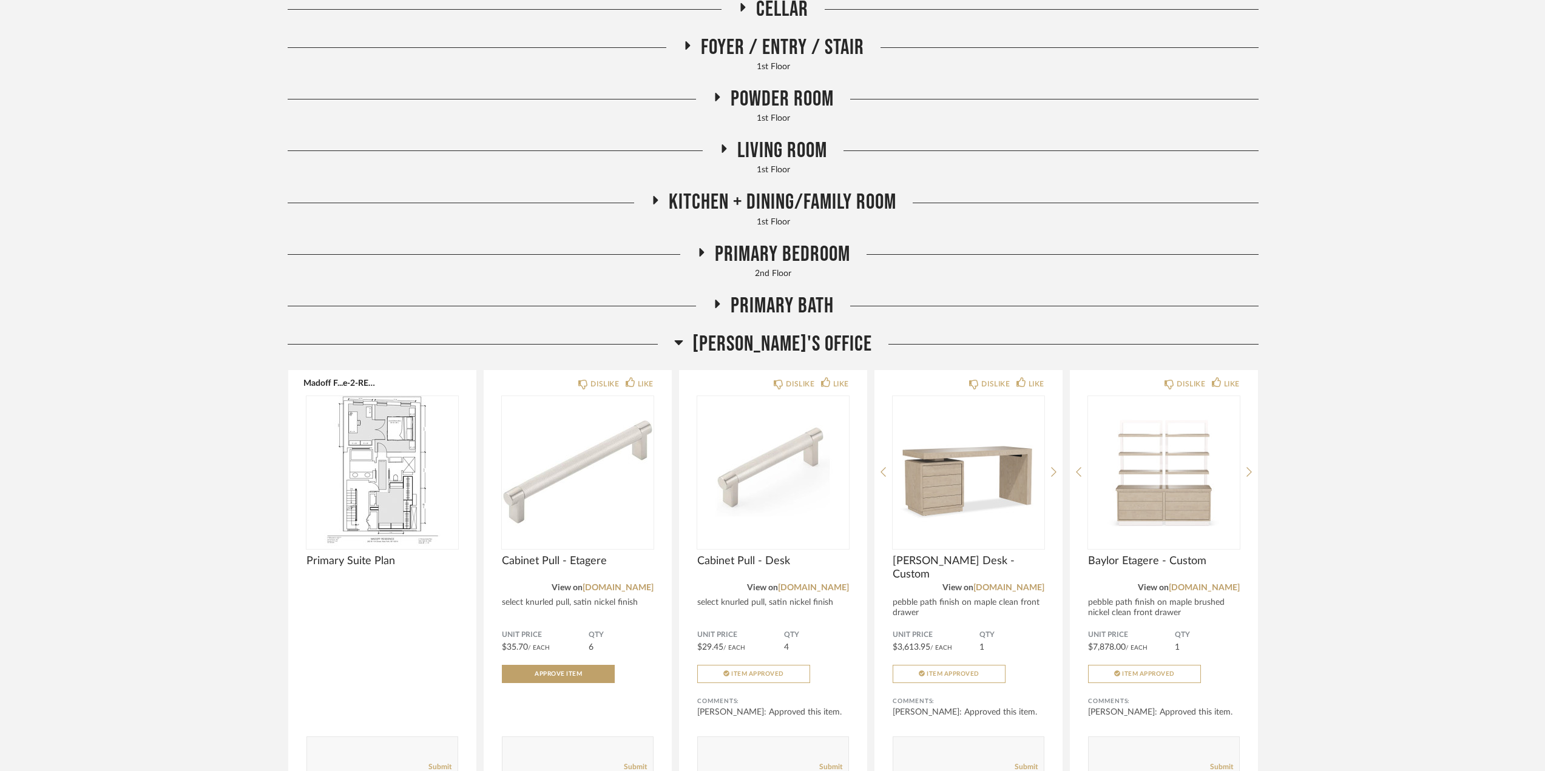
scroll to position [607, 0]
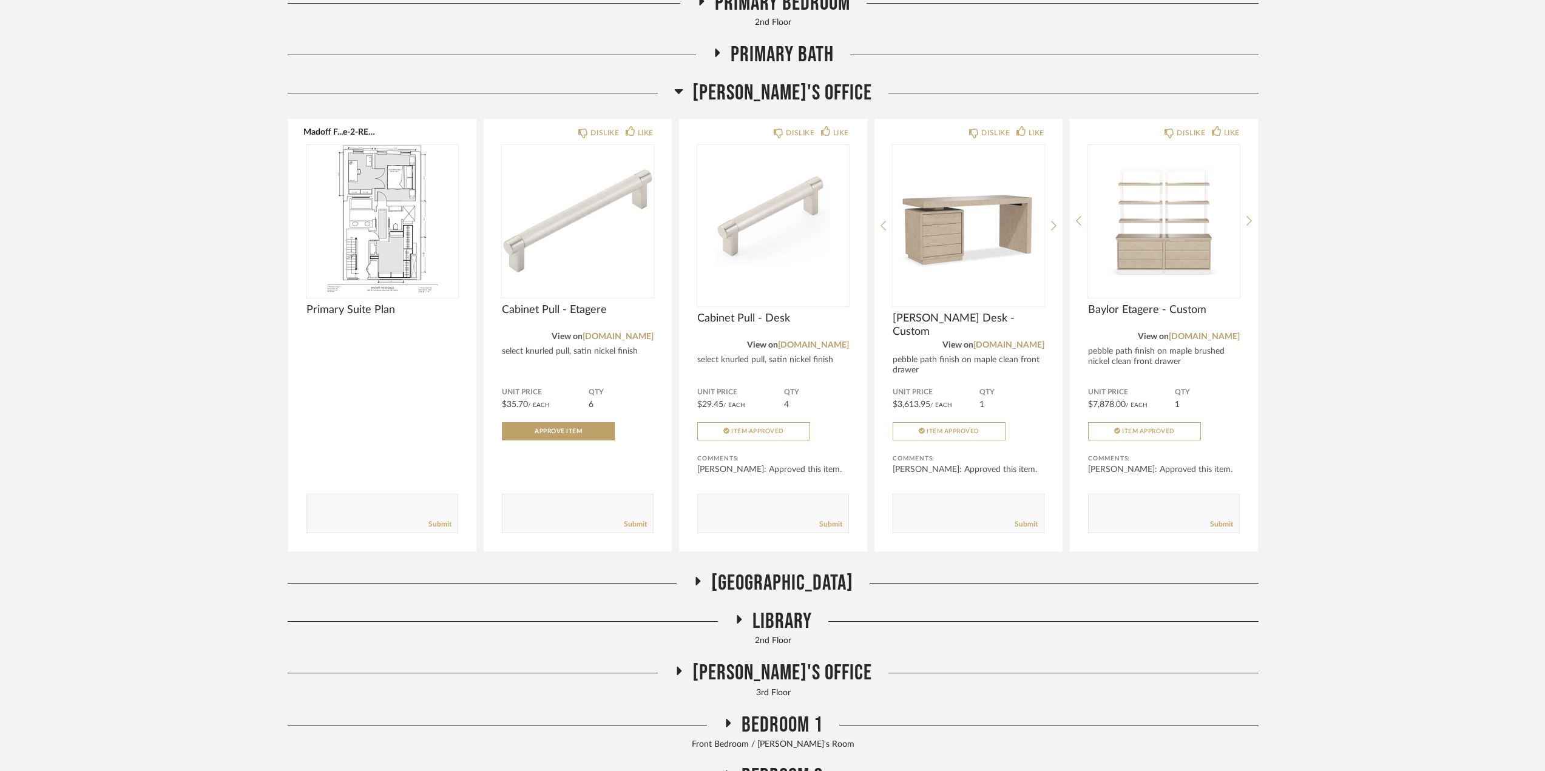
click at [750, 65] on span "Primary Bath" at bounding box center [782, 55] width 103 height 26
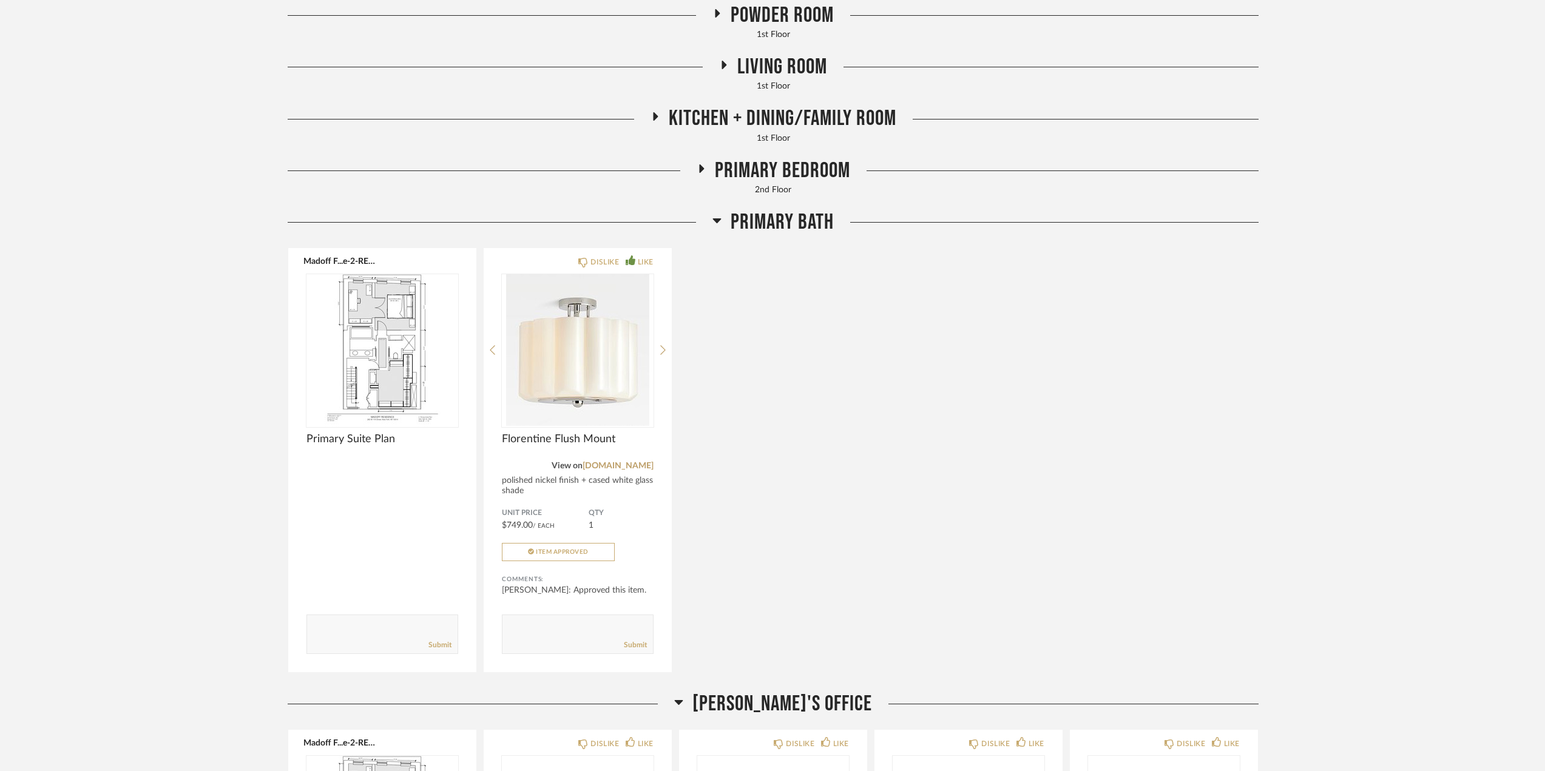
scroll to position [121, 0]
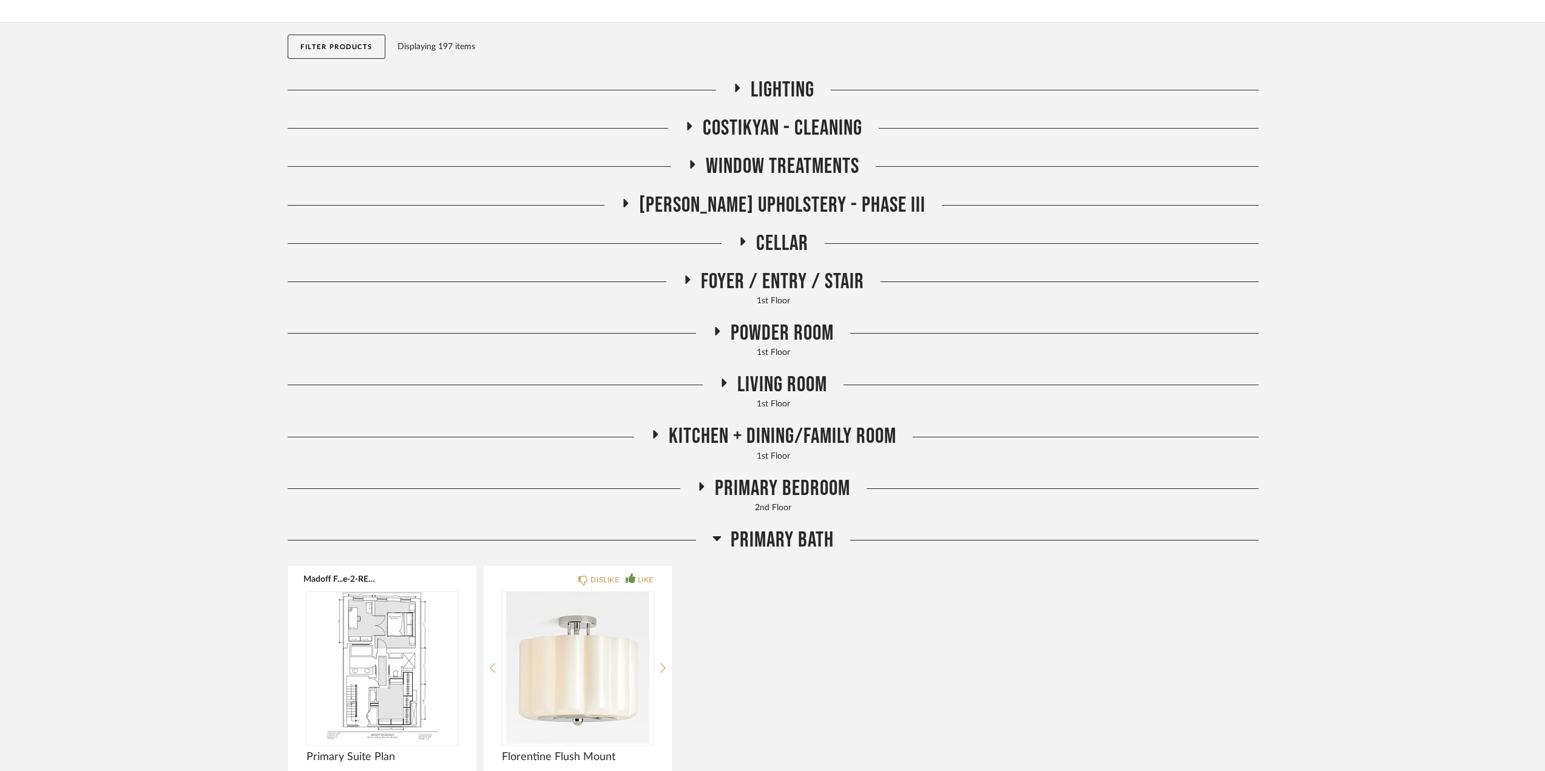
click at [793, 491] on span "Primary Bedroom" at bounding box center [782, 489] width 135 height 26
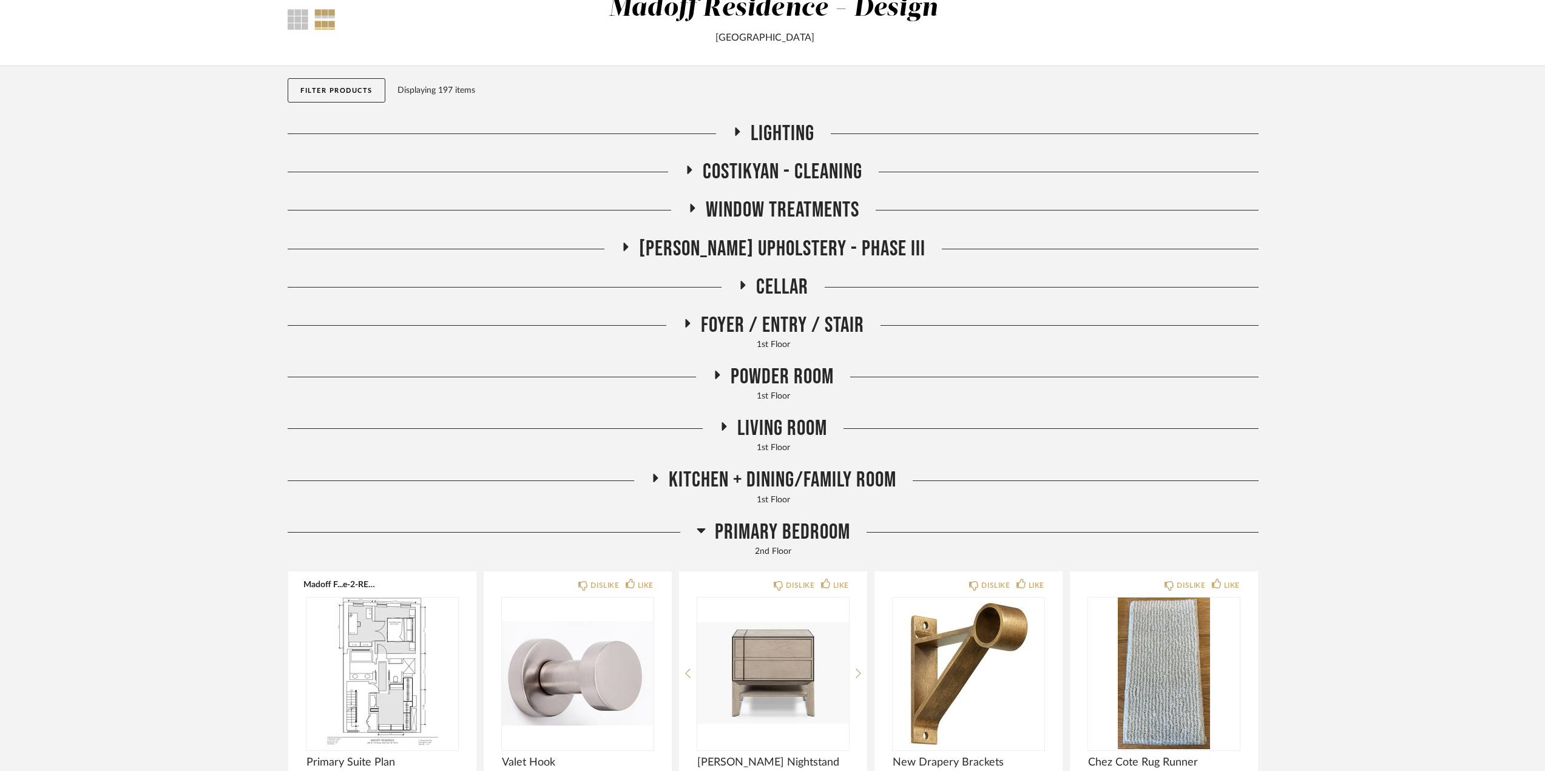
scroll to position [61, 0]
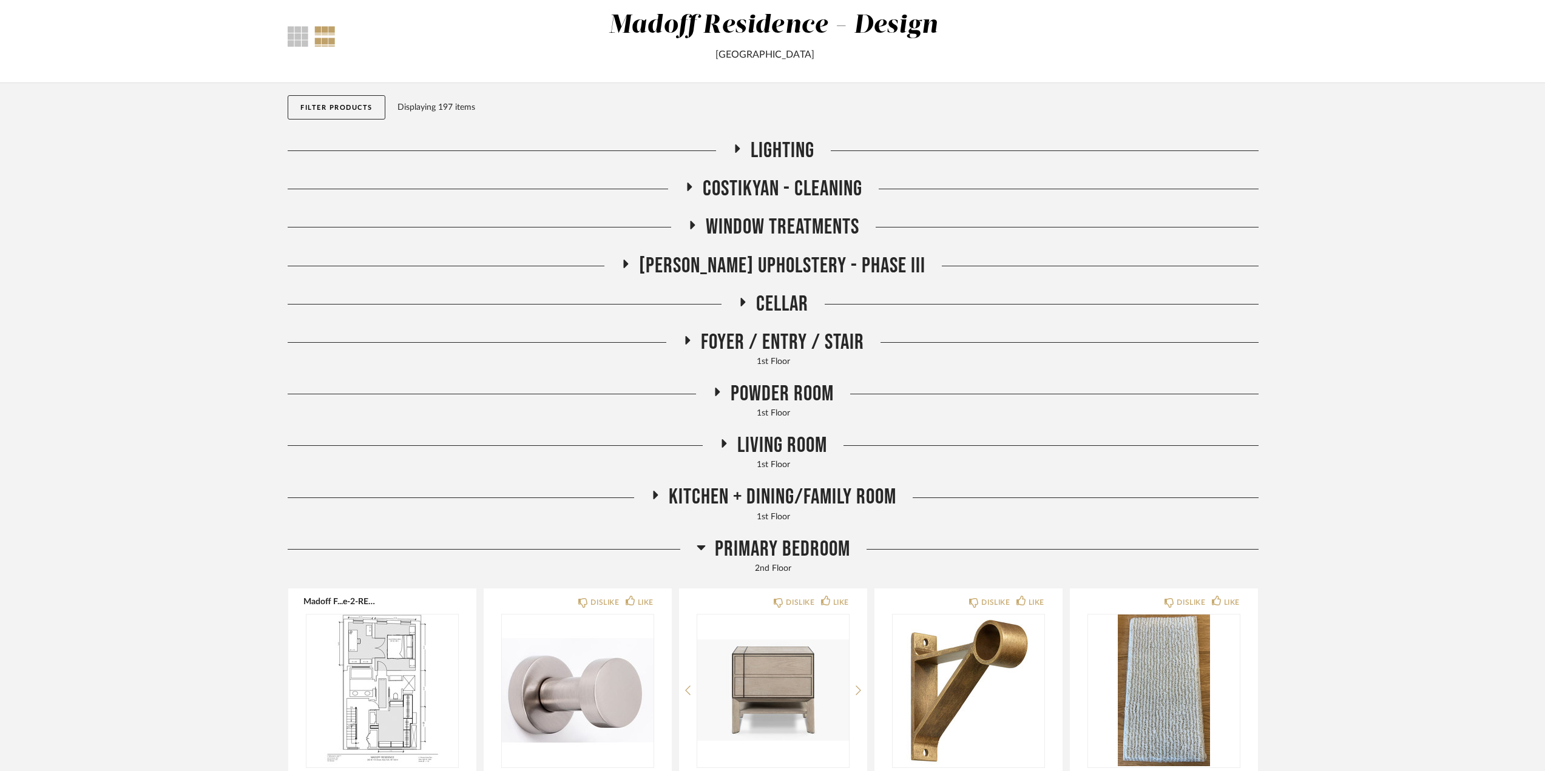
click at [803, 482] on div "Living Room 1st Floor" at bounding box center [773, 459] width 971 height 52
click at [803, 487] on span "Kitchen + Dining/Family Room" at bounding box center [783, 497] width 228 height 26
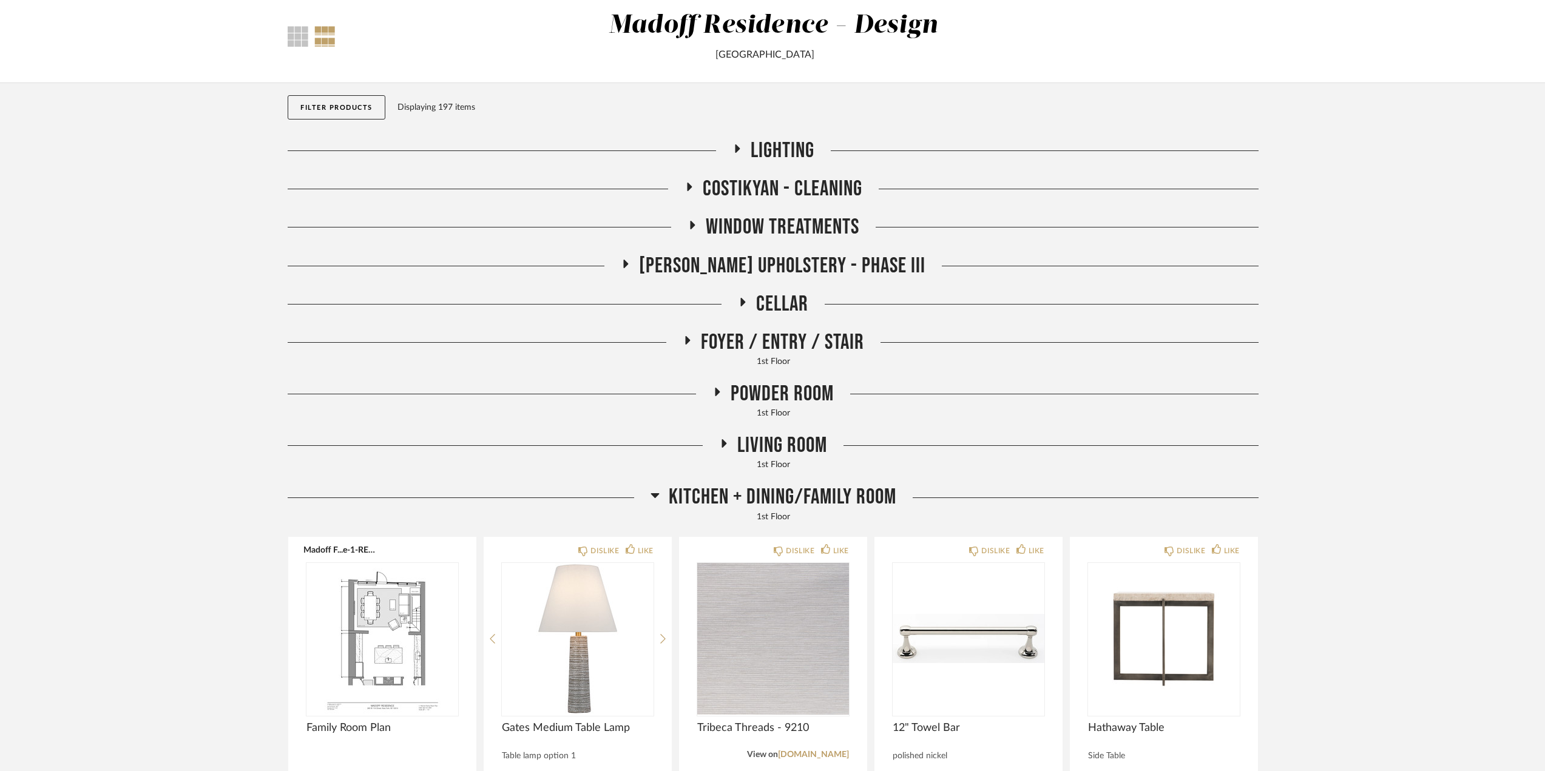
click at [797, 446] on span "Living Room" at bounding box center [782, 446] width 90 height 26
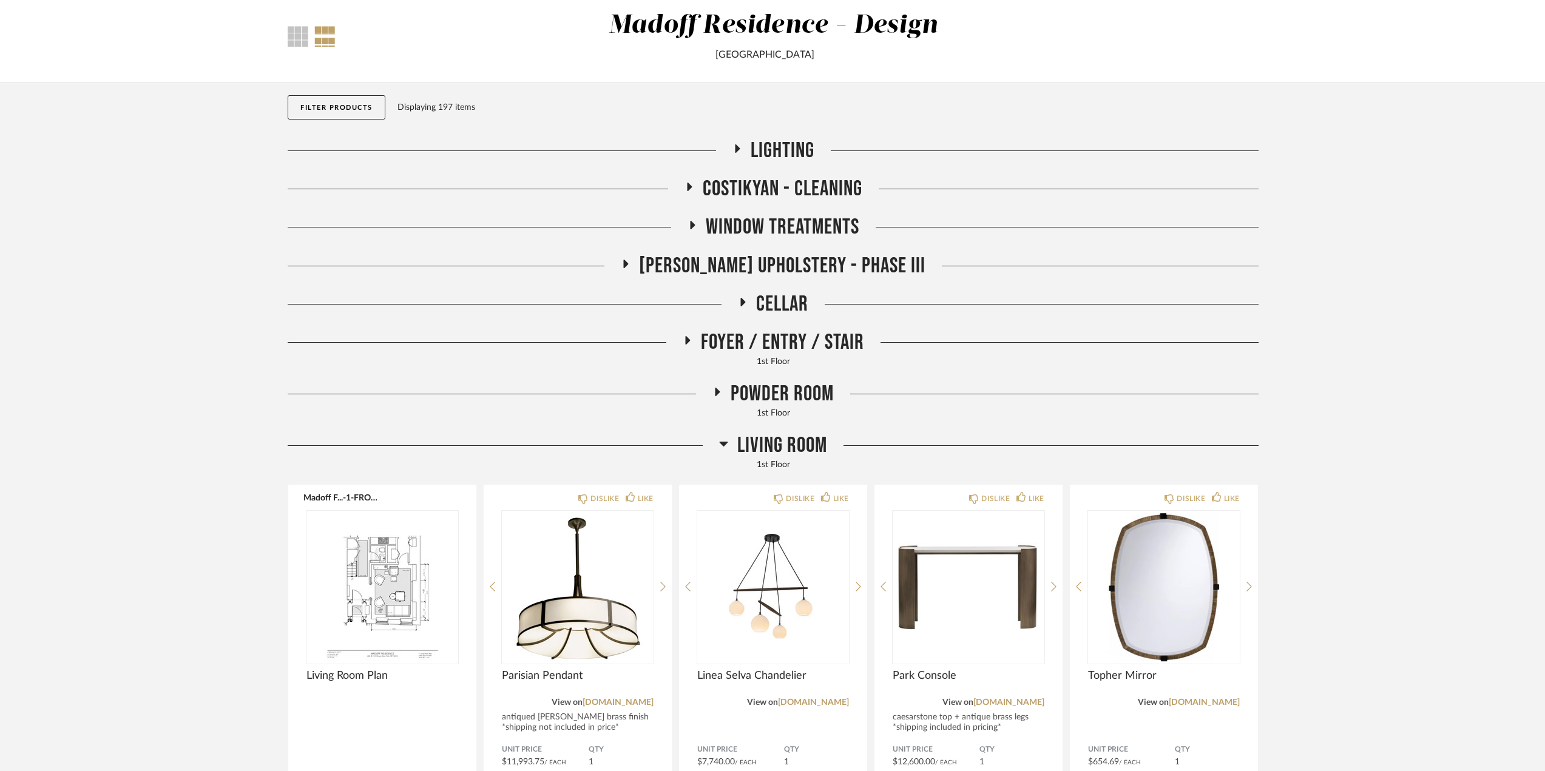
click at [771, 407] on span "Powder Room" at bounding box center [782, 394] width 103 height 26
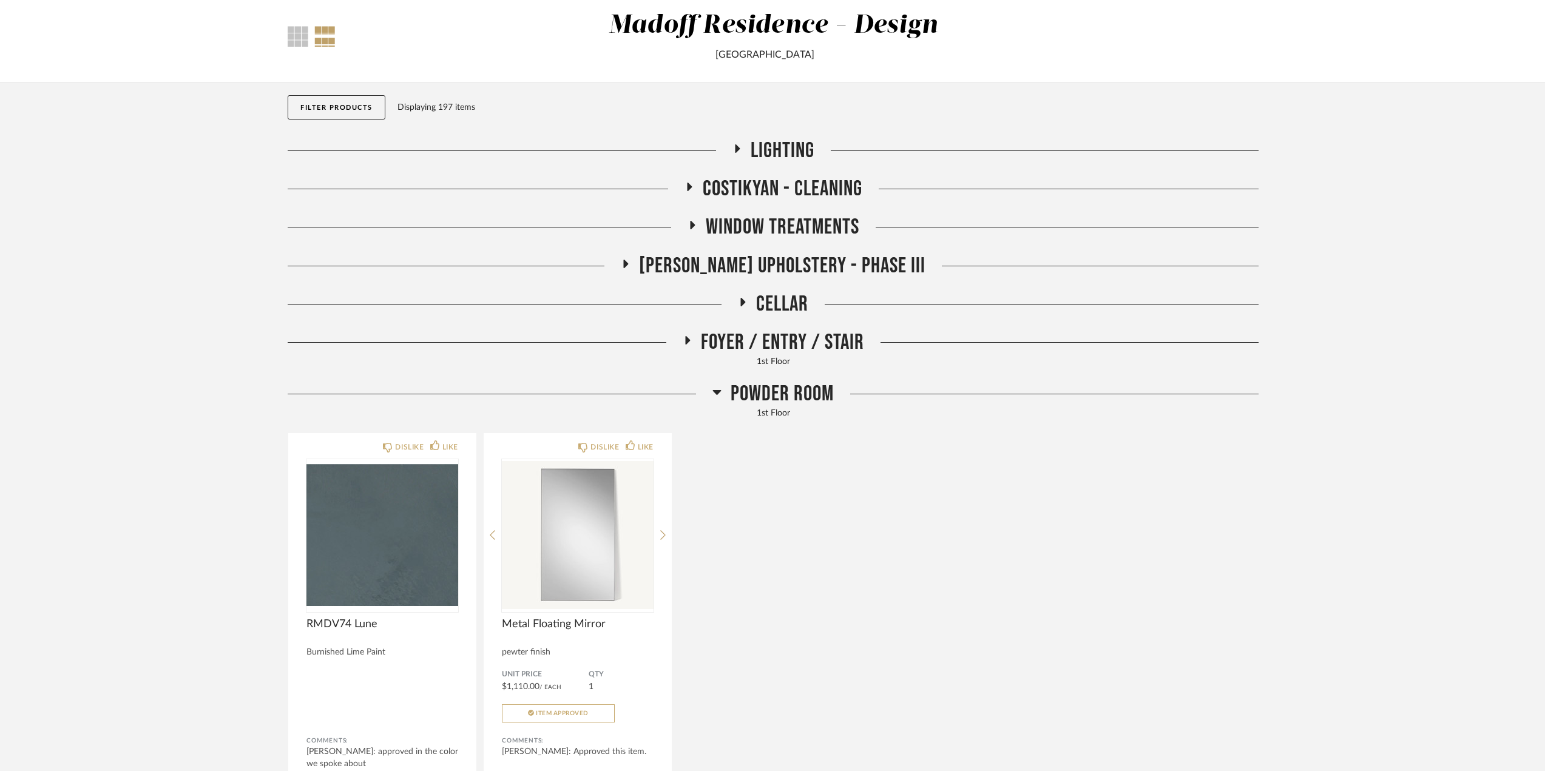
click at [808, 359] on div "1st Floor" at bounding box center [773, 362] width 971 height 13
click at [810, 343] on span "Foyer / Entry / Stair" at bounding box center [782, 343] width 163 height 26
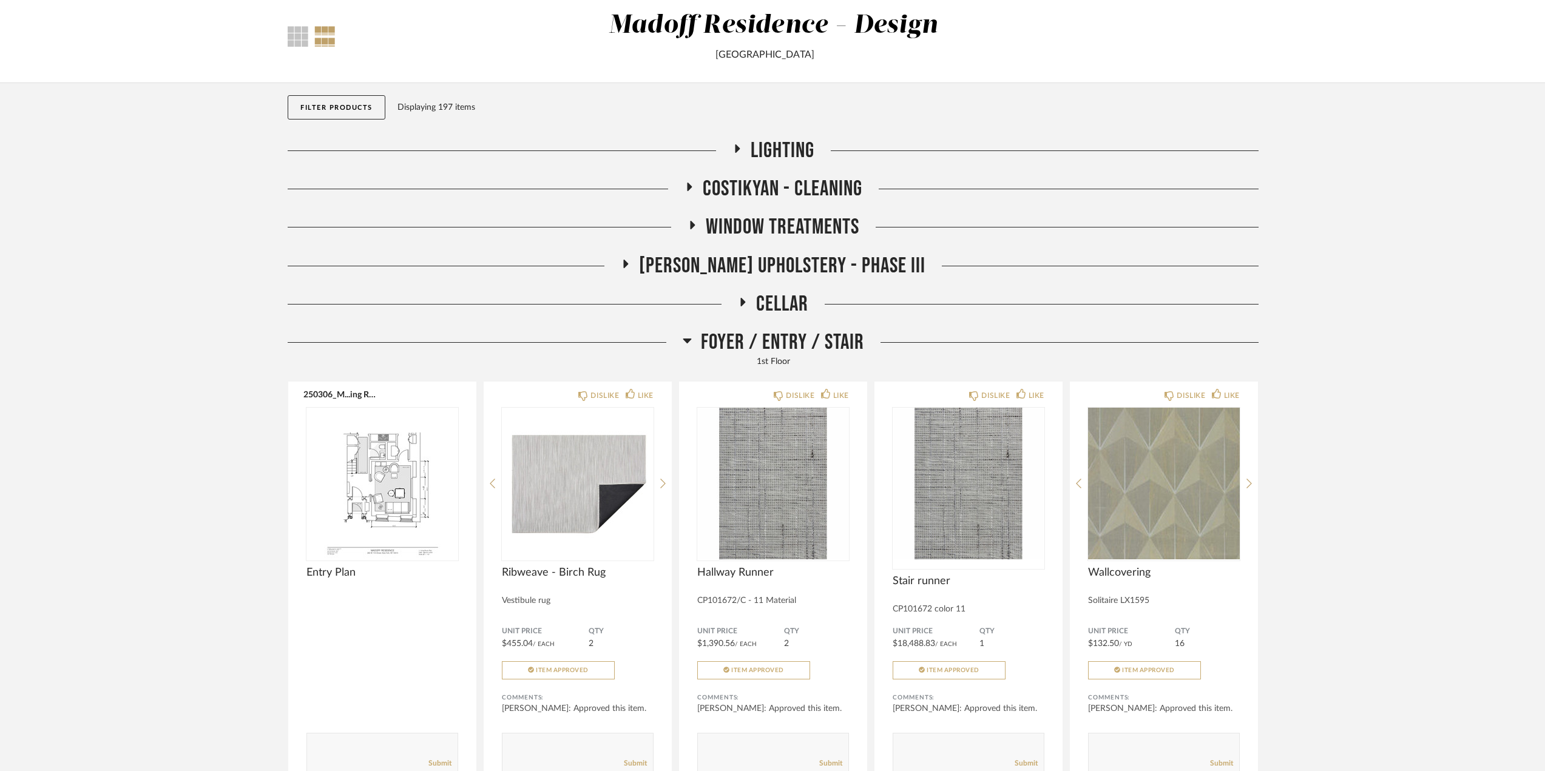
click at [800, 305] on span "Cellar" at bounding box center [782, 304] width 52 height 26
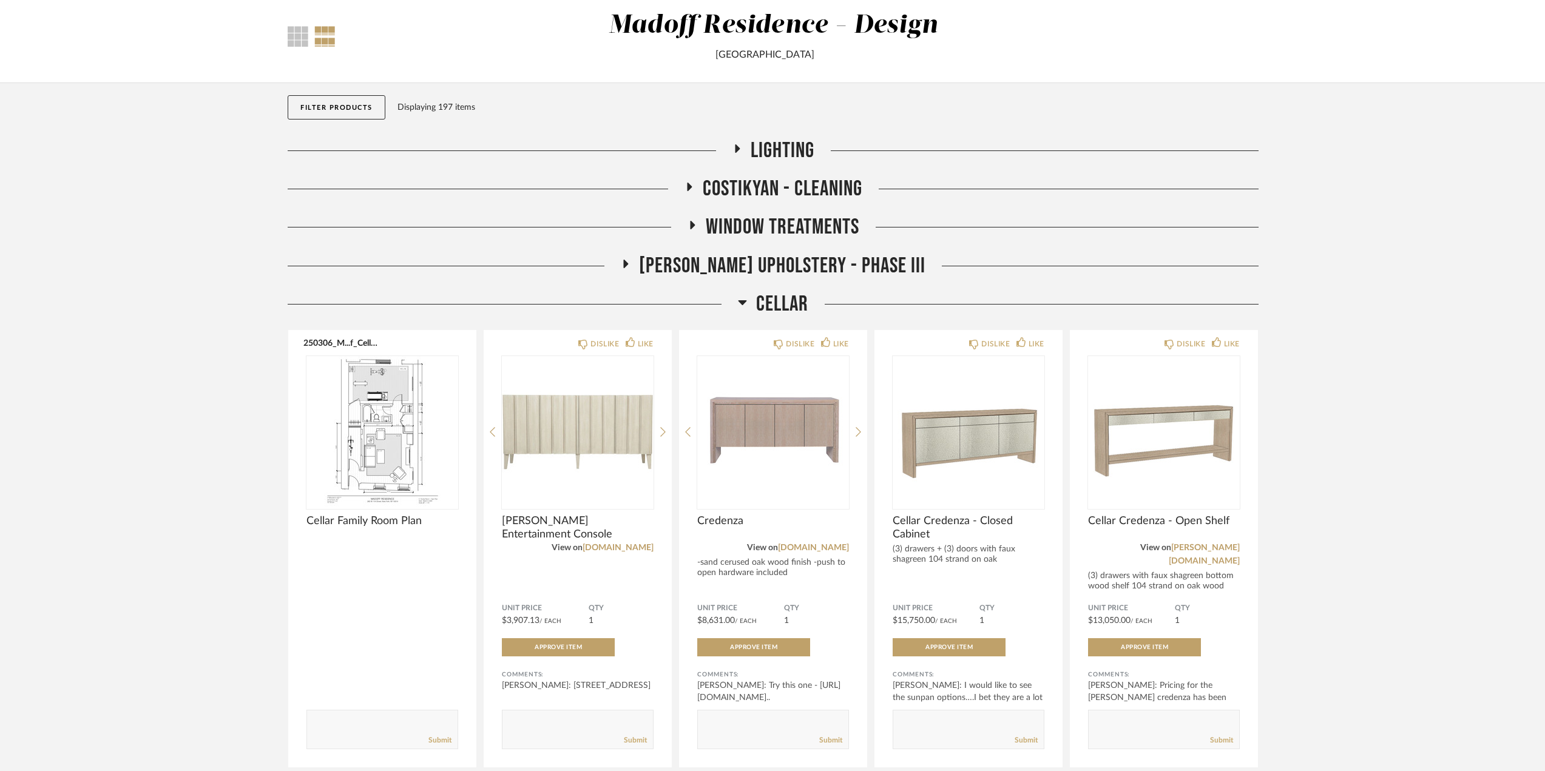
click at [747, 265] on span "[PERSON_NAME] Upholstery - Phase III" at bounding box center [782, 266] width 286 height 26
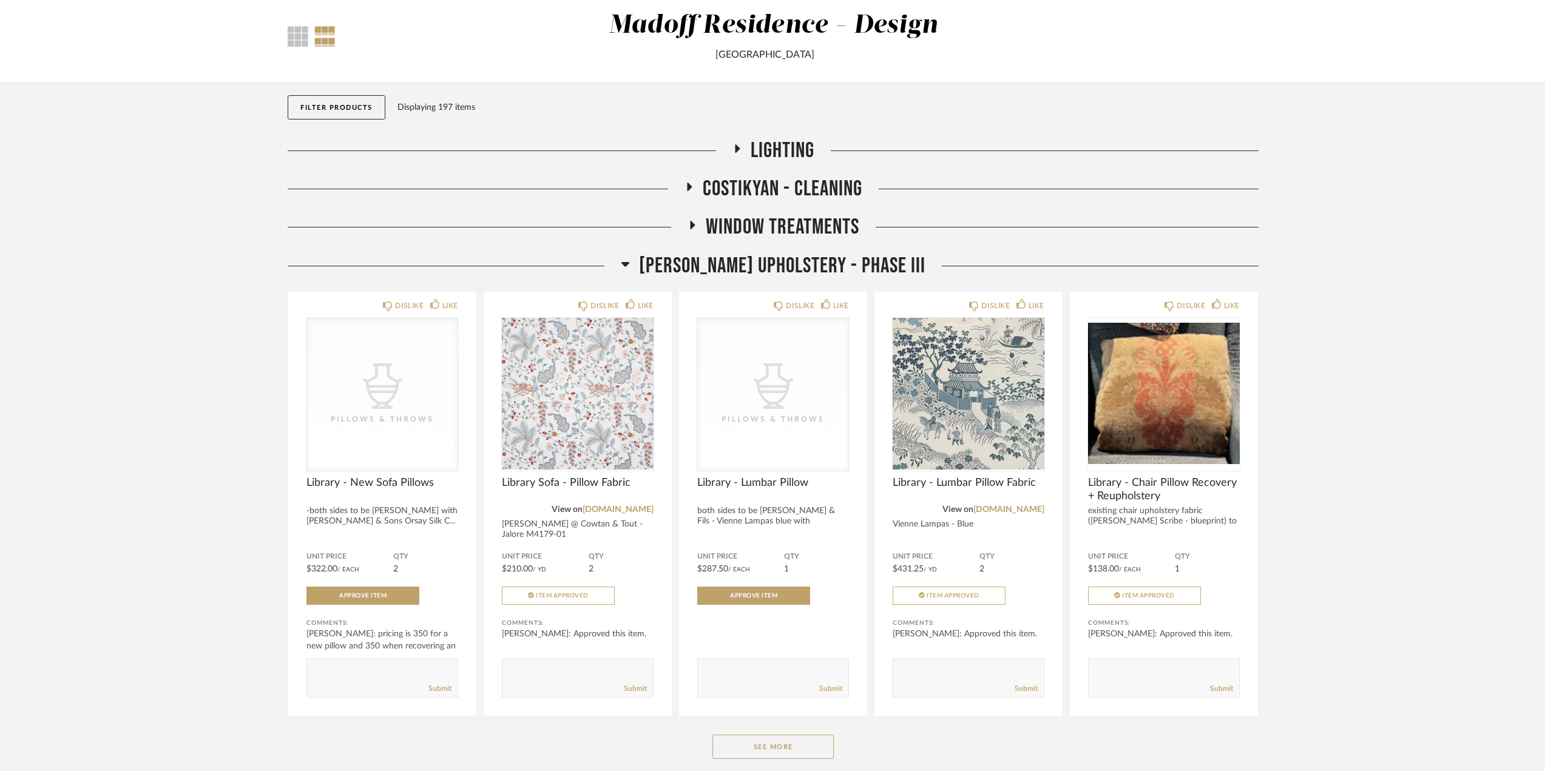
click at [818, 234] on span "Window Treatments" at bounding box center [783, 227] width 154 height 26
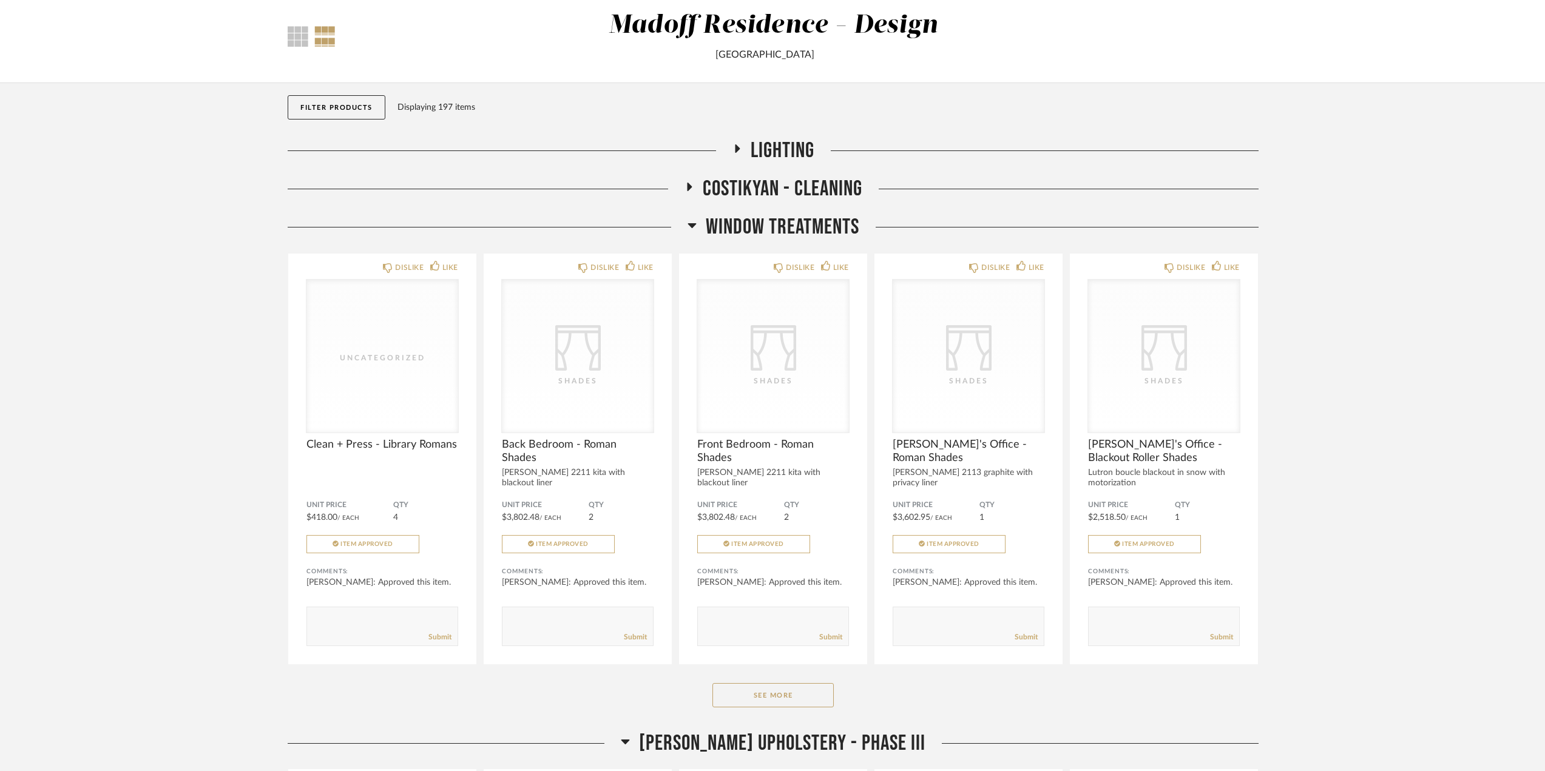
click at [809, 193] on span "Costikyan - Cleaning" at bounding box center [783, 189] width 160 height 26
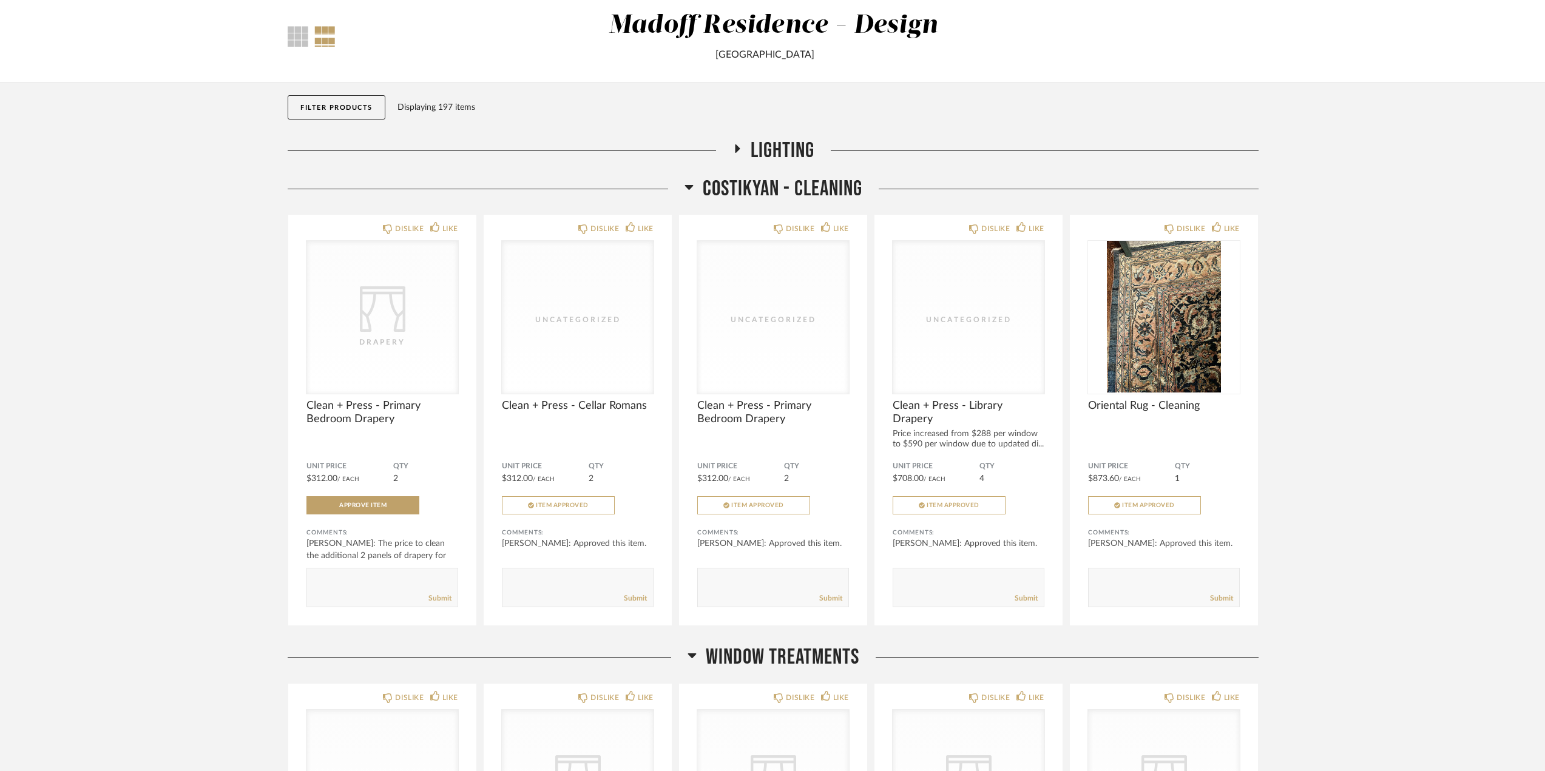
click at [765, 143] on span "Lighting" at bounding box center [783, 151] width 64 height 26
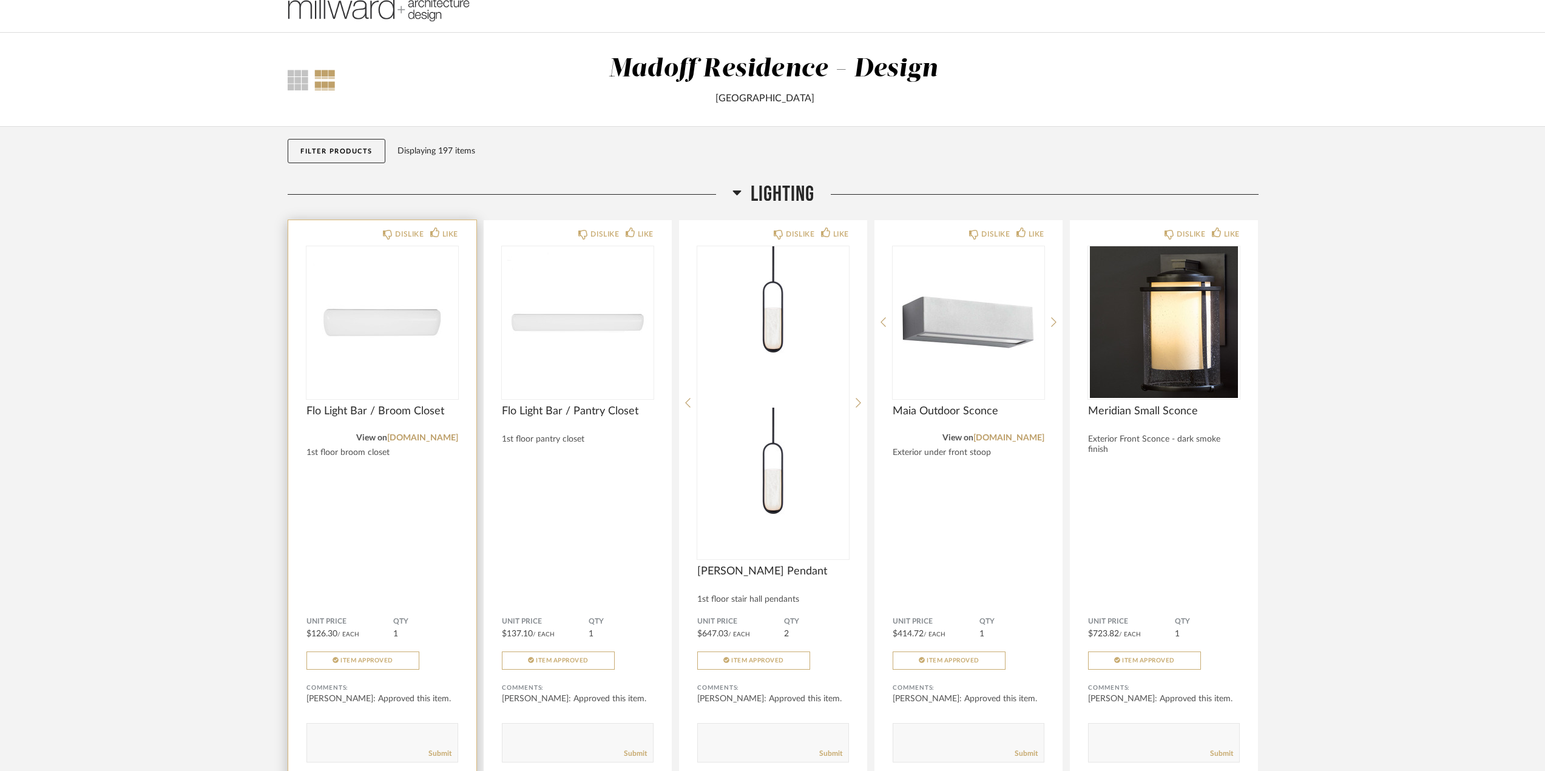
scroll to position [0, 0]
